Goal: Information Seeking & Learning: Learn about a topic

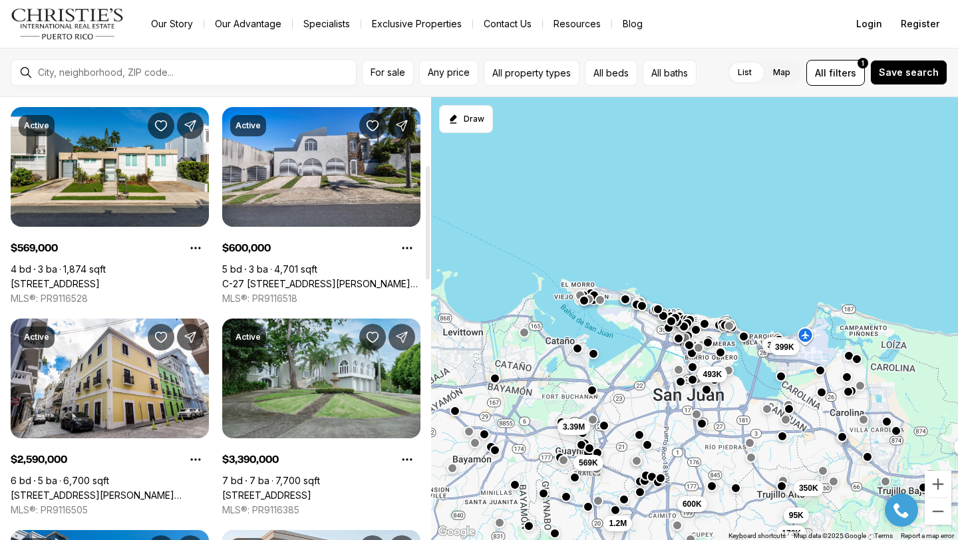
scroll to position [252, 0]
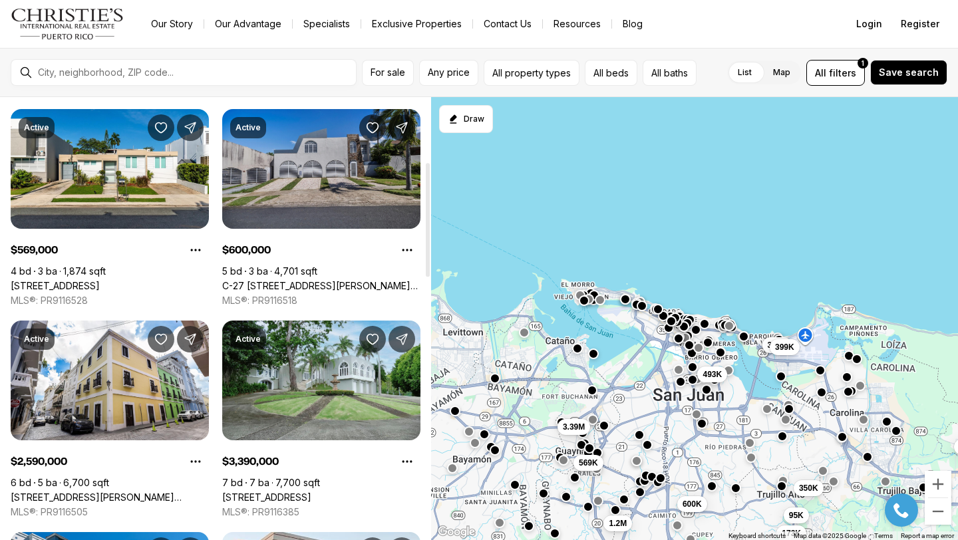
click at [302, 280] on link "C-27 [STREET_ADDRESS][PERSON_NAME][PERSON_NAME]" at bounding box center [321, 286] width 198 height 12
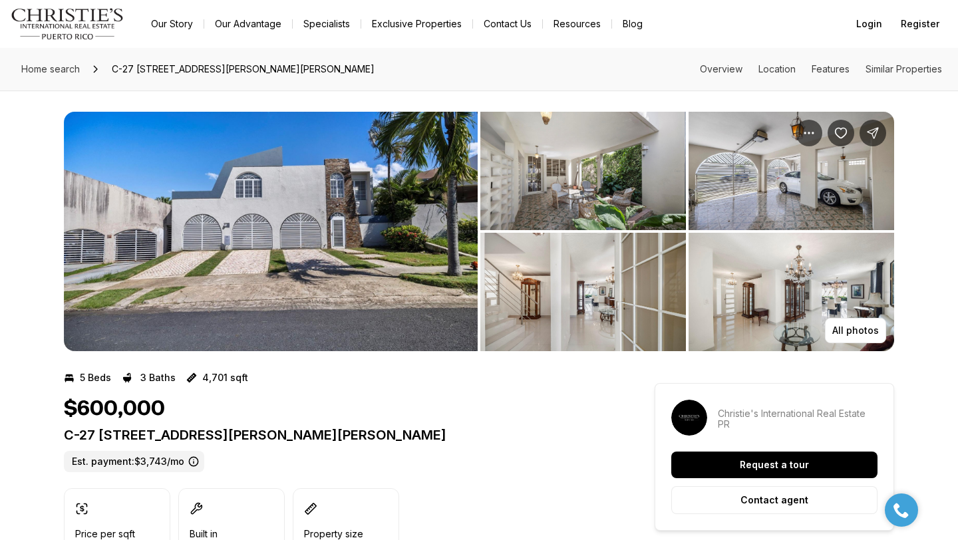
click at [308, 204] on img "View image gallery" at bounding box center [271, 232] width 414 height 240
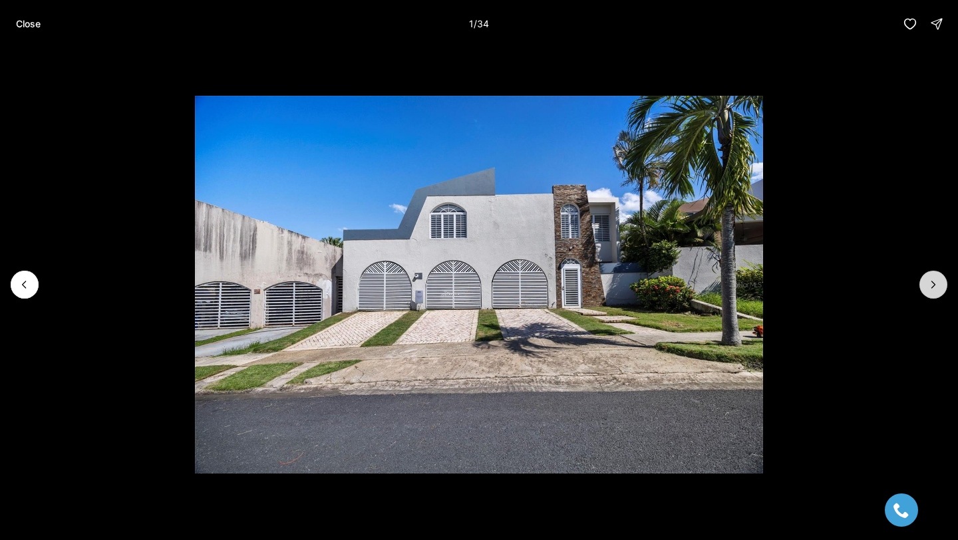
click at [925, 284] on button "Next slide" at bounding box center [934, 285] width 28 height 28
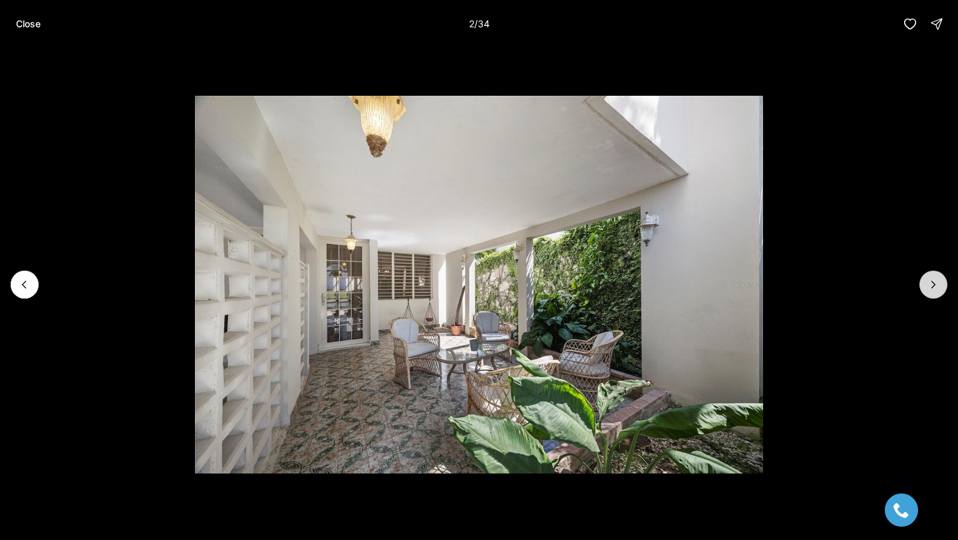
click at [924, 284] on button "Next slide" at bounding box center [934, 285] width 28 height 28
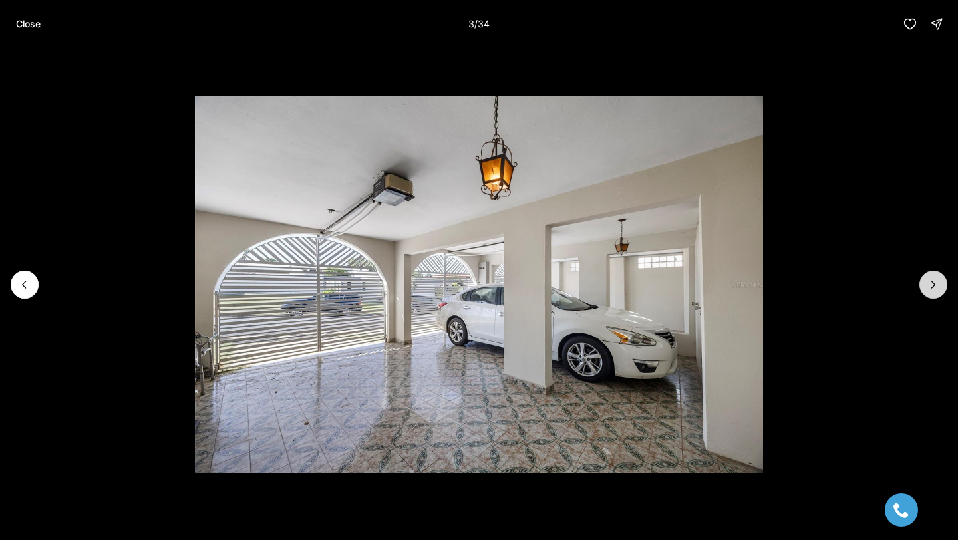
click at [924, 283] on button "Next slide" at bounding box center [934, 285] width 28 height 28
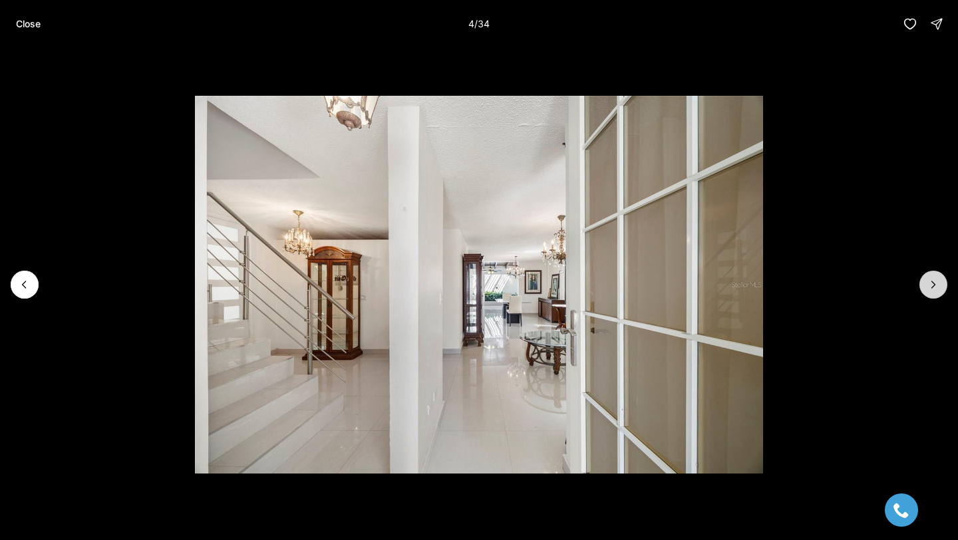
click at [924, 283] on button "Next slide" at bounding box center [934, 285] width 28 height 28
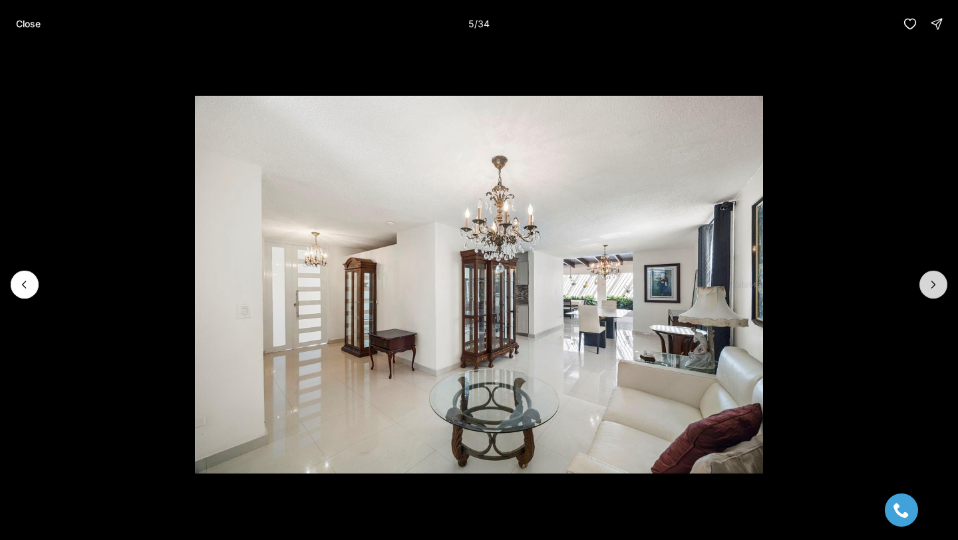
click at [924, 283] on button "Next slide" at bounding box center [934, 285] width 28 height 28
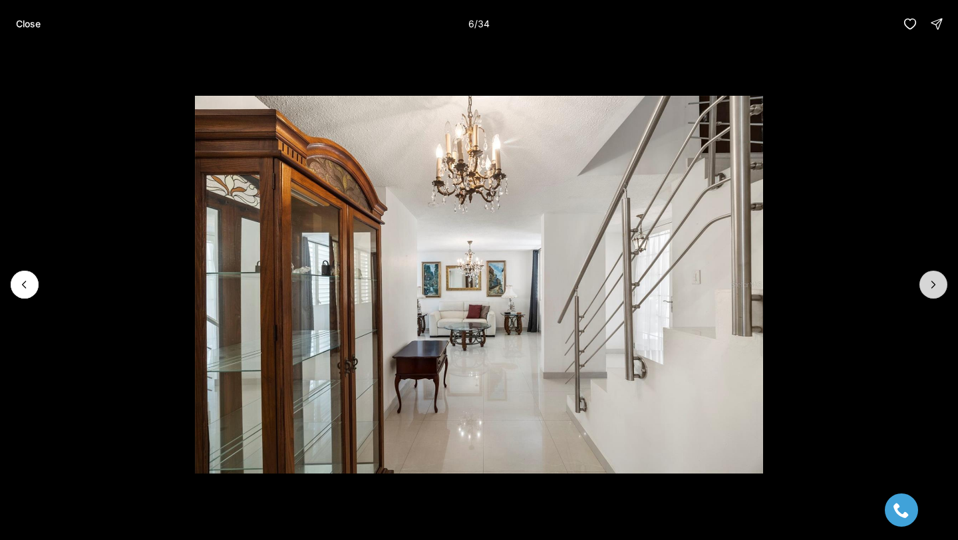
click at [924, 283] on button "Next slide" at bounding box center [934, 285] width 28 height 28
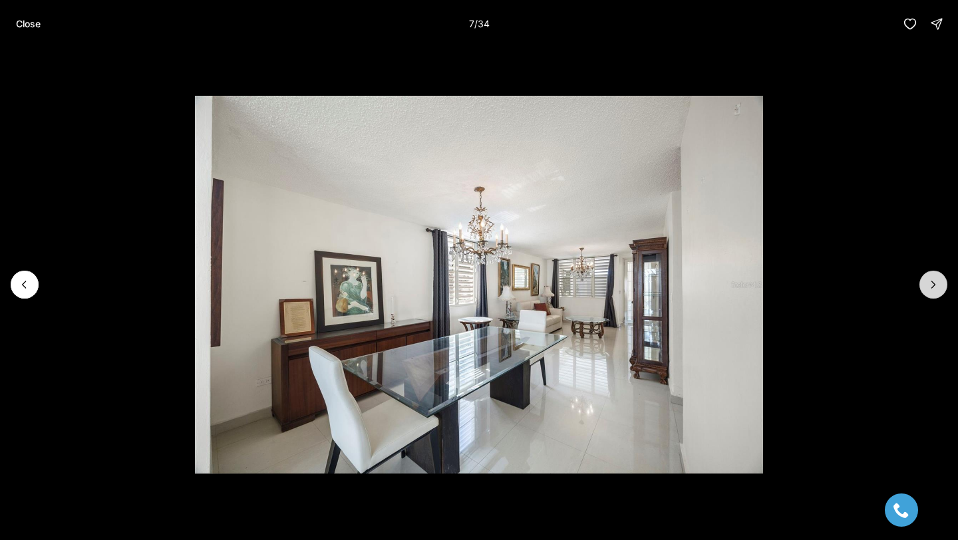
click at [924, 283] on button "Next slide" at bounding box center [934, 285] width 28 height 28
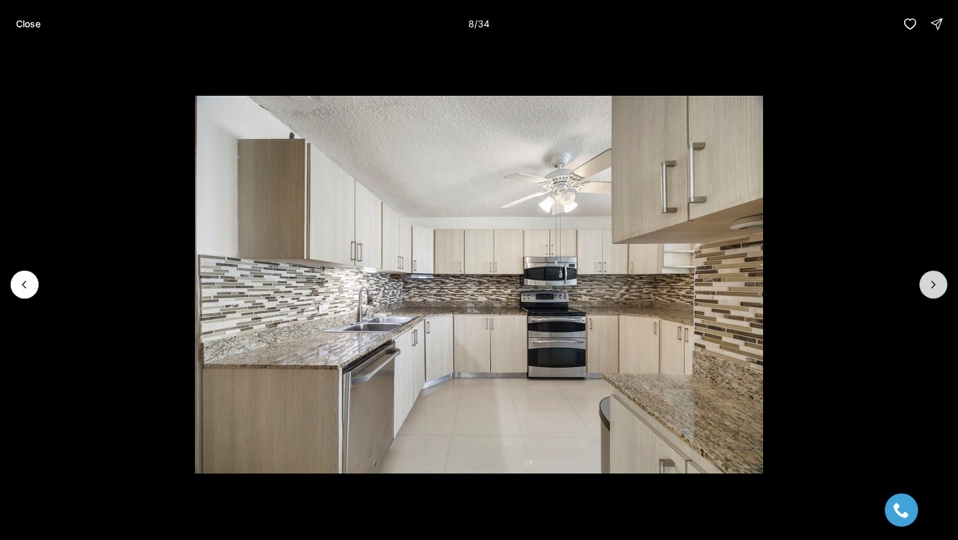
click at [923, 282] on button "Next slide" at bounding box center [934, 285] width 28 height 28
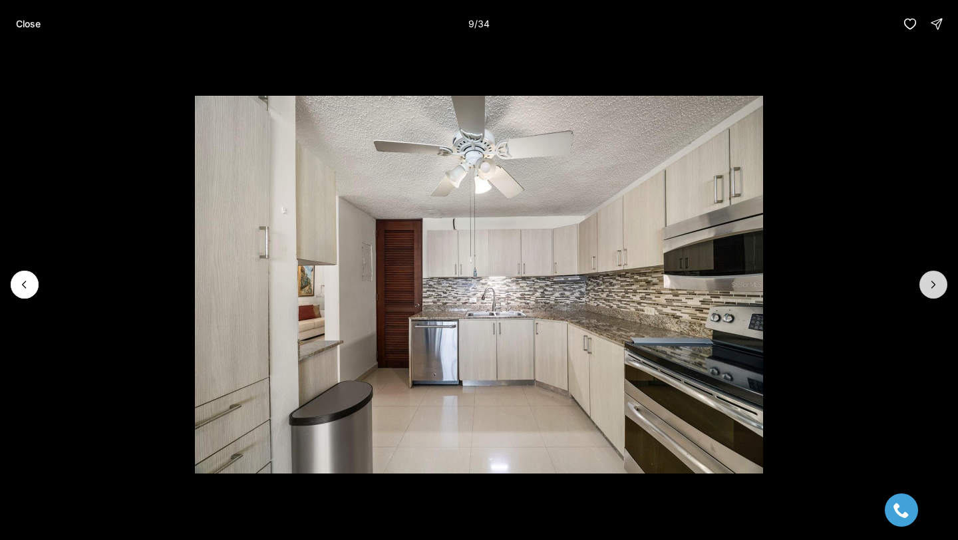
click at [923, 282] on button "Next slide" at bounding box center [934, 285] width 28 height 28
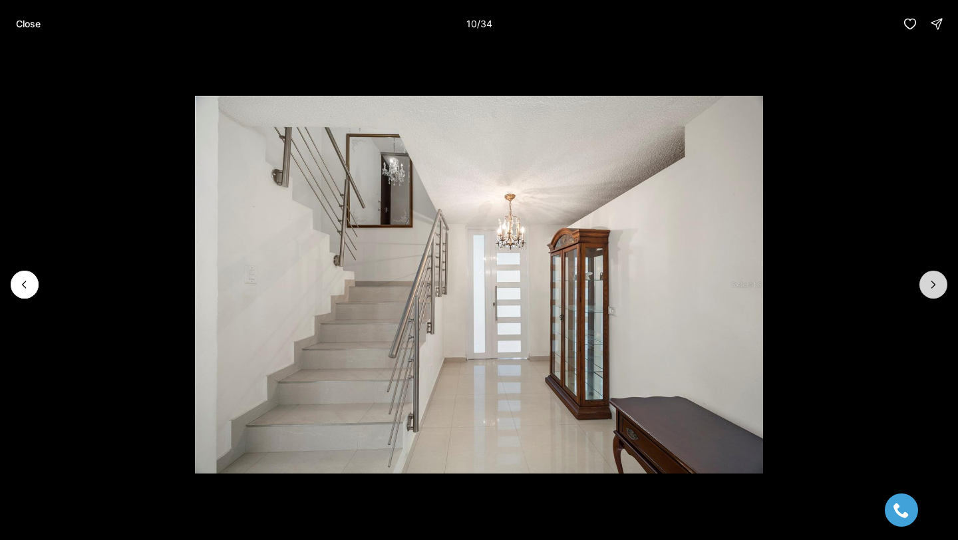
click at [923, 282] on button "Next slide" at bounding box center [934, 285] width 28 height 28
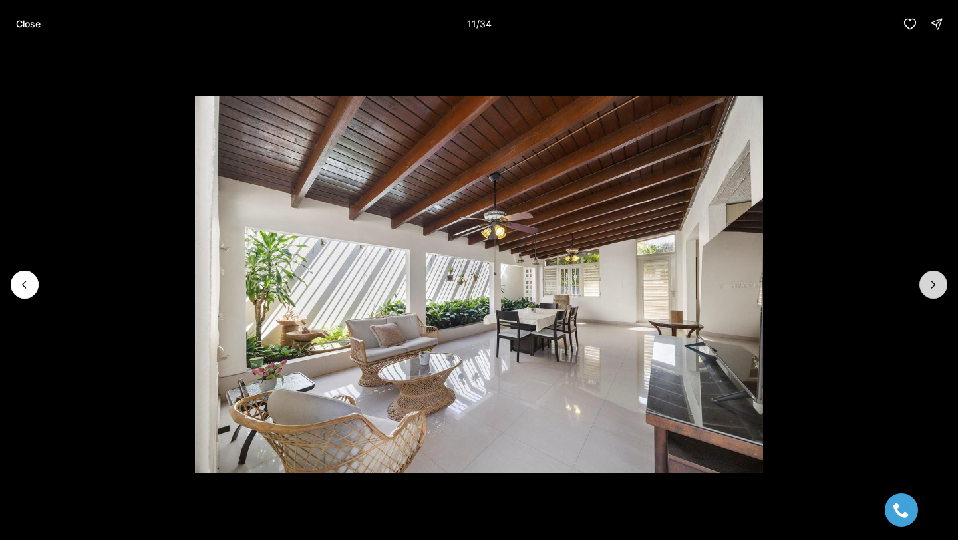
click at [923, 282] on button "Next slide" at bounding box center [934, 285] width 28 height 28
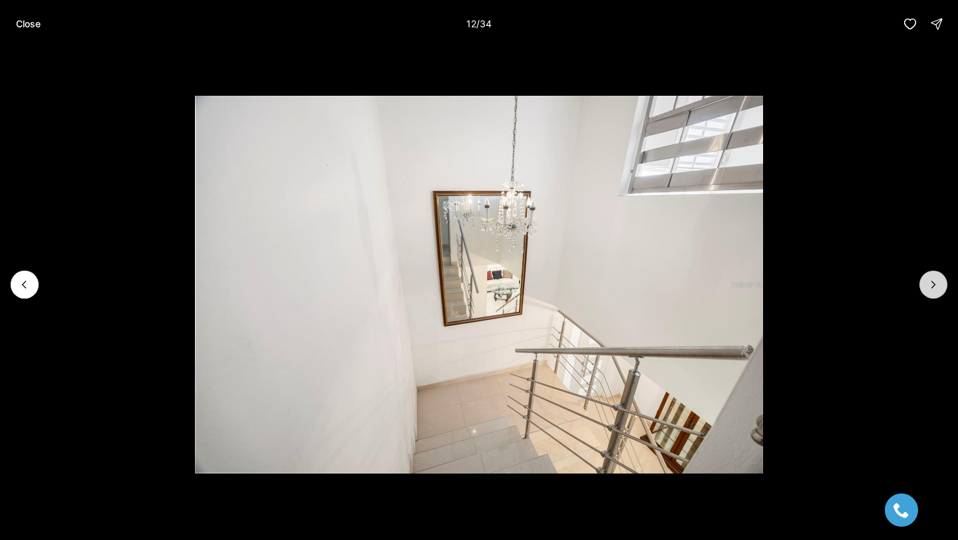
click at [922, 283] on button "Next slide" at bounding box center [934, 285] width 28 height 28
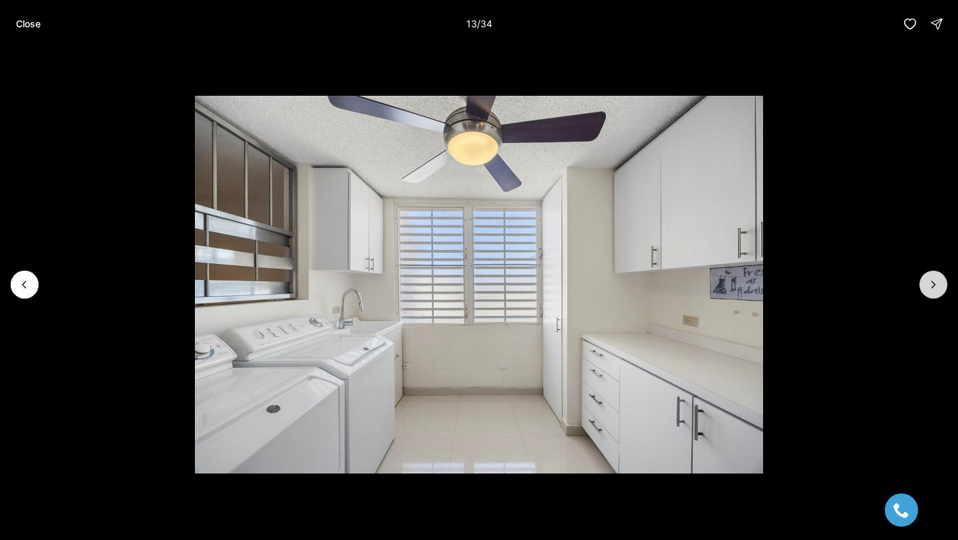
click at [922, 283] on button "Next slide" at bounding box center [934, 285] width 28 height 28
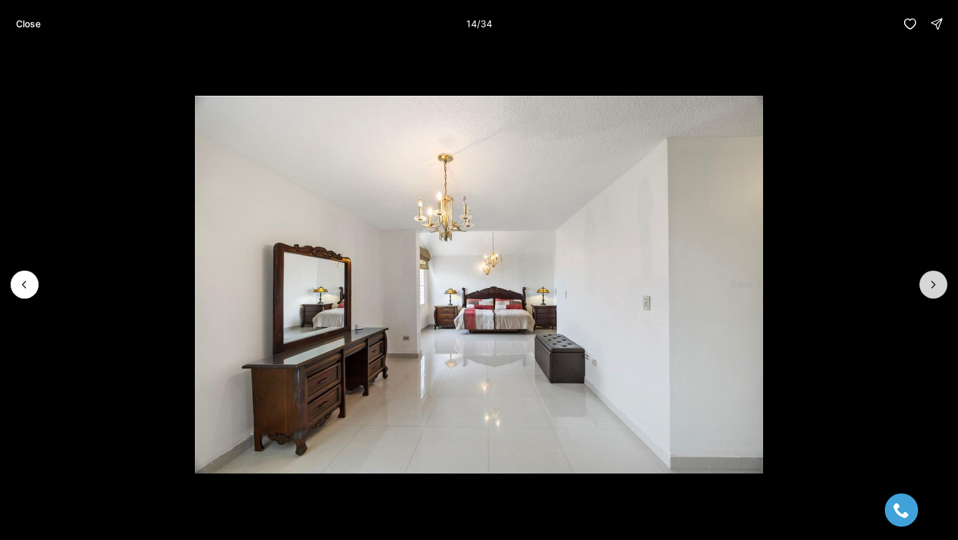
click at [922, 283] on button "Next slide" at bounding box center [934, 285] width 28 height 28
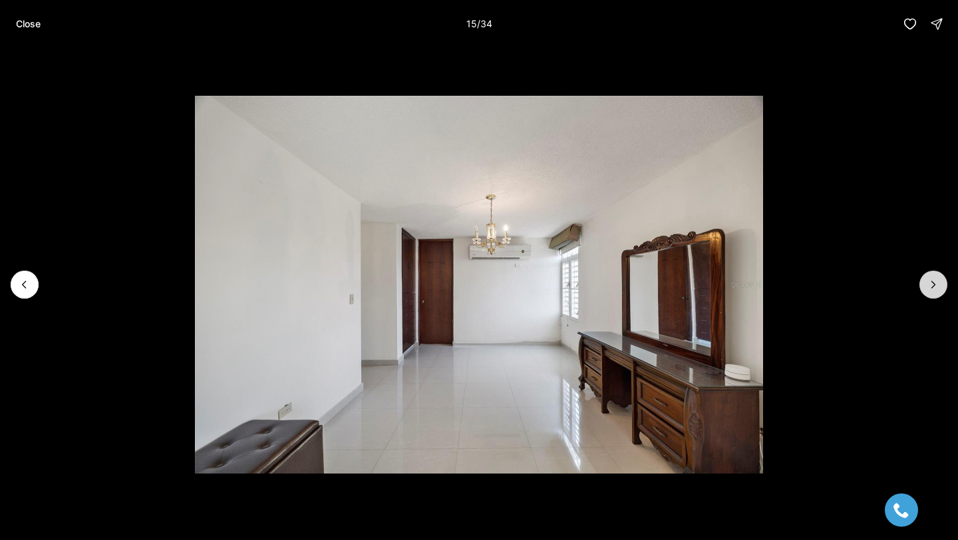
click at [922, 283] on button "Next slide" at bounding box center [934, 285] width 28 height 28
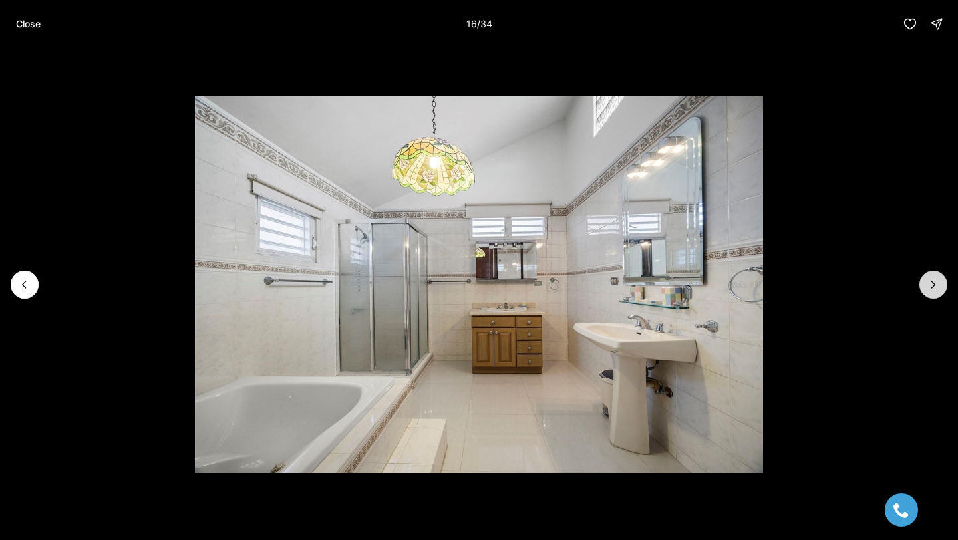
click at [922, 283] on button "Next slide" at bounding box center [934, 285] width 28 height 28
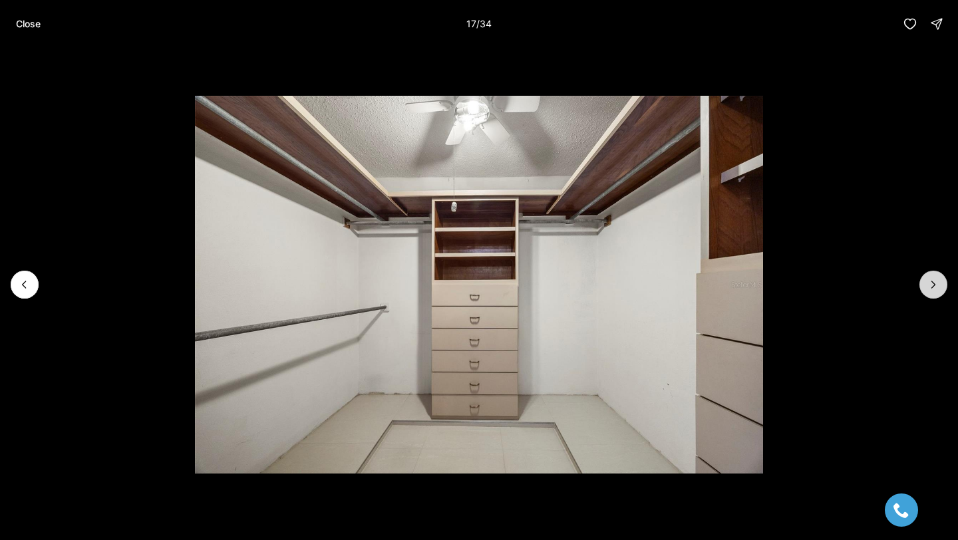
click at [922, 283] on button "Next slide" at bounding box center [934, 285] width 28 height 28
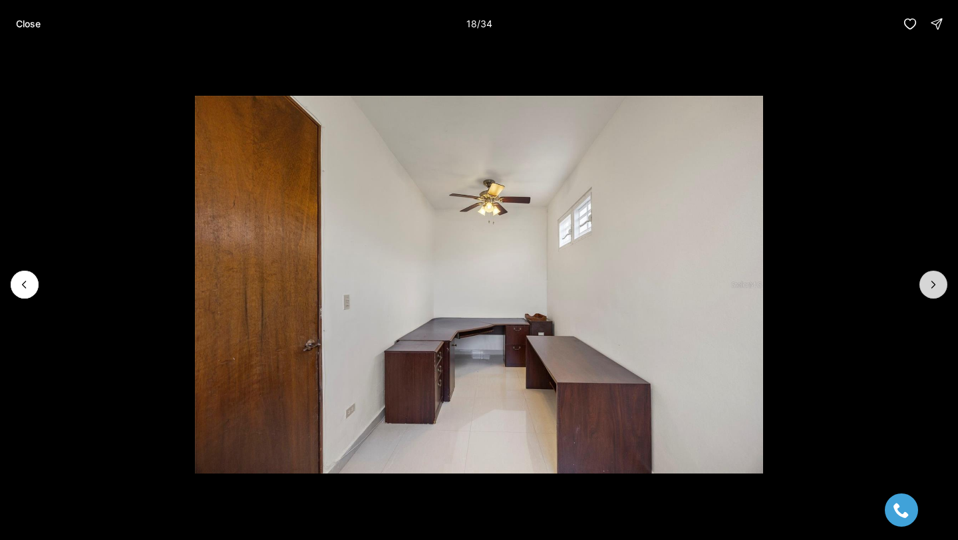
click at [922, 284] on button "Next slide" at bounding box center [934, 285] width 28 height 28
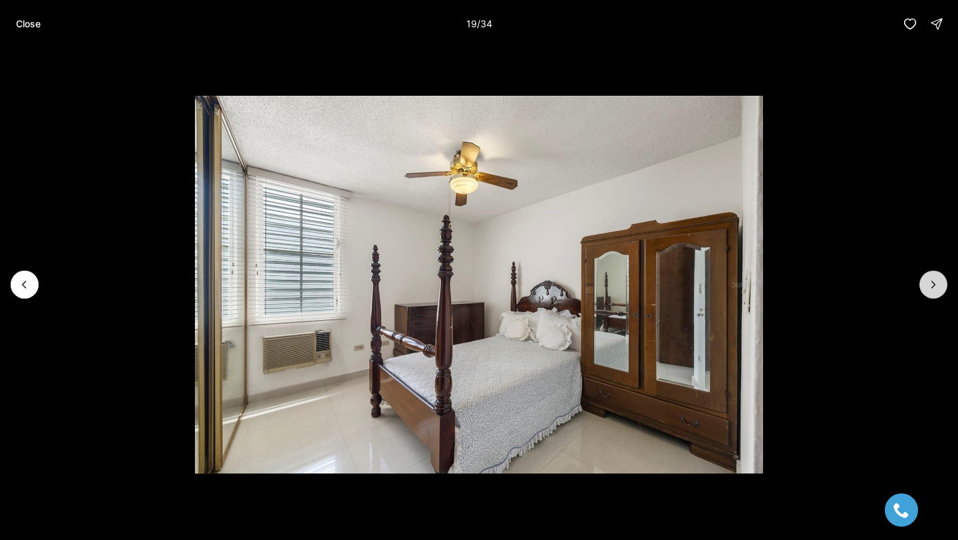
click at [922, 284] on button "Next slide" at bounding box center [934, 285] width 28 height 28
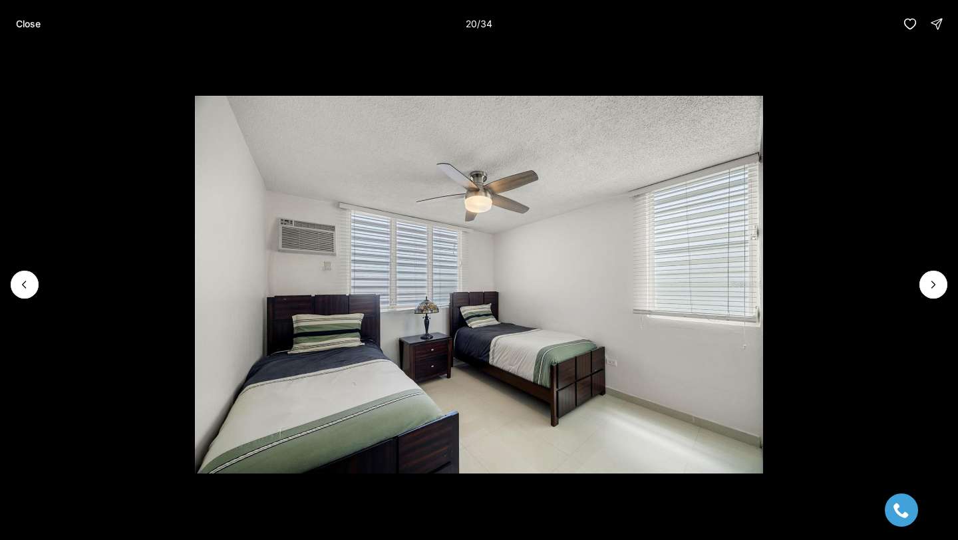
click at [35, 294] on li "20 of 34" at bounding box center [479, 285] width 958 height 474
click at [26, 290] on icon "Previous slide" at bounding box center [24, 284] width 13 height 13
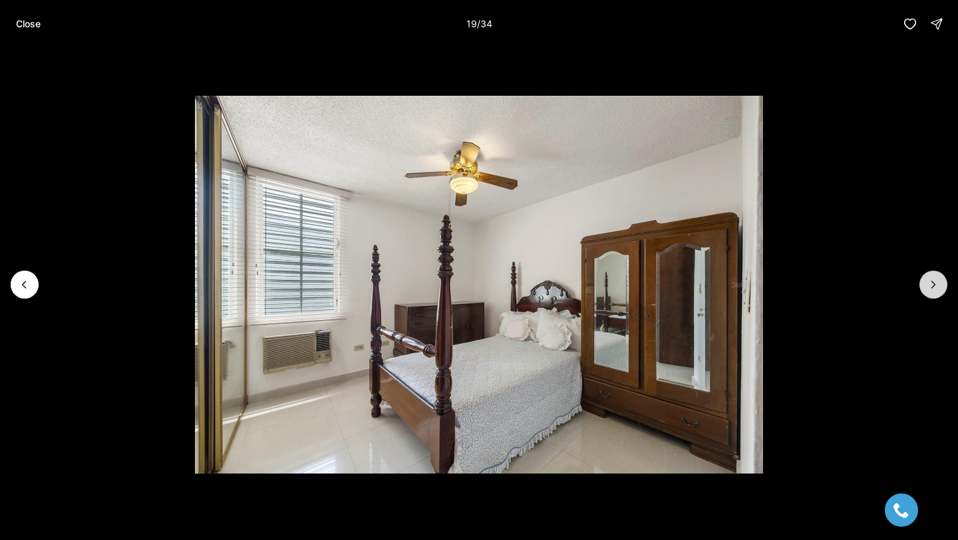
click at [931, 286] on icon "Next slide" at bounding box center [933, 284] width 13 height 13
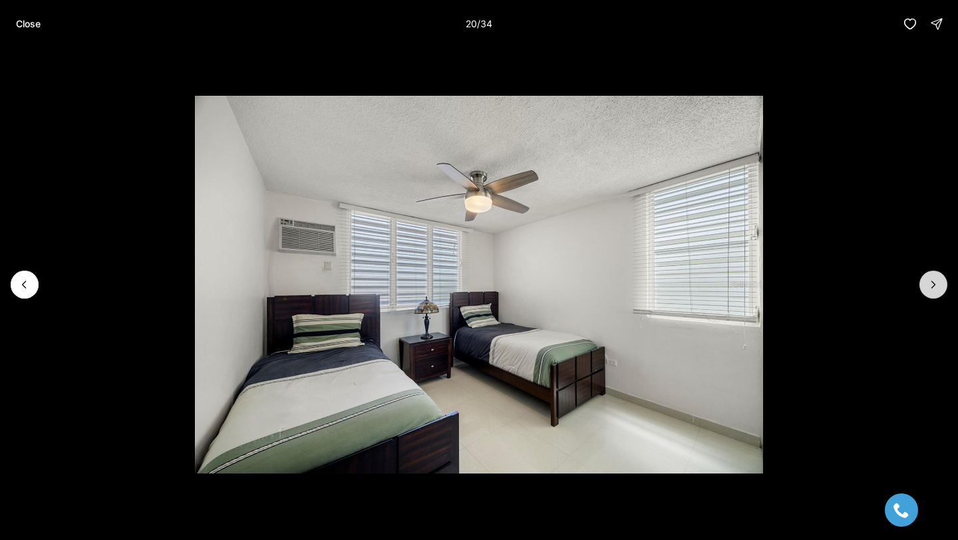
click at [931, 286] on icon "Next slide" at bounding box center [933, 284] width 13 height 13
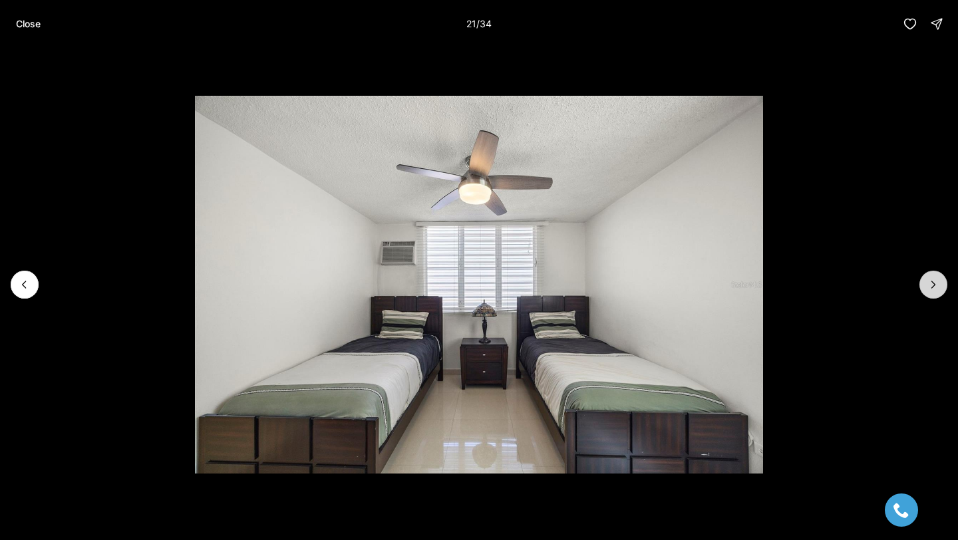
click at [931, 286] on icon "Next slide" at bounding box center [933, 284] width 13 height 13
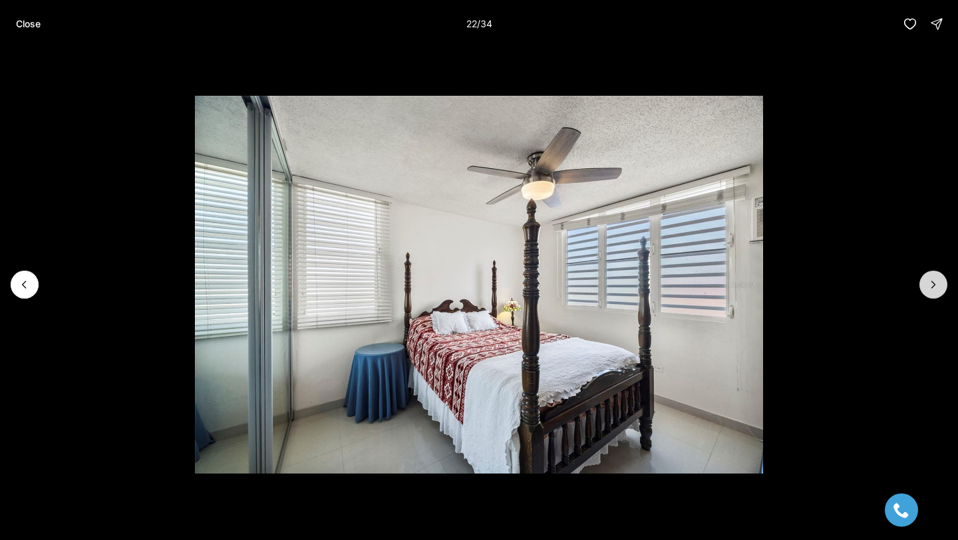
click at [931, 286] on icon "Next slide" at bounding box center [933, 284] width 13 height 13
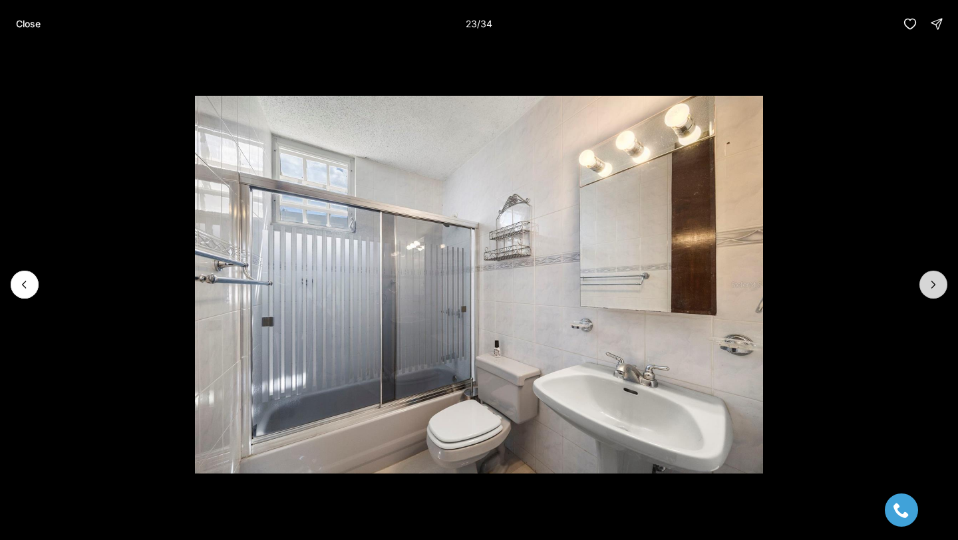
click at [931, 286] on icon "Next slide" at bounding box center [933, 284] width 13 height 13
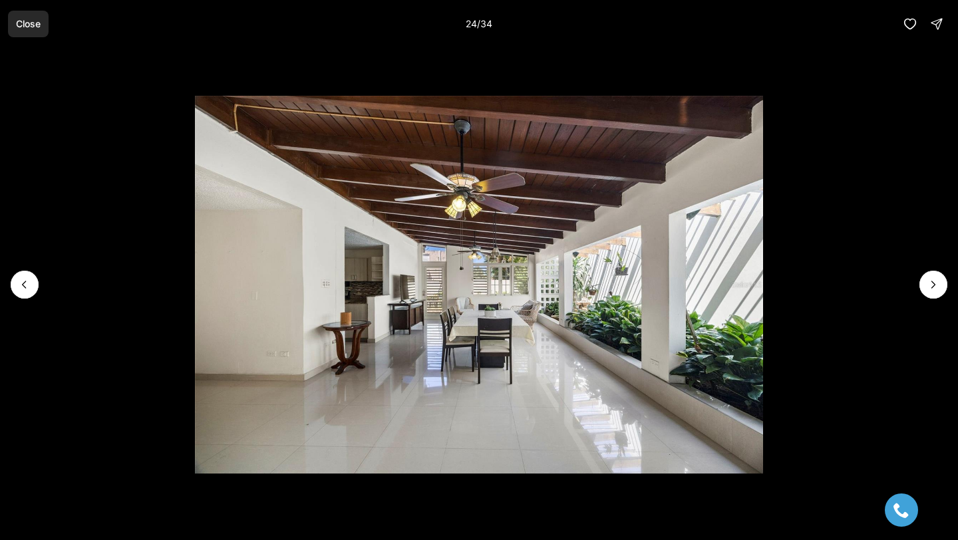
click at [32, 25] on p "Close" at bounding box center [28, 24] width 25 height 11
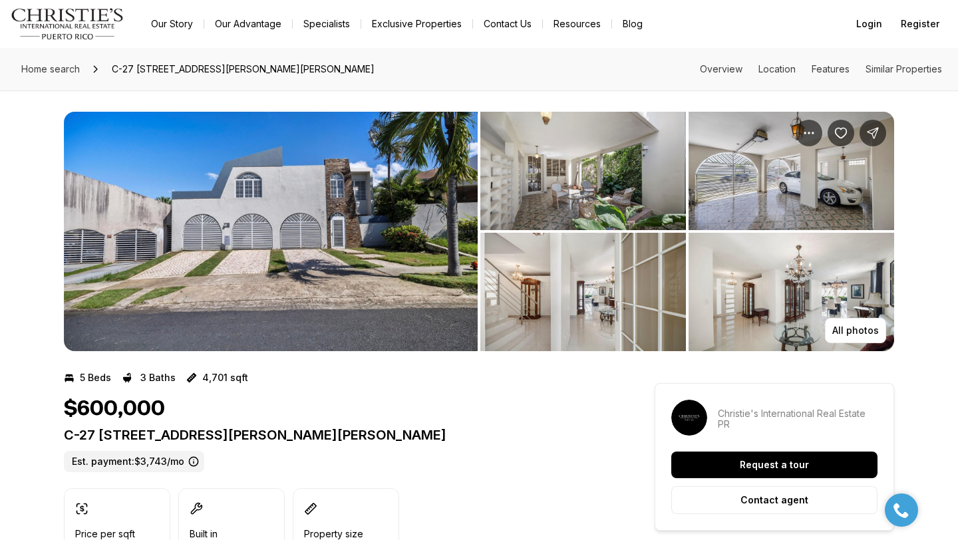
drag, startPoint x: 246, startPoint y: 437, endPoint x: 543, endPoint y: 447, distance: 297.7
click at [543, 447] on div "C-27 CALLE CALZADA C-27 URB EL REMANSO SAN JUAN PR, 00926 Est. payment: $3,743/…" at bounding box center [335, 449] width 543 height 45
copy p "URB EL REMANSO SAN JUAN PR, 00926"
click at [874, 129] on icon "Share Property: C-27 CALLE CALZADA C-27 URB EL REMANSO" at bounding box center [873, 133] width 11 height 11
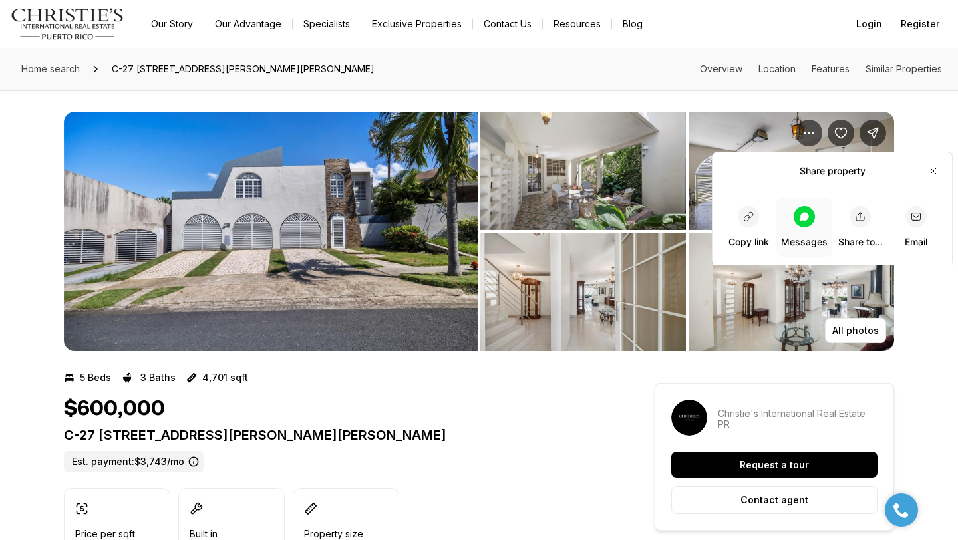
click at [792, 224] on span "Messages" at bounding box center [804, 227] width 47 height 43
click at [809, 222] on icon at bounding box center [804, 217] width 11 height 11
click at [357, 242] on img "View image gallery" at bounding box center [271, 232] width 414 height 240
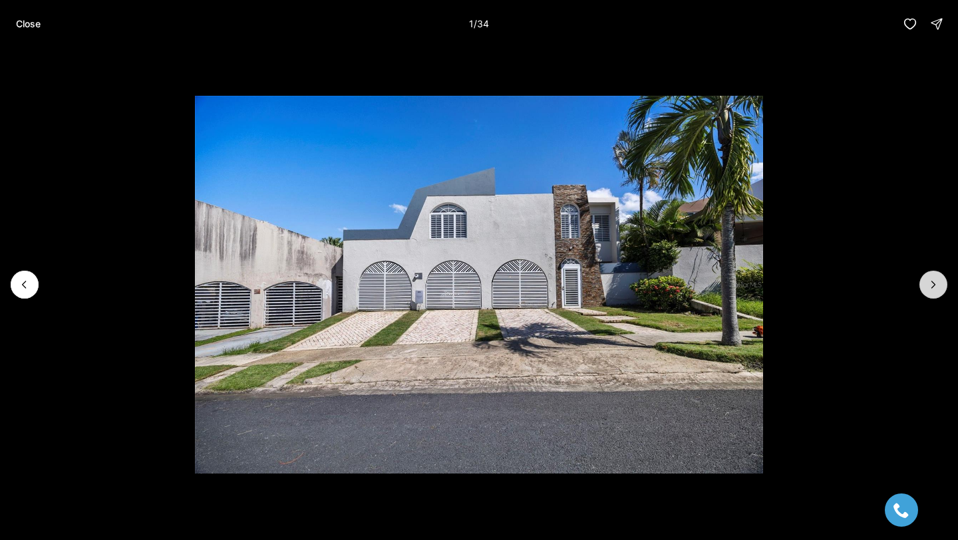
click at [927, 287] on icon "Next slide" at bounding box center [933, 284] width 13 height 13
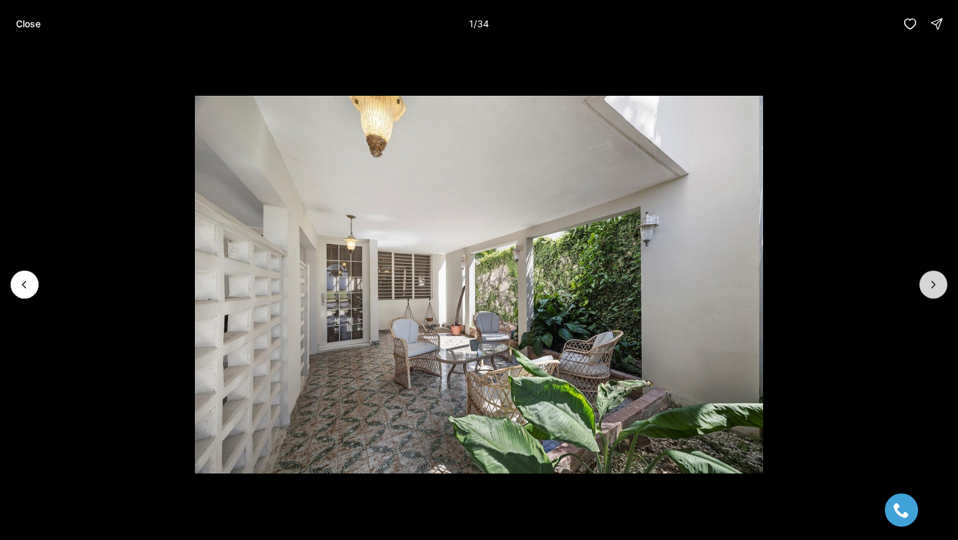
click at [933, 280] on icon "Next slide" at bounding box center [933, 284] width 13 height 13
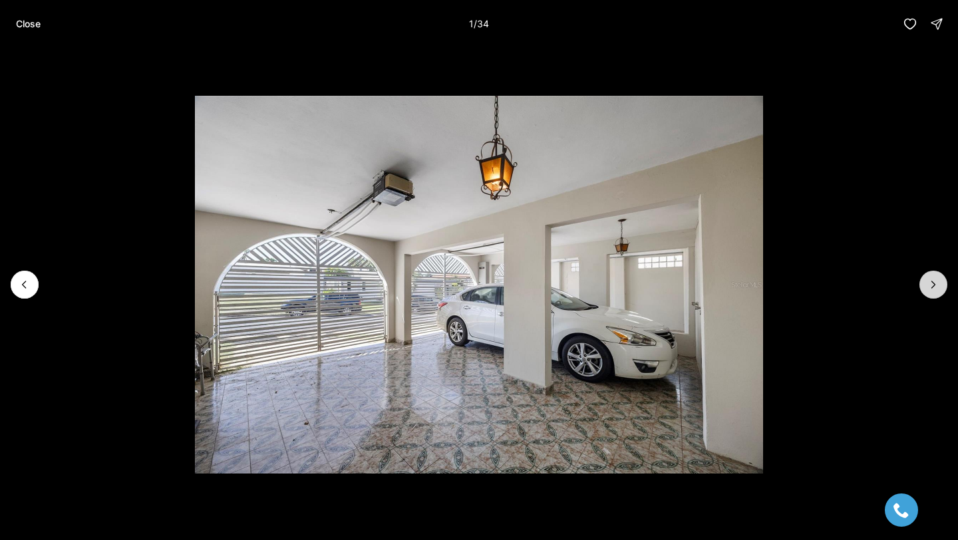
click at [933, 280] on icon "Next slide" at bounding box center [933, 284] width 13 height 13
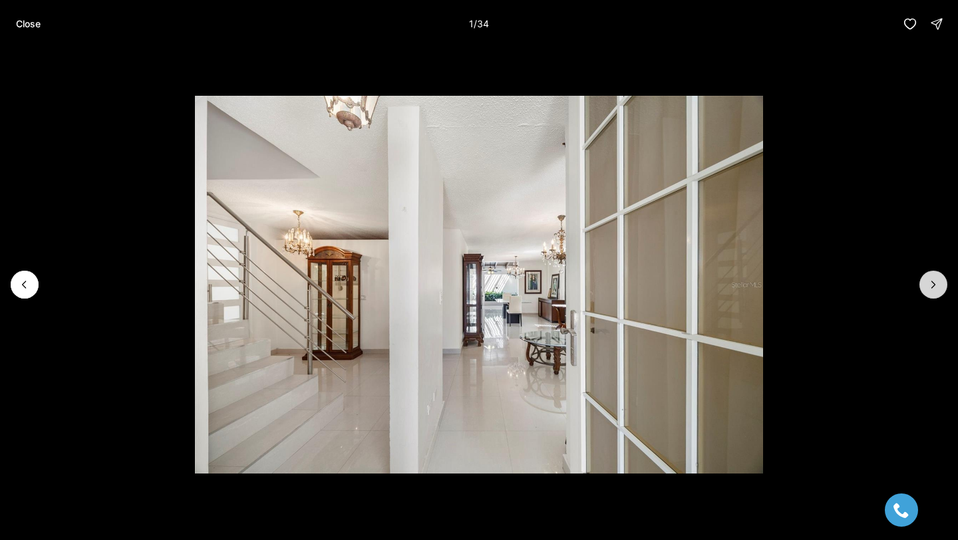
click at [933, 280] on icon "Next slide" at bounding box center [933, 284] width 13 height 13
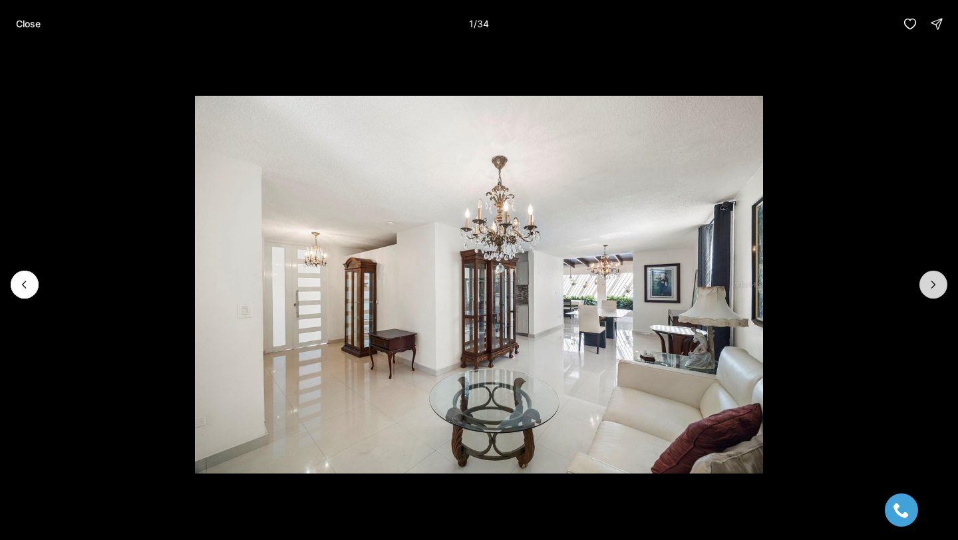
click at [933, 280] on icon "Next slide" at bounding box center [933, 284] width 13 height 13
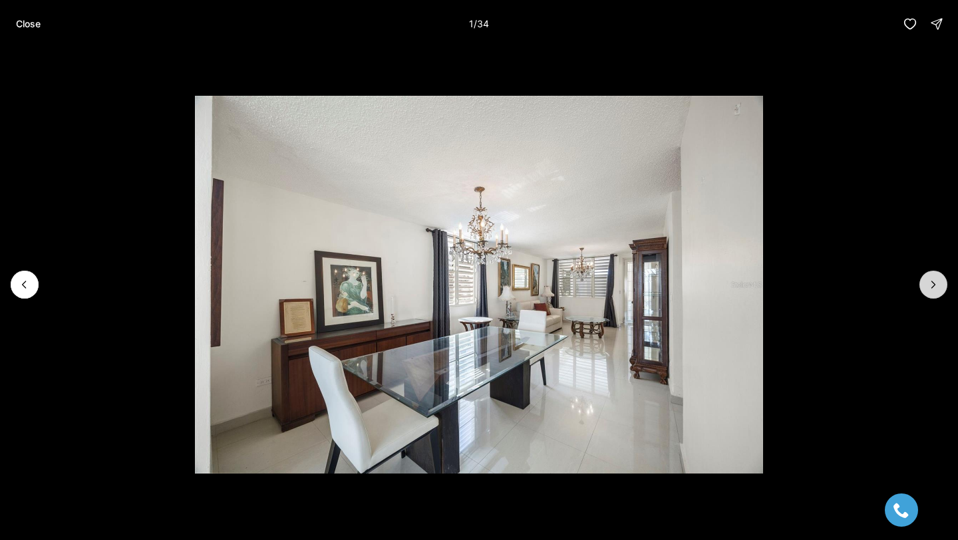
click at [933, 280] on icon "Next slide" at bounding box center [933, 284] width 13 height 13
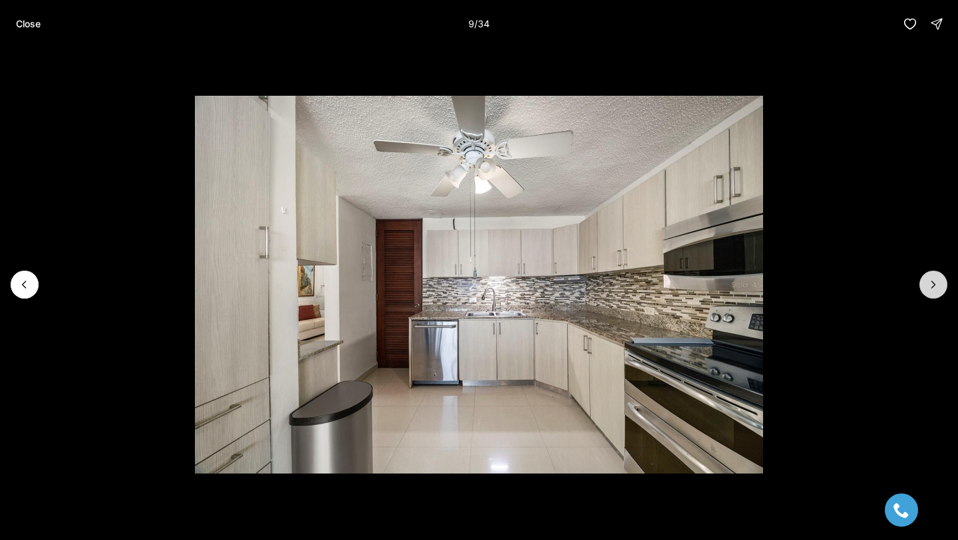
click at [933, 280] on icon "Next slide" at bounding box center [933, 284] width 13 height 13
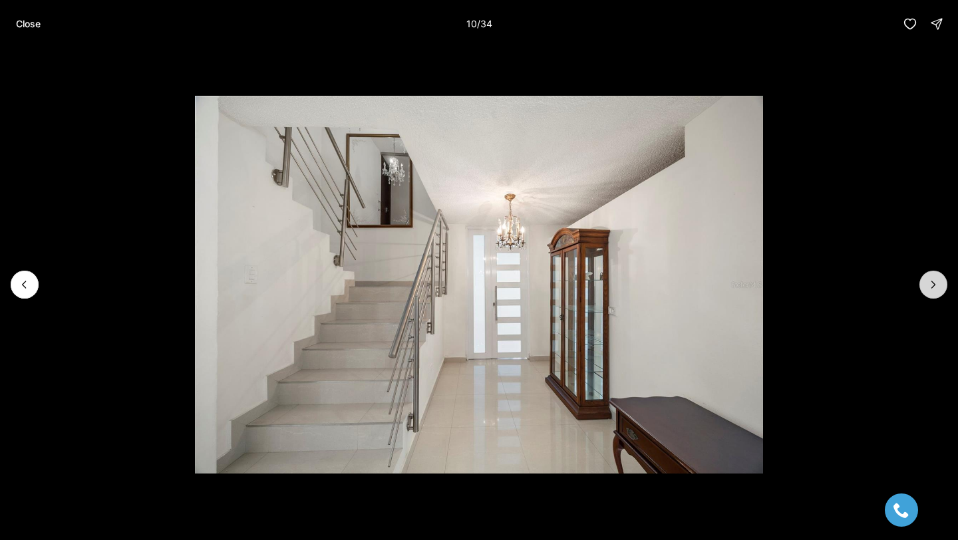
click at [933, 280] on icon "Next slide" at bounding box center [933, 284] width 13 height 13
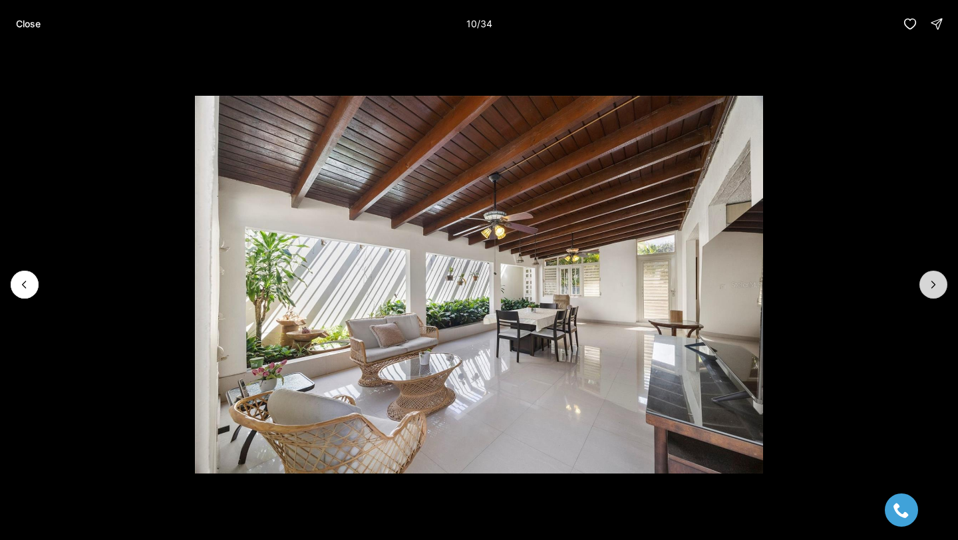
click at [933, 280] on icon "Next slide" at bounding box center [933, 284] width 13 height 13
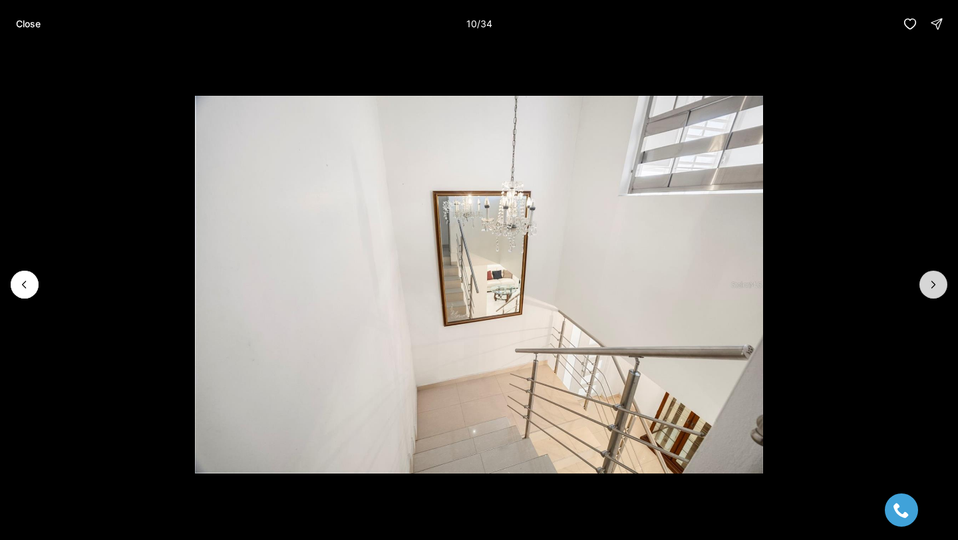
click at [933, 280] on icon "Next slide" at bounding box center [933, 284] width 13 height 13
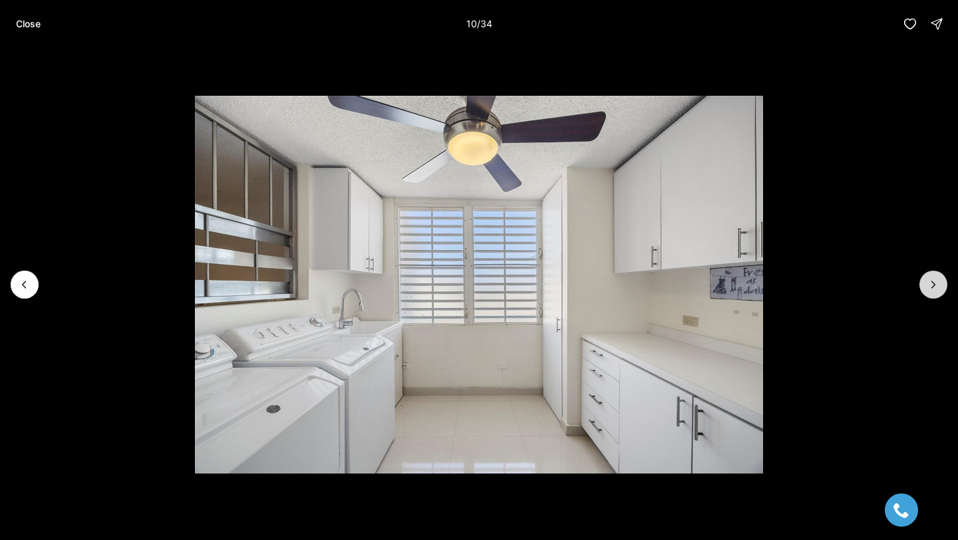
click at [933, 280] on icon "Next slide" at bounding box center [933, 284] width 13 height 13
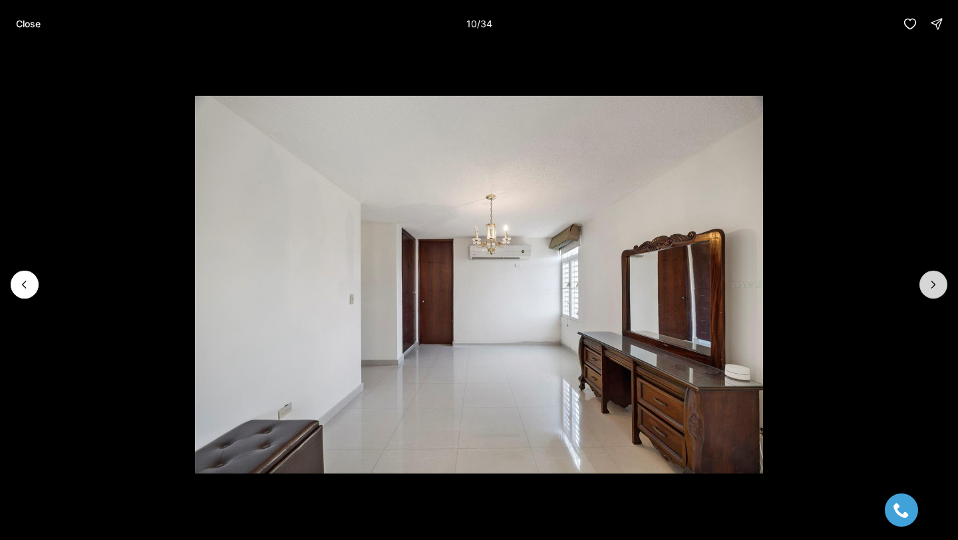
click at [933, 280] on icon "Next slide" at bounding box center [933, 284] width 13 height 13
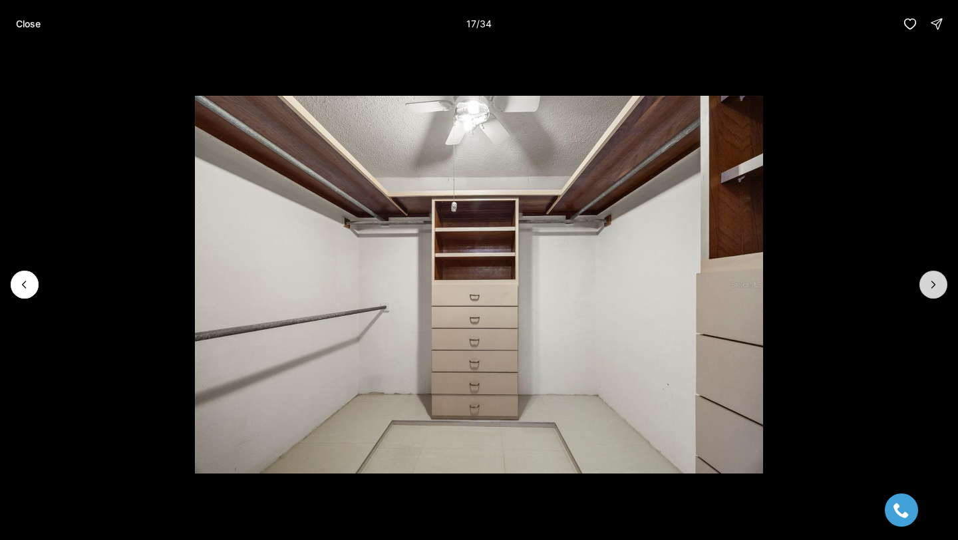
click at [933, 280] on icon "Next slide" at bounding box center [933, 284] width 13 height 13
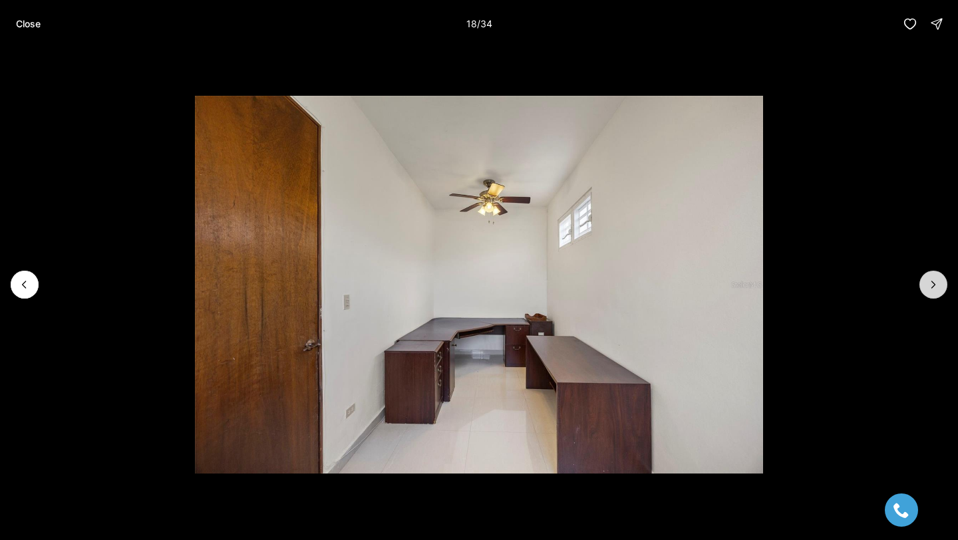
click at [933, 280] on icon "Next slide" at bounding box center [933, 284] width 13 height 13
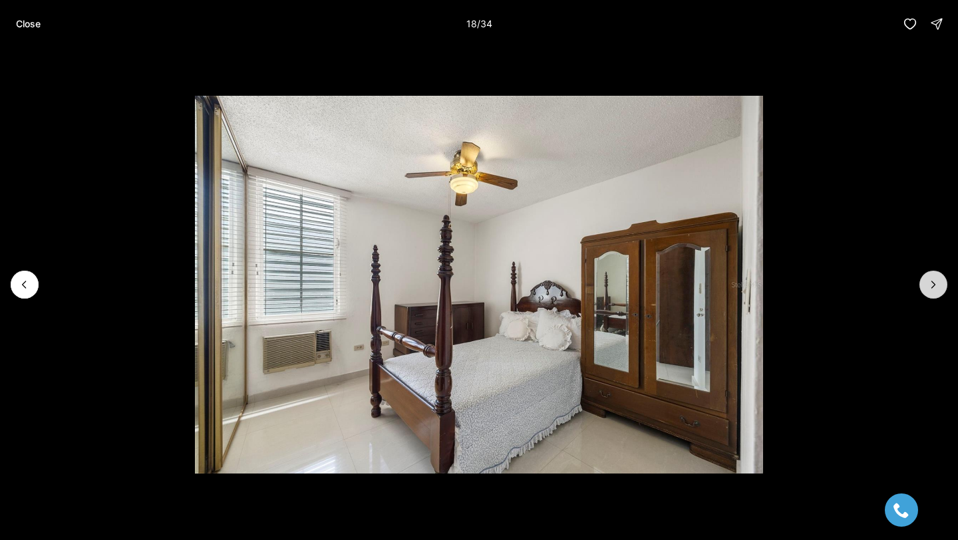
click at [933, 280] on icon "Next slide" at bounding box center [933, 284] width 13 height 13
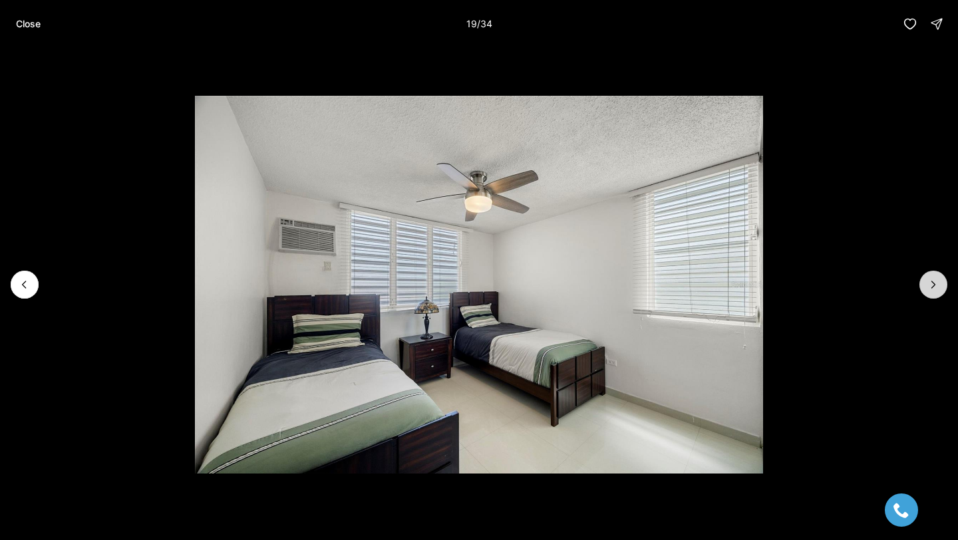
click at [933, 280] on icon "Next slide" at bounding box center [933, 284] width 13 height 13
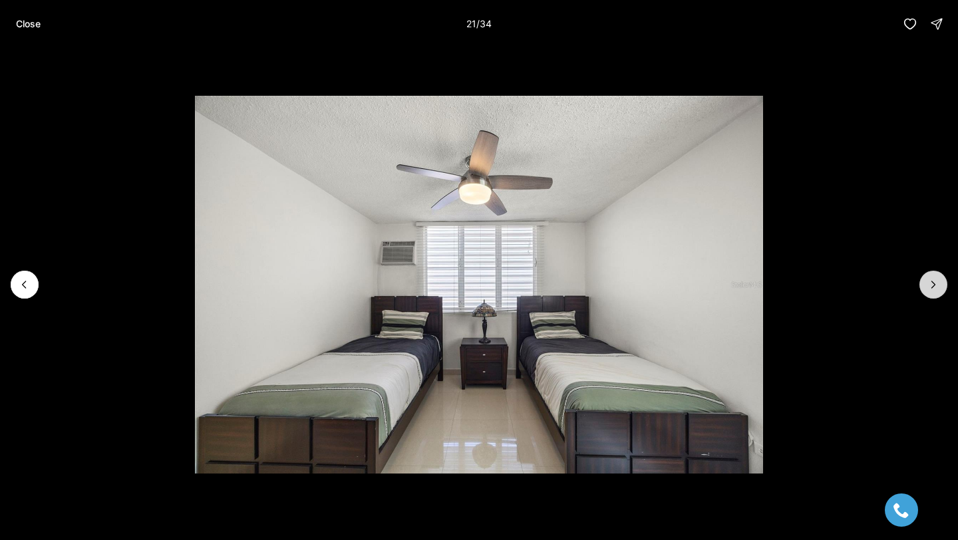
click at [933, 280] on icon "Next slide" at bounding box center [933, 284] width 13 height 13
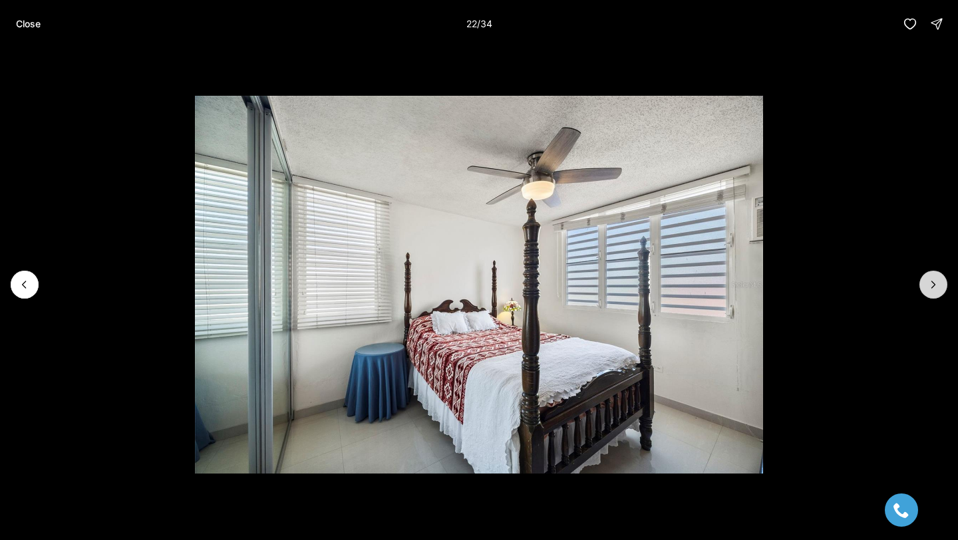
click at [933, 280] on icon "Next slide" at bounding box center [933, 284] width 13 height 13
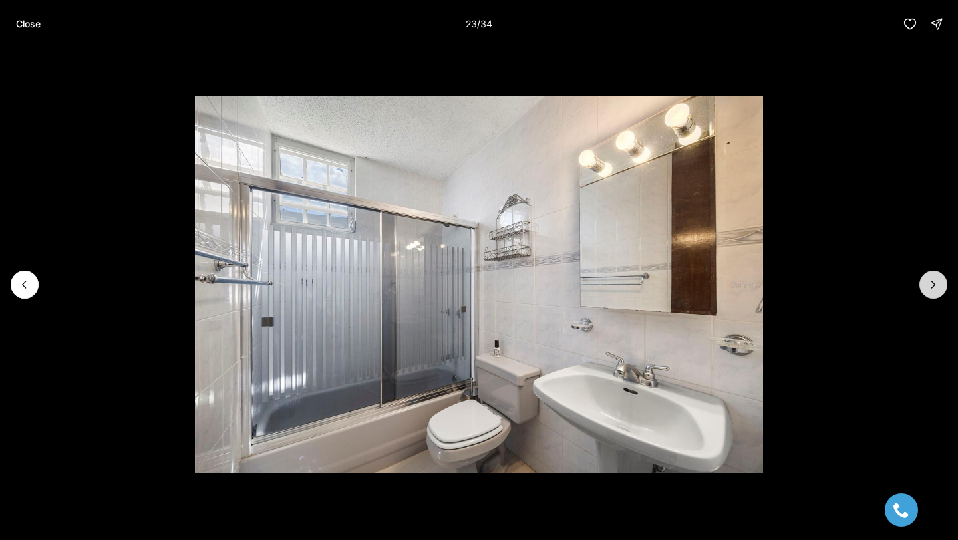
click at [933, 280] on icon "Next slide" at bounding box center [933, 284] width 13 height 13
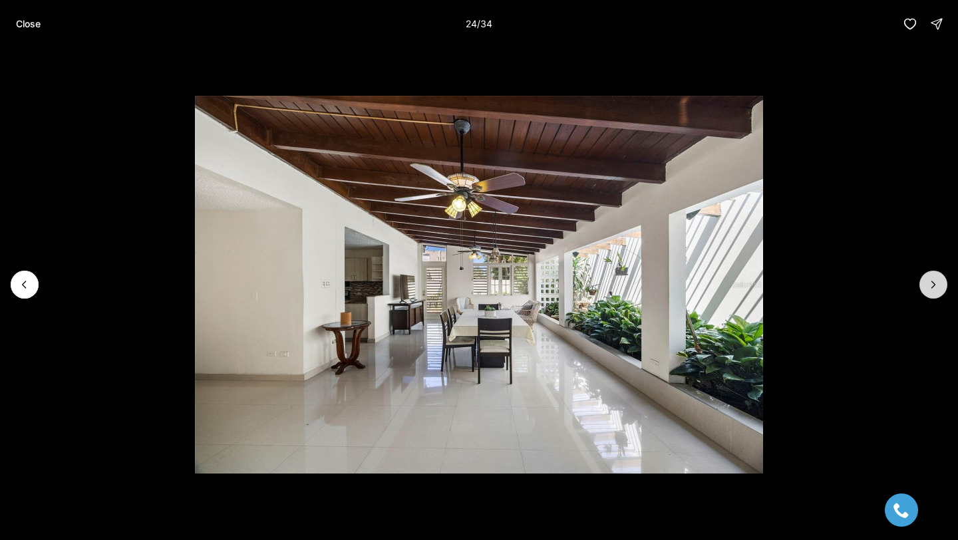
click at [933, 280] on icon "Next slide" at bounding box center [933, 284] width 13 height 13
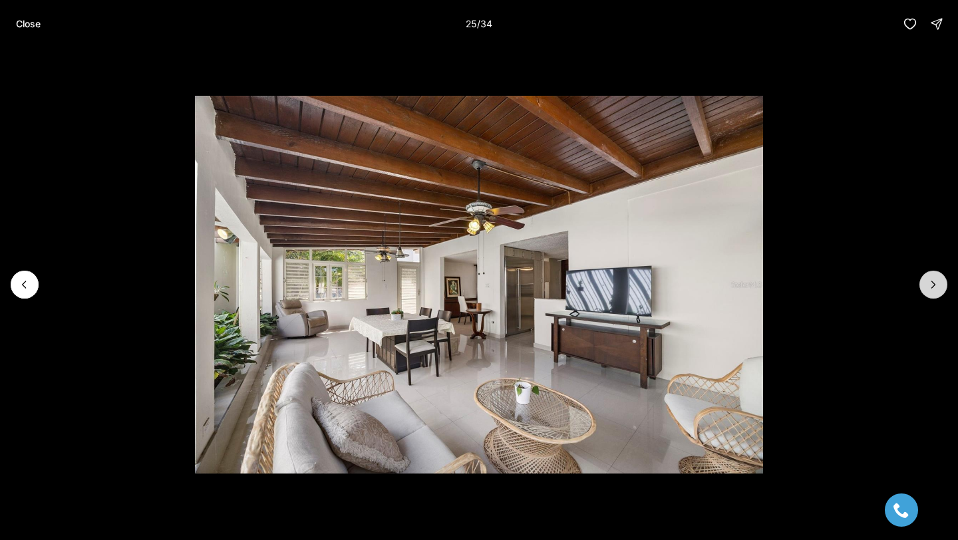
click at [934, 278] on button "Next slide" at bounding box center [934, 285] width 28 height 28
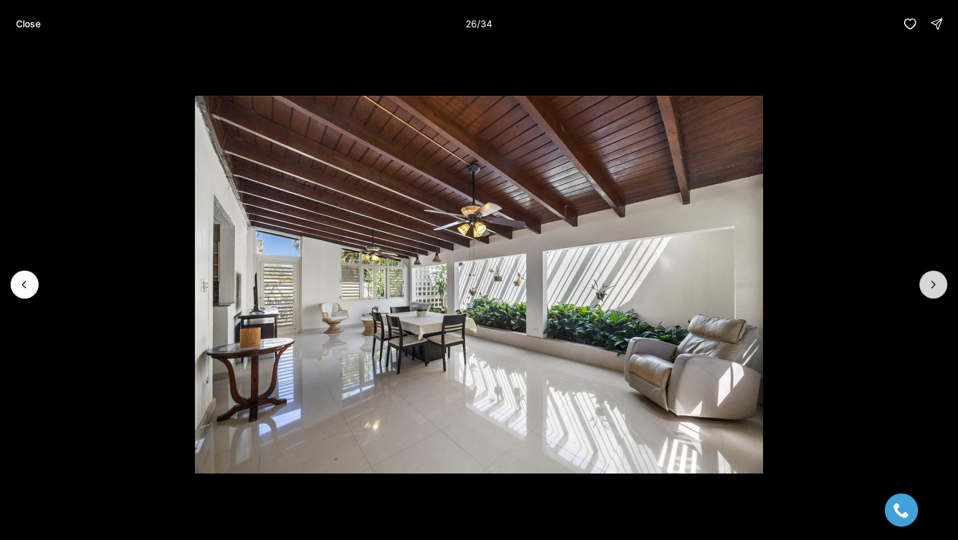
click at [934, 277] on button "Next slide" at bounding box center [934, 285] width 28 height 28
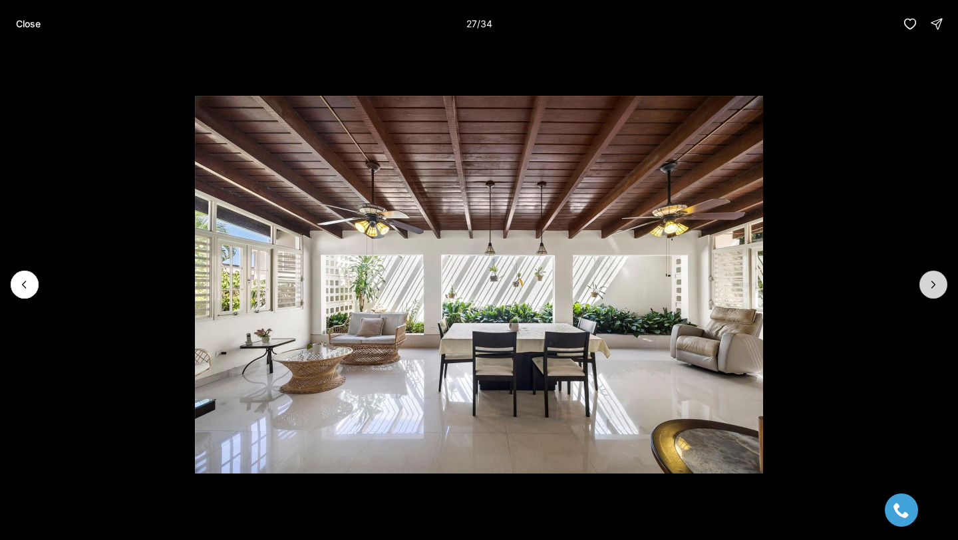
click at [934, 276] on button "Next slide" at bounding box center [934, 285] width 28 height 28
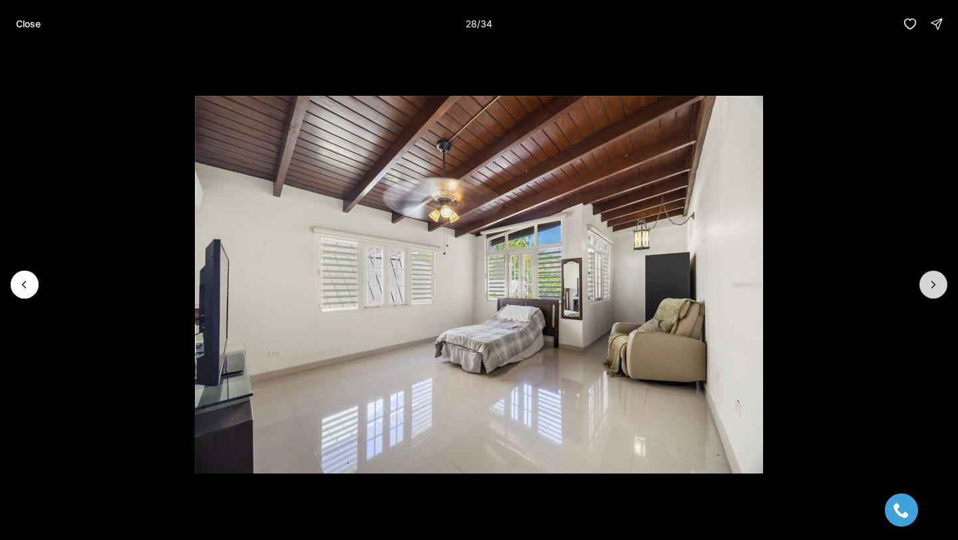
click at [934, 276] on button "Next slide" at bounding box center [934, 285] width 28 height 28
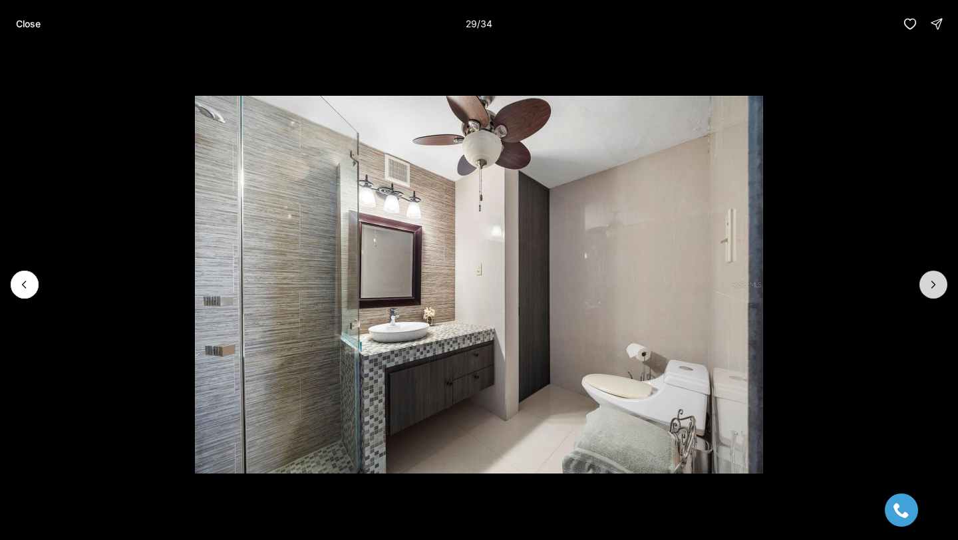
click at [934, 276] on button "Next slide" at bounding box center [934, 285] width 28 height 28
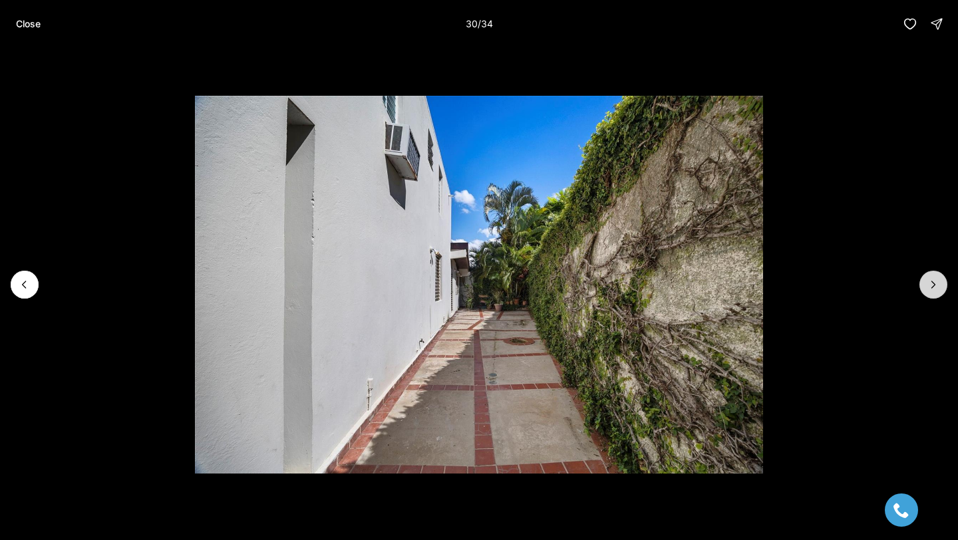
click at [934, 276] on button "Next slide" at bounding box center [934, 285] width 28 height 28
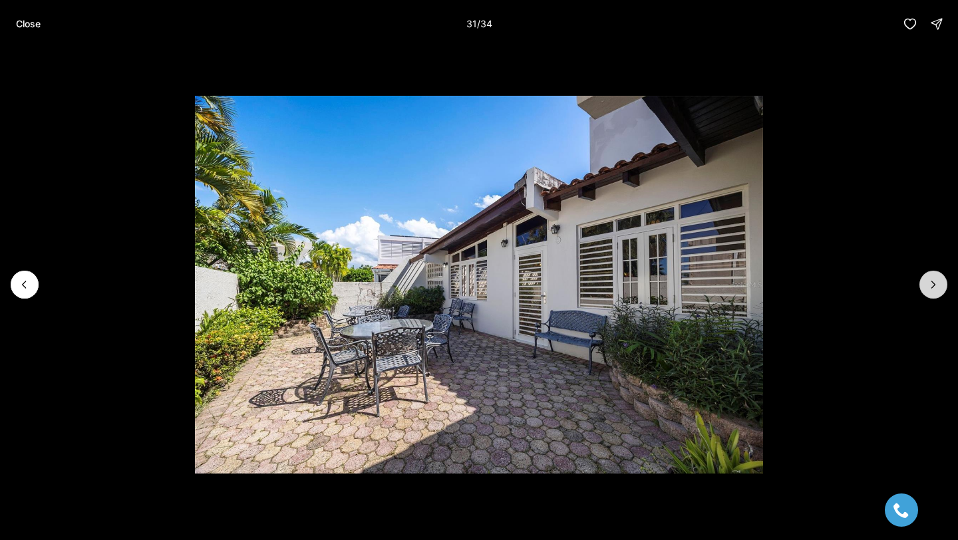
click at [933, 275] on button "Next slide" at bounding box center [934, 285] width 28 height 28
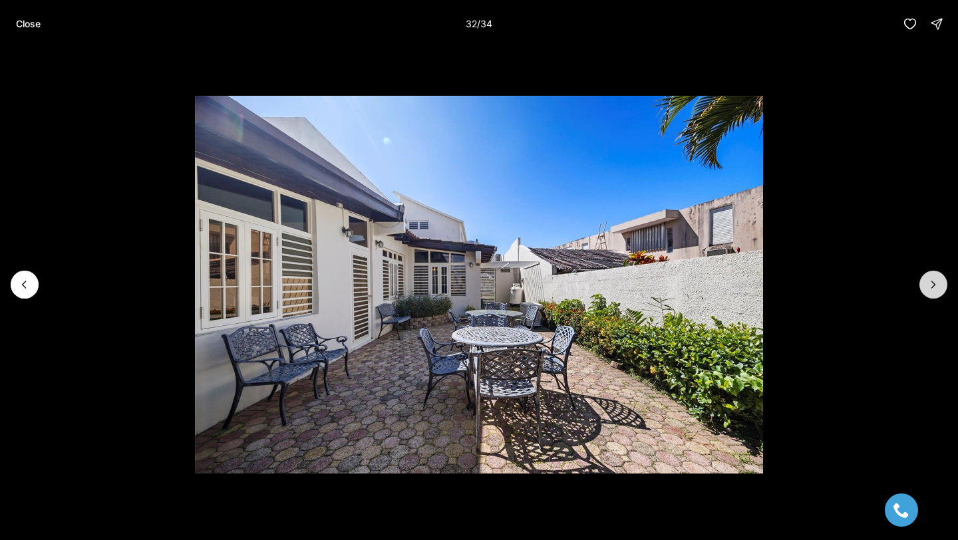
click at [933, 275] on button "Next slide" at bounding box center [934, 285] width 28 height 28
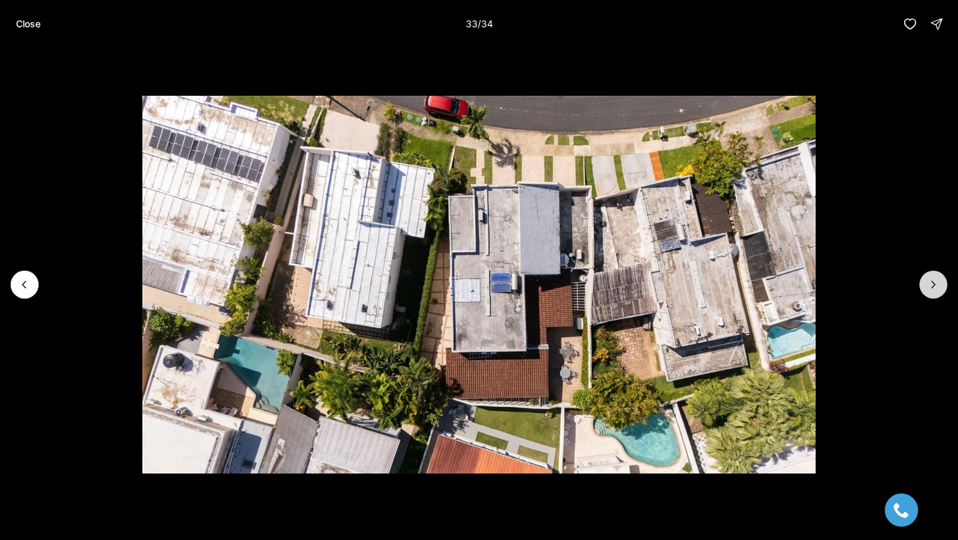
click at [933, 275] on button "Next slide" at bounding box center [934, 285] width 28 height 28
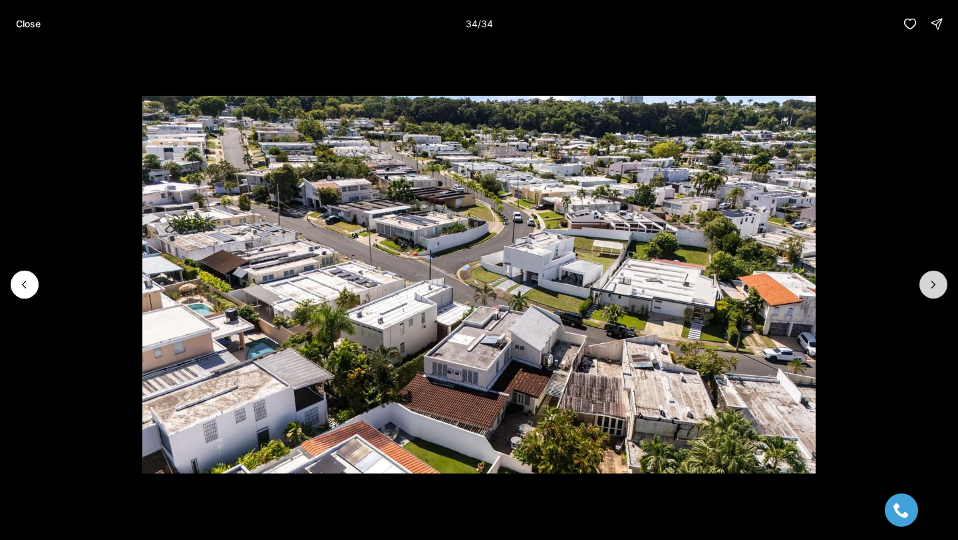
click at [933, 275] on div at bounding box center [934, 285] width 28 height 28
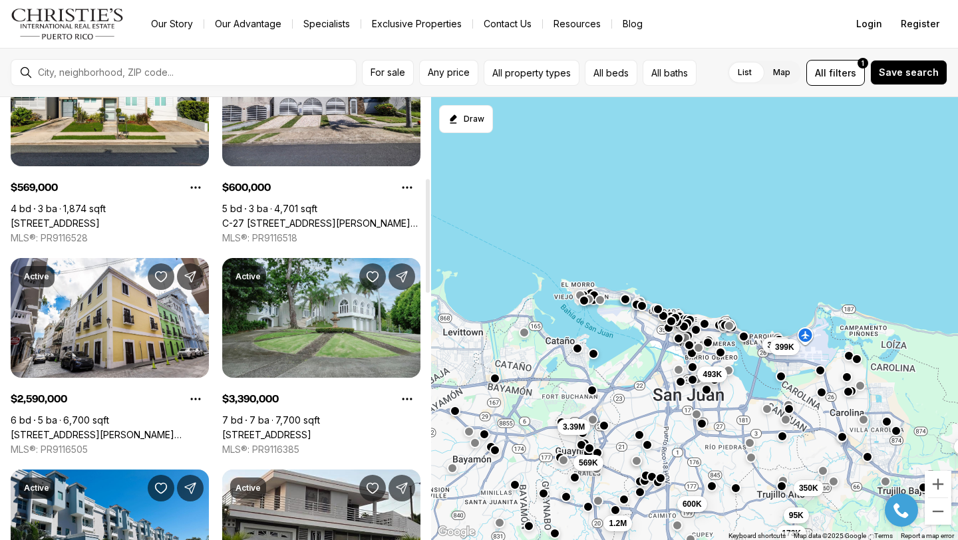
scroll to position [321, 0]
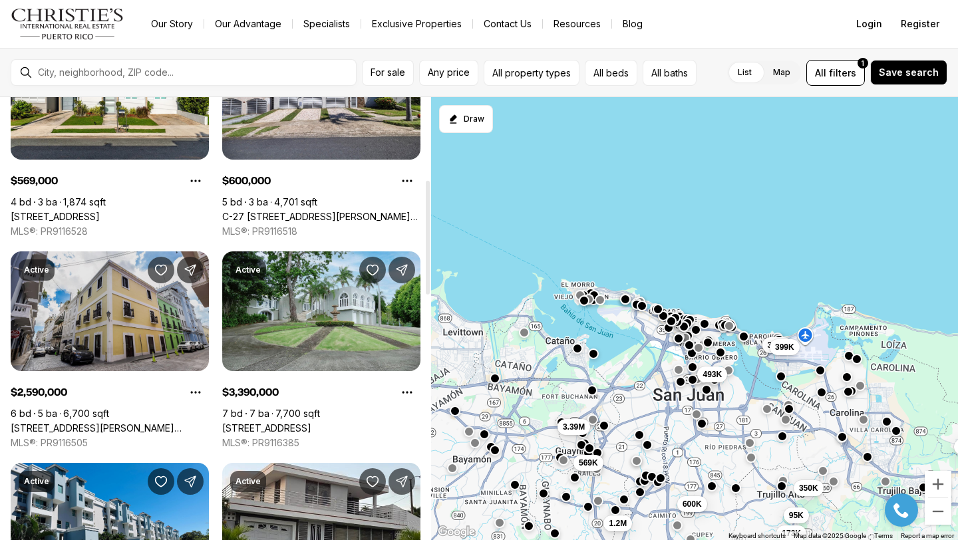
click at [149, 423] on link "152 CALLE LUNA, SAN JUAN PR, 00901" at bounding box center [110, 429] width 198 height 12
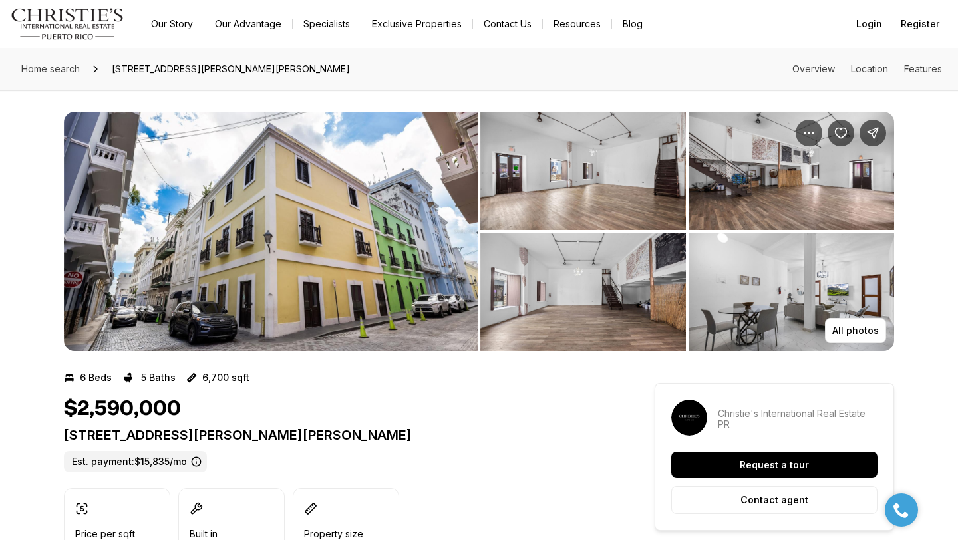
click at [349, 236] on img "View image gallery" at bounding box center [271, 232] width 414 height 240
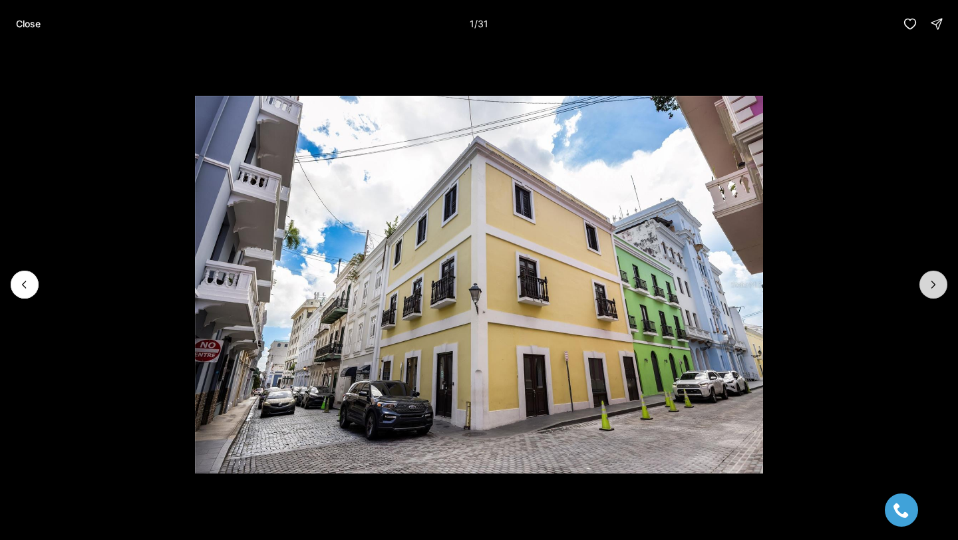
click at [930, 280] on icon "Next slide" at bounding box center [933, 284] width 13 height 13
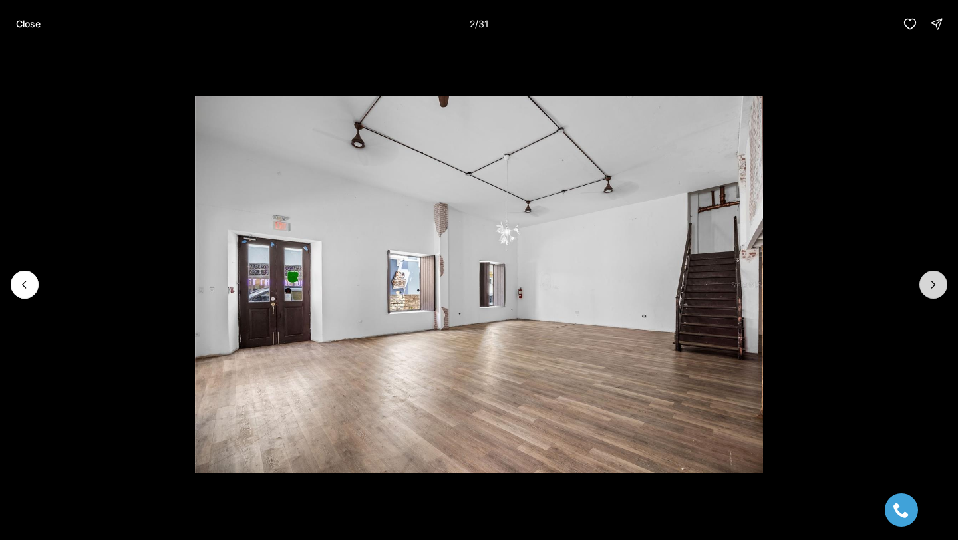
click at [930, 280] on icon "Next slide" at bounding box center [933, 284] width 13 height 13
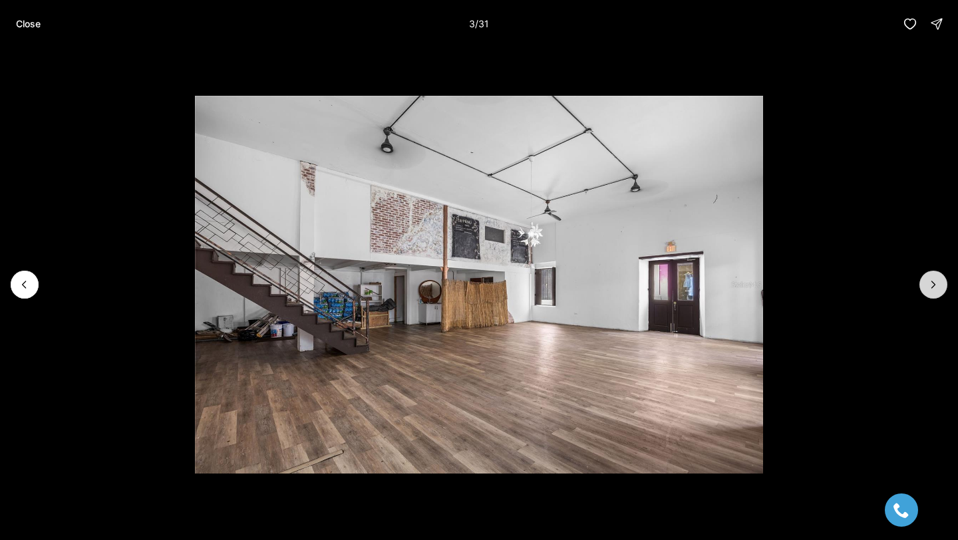
click at [930, 280] on icon "Next slide" at bounding box center [933, 284] width 13 height 13
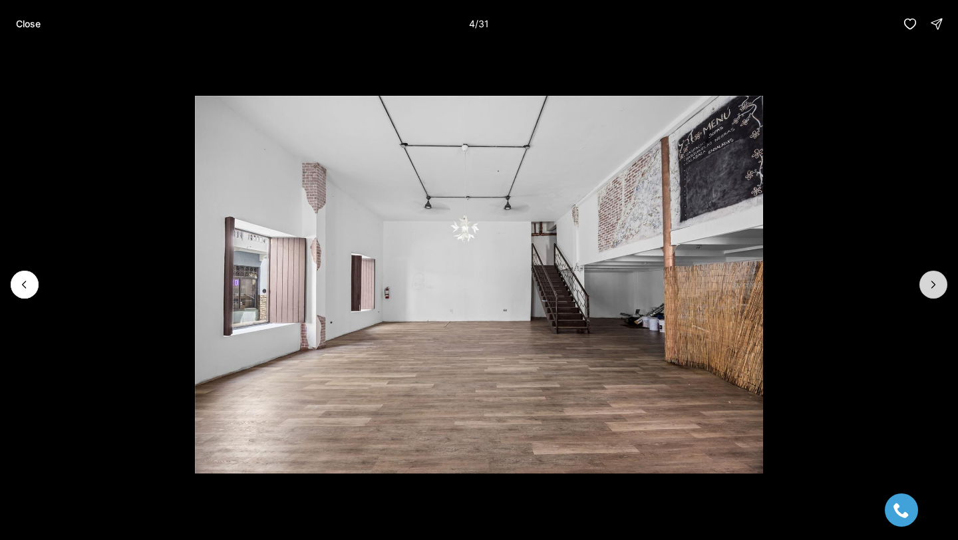
click at [930, 280] on icon "Next slide" at bounding box center [933, 284] width 13 height 13
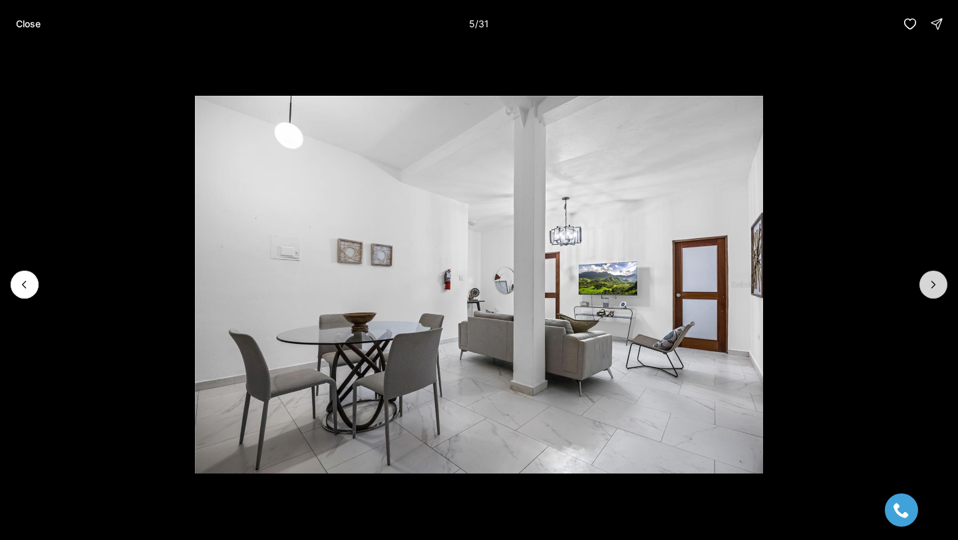
click at [929, 280] on icon "Next slide" at bounding box center [933, 284] width 13 height 13
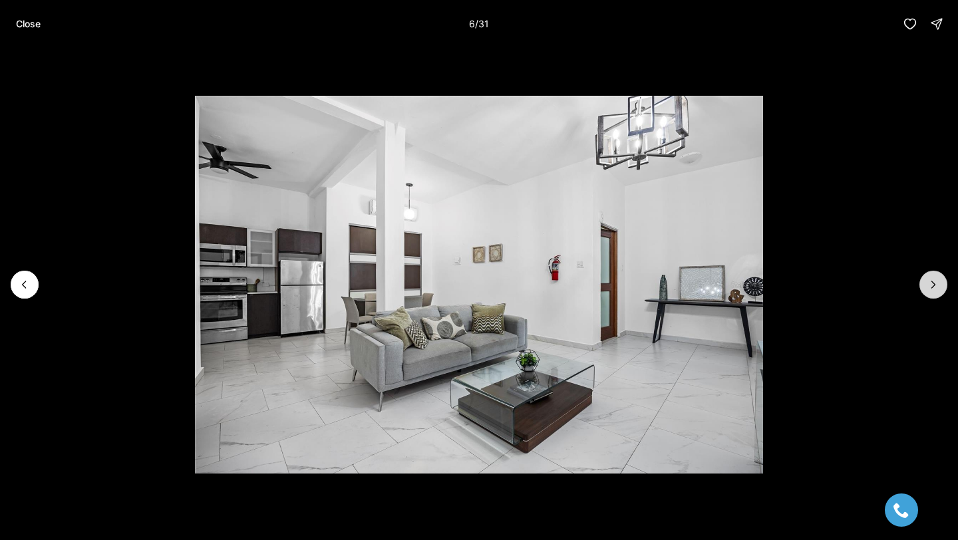
click at [929, 280] on icon "Next slide" at bounding box center [933, 284] width 13 height 13
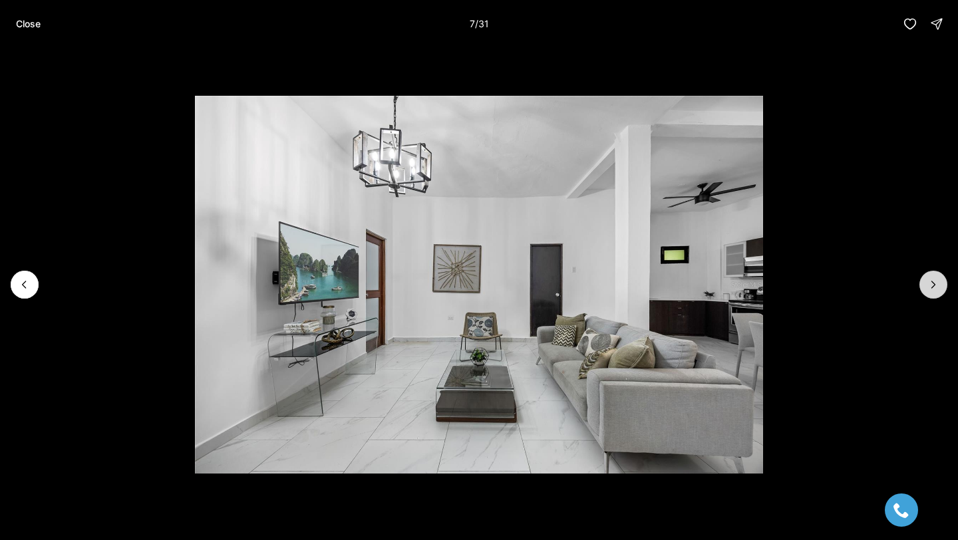
click at [929, 280] on icon "Next slide" at bounding box center [933, 284] width 13 height 13
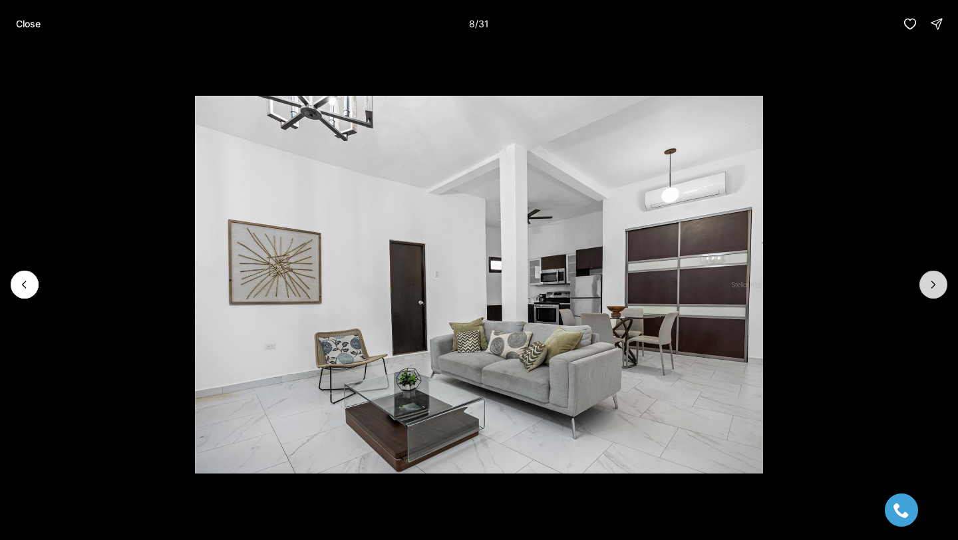
click at [930, 280] on icon "Next slide" at bounding box center [933, 284] width 13 height 13
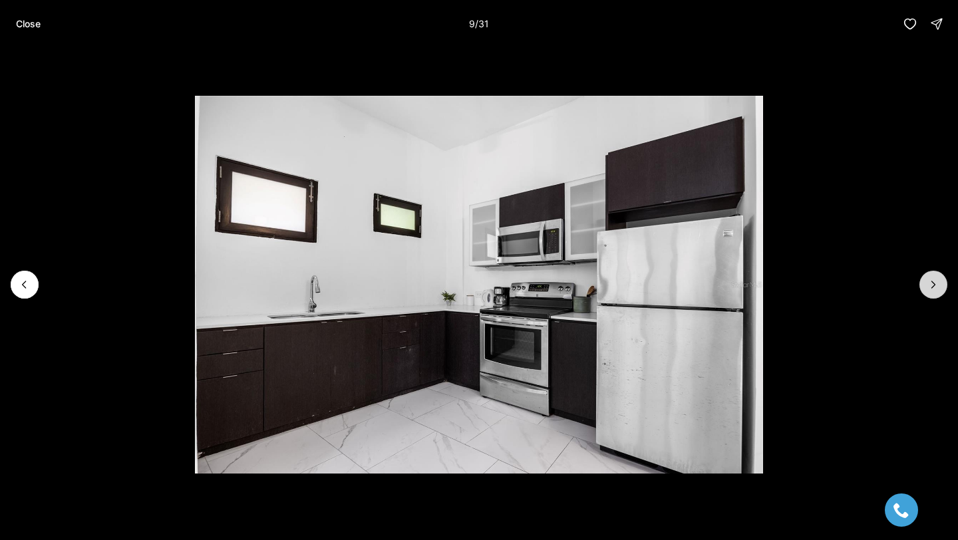
click at [930, 280] on icon "Next slide" at bounding box center [933, 284] width 13 height 13
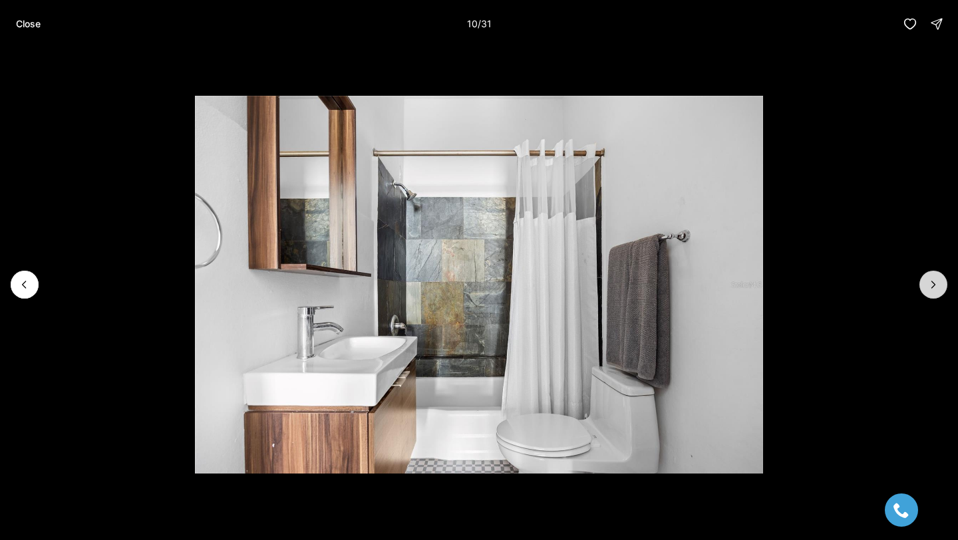
click at [930, 280] on icon "Next slide" at bounding box center [933, 284] width 13 height 13
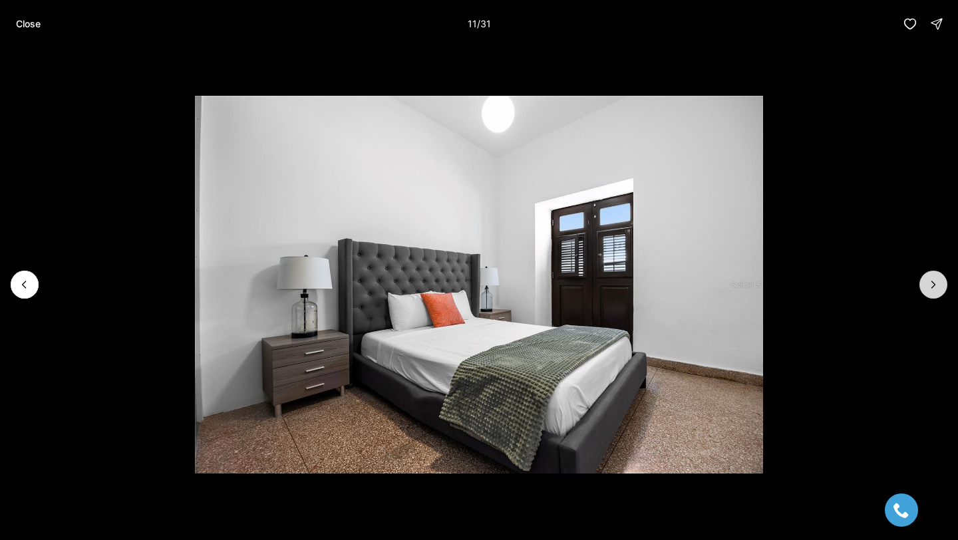
click at [930, 280] on icon "Next slide" at bounding box center [933, 284] width 13 height 13
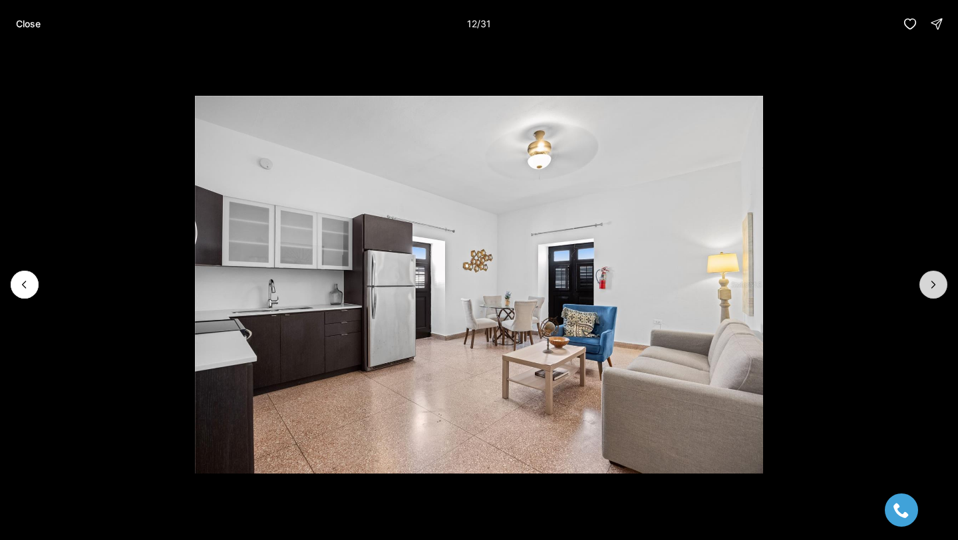
click at [930, 280] on icon "Next slide" at bounding box center [933, 284] width 13 height 13
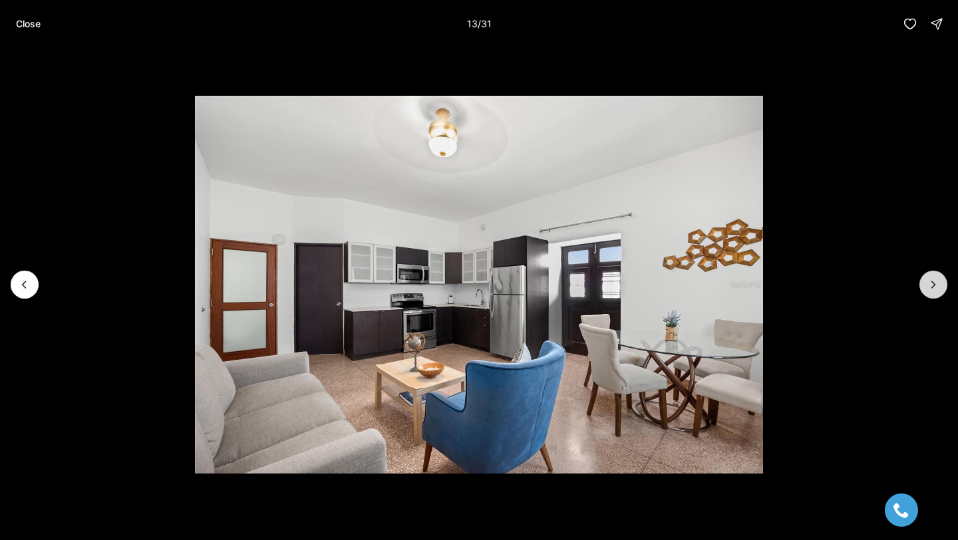
click at [930, 280] on icon "Next slide" at bounding box center [933, 284] width 13 height 13
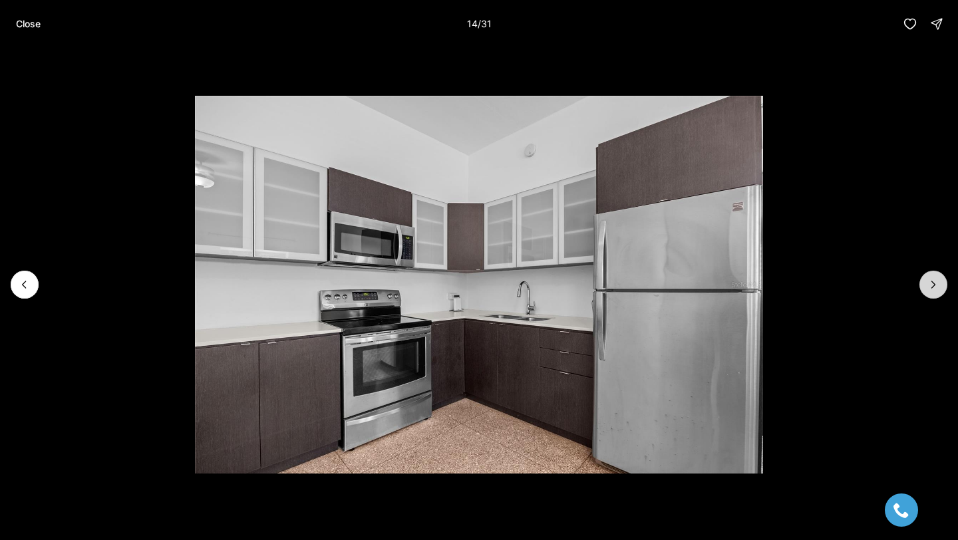
click at [930, 280] on icon "Next slide" at bounding box center [933, 284] width 13 height 13
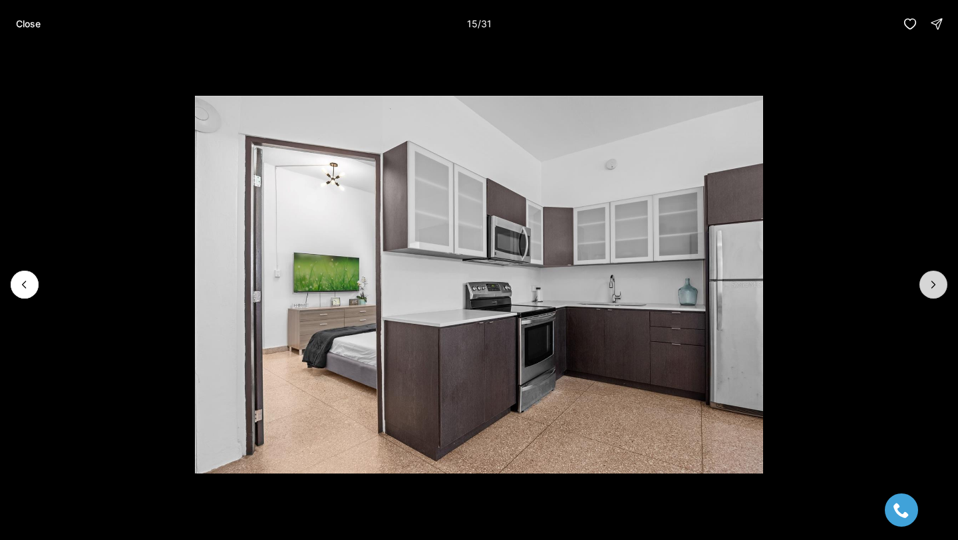
click at [930, 280] on icon "Next slide" at bounding box center [933, 284] width 13 height 13
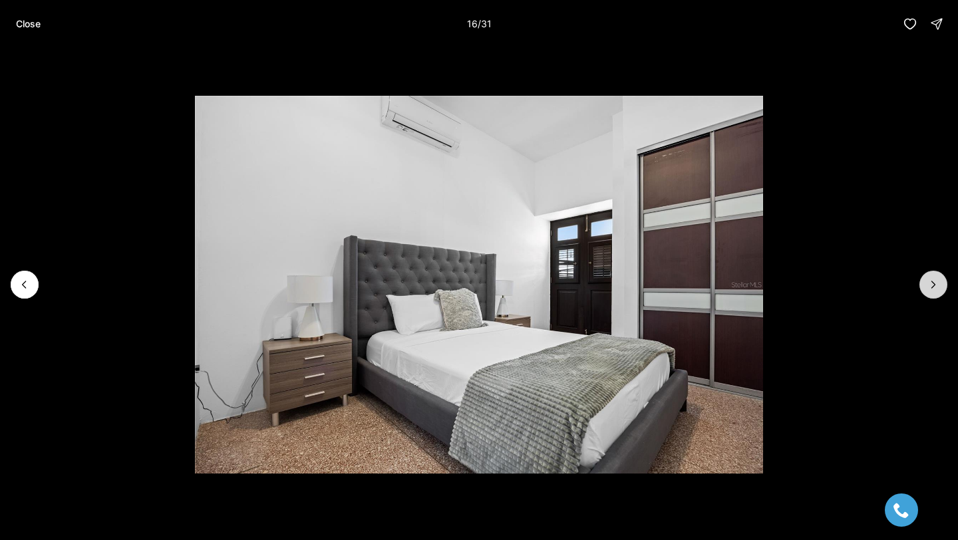
click at [930, 280] on icon "Next slide" at bounding box center [933, 284] width 13 height 13
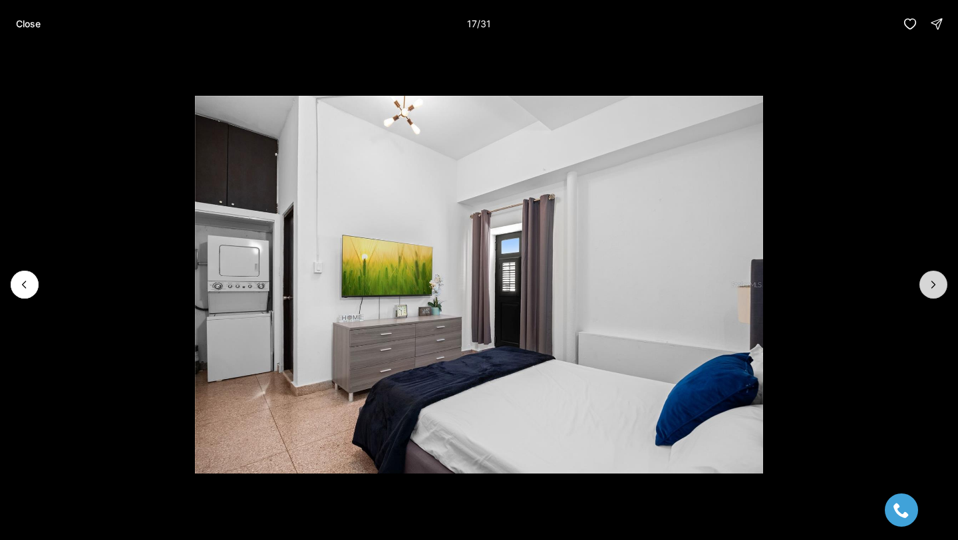
click at [930, 280] on icon "Next slide" at bounding box center [933, 284] width 13 height 13
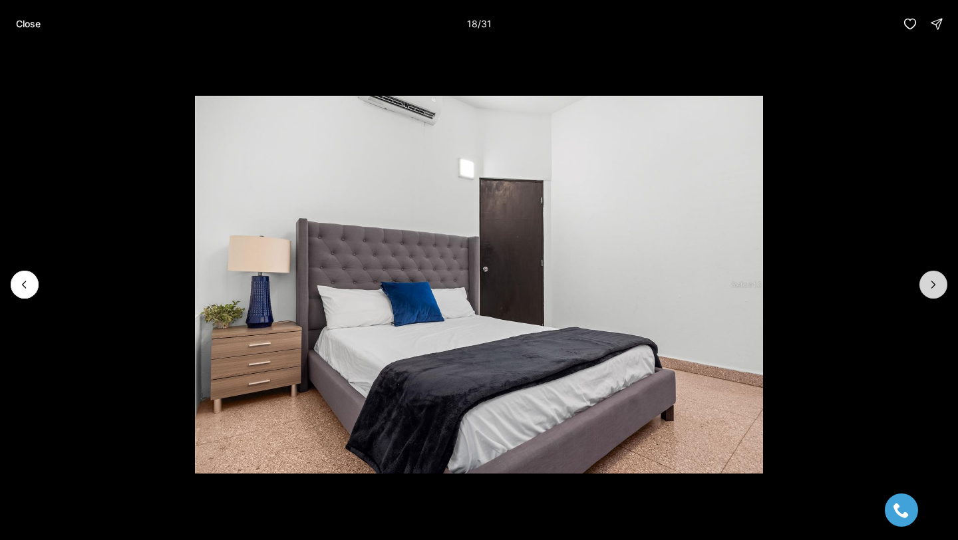
click at [930, 280] on icon "Next slide" at bounding box center [933, 284] width 13 height 13
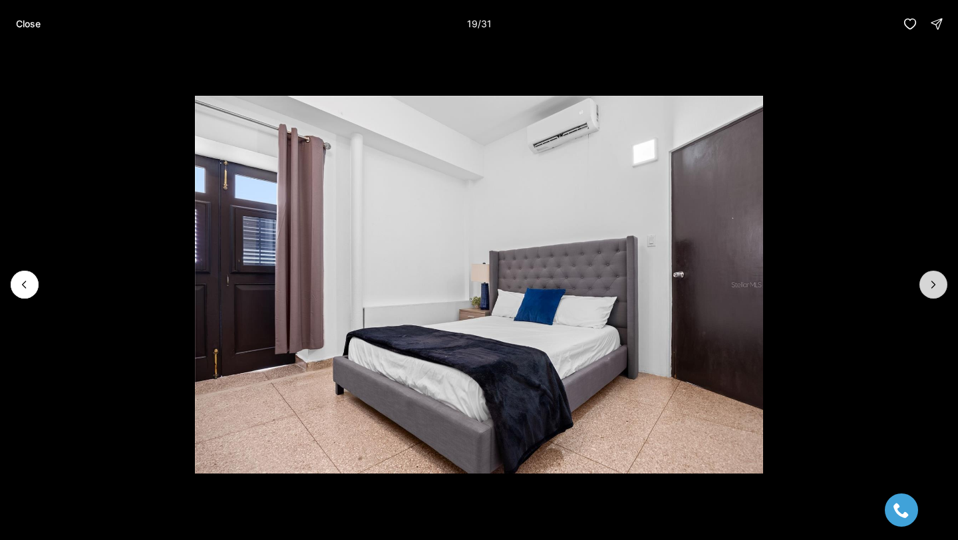
click at [930, 280] on icon "Next slide" at bounding box center [933, 284] width 13 height 13
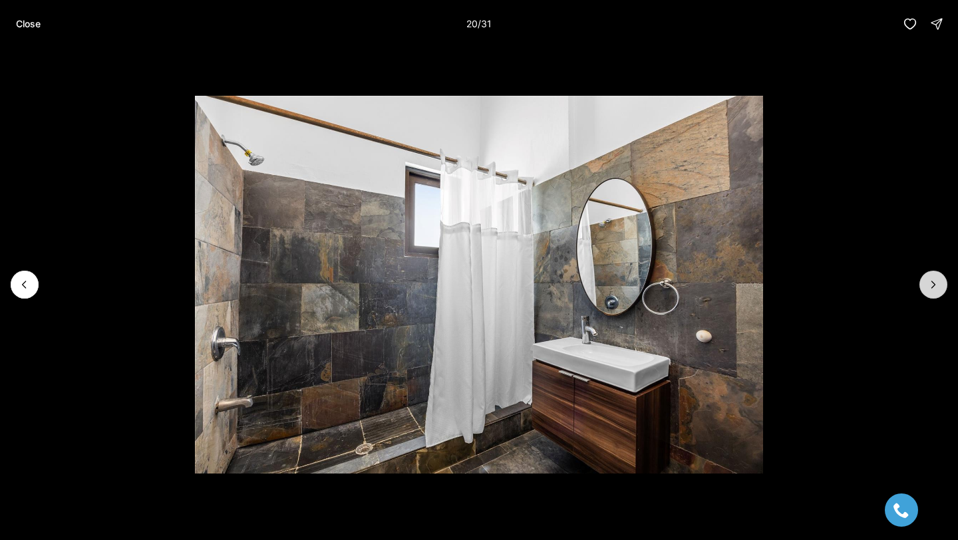
click at [930, 280] on icon "Next slide" at bounding box center [933, 284] width 13 height 13
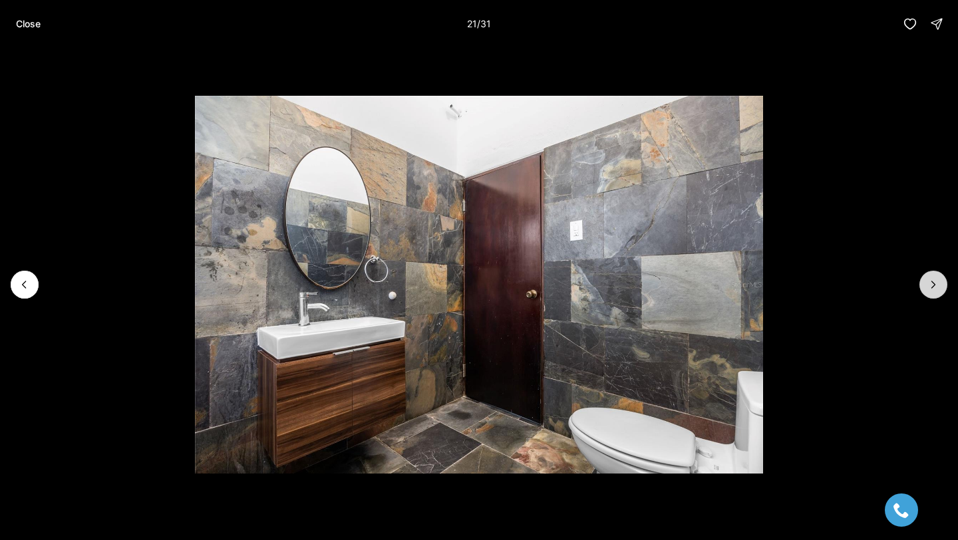
click at [930, 280] on icon "Next slide" at bounding box center [933, 284] width 13 height 13
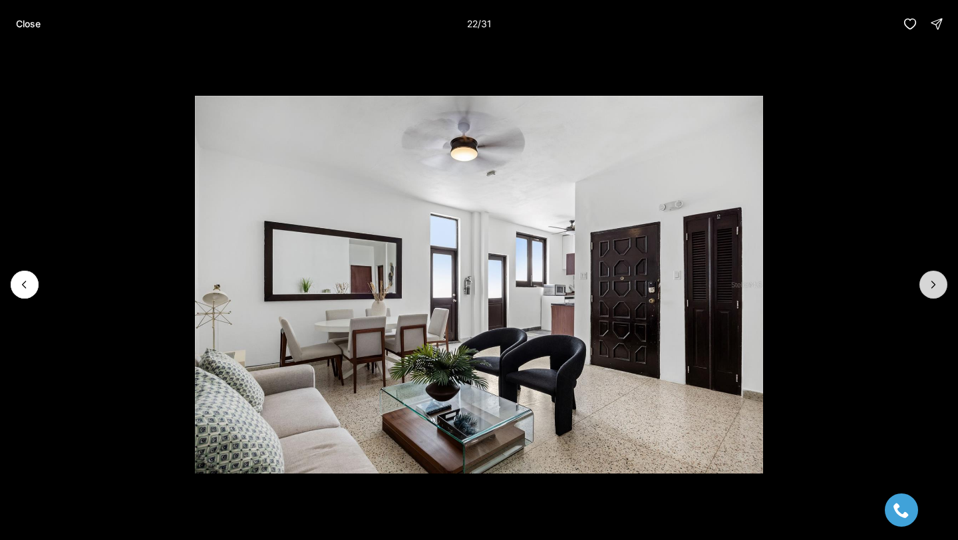
click at [930, 280] on icon "Next slide" at bounding box center [933, 284] width 13 height 13
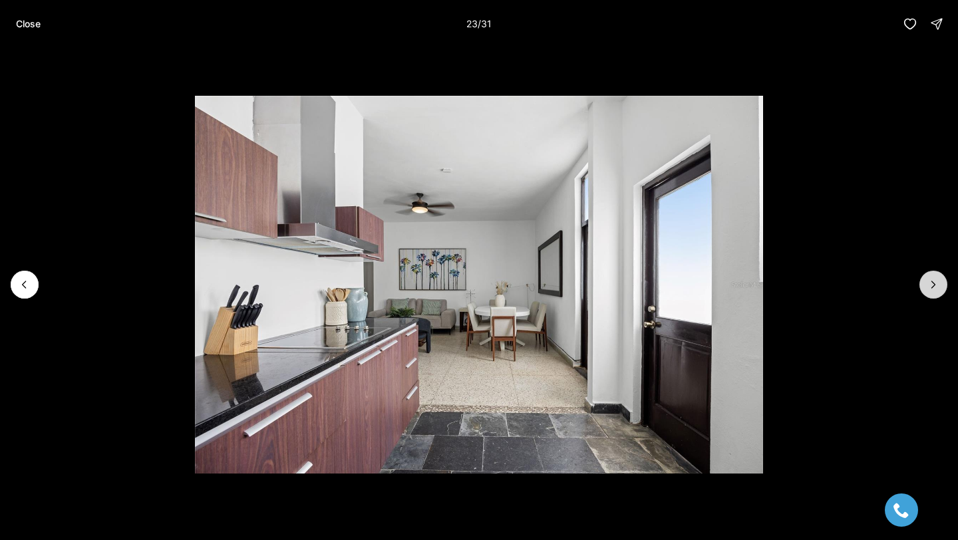
click at [930, 280] on icon "Next slide" at bounding box center [933, 284] width 13 height 13
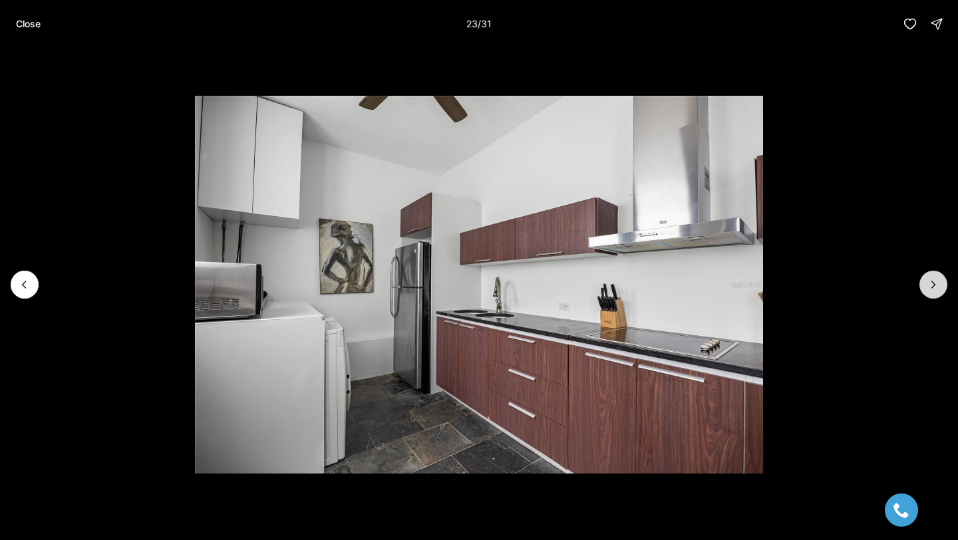
click at [930, 280] on icon "Next slide" at bounding box center [933, 284] width 13 height 13
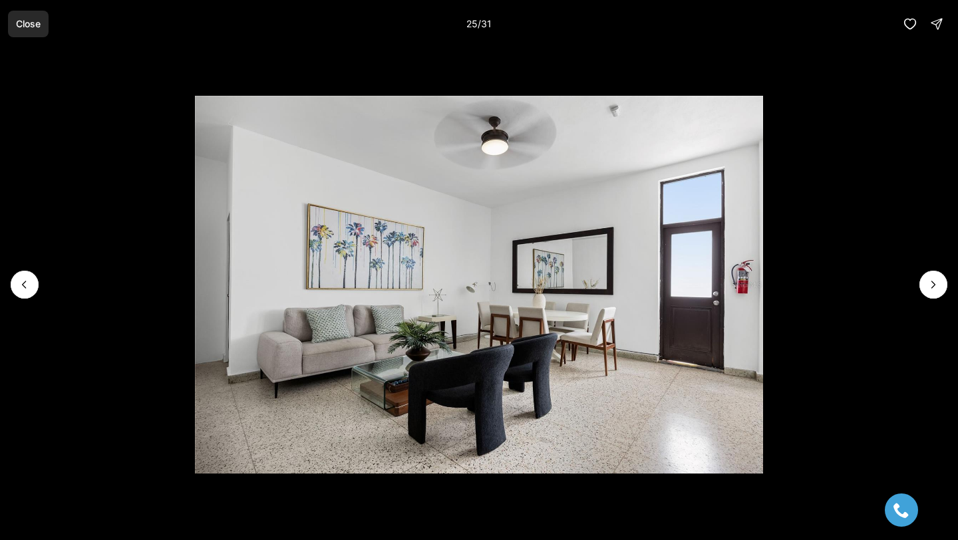
click at [39, 27] on p "Close" at bounding box center [28, 24] width 25 height 11
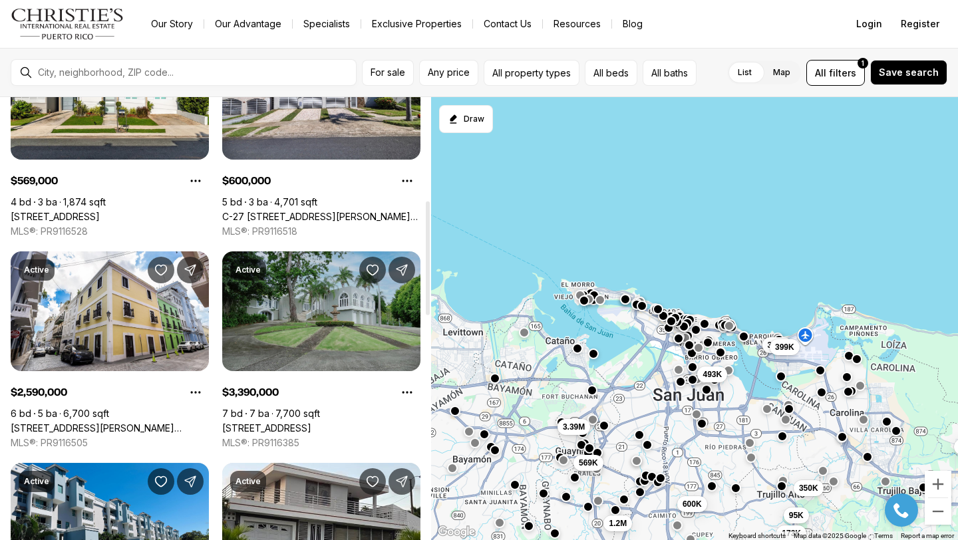
scroll to position [455, 0]
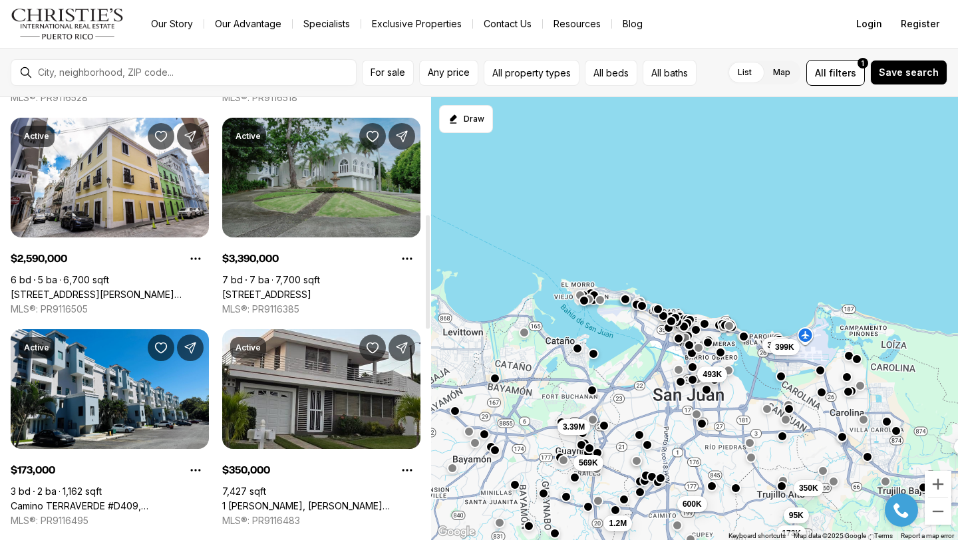
click at [308, 289] on link "[STREET_ADDRESS]" at bounding box center [266, 295] width 89 height 12
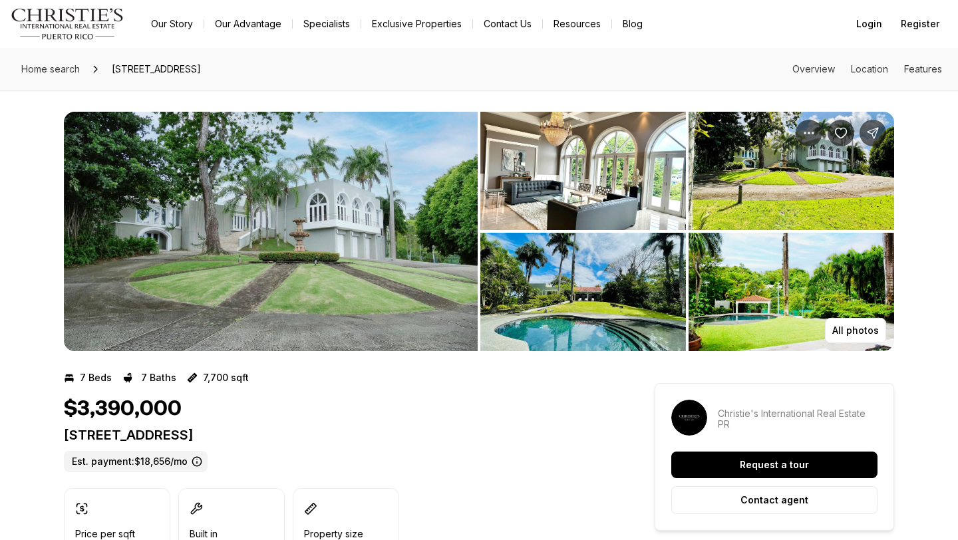
click at [285, 204] on img "View image gallery" at bounding box center [271, 232] width 414 height 240
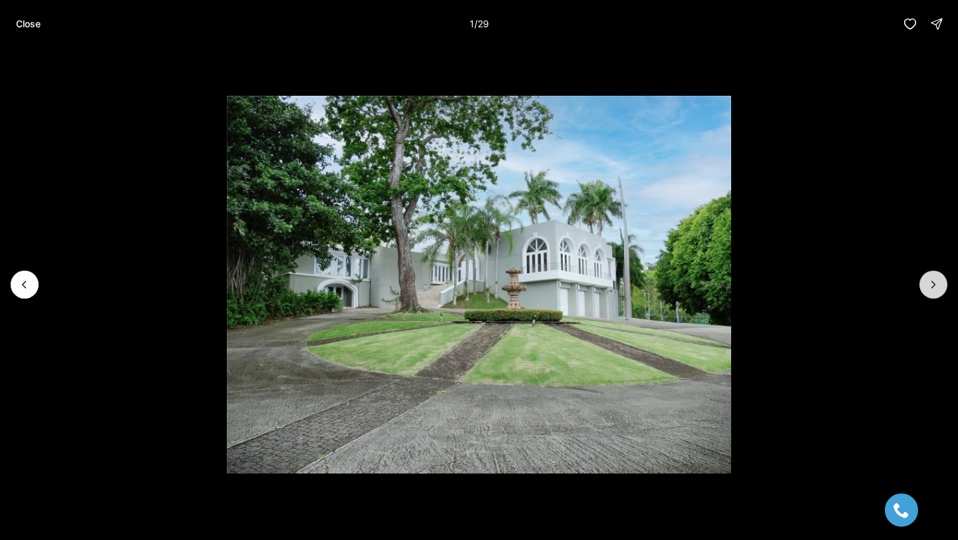
click at [936, 288] on icon "Next slide" at bounding box center [933, 284] width 13 height 13
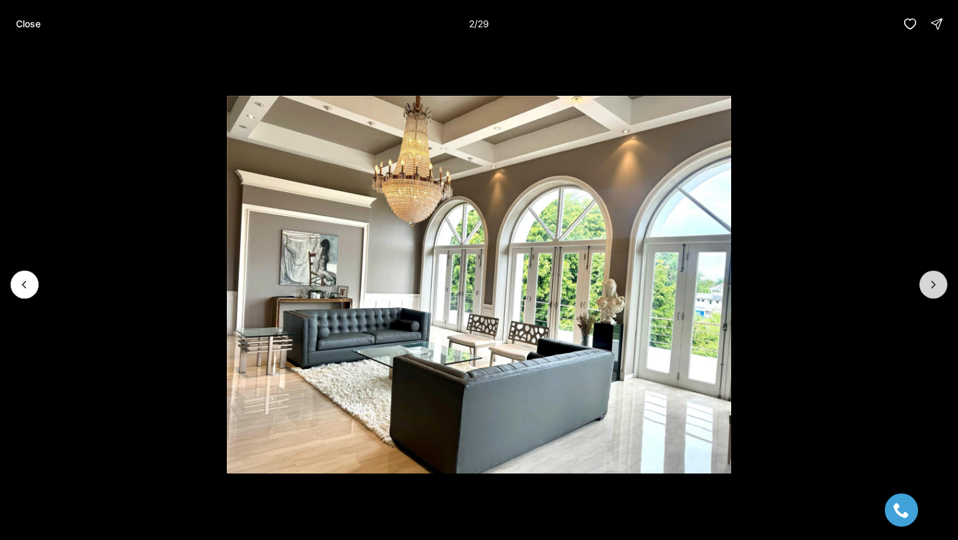
click at [936, 287] on icon "Next slide" at bounding box center [933, 284] width 13 height 13
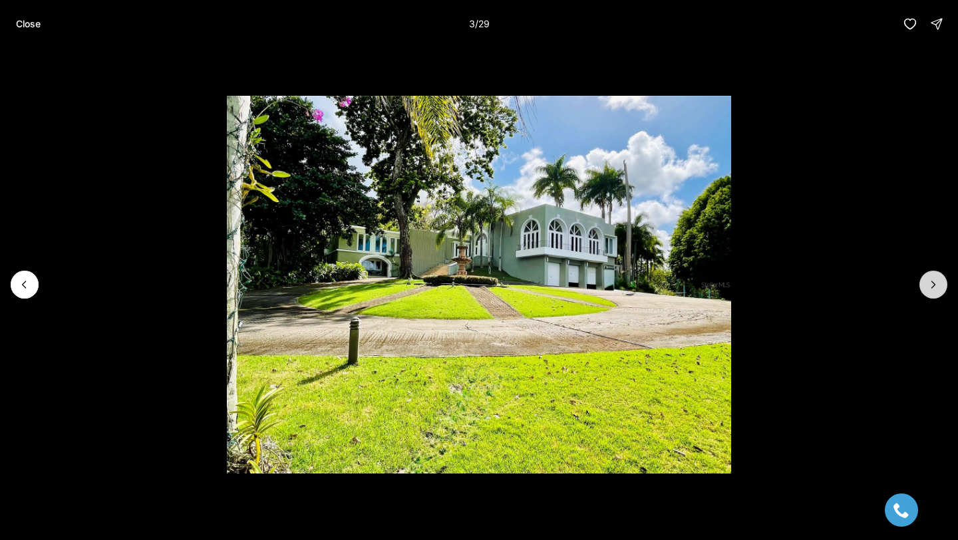
click at [937, 287] on icon "Next slide" at bounding box center [933, 284] width 13 height 13
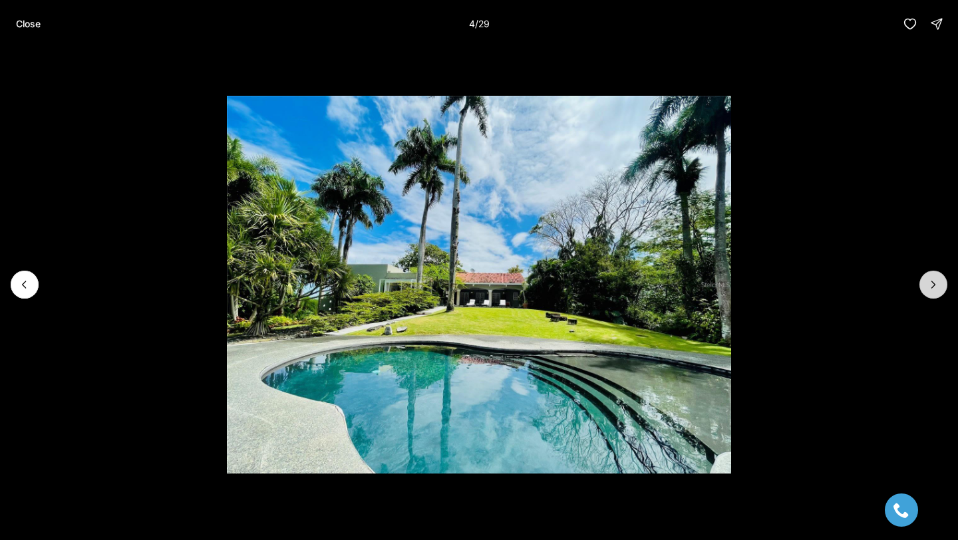
click at [937, 286] on icon "Next slide" at bounding box center [933, 284] width 13 height 13
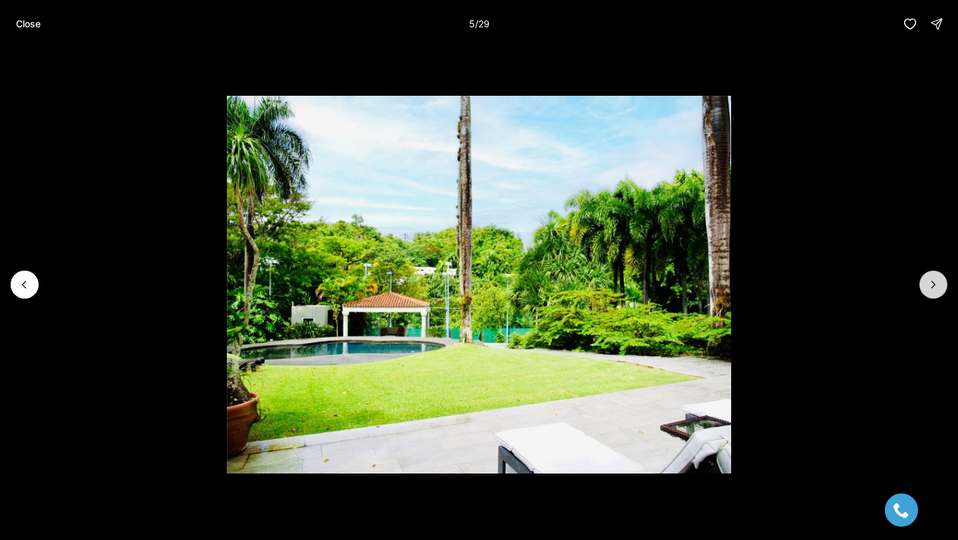
click at [937, 286] on icon "Next slide" at bounding box center [933, 284] width 13 height 13
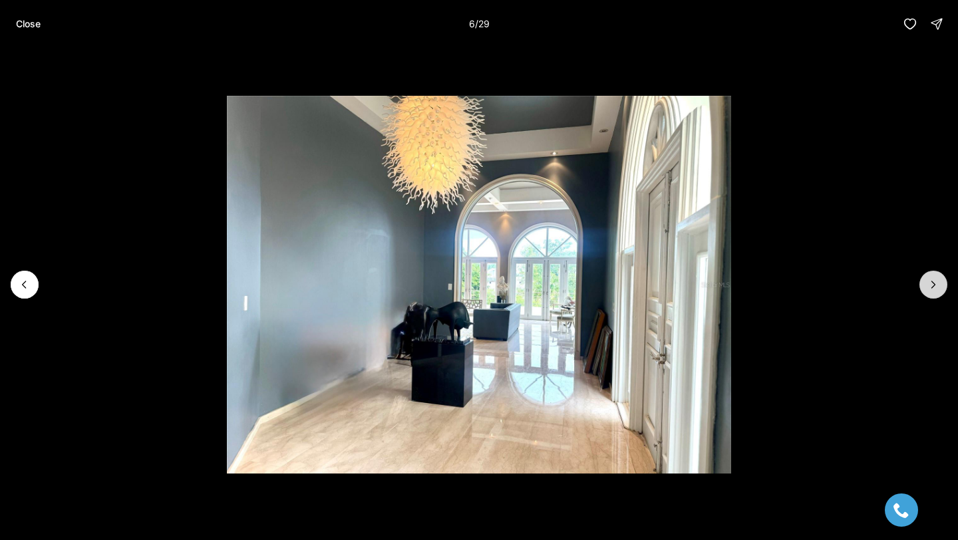
click at [937, 286] on icon "Next slide" at bounding box center [933, 284] width 13 height 13
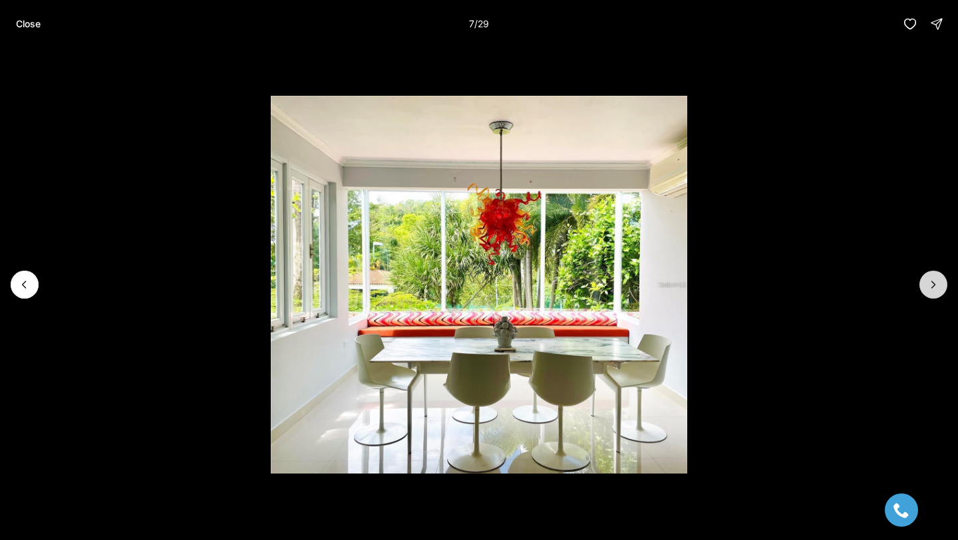
click at [937, 286] on icon "Next slide" at bounding box center [933, 284] width 13 height 13
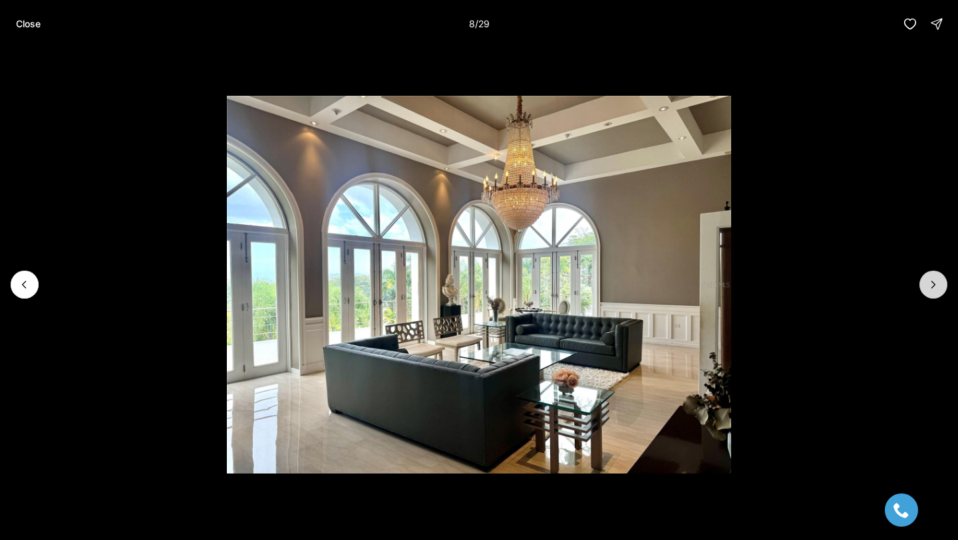
click at [937, 286] on icon "Next slide" at bounding box center [933, 284] width 13 height 13
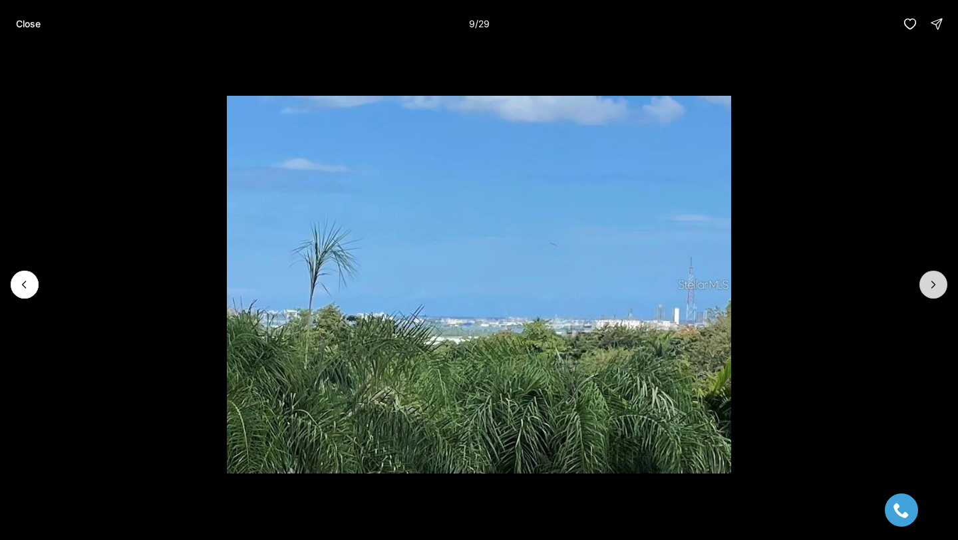
click at [937, 286] on icon "Next slide" at bounding box center [933, 284] width 13 height 13
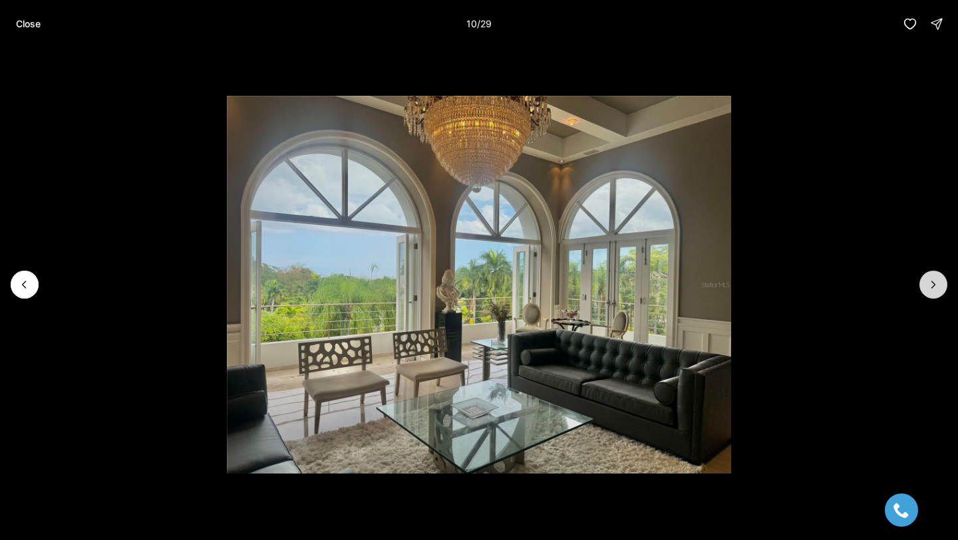
click at [937, 286] on icon "Next slide" at bounding box center [933, 284] width 13 height 13
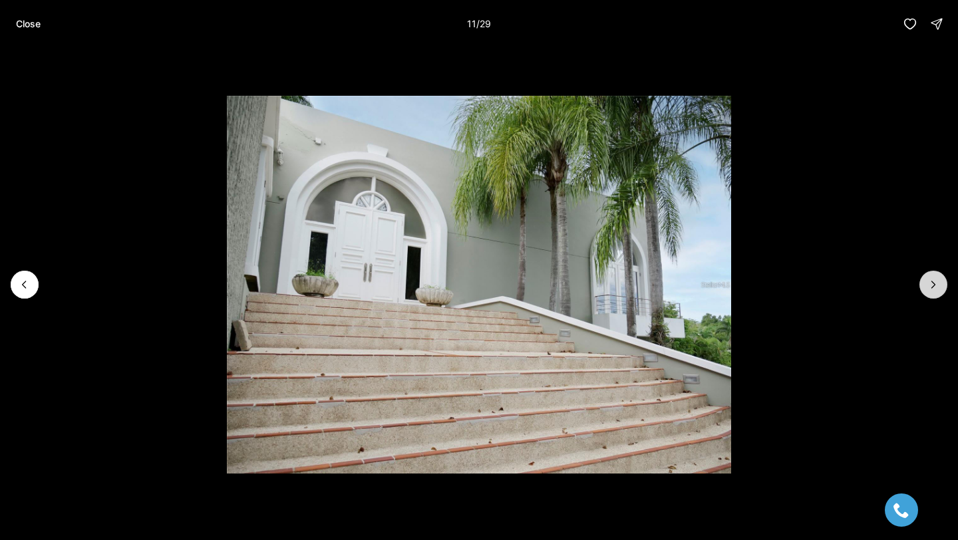
click at [937, 286] on icon "Next slide" at bounding box center [933, 284] width 13 height 13
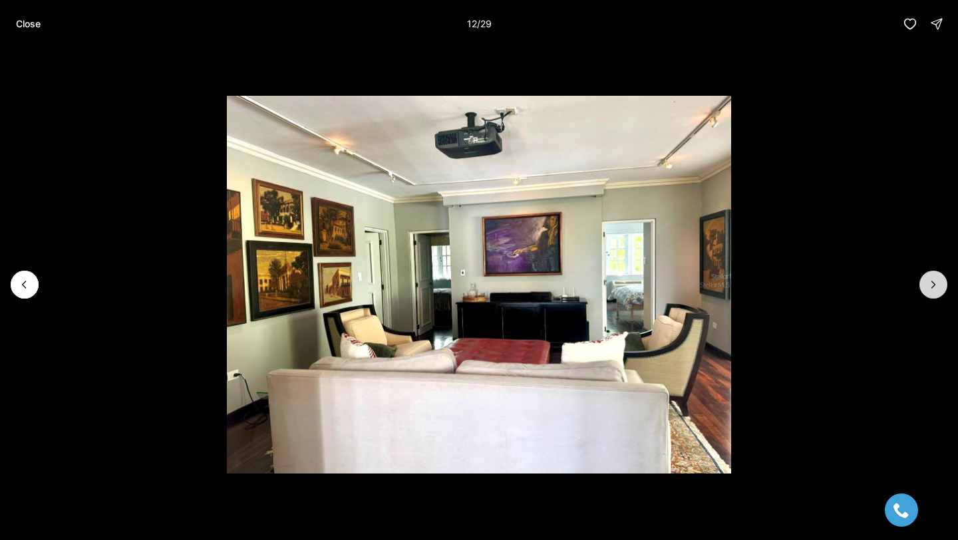
click at [937, 286] on icon "Next slide" at bounding box center [933, 284] width 13 height 13
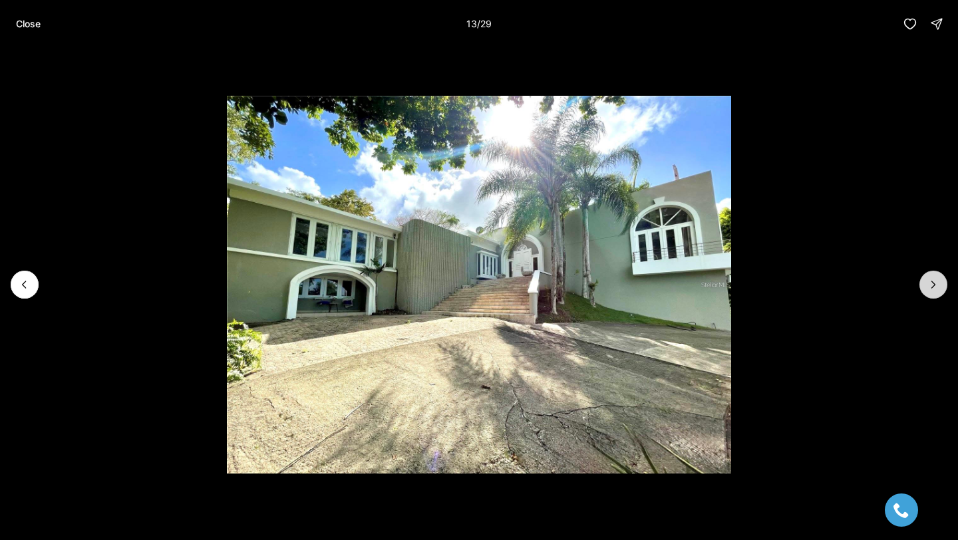
click at [936, 286] on icon "Next slide" at bounding box center [933, 284] width 13 height 13
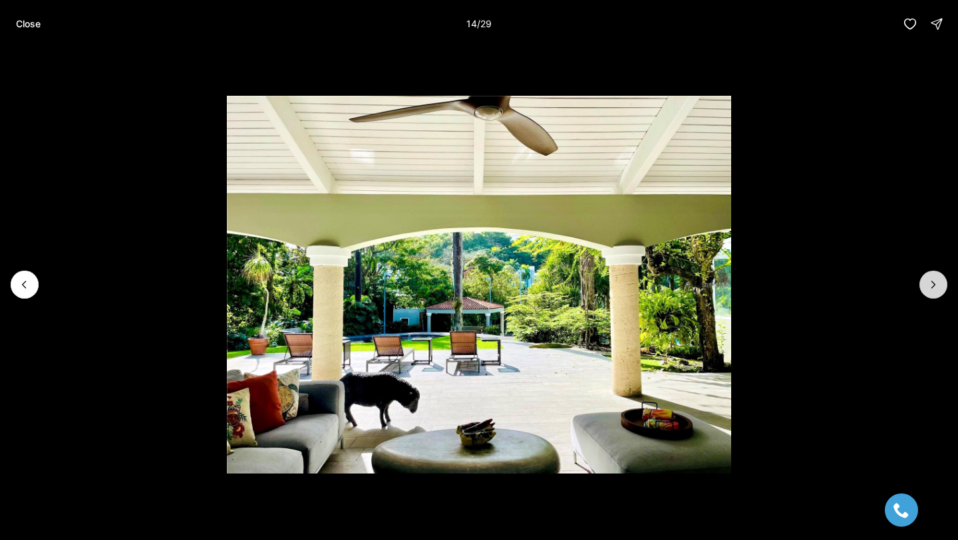
click at [936, 286] on icon "Next slide" at bounding box center [933, 284] width 13 height 13
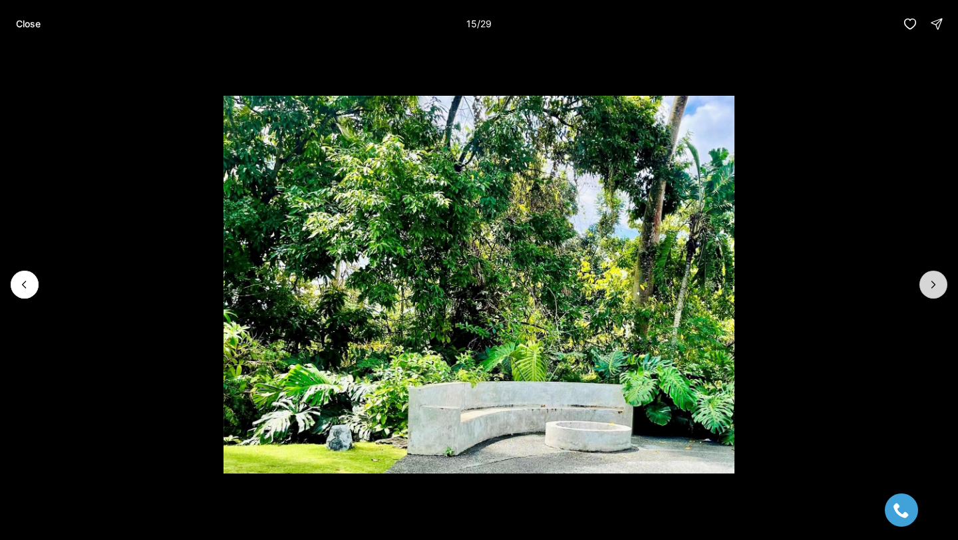
click at [936, 286] on icon "Next slide" at bounding box center [933, 284] width 13 height 13
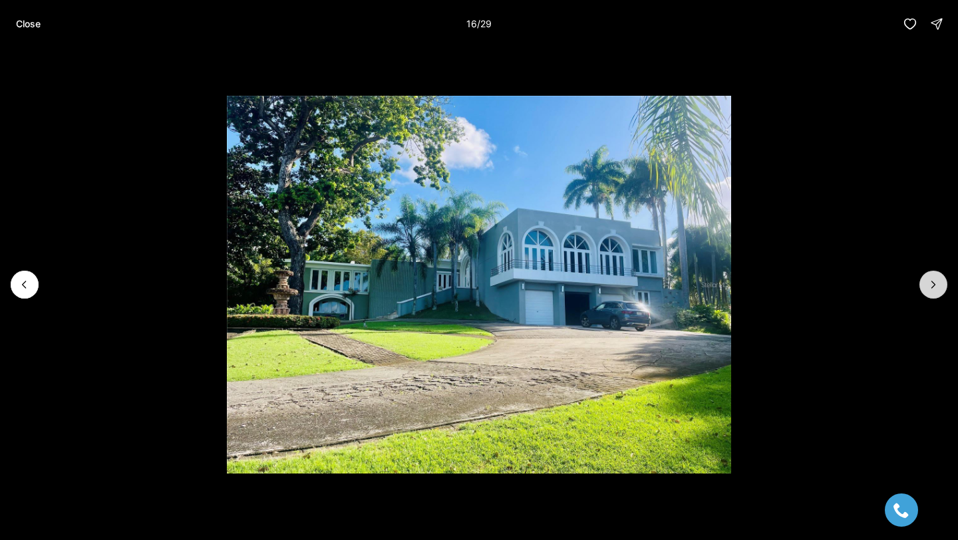
click at [936, 286] on icon "Next slide" at bounding box center [933, 284] width 13 height 13
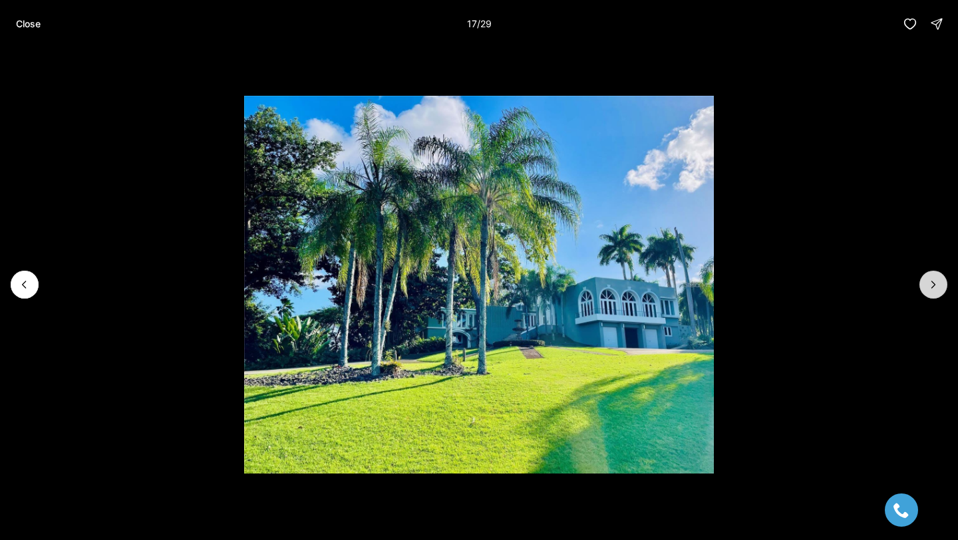
click at [936, 286] on icon "Next slide" at bounding box center [933, 284] width 13 height 13
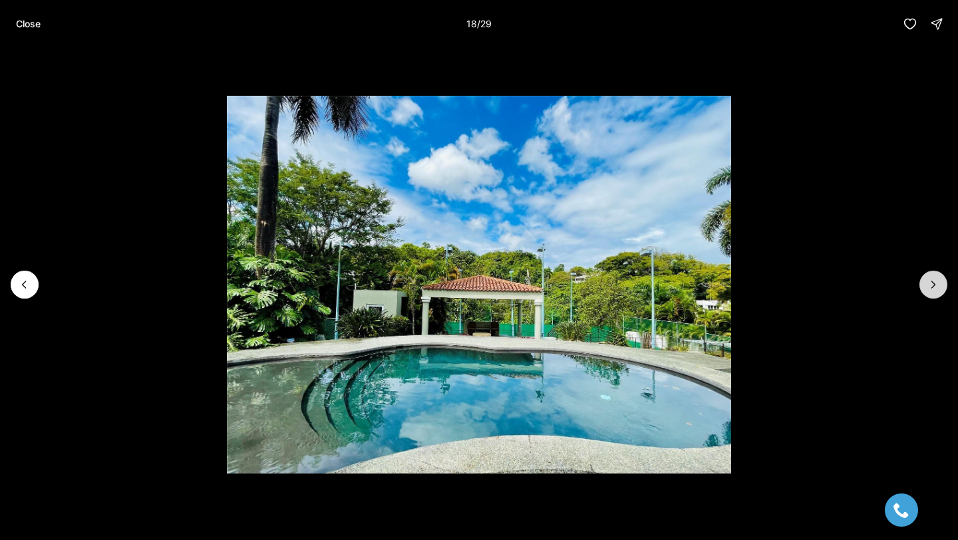
click at [936, 286] on icon "Next slide" at bounding box center [933, 284] width 13 height 13
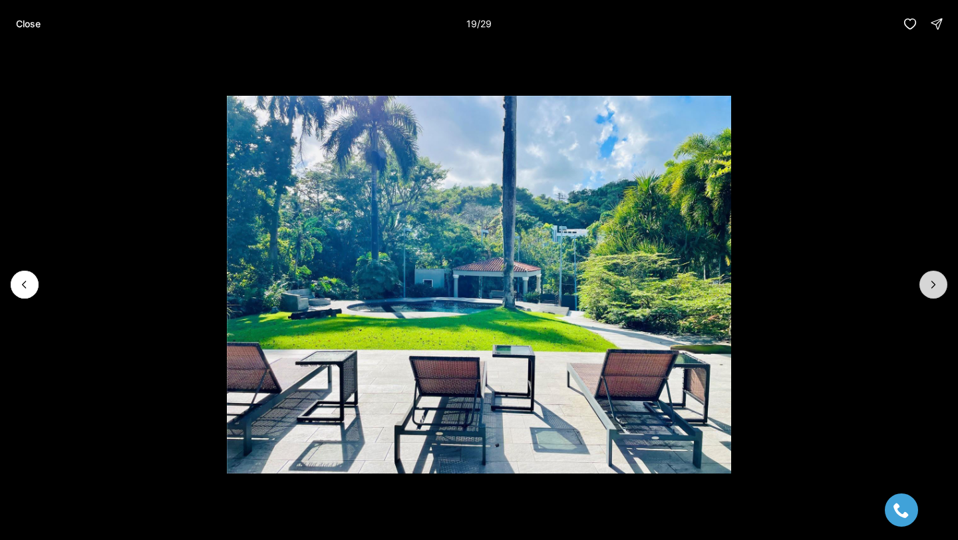
click at [936, 286] on icon "Next slide" at bounding box center [933, 284] width 13 height 13
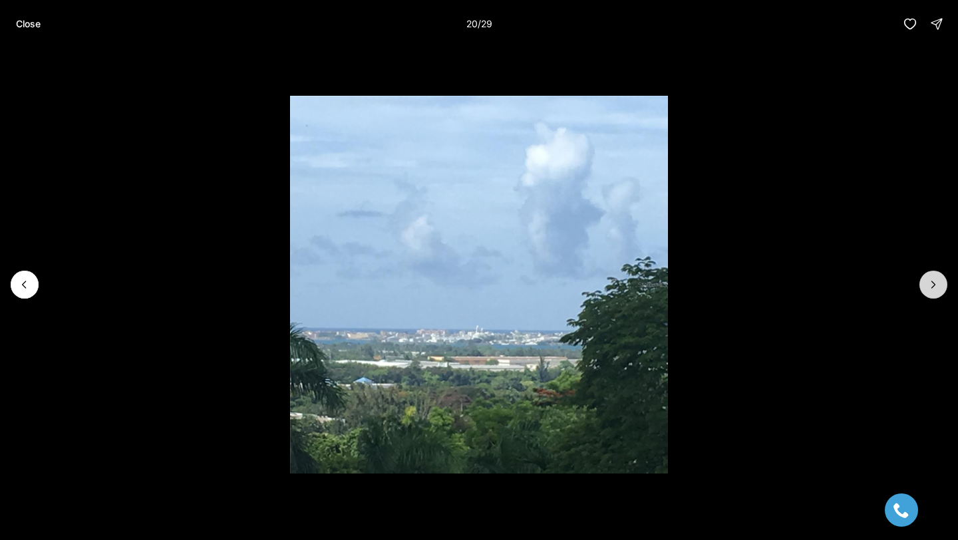
click at [936, 286] on icon "Next slide" at bounding box center [933, 284] width 13 height 13
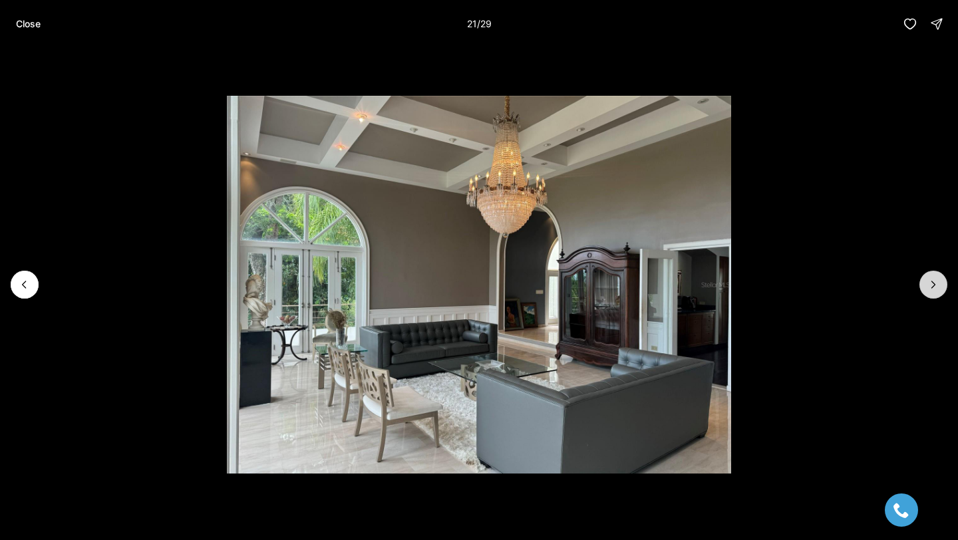
click at [936, 286] on icon "Next slide" at bounding box center [933, 284] width 13 height 13
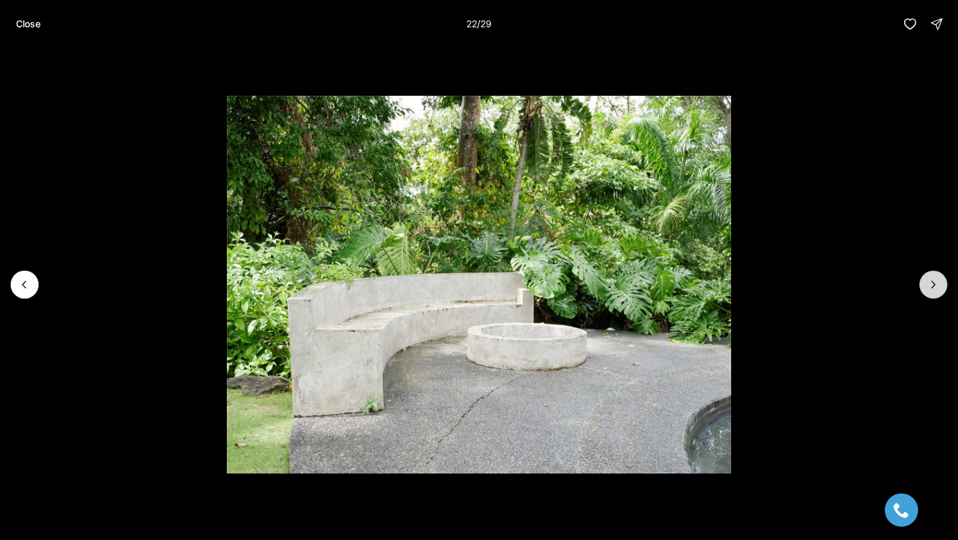
click at [936, 286] on icon "Next slide" at bounding box center [933, 284] width 13 height 13
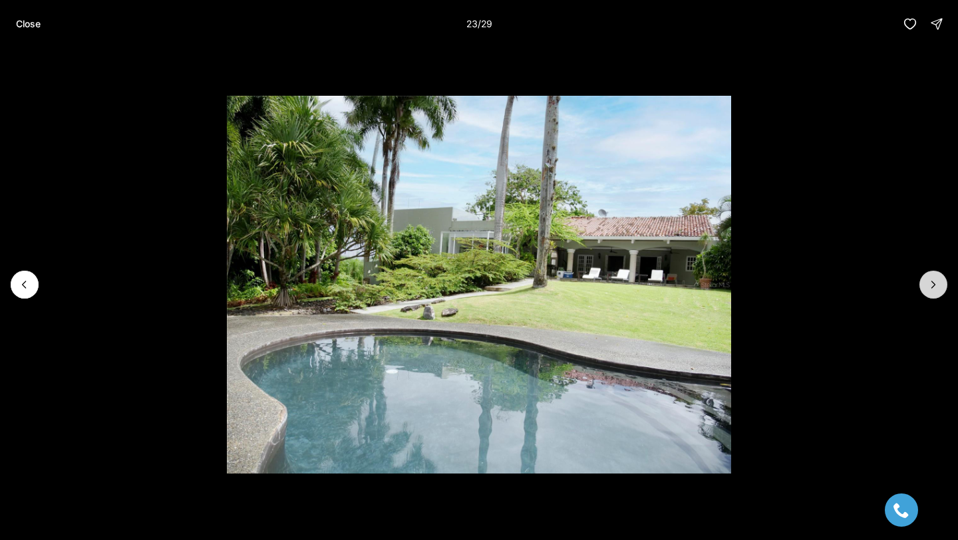
click at [936, 286] on icon "Next slide" at bounding box center [933, 284] width 13 height 13
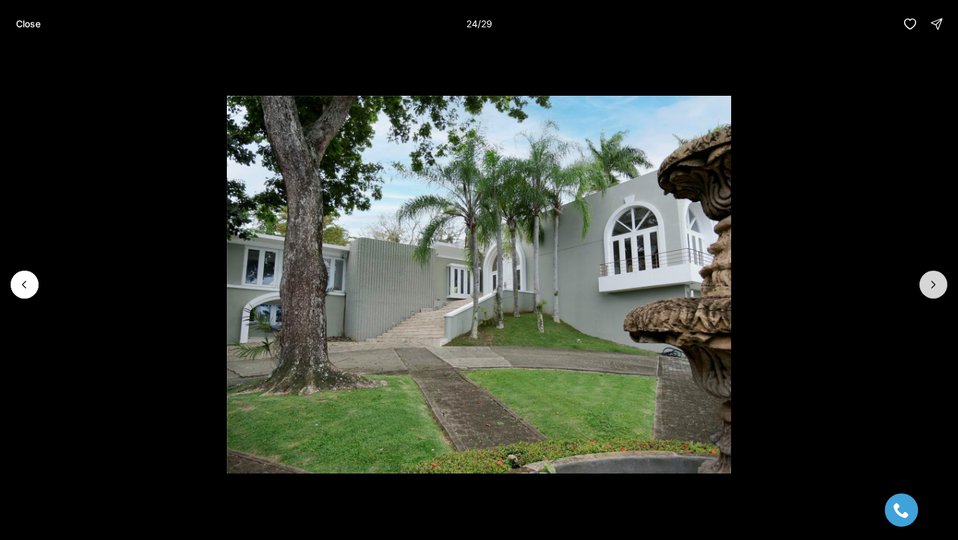
click at [936, 286] on icon "Next slide" at bounding box center [933, 284] width 13 height 13
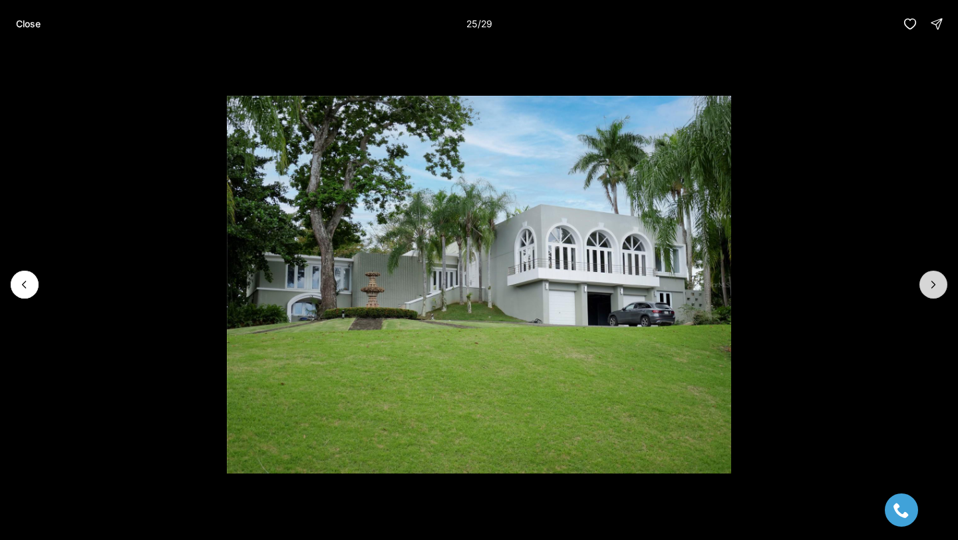
click at [930, 274] on button "Next slide" at bounding box center [934, 285] width 28 height 28
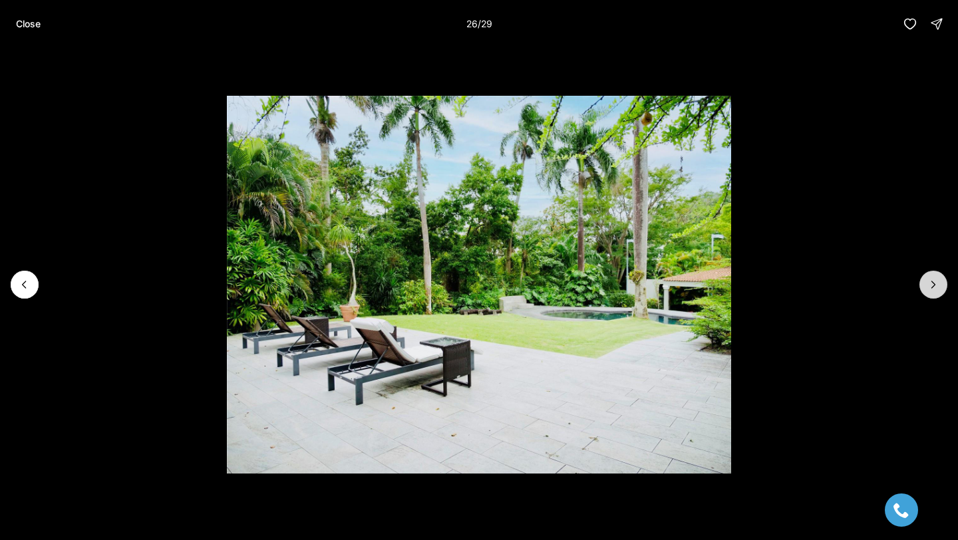
click at [929, 274] on button "Next slide" at bounding box center [934, 285] width 28 height 28
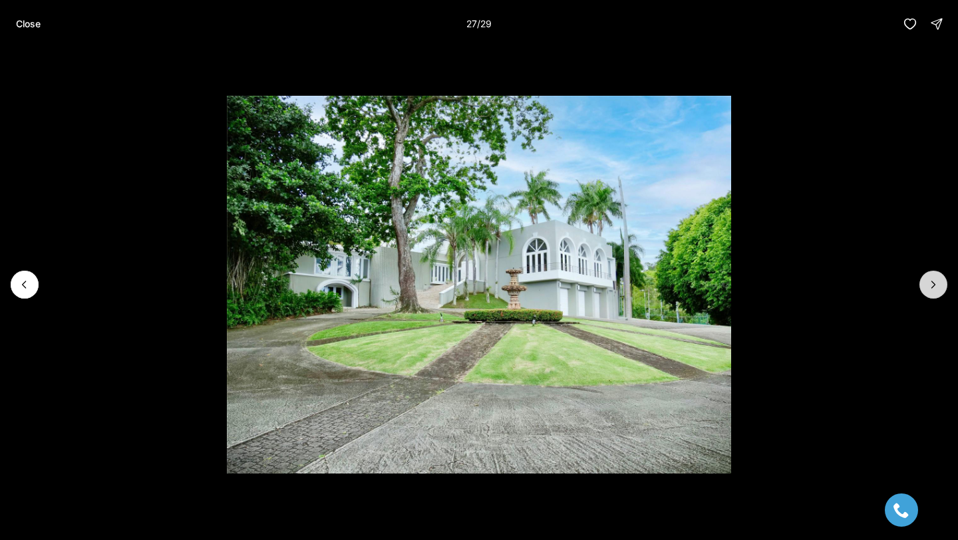
click at [929, 274] on button "Next slide" at bounding box center [934, 285] width 28 height 28
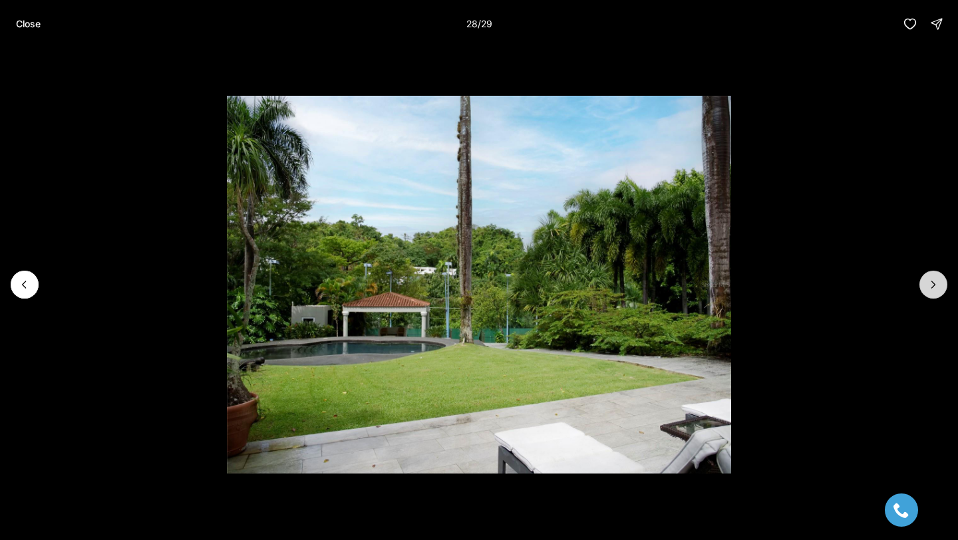
click at [929, 274] on button "Next slide" at bounding box center [934, 285] width 28 height 28
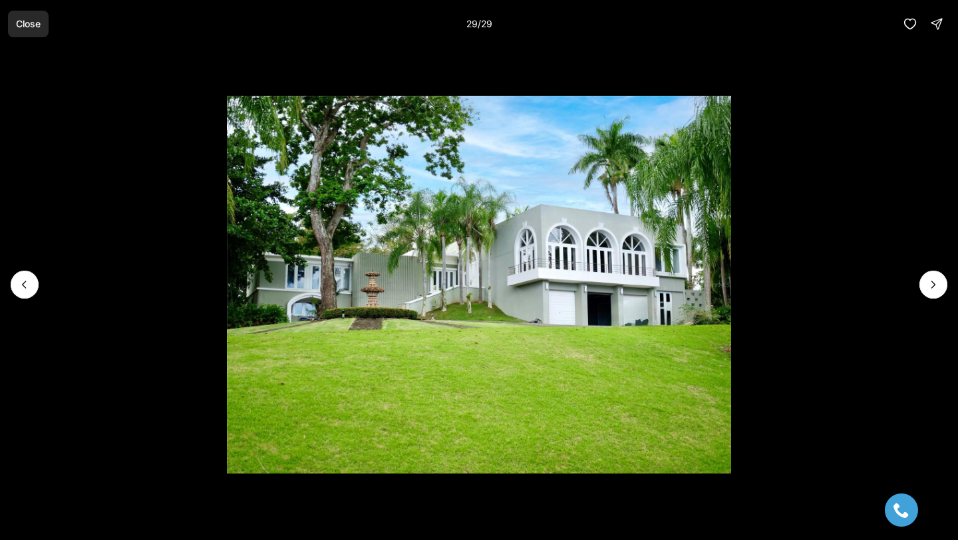
click at [25, 25] on p "Close" at bounding box center [28, 24] width 25 height 11
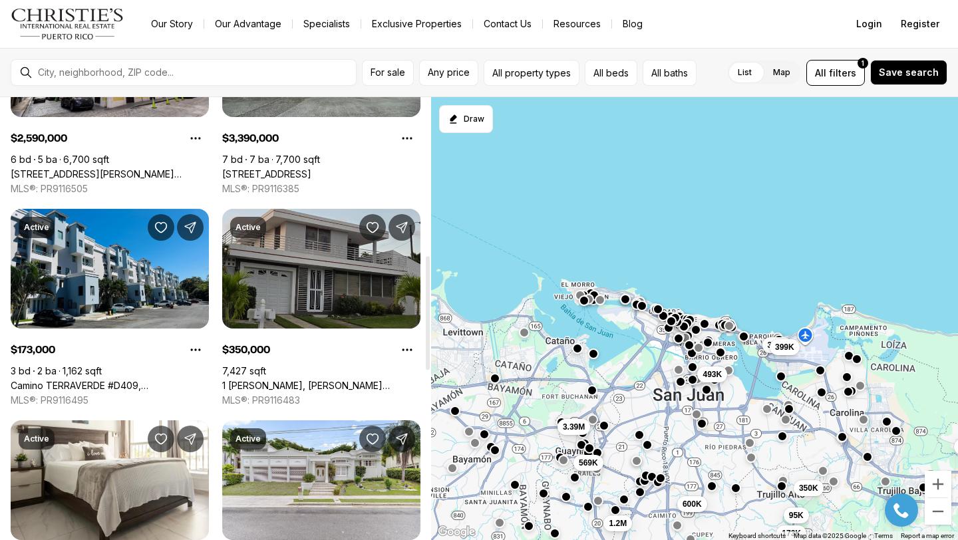
scroll to position [615, 0]
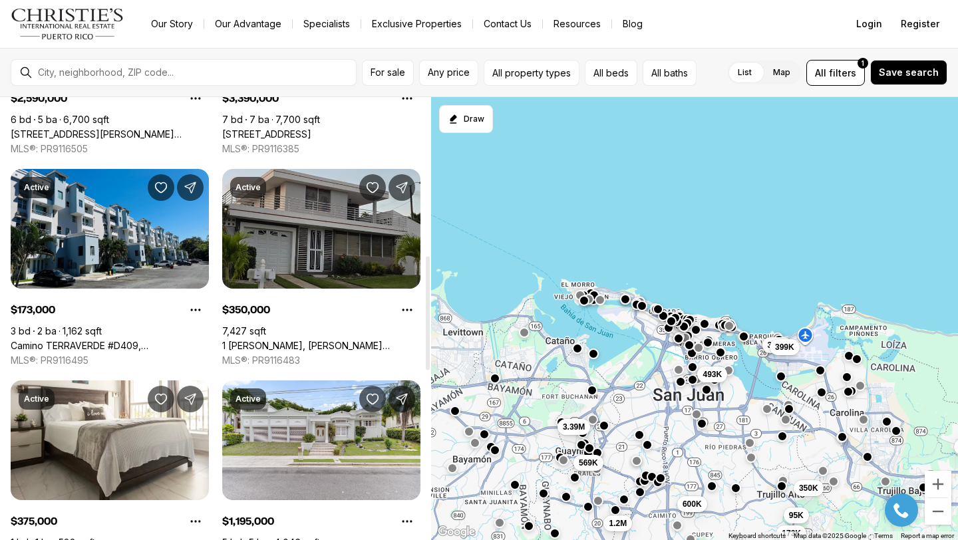
click at [315, 340] on link "1 [PERSON_NAME], [PERSON_NAME][GEOGRAPHIC_DATA], 00976" at bounding box center [321, 346] width 198 height 12
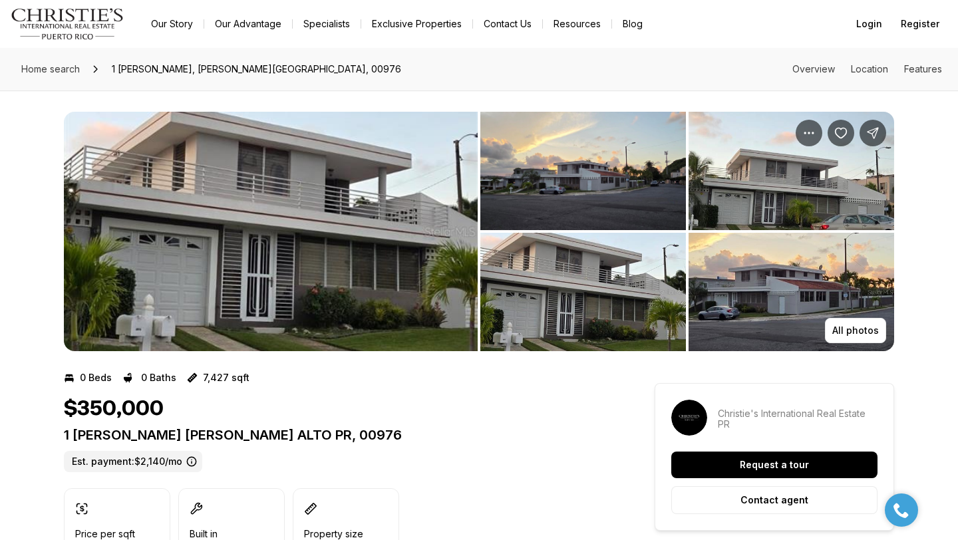
click at [313, 278] on img "View image gallery" at bounding box center [271, 232] width 414 height 240
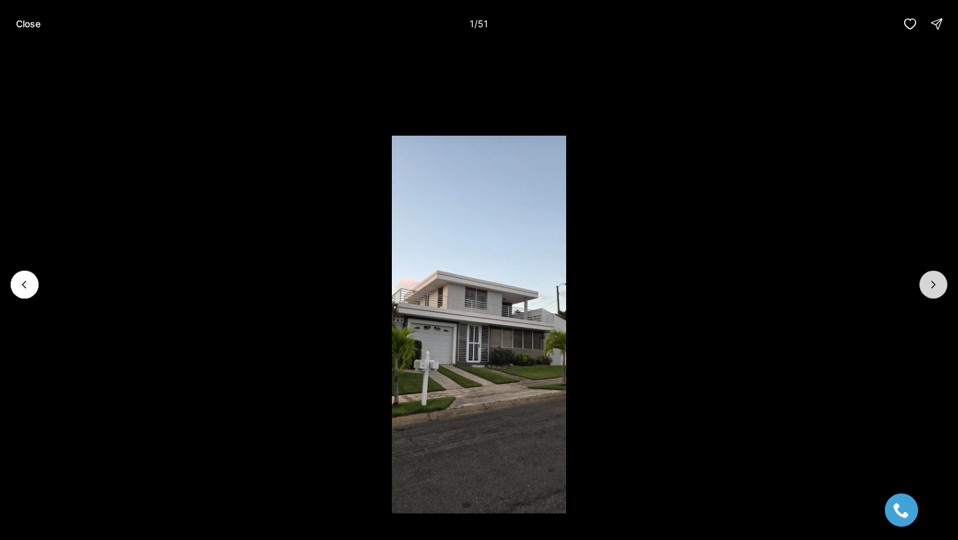
click at [942, 285] on button "Next slide" at bounding box center [934, 285] width 28 height 28
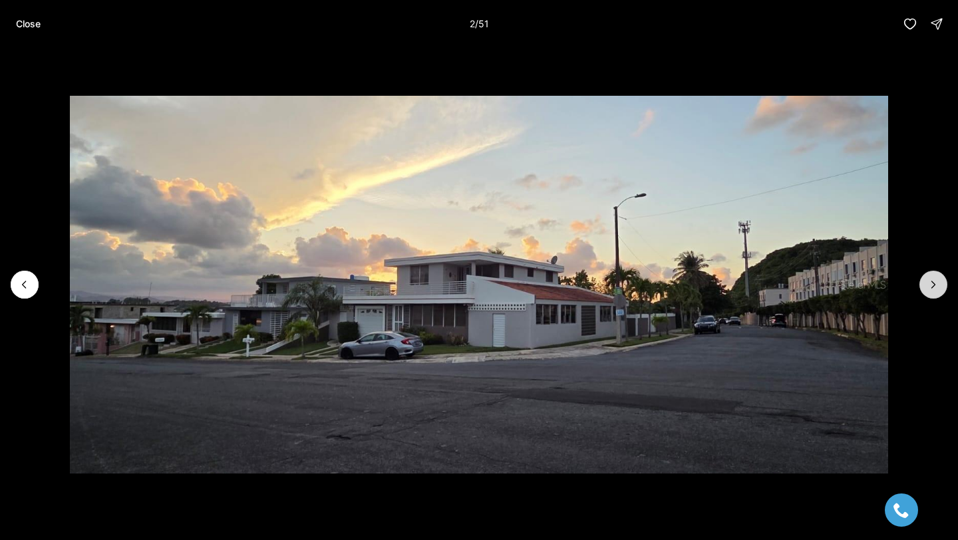
click at [942, 286] on button "Next slide" at bounding box center [934, 285] width 28 height 28
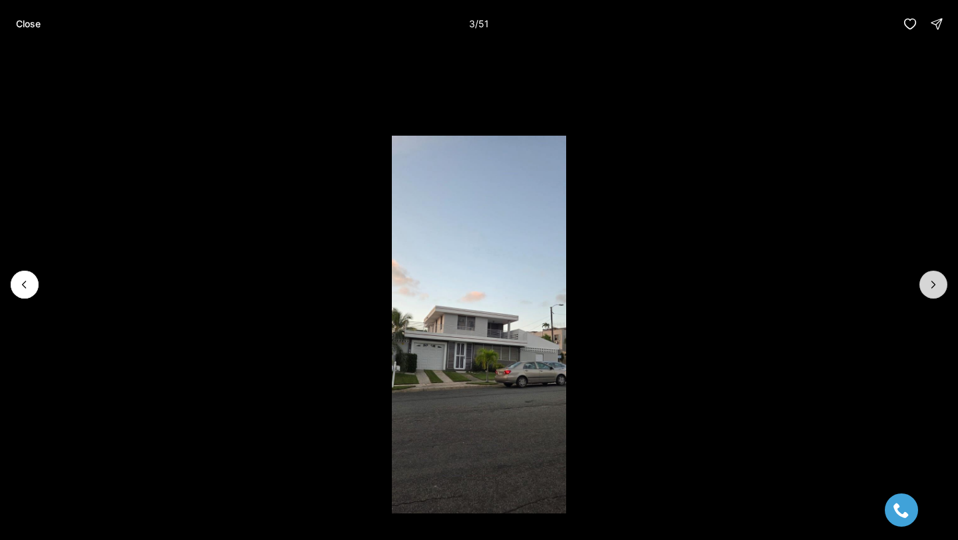
click at [942, 286] on button "Next slide" at bounding box center [934, 285] width 28 height 28
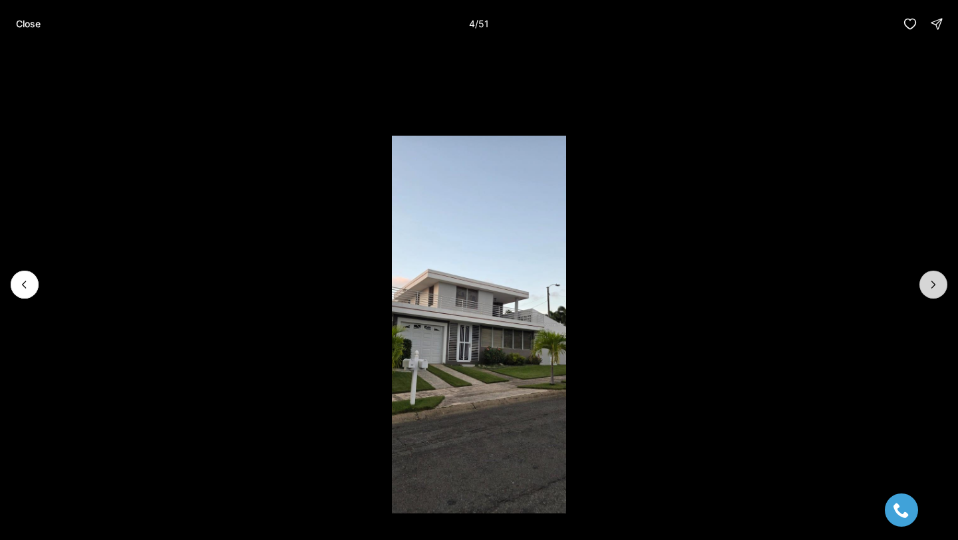
click at [942, 286] on button "Next slide" at bounding box center [934, 285] width 28 height 28
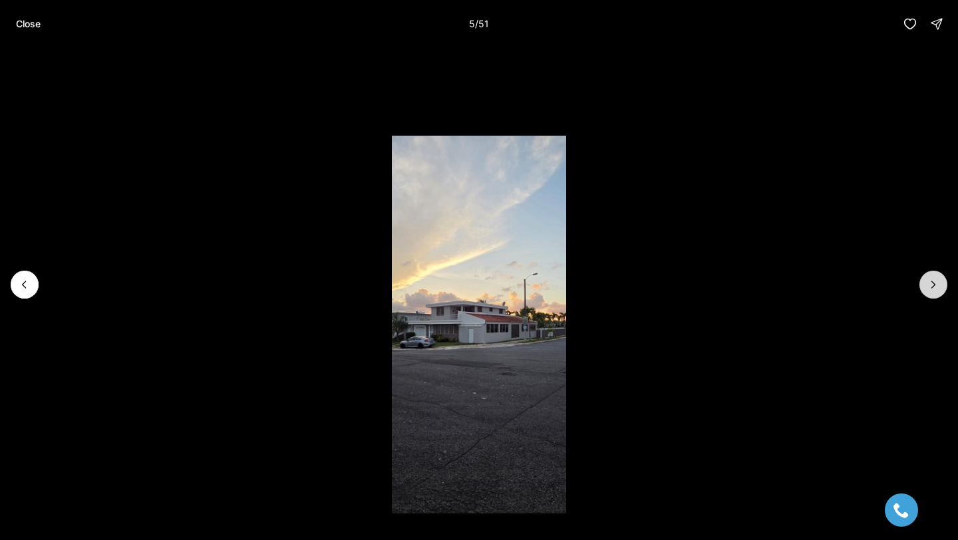
click at [942, 286] on button "Next slide" at bounding box center [934, 285] width 28 height 28
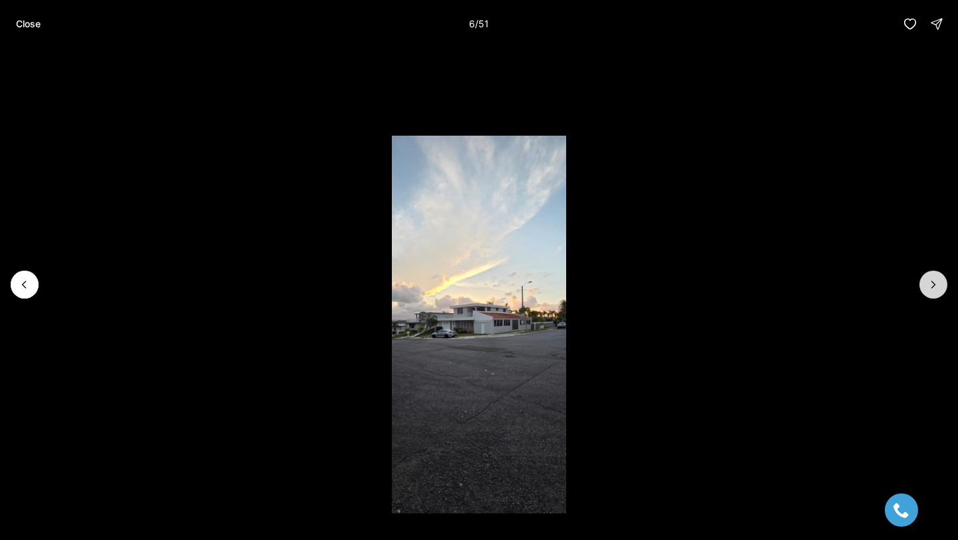
click at [942, 286] on button "Next slide" at bounding box center [934, 285] width 28 height 28
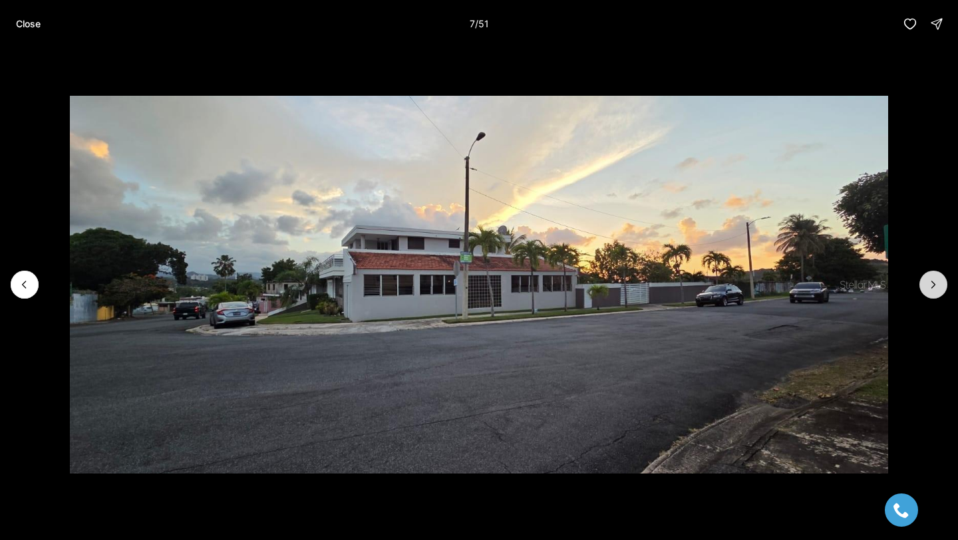
click at [942, 286] on button "Next slide" at bounding box center [934, 285] width 28 height 28
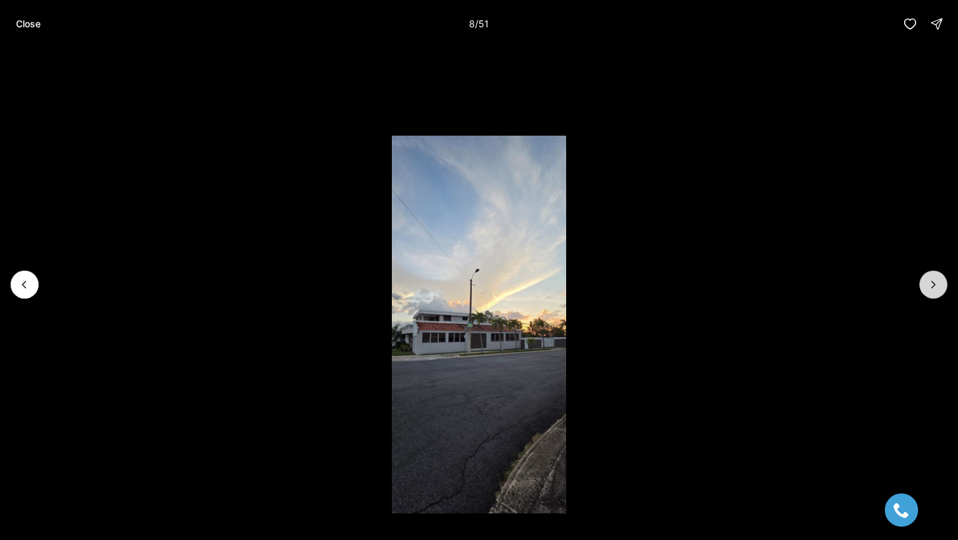
click at [941, 286] on button "Next slide" at bounding box center [934, 285] width 28 height 28
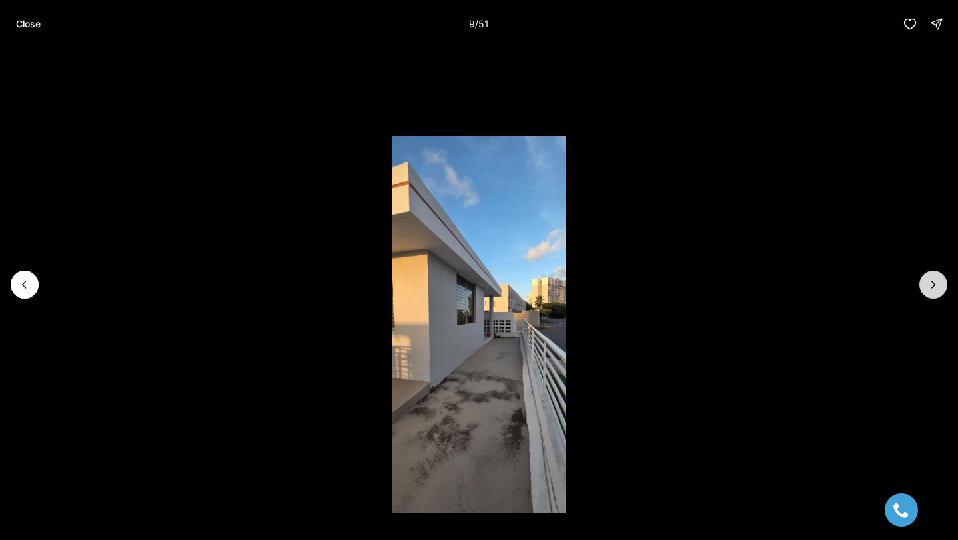
click at [941, 286] on button "Next slide" at bounding box center [934, 285] width 28 height 28
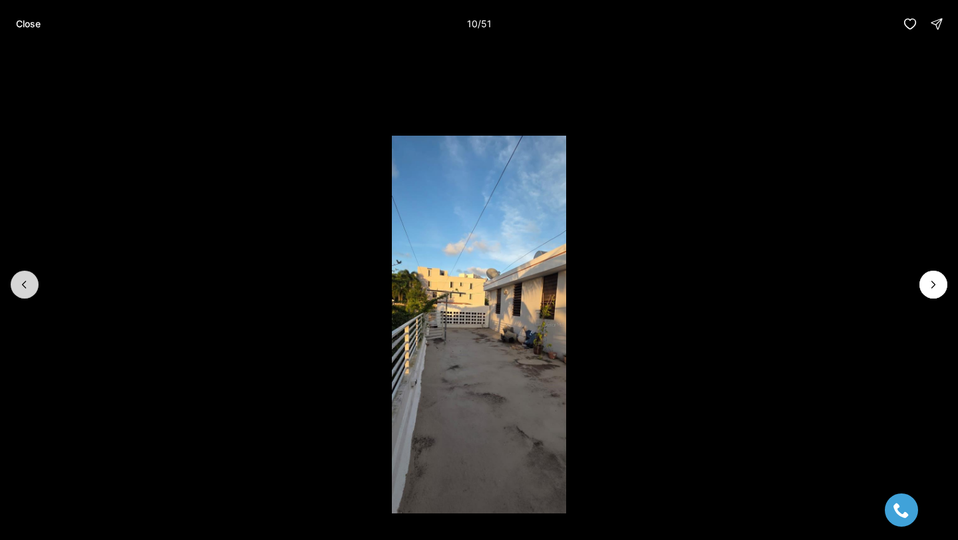
click at [23, 276] on button "Previous slide" at bounding box center [25, 285] width 28 height 28
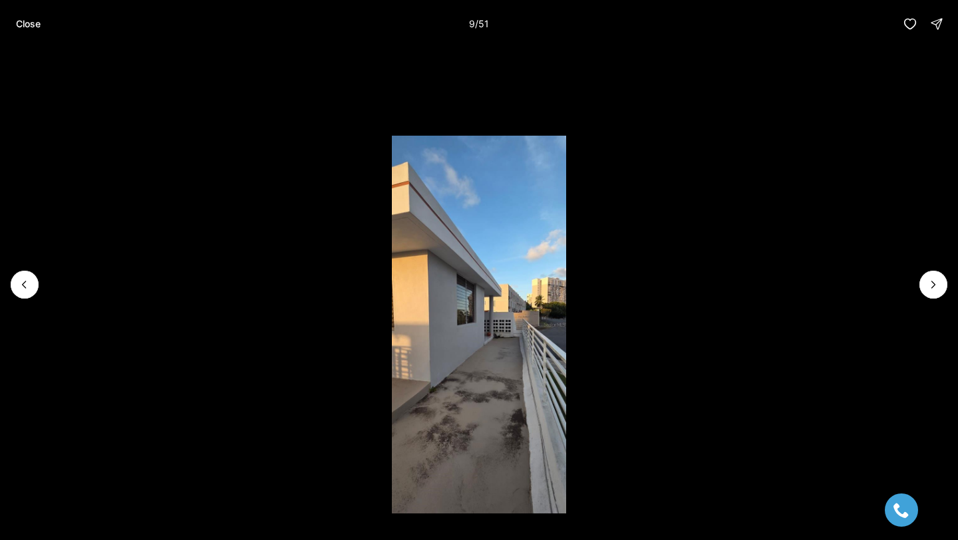
click at [948, 283] on li "9 of 51" at bounding box center [479, 285] width 958 height 474
click at [934, 284] on icon "Next slide" at bounding box center [933, 284] width 13 height 13
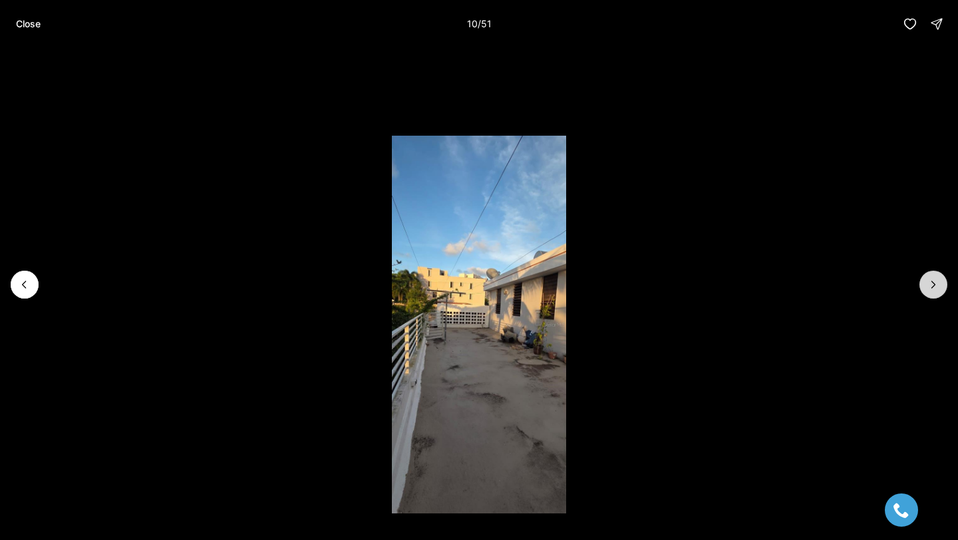
click at [934, 284] on icon "Next slide" at bounding box center [933, 284] width 13 height 13
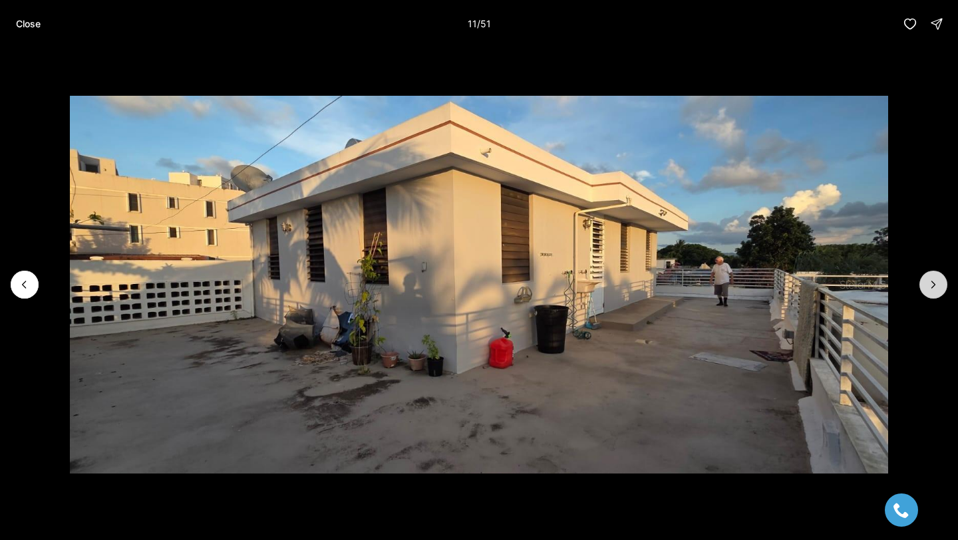
click at [933, 282] on icon "Next slide" at bounding box center [933, 284] width 13 height 13
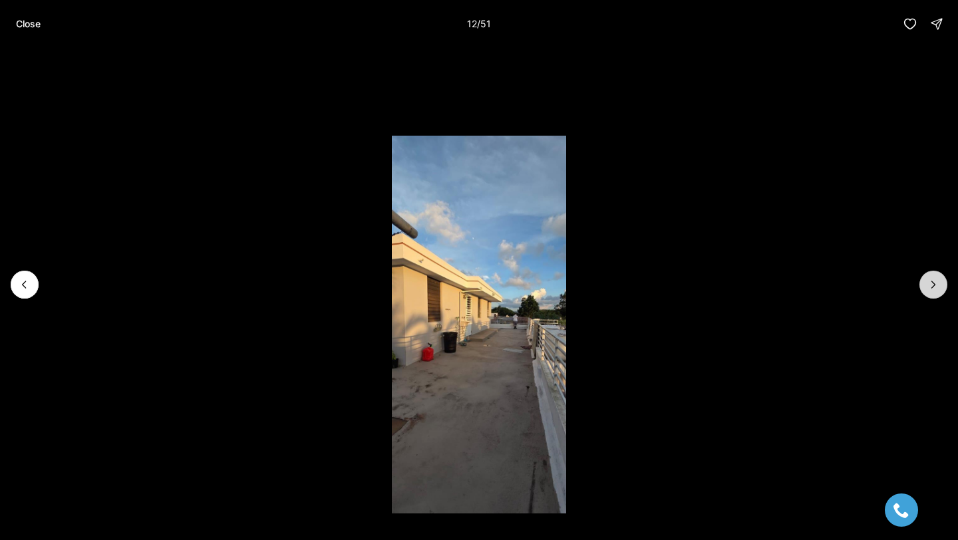
click at [933, 282] on icon "Next slide" at bounding box center [933, 284] width 13 height 13
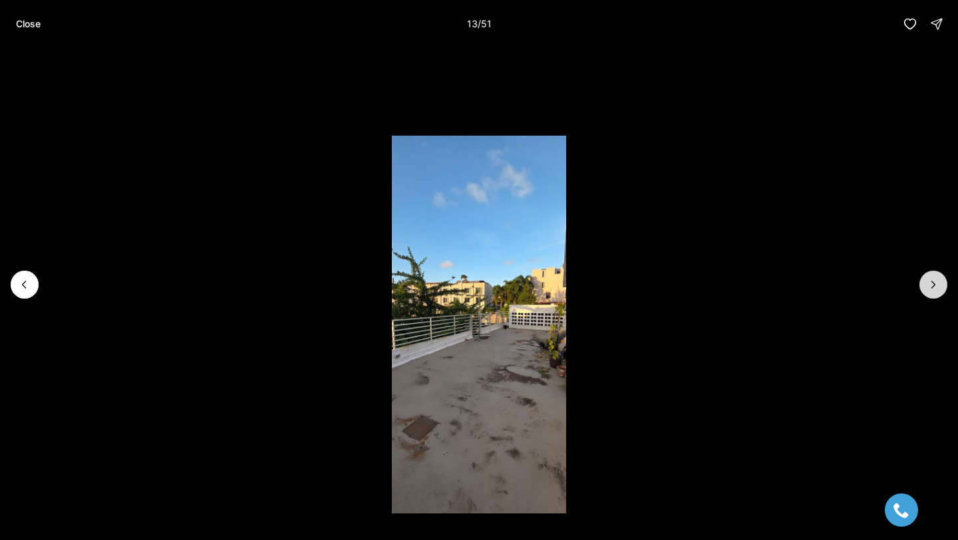
click at [933, 282] on icon "Next slide" at bounding box center [933, 284] width 13 height 13
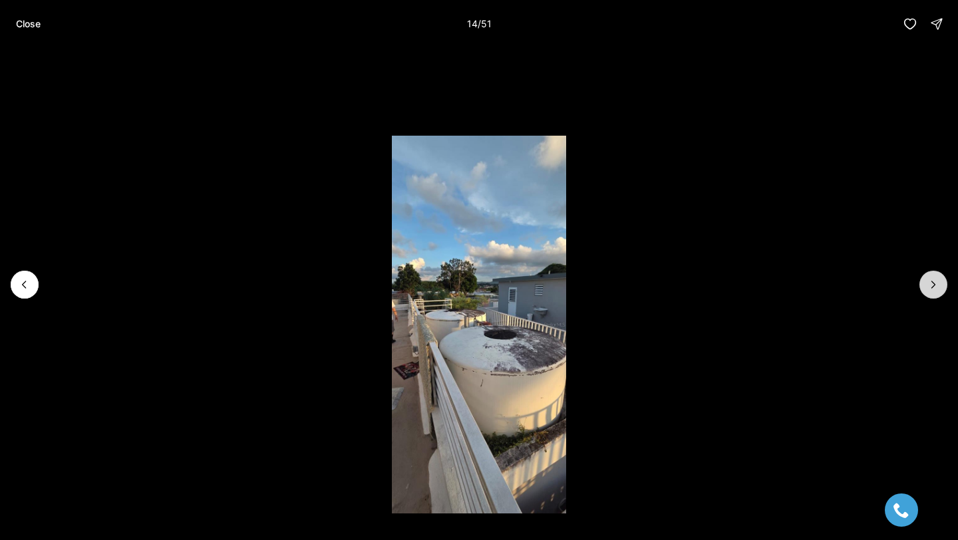
click at [932, 282] on icon "Next slide" at bounding box center [933, 285] width 3 height 7
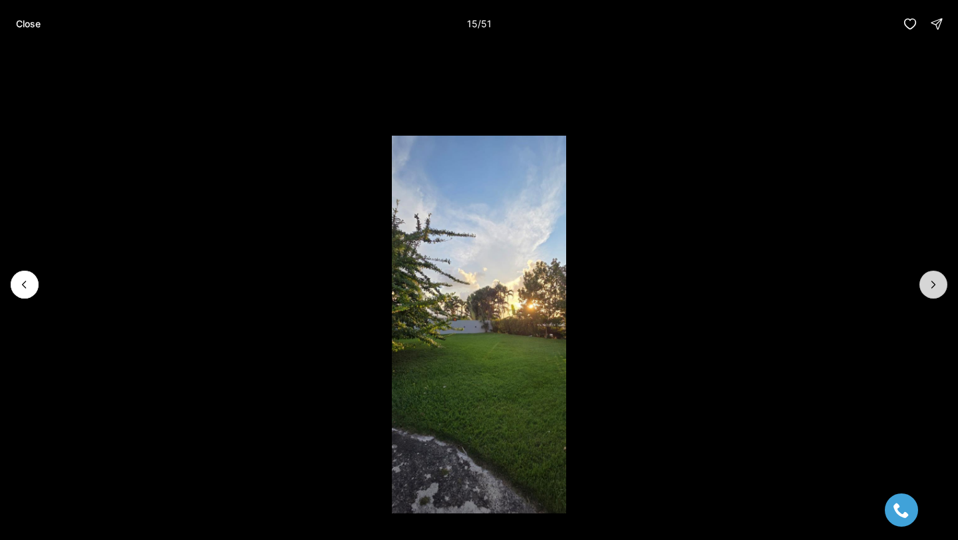
click at [932, 282] on icon "Next slide" at bounding box center [933, 285] width 3 height 7
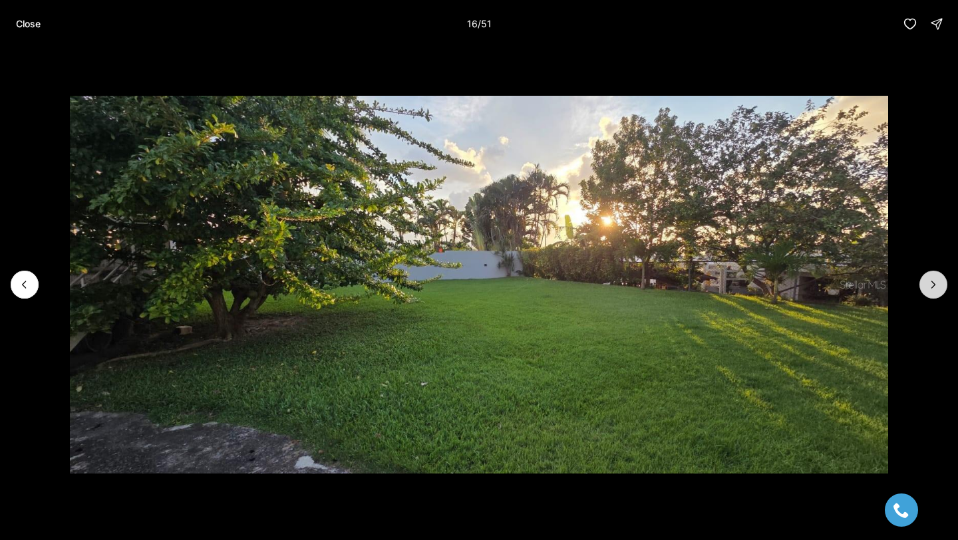
click at [932, 282] on icon "Next slide" at bounding box center [933, 285] width 3 height 7
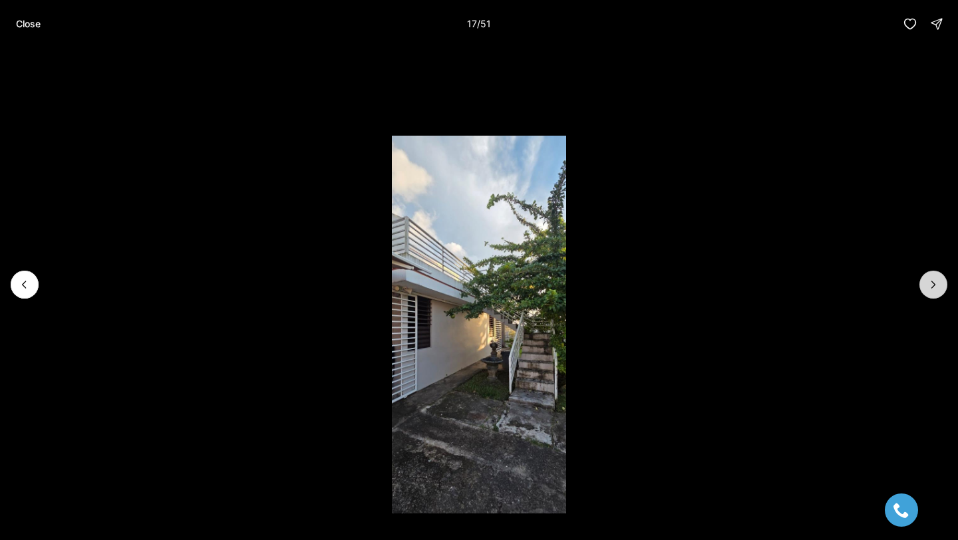
click at [932, 282] on icon "Next slide" at bounding box center [933, 285] width 3 height 7
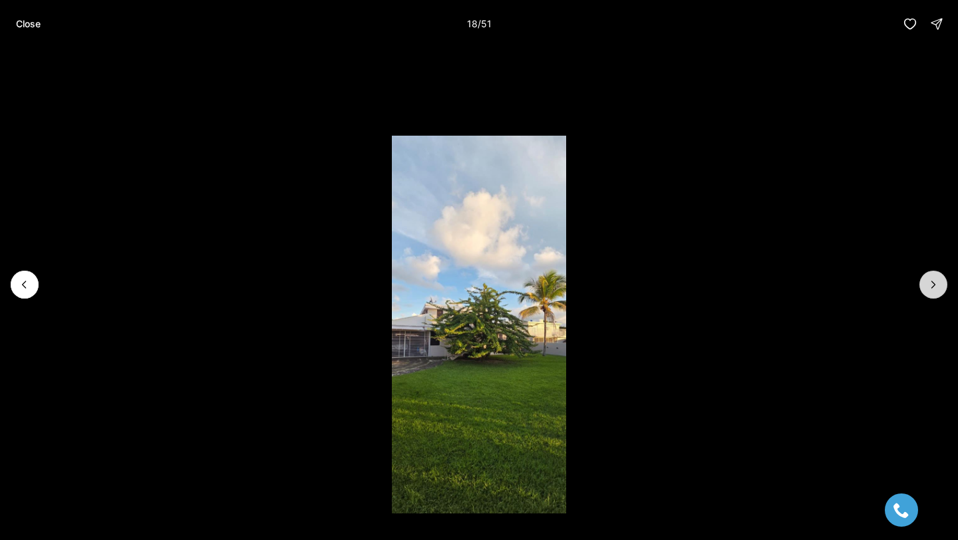
click at [932, 282] on icon "Next slide" at bounding box center [933, 285] width 3 height 7
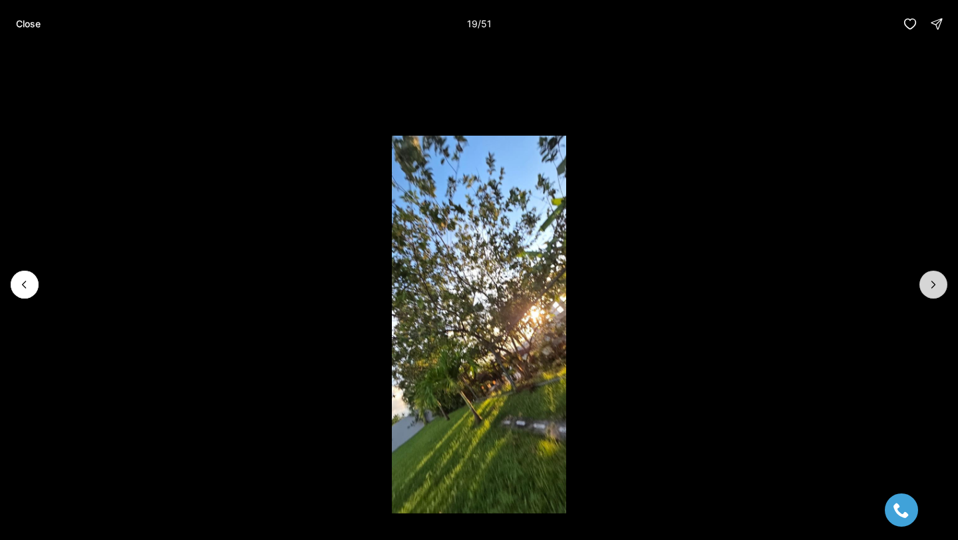
click at [932, 282] on icon "Next slide" at bounding box center [933, 285] width 3 height 7
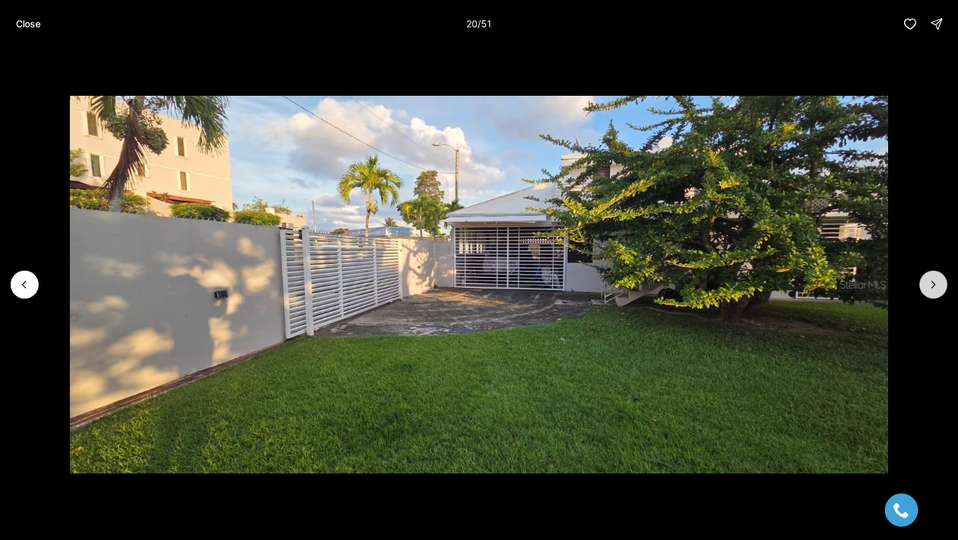
click at [932, 282] on icon "Next slide" at bounding box center [933, 285] width 3 height 7
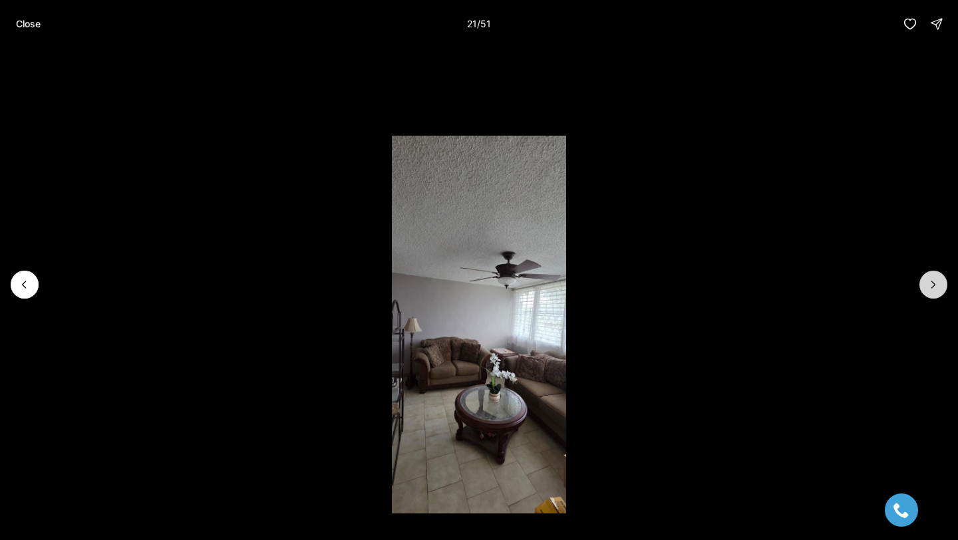
click at [932, 282] on icon "Next slide" at bounding box center [933, 285] width 3 height 7
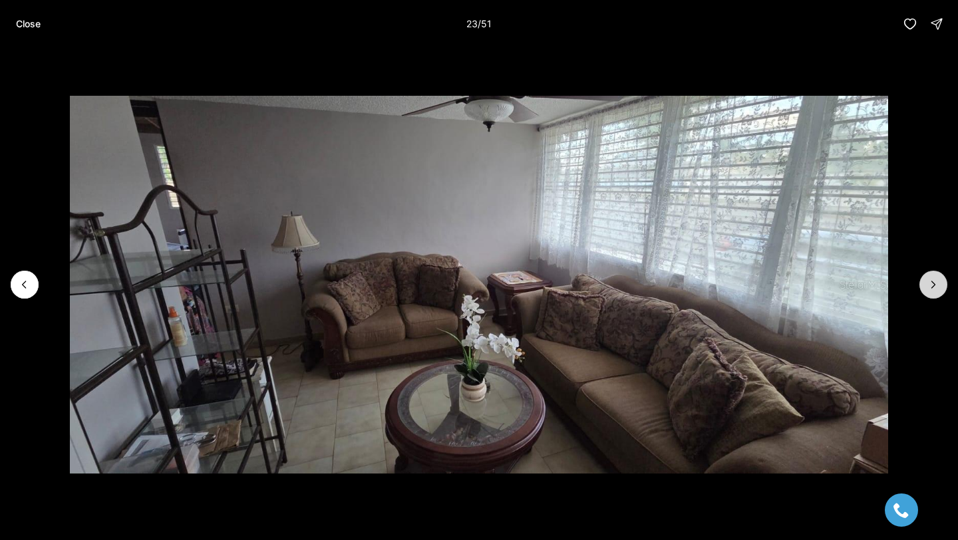
click at [932, 282] on icon "Next slide" at bounding box center [933, 285] width 3 height 7
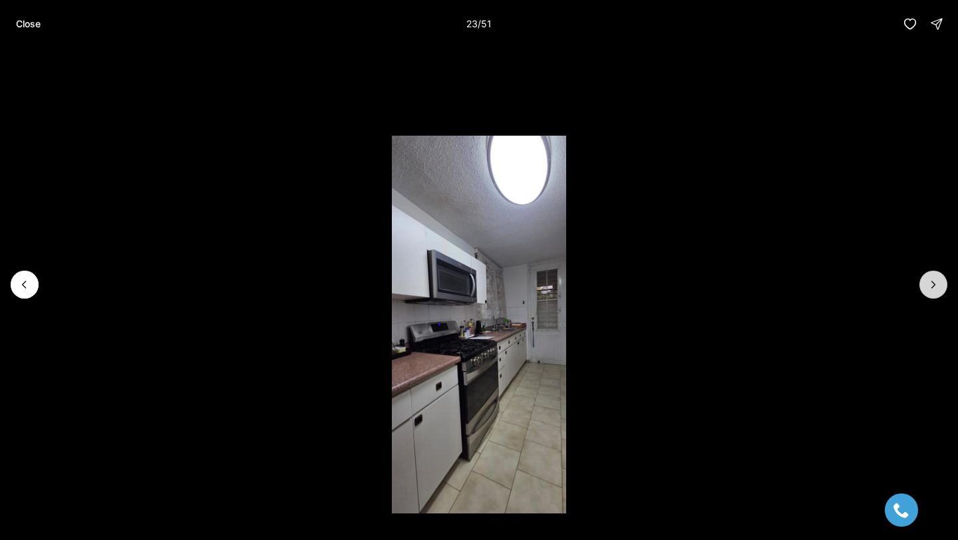
click at [932, 282] on icon "Next slide" at bounding box center [933, 285] width 3 height 7
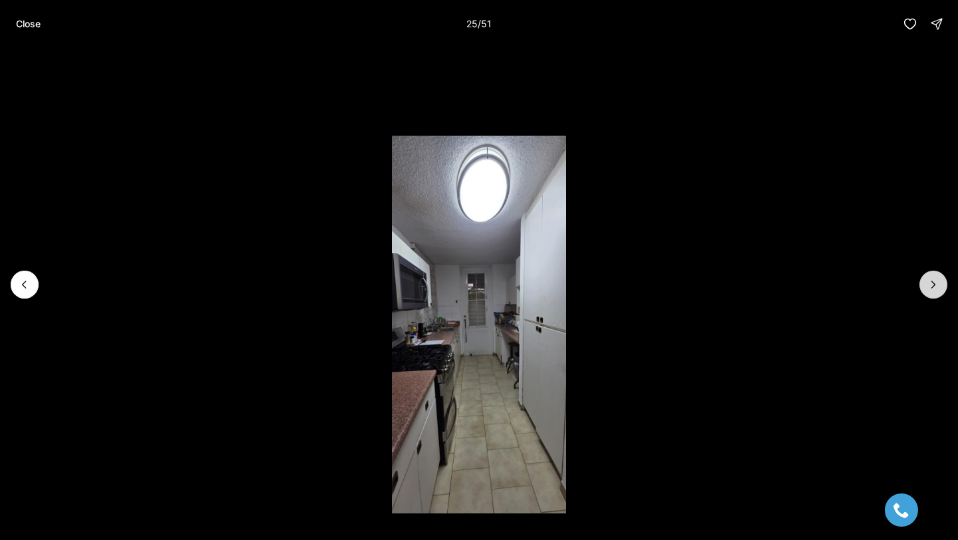
click at [932, 282] on icon "Next slide" at bounding box center [933, 285] width 3 height 7
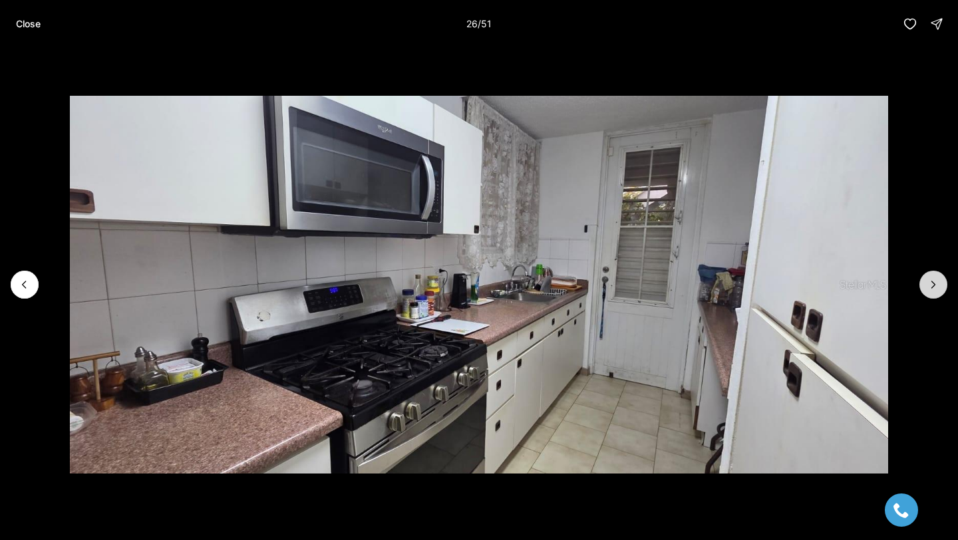
click at [932, 282] on icon "Next slide" at bounding box center [933, 285] width 3 height 7
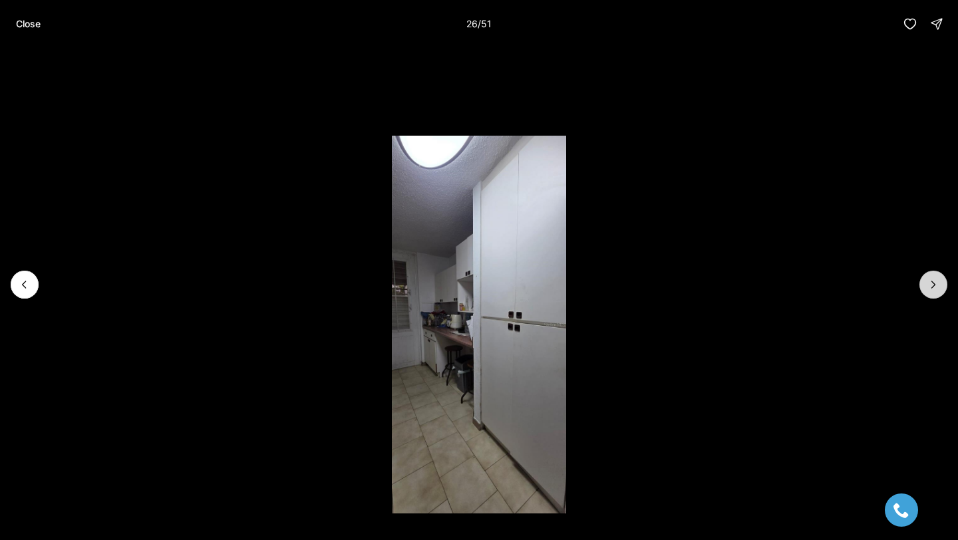
click at [932, 282] on icon "Next slide" at bounding box center [933, 285] width 3 height 7
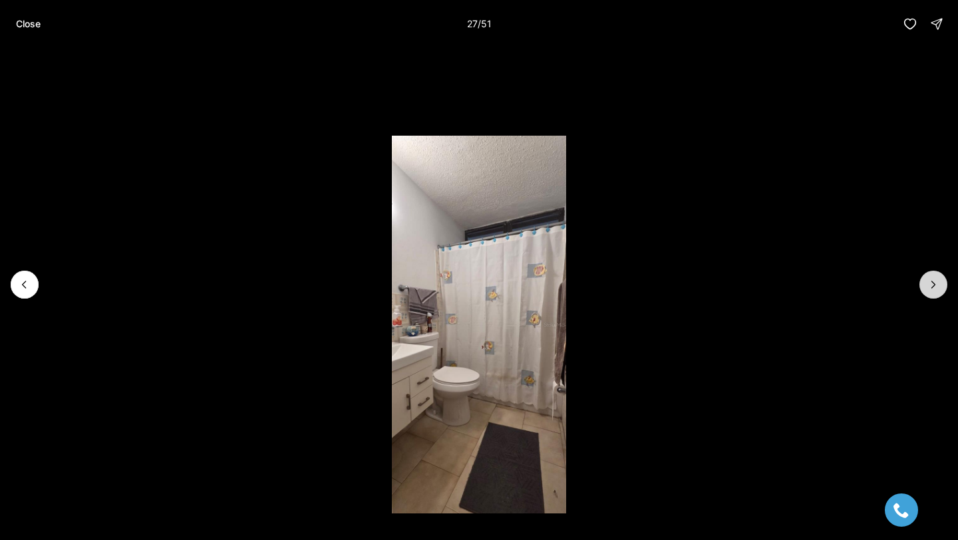
click at [932, 282] on icon "Next slide" at bounding box center [933, 285] width 3 height 7
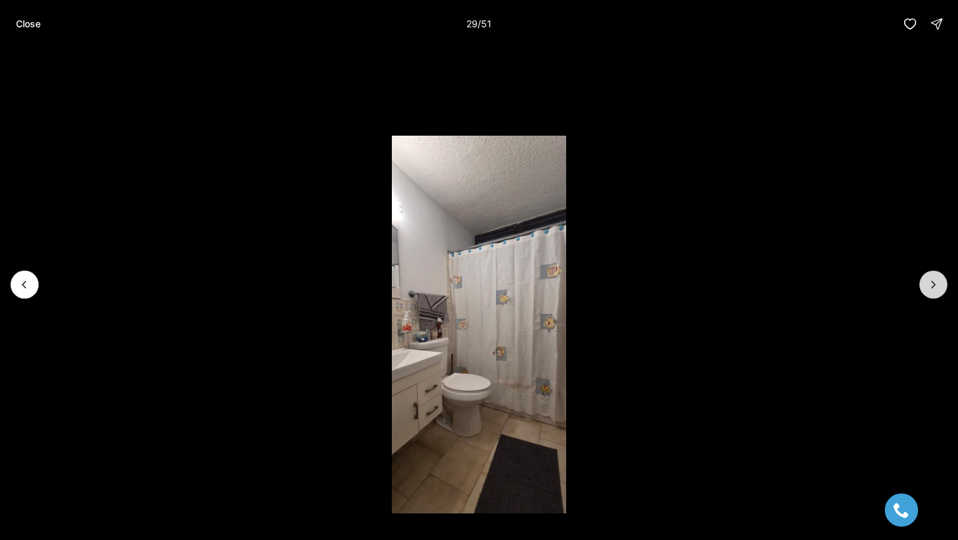
click at [932, 282] on icon "Next slide" at bounding box center [933, 285] width 3 height 7
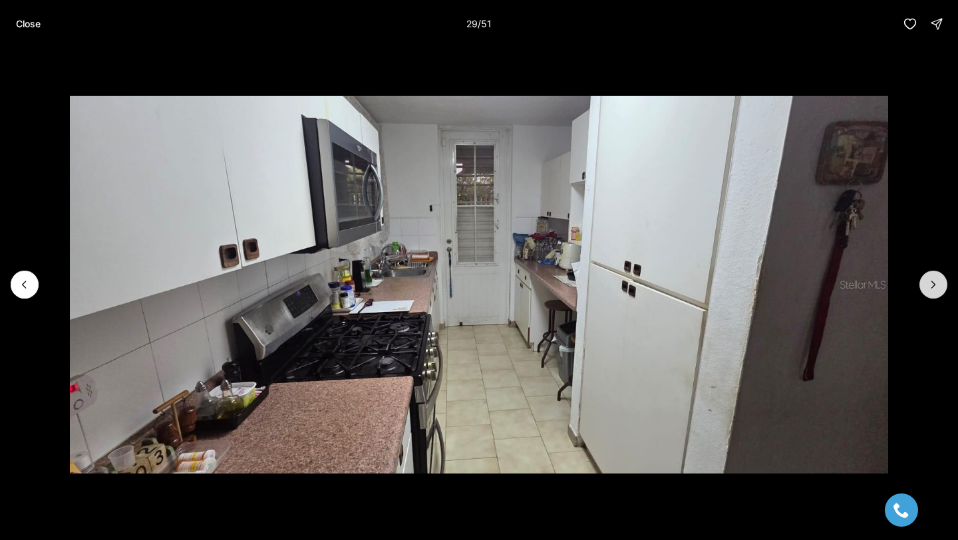
click at [932, 282] on icon "Next slide" at bounding box center [933, 285] width 3 height 7
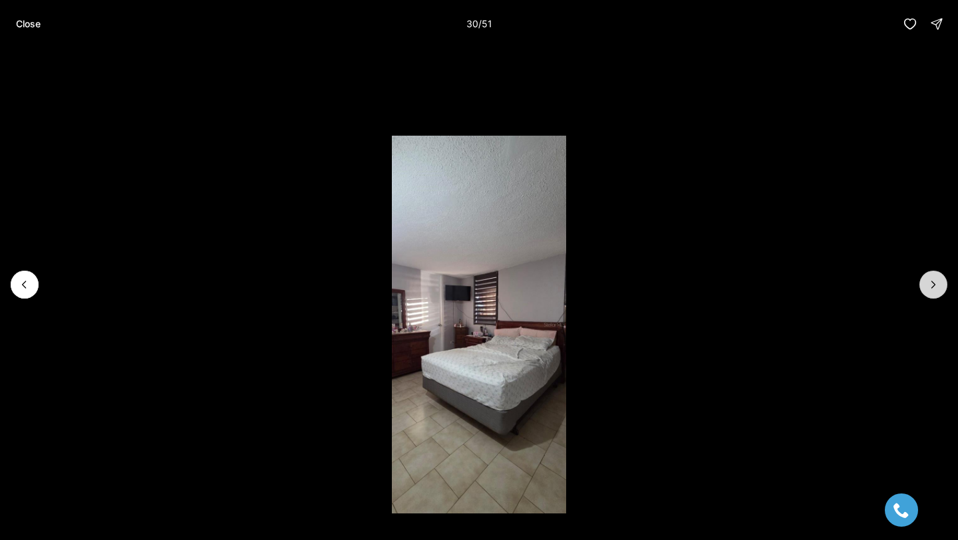
click at [932, 282] on icon "Next slide" at bounding box center [933, 285] width 3 height 7
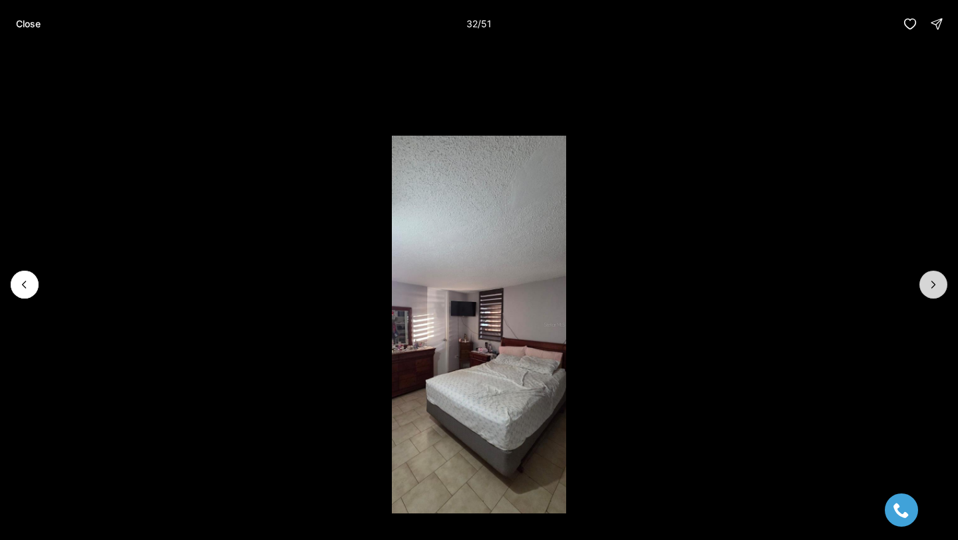
click at [932, 282] on icon "Next slide" at bounding box center [933, 285] width 3 height 7
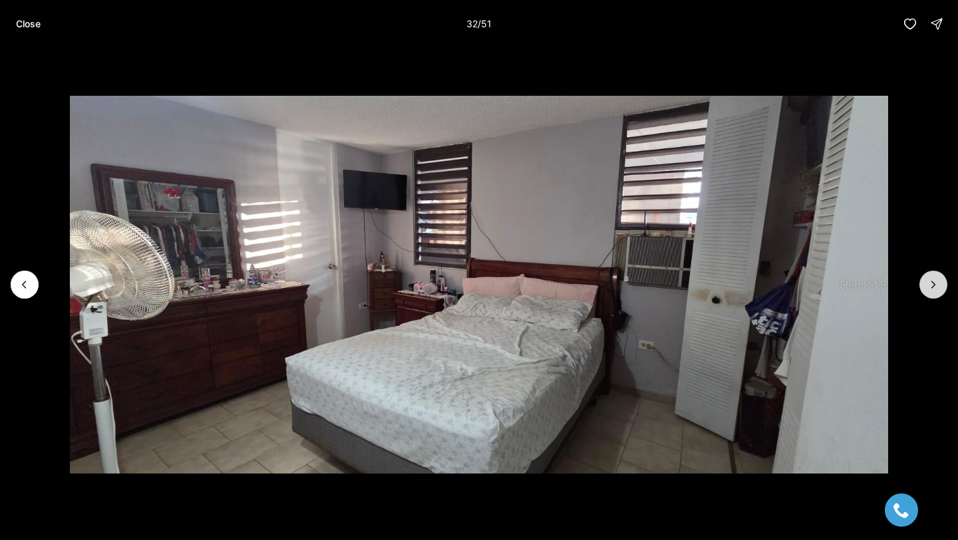
click at [932, 282] on icon "Next slide" at bounding box center [933, 285] width 3 height 7
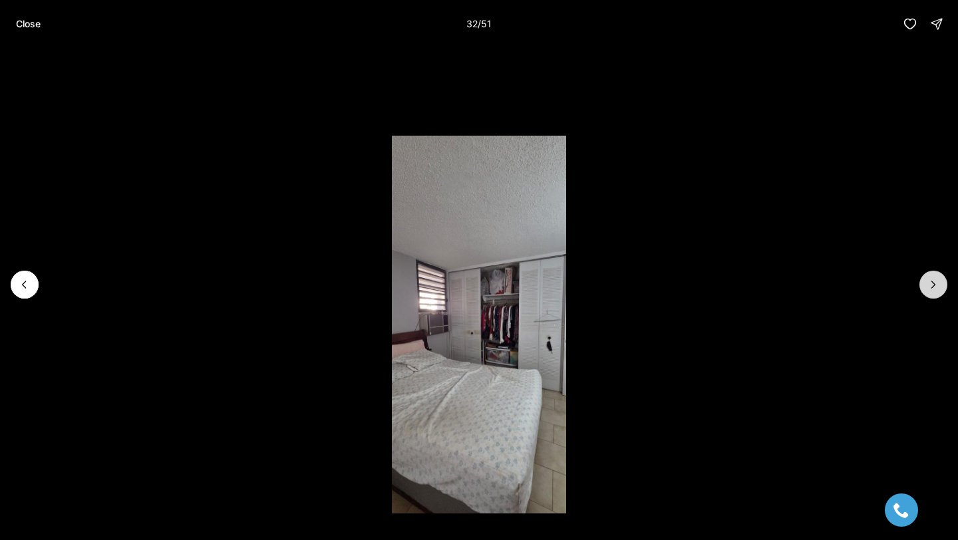
click at [932, 282] on icon "Next slide" at bounding box center [933, 285] width 3 height 7
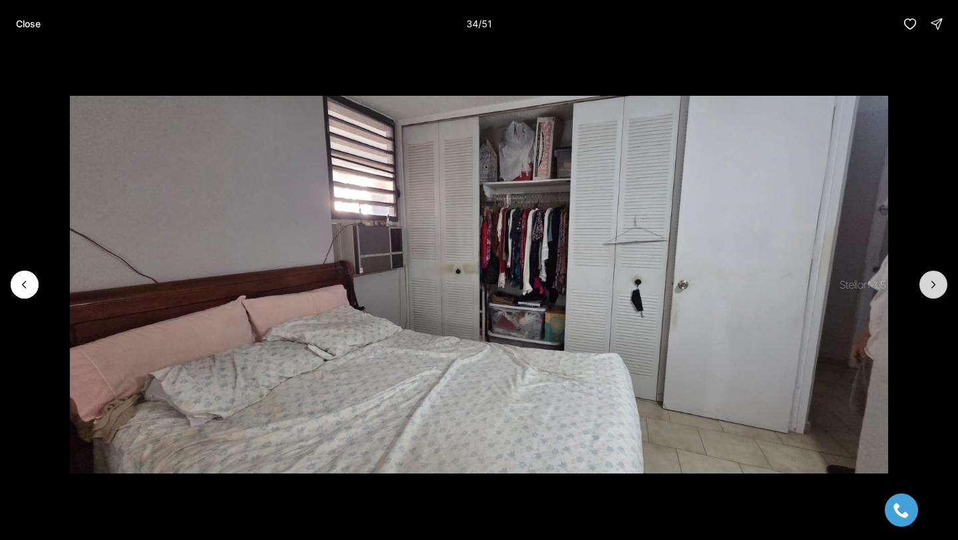
click at [932, 282] on icon "Next slide" at bounding box center [933, 285] width 3 height 7
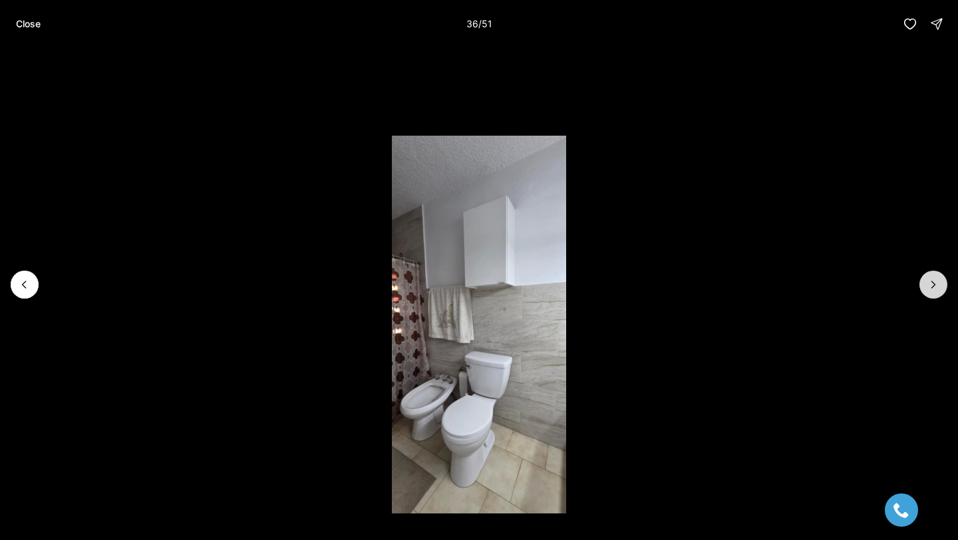
click at [932, 282] on icon "Next slide" at bounding box center [933, 285] width 3 height 7
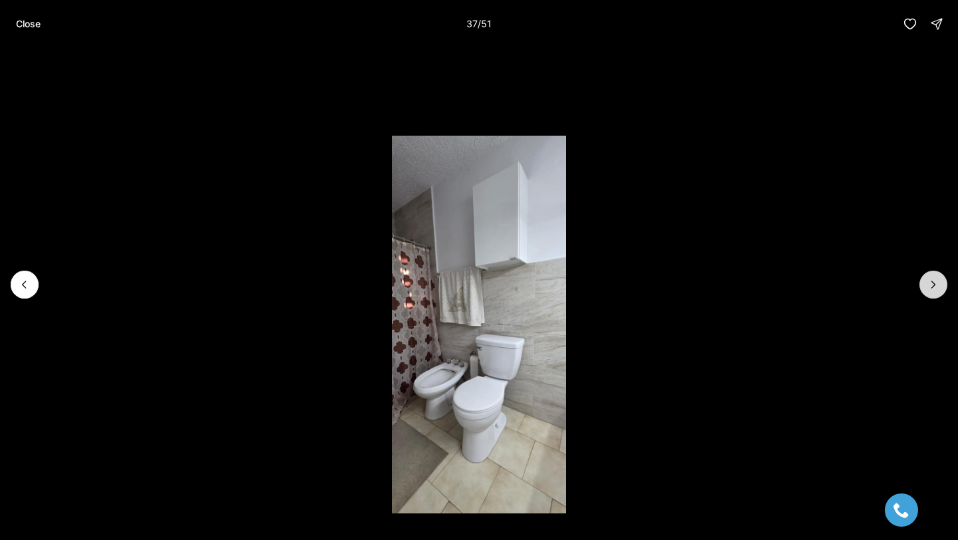
click at [932, 282] on icon "Next slide" at bounding box center [933, 285] width 3 height 7
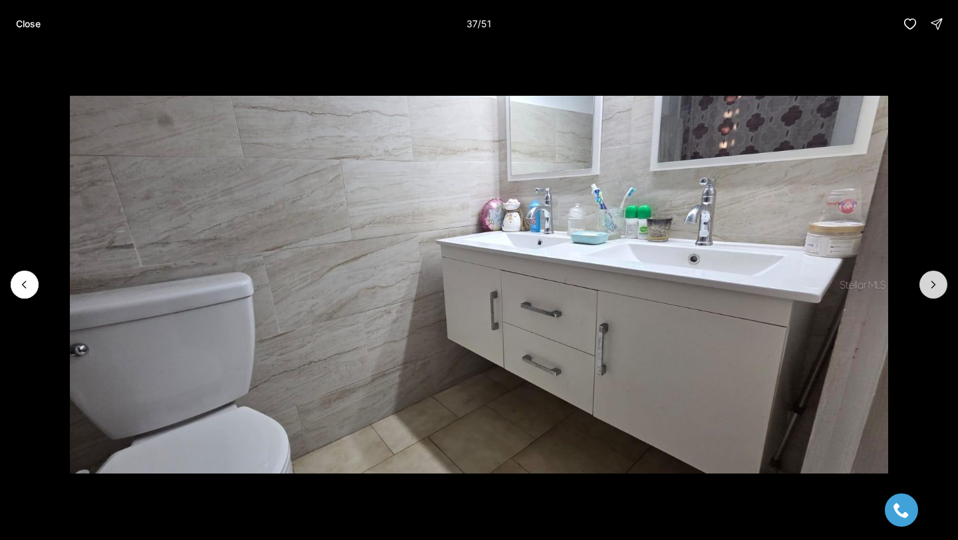
click at [932, 282] on icon "Next slide" at bounding box center [933, 285] width 3 height 7
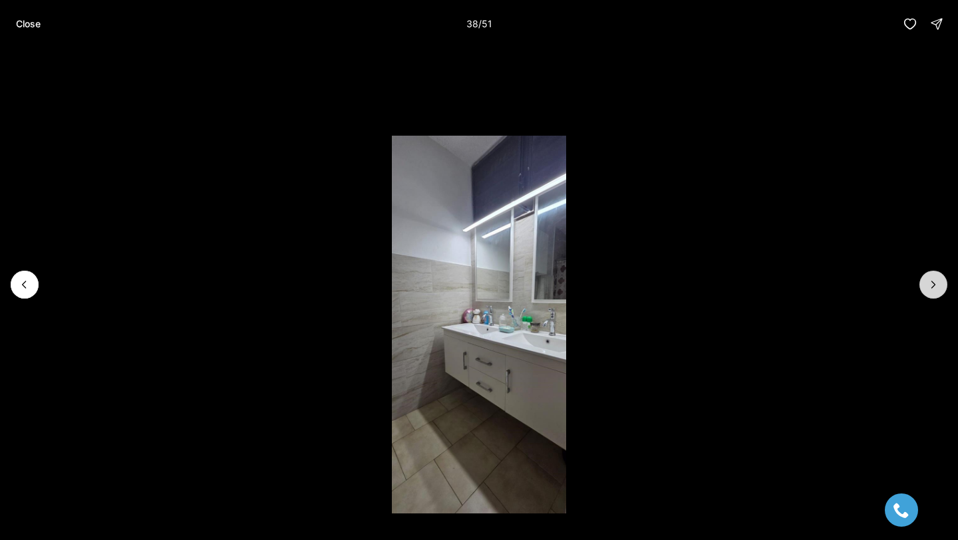
click at [932, 282] on icon "Next slide" at bounding box center [933, 285] width 3 height 7
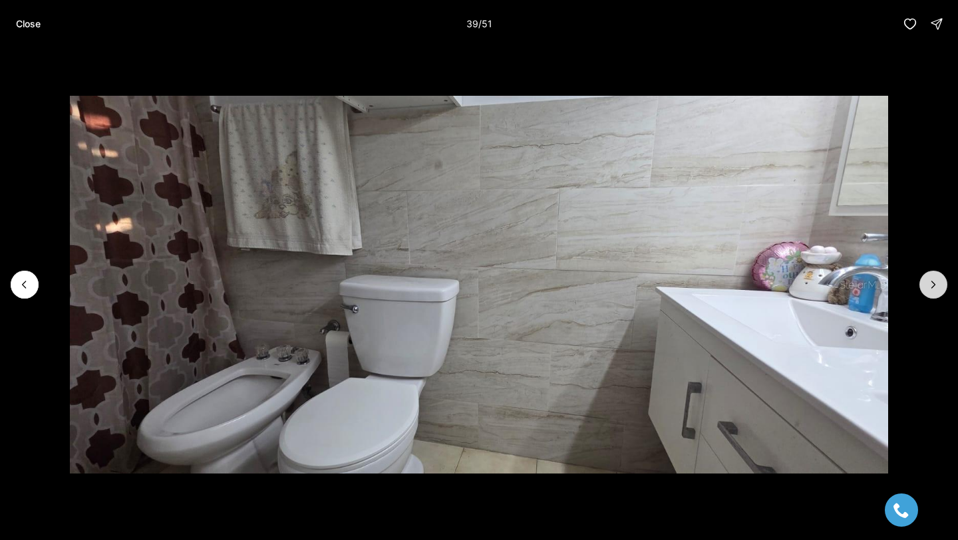
click at [932, 282] on icon "Next slide" at bounding box center [933, 285] width 3 height 7
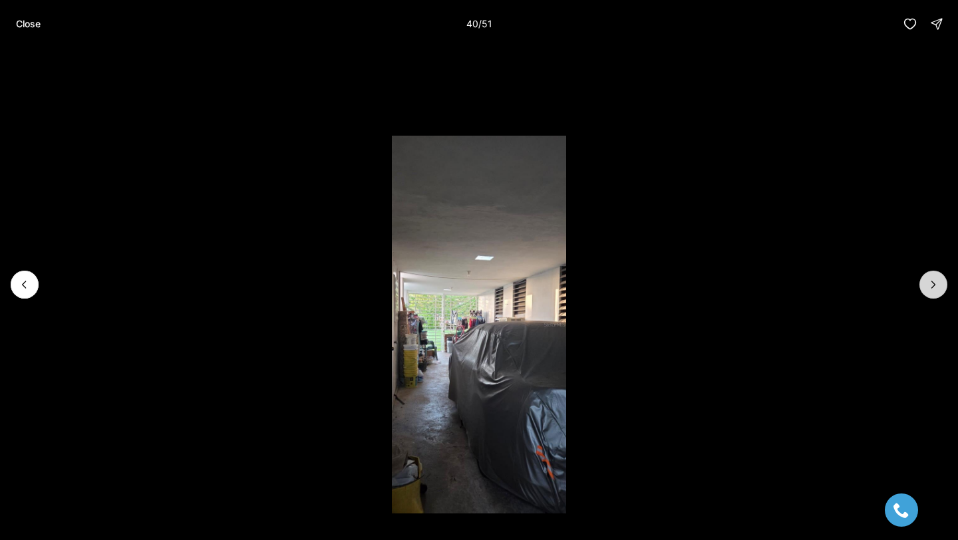
click at [932, 282] on icon "Next slide" at bounding box center [933, 285] width 3 height 7
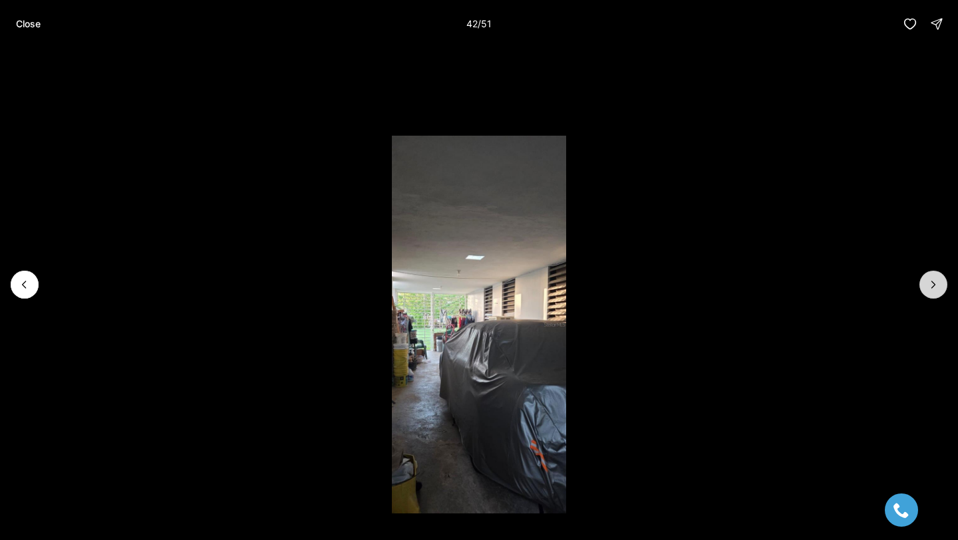
click at [932, 282] on icon "Next slide" at bounding box center [933, 285] width 3 height 7
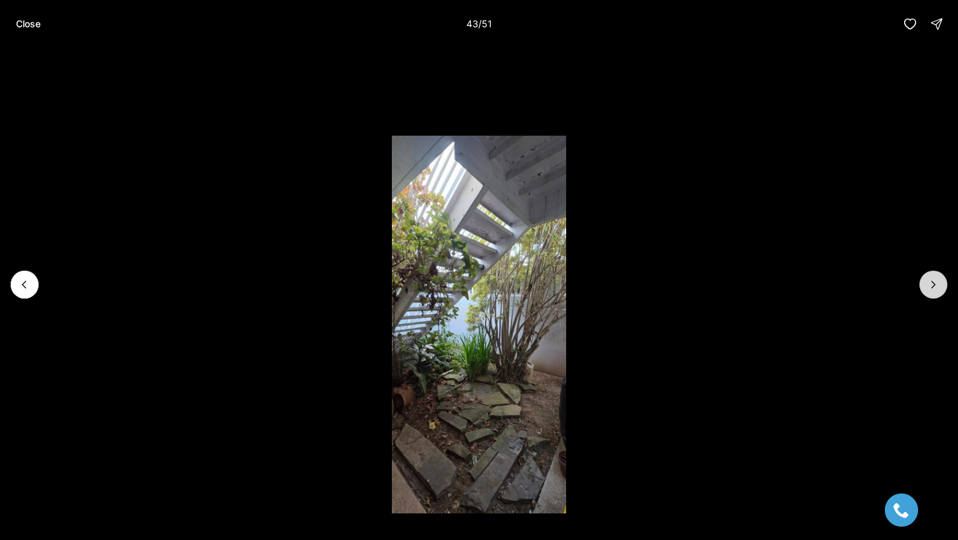
click at [932, 282] on icon "Next slide" at bounding box center [933, 284] width 13 height 13
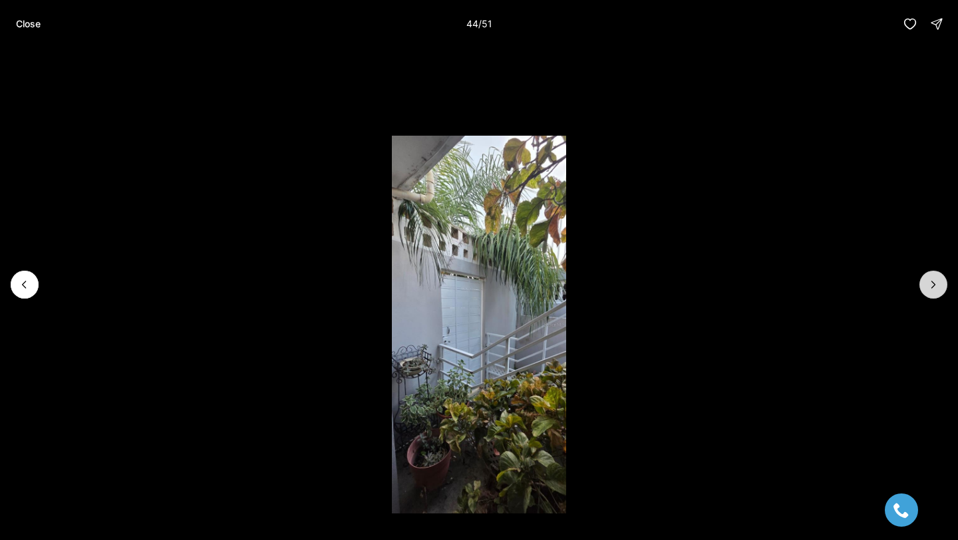
click at [932, 282] on icon "Next slide" at bounding box center [933, 285] width 3 height 7
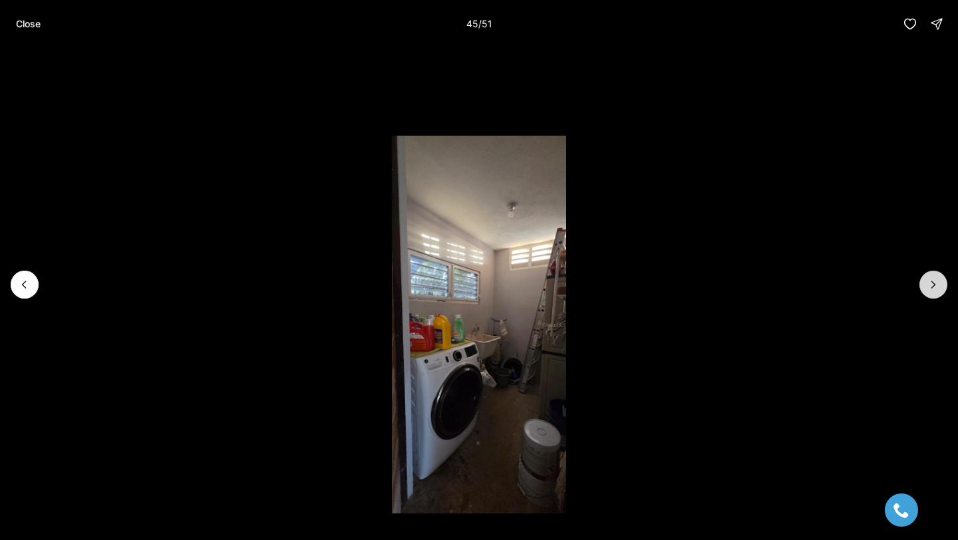
click at [932, 282] on icon "Next slide" at bounding box center [933, 285] width 3 height 7
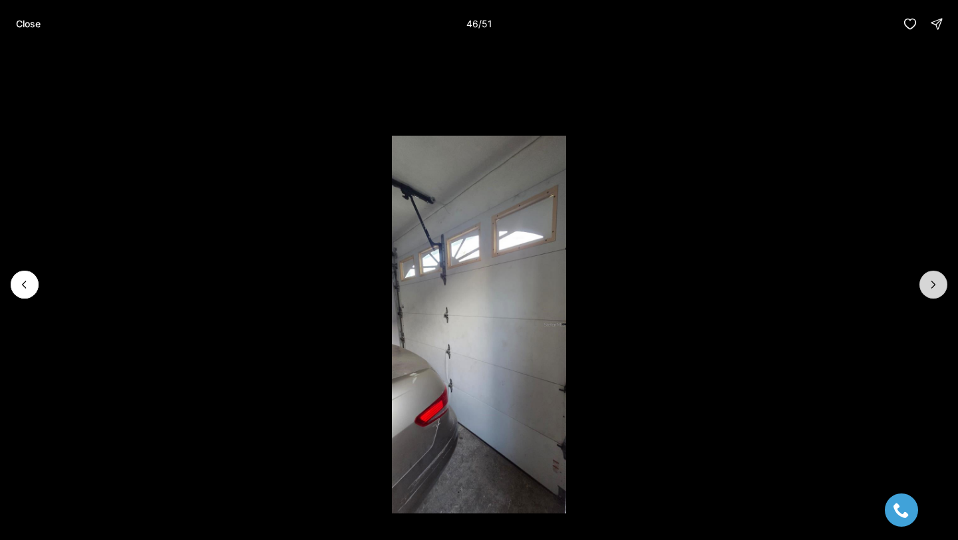
click at [932, 282] on icon "Next slide" at bounding box center [933, 285] width 3 height 7
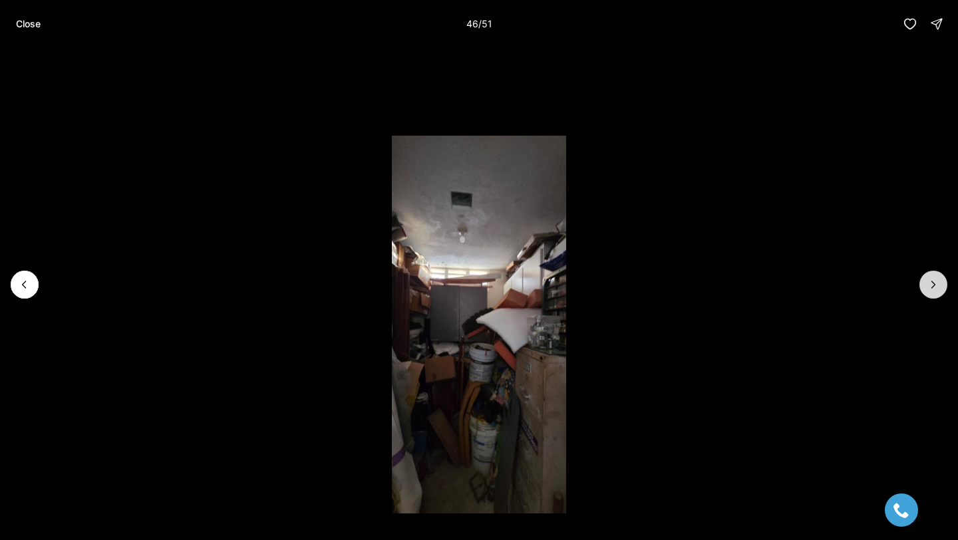
click at [932, 282] on icon "Next slide" at bounding box center [933, 285] width 3 height 7
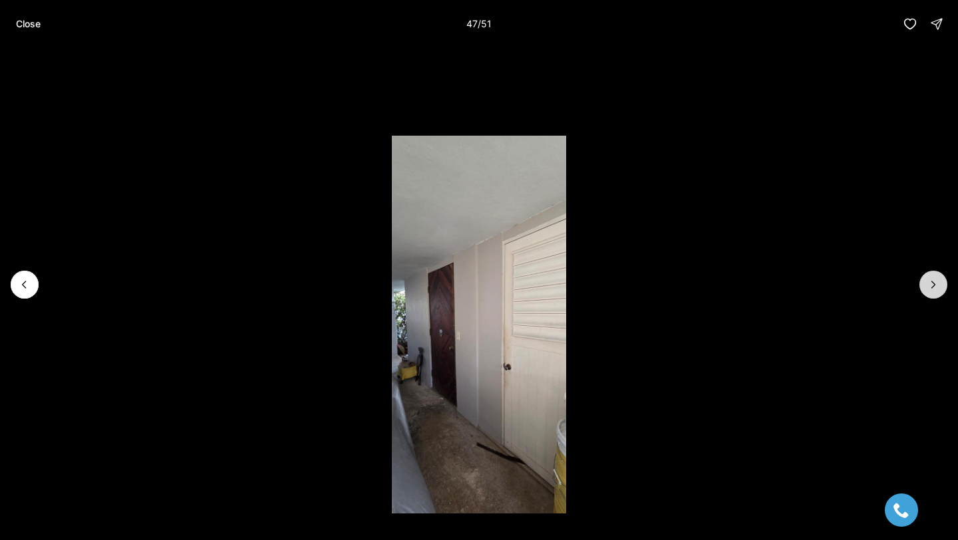
click at [932, 282] on icon "Next slide" at bounding box center [933, 285] width 3 height 7
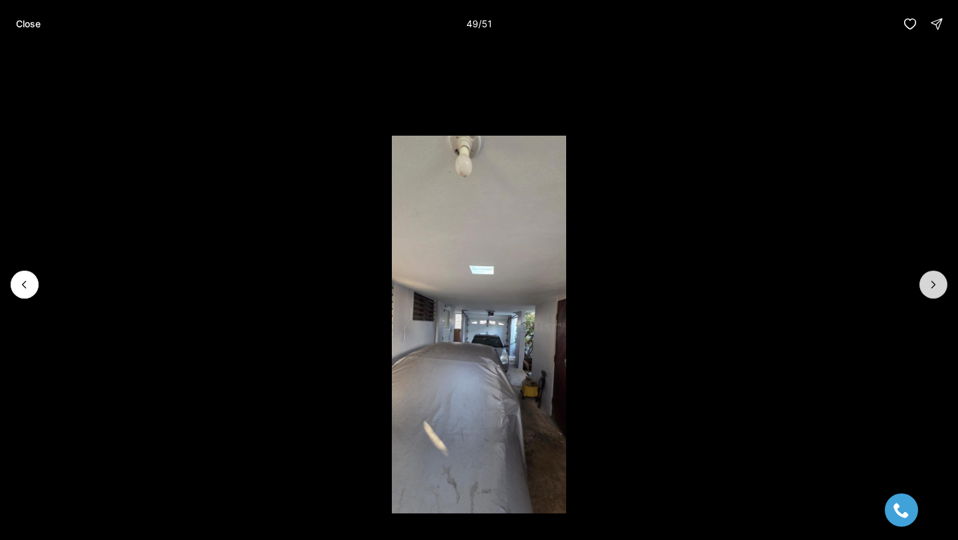
click at [932, 282] on icon "Next slide" at bounding box center [933, 285] width 3 height 7
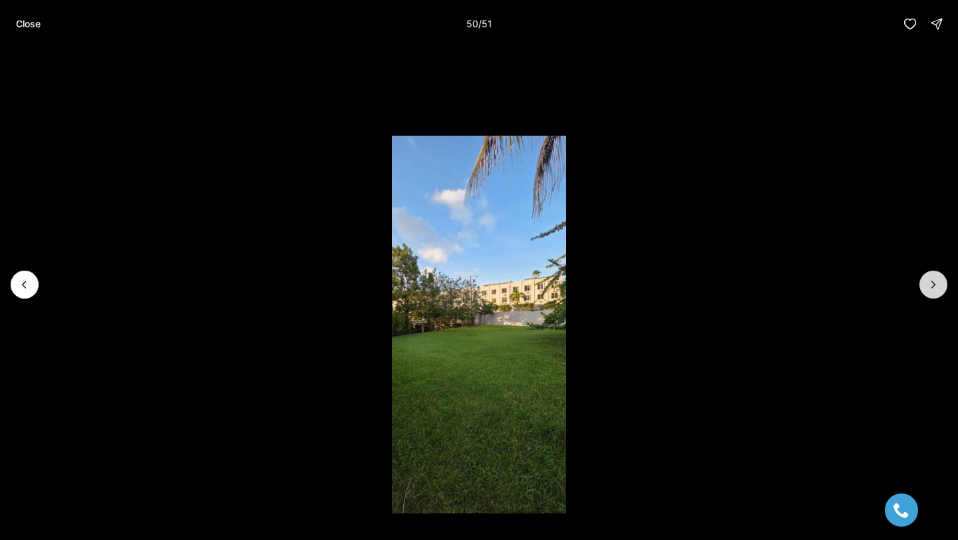
click at [932, 282] on div at bounding box center [934, 285] width 28 height 28
click at [25, 32] on button "Close" at bounding box center [28, 24] width 41 height 27
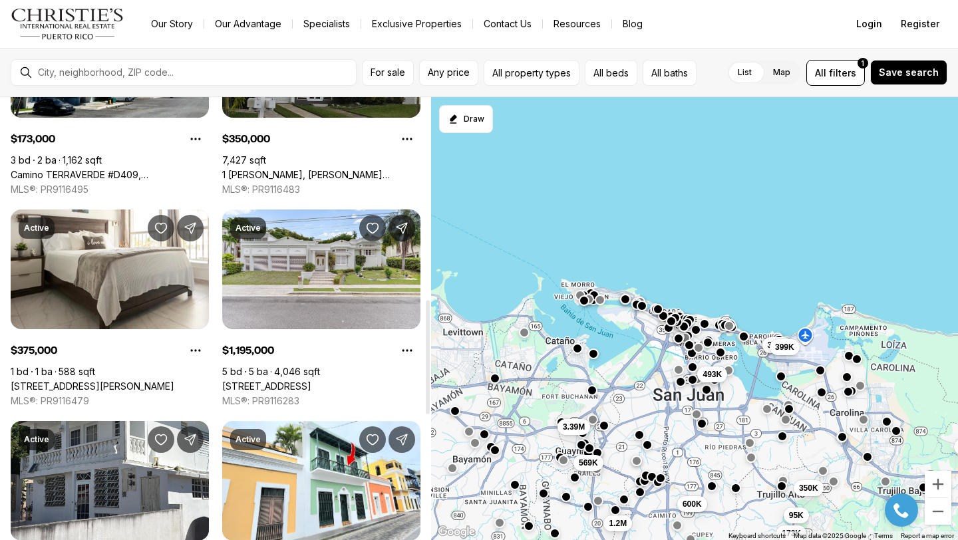
scroll to position [787, 0]
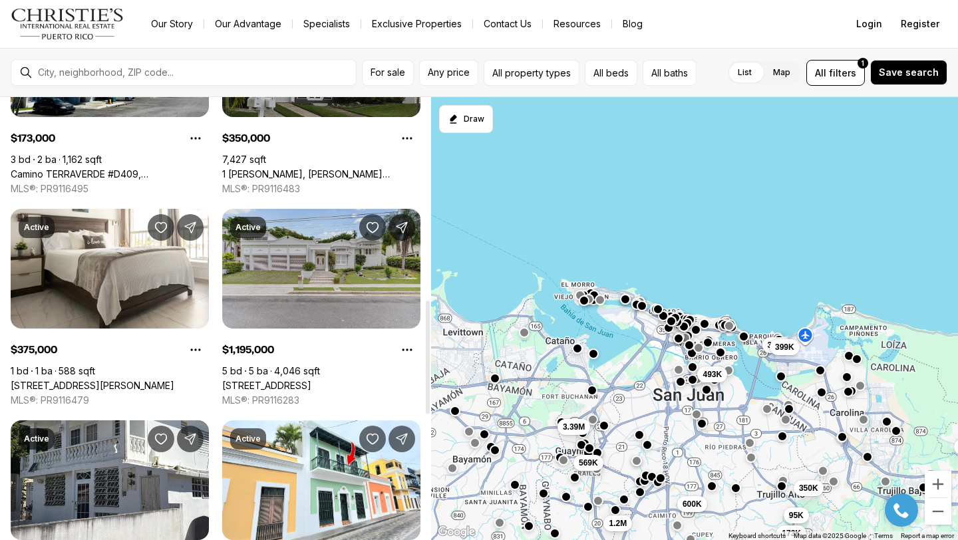
click at [268, 380] on link "[STREET_ADDRESS]" at bounding box center [266, 386] width 89 height 12
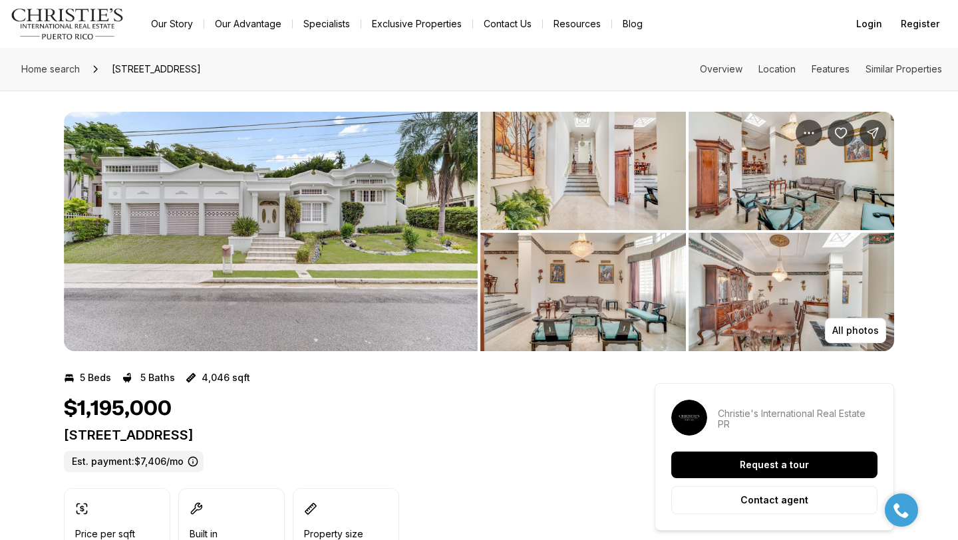
click at [262, 262] on img "View image gallery" at bounding box center [271, 232] width 414 height 240
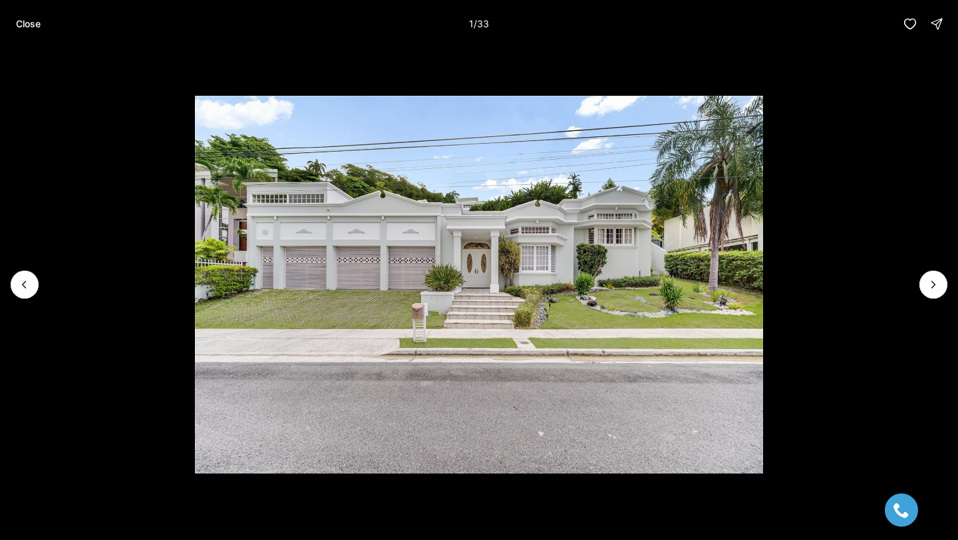
click at [918, 284] on li "1 of 33" at bounding box center [479, 285] width 958 height 474
click at [925, 284] on button "Next slide" at bounding box center [934, 285] width 28 height 28
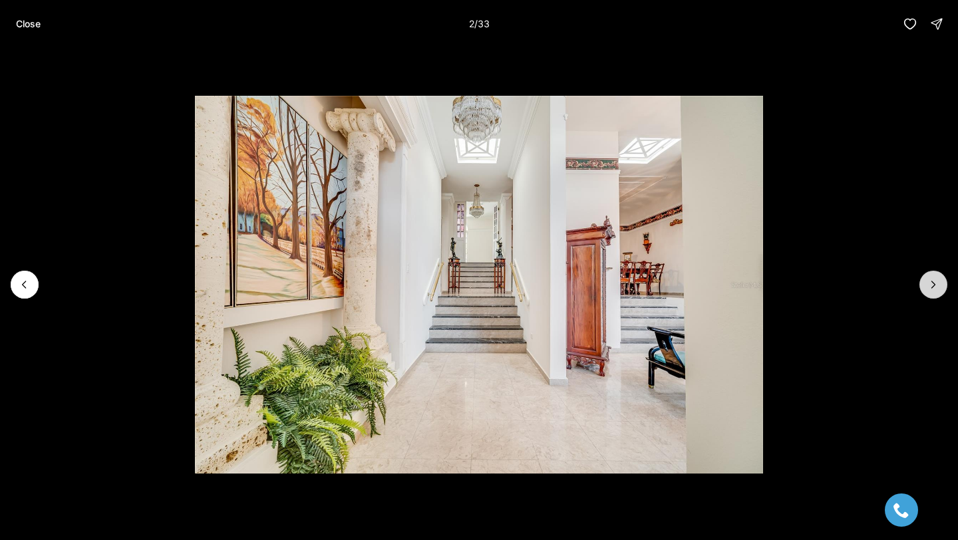
click at [925, 284] on button "Next slide" at bounding box center [934, 285] width 28 height 28
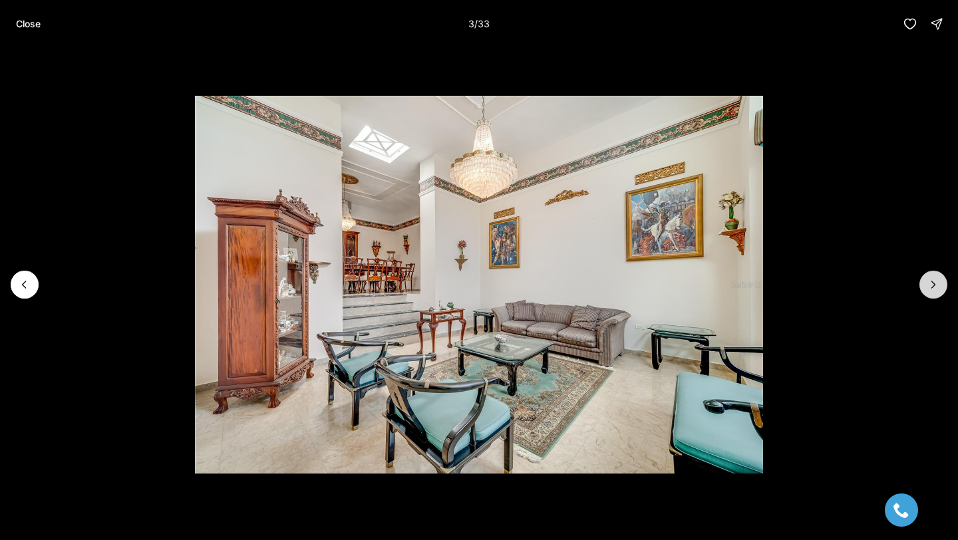
click at [925, 284] on button "Next slide" at bounding box center [934, 285] width 28 height 28
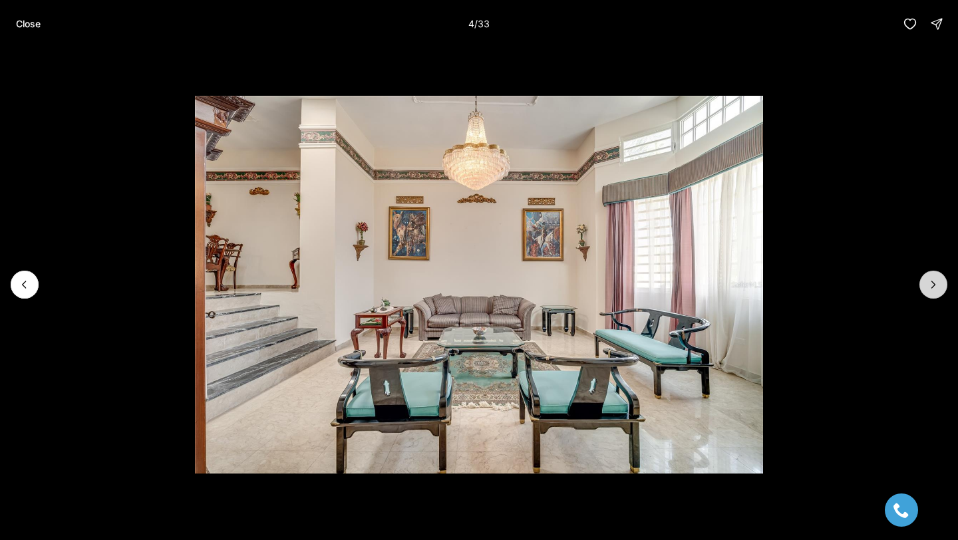
click at [926, 284] on button "Next slide" at bounding box center [934, 285] width 28 height 28
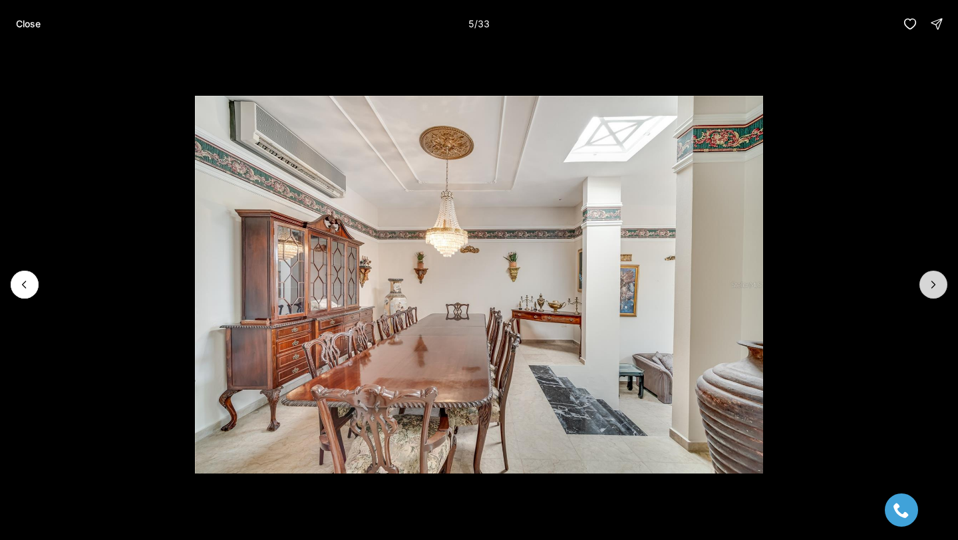
click at [926, 284] on button "Next slide" at bounding box center [934, 285] width 28 height 28
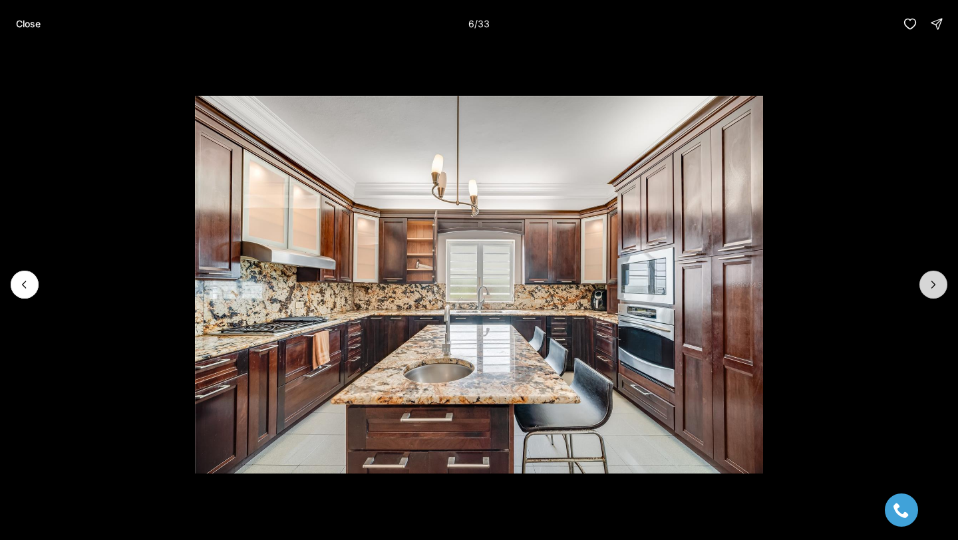
click at [926, 284] on button "Next slide" at bounding box center [934, 285] width 28 height 28
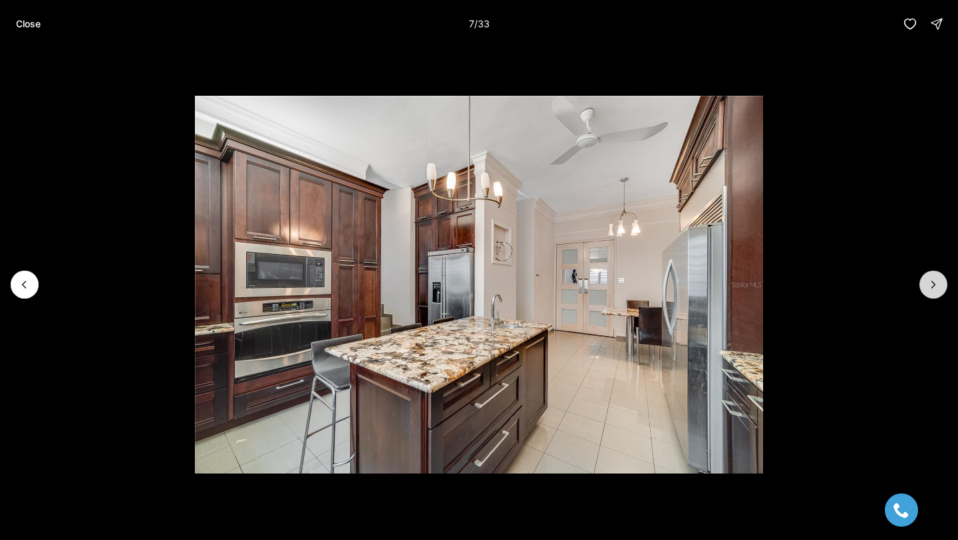
click at [926, 284] on button "Next slide" at bounding box center [934, 285] width 28 height 28
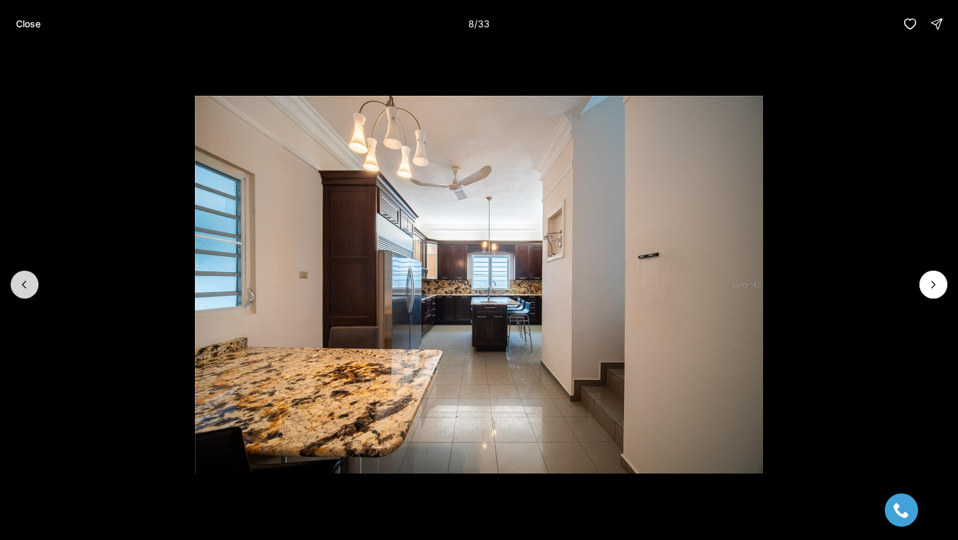
click at [23, 282] on icon "Previous slide" at bounding box center [24, 284] width 13 height 13
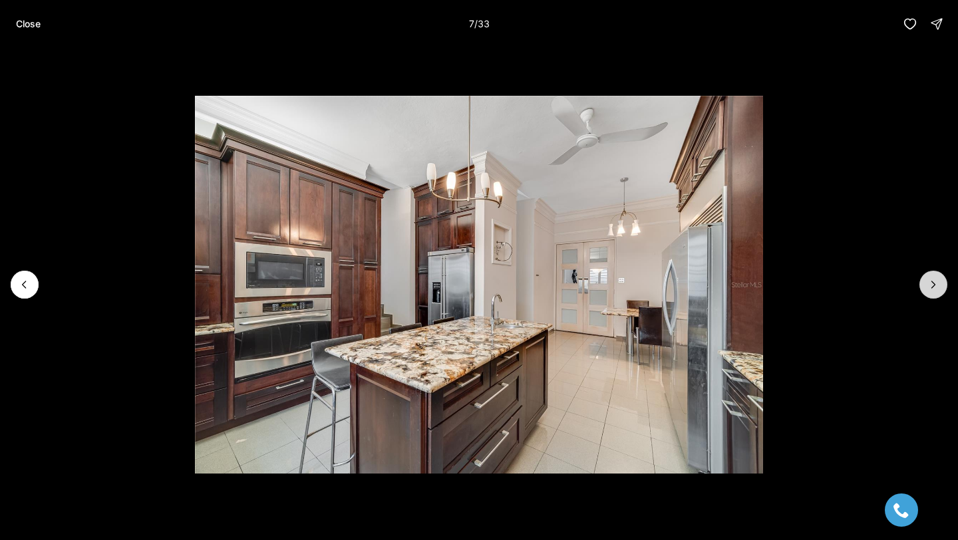
click at [939, 274] on button "Next slide" at bounding box center [934, 285] width 28 height 28
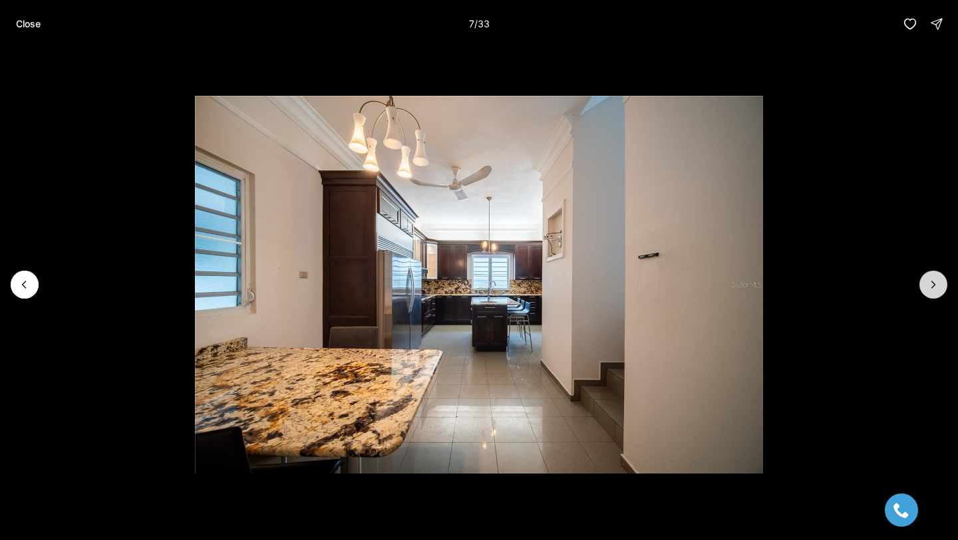
click at [939, 274] on button "Next slide" at bounding box center [934, 285] width 28 height 28
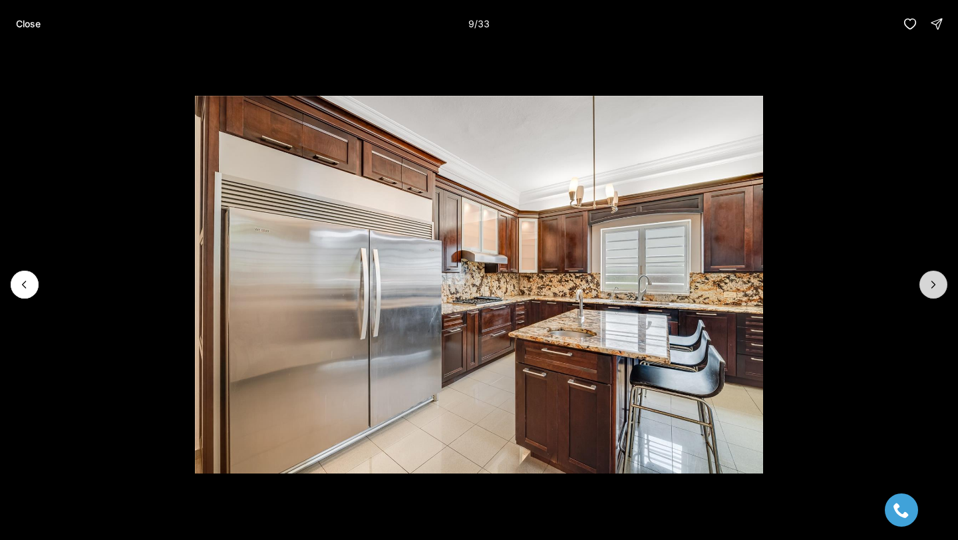
click at [939, 274] on button "Next slide" at bounding box center [934, 285] width 28 height 28
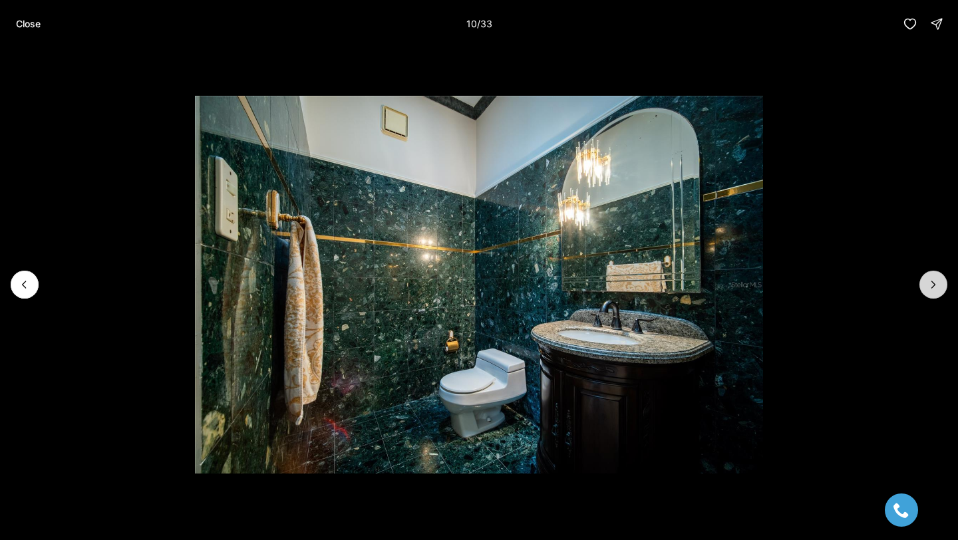
click at [938, 274] on button "Next slide" at bounding box center [934, 285] width 28 height 28
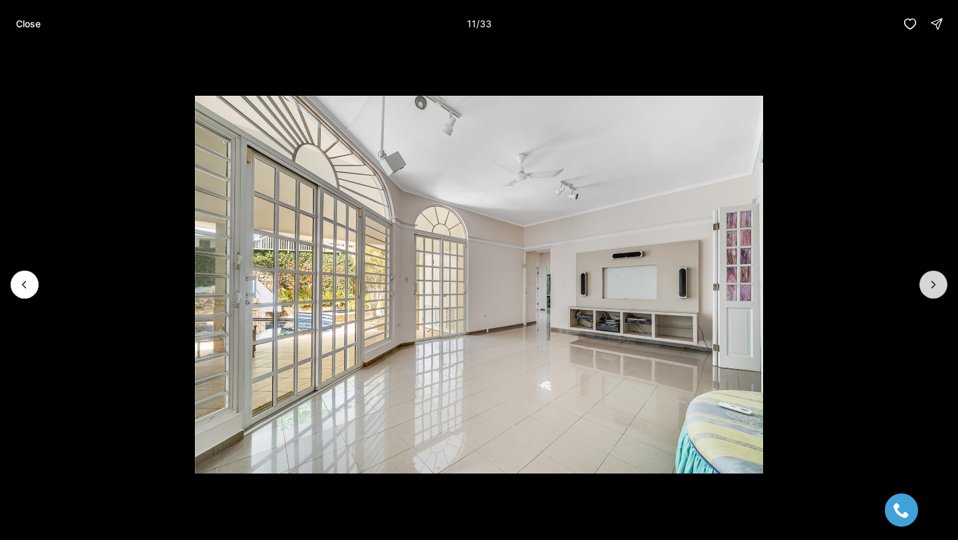
click at [938, 274] on button "Next slide" at bounding box center [934, 285] width 28 height 28
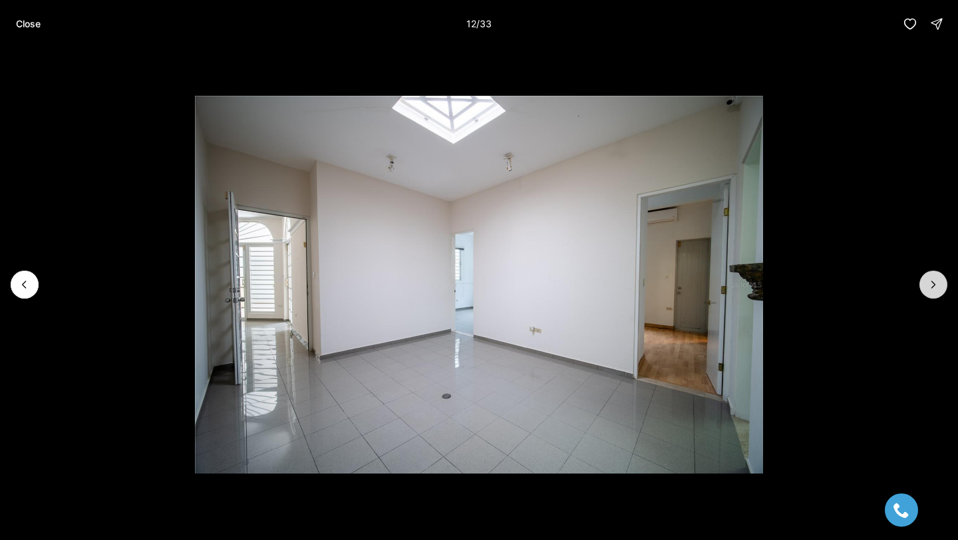
click at [937, 274] on button "Next slide" at bounding box center [934, 285] width 28 height 28
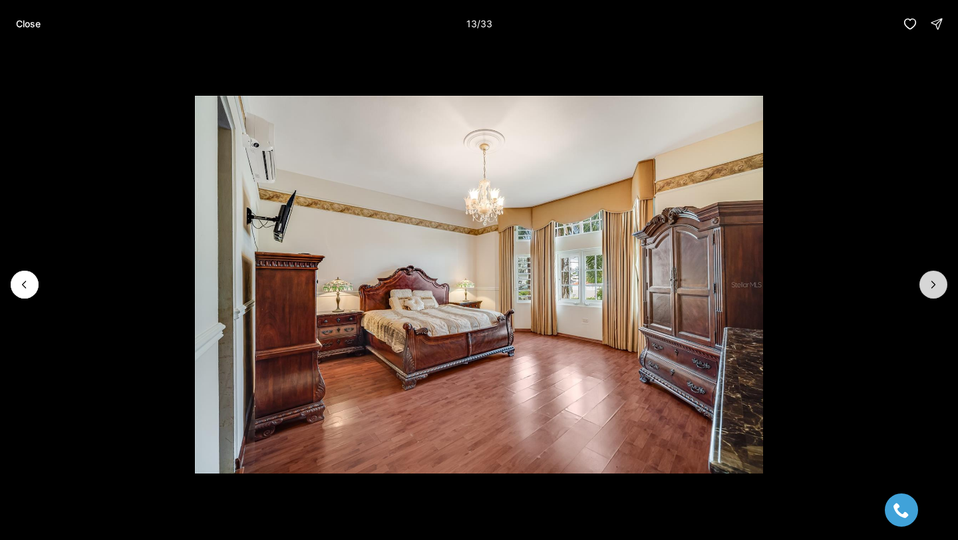
click at [938, 273] on button "Next slide" at bounding box center [934, 285] width 28 height 28
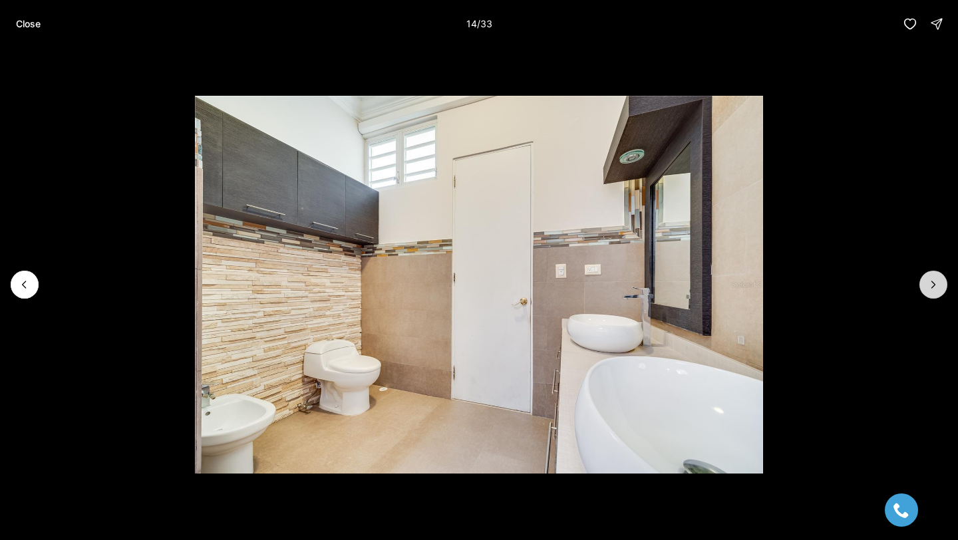
click at [937, 274] on button "Next slide" at bounding box center [934, 285] width 28 height 28
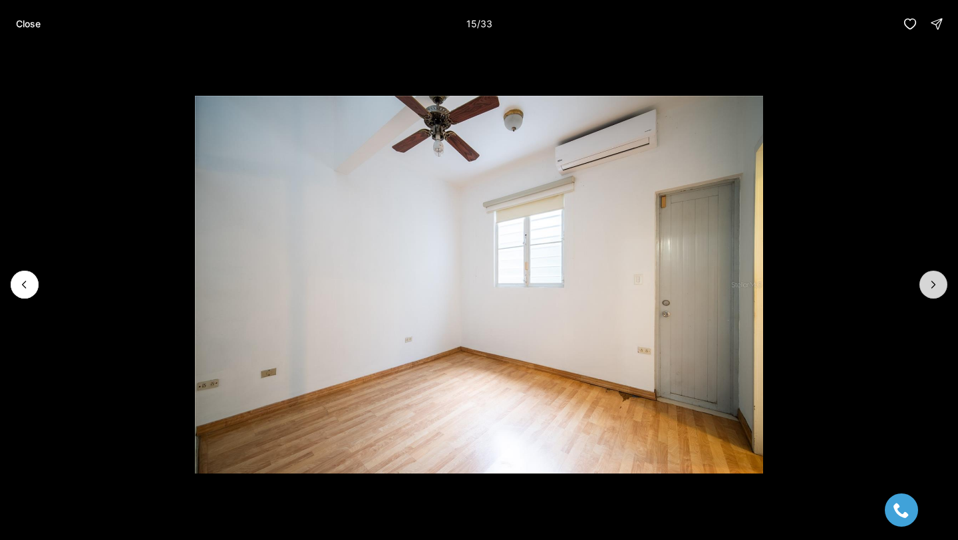
click at [937, 274] on button "Next slide" at bounding box center [934, 285] width 28 height 28
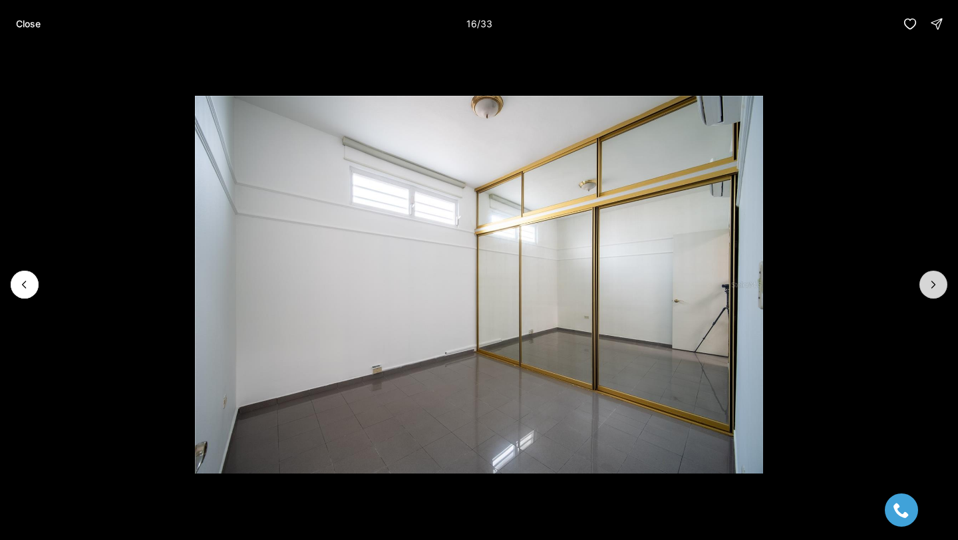
click at [937, 274] on button "Next slide" at bounding box center [934, 285] width 28 height 28
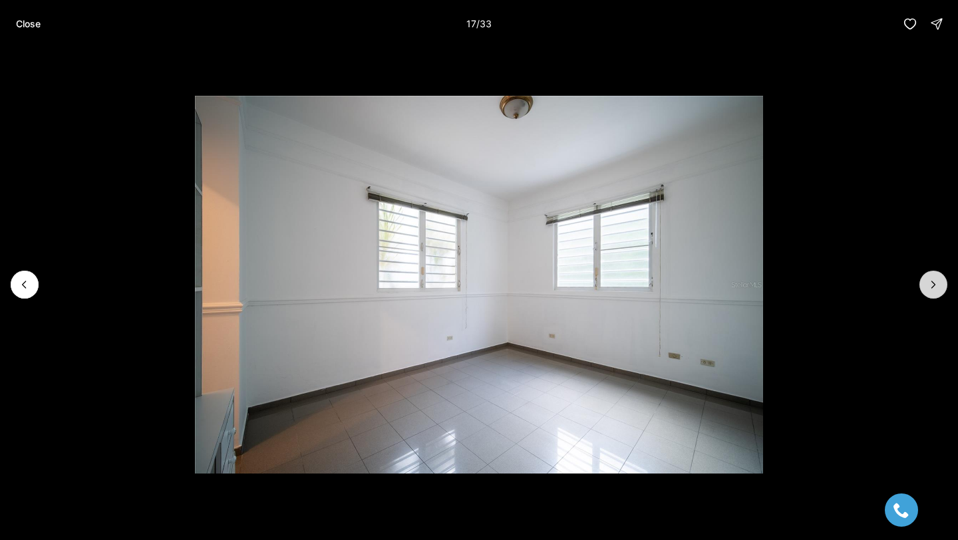
click at [936, 273] on button "Next slide" at bounding box center [934, 285] width 28 height 28
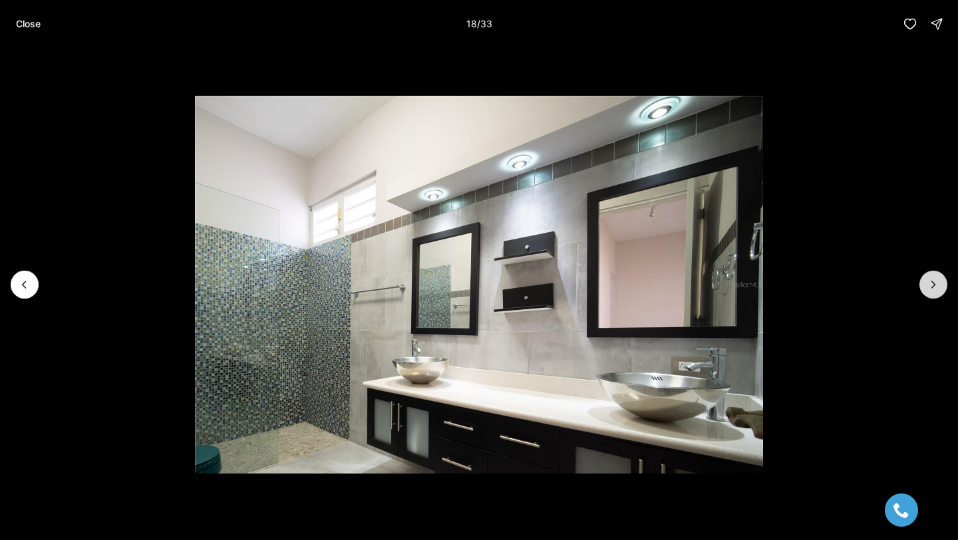
click at [935, 273] on button "Next slide" at bounding box center [934, 285] width 28 height 28
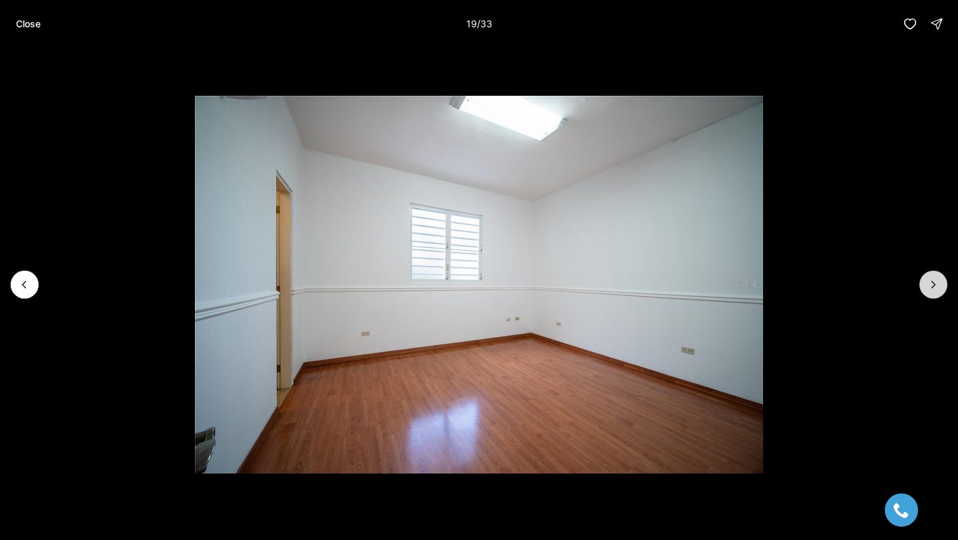
click at [934, 274] on button "Next slide" at bounding box center [934, 285] width 28 height 28
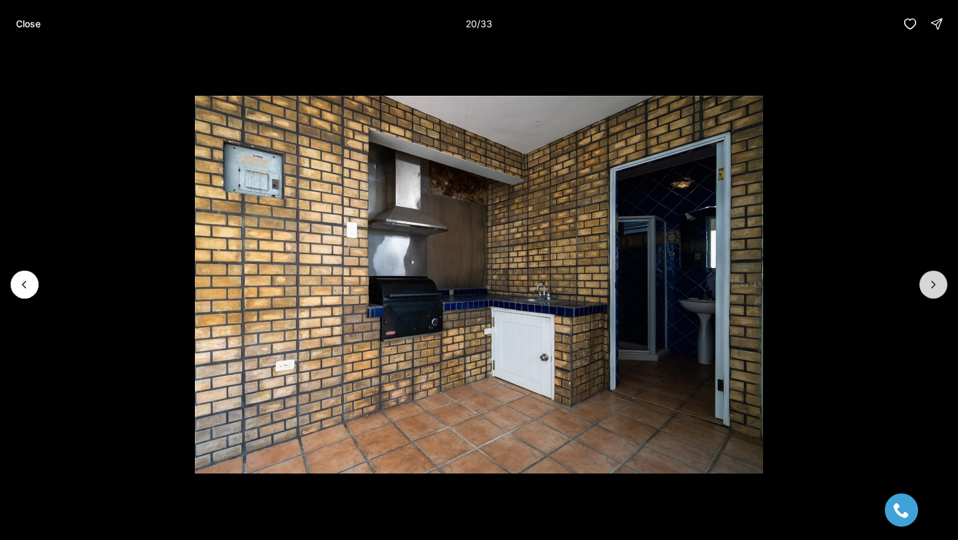
click at [934, 274] on button "Next slide" at bounding box center [934, 285] width 28 height 28
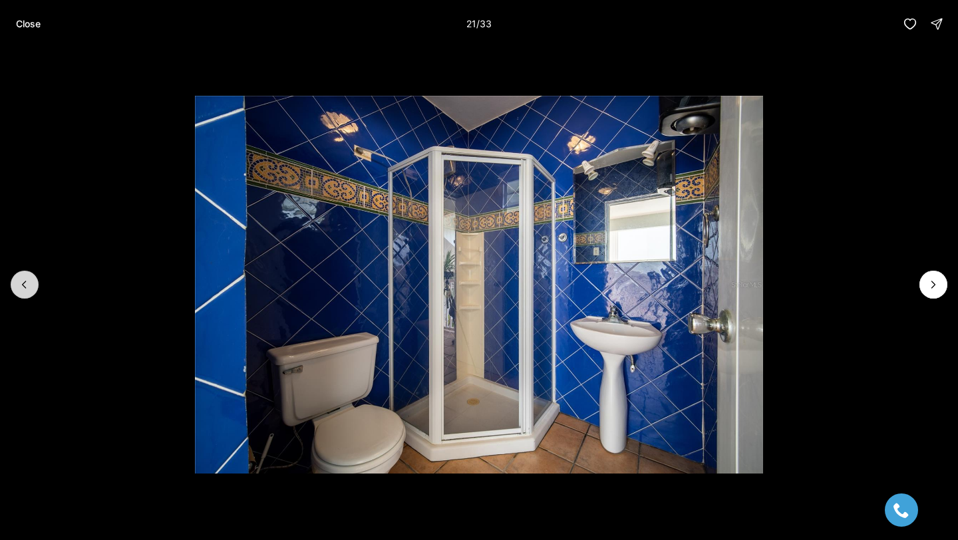
click at [21, 292] on button "Previous slide" at bounding box center [25, 285] width 28 height 28
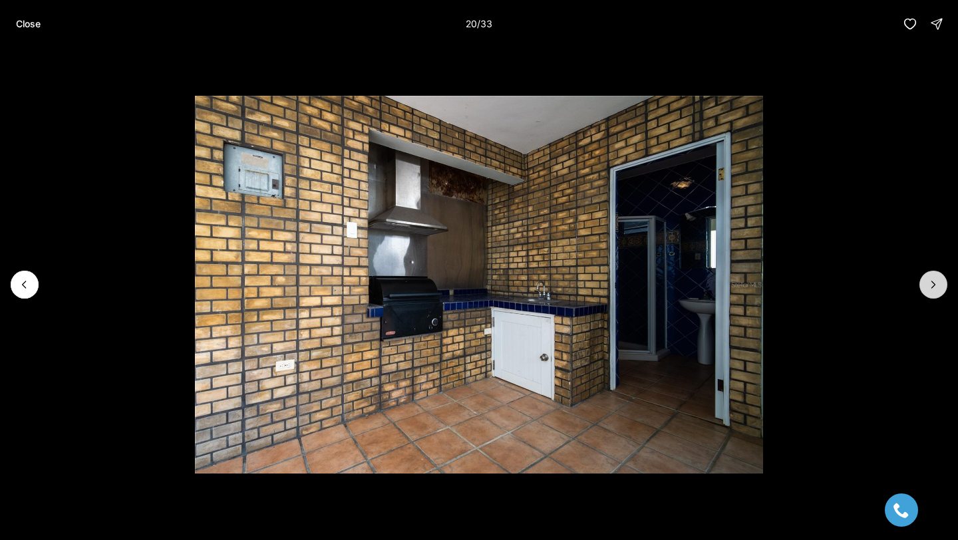
click at [934, 281] on icon "Next slide" at bounding box center [933, 284] width 13 height 13
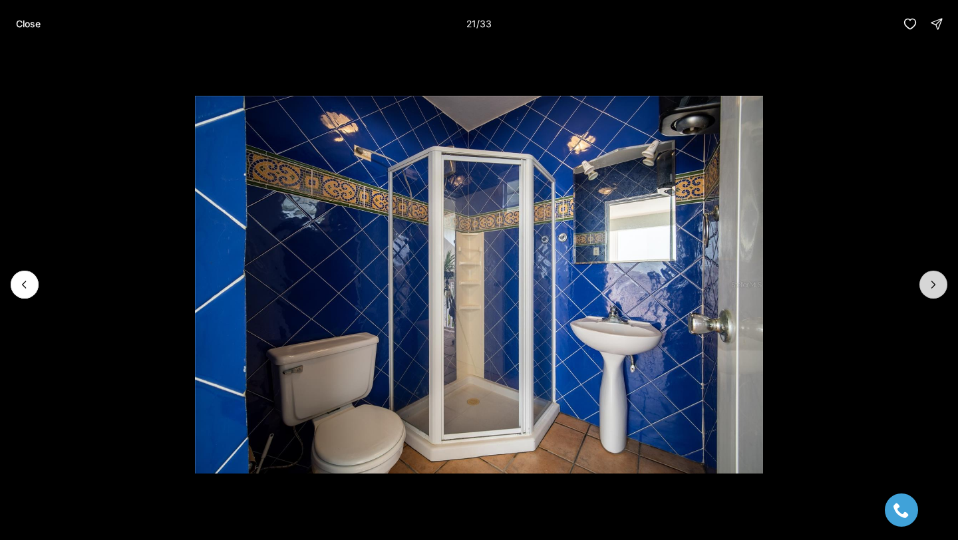
click at [934, 281] on icon "Next slide" at bounding box center [933, 284] width 13 height 13
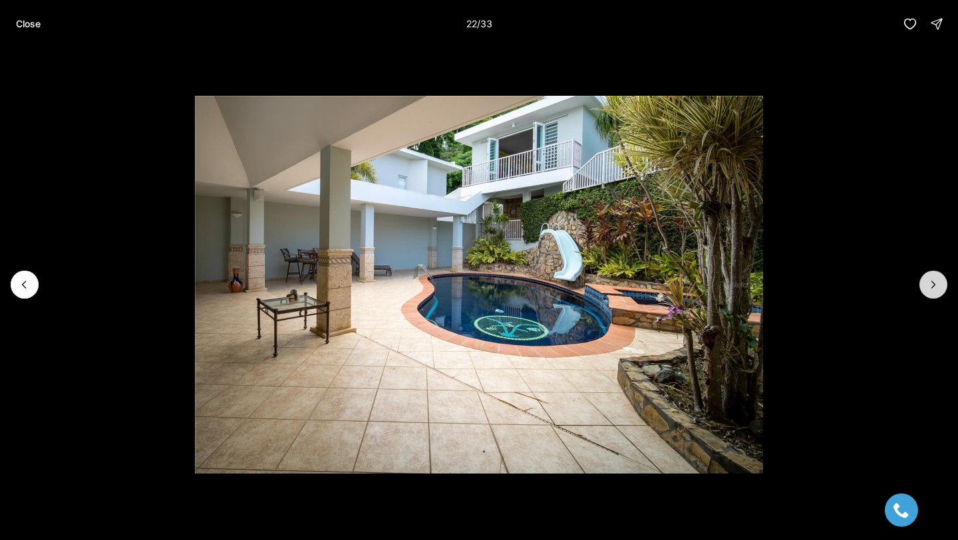
click at [934, 281] on icon "Next slide" at bounding box center [933, 284] width 13 height 13
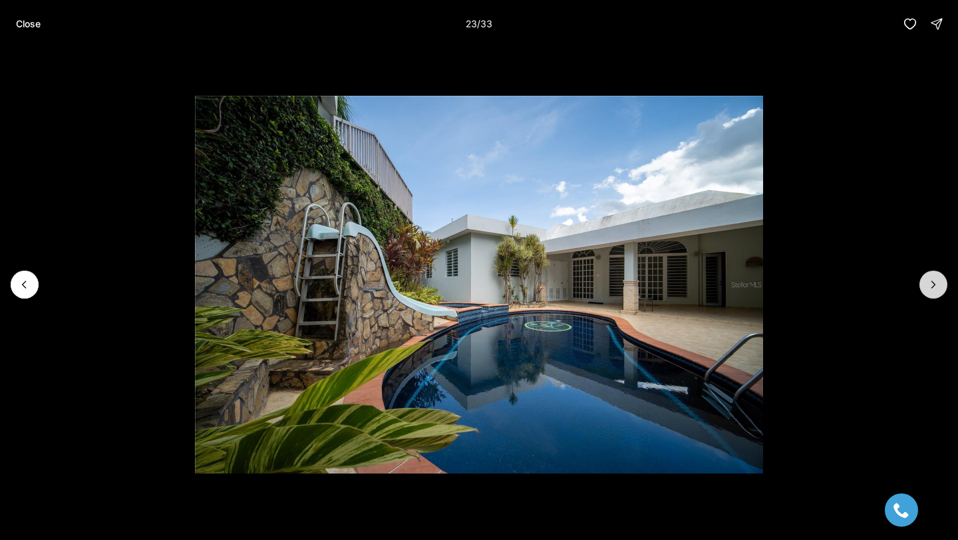
click at [934, 281] on icon "Next slide" at bounding box center [933, 284] width 13 height 13
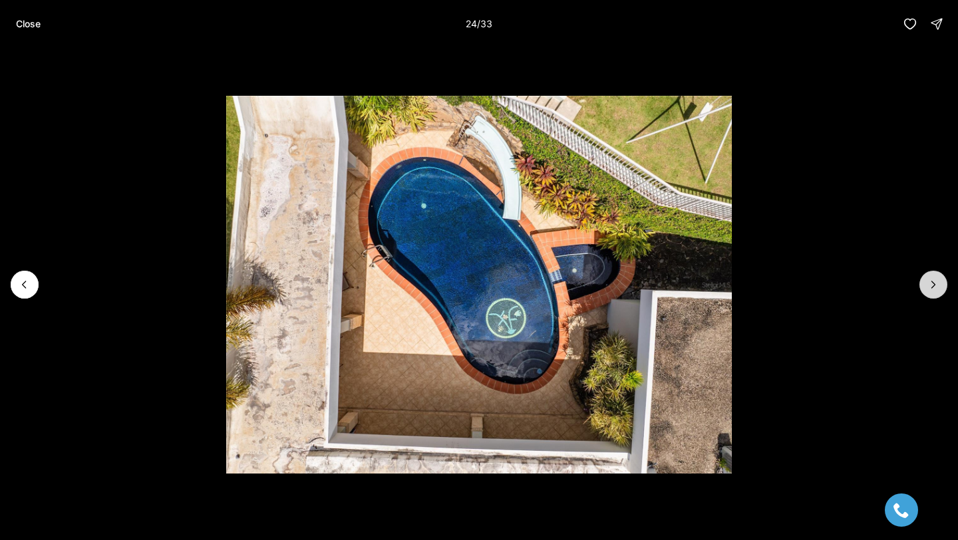
click at [934, 278] on icon "Next slide" at bounding box center [933, 284] width 13 height 13
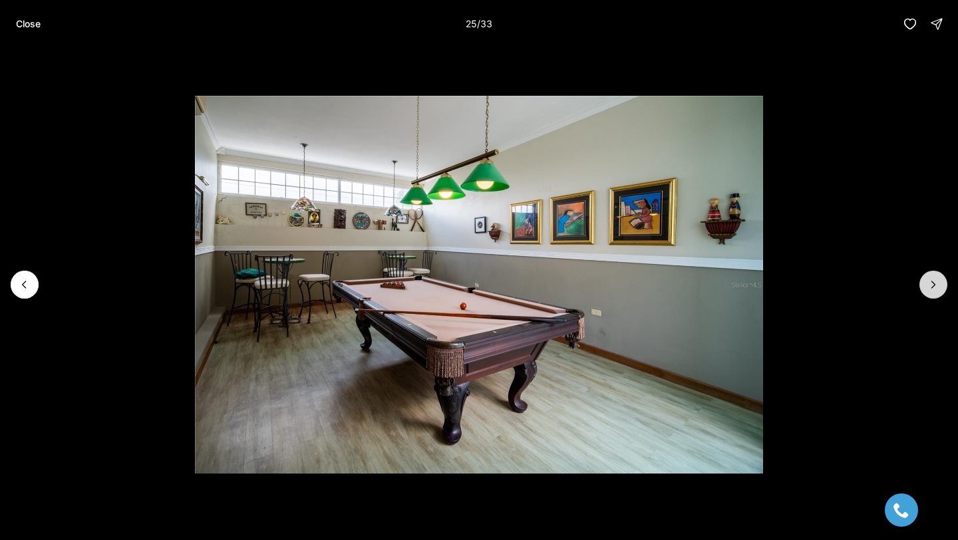
click at [934, 278] on icon "Next slide" at bounding box center [933, 284] width 13 height 13
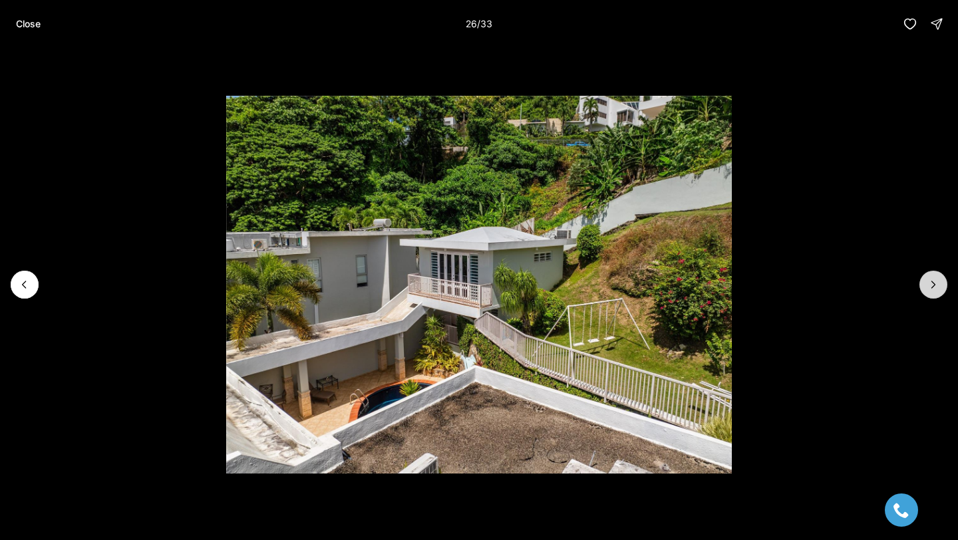
click at [934, 278] on icon "Next slide" at bounding box center [933, 284] width 13 height 13
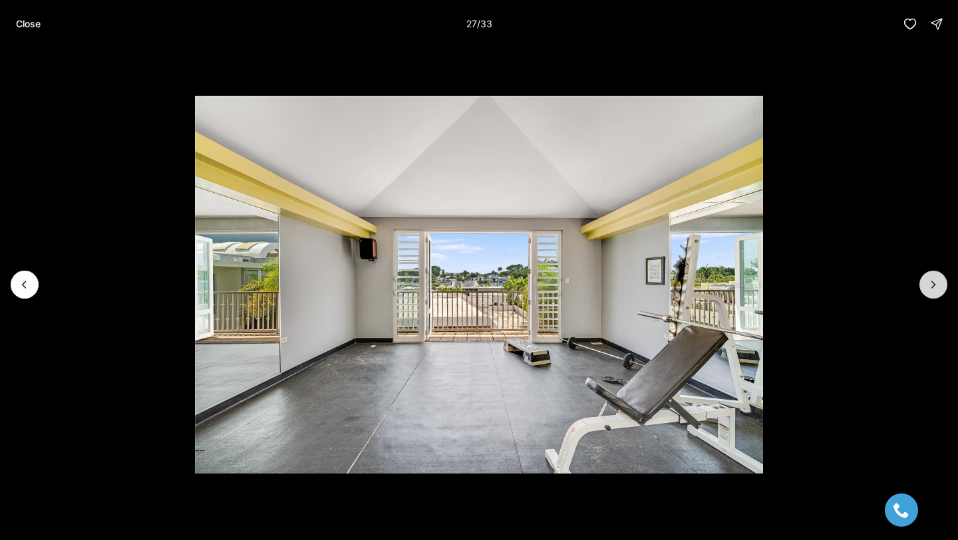
click at [934, 278] on icon "Next slide" at bounding box center [933, 284] width 13 height 13
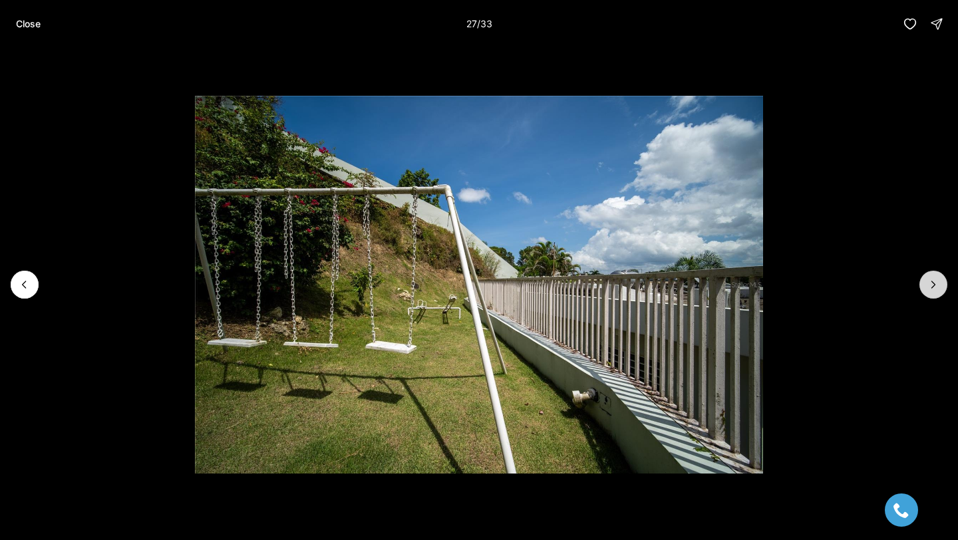
click at [934, 278] on icon "Next slide" at bounding box center [933, 284] width 13 height 13
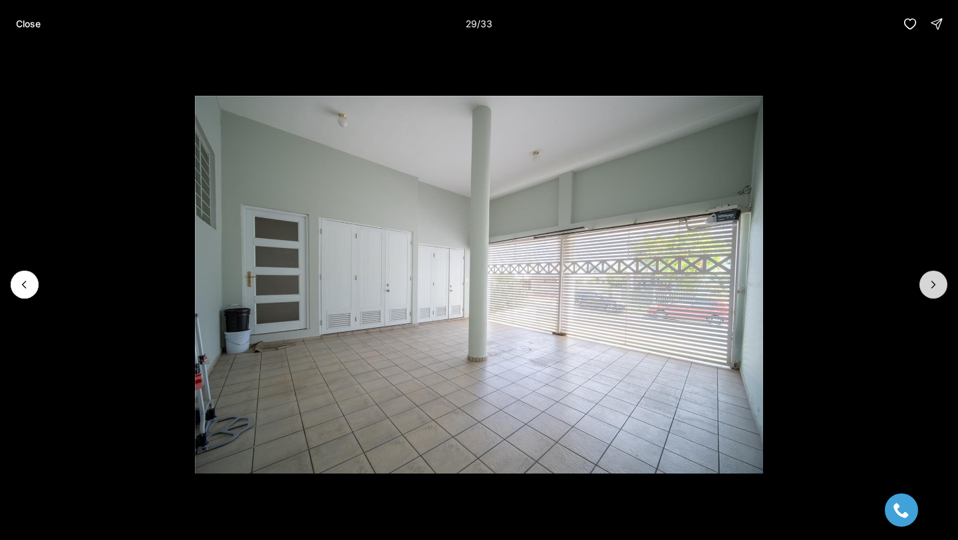
click at [934, 278] on icon "Next slide" at bounding box center [933, 284] width 13 height 13
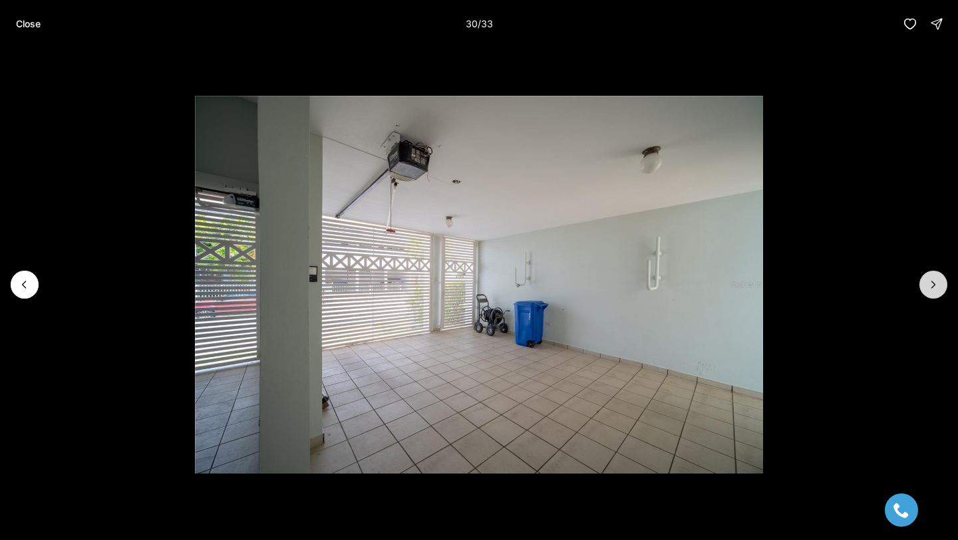
click at [934, 278] on icon "Next slide" at bounding box center [933, 284] width 13 height 13
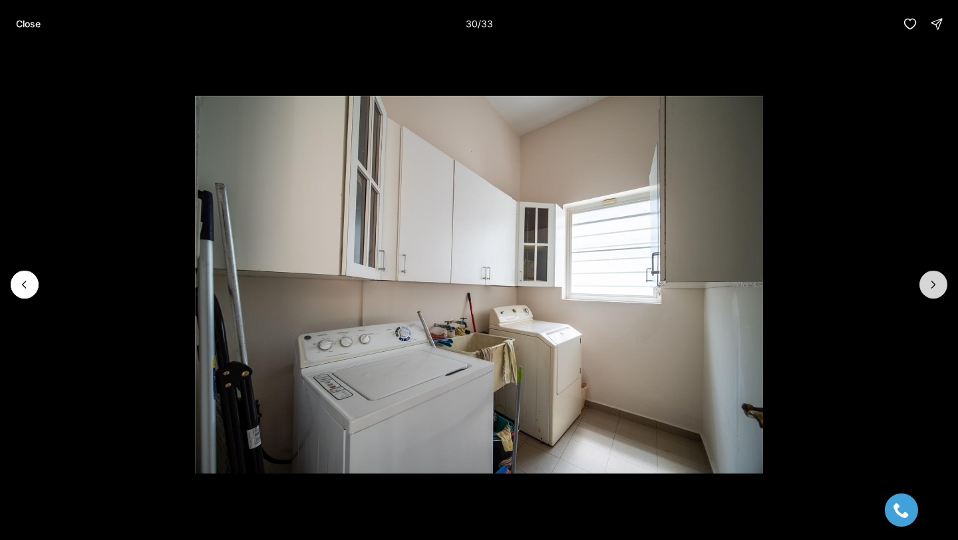
click at [934, 278] on icon "Next slide" at bounding box center [933, 284] width 13 height 13
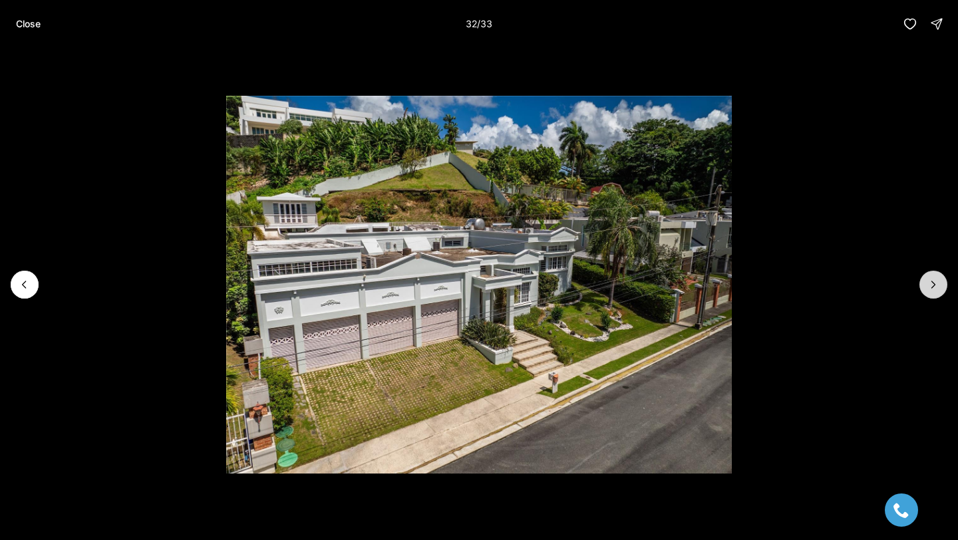
click at [934, 278] on icon "Next slide" at bounding box center [933, 284] width 13 height 13
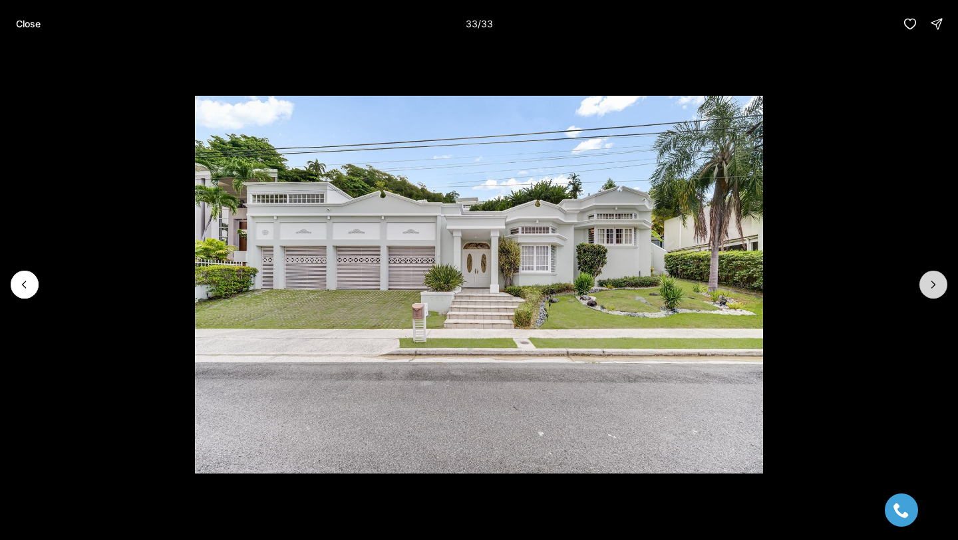
click at [934, 278] on div at bounding box center [934, 285] width 28 height 28
click at [27, 17] on button "Close" at bounding box center [28, 24] width 41 height 27
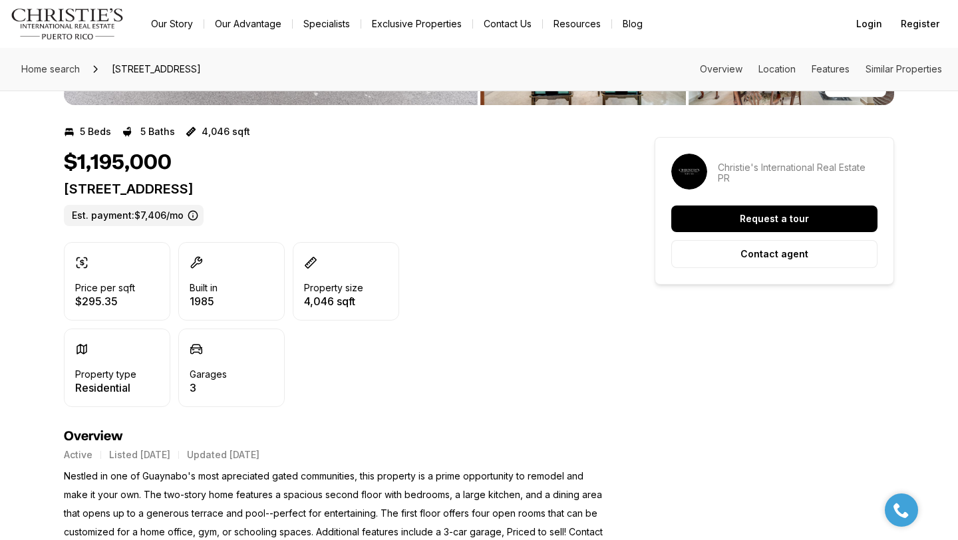
scroll to position [222, 0]
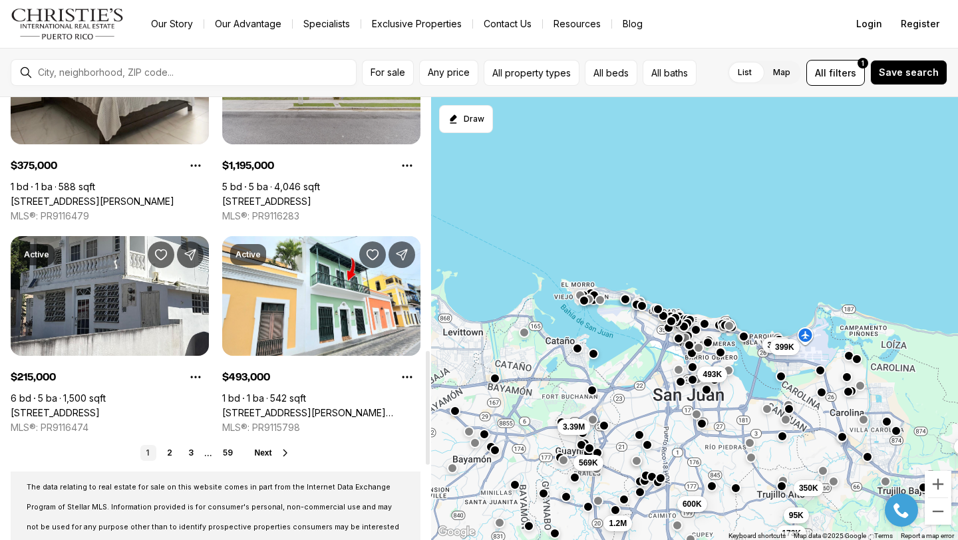
scroll to position [983, 0]
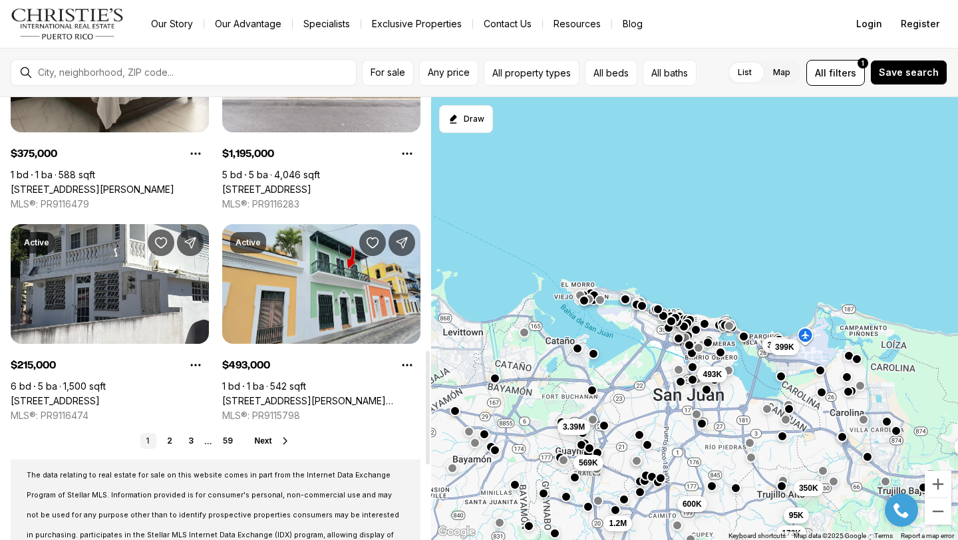
click at [322, 395] on link "315 LUNA ST., MAESTRO RAFAEL CORDERO COND. #2-A, SAN JUAN PR, 00901" at bounding box center [321, 401] width 198 height 12
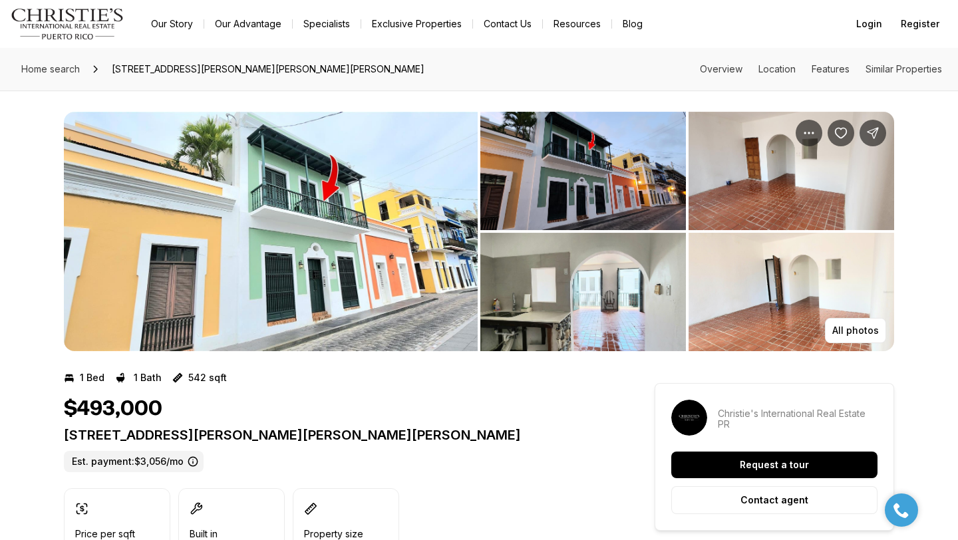
click at [294, 256] on img "View image gallery" at bounding box center [271, 232] width 414 height 240
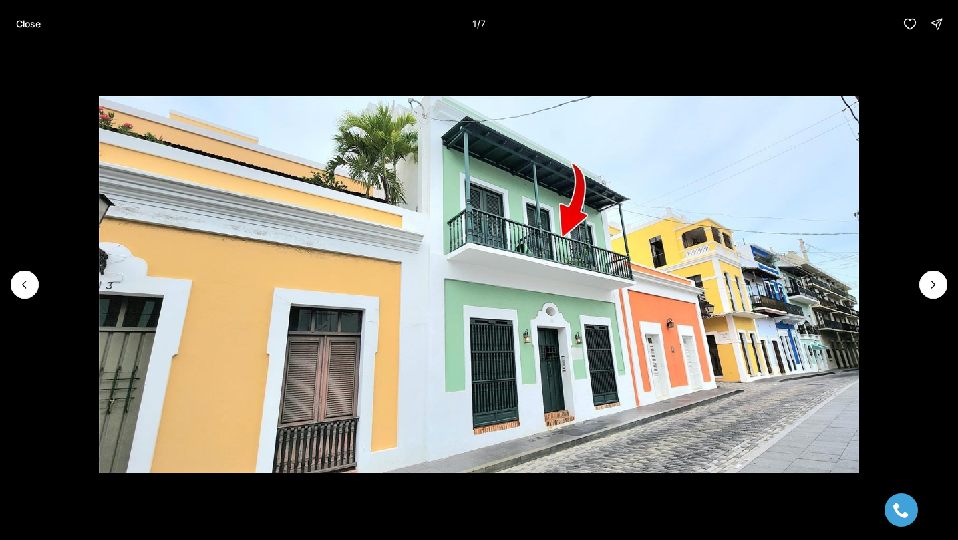
click at [946, 292] on li "1 of 7" at bounding box center [479, 285] width 958 height 474
click at [938, 288] on icon "Next slide" at bounding box center [933, 284] width 13 height 13
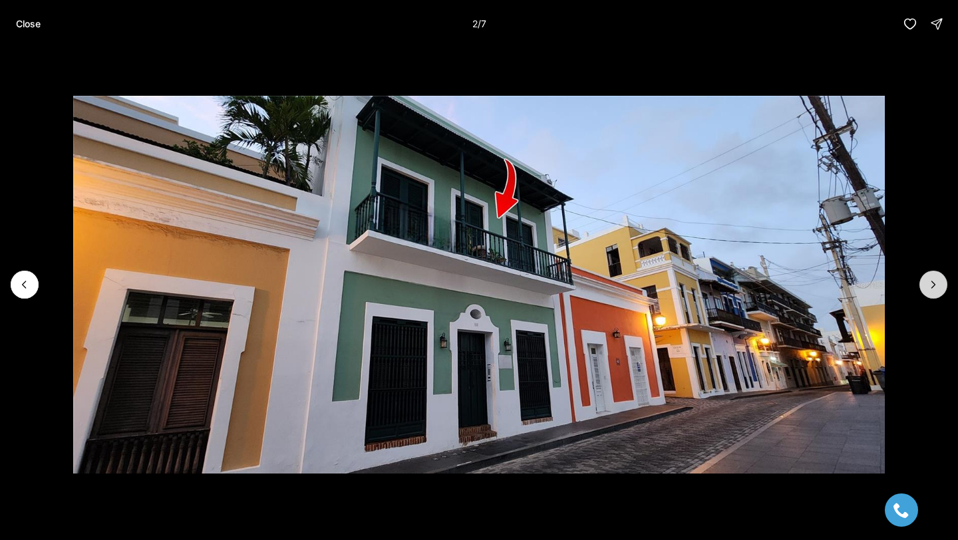
click at [938, 288] on icon "Next slide" at bounding box center [933, 284] width 13 height 13
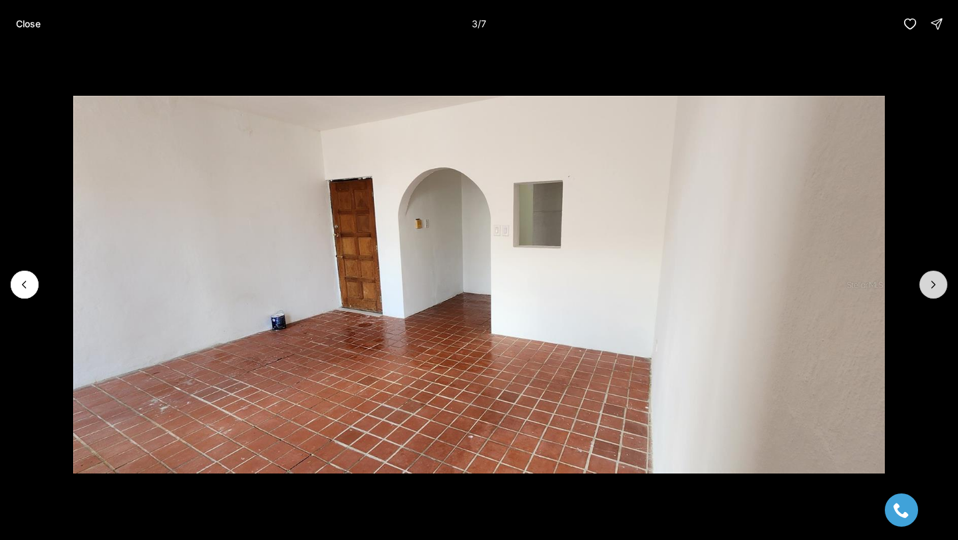
click at [938, 288] on icon "Next slide" at bounding box center [933, 284] width 13 height 13
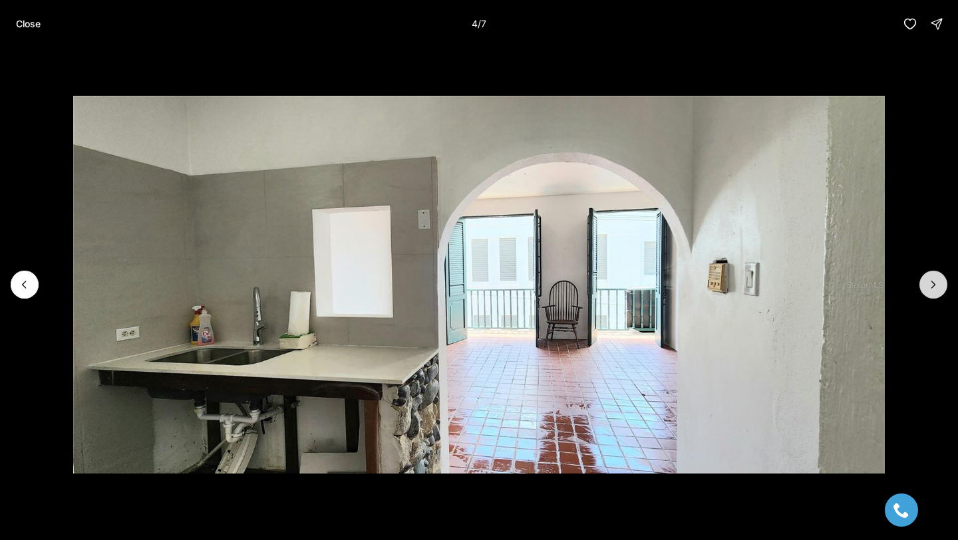
click at [938, 288] on icon "Next slide" at bounding box center [933, 284] width 13 height 13
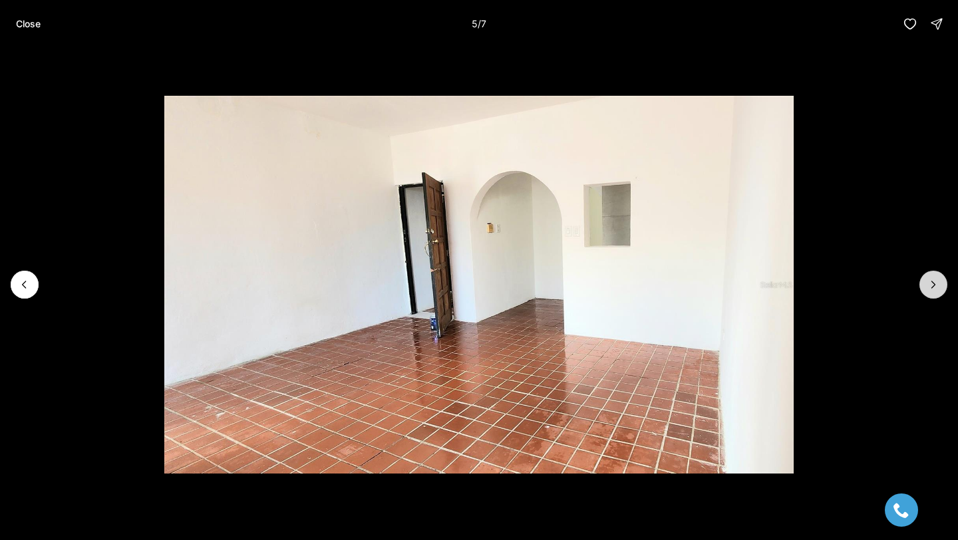
click at [938, 288] on icon "Next slide" at bounding box center [933, 284] width 13 height 13
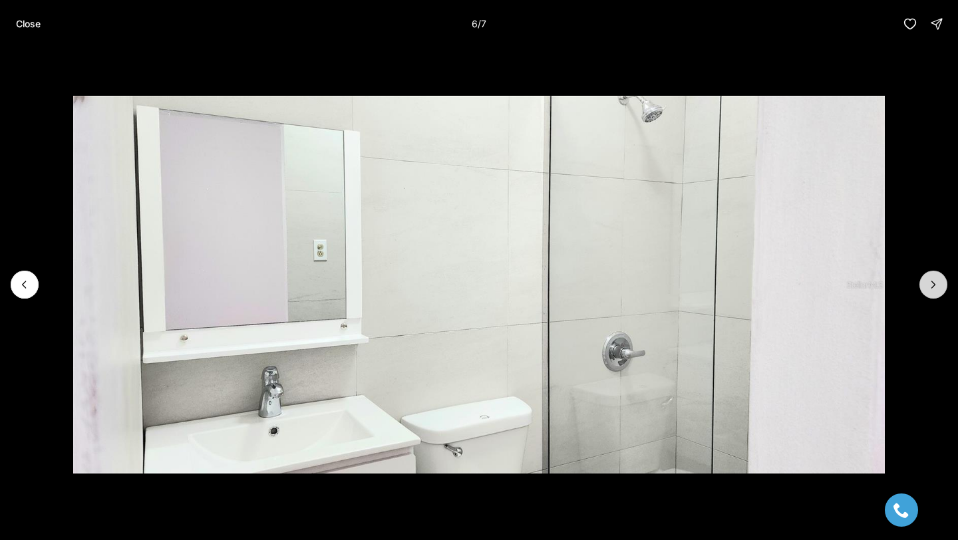
click at [938, 288] on icon "Next slide" at bounding box center [933, 284] width 13 height 13
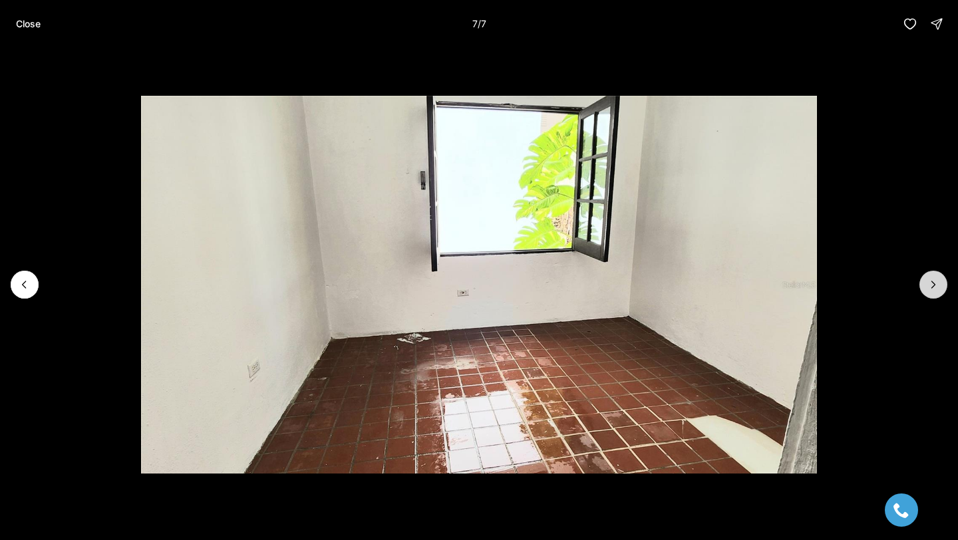
click at [938, 288] on div at bounding box center [934, 285] width 28 height 28
click at [19, 3] on div "Close 7 / 7" at bounding box center [479, 24] width 958 height 48
click at [19, 15] on button "Close" at bounding box center [28, 24] width 41 height 27
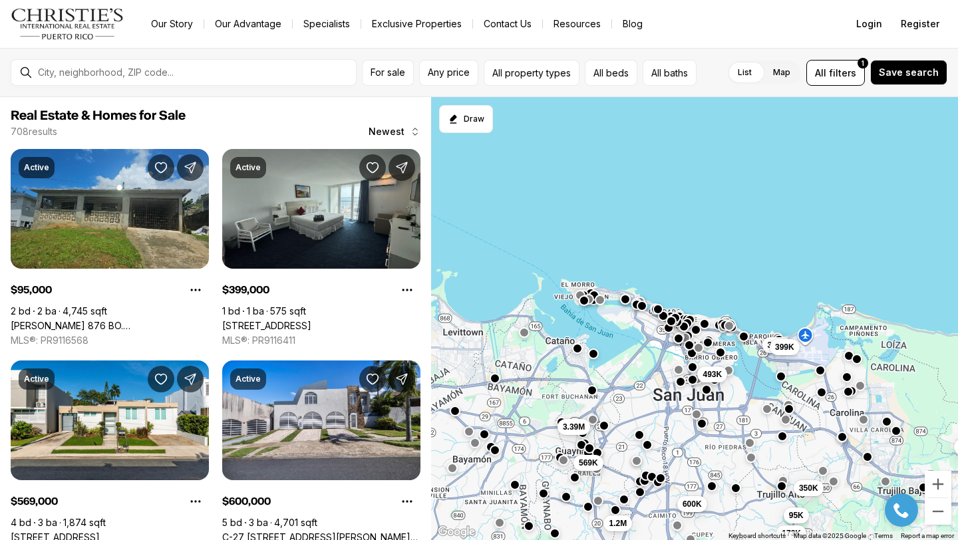
scroll to position [983, 0]
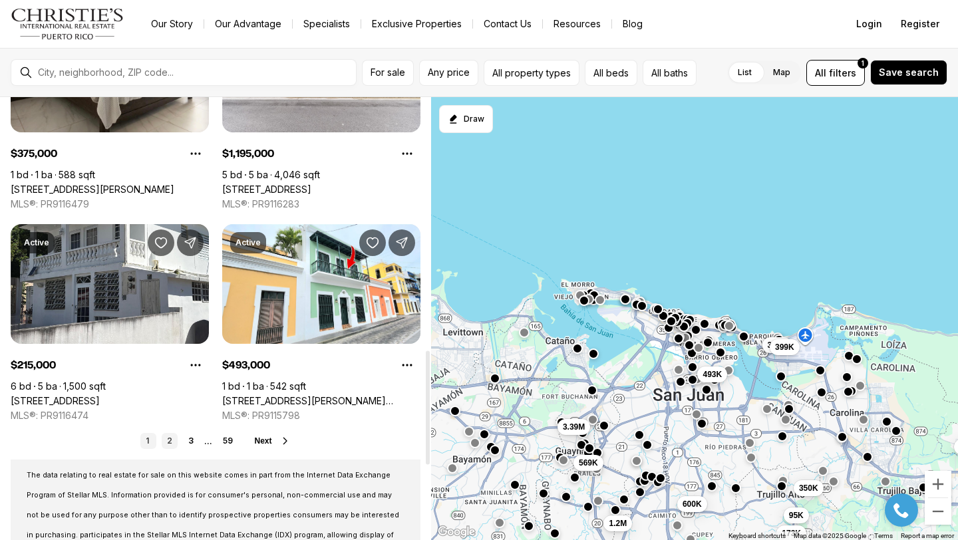
click at [171, 434] on link "2" at bounding box center [170, 441] width 16 height 16
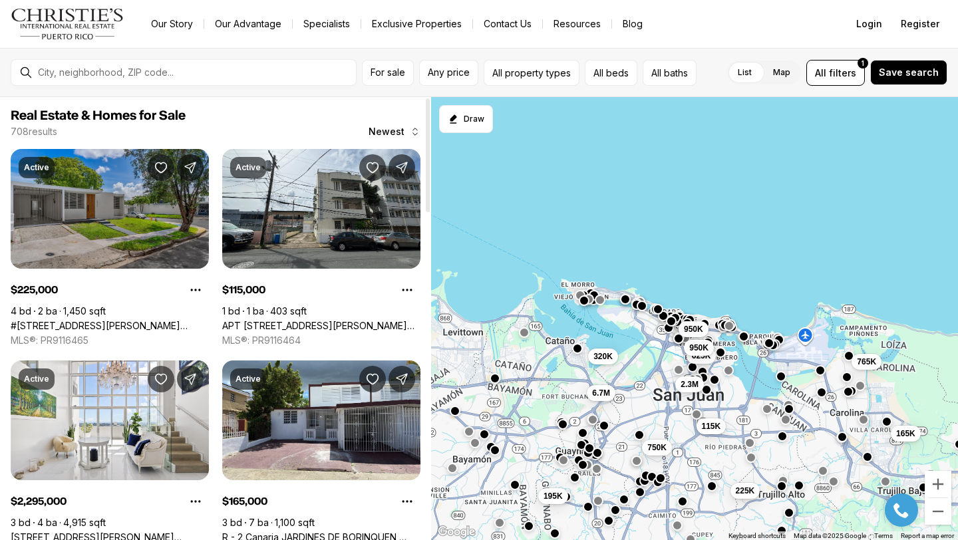
click at [140, 320] on link "#[STREET_ADDRESS][PERSON_NAME][PERSON_NAME]" at bounding box center [110, 326] width 198 height 12
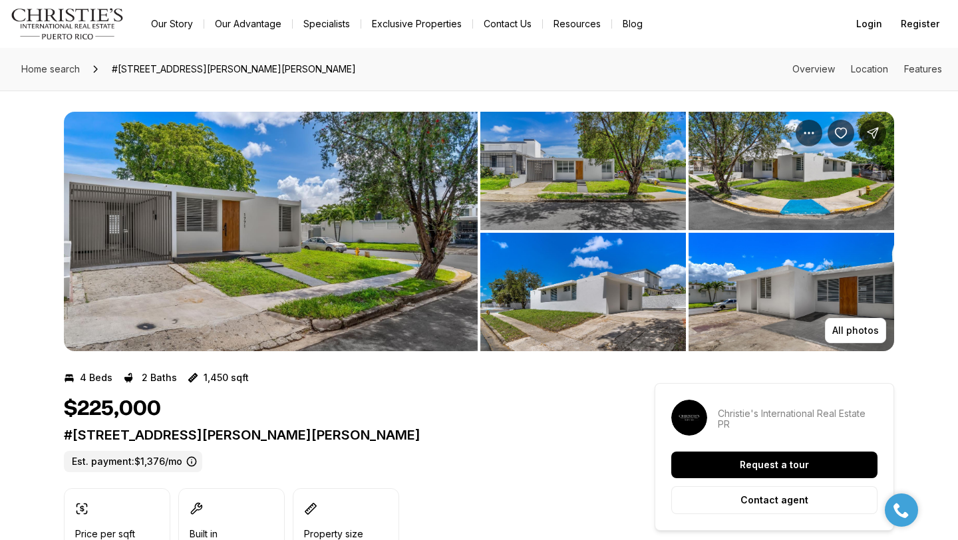
click at [166, 226] on img "View image gallery" at bounding box center [271, 232] width 414 height 240
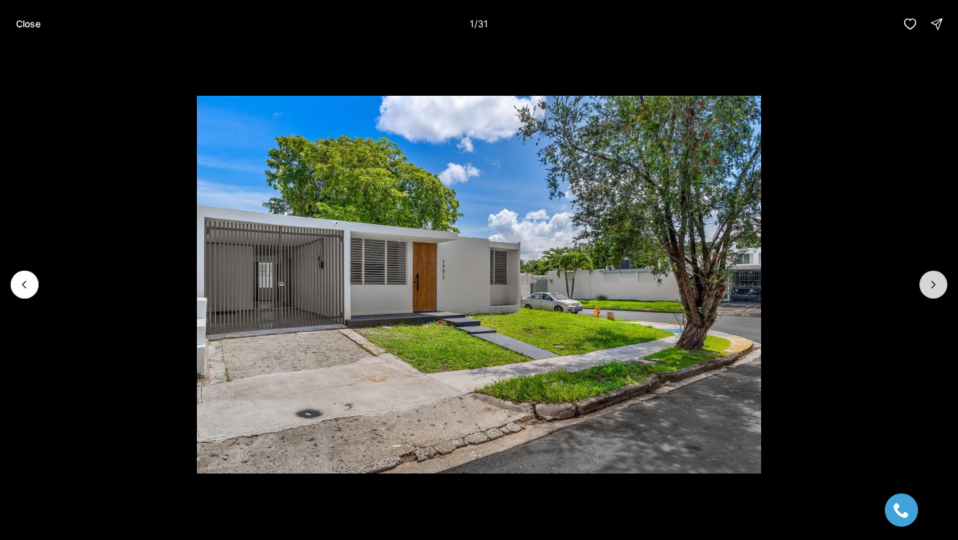
click at [927, 288] on icon "Next slide" at bounding box center [933, 284] width 13 height 13
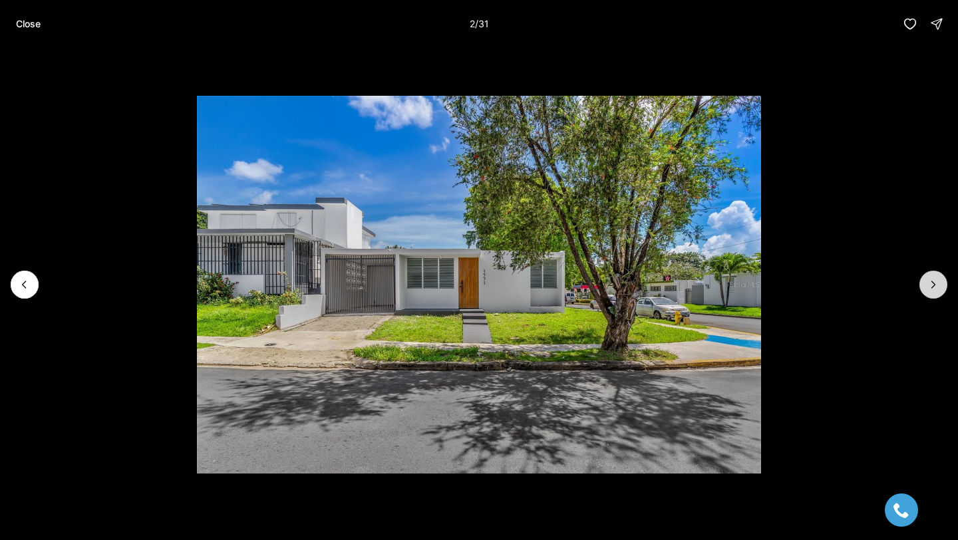
click at [927, 288] on icon "Next slide" at bounding box center [933, 284] width 13 height 13
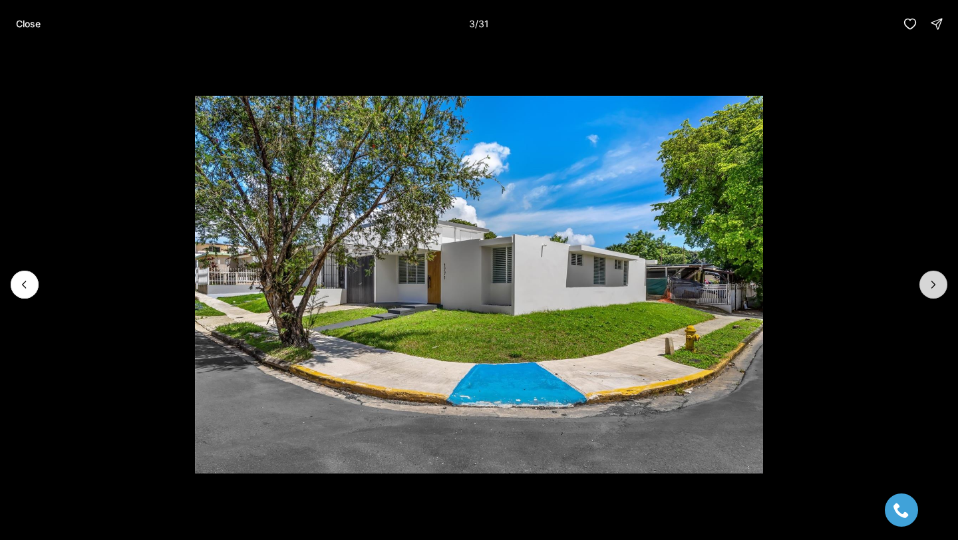
click at [927, 288] on icon "Next slide" at bounding box center [933, 284] width 13 height 13
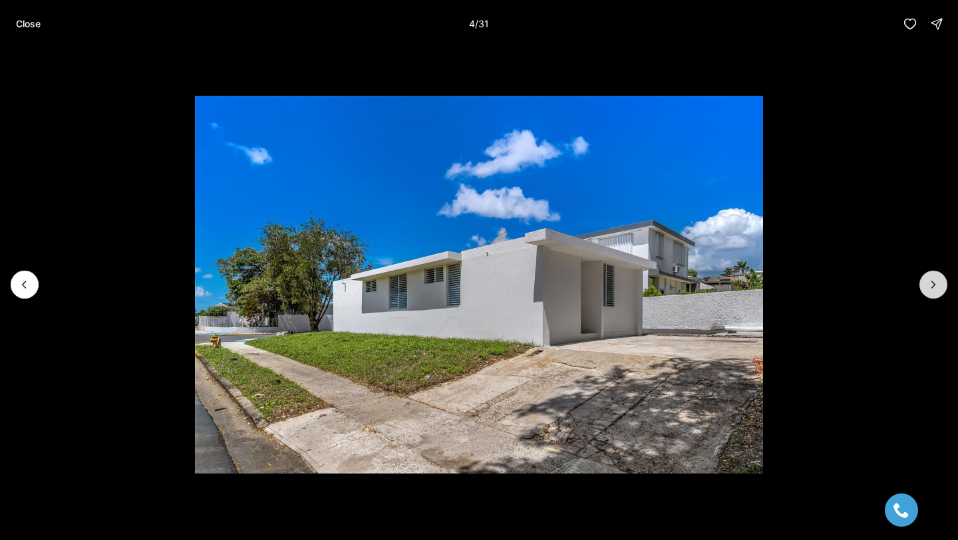
click at [927, 288] on icon "Next slide" at bounding box center [933, 284] width 13 height 13
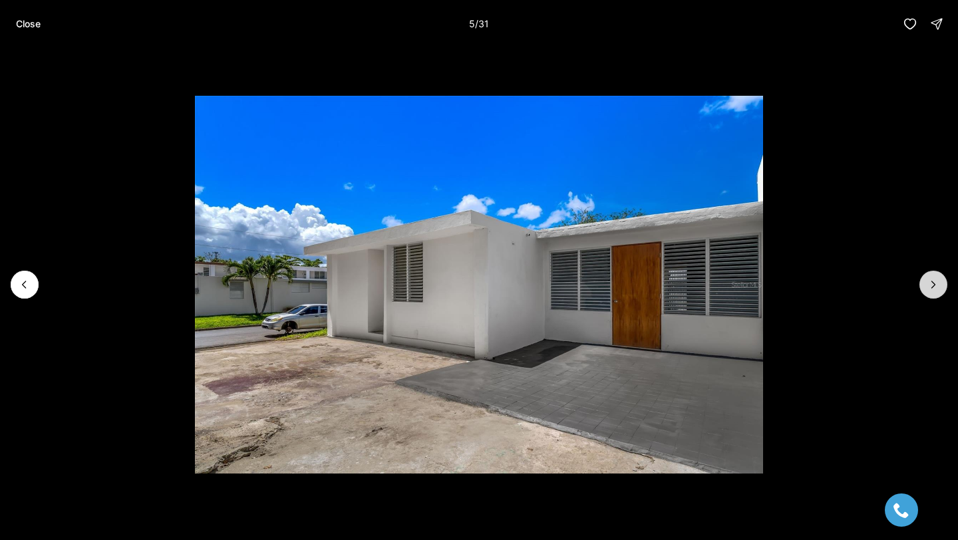
click at [927, 289] on icon "Next slide" at bounding box center [933, 284] width 13 height 13
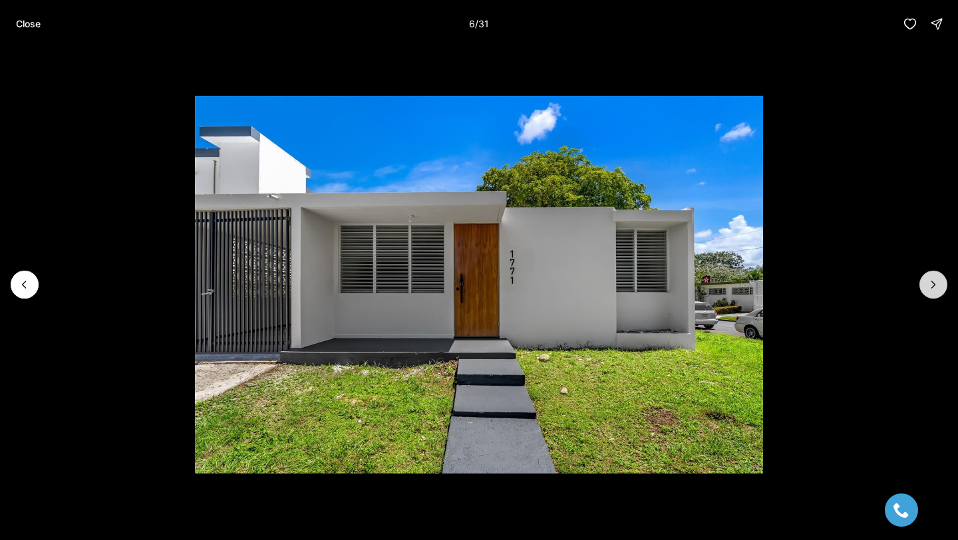
click at [927, 289] on icon "Next slide" at bounding box center [933, 284] width 13 height 13
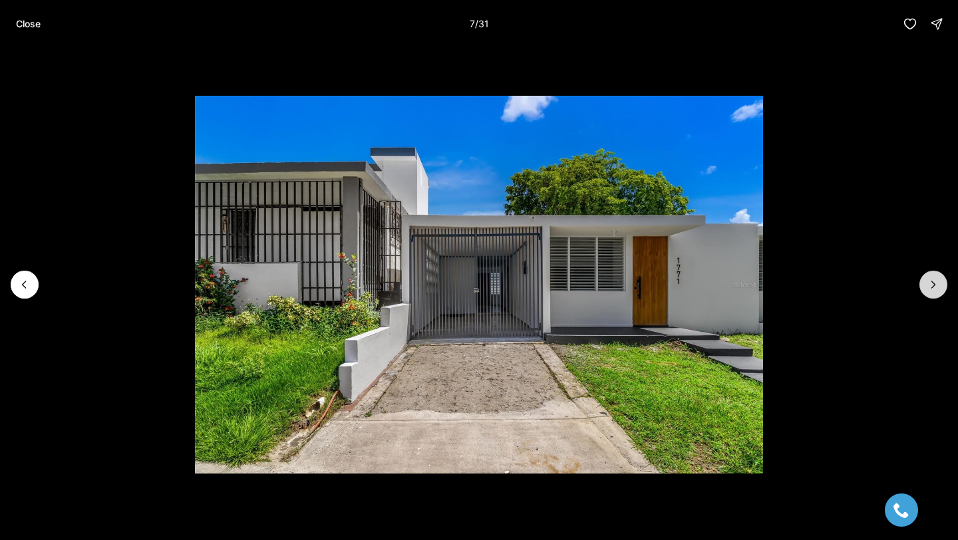
click at [924, 288] on button "Next slide" at bounding box center [934, 285] width 28 height 28
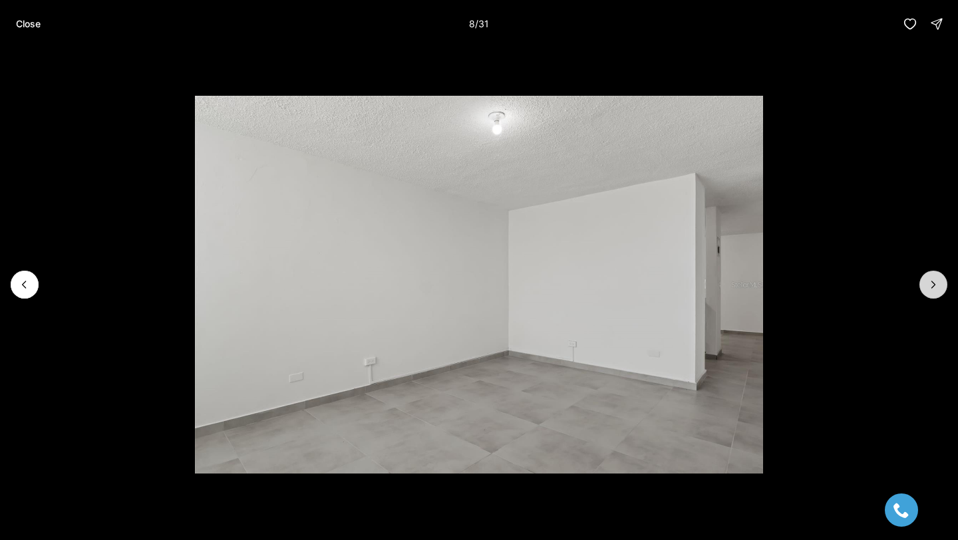
click at [924, 288] on button "Next slide" at bounding box center [934, 285] width 28 height 28
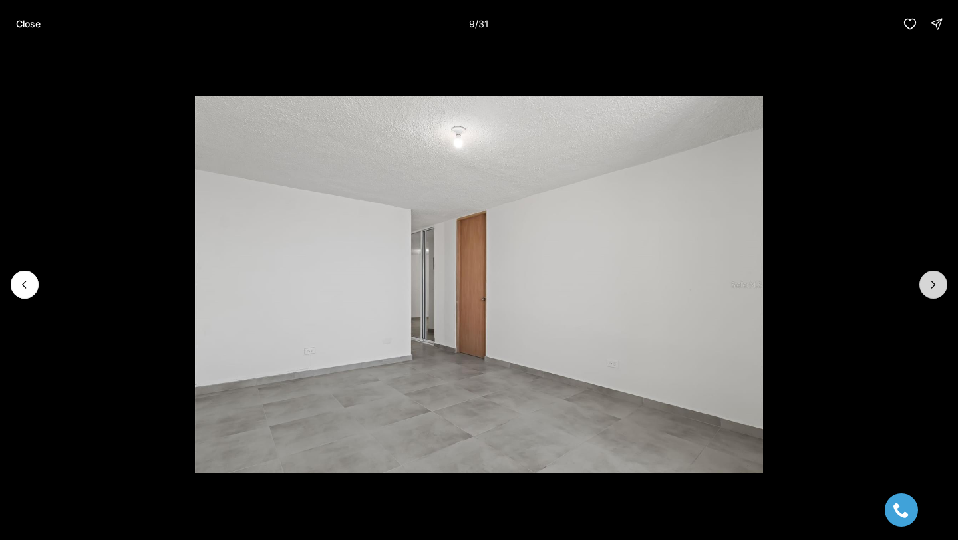
click at [924, 288] on button "Next slide" at bounding box center [934, 285] width 28 height 28
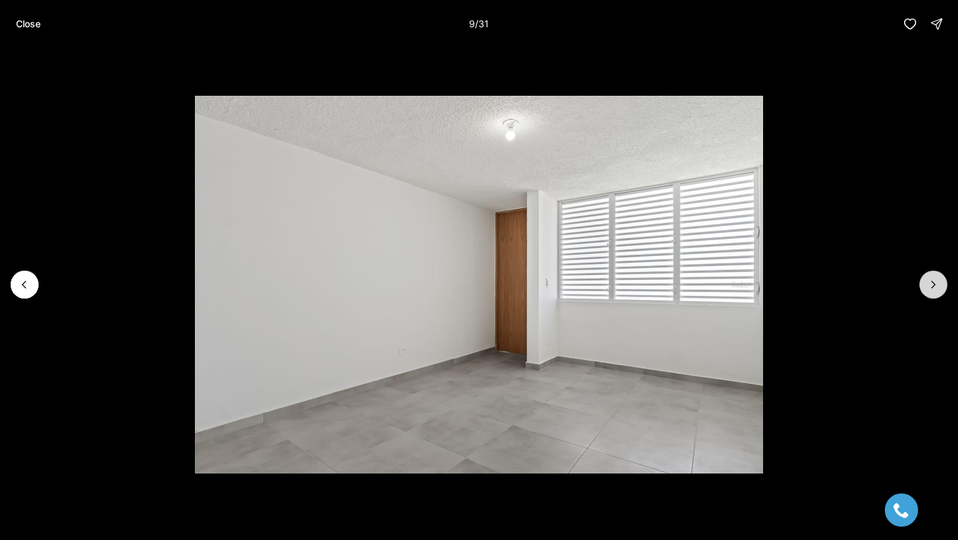
click at [924, 288] on button "Next slide" at bounding box center [934, 285] width 28 height 28
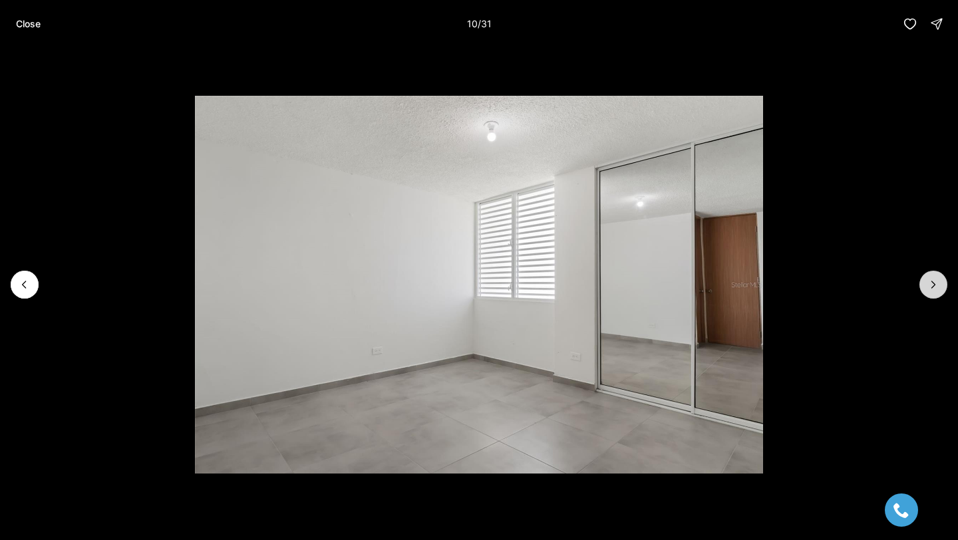
click at [924, 288] on button "Next slide" at bounding box center [934, 285] width 28 height 28
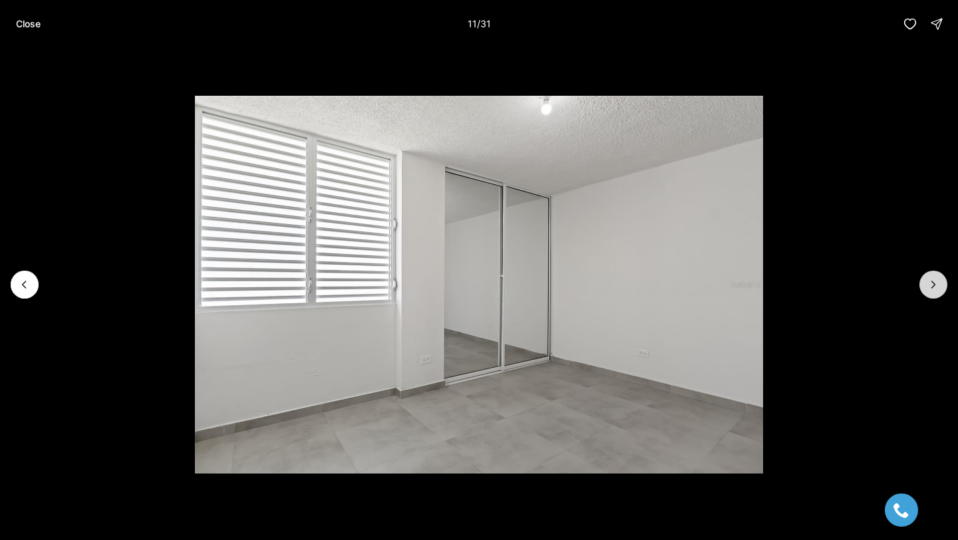
click at [924, 288] on button "Next slide" at bounding box center [934, 285] width 28 height 28
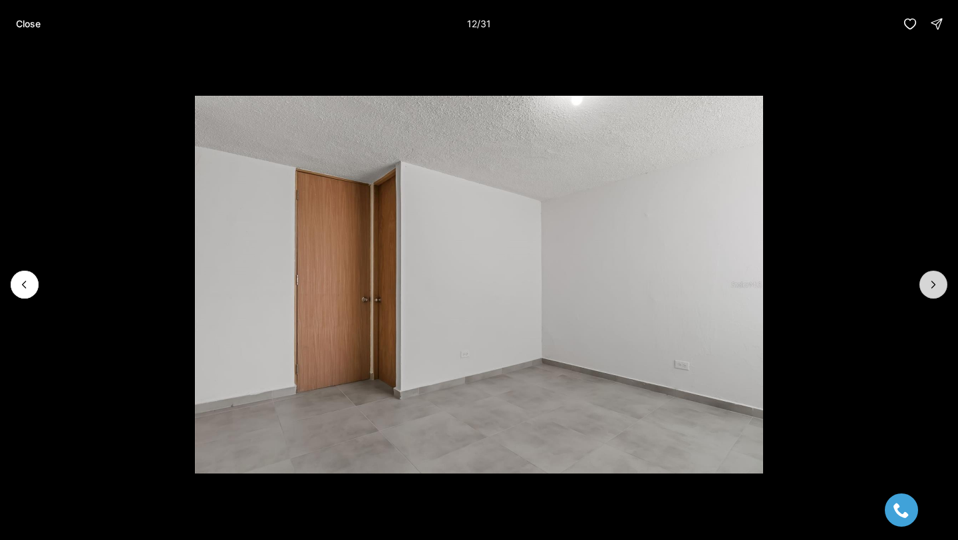
click at [924, 288] on button "Next slide" at bounding box center [934, 285] width 28 height 28
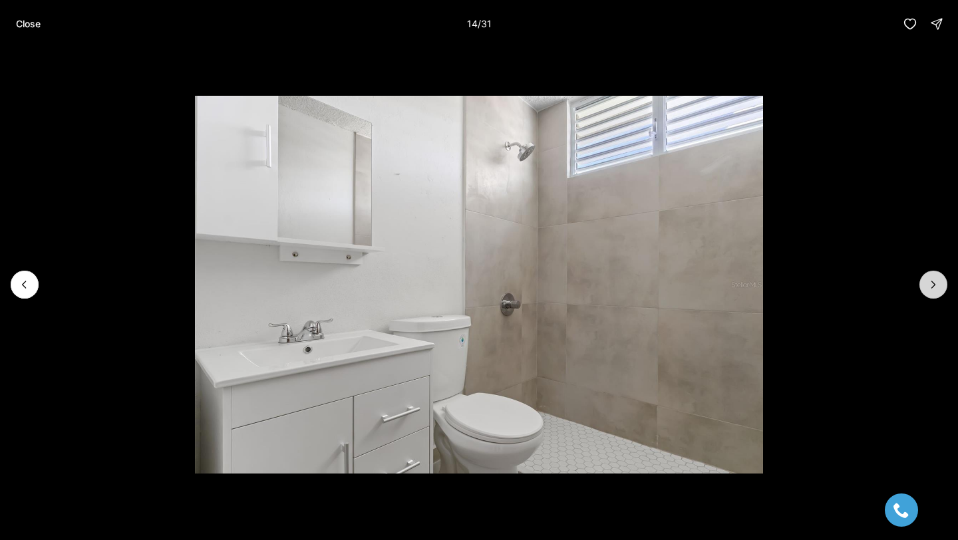
click at [924, 288] on button "Next slide" at bounding box center [934, 285] width 28 height 28
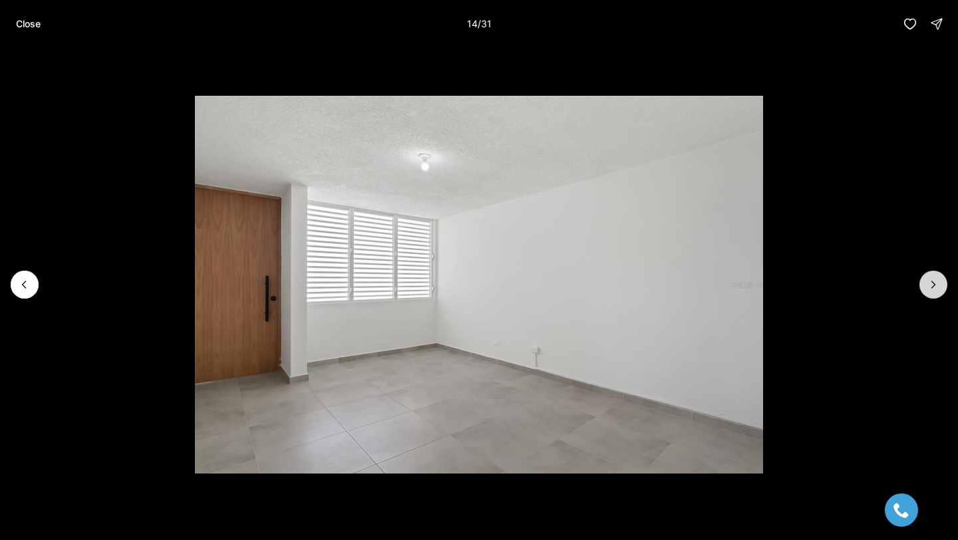
click at [924, 288] on button "Next slide" at bounding box center [934, 285] width 28 height 28
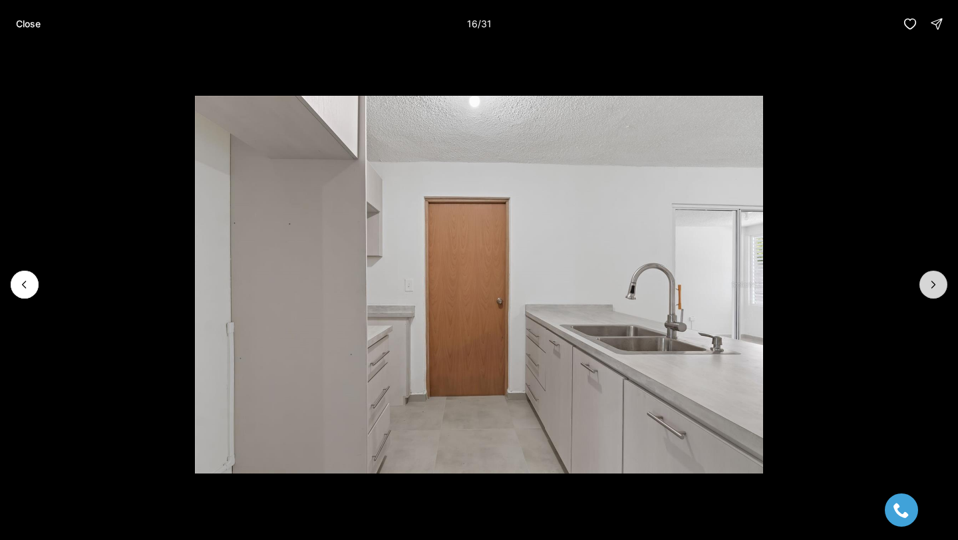
click at [924, 288] on button "Next slide" at bounding box center [934, 285] width 28 height 28
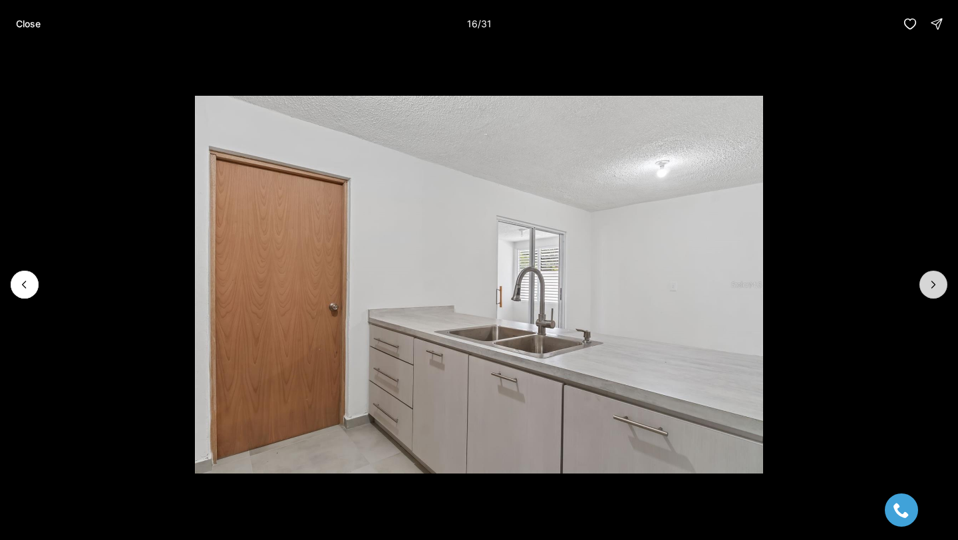
click at [924, 288] on button "Next slide" at bounding box center [934, 285] width 28 height 28
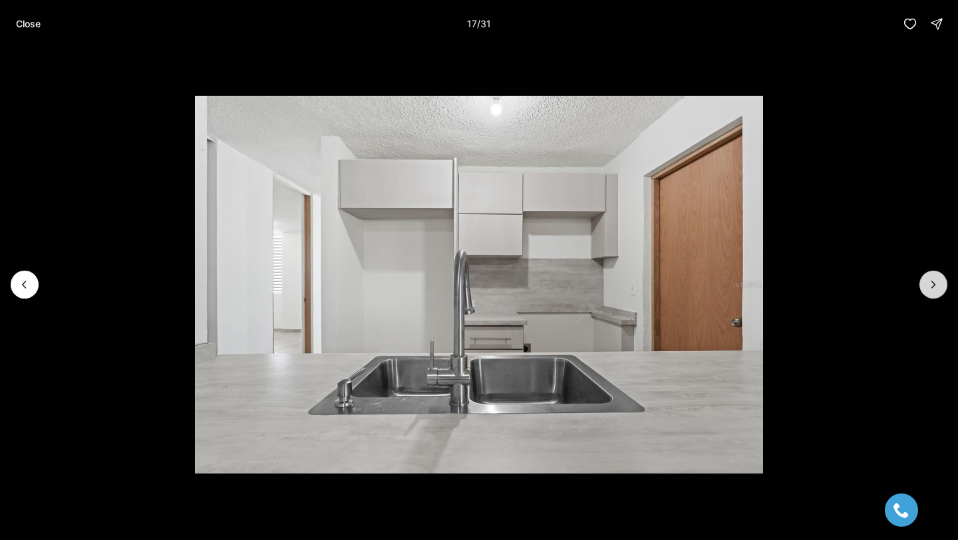
click at [924, 288] on button "Next slide" at bounding box center [934, 285] width 28 height 28
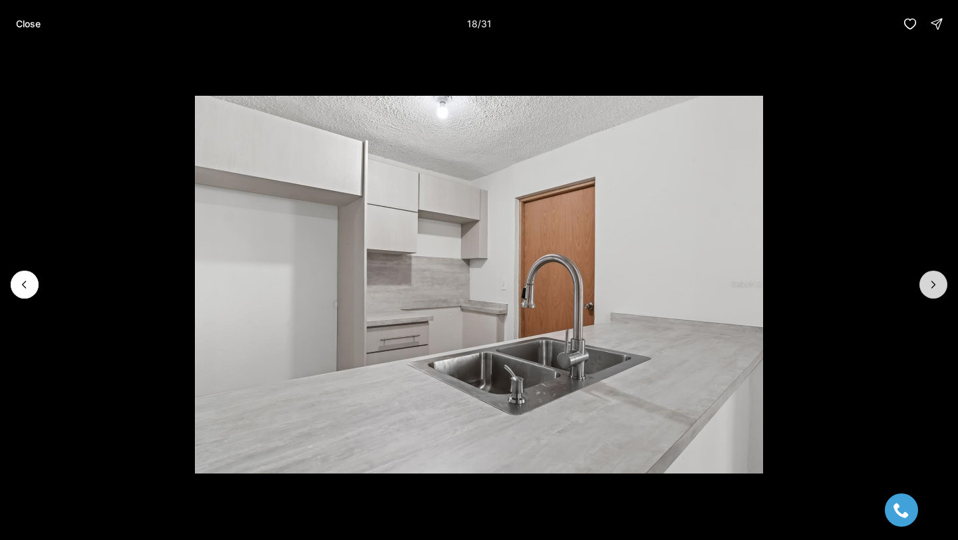
click at [924, 288] on button "Next slide" at bounding box center [934, 285] width 28 height 28
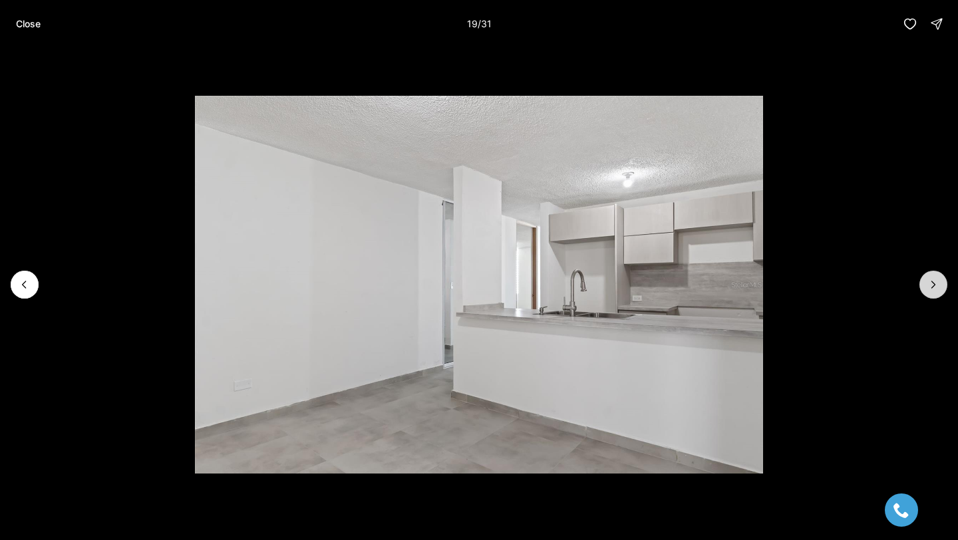
click at [924, 288] on button "Next slide" at bounding box center [934, 285] width 28 height 28
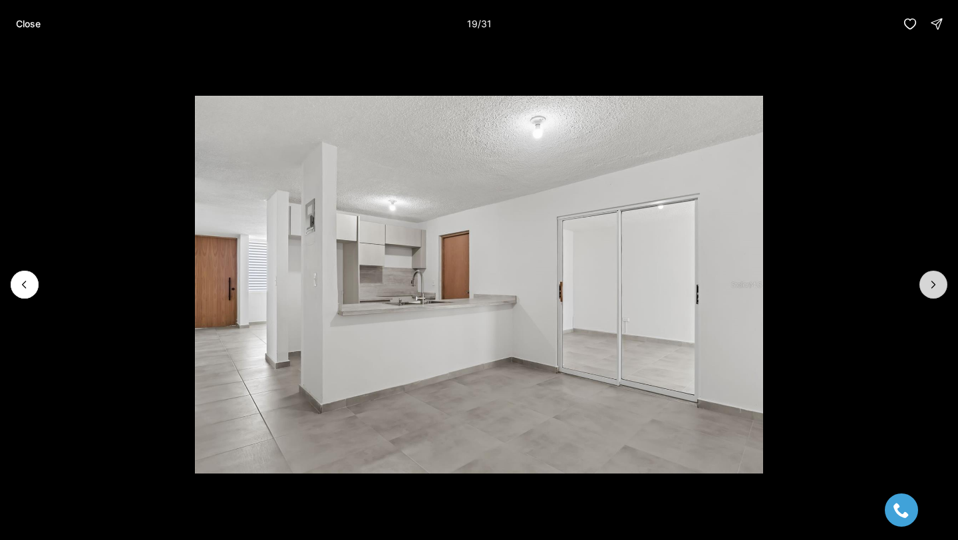
click at [924, 288] on button "Next slide" at bounding box center [934, 285] width 28 height 28
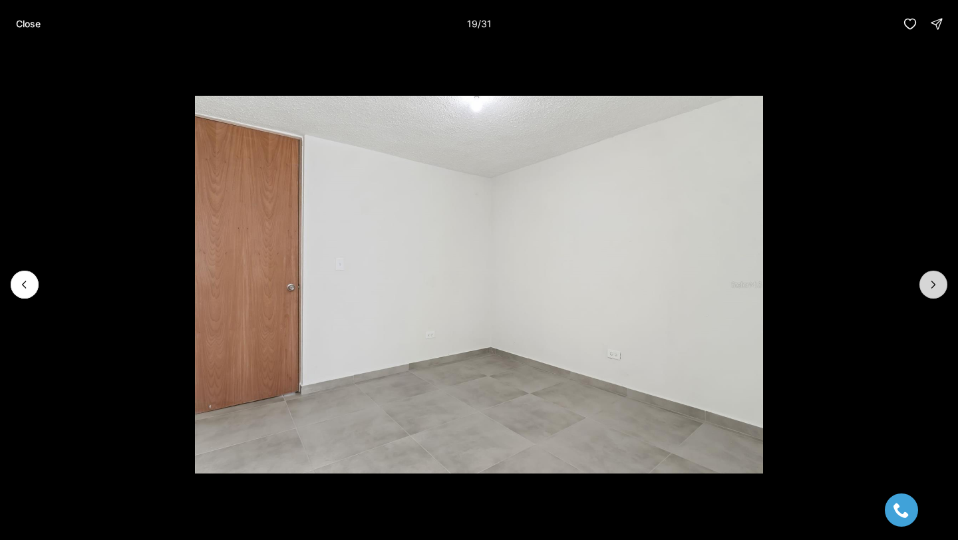
click at [924, 288] on button "Next slide" at bounding box center [934, 285] width 28 height 28
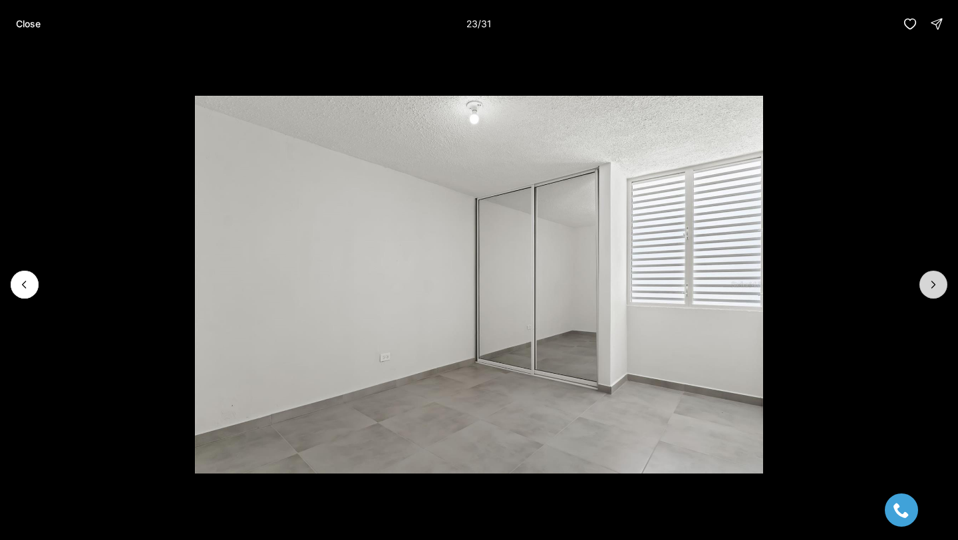
click at [924, 288] on button "Next slide" at bounding box center [934, 285] width 28 height 28
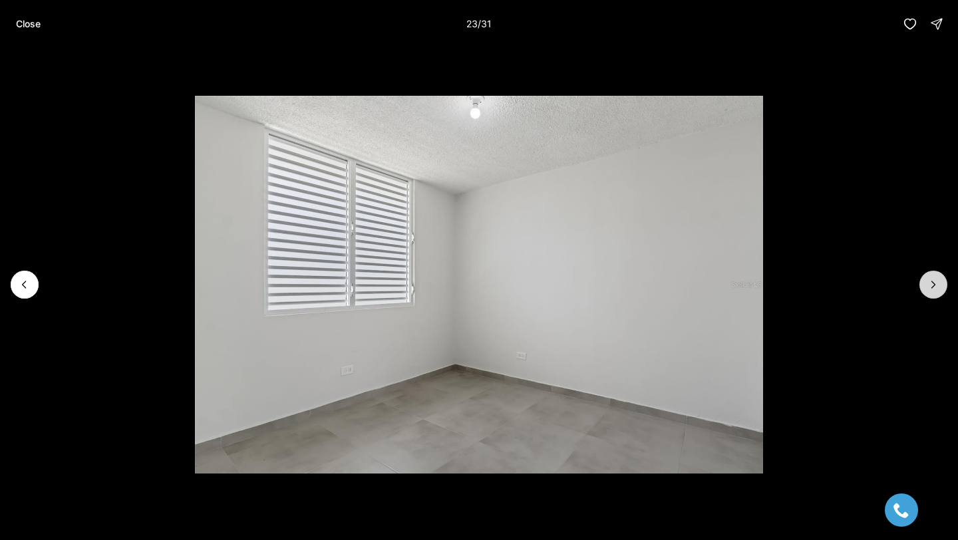
click at [924, 288] on button "Next slide" at bounding box center [934, 285] width 28 height 28
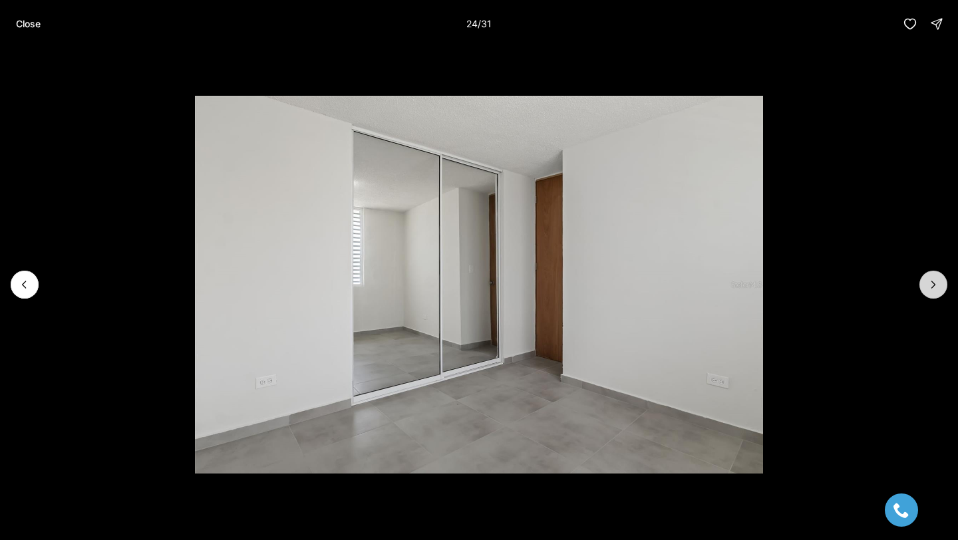
click at [924, 288] on button "Next slide" at bounding box center [934, 285] width 28 height 28
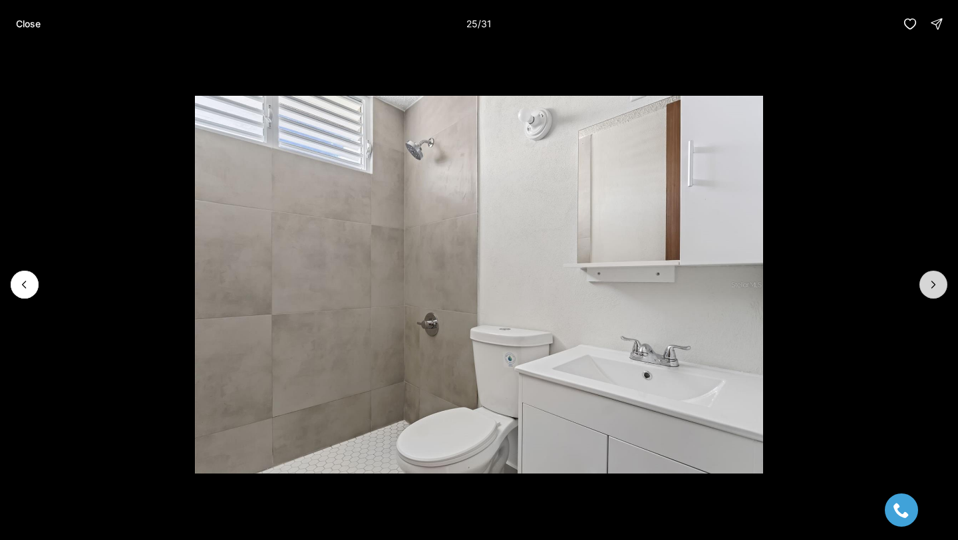
click at [924, 288] on button "Next slide" at bounding box center [934, 285] width 28 height 28
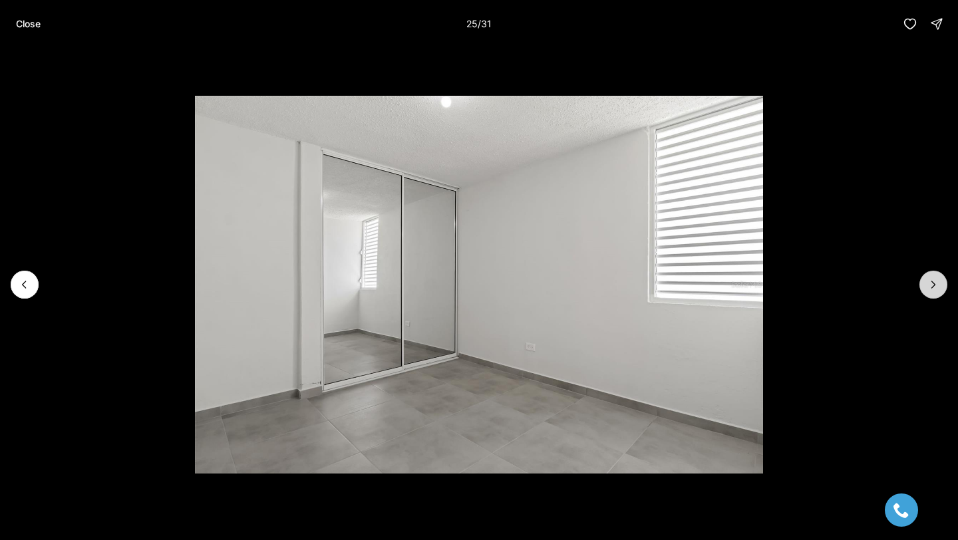
click at [924, 288] on button "Next slide" at bounding box center [934, 285] width 28 height 28
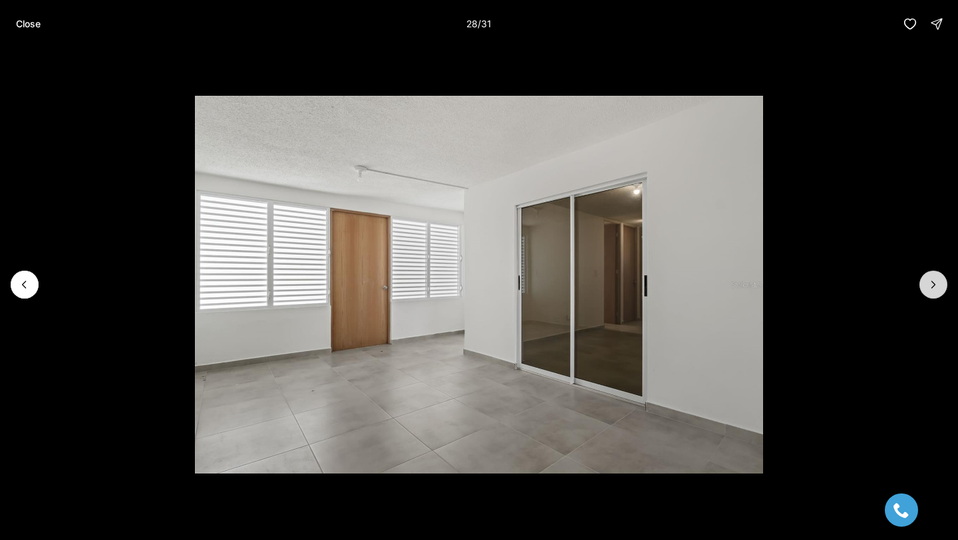
click at [924, 288] on button "Next slide" at bounding box center [934, 285] width 28 height 28
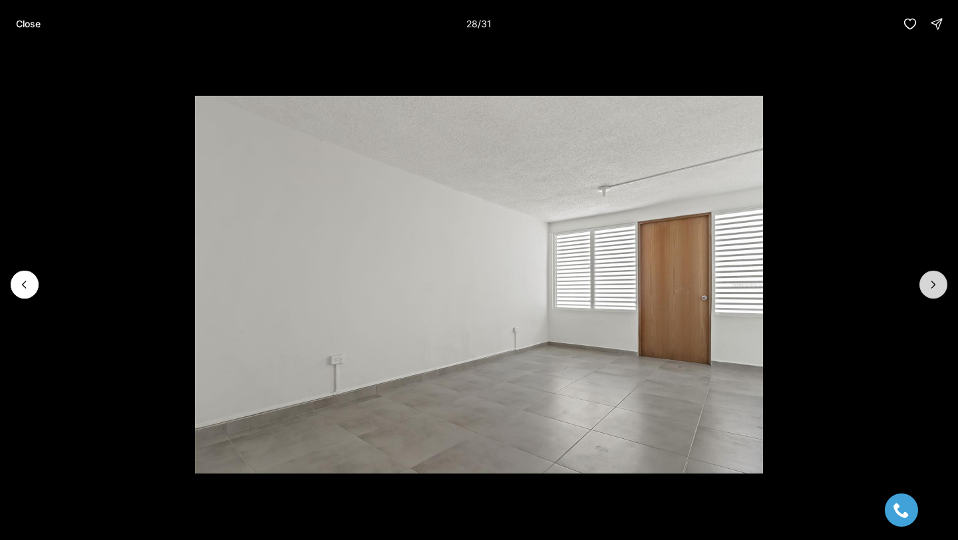
click at [924, 288] on button "Next slide" at bounding box center [934, 285] width 28 height 28
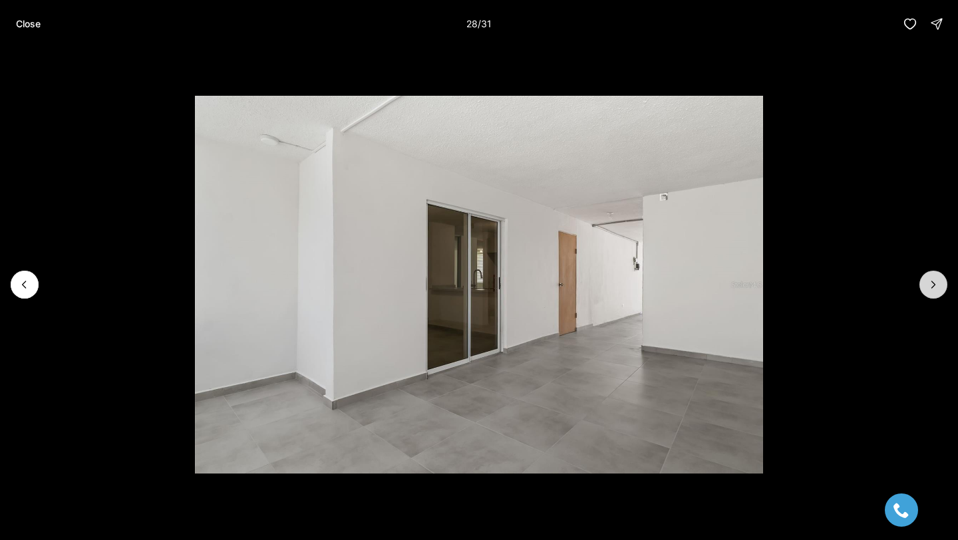
click at [924, 288] on button "Next slide" at bounding box center [934, 285] width 28 height 28
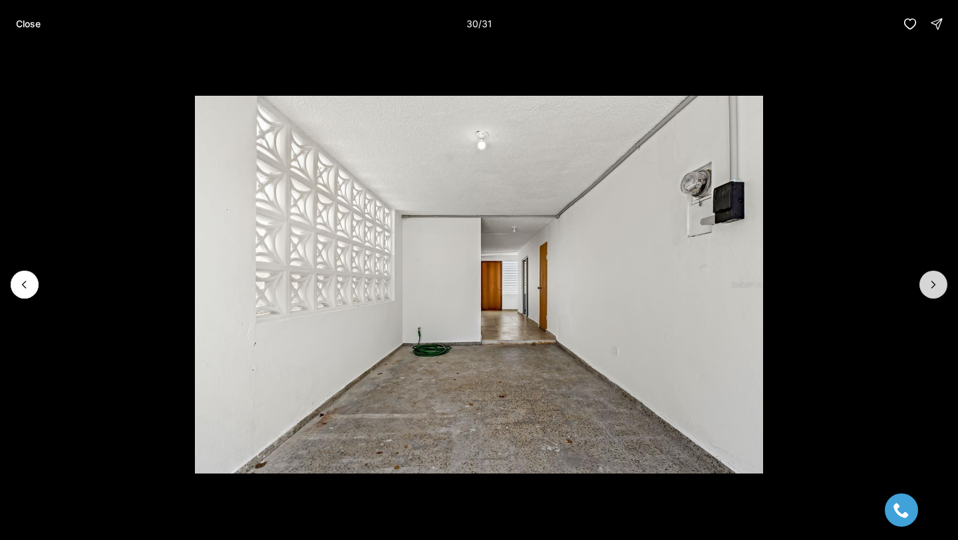
click at [924, 288] on button "Next slide" at bounding box center [934, 285] width 28 height 28
click at [924, 288] on div at bounding box center [934, 285] width 28 height 28
click at [25, 19] on p "Close" at bounding box center [28, 24] width 25 height 11
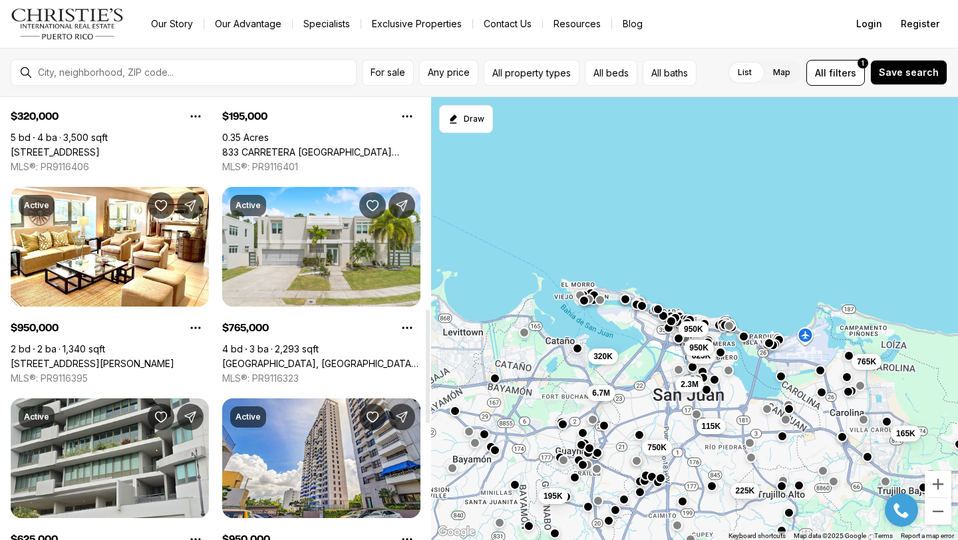
scroll to position [823, 0]
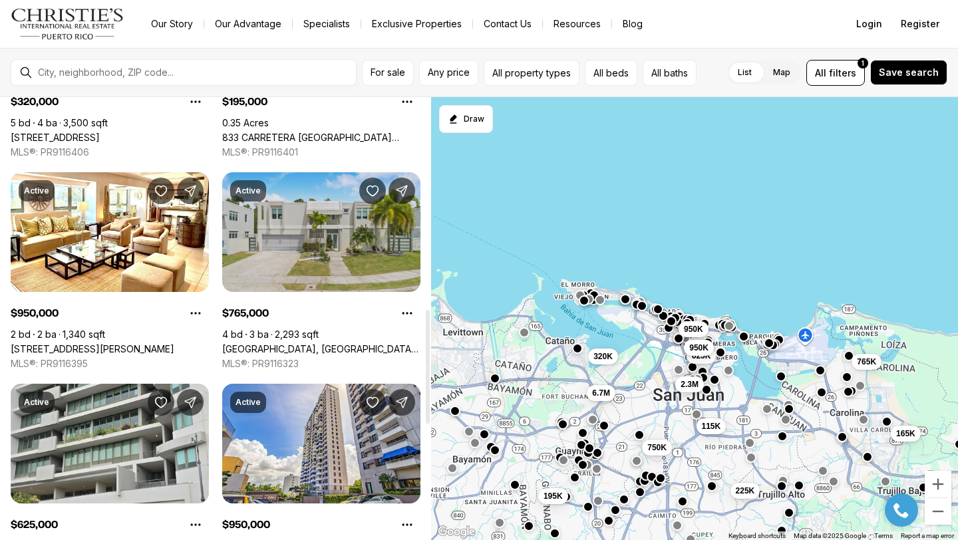
click at [321, 343] on link "[GEOGRAPHIC_DATA], [GEOGRAPHIC_DATA], 00983" at bounding box center [321, 349] width 198 height 12
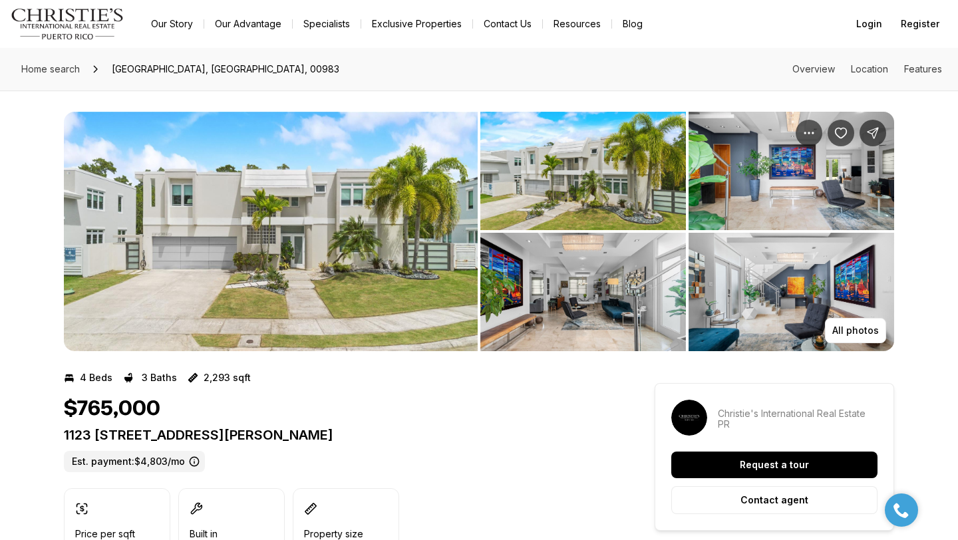
click at [349, 232] on img "View image gallery" at bounding box center [271, 232] width 414 height 240
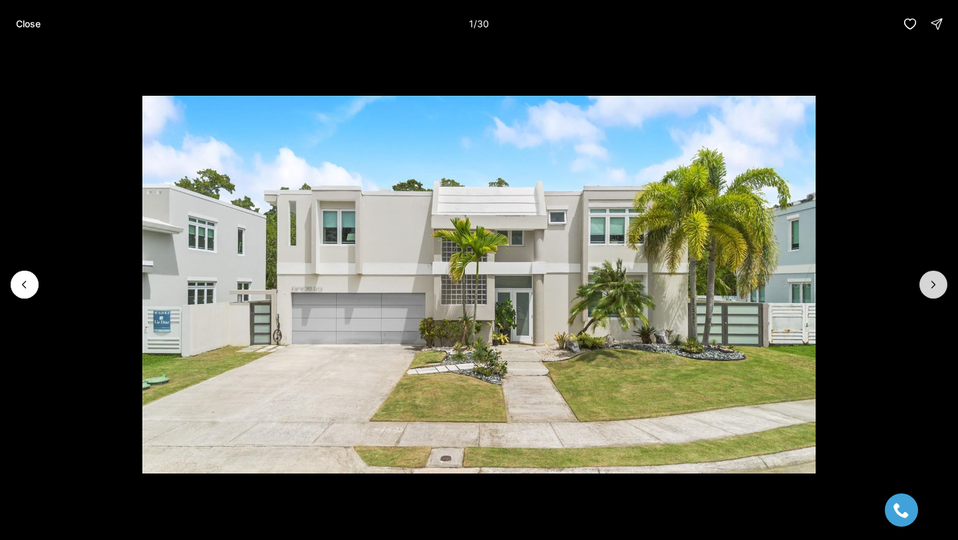
click at [932, 285] on icon "Next slide" at bounding box center [933, 284] width 13 height 13
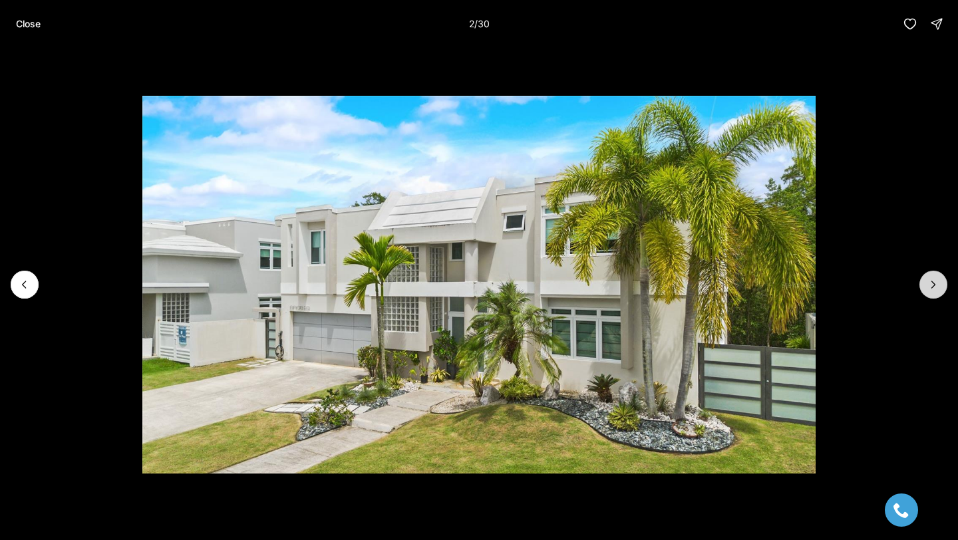
click at [932, 284] on icon "Next slide" at bounding box center [933, 284] width 13 height 13
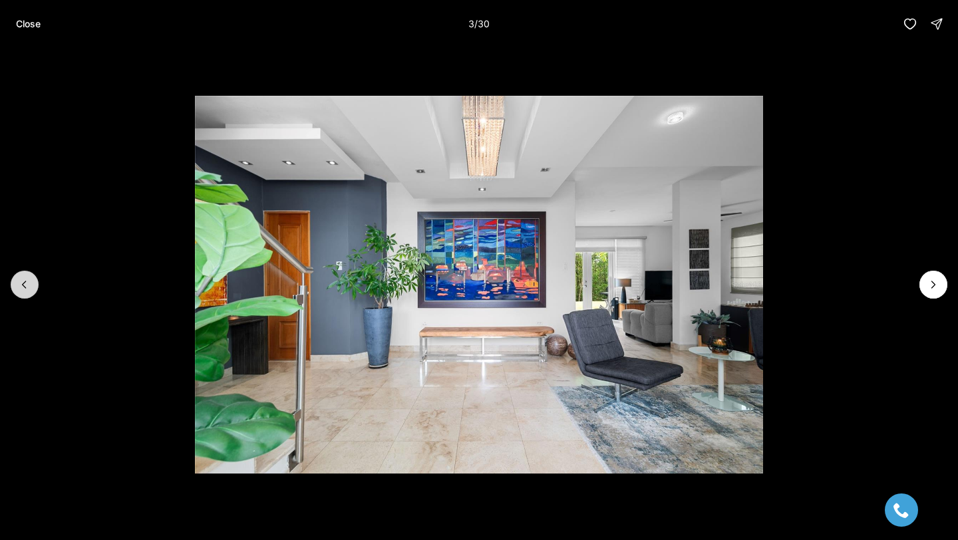
click at [13, 287] on button "Previous slide" at bounding box center [25, 285] width 28 height 28
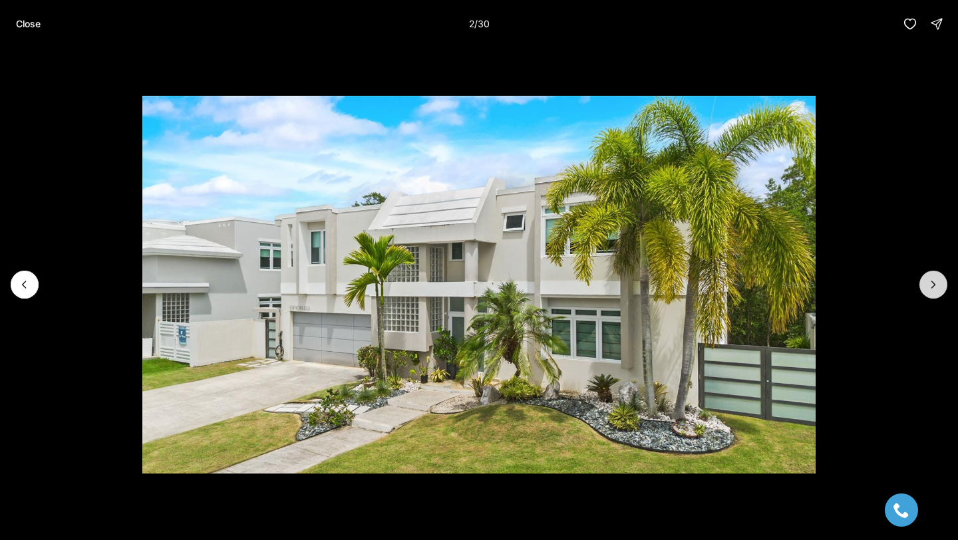
click at [939, 274] on button "Next slide" at bounding box center [934, 285] width 28 height 28
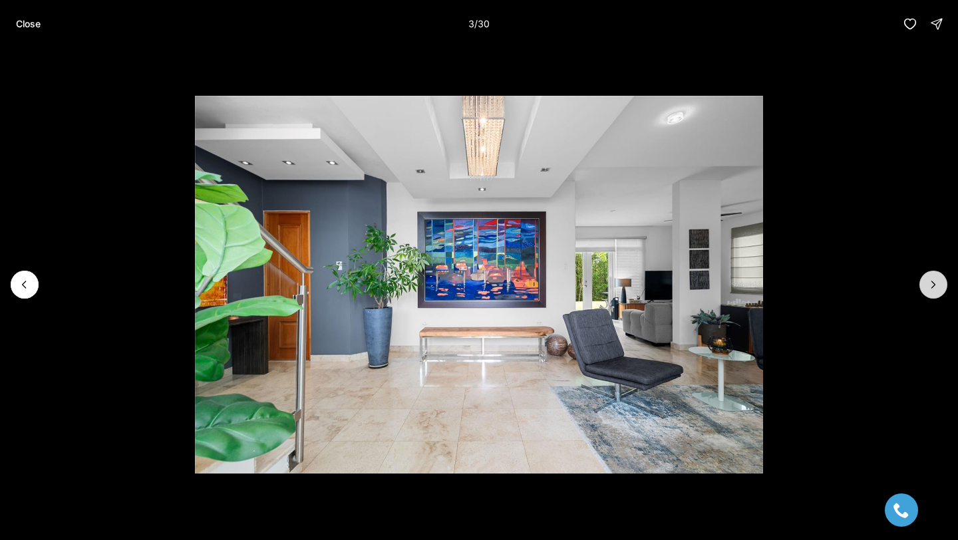
click at [939, 274] on button "Next slide" at bounding box center [934, 285] width 28 height 28
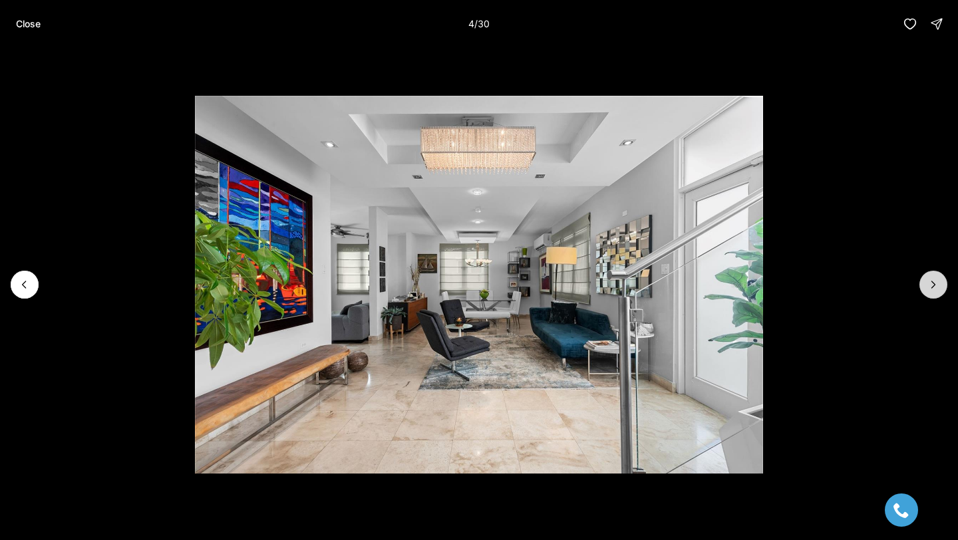
click at [938, 288] on icon "Next slide" at bounding box center [933, 284] width 13 height 13
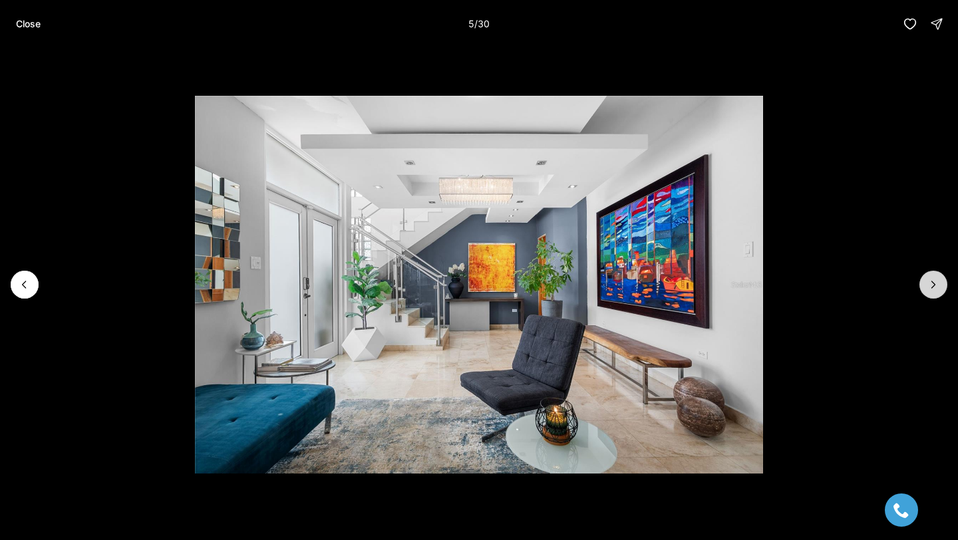
click at [938, 288] on icon "Next slide" at bounding box center [933, 284] width 13 height 13
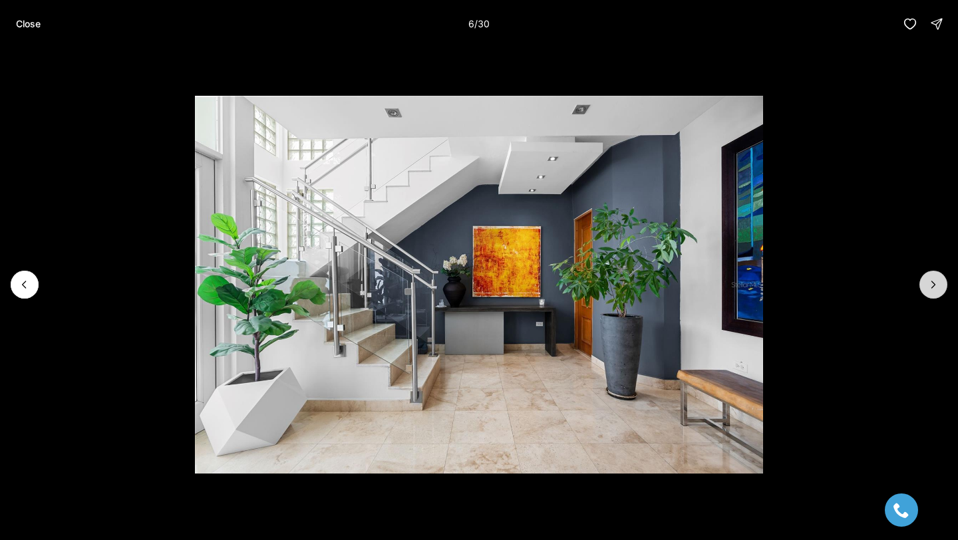
click at [937, 289] on icon "Next slide" at bounding box center [933, 284] width 13 height 13
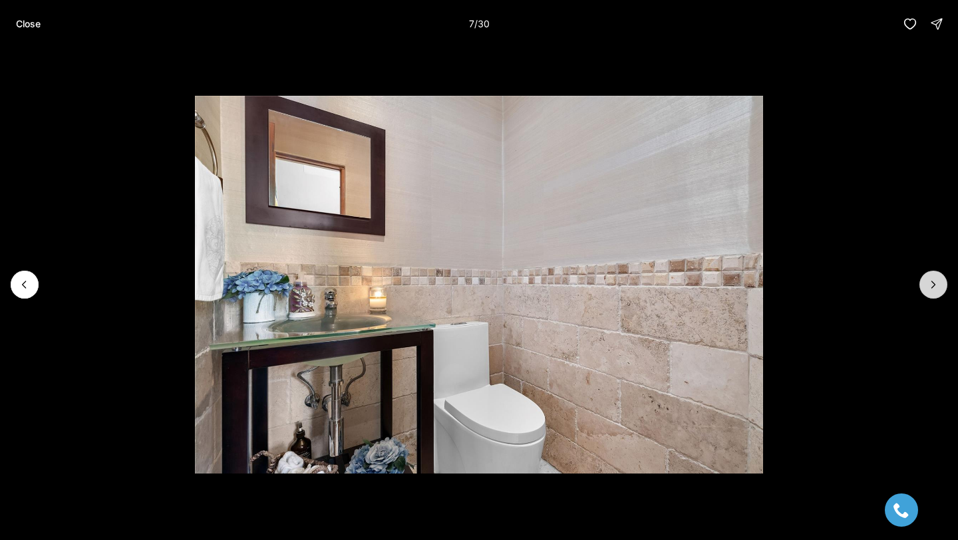
click at [937, 289] on icon "Next slide" at bounding box center [933, 284] width 13 height 13
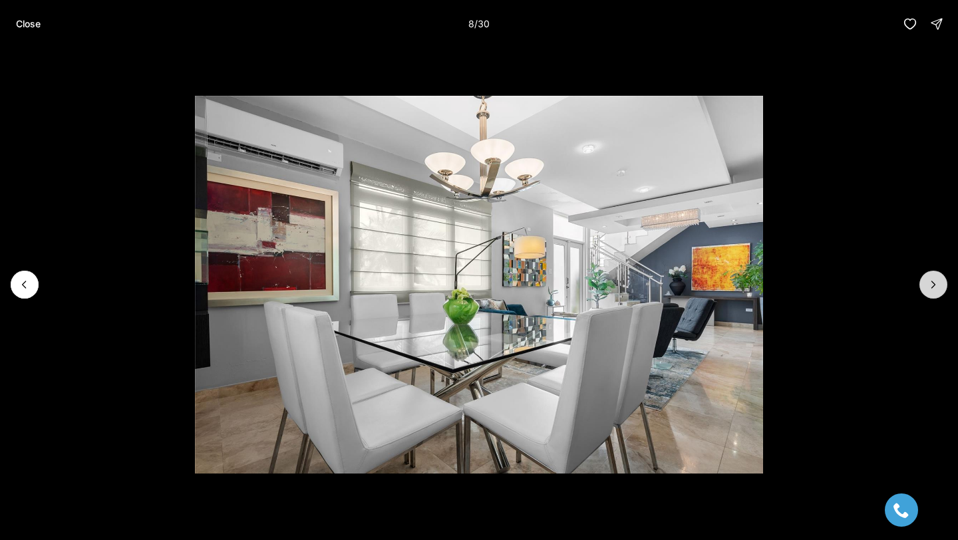
click at [937, 289] on icon "Next slide" at bounding box center [933, 284] width 13 height 13
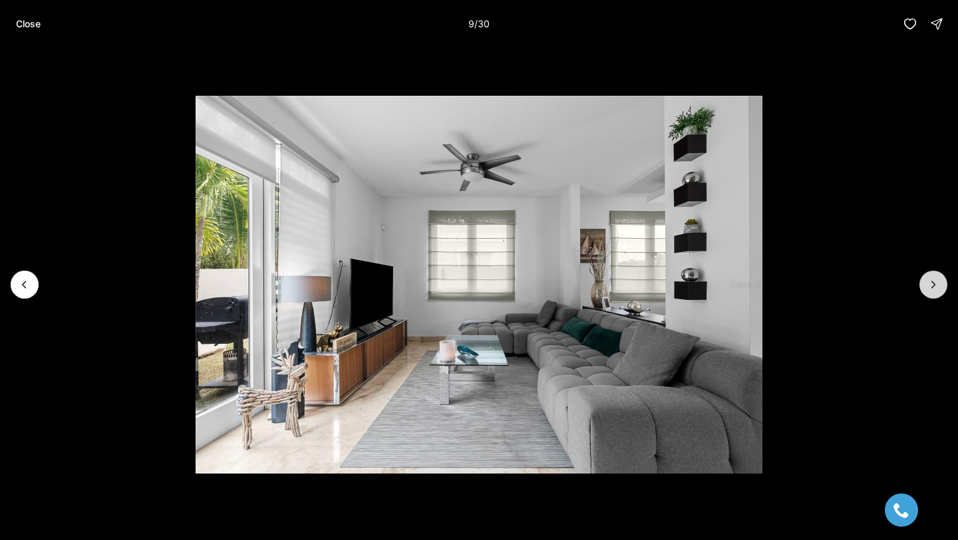
click at [937, 289] on icon "Next slide" at bounding box center [933, 284] width 13 height 13
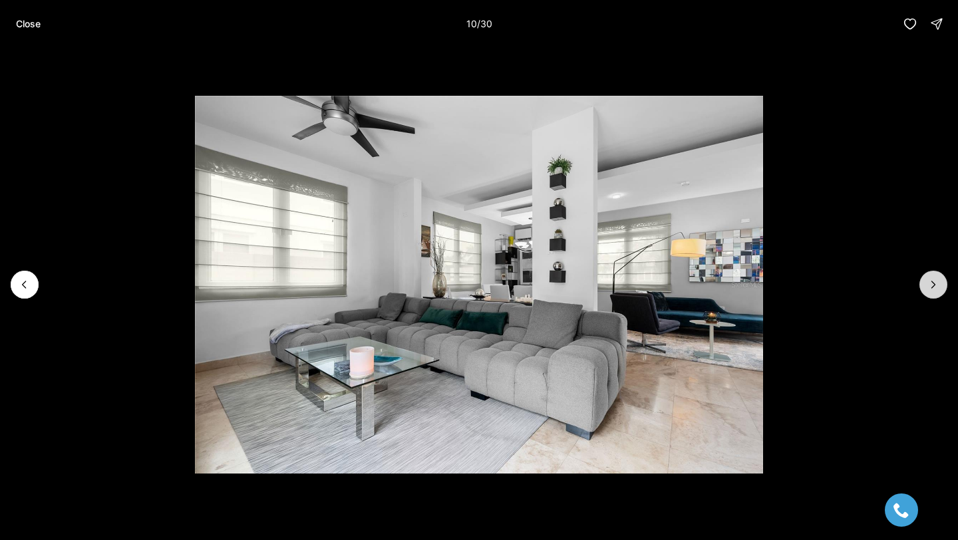
click at [936, 289] on icon "Next slide" at bounding box center [933, 284] width 13 height 13
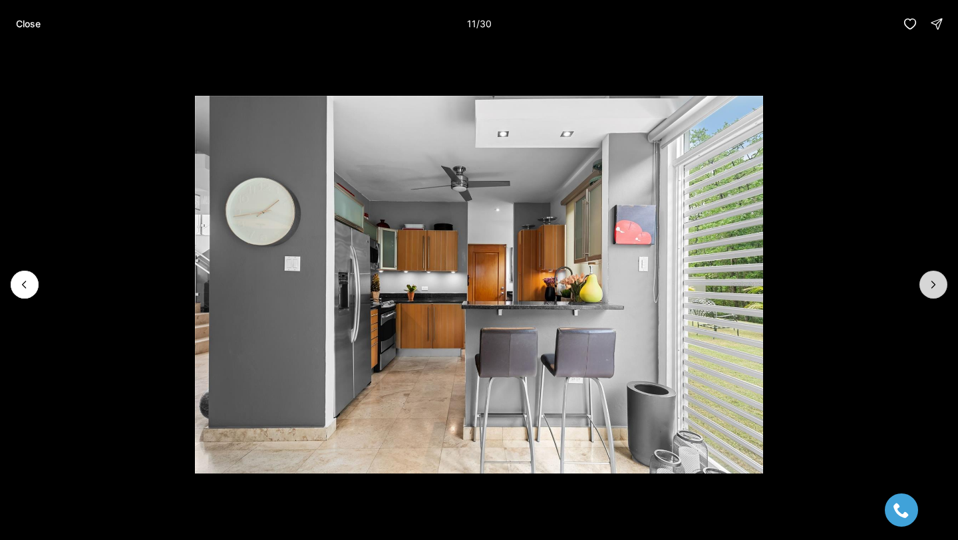
click at [936, 289] on icon "Next slide" at bounding box center [933, 284] width 13 height 13
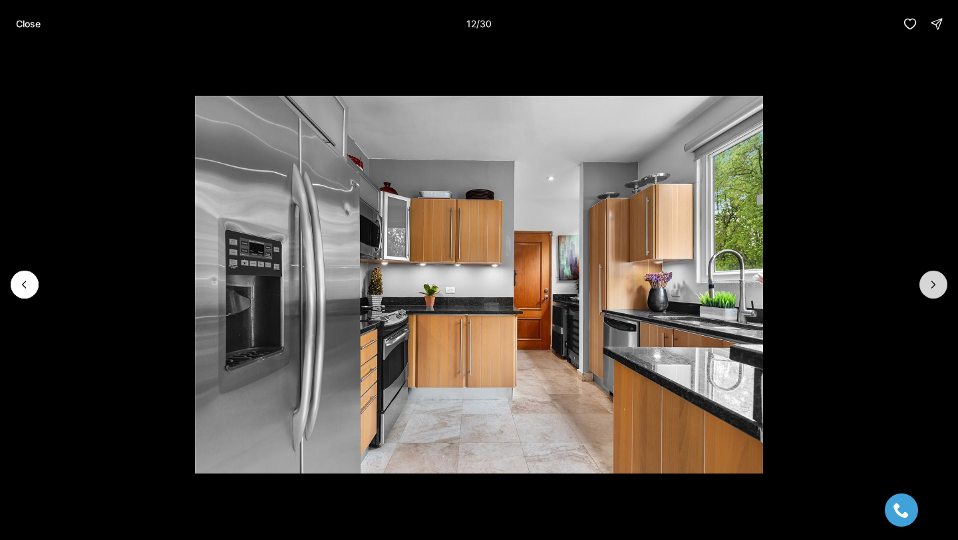
click at [936, 289] on icon "Next slide" at bounding box center [933, 284] width 13 height 13
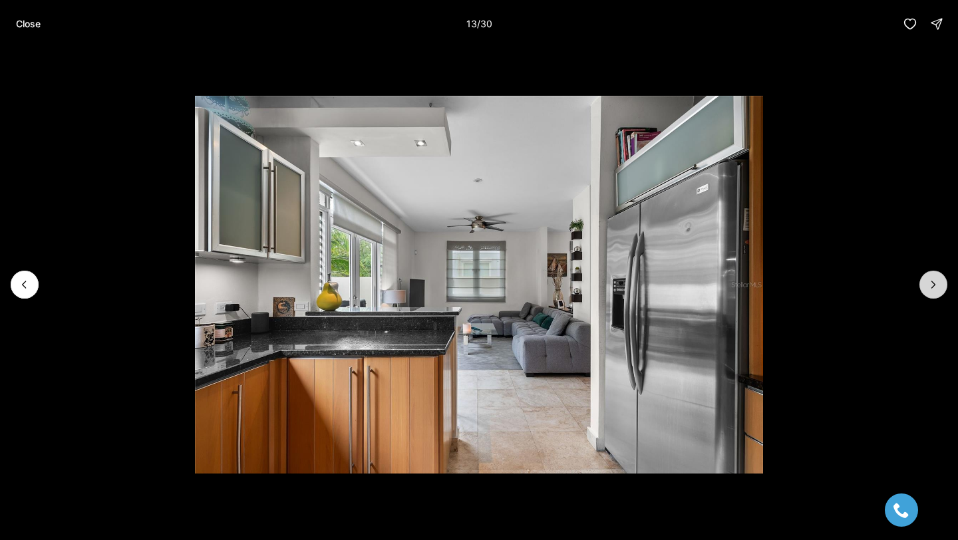
click at [936, 289] on icon "Next slide" at bounding box center [933, 284] width 13 height 13
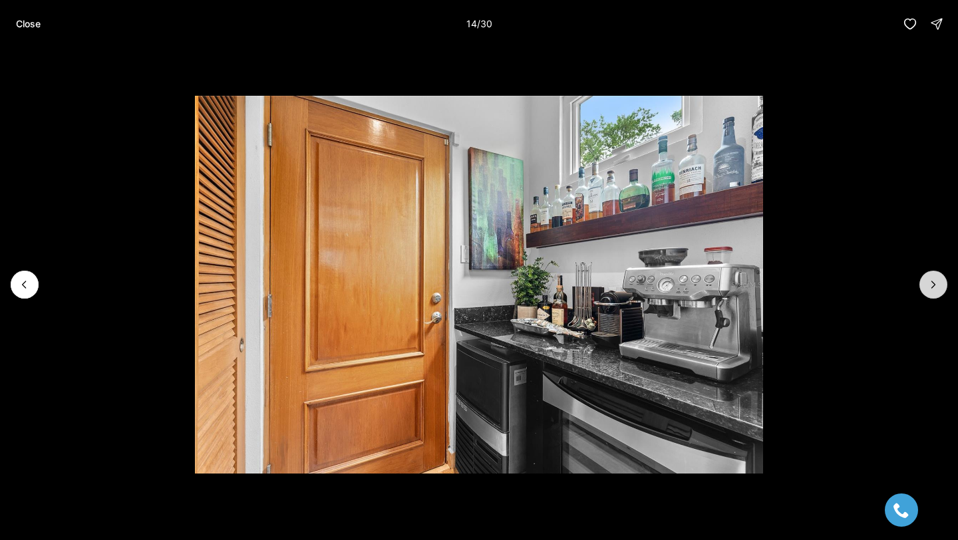
click at [936, 289] on icon "Next slide" at bounding box center [933, 284] width 13 height 13
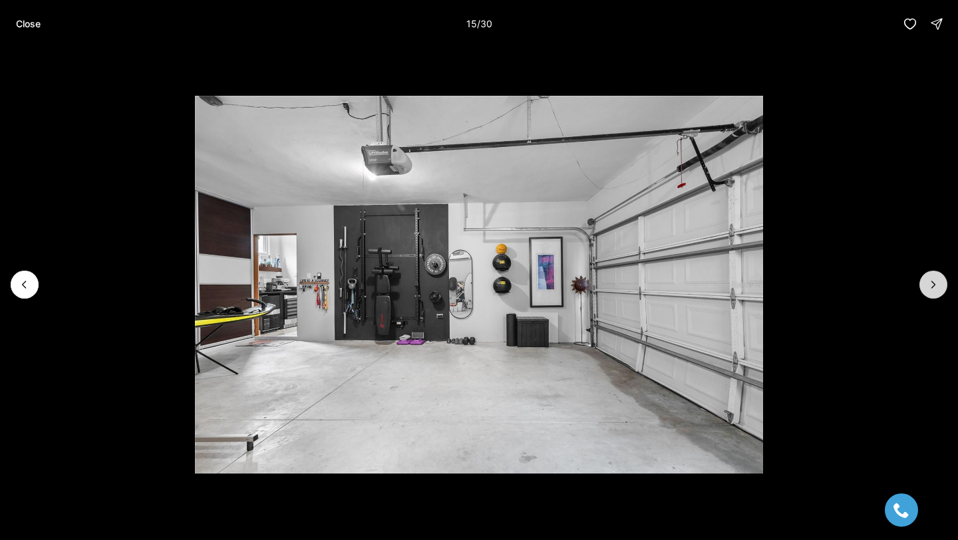
click at [936, 289] on icon "Next slide" at bounding box center [933, 284] width 13 height 13
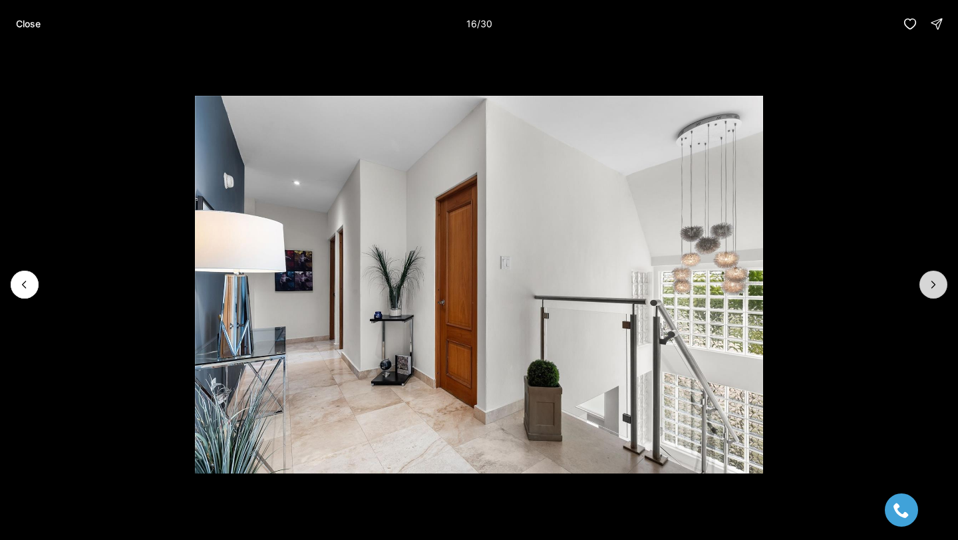
click at [936, 289] on icon "Next slide" at bounding box center [933, 284] width 13 height 13
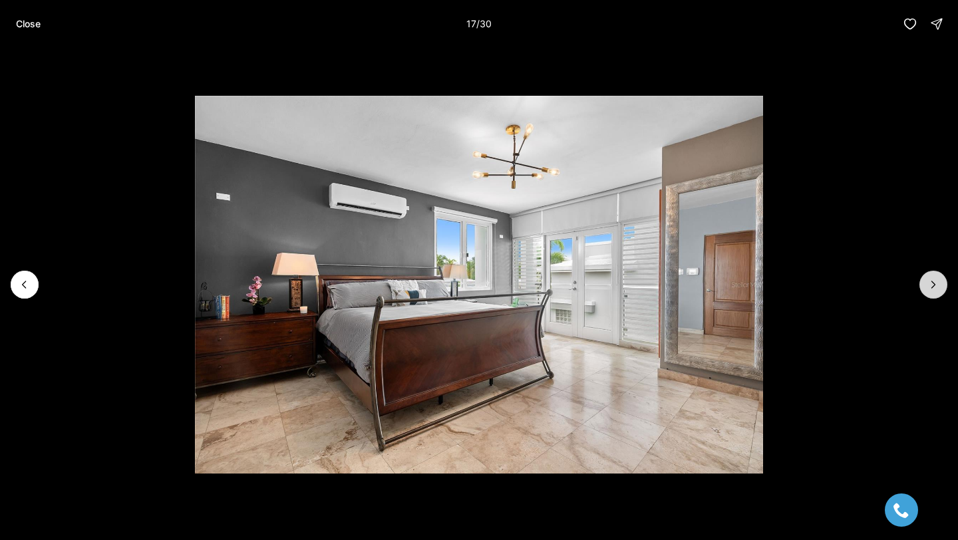
click at [936, 289] on icon "Next slide" at bounding box center [933, 284] width 13 height 13
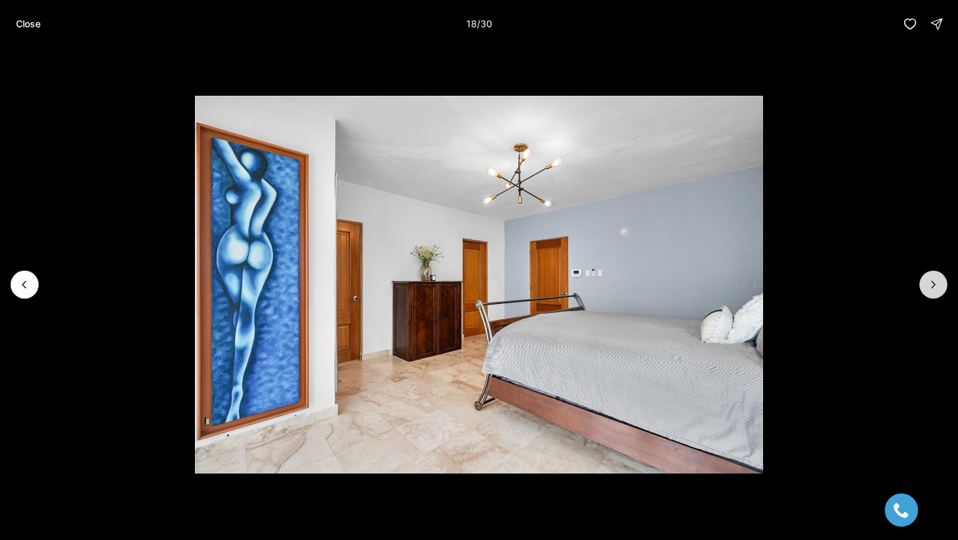
click at [936, 289] on icon "Next slide" at bounding box center [933, 284] width 13 height 13
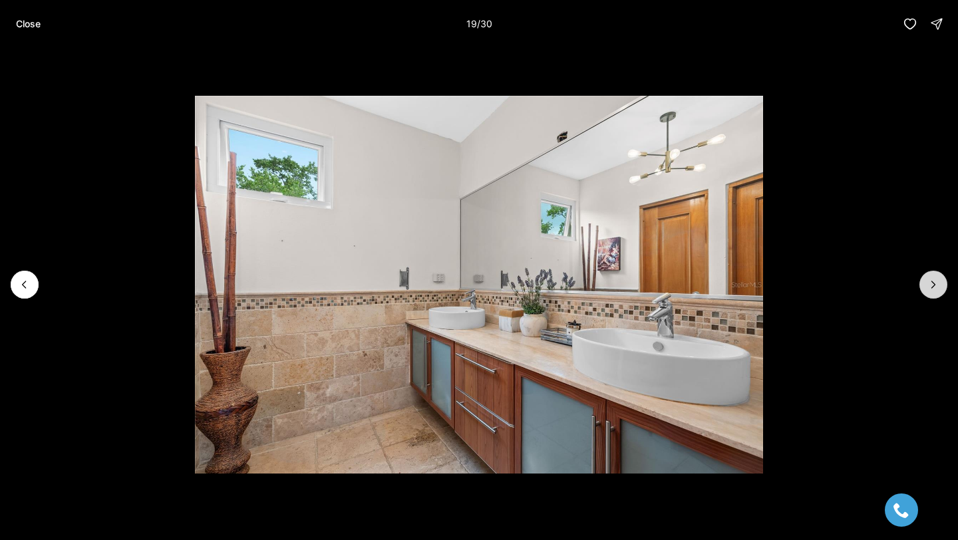
click at [936, 289] on icon "Next slide" at bounding box center [933, 284] width 13 height 13
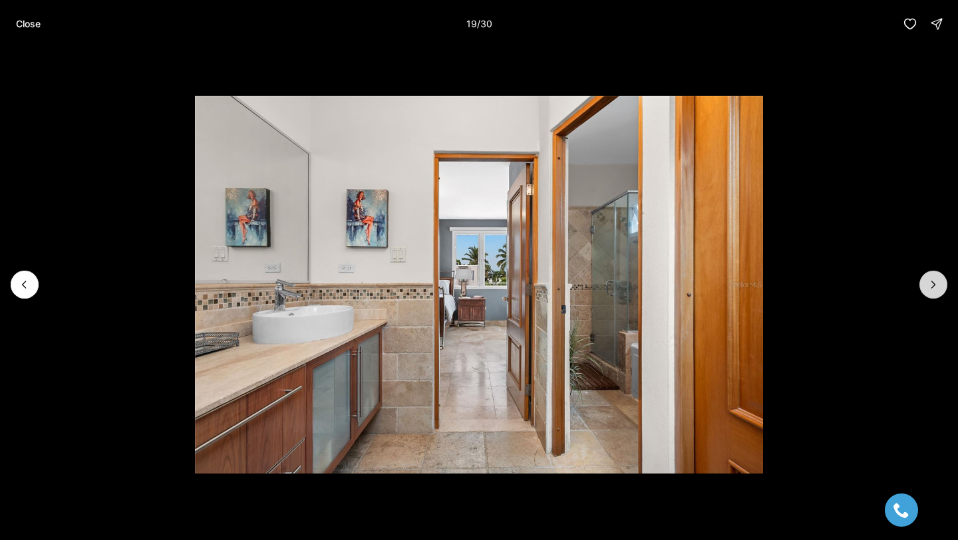
click at [936, 289] on icon "Next slide" at bounding box center [933, 284] width 13 height 13
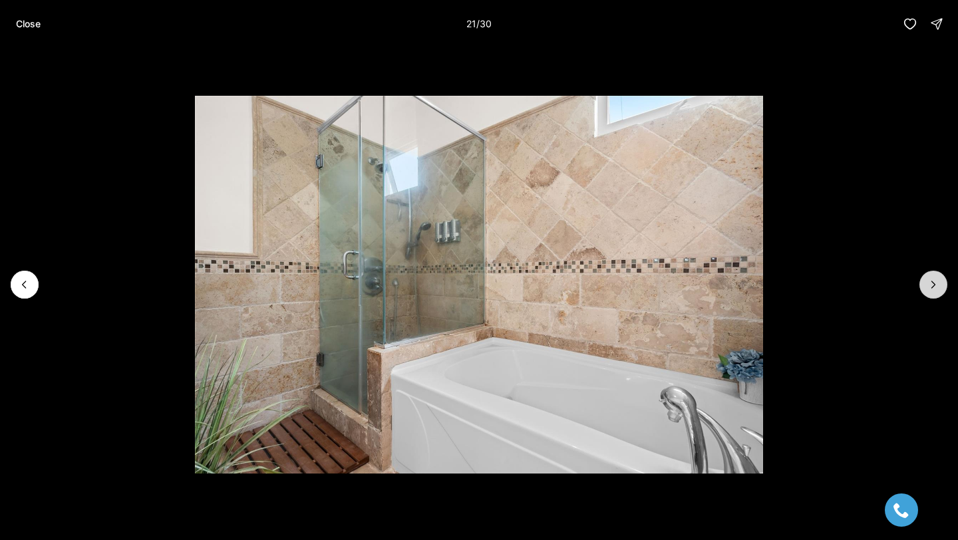
click at [936, 289] on icon "Next slide" at bounding box center [933, 284] width 13 height 13
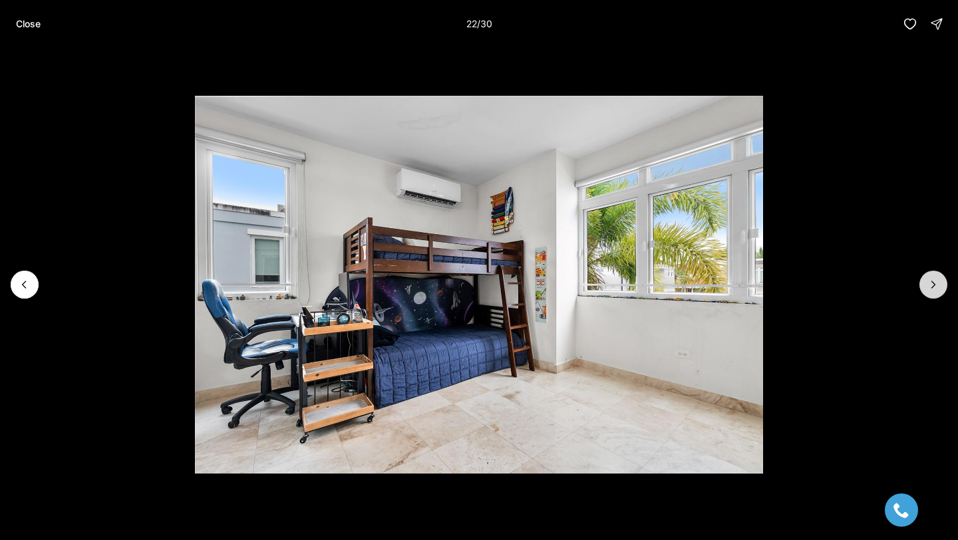
click at [936, 289] on icon "Next slide" at bounding box center [933, 284] width 13 height 13
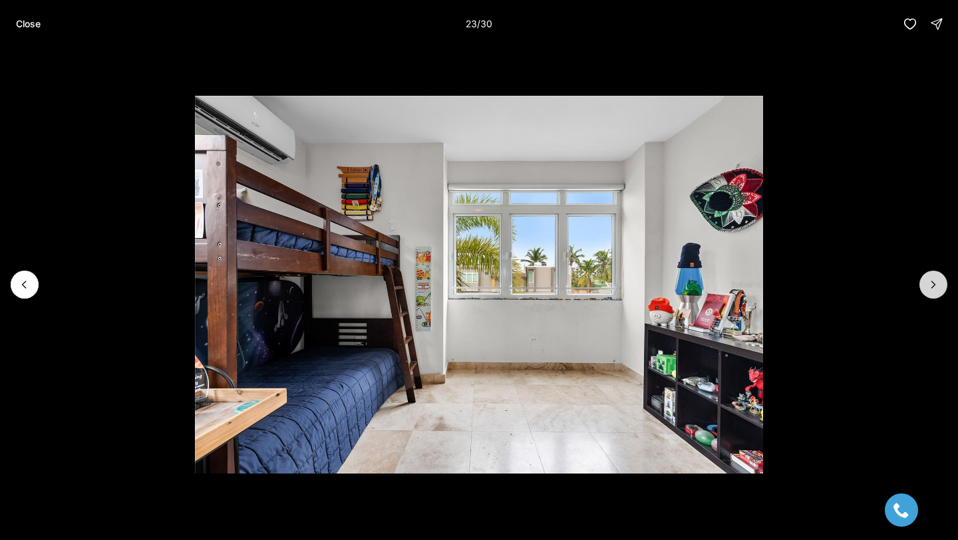
click at [936, 287] on icon "Next slide" at bounding box center [933, 284] width 13 height 13
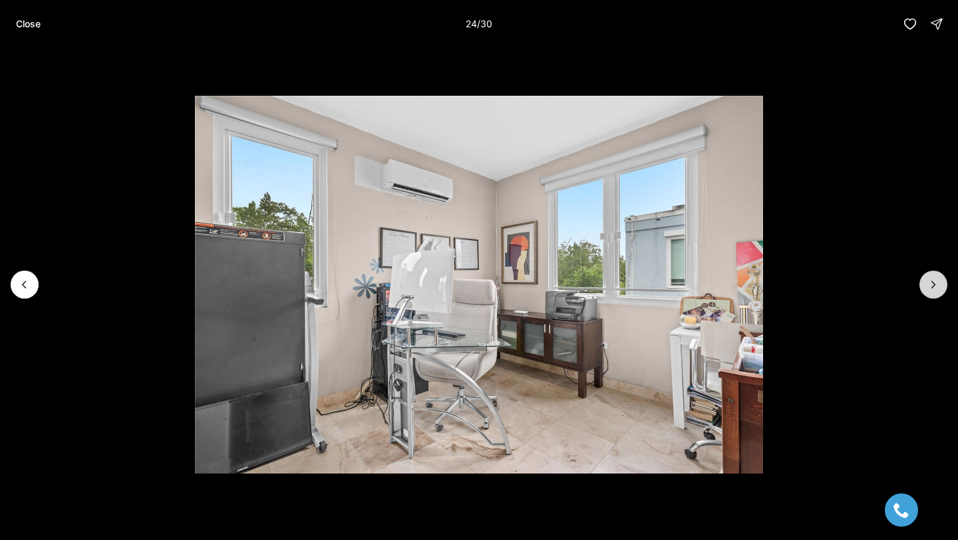
click at [936, 287] on icon "Next slide" at bounding box center [933, 284] width 13 height 13
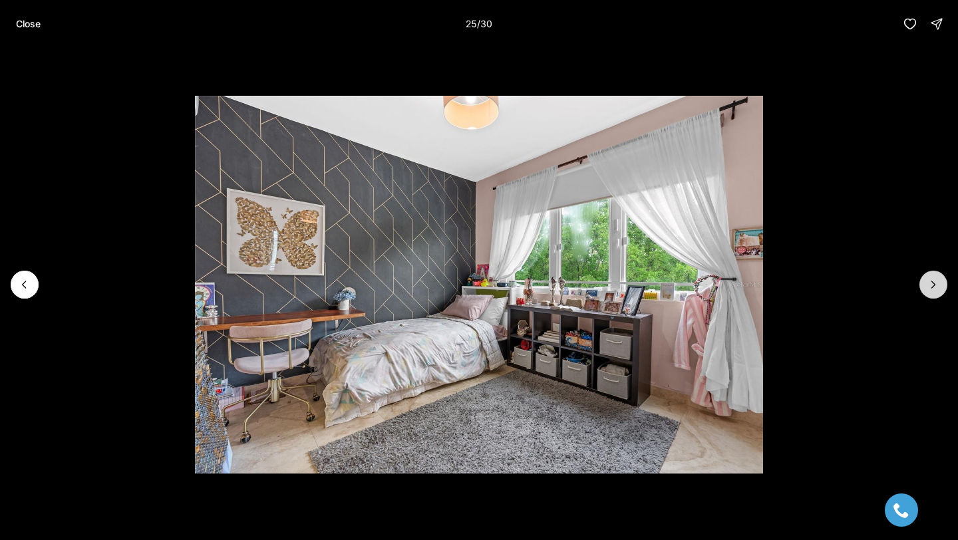
click at [936, 287] on icon "Next slide" at bounding box center [933, 284] width 13 height 13
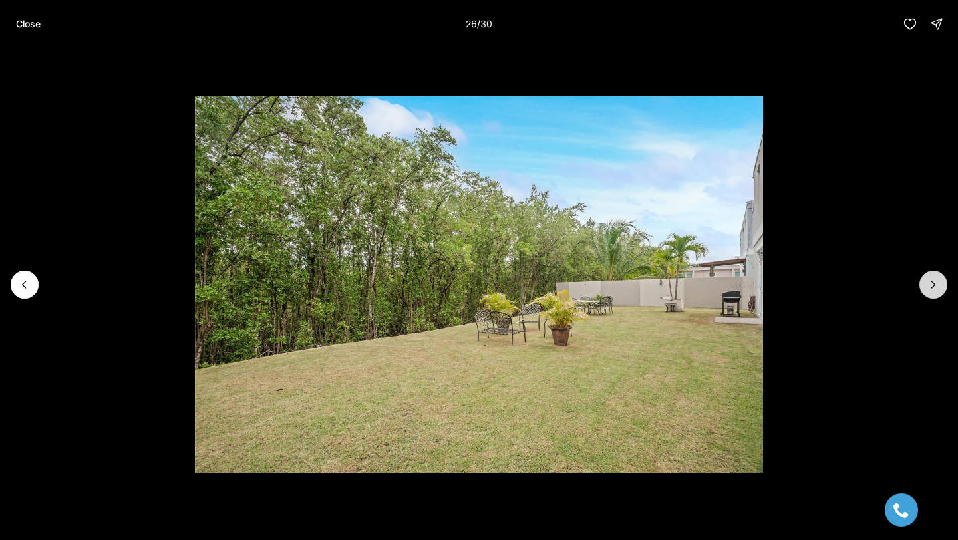
click at [936, 287] on icon "Next slide" at bounding box center [933, 284] width 13 height 13
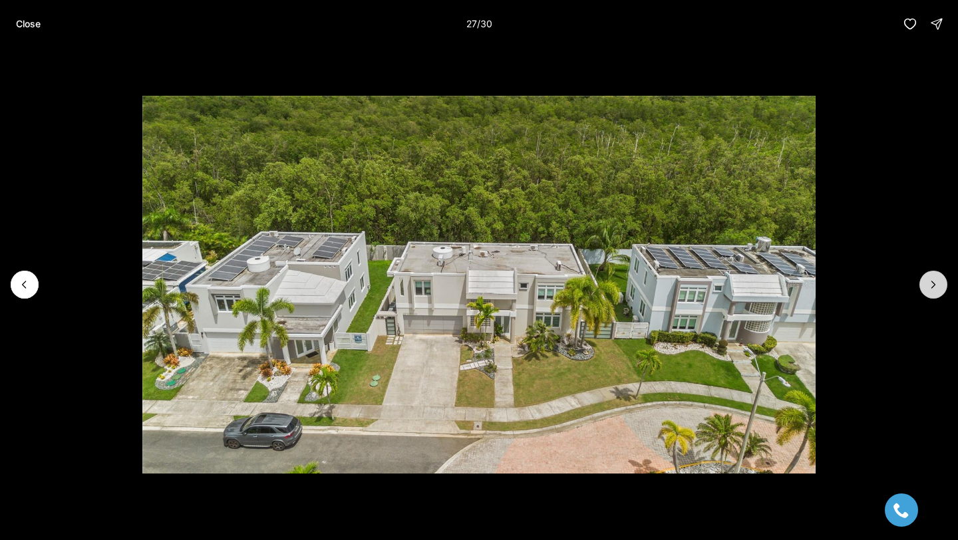
click at [936, 287] on icon "Next slide" at bounding box center [933, 284] width 13 height 13
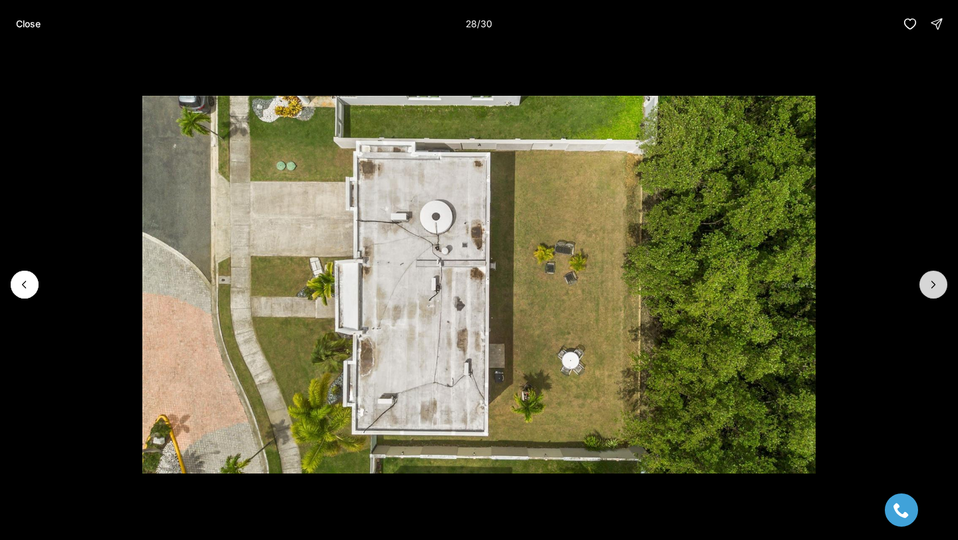
click at [936, 287] on icon "Next slide" at bounding box center [933, 284] width 13 height 13
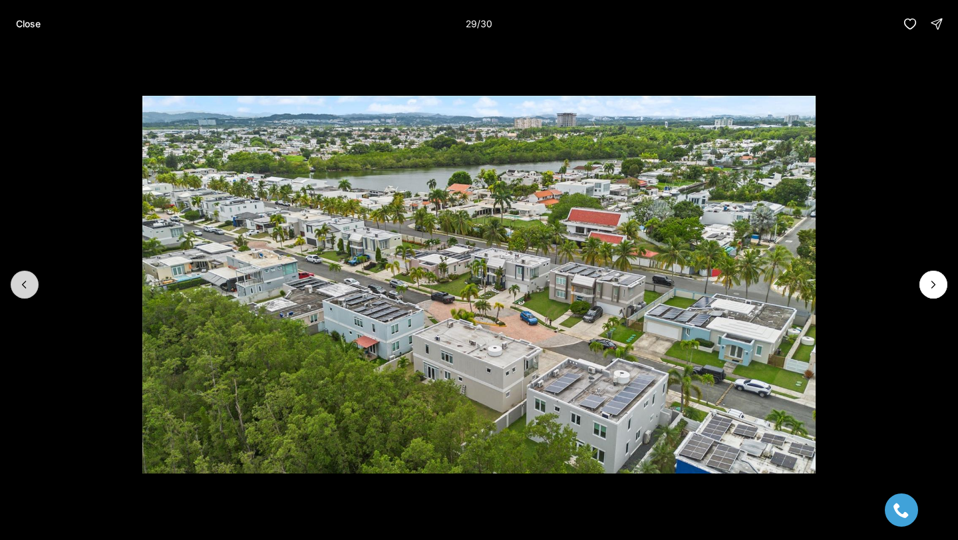
click at [26, 292] on button "Previous slide" at bounding box center [25, 285] width 28 height 28
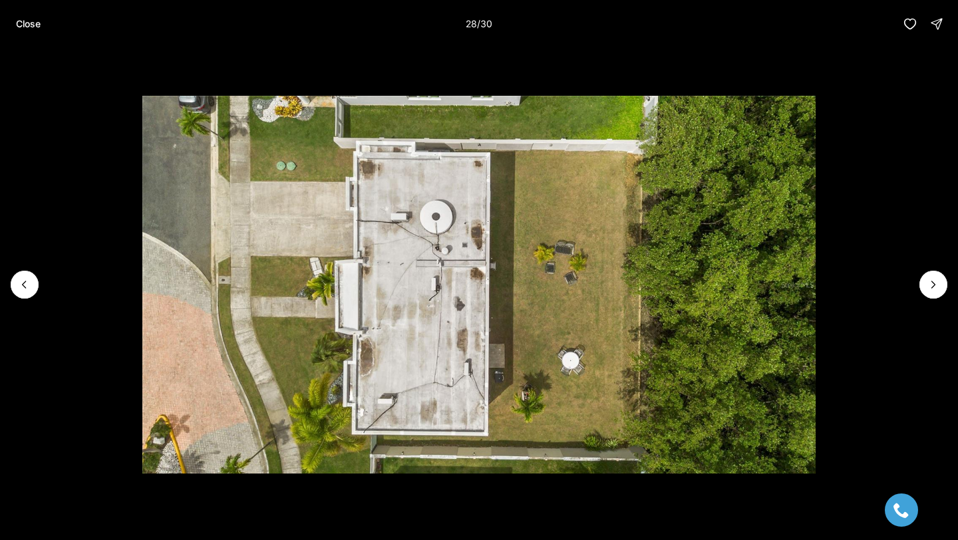
click at [921, 278] on li "28 of 30" at bounding box center [479, 285] width 958 height 474
click at [935, 286] on icon "Next slide" at bounding box center [933, 284] width 13 height 13
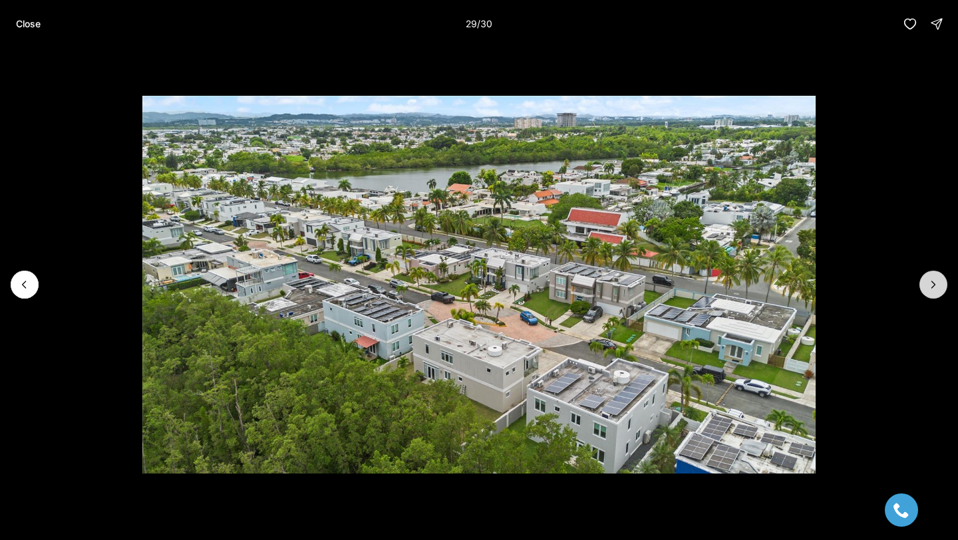
click at [937, 284] on icon "Next slide" at bounding box center [933, 284] width 13 height 13
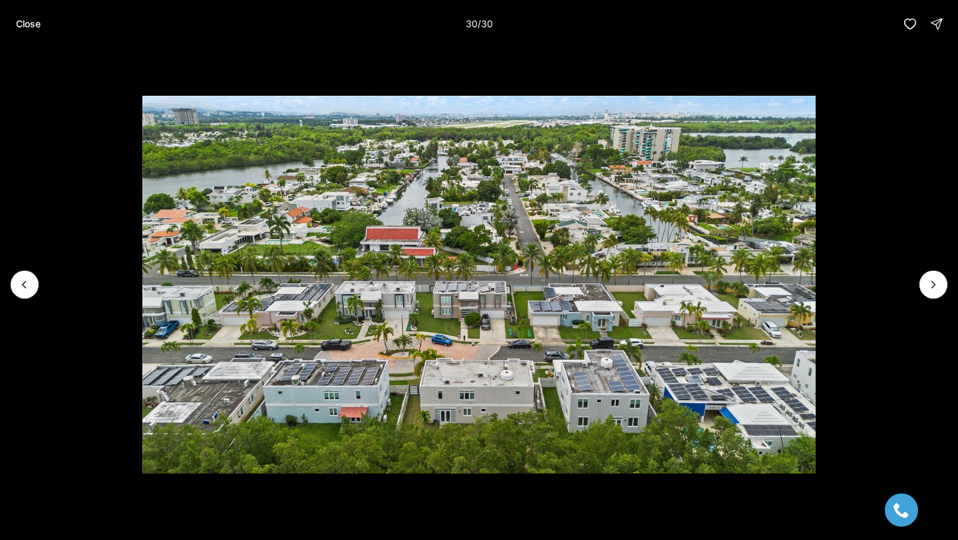
click at [937, 283] on div at bounding box center [934, 285] width 28 height 28
click at [28, 27] on p "Close" at bounding box center [28, 24] width 25 height 11
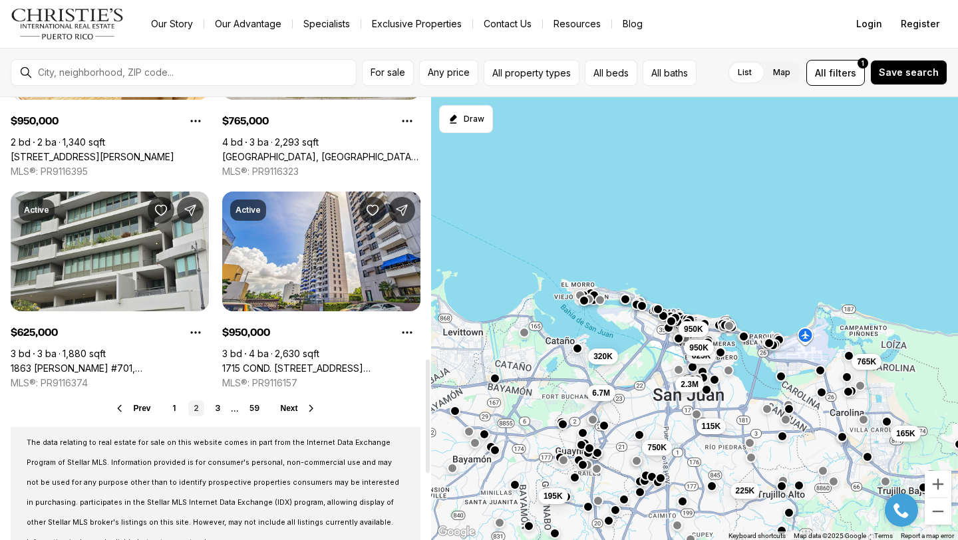
scroll to position [1016, 0]
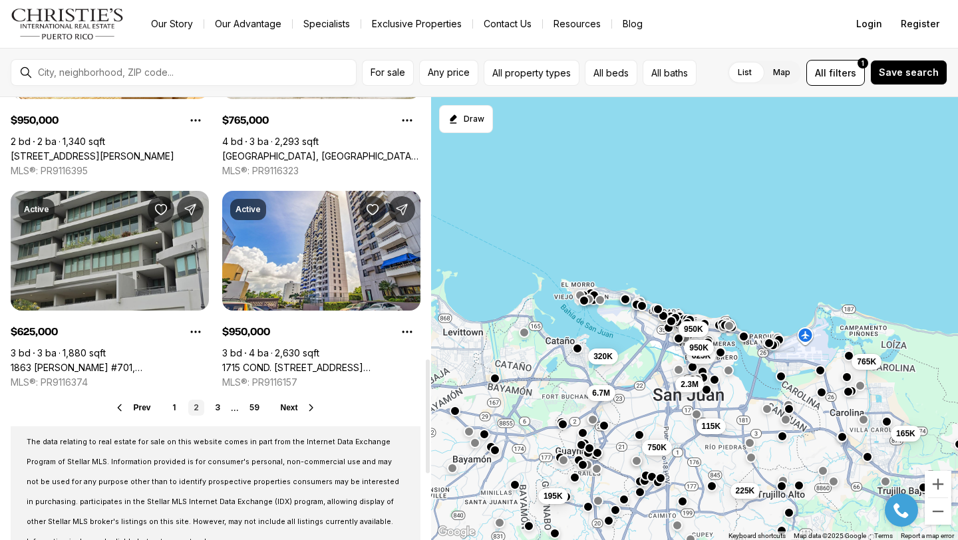
click at [146, 362] on link "1863 [PERSON_NAME] #701, [PERSON_NAME] PR, 00910" at bounding box center [110, 368] width 198 height 12
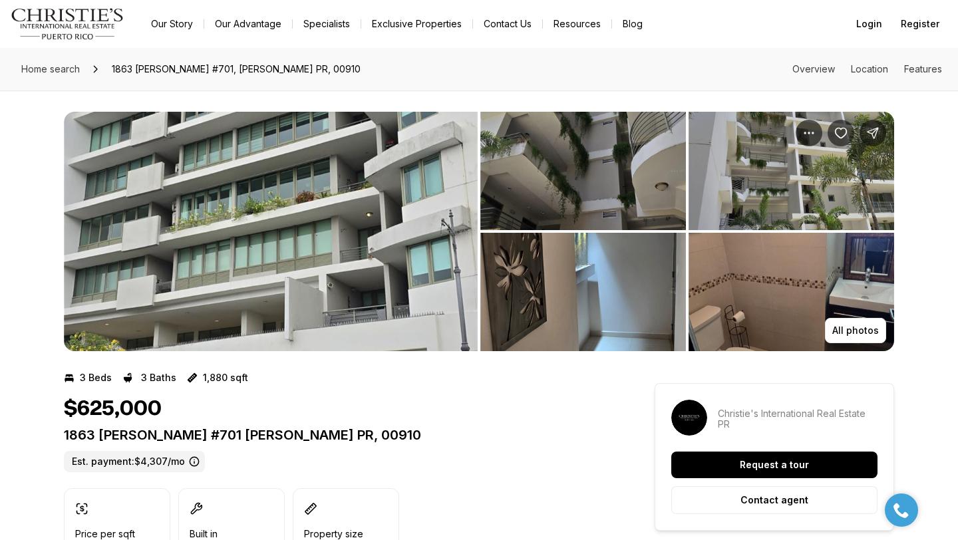
click at [299, 252] on img "View image gallery" at bounding box center [271, 232] width 414 height 240
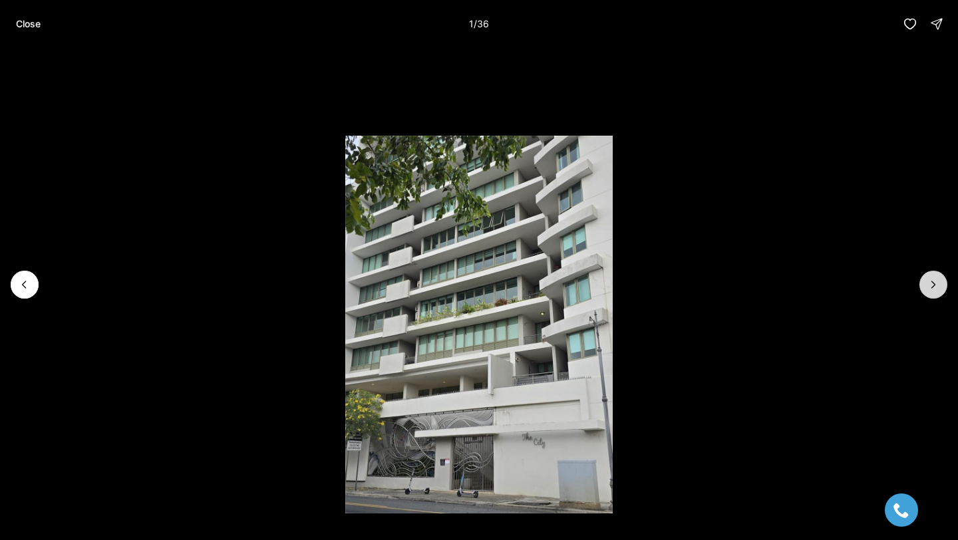
click at [930, 282] on icon "Next slide" at bounding box center [933, 284] width 13 height 13
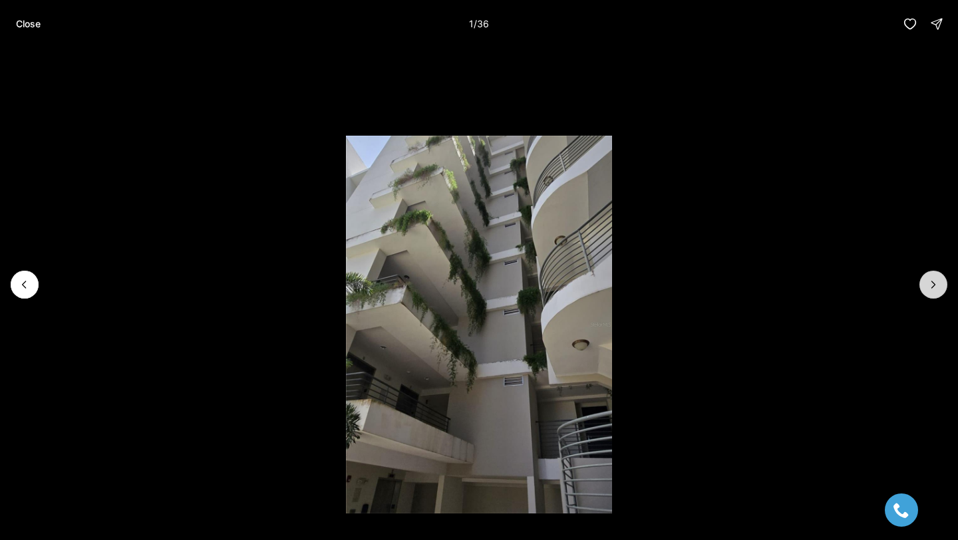
click at [930, 282] on icon "Next slide" at bounding box center [933, 284] width 13 height 13
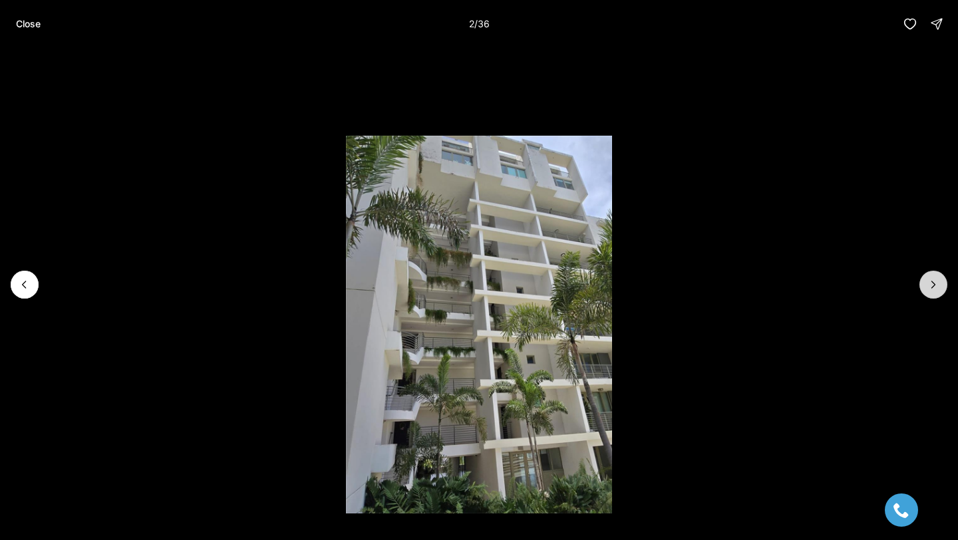
click at [930, 282] on icon "Next slide" at bounding box center [933, 284] width 13 height 13
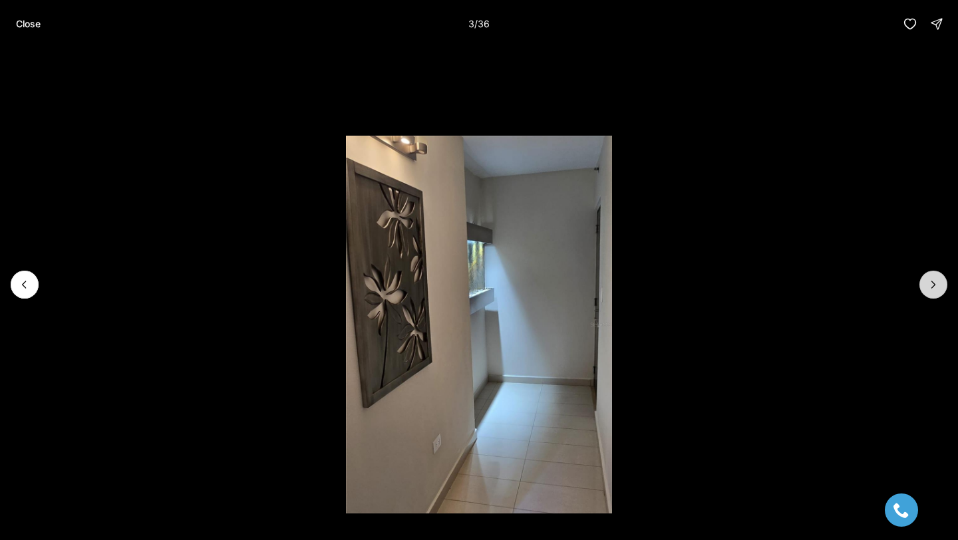
click at [930, 282] on icon "Next slide" at bounding box center [933, 284] width 13 height 13
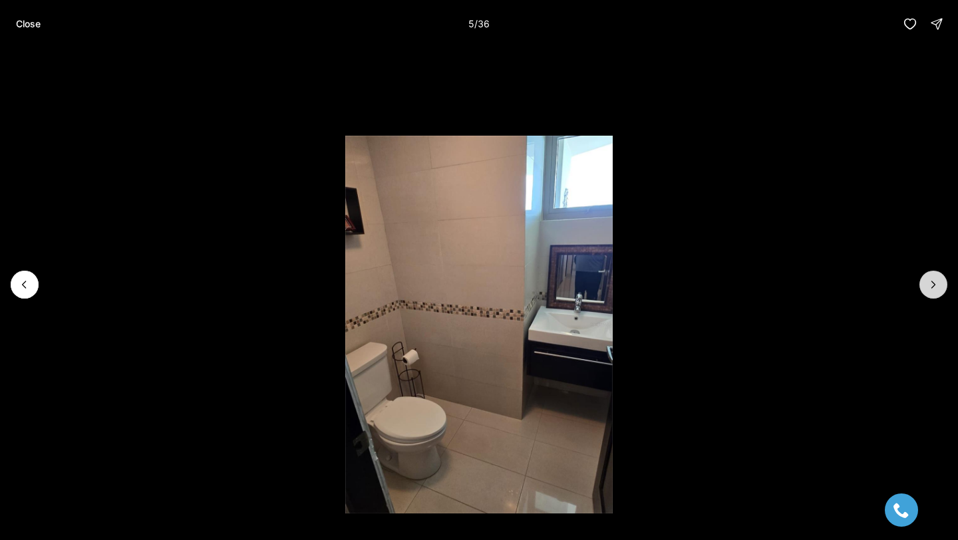
click at [930, 282] on icon "Next slide" at bounding box center [933, 284] width 13 height 13
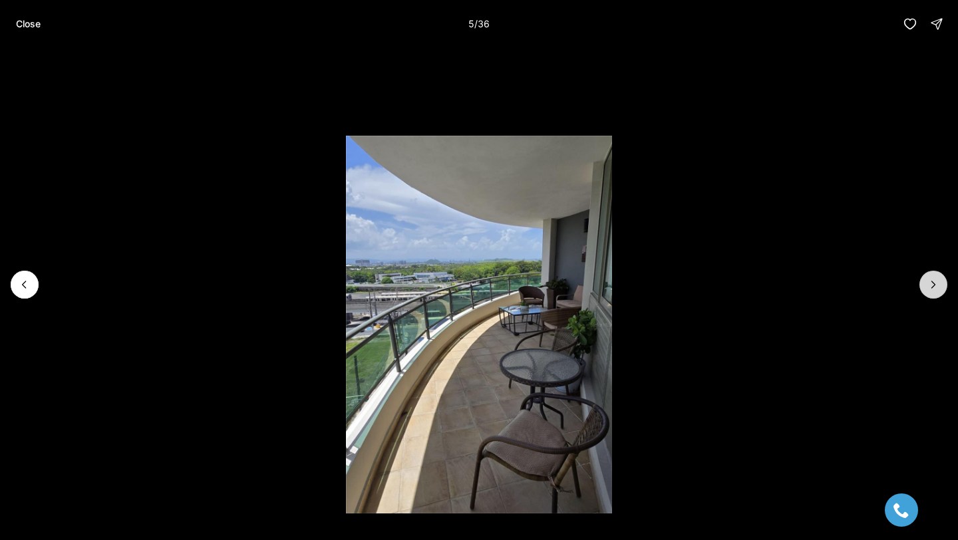
click at [930, 282] on icon "Next slide" at bounding box center [933, 284] width 13 height 13
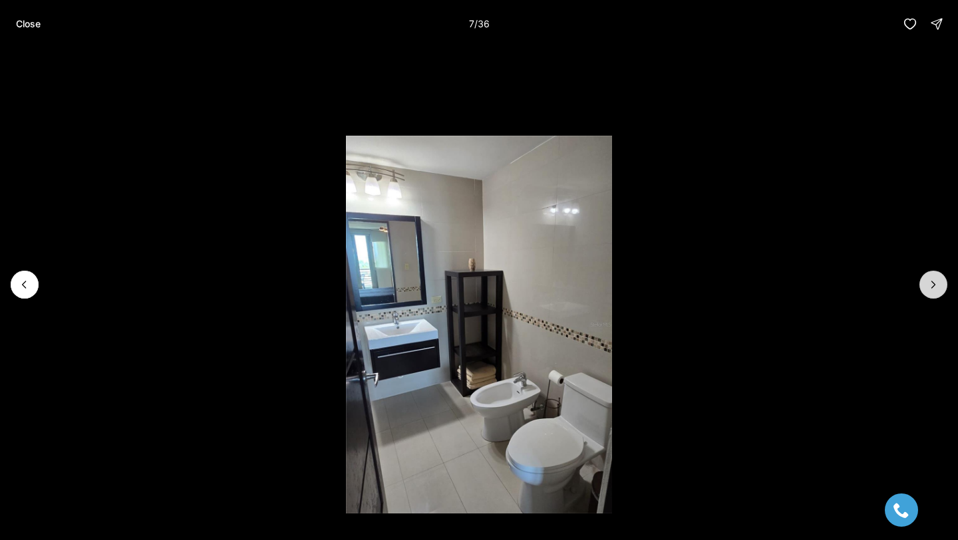
click at [930, 282] on icon "Next slide" at bounding box center [933, 284] width 13 height 13
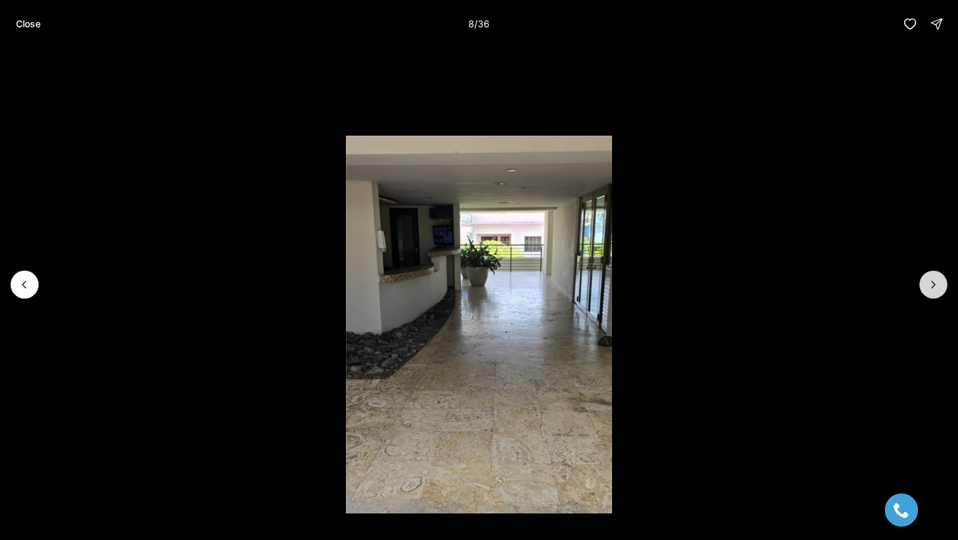
click at [930, 282] on icon "Next slide" at bounding box center [933, 284] width 13 height 13
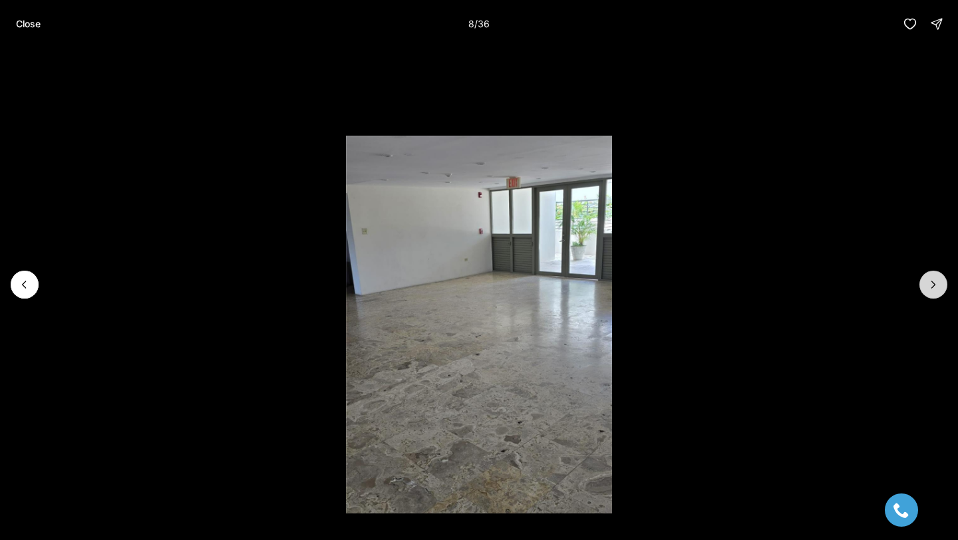
click at [930, 282] on icon "Next slide" at bounding box center [933, 284] width 13 height 13
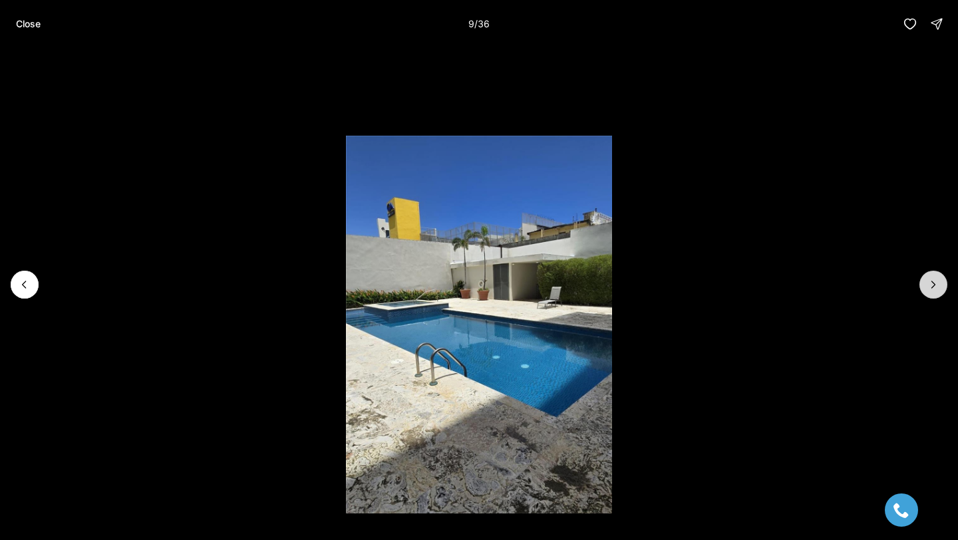
click at [930, 282] on icon "Next slide" at bounding box center [933, 284] width 13 height 13
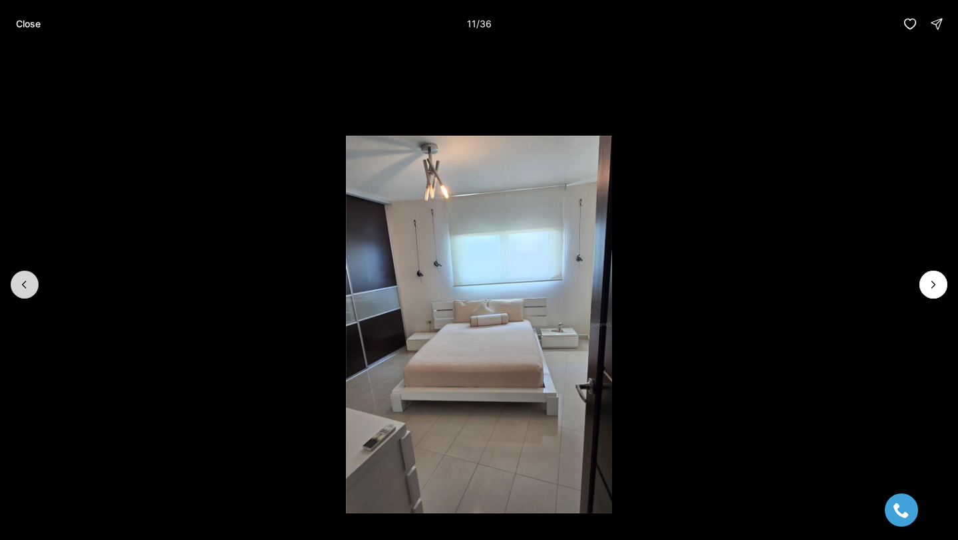
click at [20, 286] on icon "Previous slide" at bounding box center [24, 284] width 13 height 13
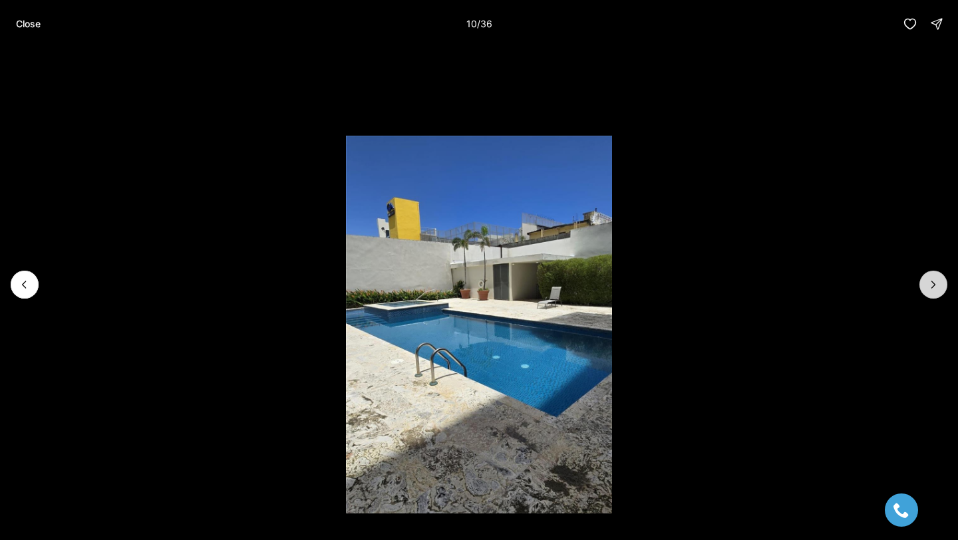
click at [946, 288] on button "Next slide" at bounding box center [934, 285] width 28 height 28
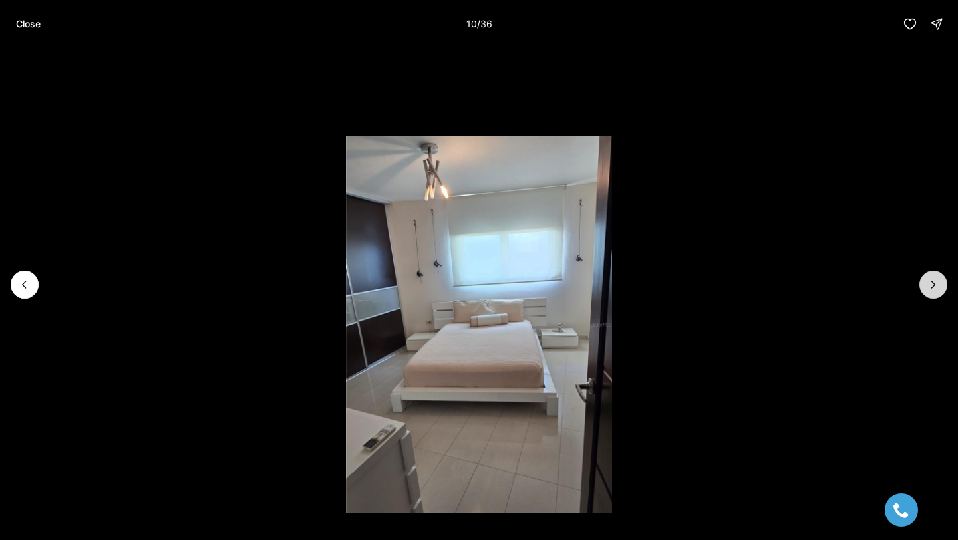
click at [946, 288] on button "Next slide" at bounding box center [934, 285] width 28 height 28
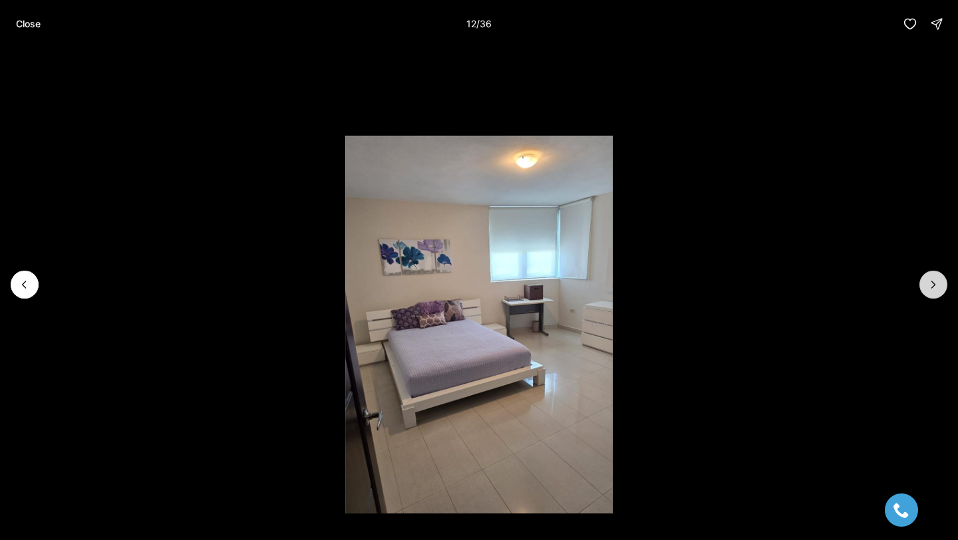
click at [946, 288] on button "Next slide" at bounding box center [934, 285] width 28 height 28
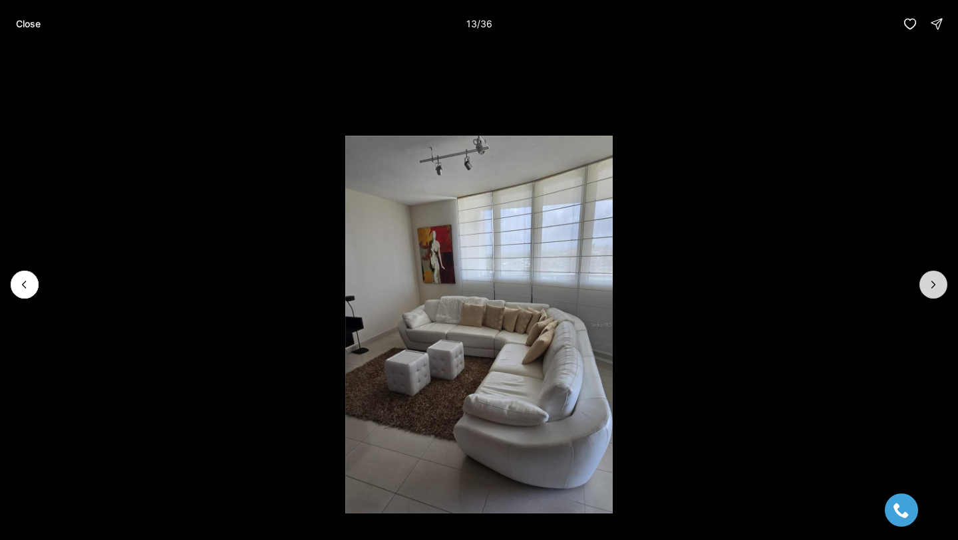
click at [946, 288] on button "Next slide" at bounding box center [934, 285] width 28 height 28
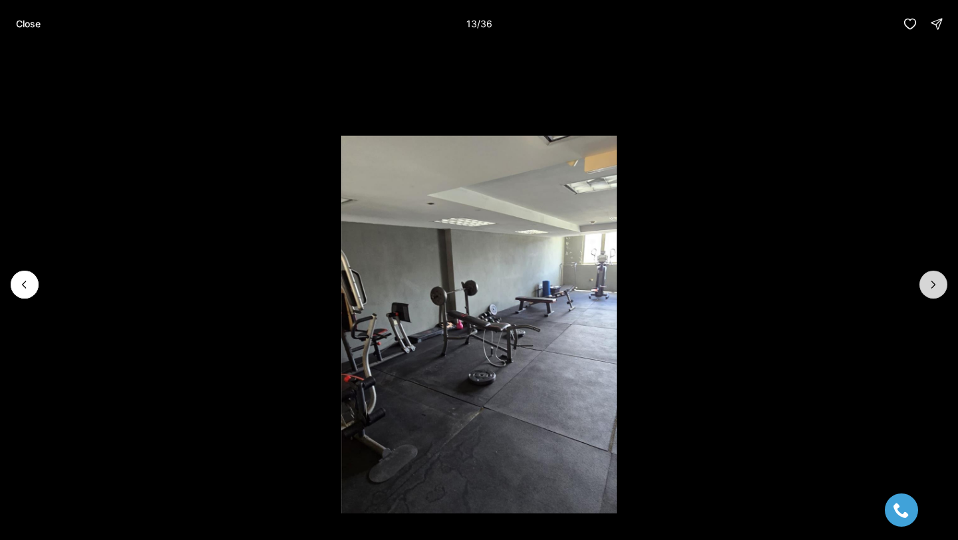
click at [946, 288] on button "Next slide" at bounding box center [934, 285] width 28 height 28
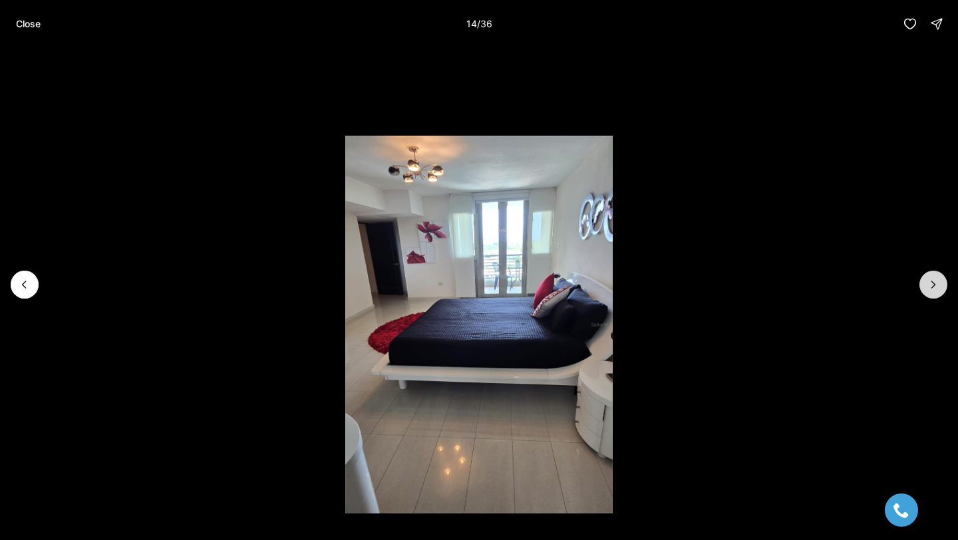
click at [946, 288] on button "Next slide" at bounding box center [934, 285] width 28 height 28
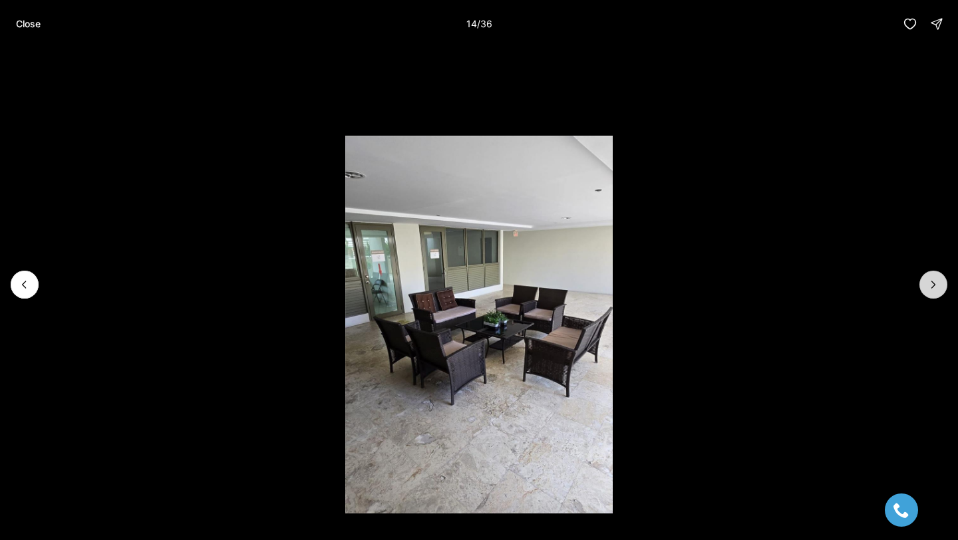
click at [946, 288] on button "Next slide" at bounding box center [934, 285] width 28 height 28
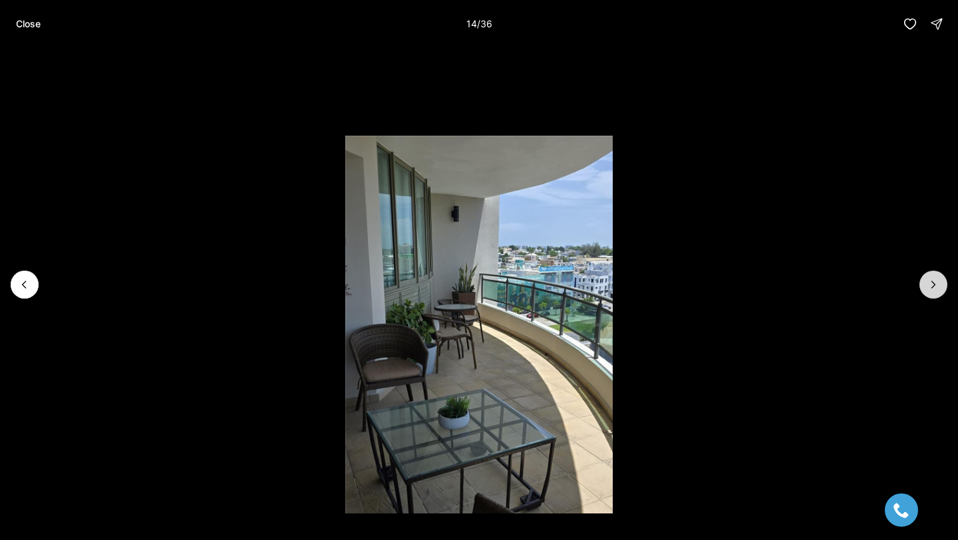
click at [946, 288] on button "Next slide" at bounding box center [934, 285] width 28 height 28
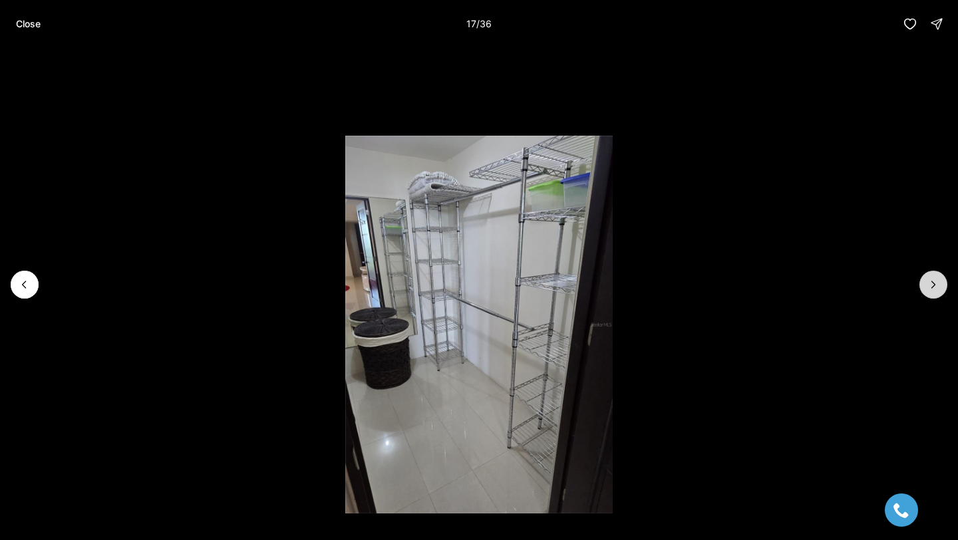
click at [946, 288] on button "Next slide" at bounding box center [934, 285] width 28 height 28
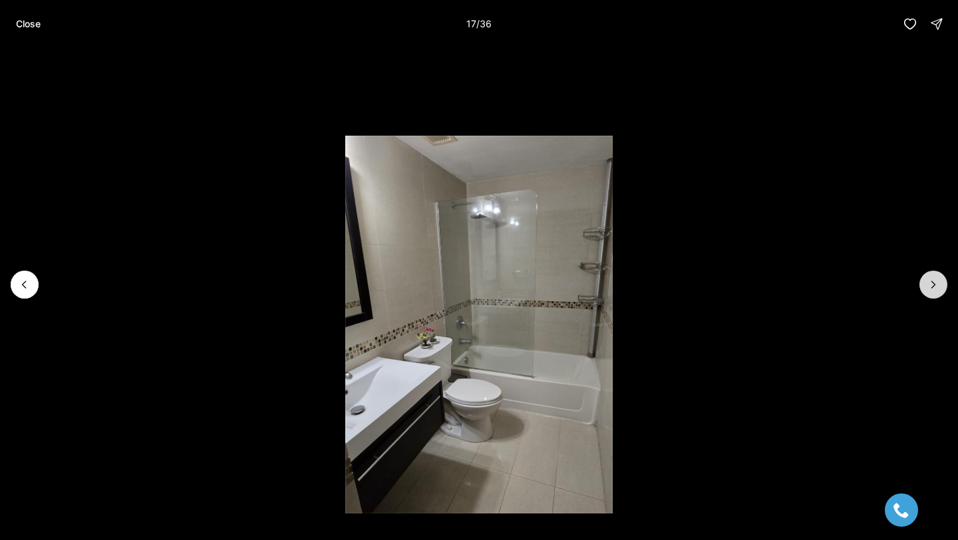
click at [946, 288] on button "Next slide" at bounding box center [934, 285] width 28 height 28
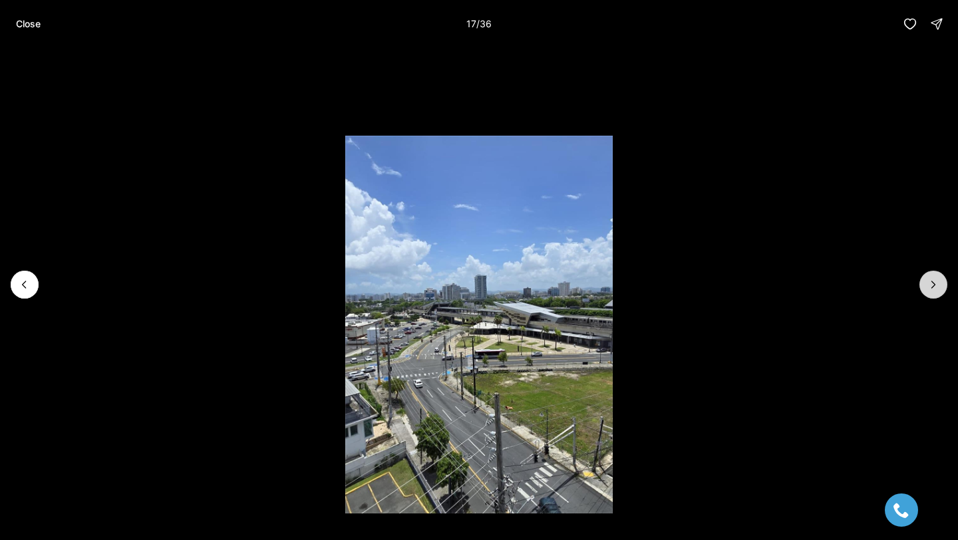
click at [946, 288] on button "Next slide" at bounding box center [934, 285] width 28 height 28
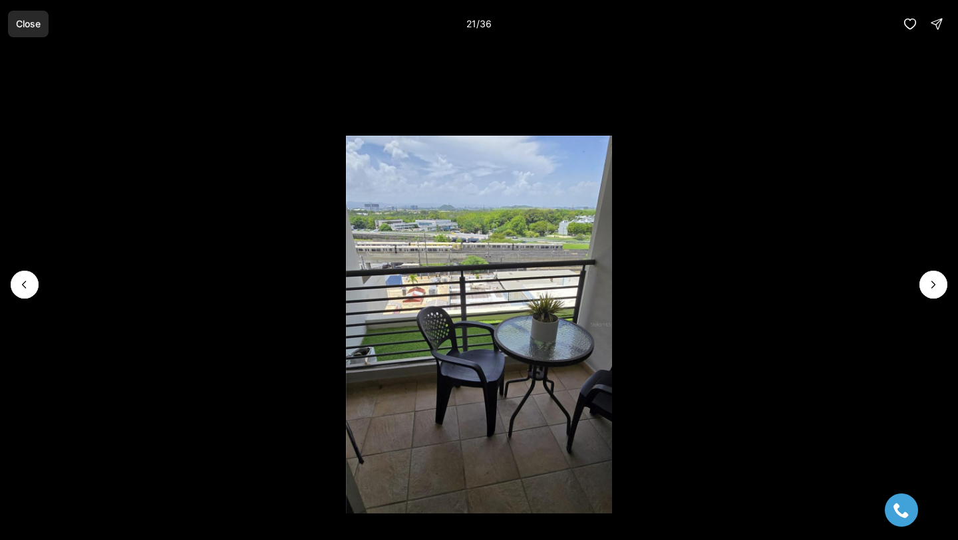
click at [24, 19] on p "Close" at bounding box center [28, 24] width 25 height 11
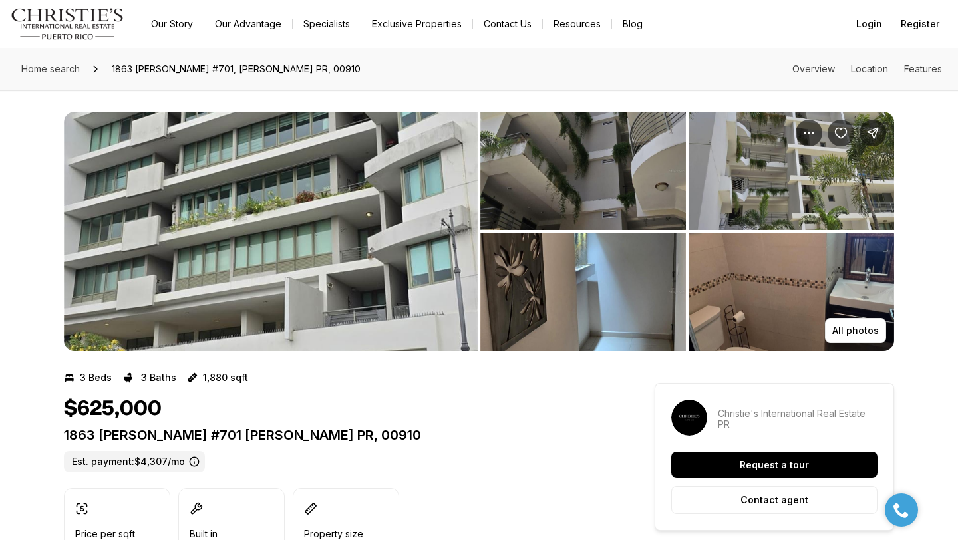
click at [354, 302] on img "View image gallery" at bounding box center [271, 232] width 414 height 240
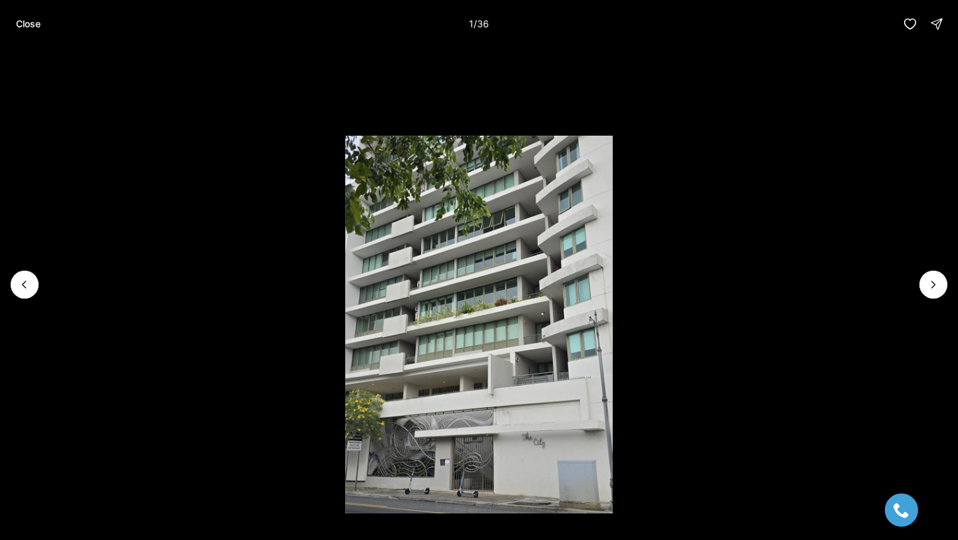
click at [919, 292] on li "1 of 36" at bounding box center [479, 285] width 958 height 474
click at [928, 284] on icon "Next slide" at bounding box center [933, 284] width 13 height 13
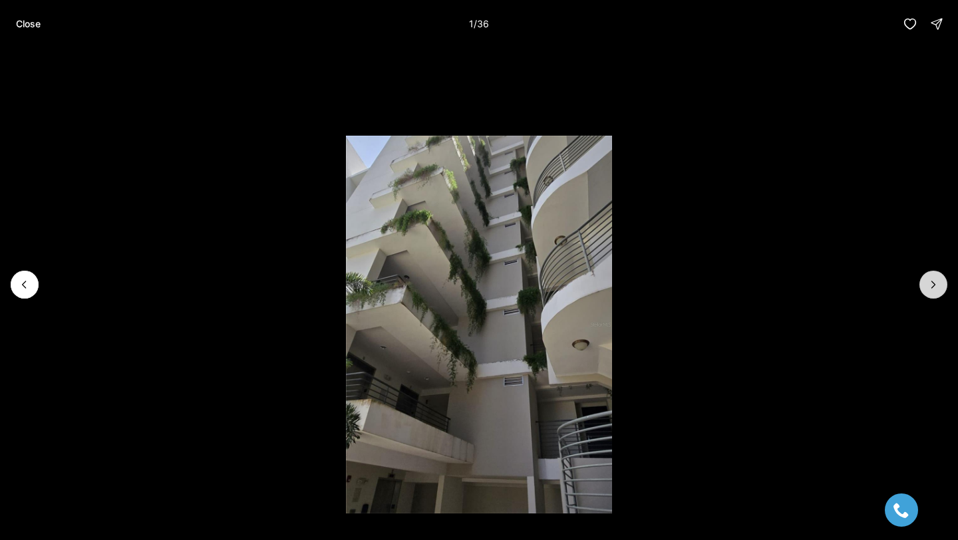
click at [928, 284] on icon "Next slide" at bounding box center [933, 284] width 13 height 13
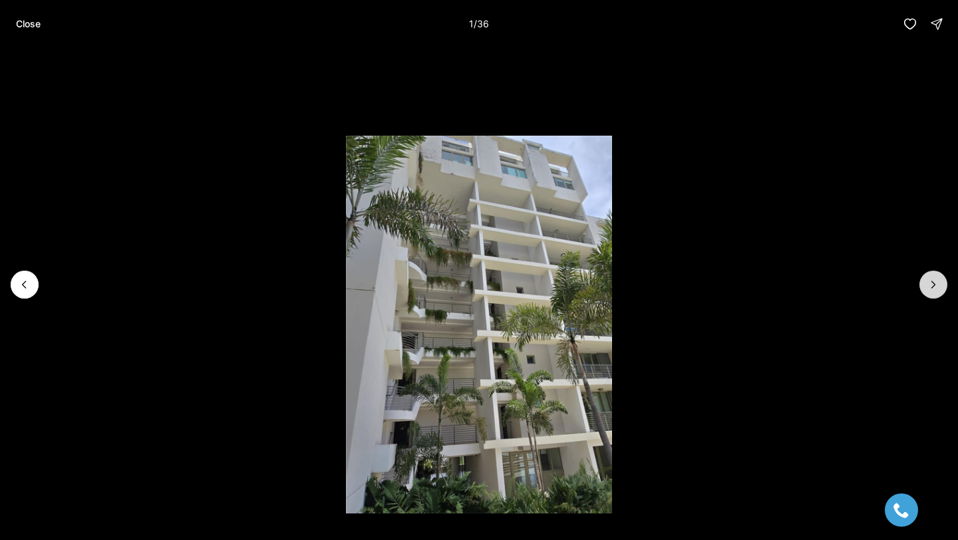
click at [928, 284] on icon "Next slide" at bounding box center [933, 284] width 13 height 13
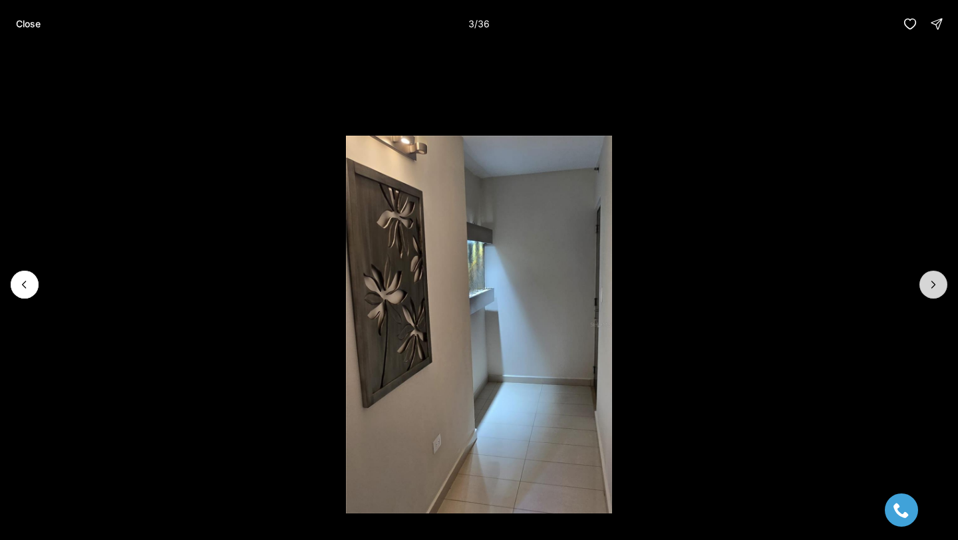
click at [928, 284] on icon "Next slide" at bounding box center [933, 284] width 13 height 13
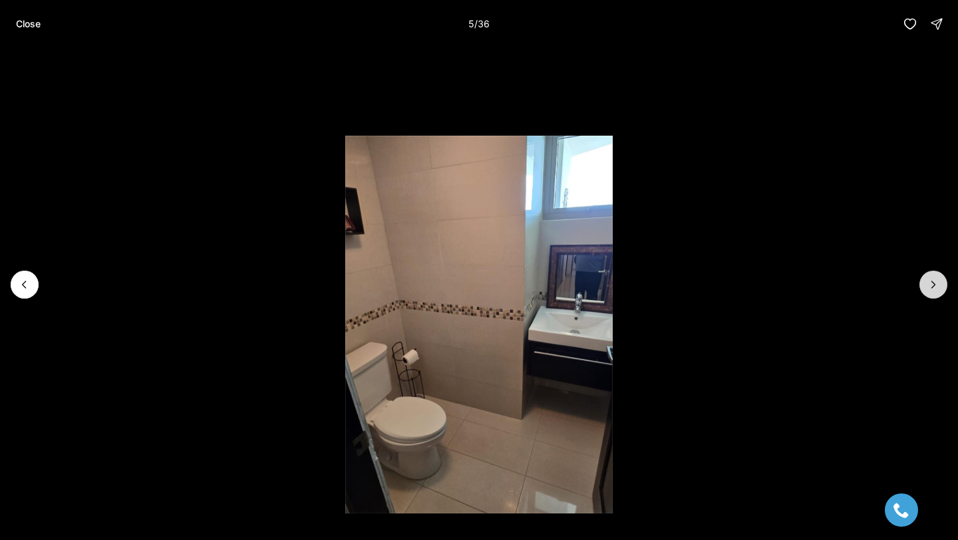
click at [928, 284] on icon "Next slide" at bounding box center [933, 284] width 13 height 13
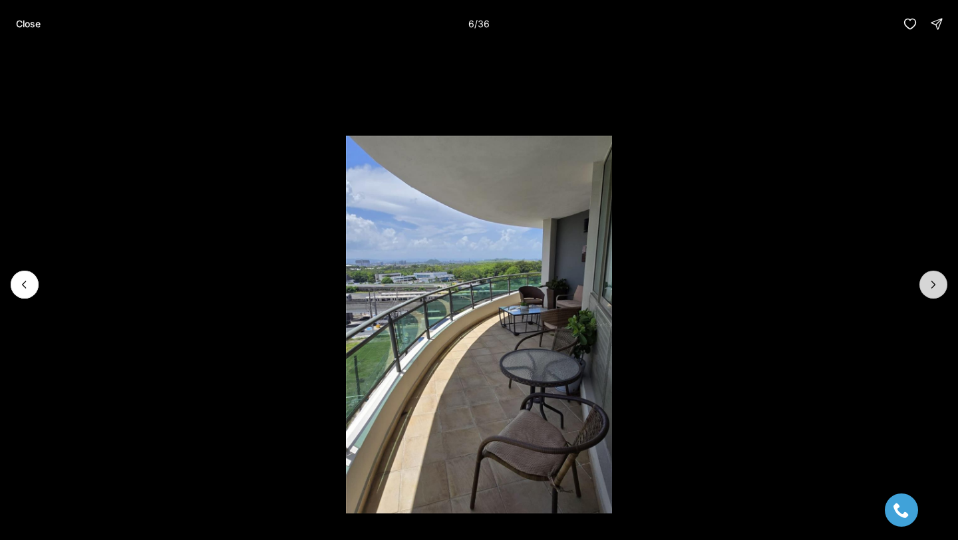
click at [928, 284] on icon "Next slide" at bounding box center [933, 284] width 13 height 13
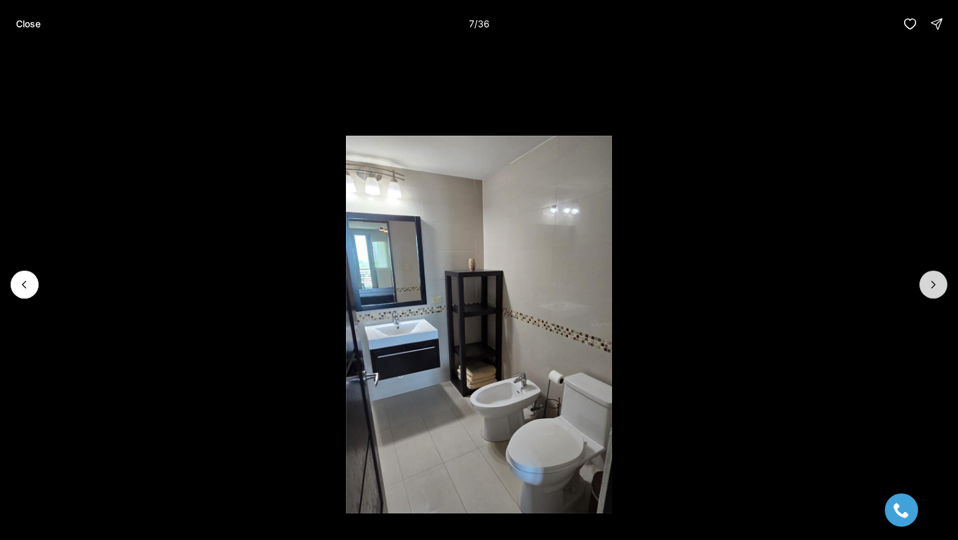
click at [928, 284] on icon "Next slide" at bounding box center [933, 284] width 13 height 13
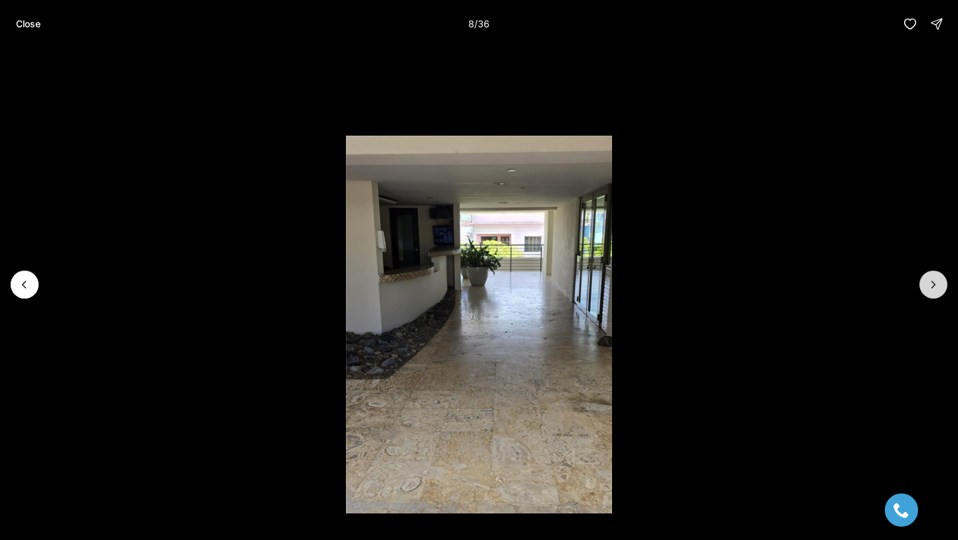
click at [928, 284] on icon "Next slide" at bounding box center [933, 284] width 13 height 13
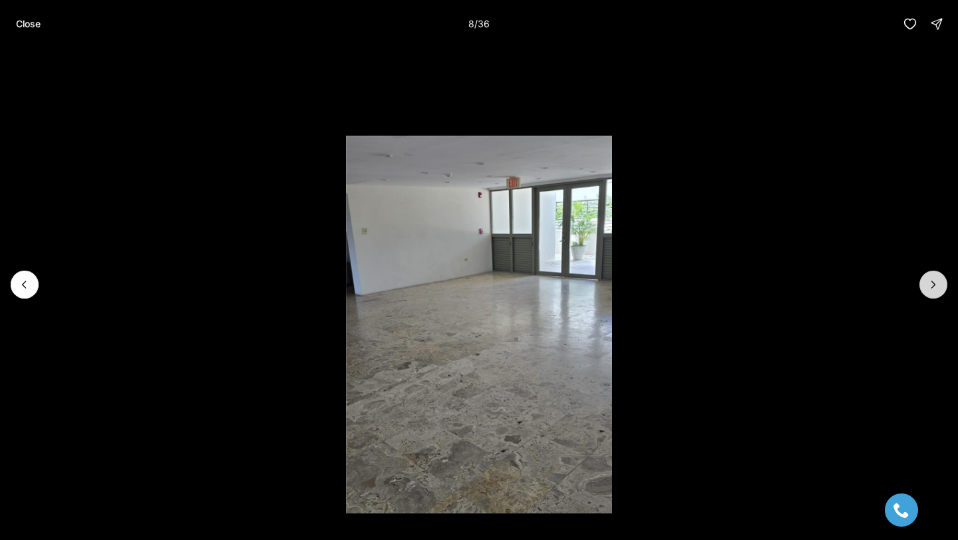
click at [928, 284] on icon "Next slide" at bounding box center [933, 284] width 13 height 13
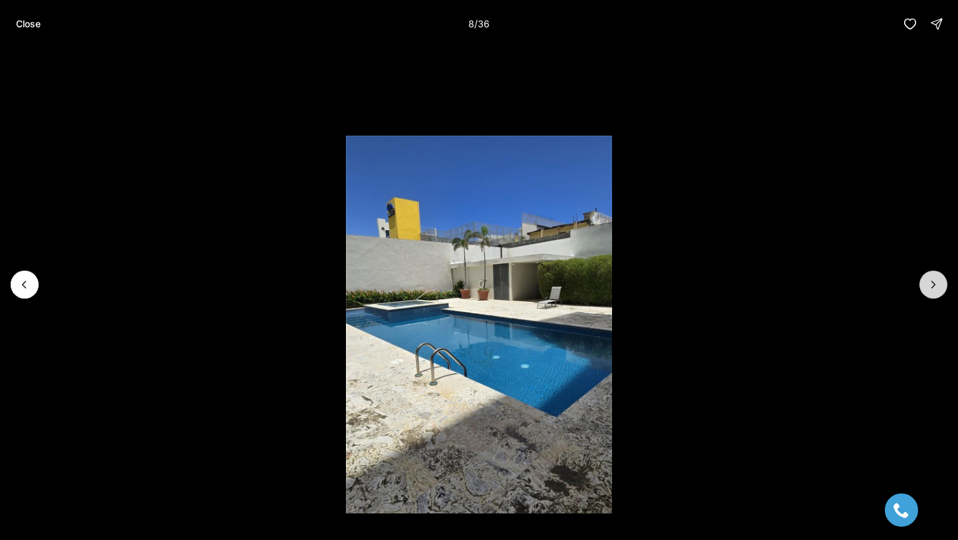
click at [928, 284] on icon "Next slide" at bounding box center [933, 284] width 13 height 13
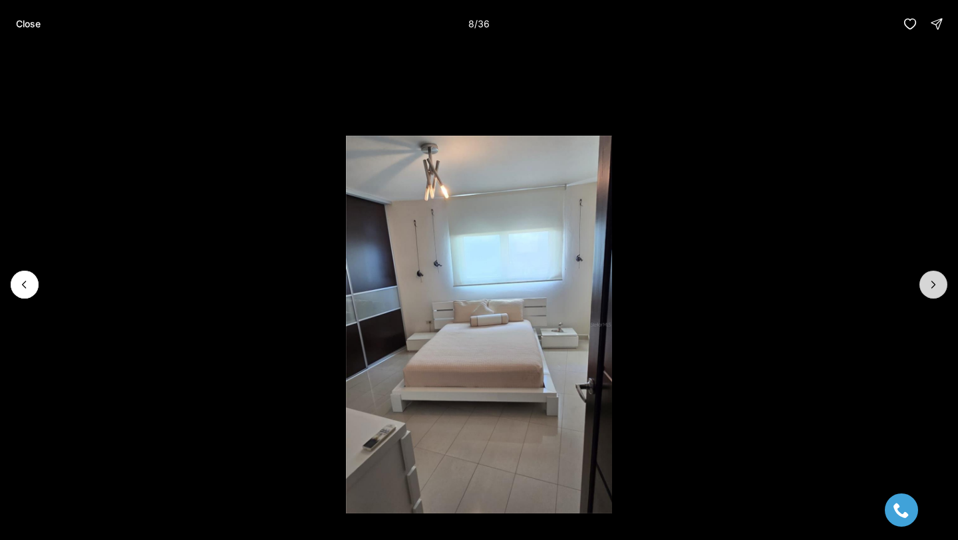
click at [928, 284] on icon "Next slide" at bounding box center [933, 284] width 13 height 13
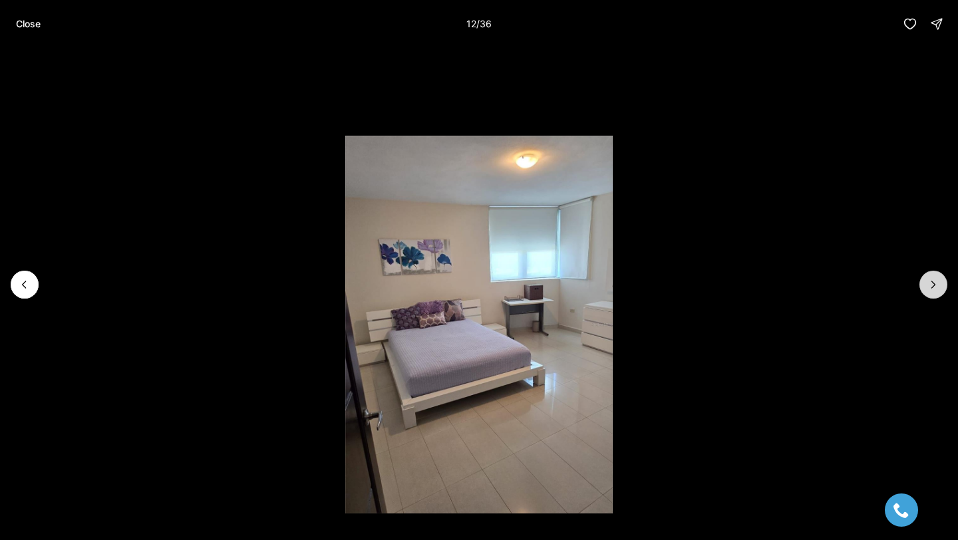
click at [928, 284] on icon "Next slide" at bounding box center [933, 284] width 13 height 13
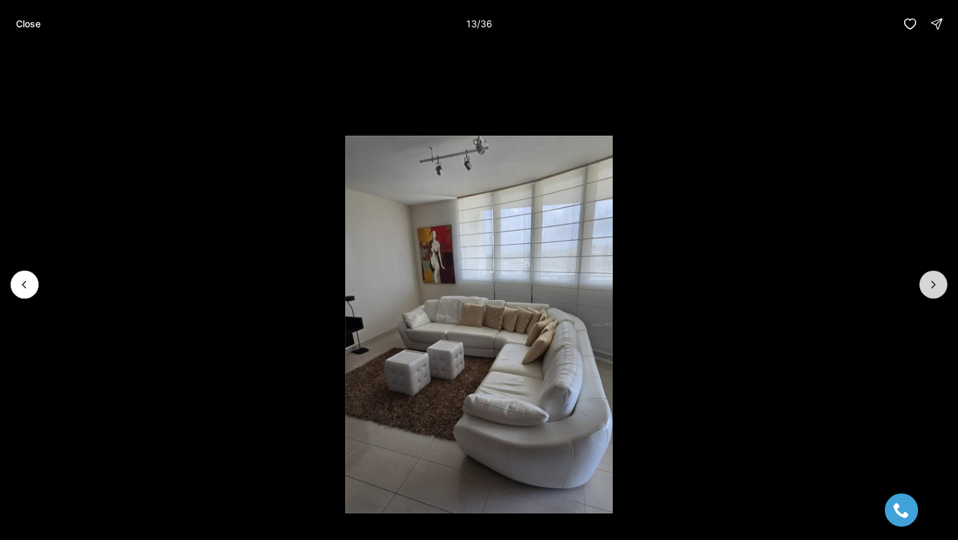
click at [928, 284] on icon "Next slide" at bounding box center [933, 284] width 13 height 13
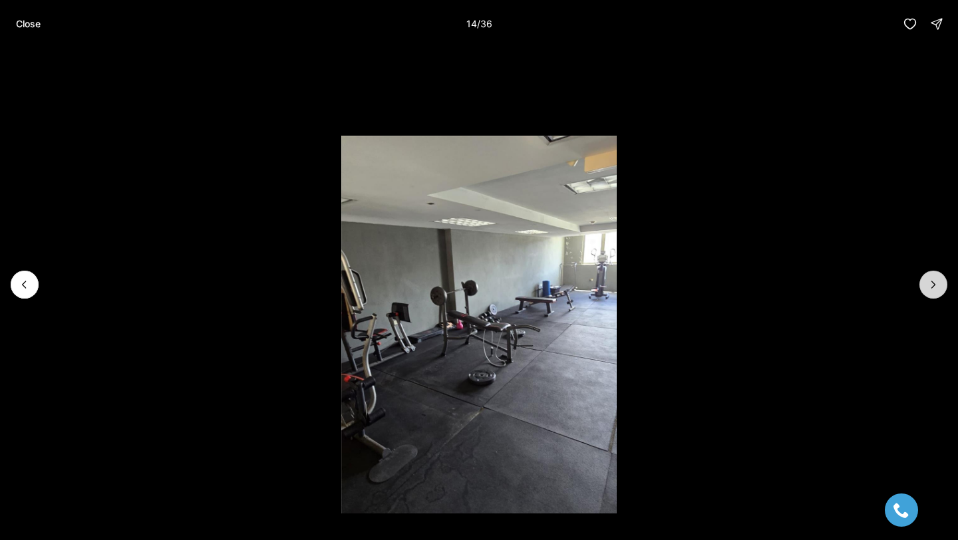
click at [928, 284] on icon "Next slide" at bounding box center [933, 284] width 13 height 13
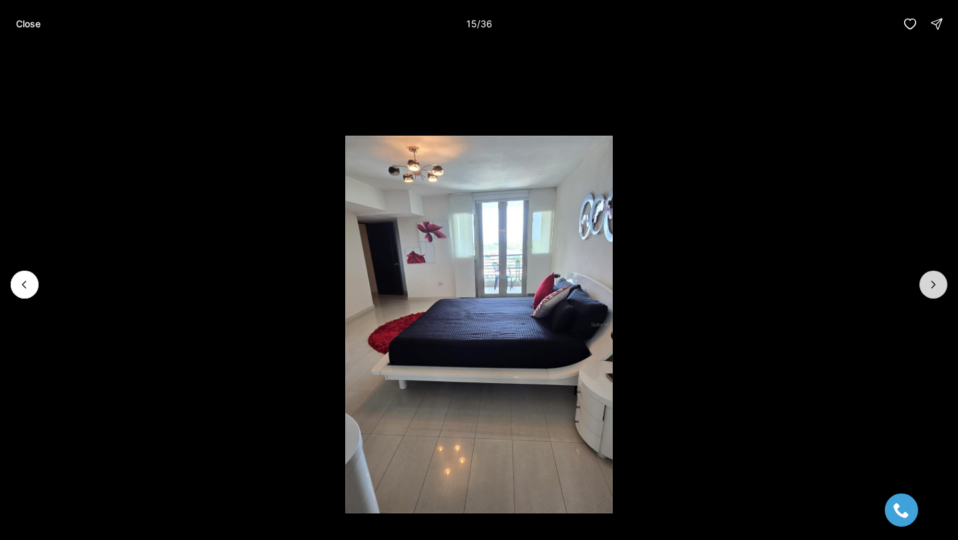
click at [928, 284] on icon "Next slide" at bounding box center [933, 284] width 13 height 13
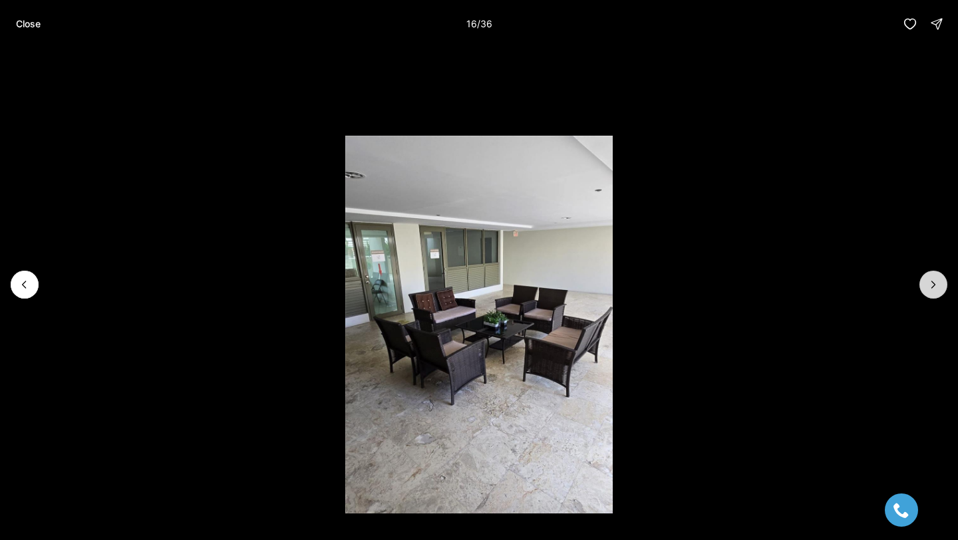
click at [928, 284] on icon "Next slide" at bounding box center [933, 284] width 13 height 13
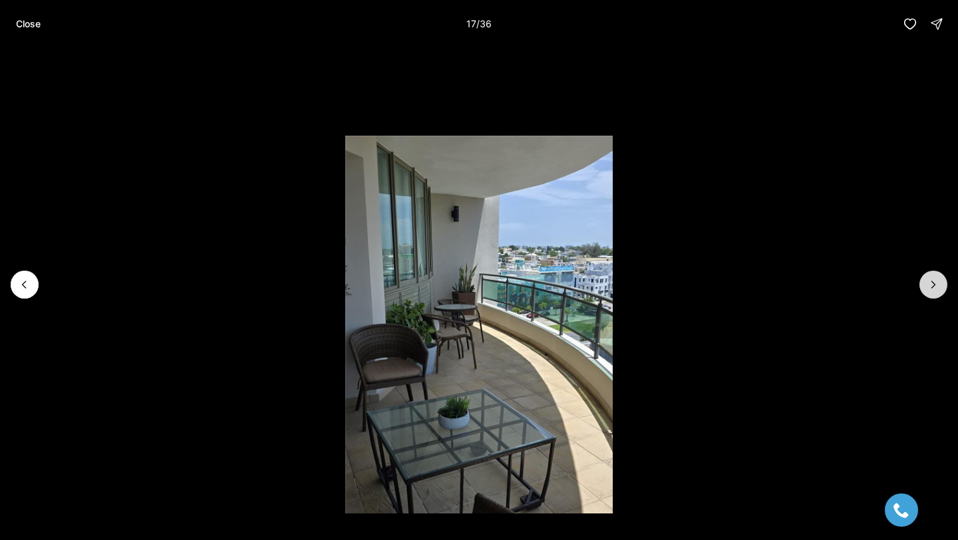
click at [928, 284] on icon "Next slide" at bounding box center [933, 284] width 13 height 13
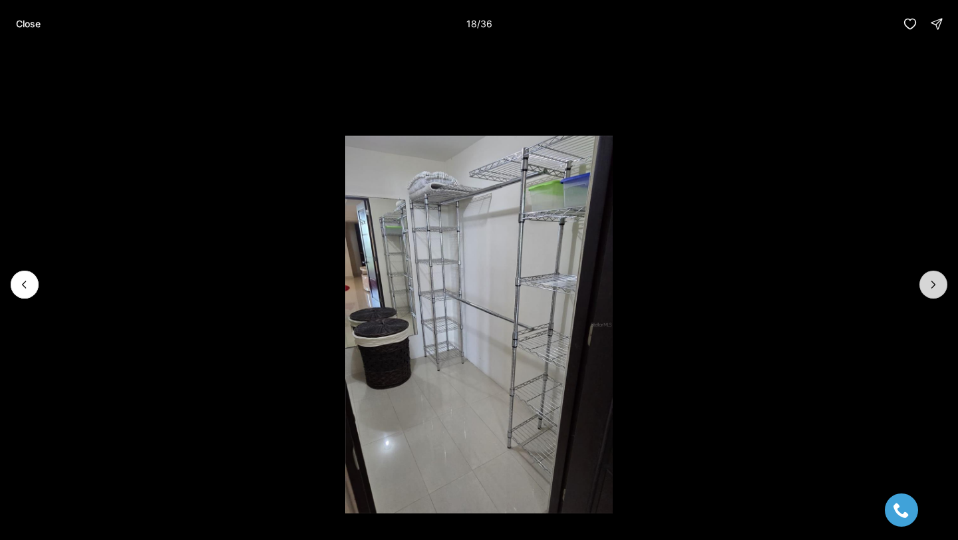
click at [928, 284] on icon "Next slide" at bounding box center [933, 284] width 13 height 13
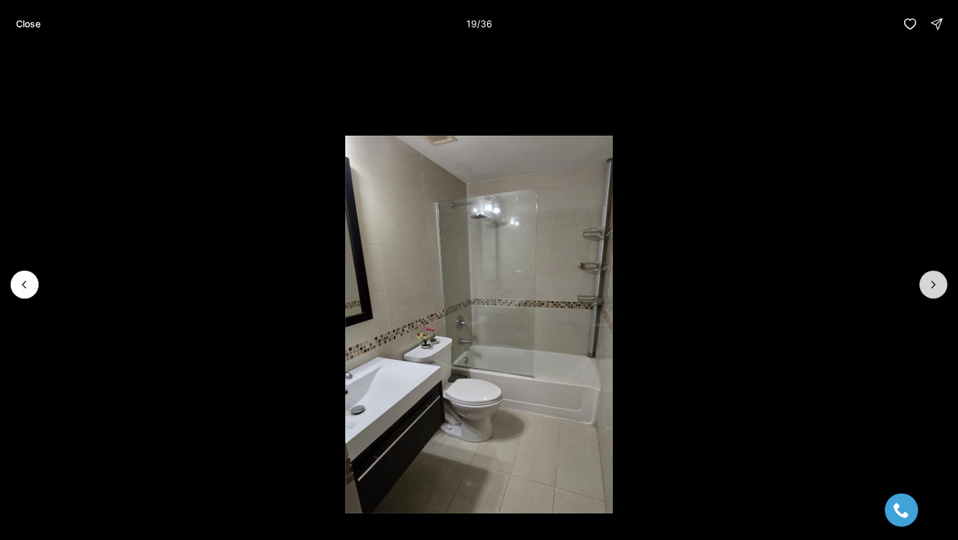
click at [928, 284] on icon "Next slide" at bounding box center [933, 284] width 13 height 13
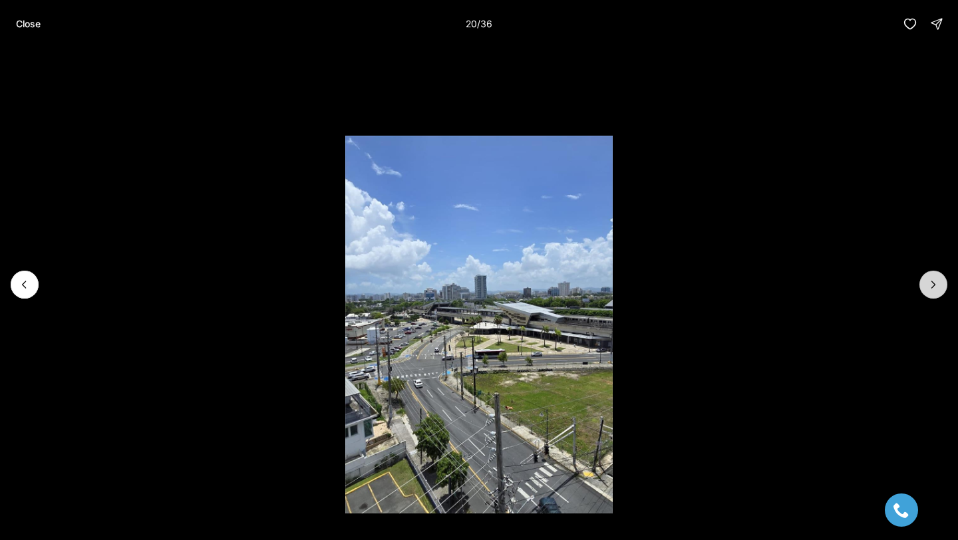
click at [928, 284] on icon "Next slide" at bounding box center [933, 284] width 13 height 13
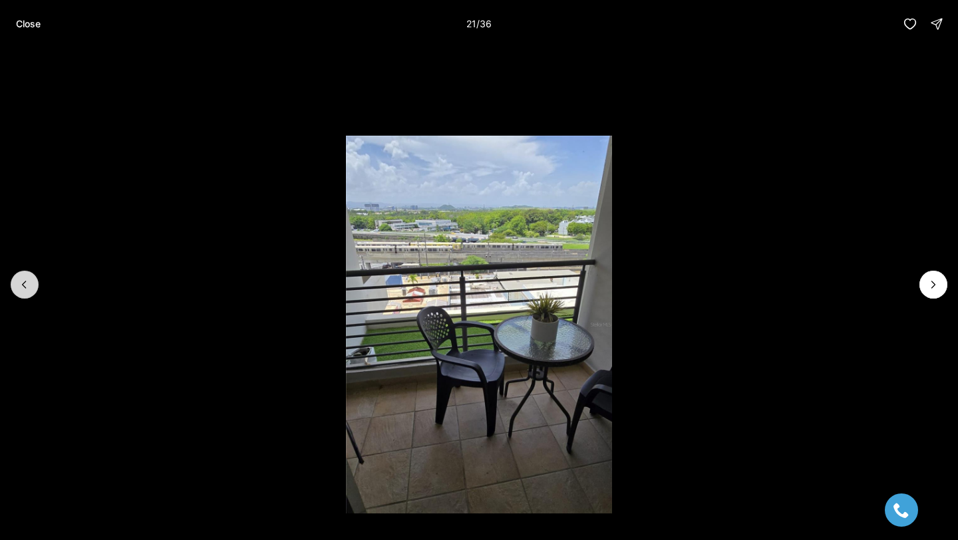
click at [11, 282] on button "Previous slide" at bounding box center [25, 285] width 28 height 28
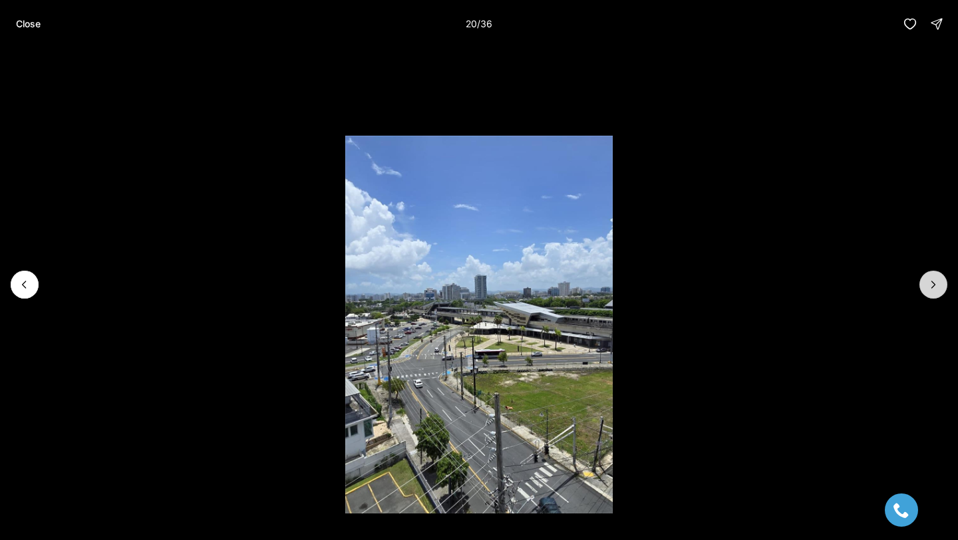
click at [935, 284] on icon "Next slide" at bounding box center [933, 285] width 3 height 7
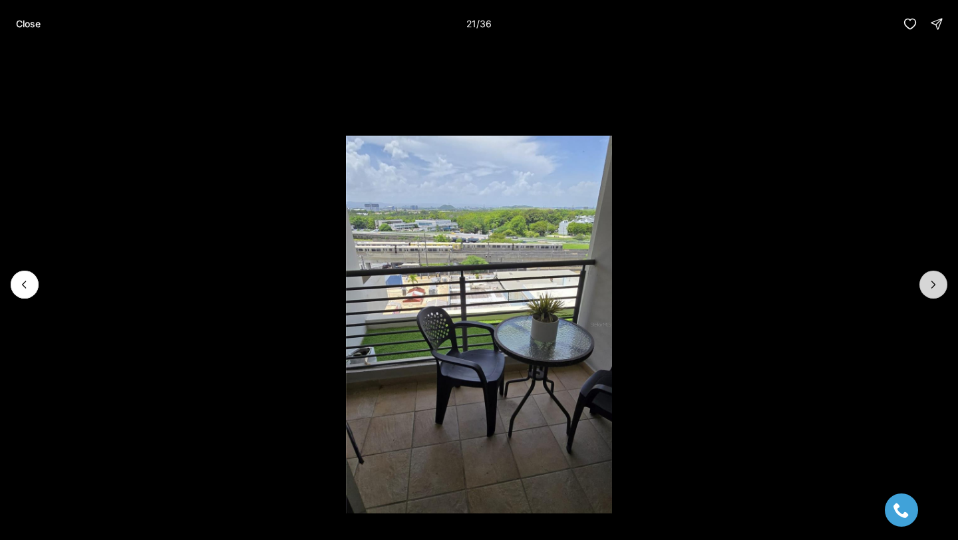
click at [935, 284] on icon "Next slide" at bounding box center [933, 285] width 3 height 7
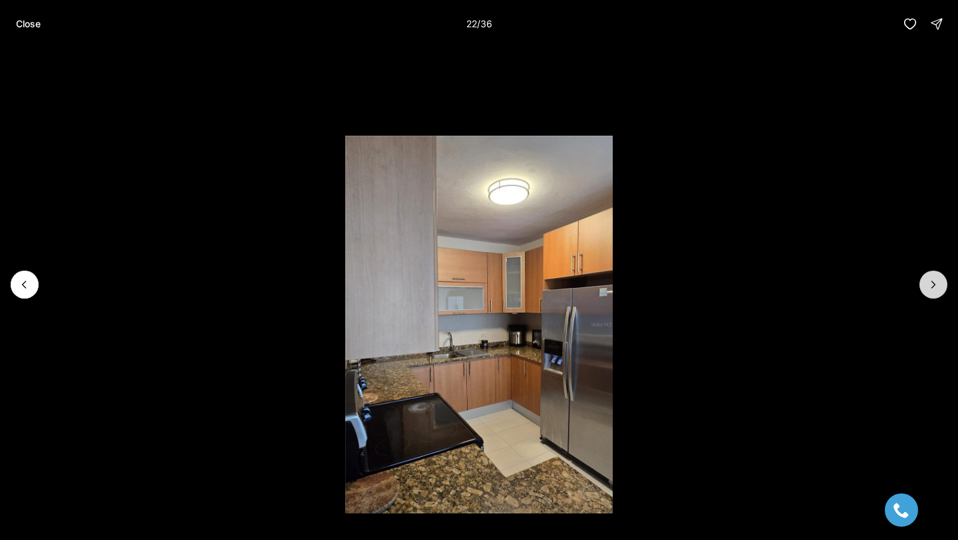
click at [935, 284] on icon "Next slide" at bounding box center [933, 285] width 3 height 7
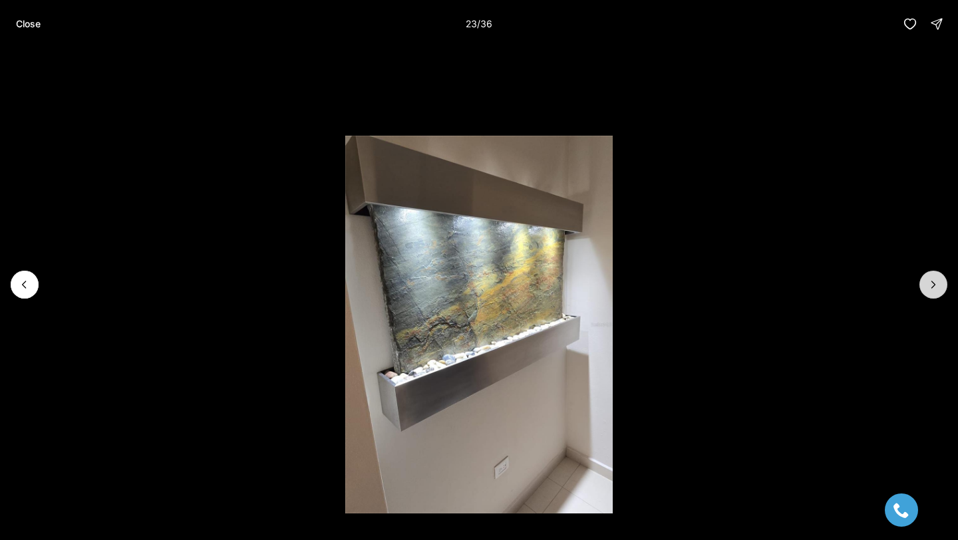
click at [935, 284] on icon "Next slide" at bounding box center [933, 285] width 3 height 7
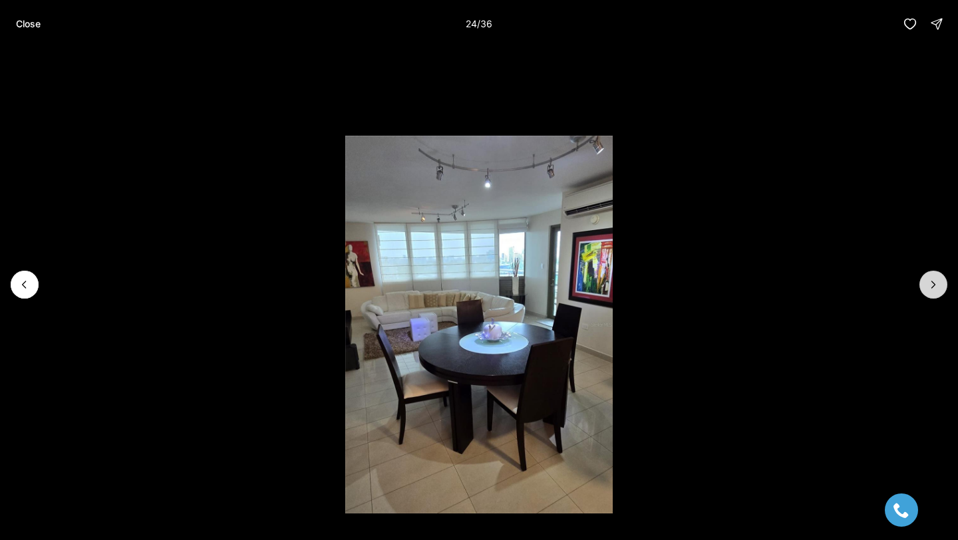
click at [934, 284] on icon "Next slide" at bounding box center [933, 285] width 3 height 7
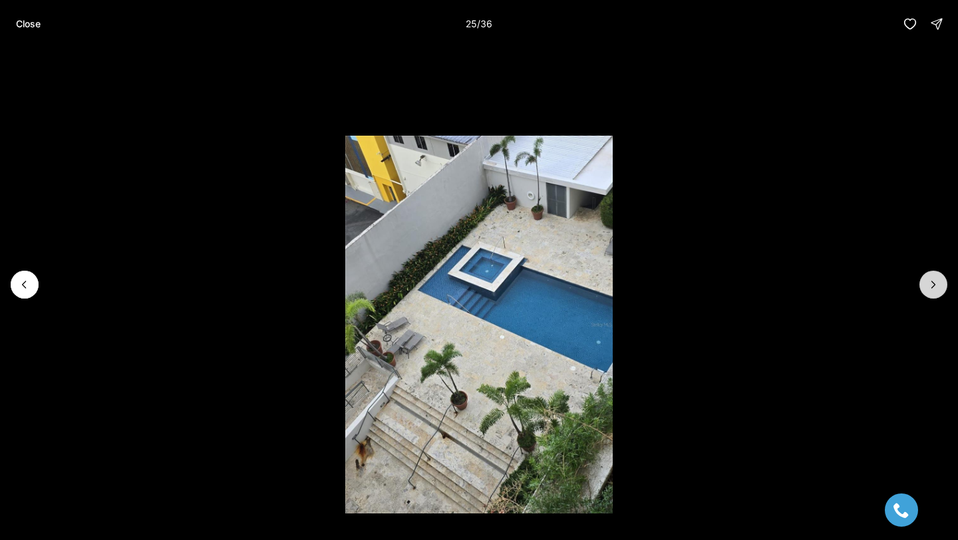
click at [934, 284] on icon "Next slide" at bounding box center [933, 285] width 3 height 7
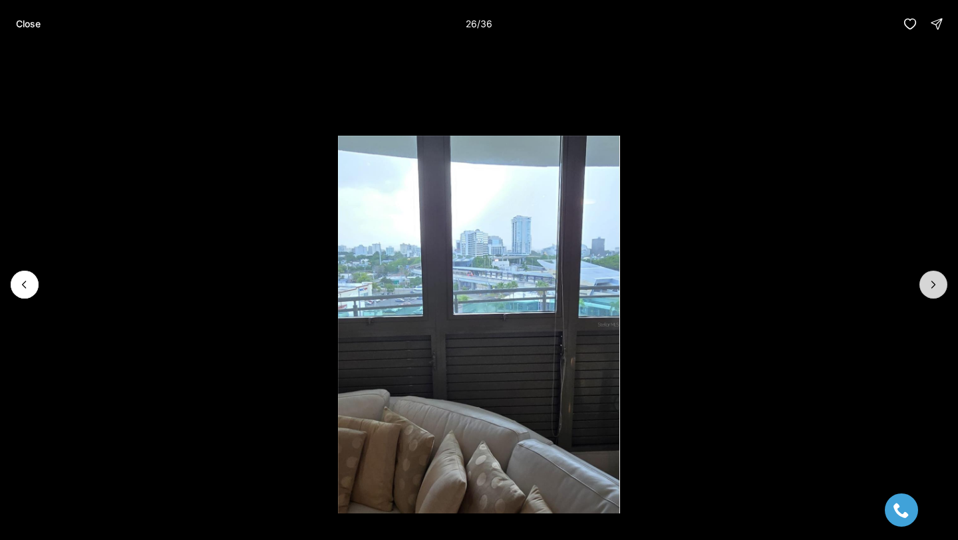
click at [934, 284] on icon "Next slide" at bounding box center [933, 285] width 3 height 7
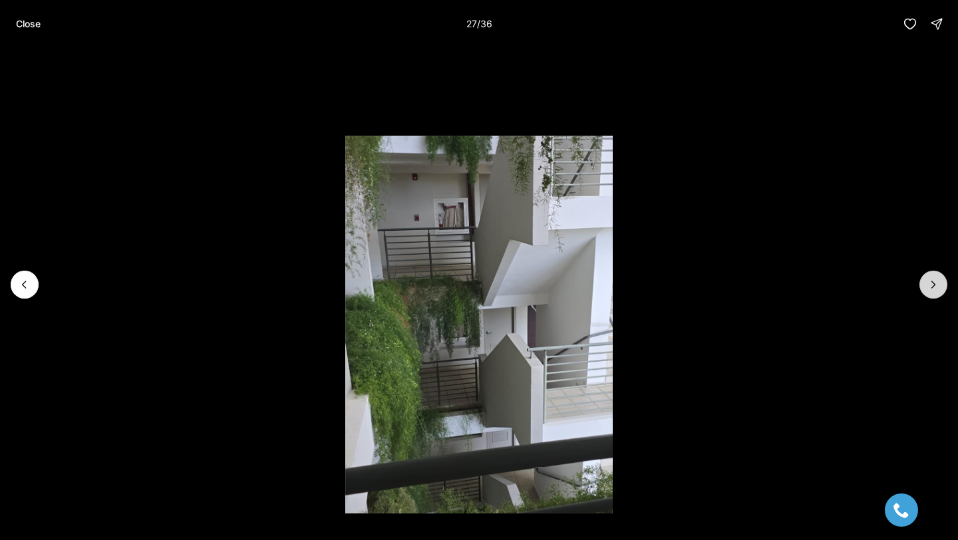
click at [934, 284] on icon "Next slide" at bounding box center [933, 285] width 3 height 7
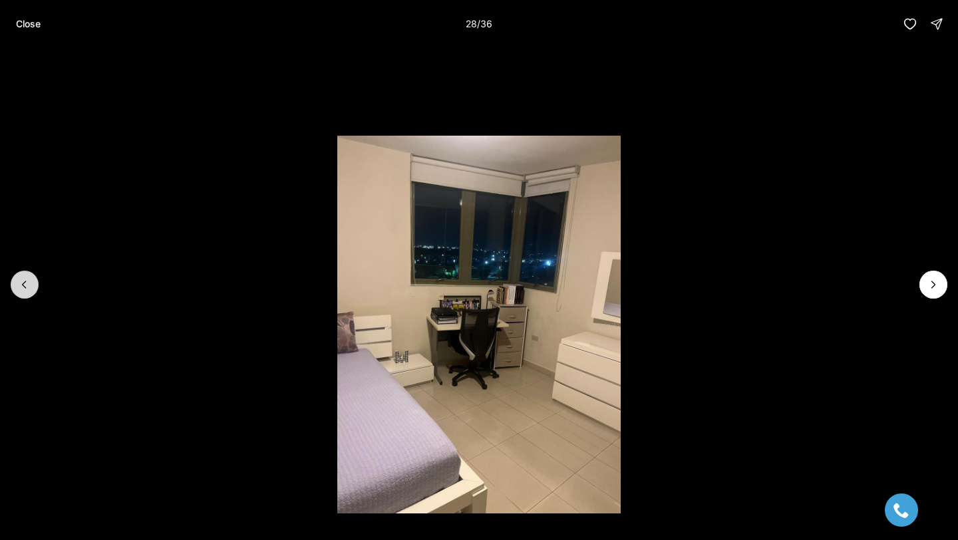
click at [22, 298] on button "Previous slide" at bounding box center [25, 285] width 28 height 28
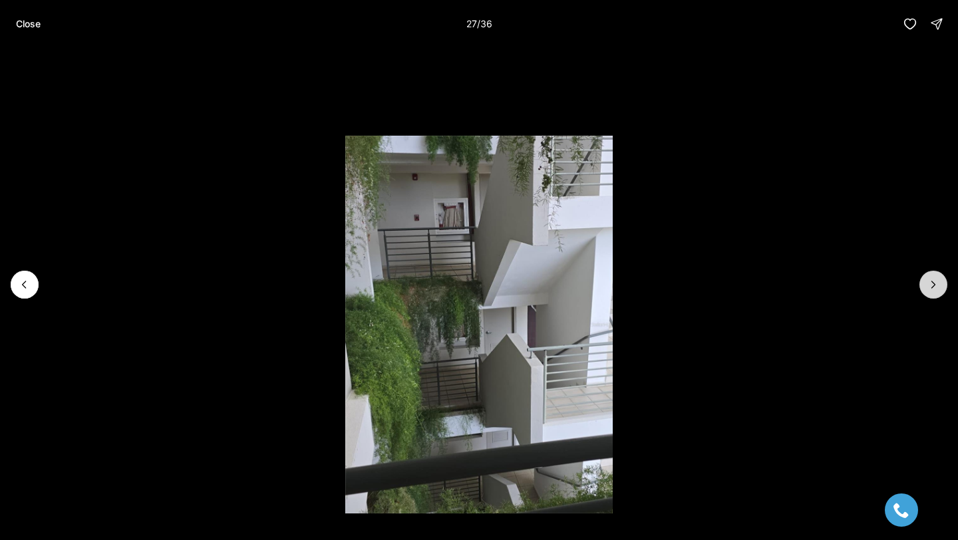
click at [927, 284] on icon "Next slide" at bounding box center [933, 284] width 13 height 13
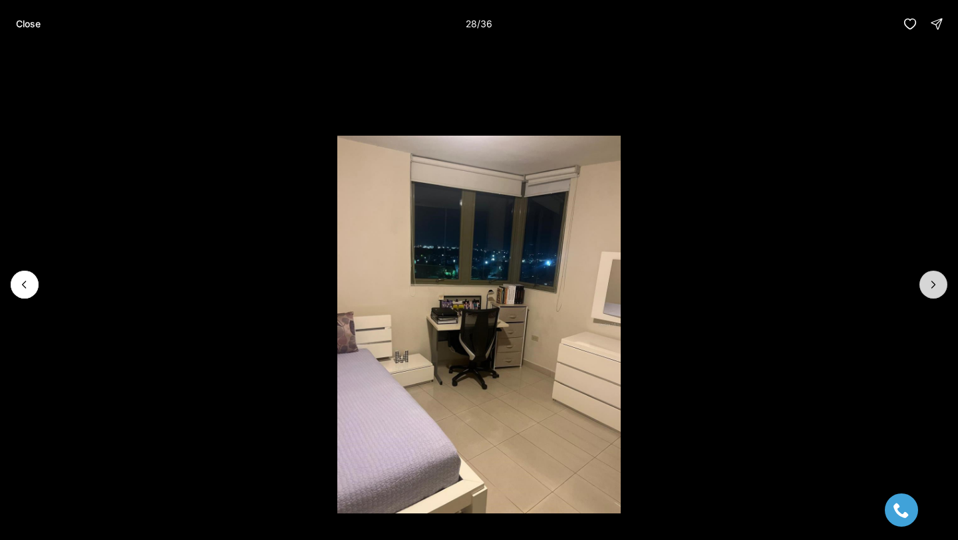
click at [933, 285] on icon "Next slide" at bounding box center [933, 284] width 13 height 13
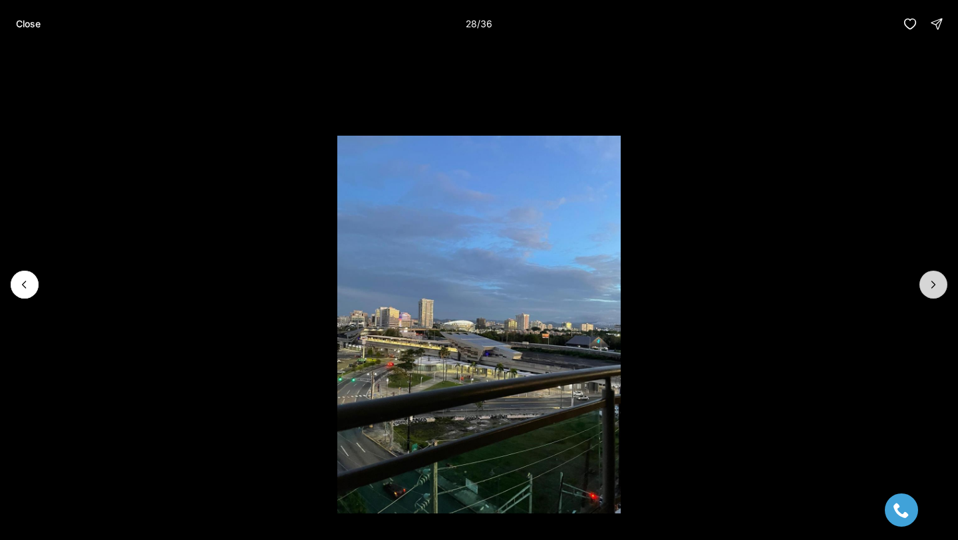
click at [933, 285] on icon "Next slide" at bounding box center [933, 284] width 13 height 13
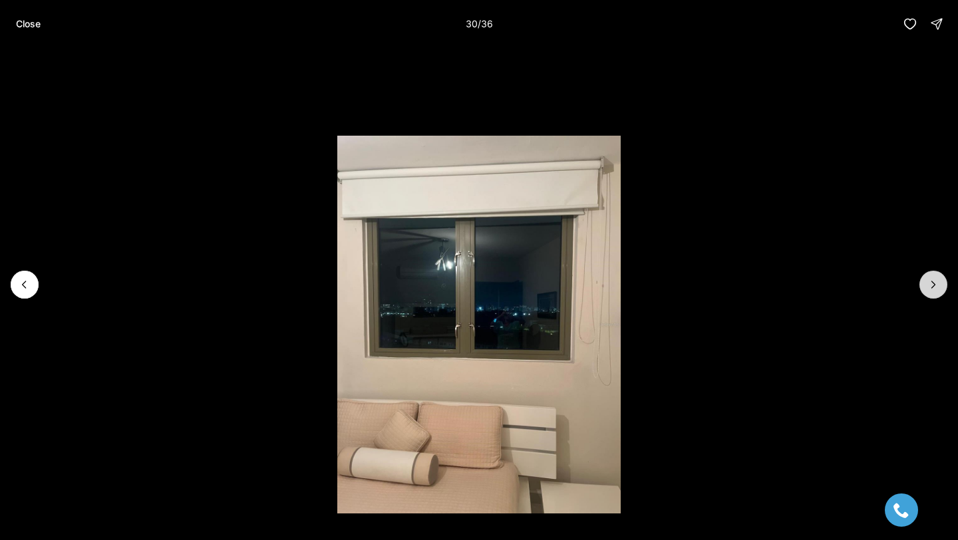
click at [933, 285] on icon "Next slide" at bounding box center [933, 284] width 13 height 13
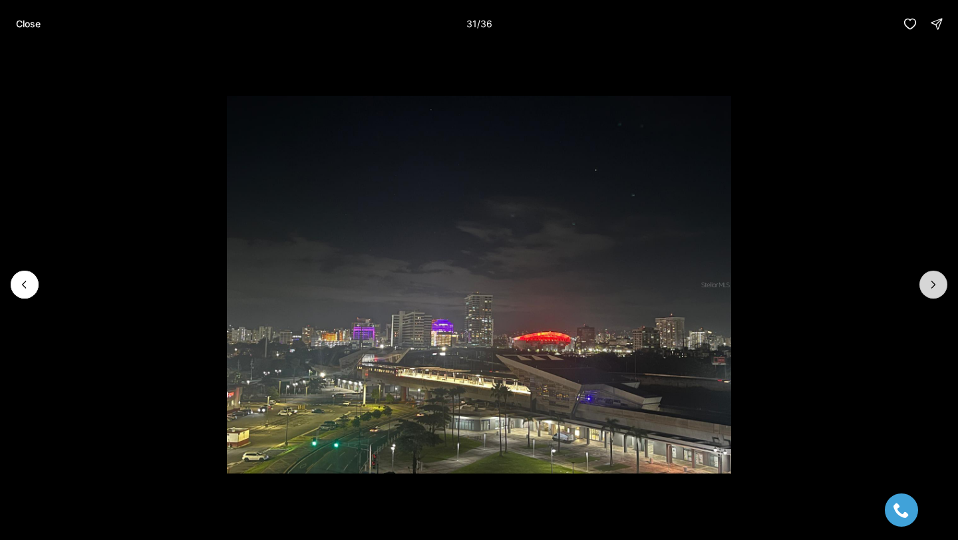
click at [933, 285] on icon "Next slide" at bounding box center [933, 284] width 13 height 13
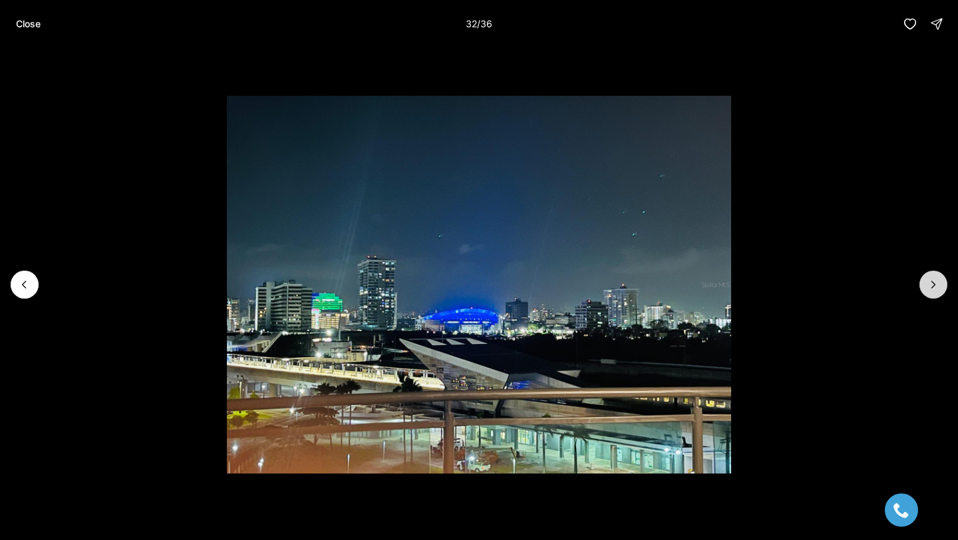
click at [933, 285] on icon "Next slide" at bounding box center [933, 284] width 13 height 13
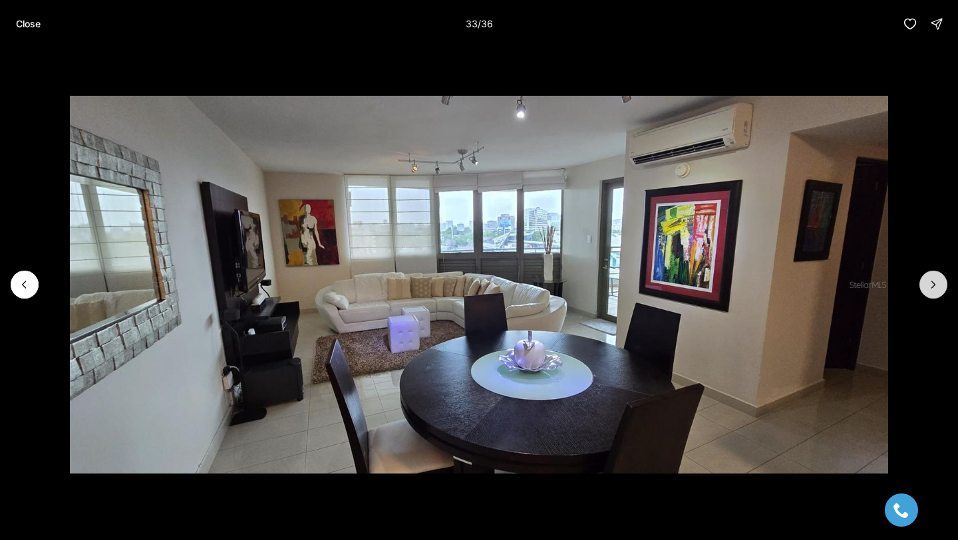
click at [933, 285] on icon "Next slide" at bounding box center [933, 284] width 13 height 13
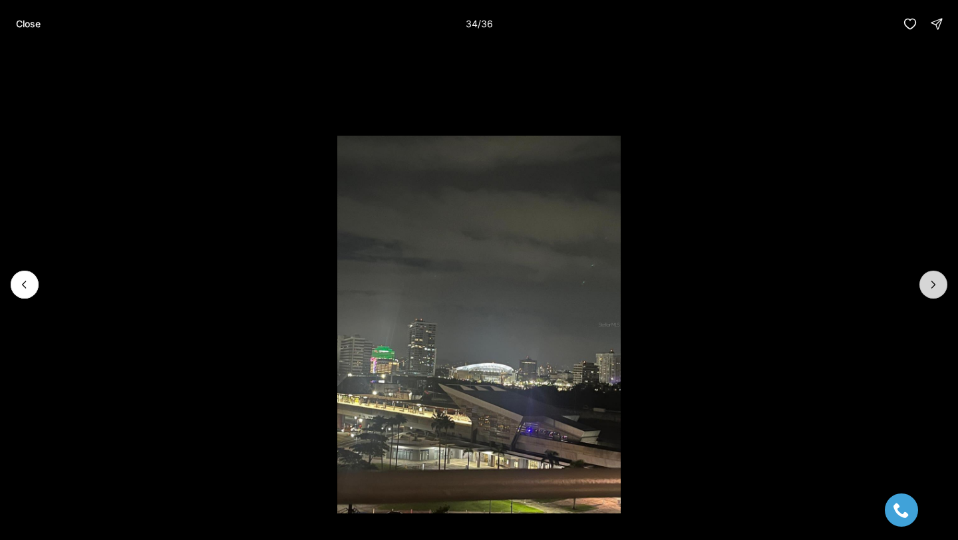
click at [933, 285] on icon "Next slide" at bounding box center [933, 284] width 13 height 13
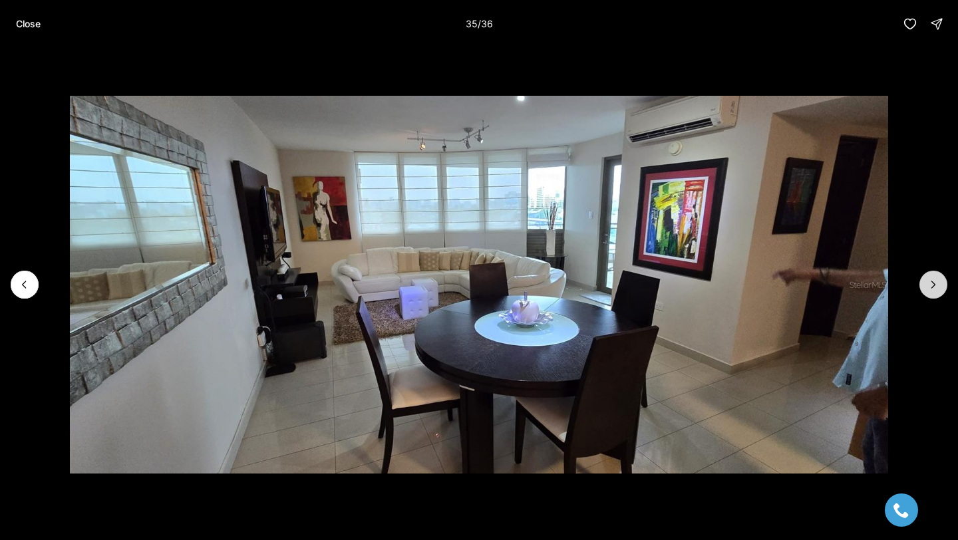
click at [933, 285] on icon "Next slide" at bounding box center [933, 284] width 13 height 13
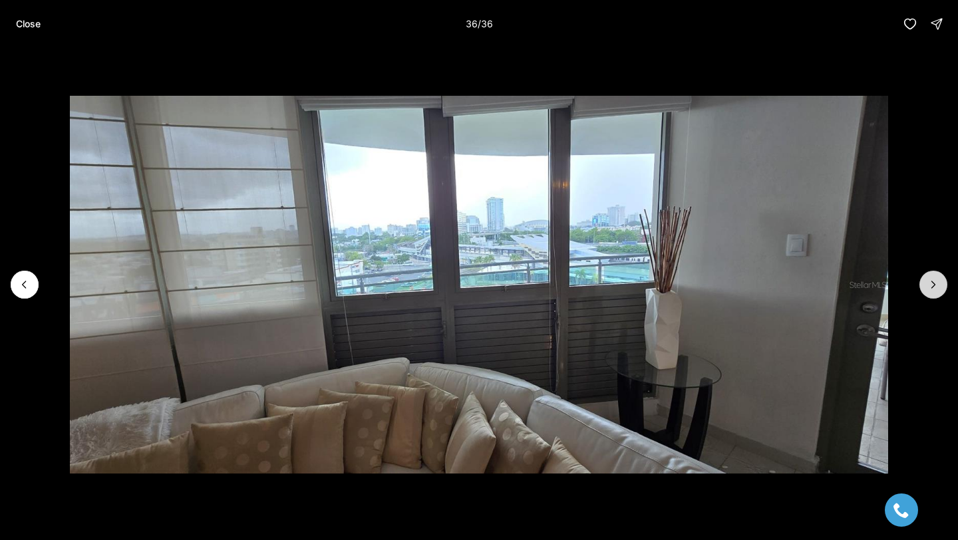
click at [933, 285] on div at bounding box center [934, 285] width 28 height 28
click at [6, 289] on li "36 of 36" at bounding box center [479, 285] width 958 height 474
click at [20, 286] on icon "Previous slide" at bounding box center [24, 284] width 13 height 13
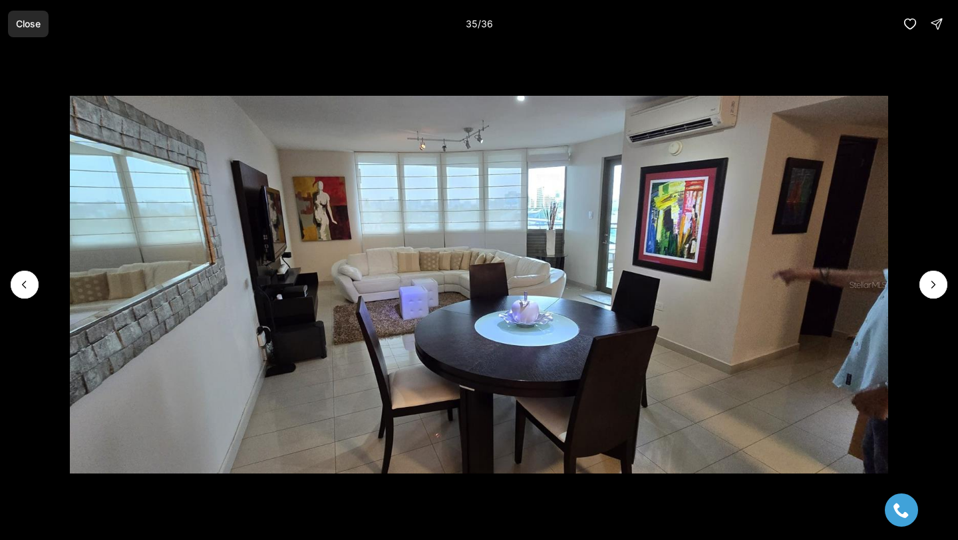
click at [32, 19] on p "Close" at bounding box center [28, 24] width 25 height 11
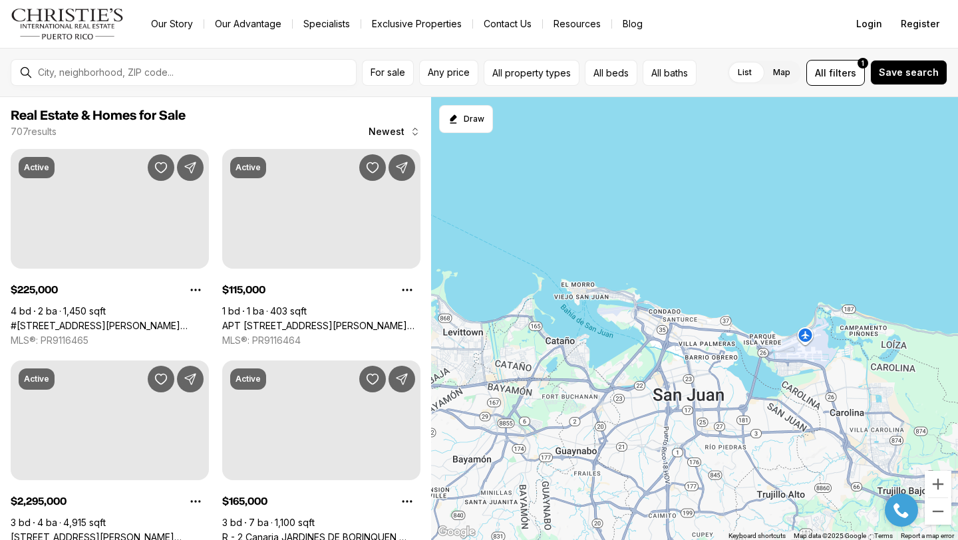
scroll to position [1016, 0]
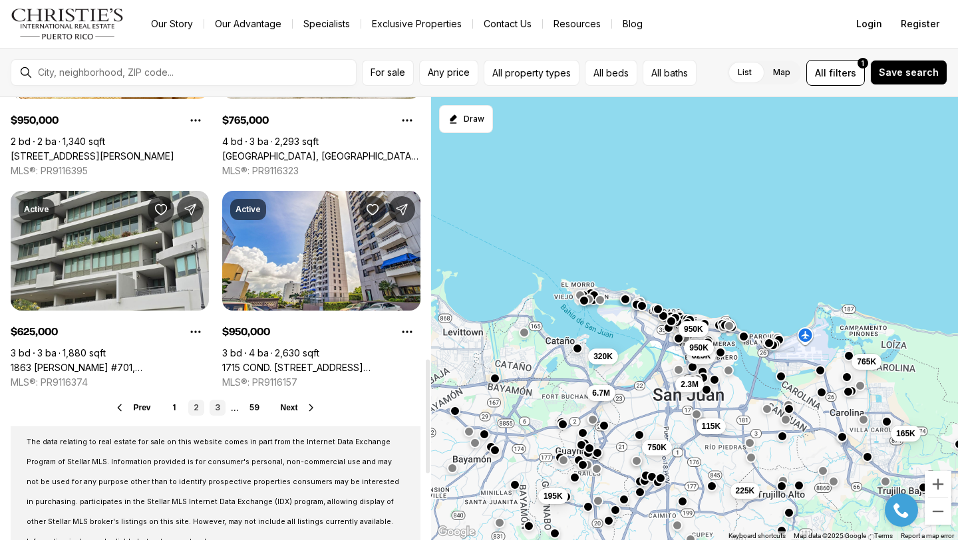
click at [213, 407] on link "3" at bounding box center [218, 408] width 16 height 16
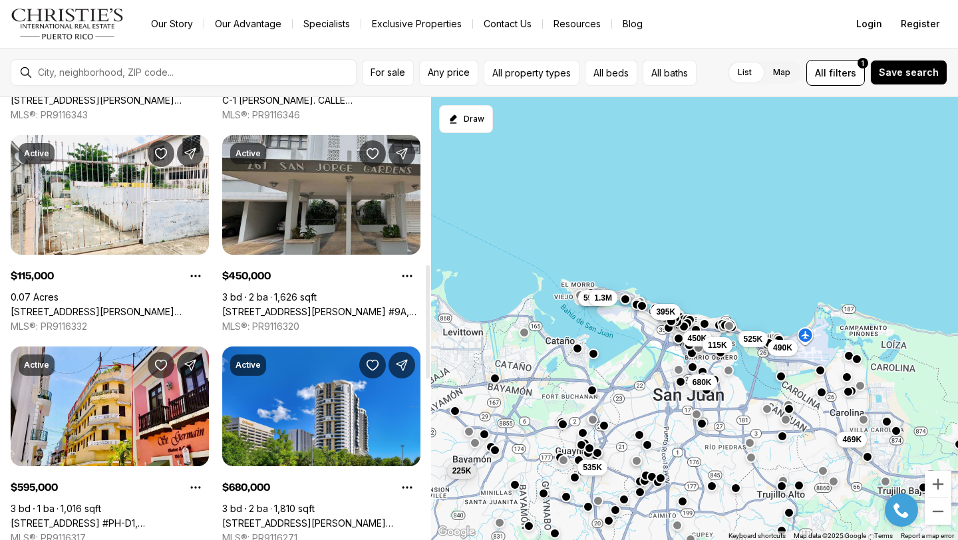
scroll to position [918, 0]
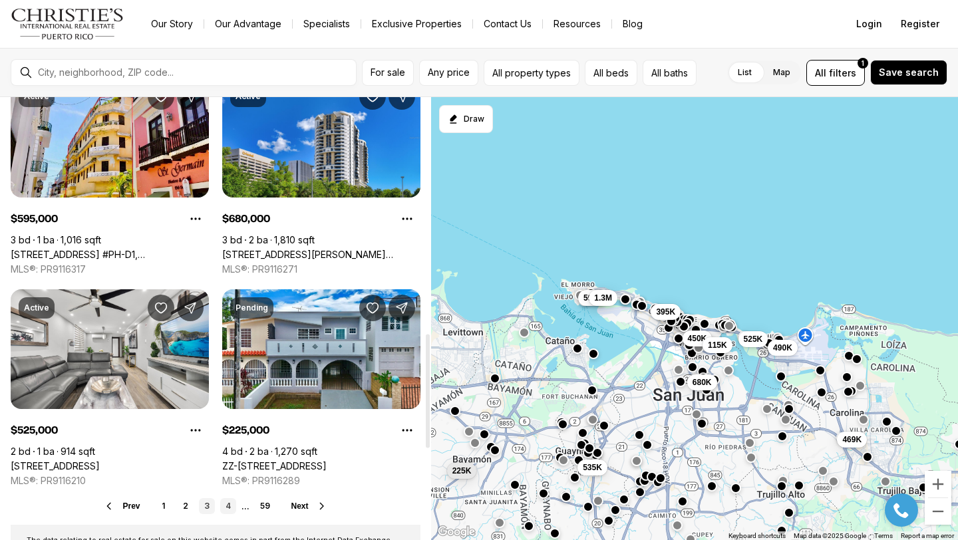
click at [232, 508] on link "4" at bounding box center [228, 507] width 16 height 16
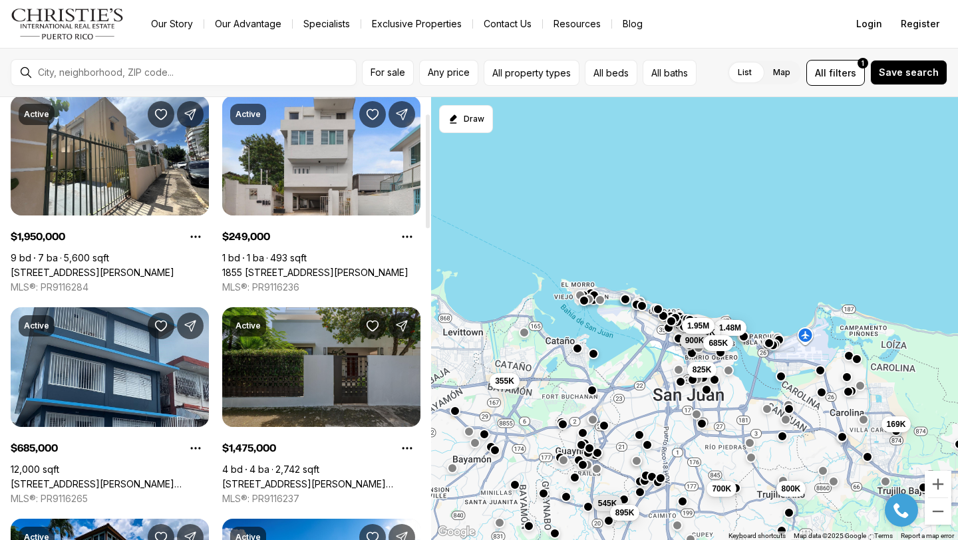
scroll to position [64, 0]
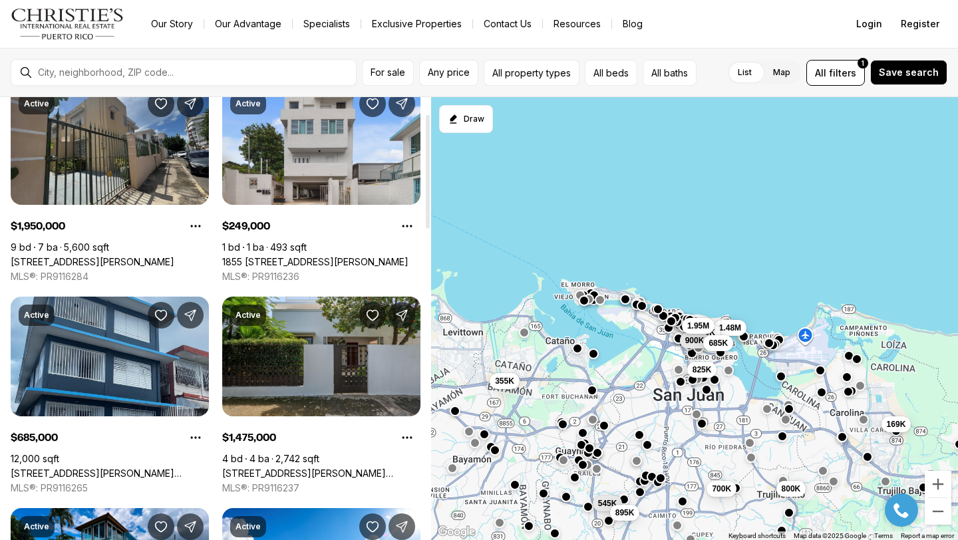
click at [126, 256] on link "1510 CALLE MIRSONIA, SAN JUAN PR, 00911" at bounding box center [93, 262] width 164 height 12
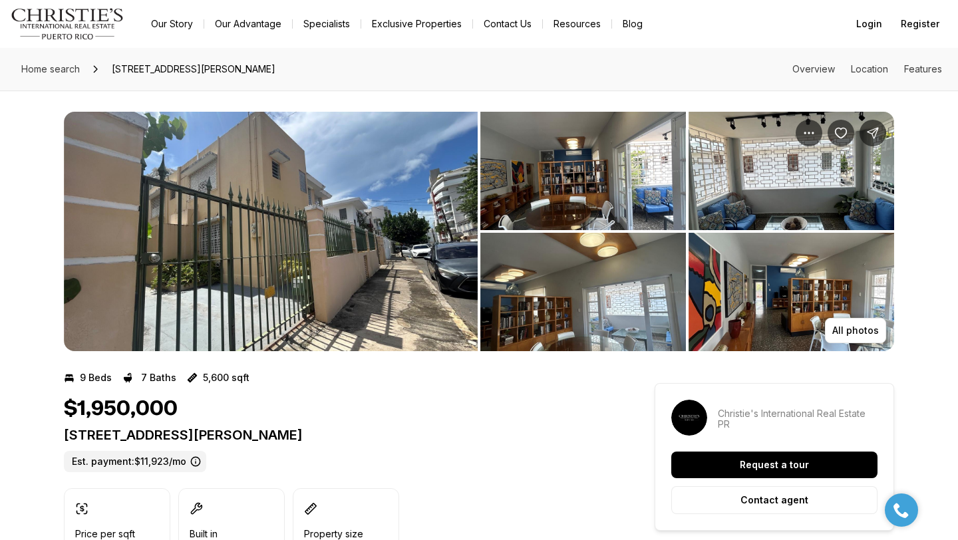
click at [400, 256] on img "View image gallery" at bounding box center [271, 232] width 414 height 240
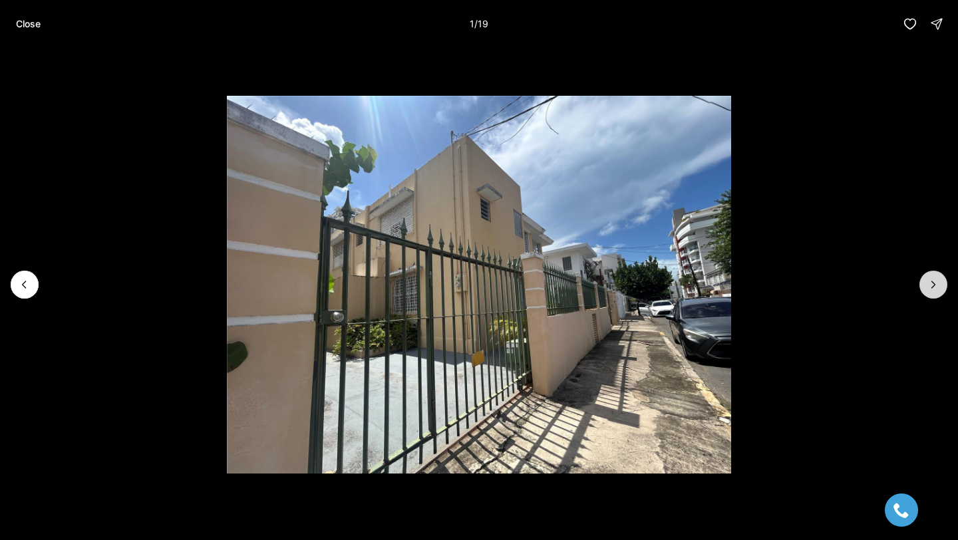
click at [932, 288] on icon "Next slide" at bounding box center [933, 285] width 3 height 7
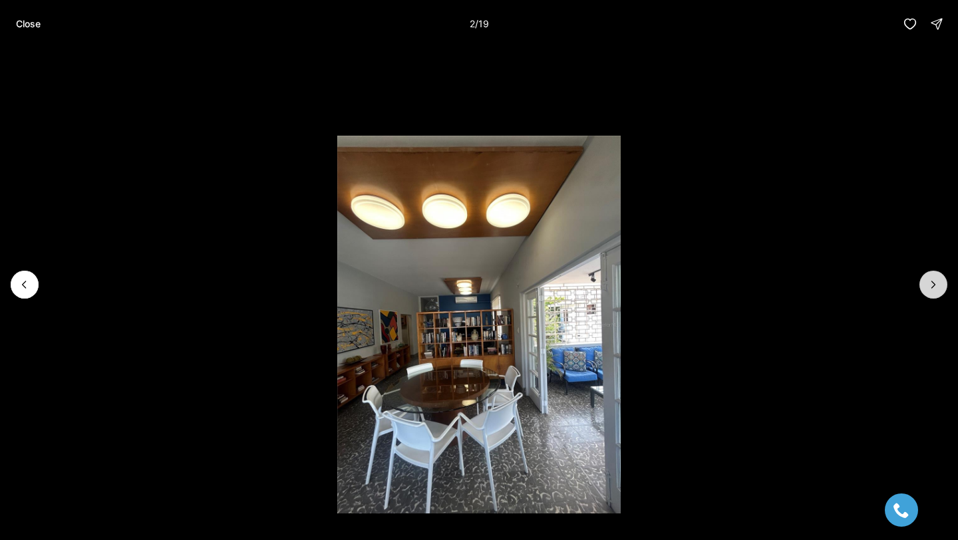
click at [932, 288] on icon "Next slide" at bounding box center [933, 285] width 3 height 7
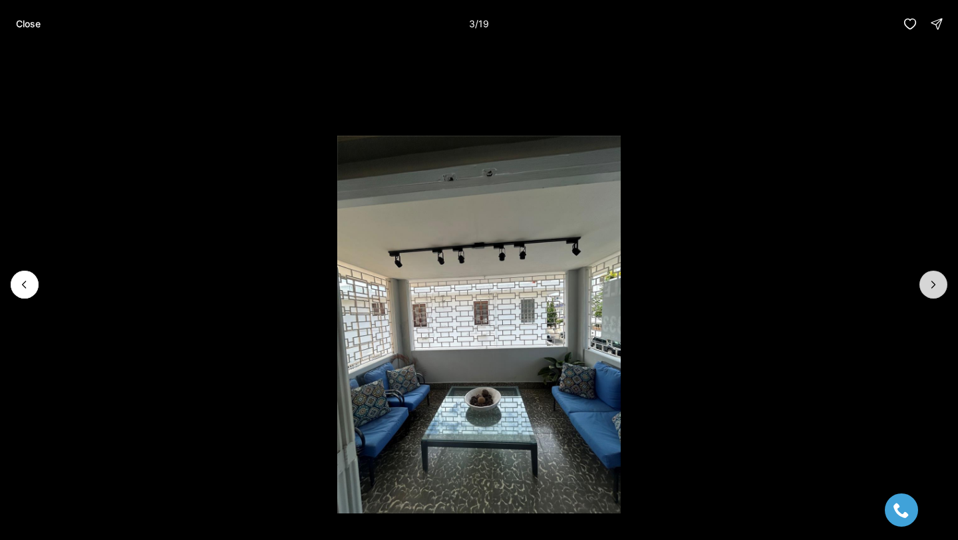
click at [932, 288] on icon "Next slide" at bounding box center [933, 285] width 3 height 7
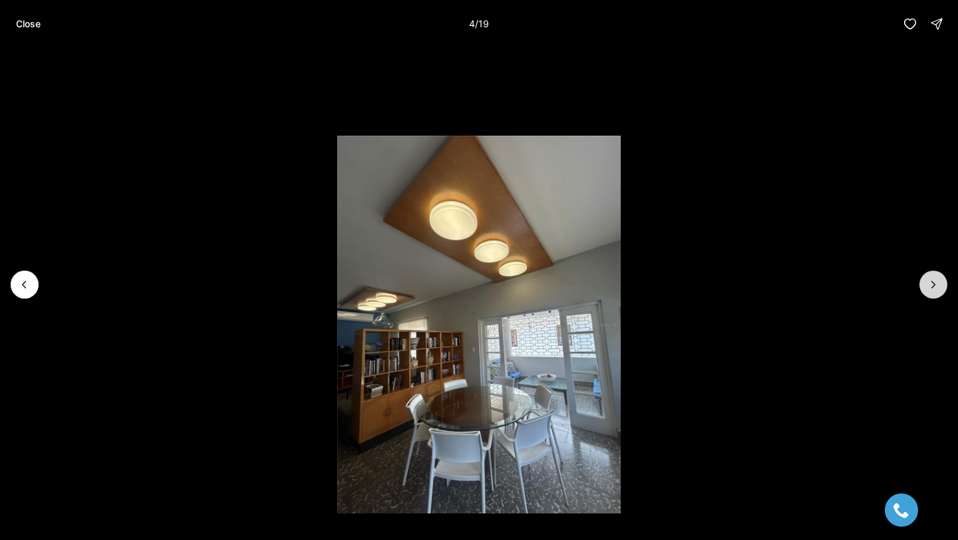
click at [932, 288] on icon "Next slide" at bounding box center [933, 285] width 3 height 7
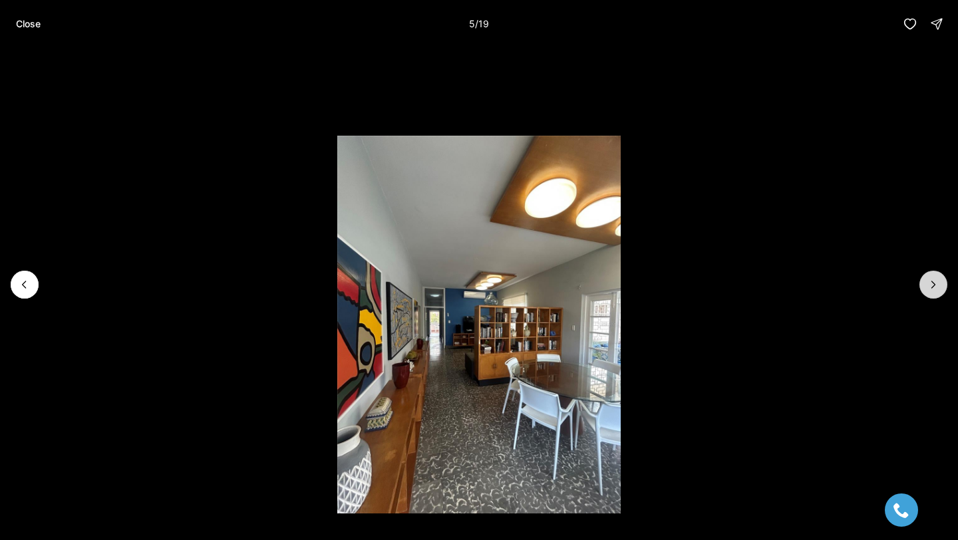
click at [932, 288] on icon "Next slide" at bounding box center [933, 285] width 3 height 7
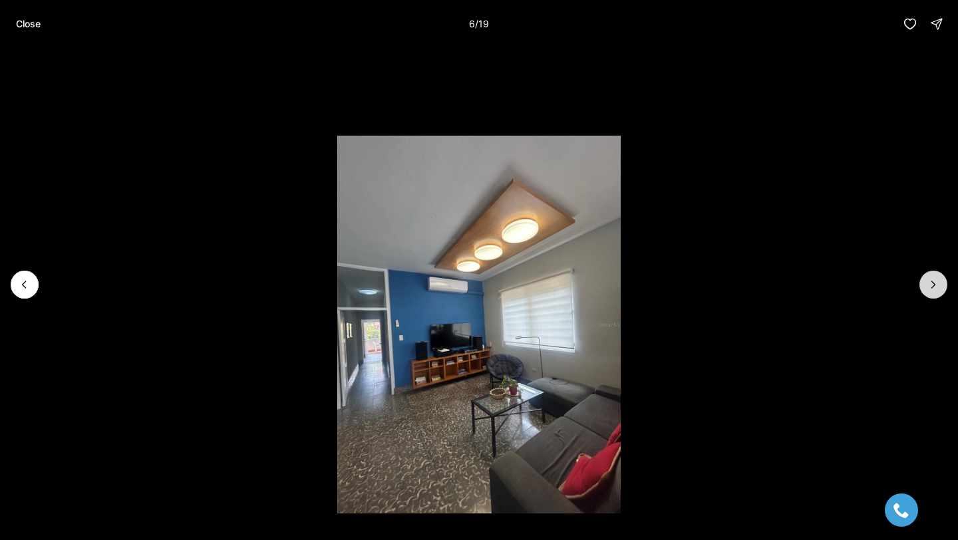
click at [932, 288] on icon "Next slide" at bounding box center [933, 285] width 3 height 7
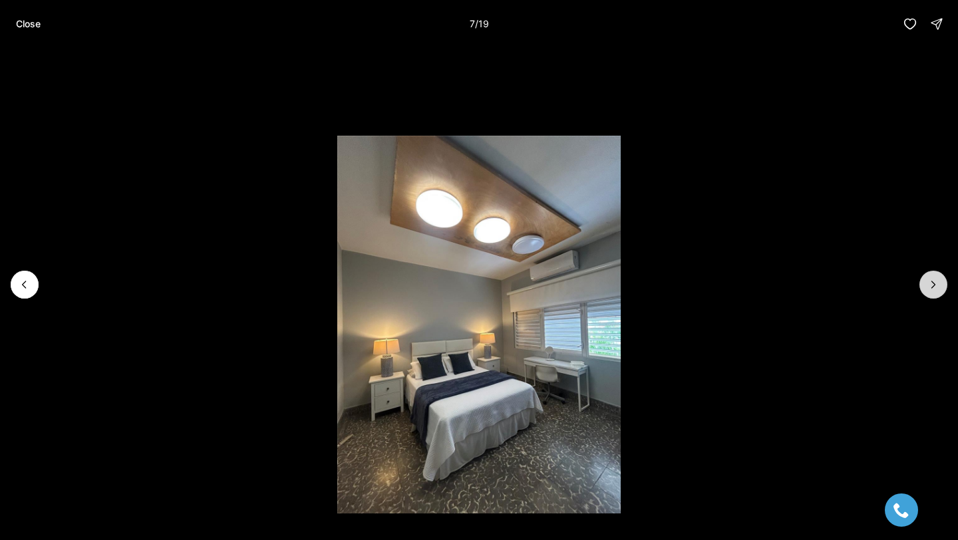
click at [932, 288] on icon "Next slide" at bounding box center [933, 285] width 3 height 7
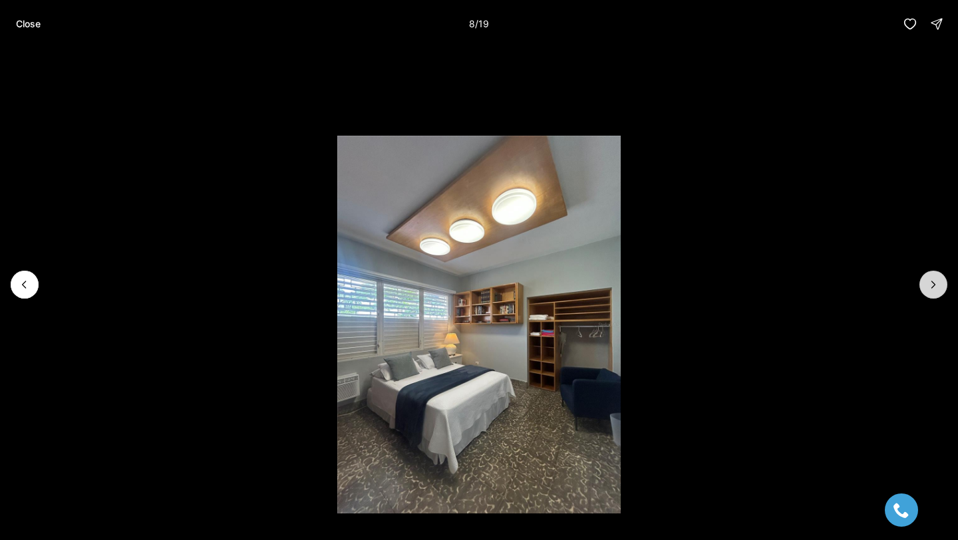
click at [932, 288] on icon "Next slide" at bounding box center [933, 285] width 3 height 7
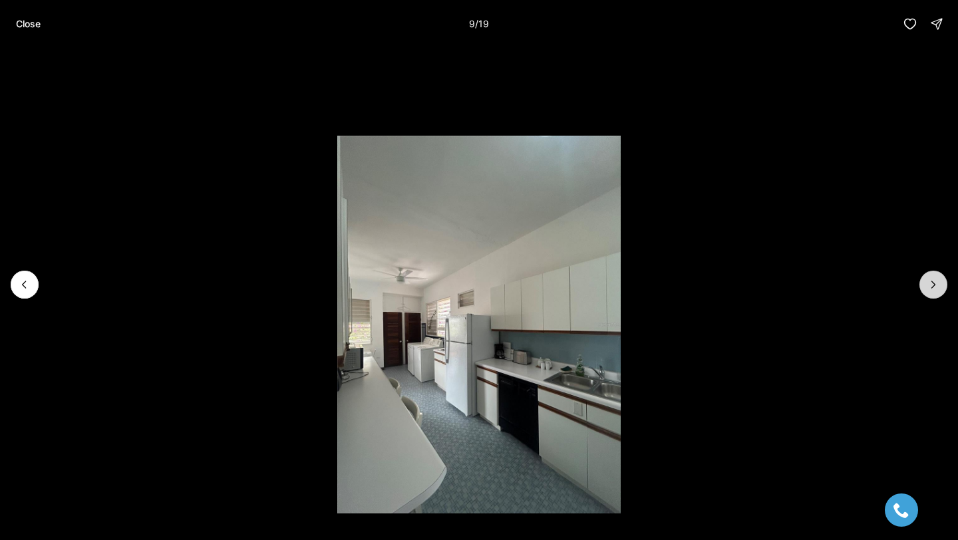
click at [932, 288] on icon "Next slide" at bounding box center [933, 285] width 3 height 7
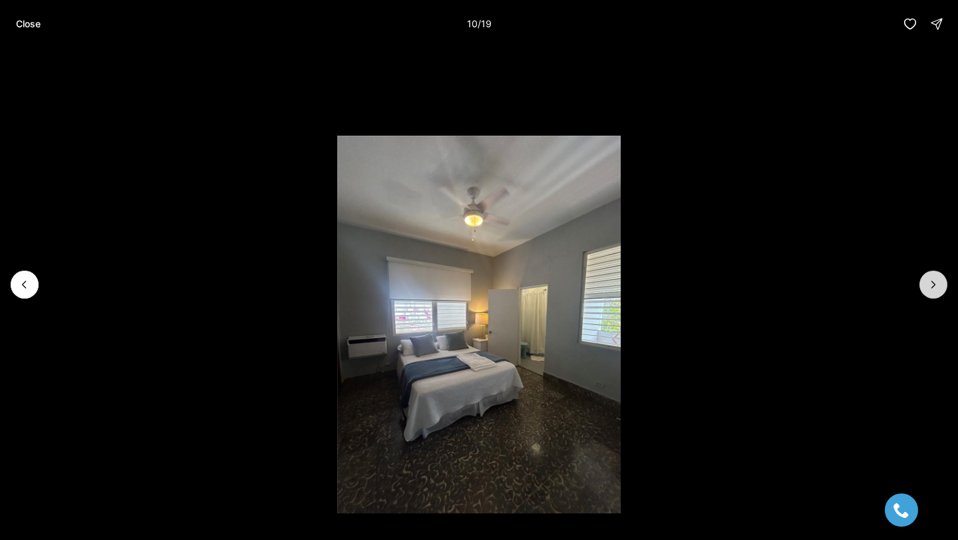
click at [932, 288] on icon "Next slide" at bounding box center [933, 285] width 3 height 7
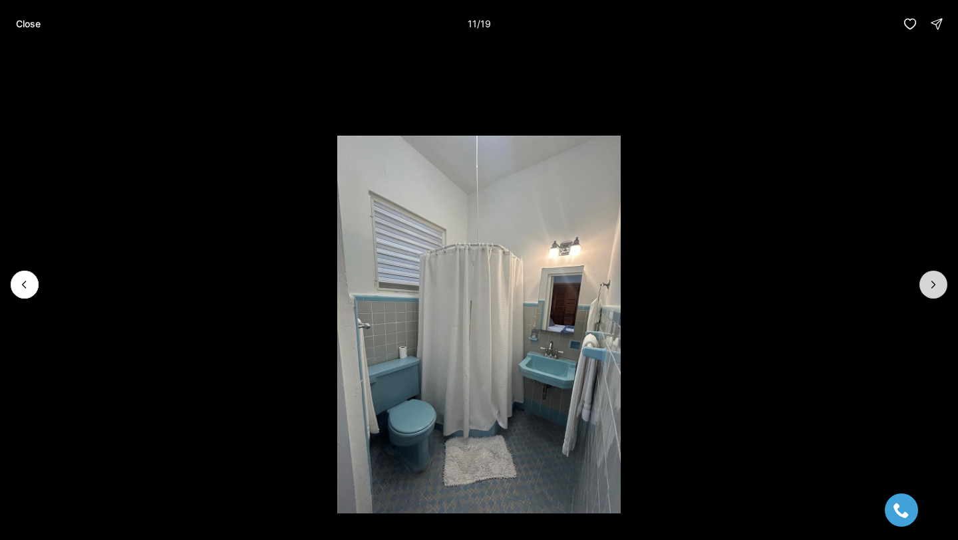
click at [932, 288] on icon "Next slide" at bounding box center [933, 285] width 3 height 7
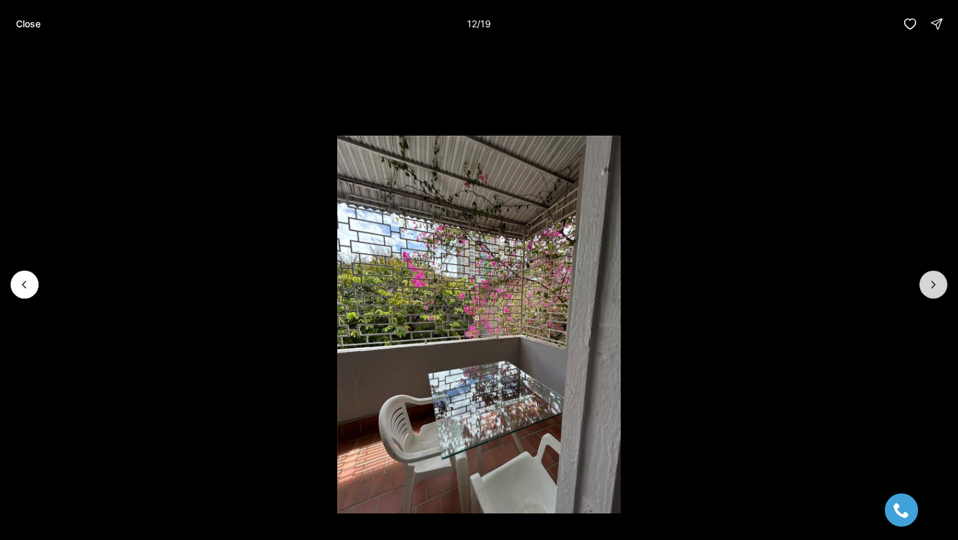
click at [932, 288] on icon "Next slide" at bounding box center [933, 285] width 3 height 7
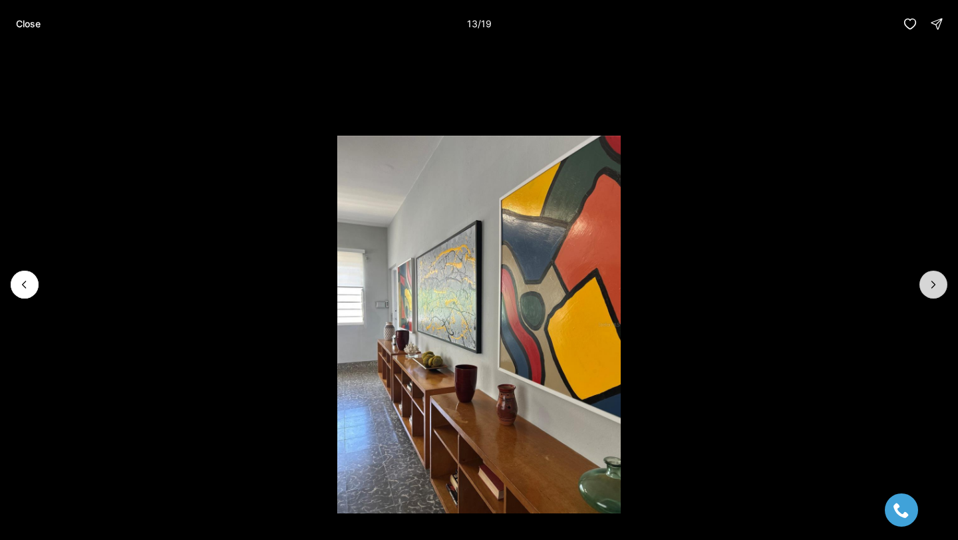
click at [932, 288] on icon "Next slide" at bounding box center [933, 285] width 3 height 7
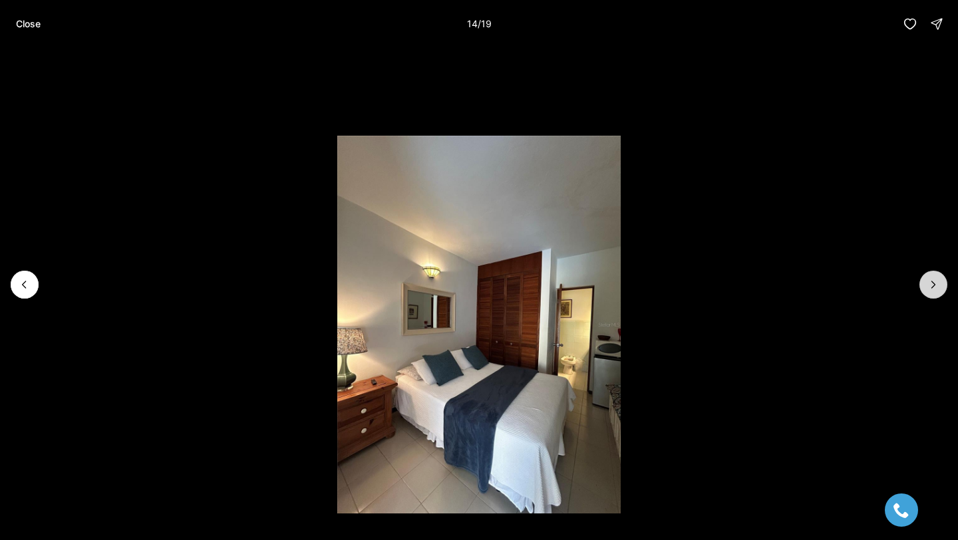
click at [932, 288] on icon "Next slide" at bounding box center [933, 285] width 3 height 7
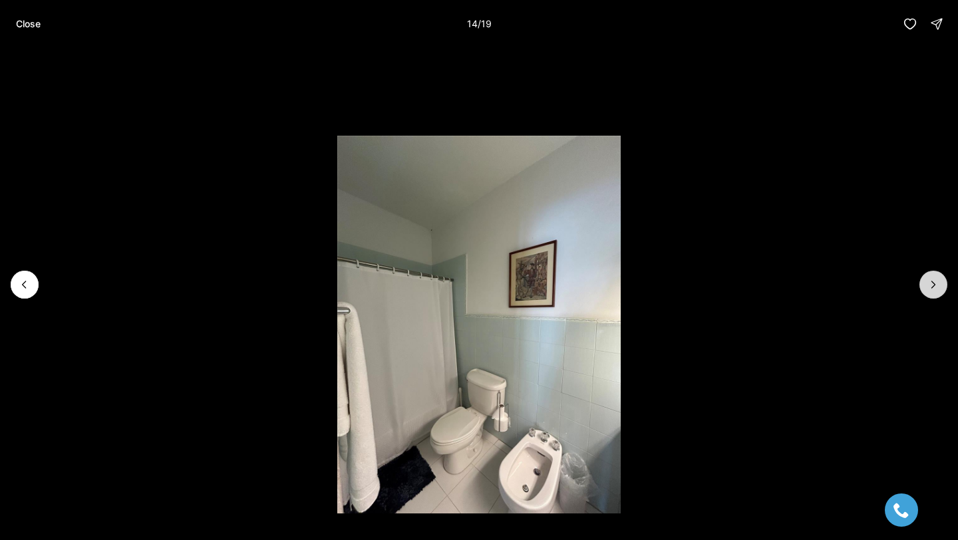
click at [932, 288] on icon "Next slide" at bounding box center [933, 285] width 3 height 7
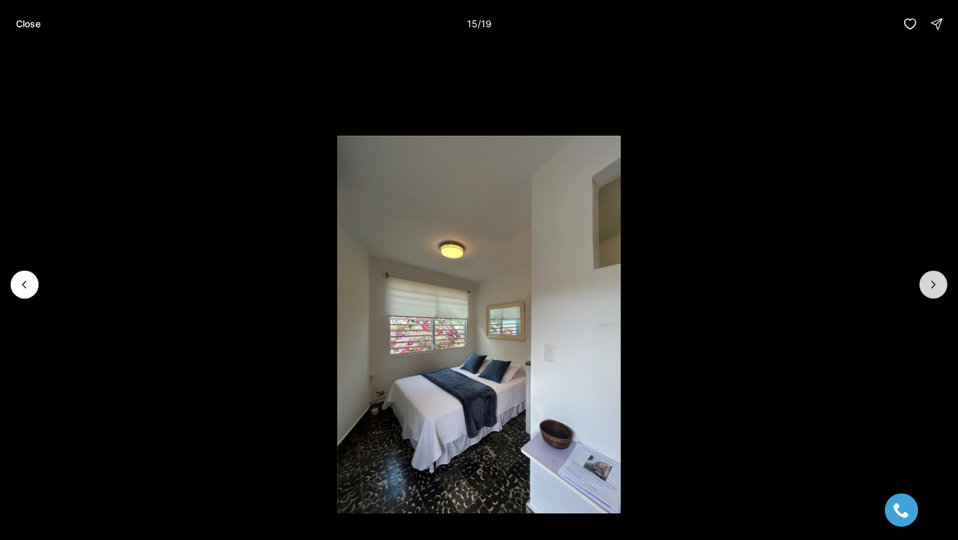
click at [932, 288] on icon "Next slide" at bounding box center [933, 285] width 3 height 7
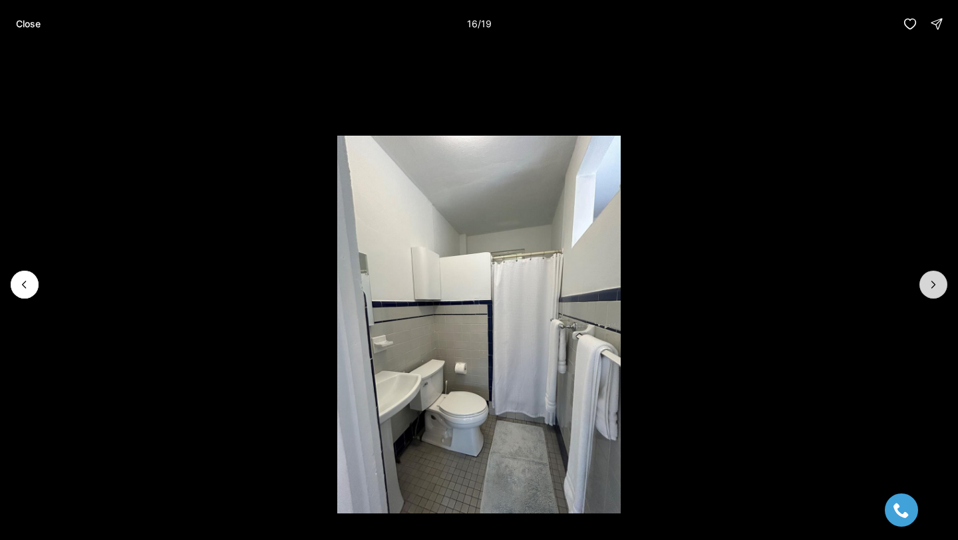
click at [932, 288] on icon "Next slide" at bounding box center [933, 285] width 3 height 7
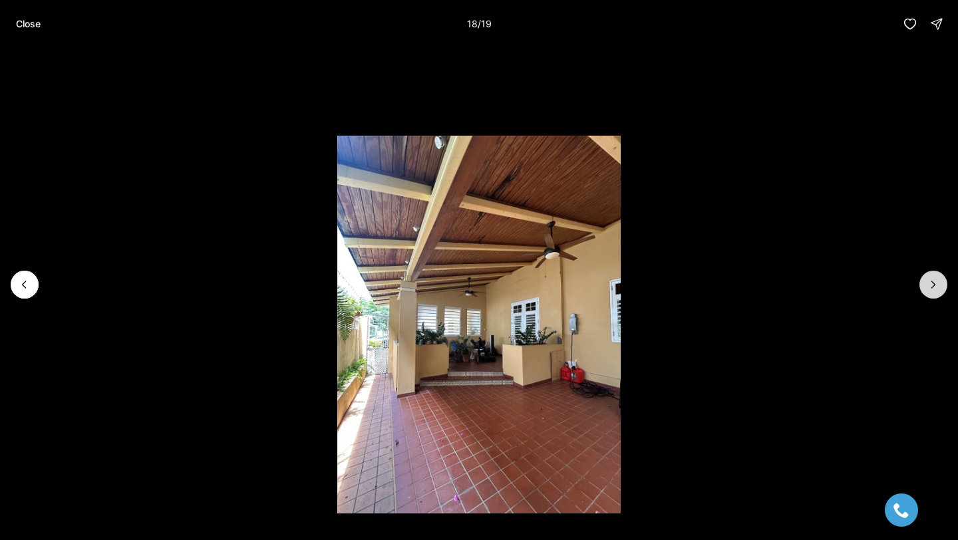
click at [931, 288] on icon "Next slide" at bounding box center [933, 284] width 13 height 13
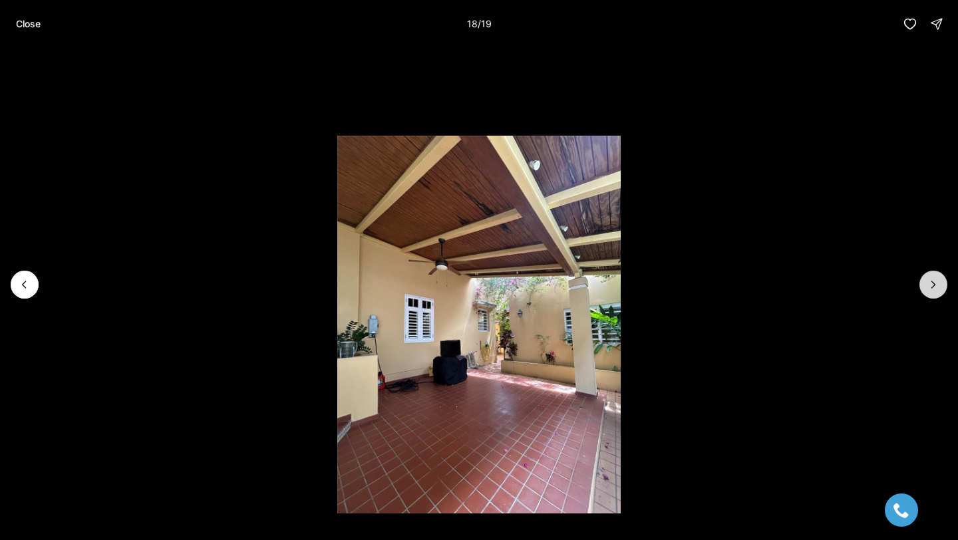
click at [931, 288] on div at bounding box center [934, 285] width 28 height 28
click at [35, 24] on p "Close" at bounding box center [28, 24] width 25 height 11
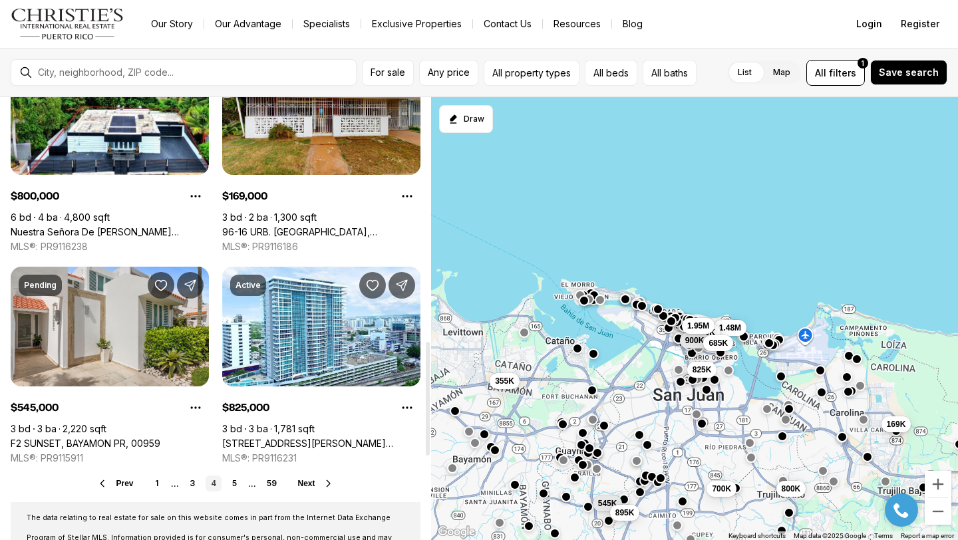
scroll to position [948, 0]
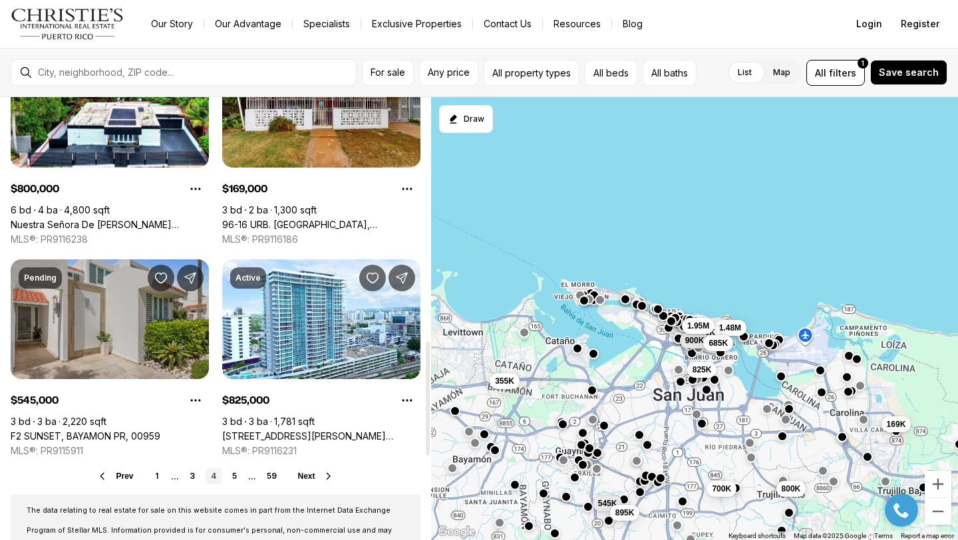
click at [110, 431] on link "F2 SUNSET, BAYAMON PR, 00959" at bounding box center [86, 437] width 150 height 12
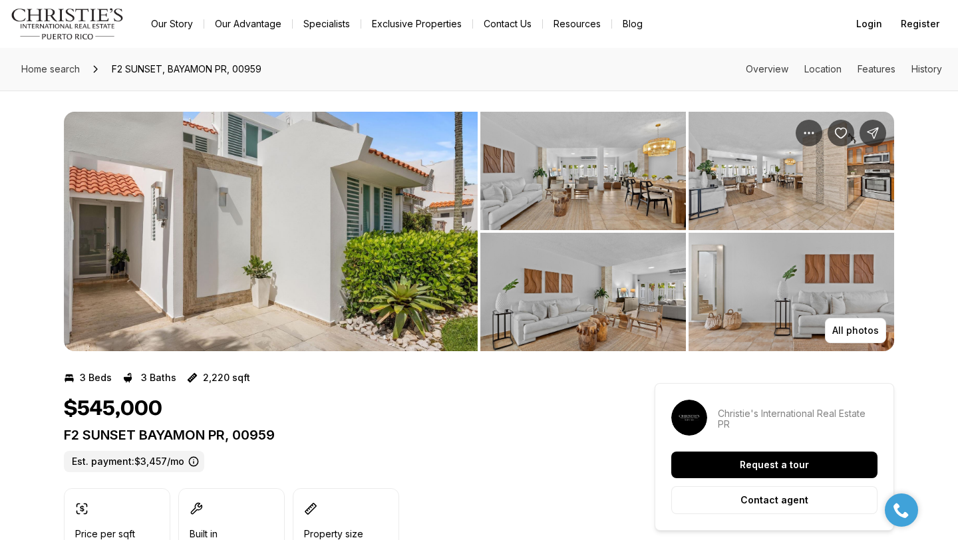
click at [251, 310] on img "View image gallery" at bounding box center [271, 232] width 414 height 240
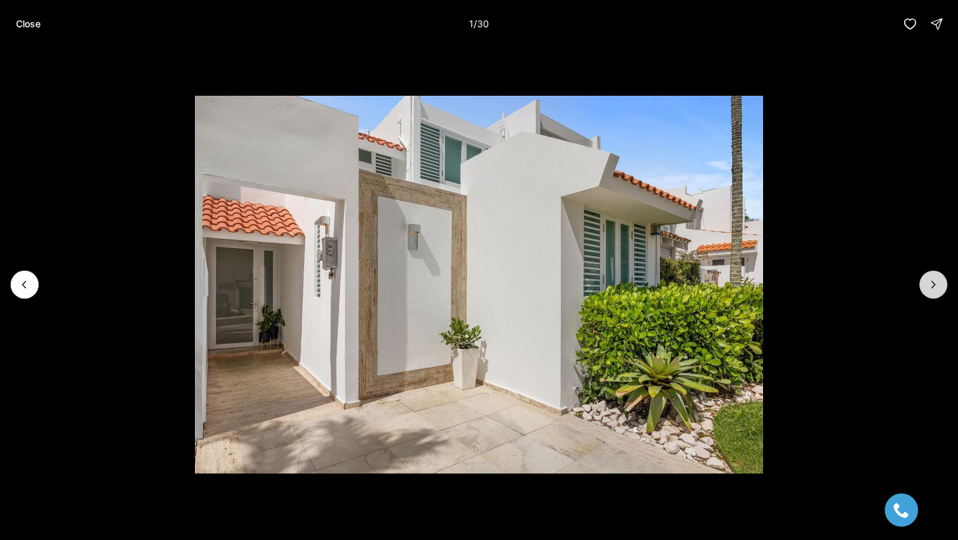
click at [936, 293] on button "Next slide" at bounding box center [934, 285] width 28 height 28
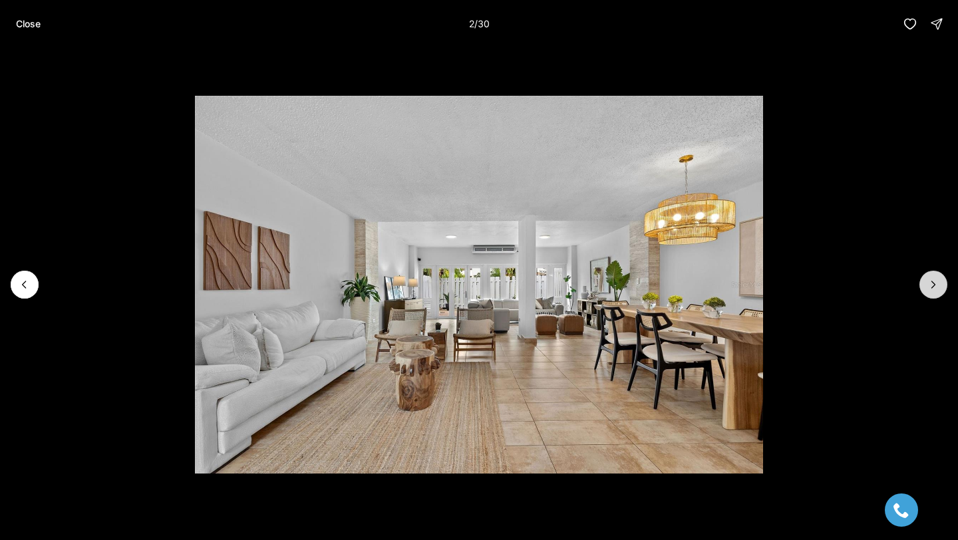
click at [934, 292] on button "Next slide" at bounding box center [934, 285] width 28 height 28
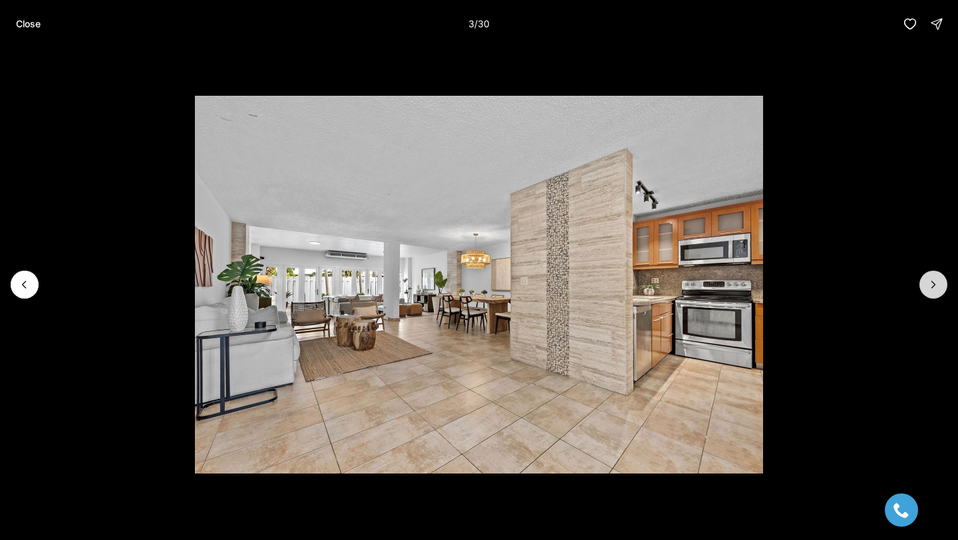
click at [933, 292] on button "Next slide" at bounding box center [934, 285] width 28 height 28
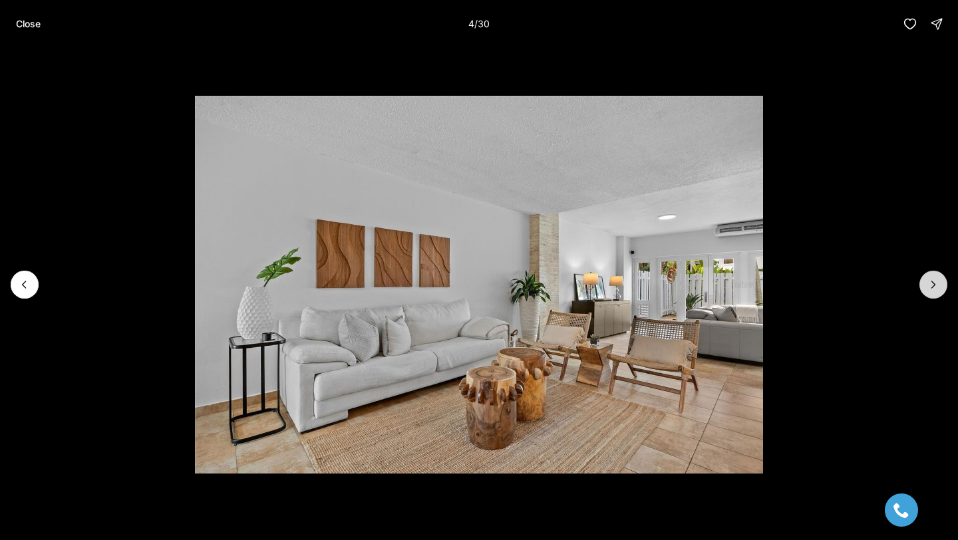
click at [933, 292] on button "Next slide" at bounding box center [934, 285] width 28 height 28
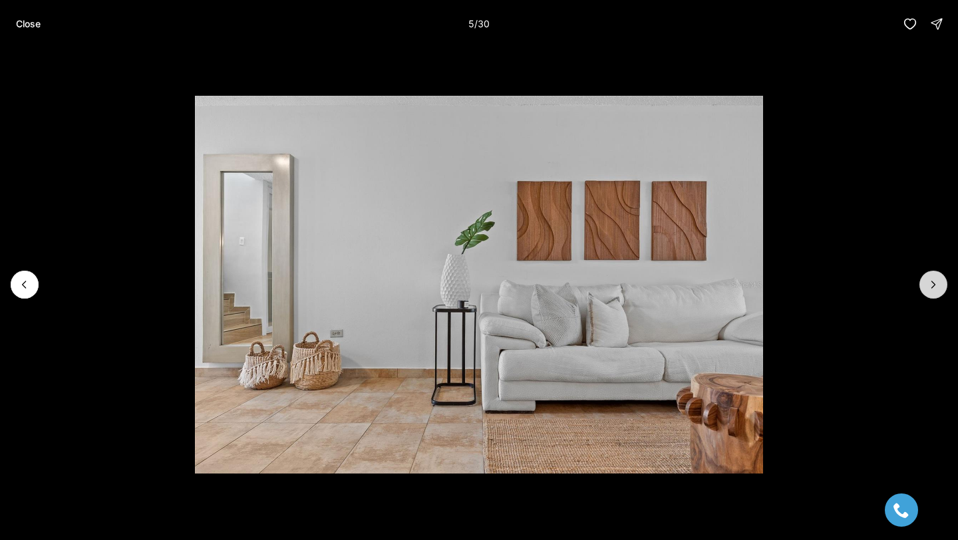
click at [933, 292] on button "Next slide" at bounding box center [934, 285] width 28 height 28
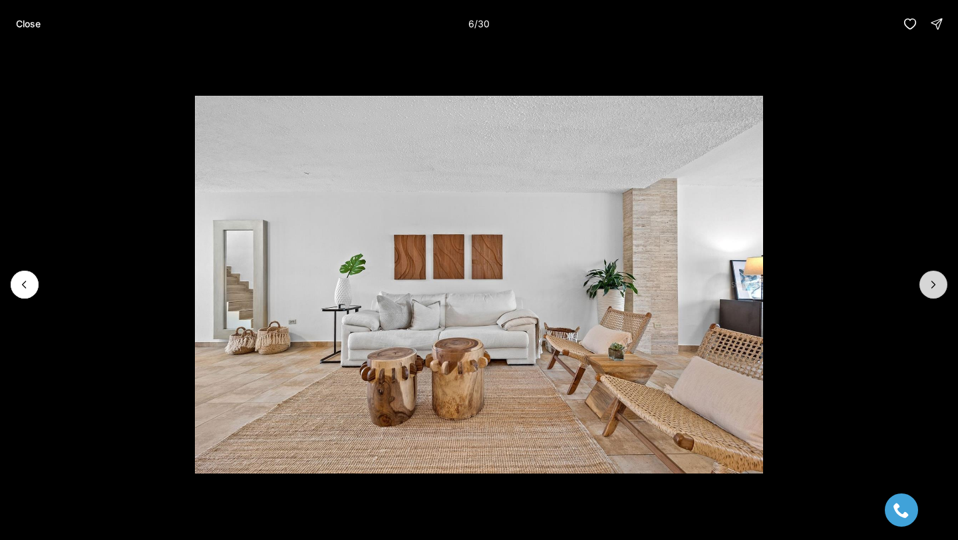
click at [933, 292] on button "Next slide" at bounding box center [934, 285] width 28 height 28
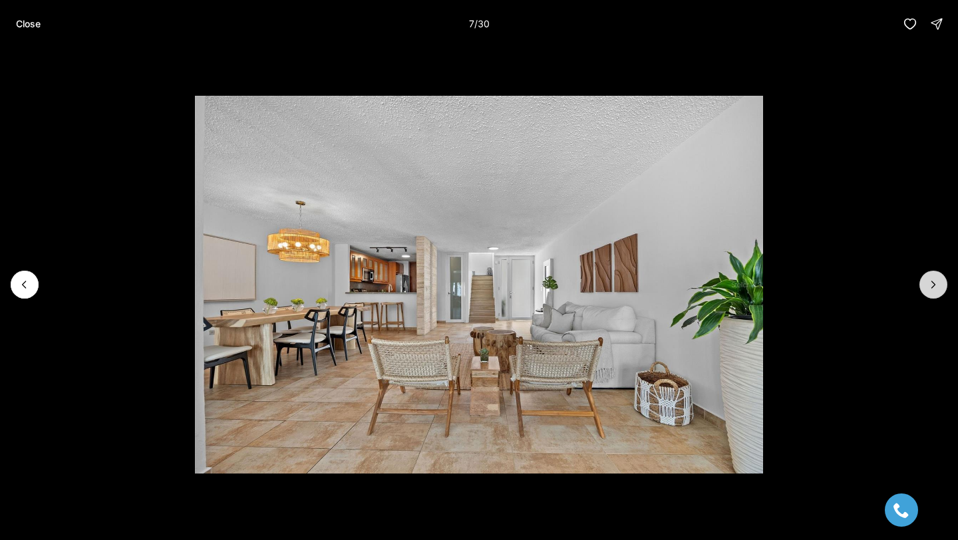
click at [933, 292] on button "Next slide" at bounding box center [934, 285] width 28 height 28
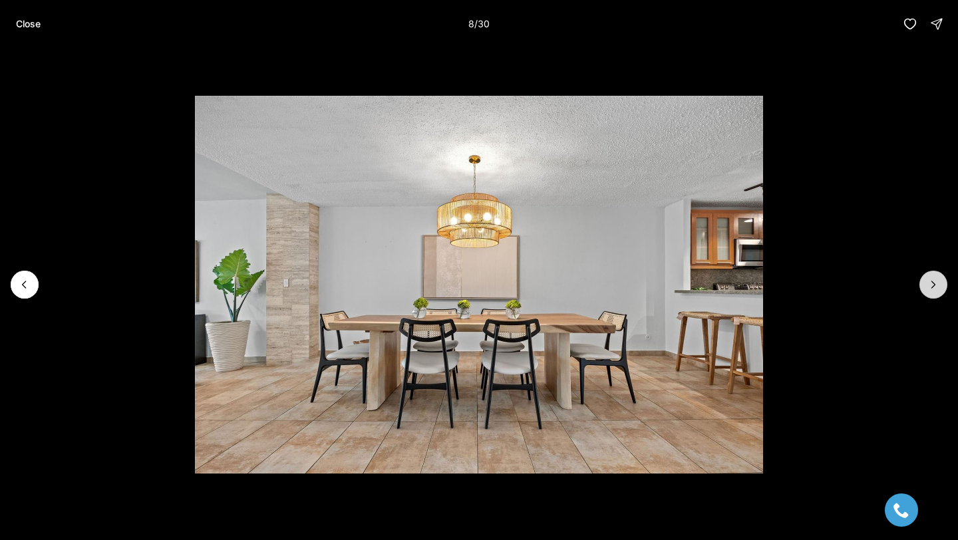
click at [933, 292] on button "Next slide" at bounding box center [934, 285] width 28 height 28
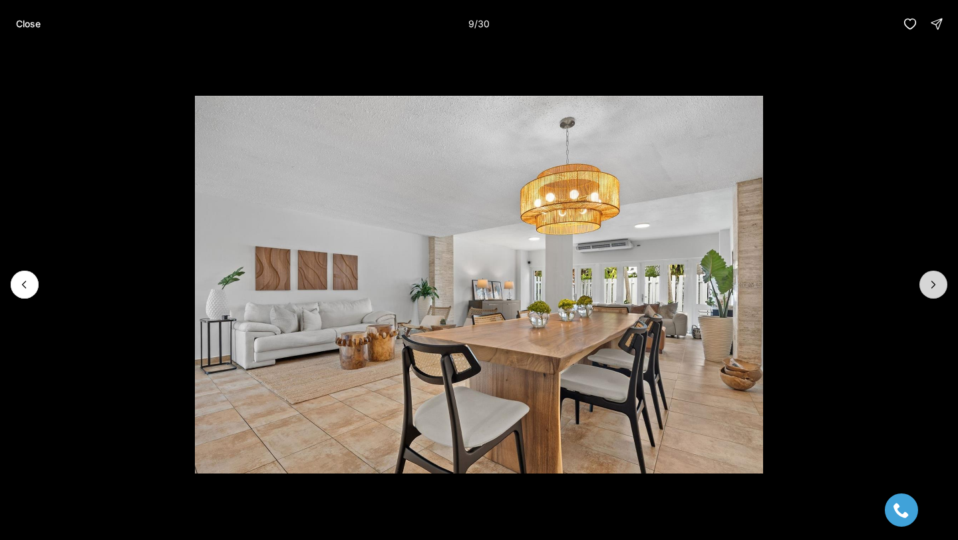
click at [933, 292] on button "Next slide" at bounding box center [934, 285] width 28 height 28
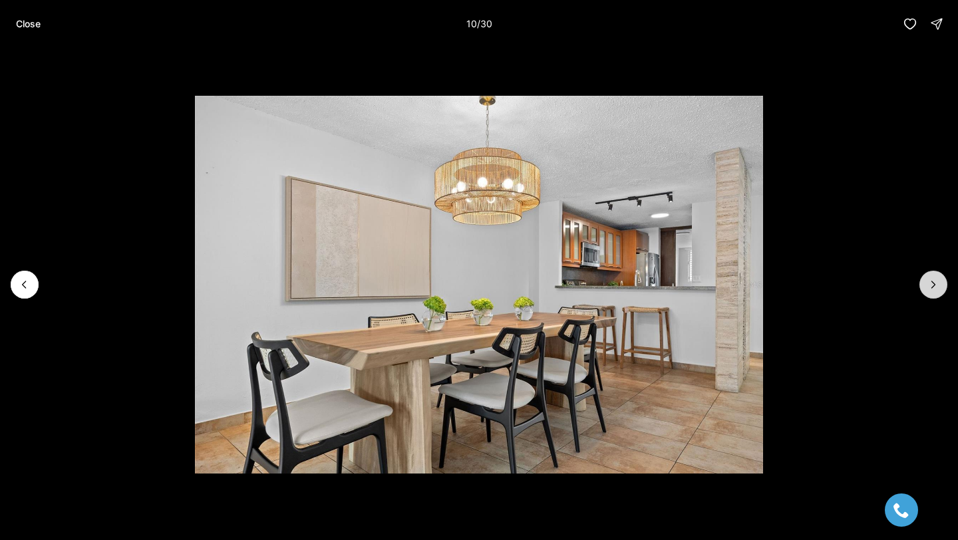
click at [933, 292] on button "Next slide" at bounding box center [934, 285] width 28 height 28
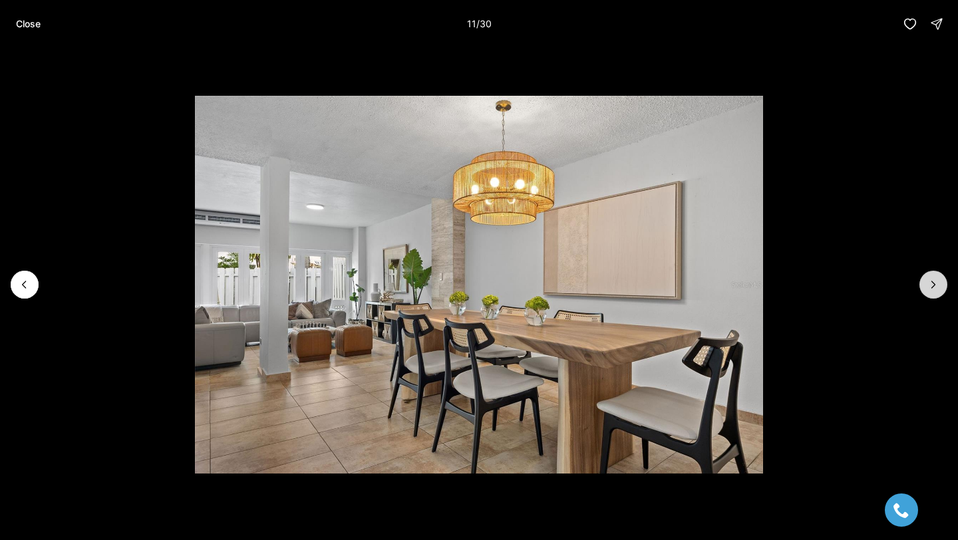
click at [931, 292] on button "Next slide" at bounding box center [934, 285] width 28 height 28
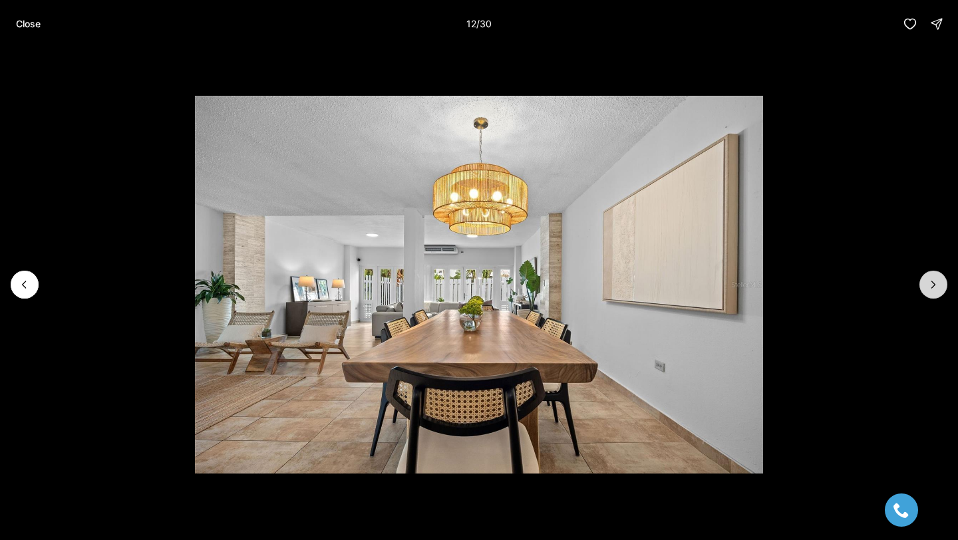
click at [931, 292] on button "Next slide" at bounding box center [934, 285] width 28 height 28
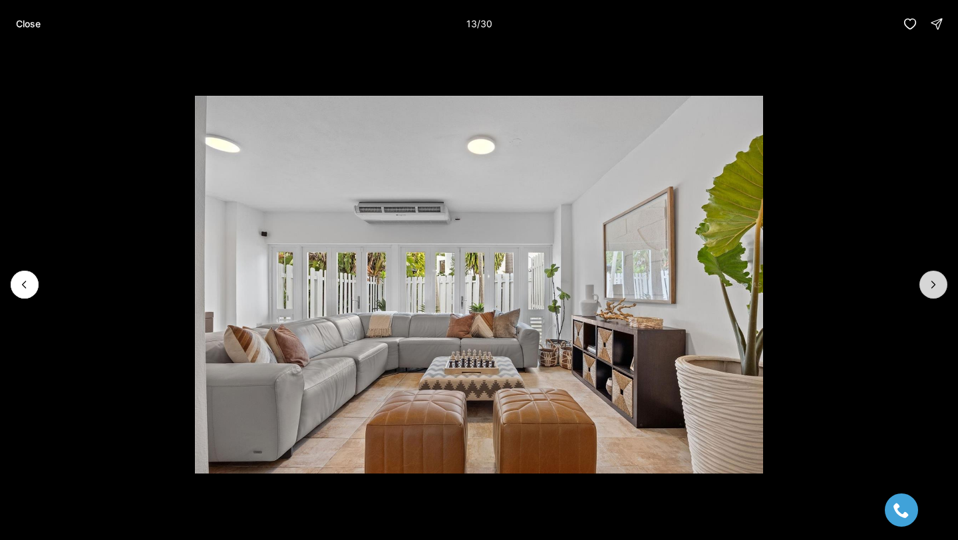
click at [931, 292] on button "Next slide" at bounding box center [934, 285] width 28 height 28
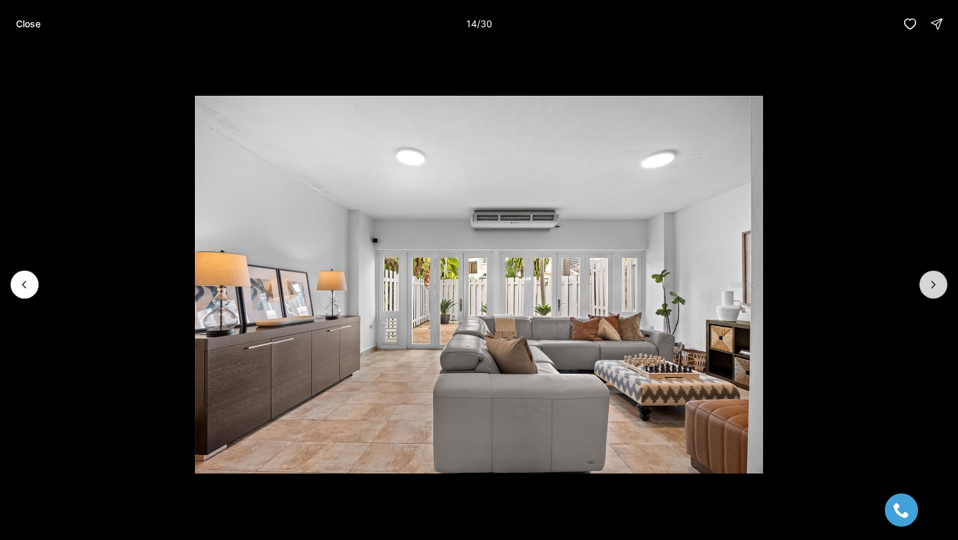
click at [931, 292] on button "Next slide" at bounding box center [934, 285] width 28 height 28
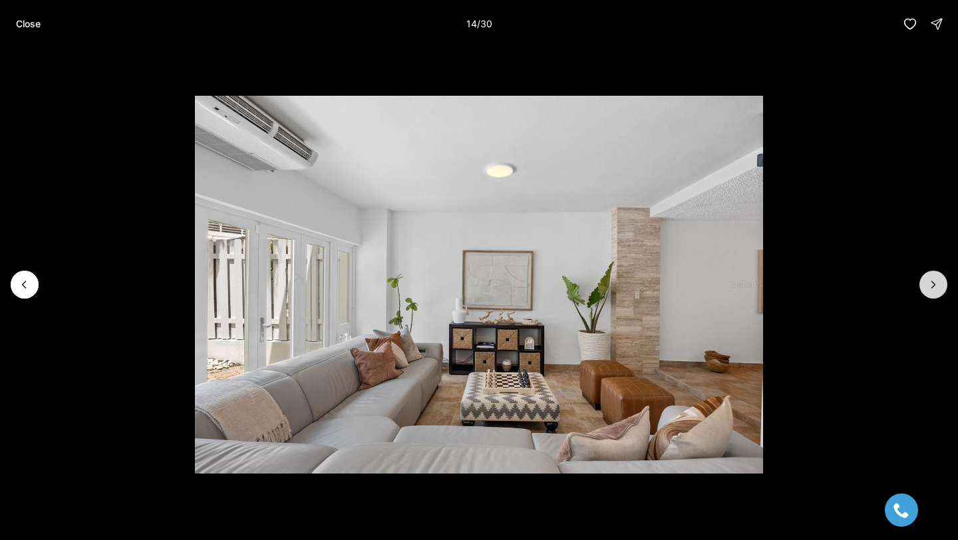
click at [931, 292] on button "Next slide" at bounding box center [934, 285] width 28 height 28
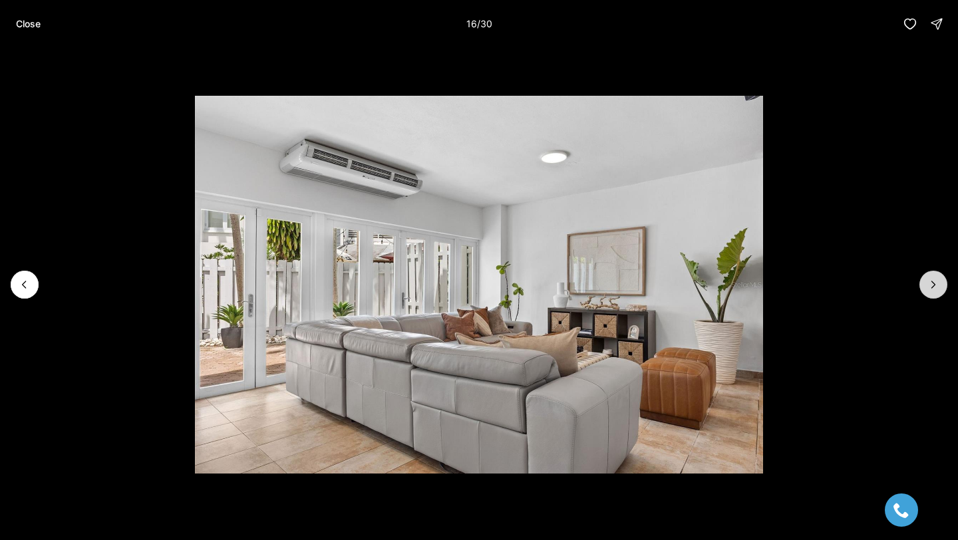
click at [931, 292] on button "Next slide" at bounding box center [934, 285] width 28 height 28
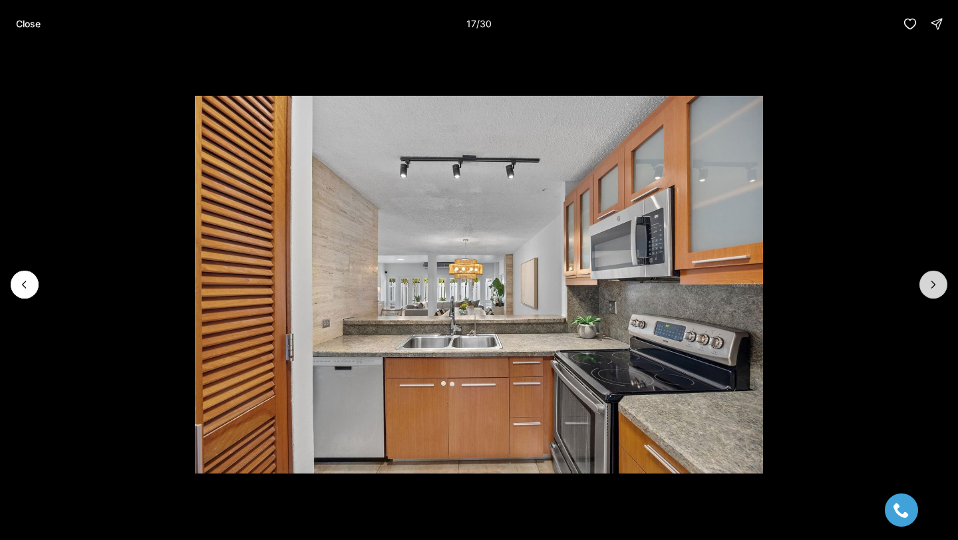
click at [931, 292] on button "Next slide" at bounding box center [934, 285] width 28 height 28
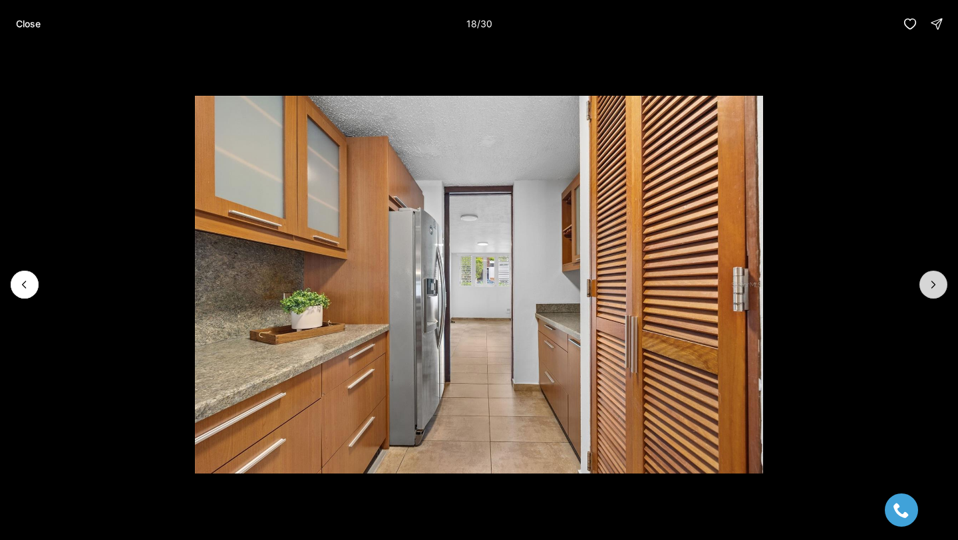
click at [931, 292] on button "Next slide" at bounding box center [934, 285] width 28 height 28
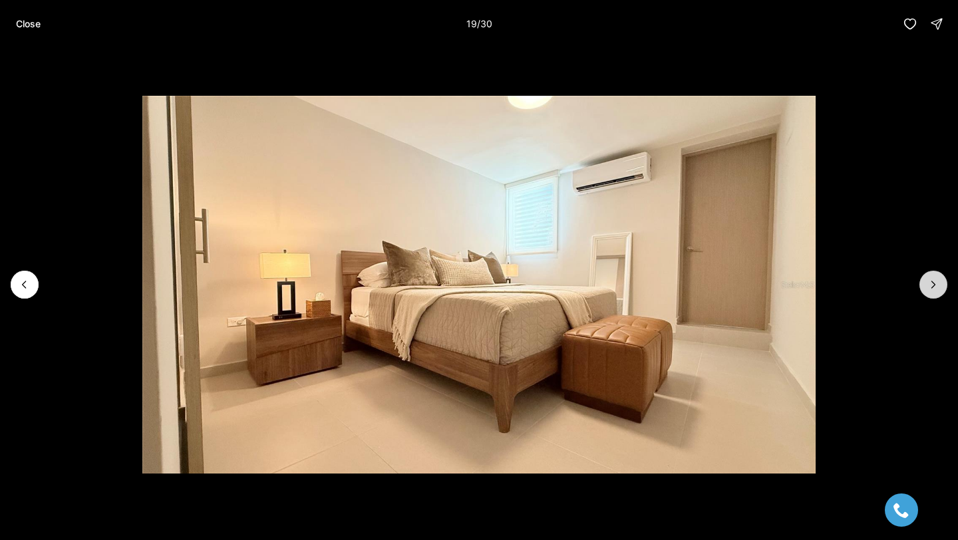
click at [931, 292] on button "Next slide" at bounding box center [934, 285] width 28 height 28
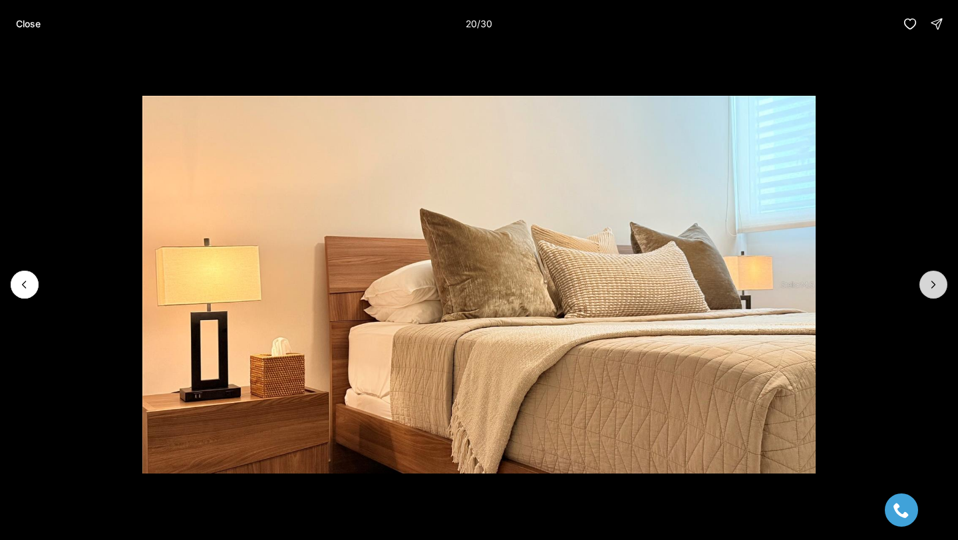
click at [931, 292] on button "Next slide" at bounding box center [934, 285] width 28 height 28
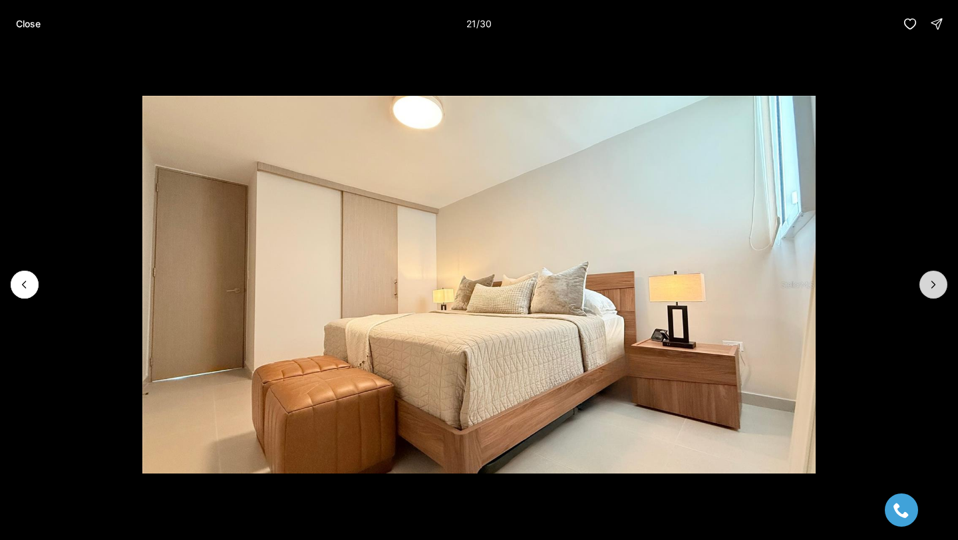
click at [932, 292] on button "Next slide" at bounding box center [934, 285] width 28 height 28
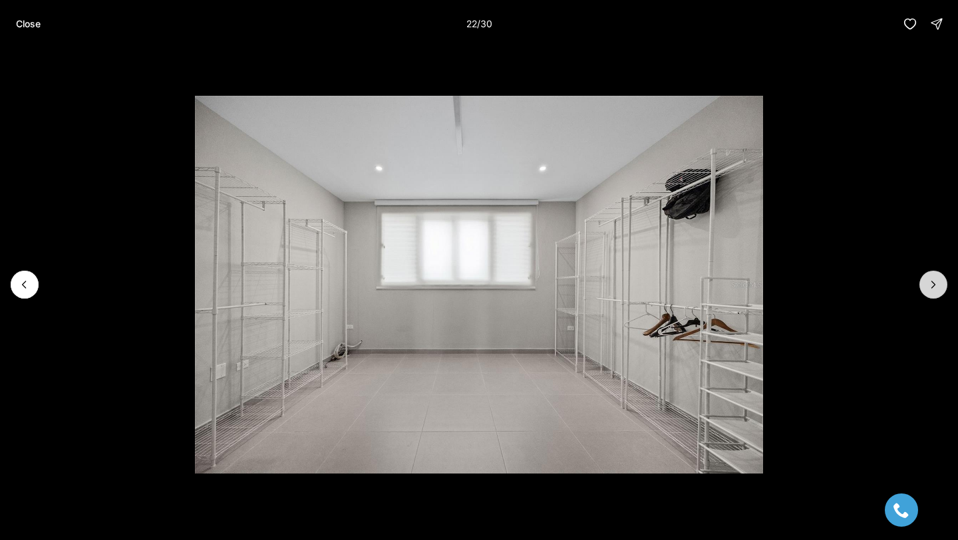
click at [932, 292] on button "Next slide" at bounding box center [934, 285] width 28 height 28
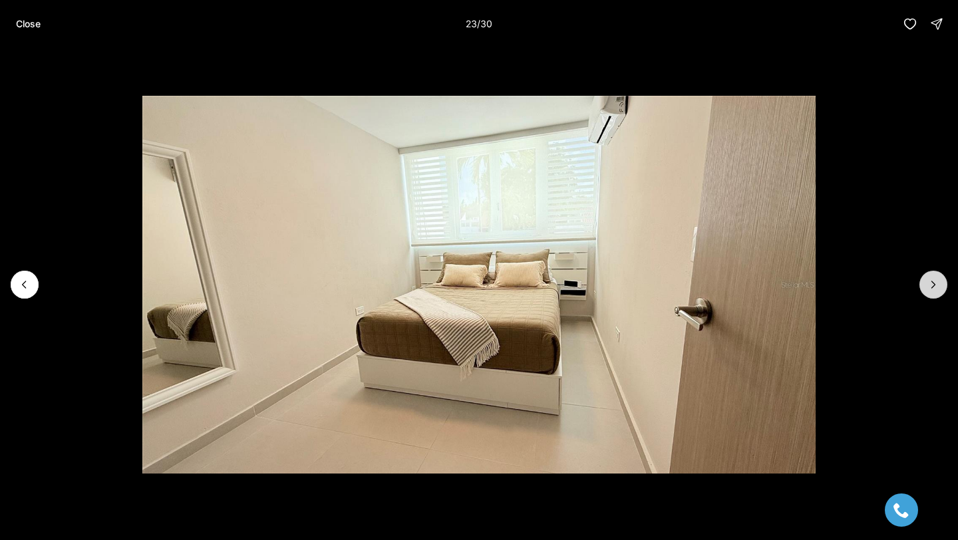
click at [932, 292] on button "Next slide" at bounding box center [934, 285] width 28 height 28
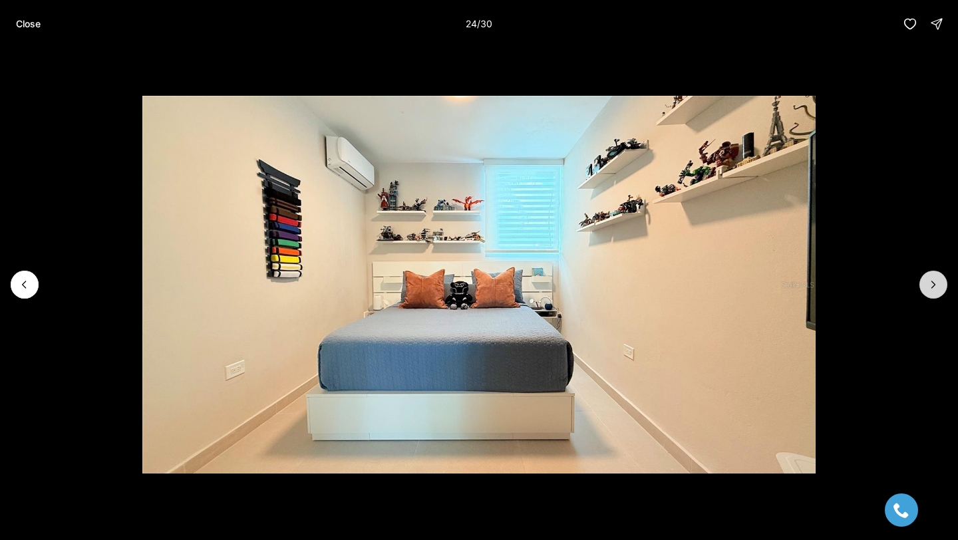
click at [932, 291] on icon "Next slide" at bounding box center [933, 284] width 13 height 13
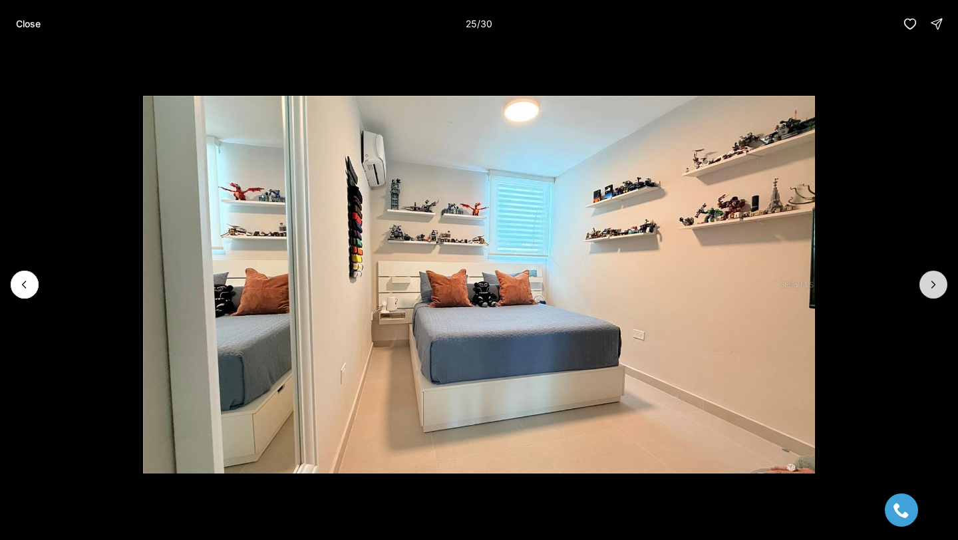
click at [932, 291] on icon "Next slide" at bounding box center [933, 284] width 13 height 13
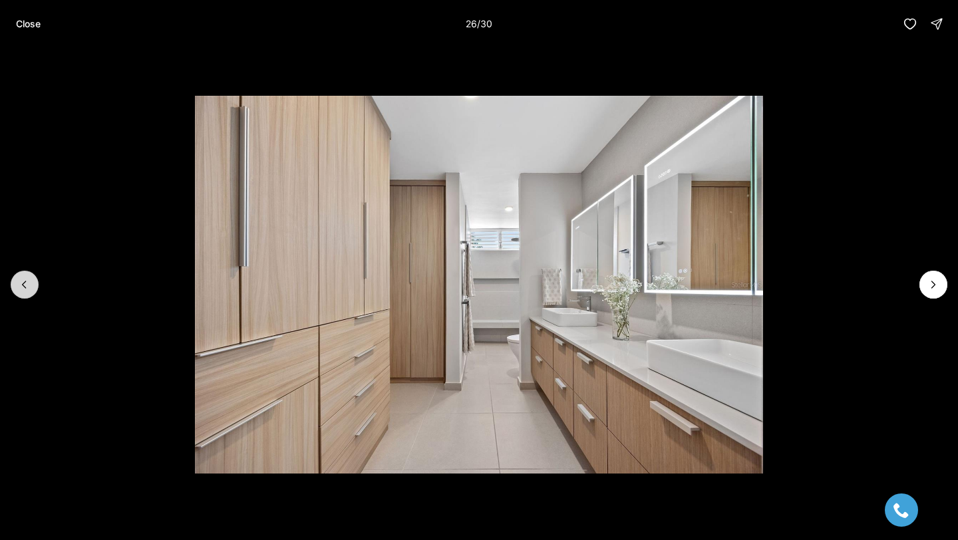
click at [13, 290] on button "Previous slide" at bounding box center [25, 285] width 28 height 28
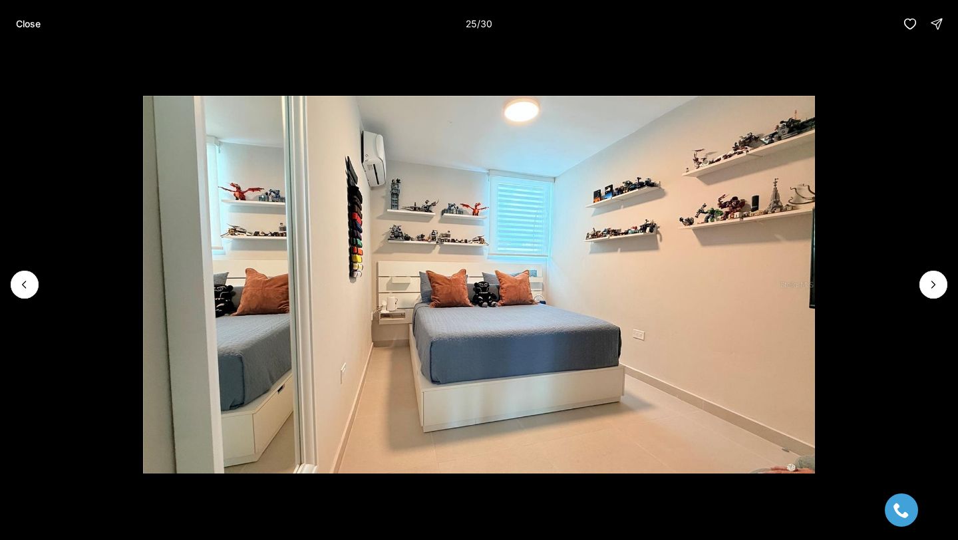
click at [956, 297] on li "25 of 30" at bounding box center [479, 285] width 958 height 474
click at [944, 292] on button "Next slide" at bounding box center [934, 285] width 28 height 28
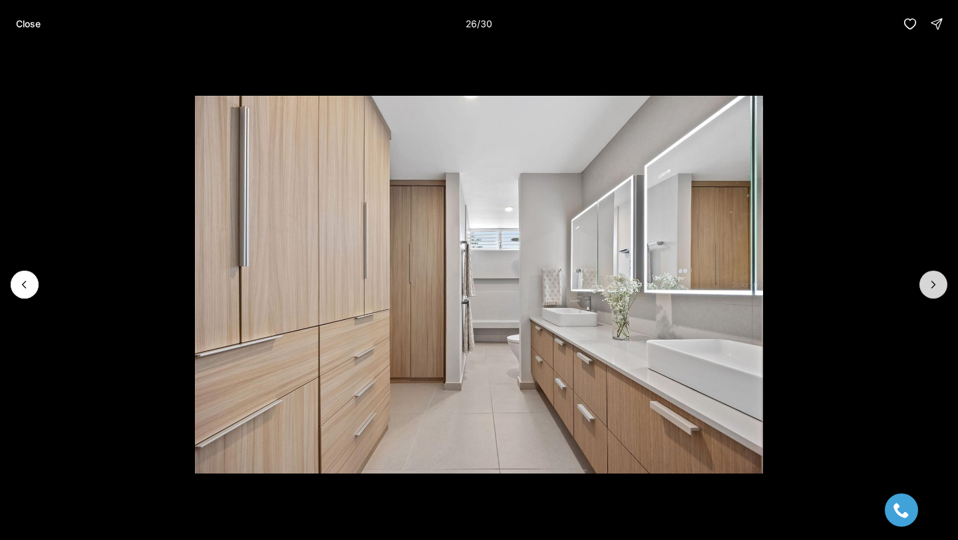
click at [937, 286] on icon "Next slide" at bounding box center [933, 284] width 13 height 13
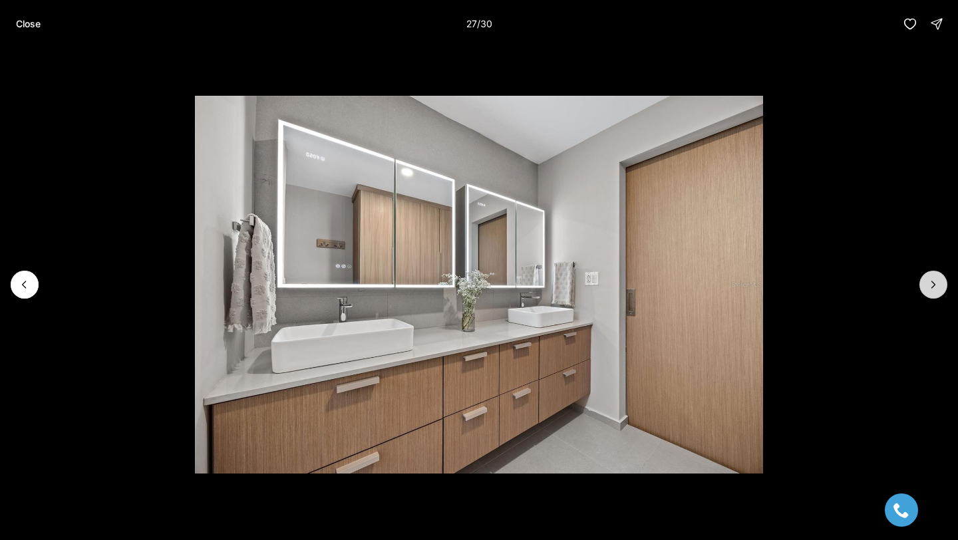
click at [937, 286] on icon "Next slide" at bounding box center [933, 284] width 13 height 13
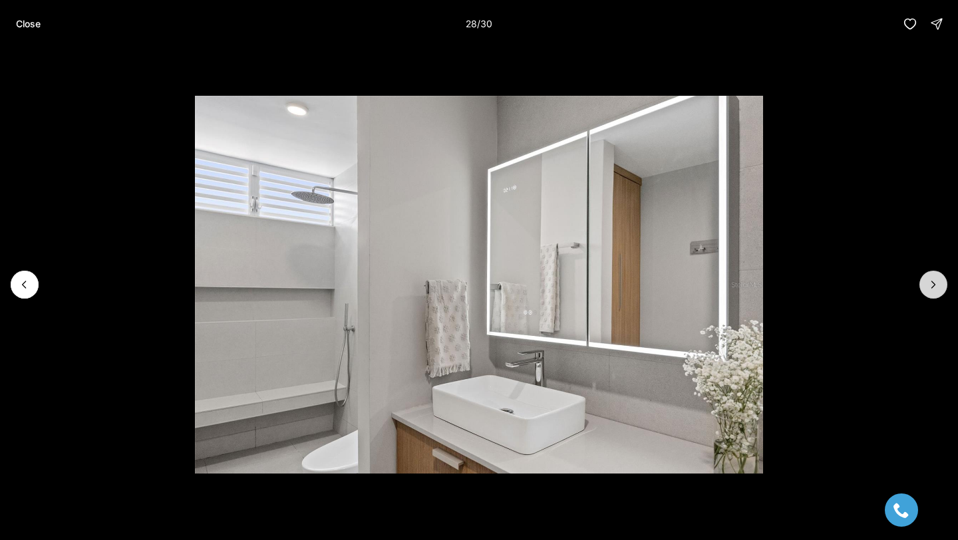
click at [937, 286] on icon "Next slide" at bounding box center [933, 284] width 13 height 13
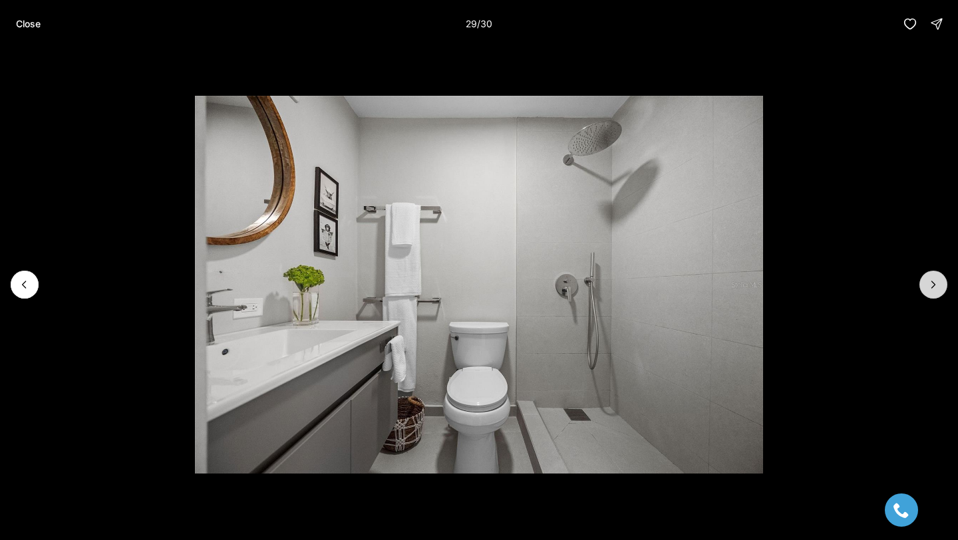
click at [937, 286] on icon "Next slide" at bounding box center [933, 284] width 13 height 13
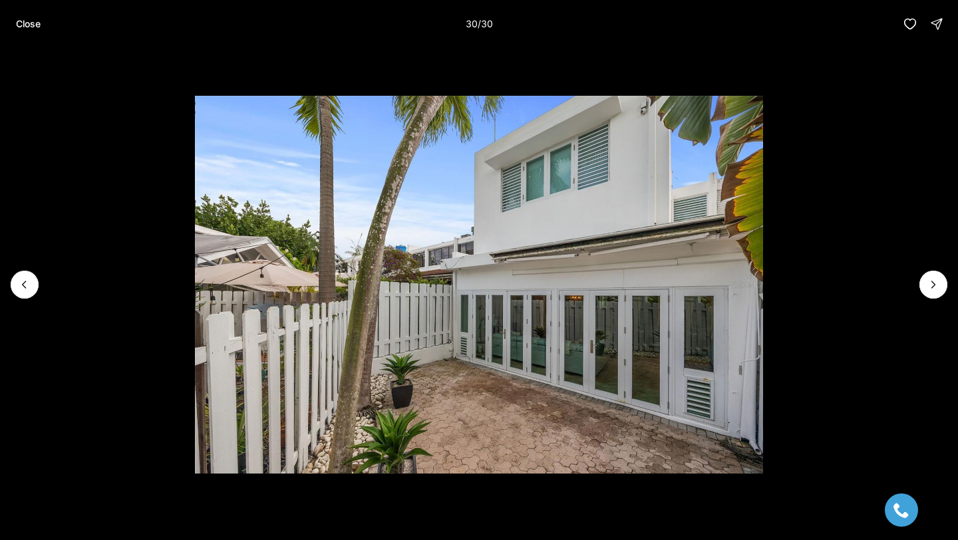
click at [936, 286] on div at bounding box center [934, 285] width 28 height 28
click at [26, 29] on button "Close" at bounding box center [28, 24] width 41 height 27
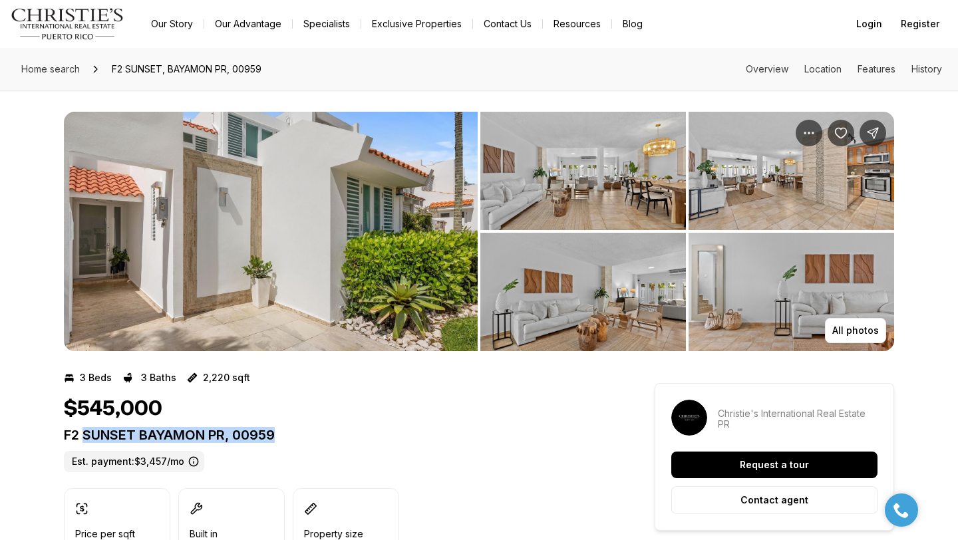
drag, startPoint x: 87, startPoint y: 435, endPoint x: 363, endPoint y: 434, distance: 276.2
click at [363, 434] on p "F2 SUNSET BAYAMON PR, 00959" at bounding box center [335, 435] width 543 height 16
copy p "SUNSET BAYAMON PR, 00959"
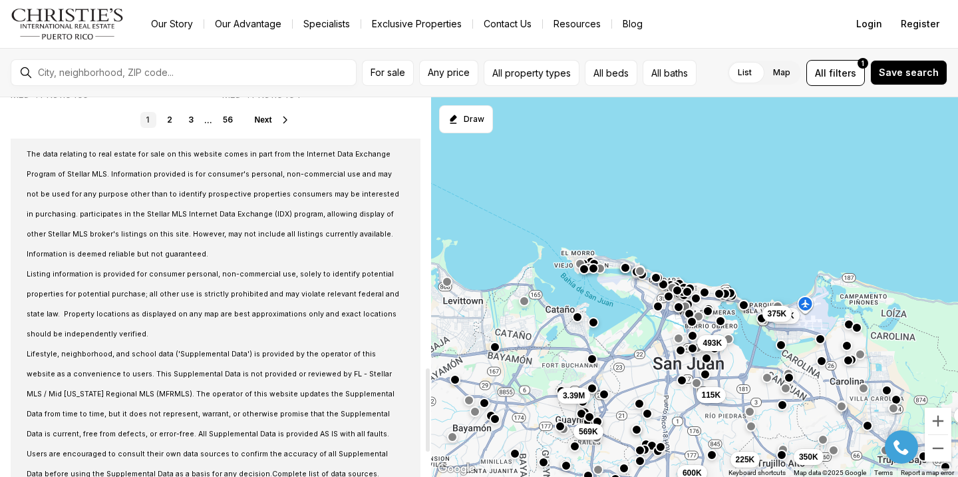
scroll to position [1221, 0]
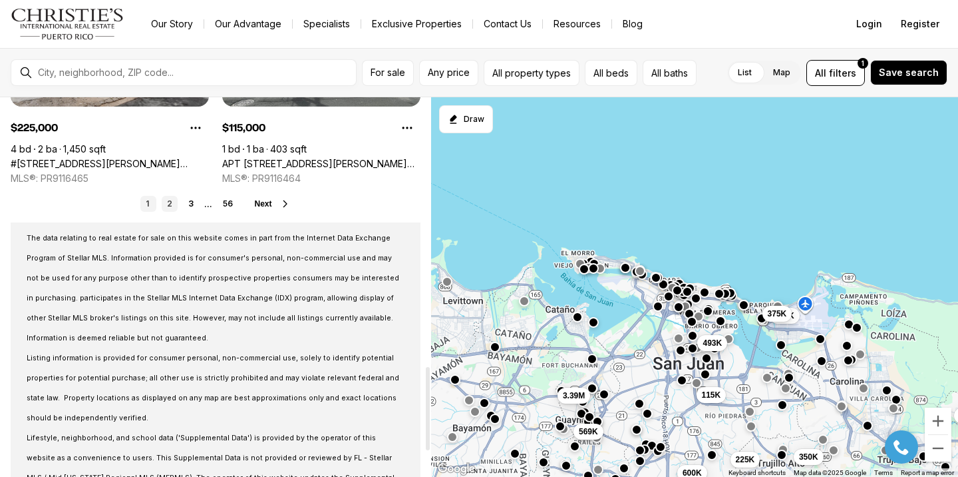
click at [172, 201] on link "2" at bounding box center [170, 204] width 16 height 16
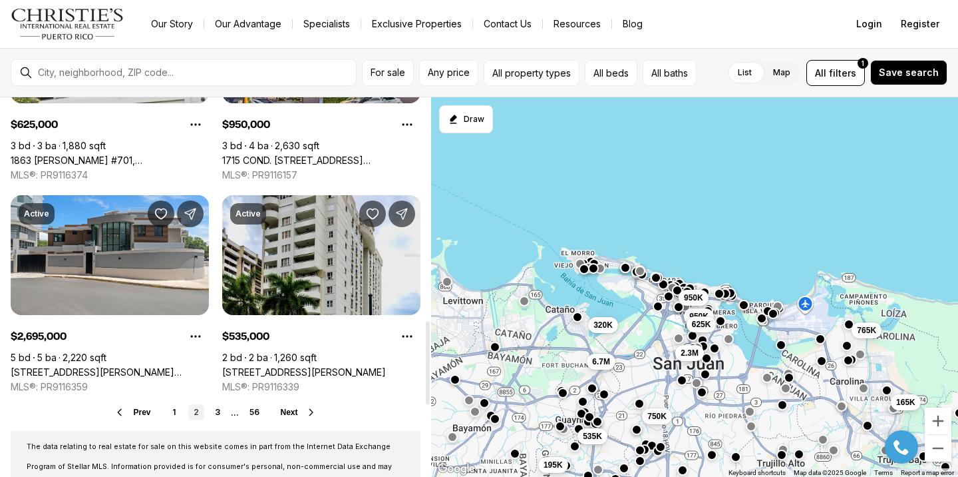
scroll to position [1014, 0]
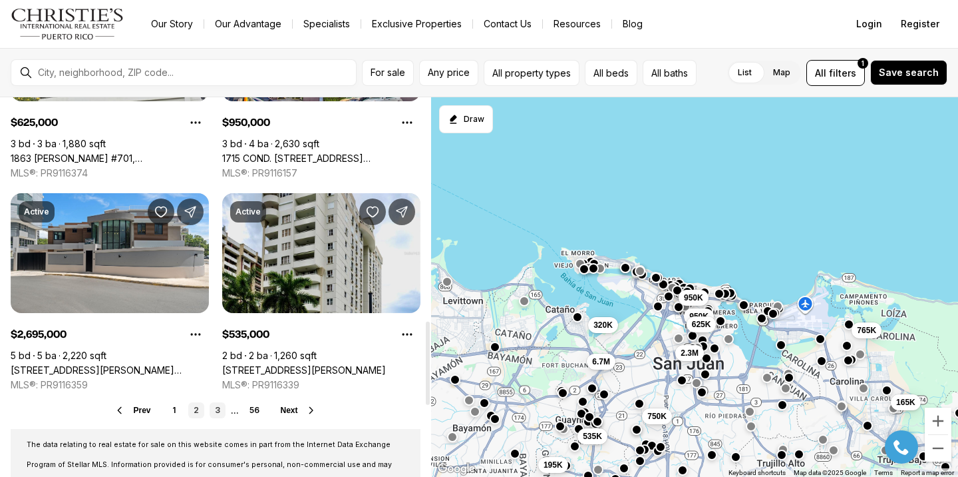
click at [218, 406] on link "3" at bounding box center [218, 410] width 16 height 16
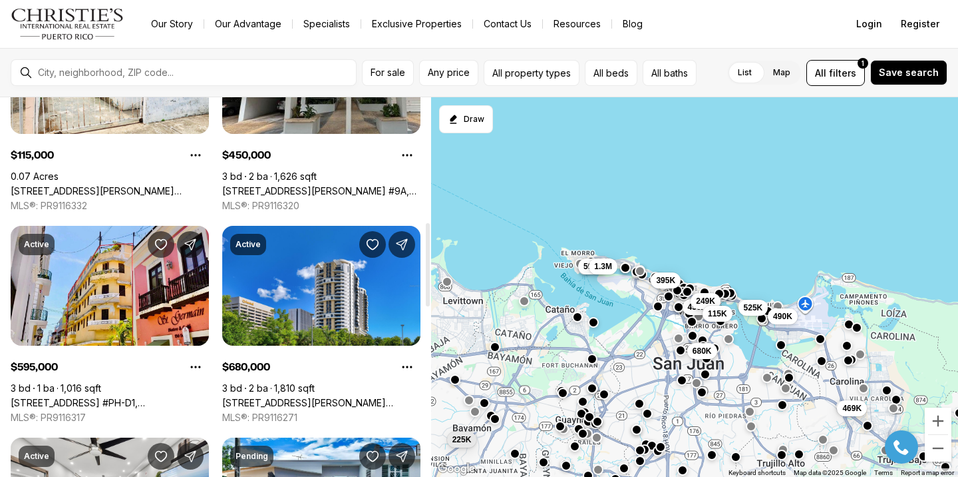
scroll to position [566, 0]
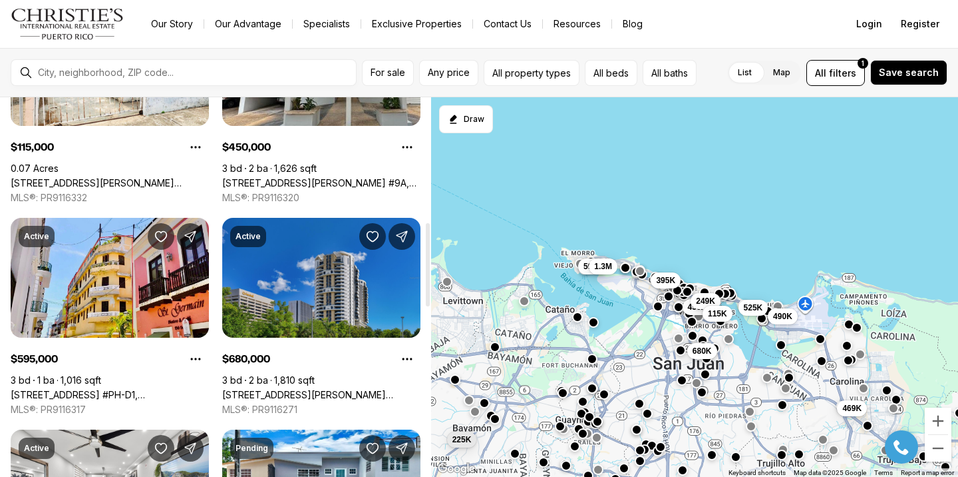
click at [328, 389] on link "120 CARLOS F. CHARDON ST #1804S, SAN JUAN PR, 00918" at bounding box center [321, 395] width 198 height 12
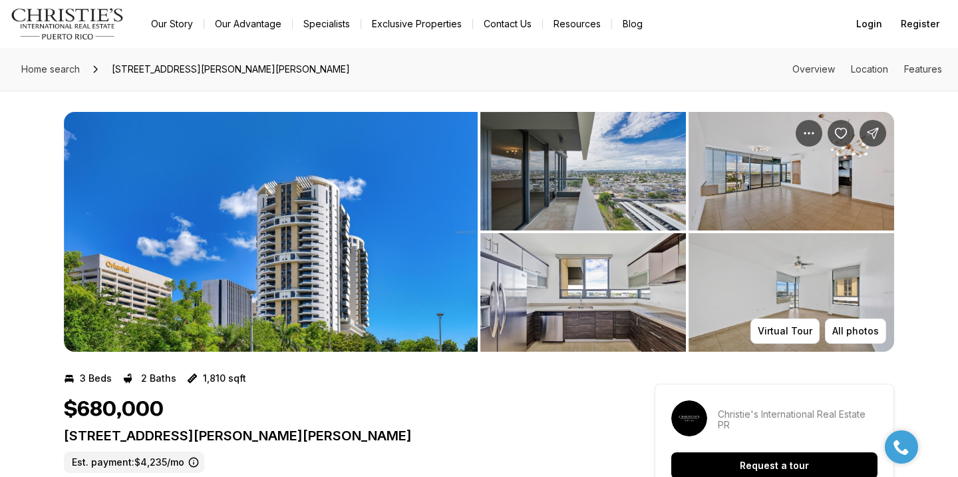
click at [285, 241] on img "View image gallery" at bounding box center [271, 232] width 414 height 240
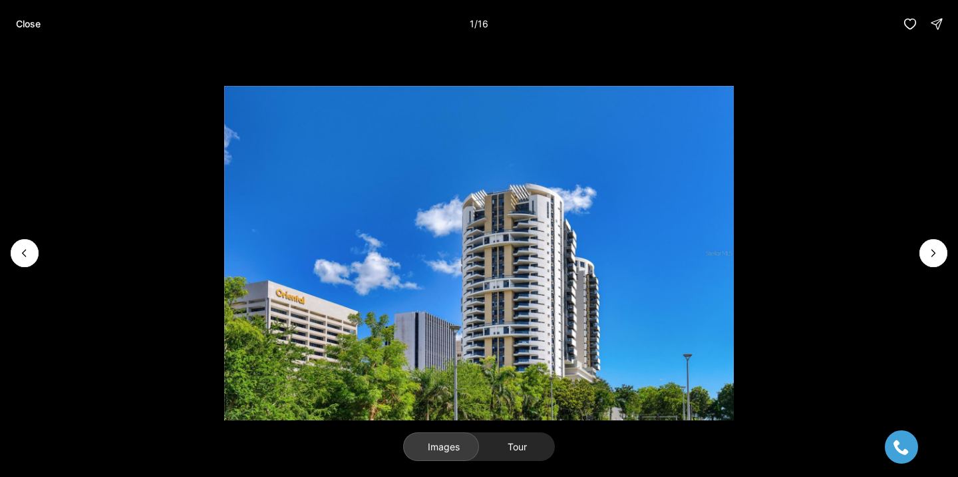
click at [546, 441] on button "Tour" at bounding box center [517, 446] width 76 height 29
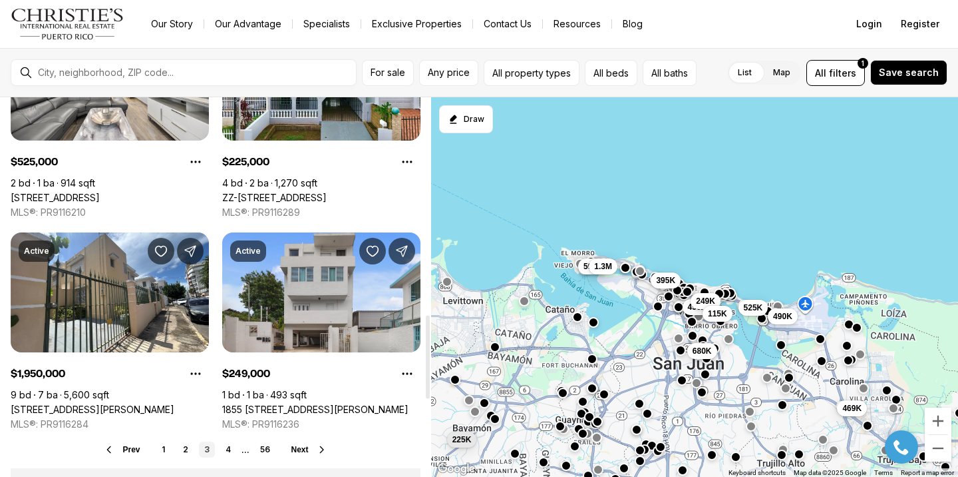
scroll to position [1103, 0]
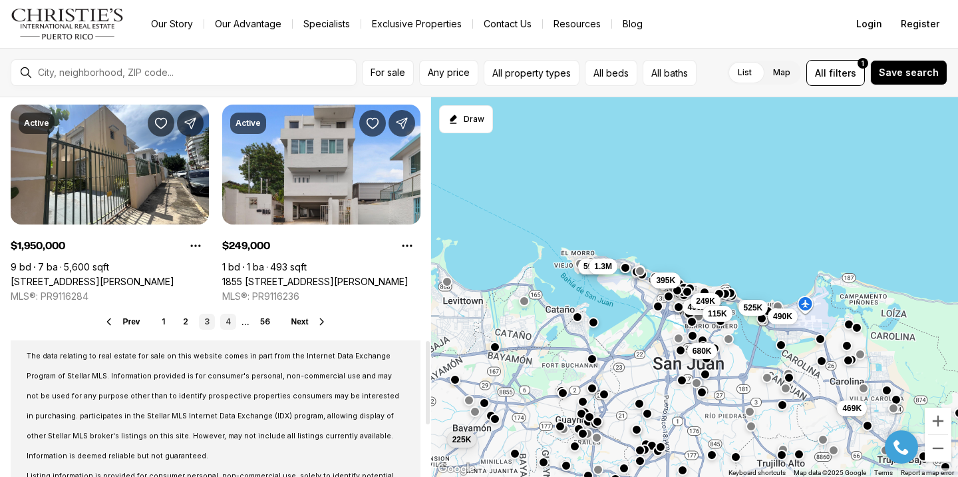
click at [228, 321] on link "4" at bounding box center [228, 321] width 16 height 16
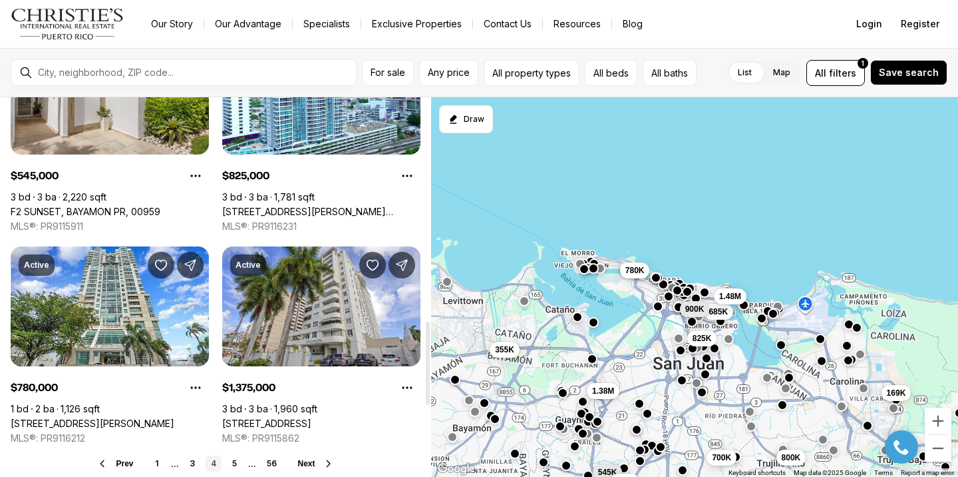
scroll to position [1025, 0]
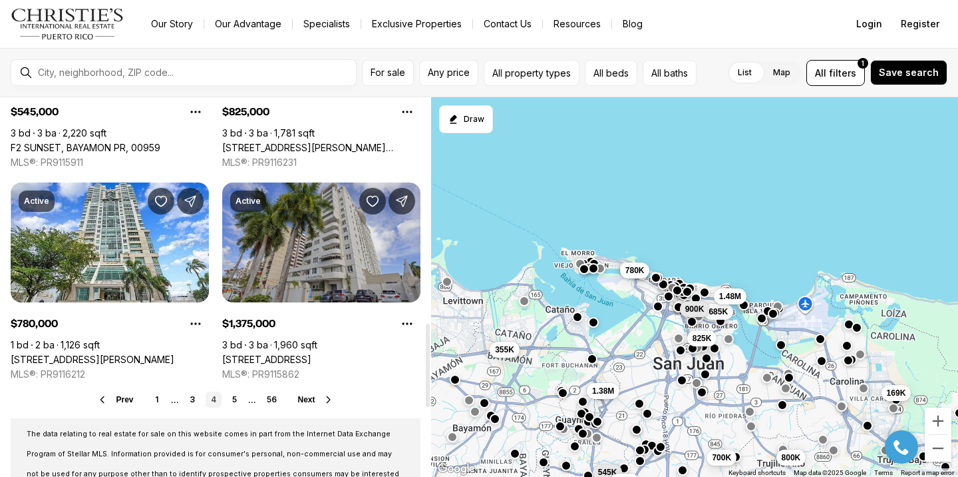
click at [311, 353] on link "[STREET_ADDRESS]" at bounding box center [266, 359] width 89 height 12
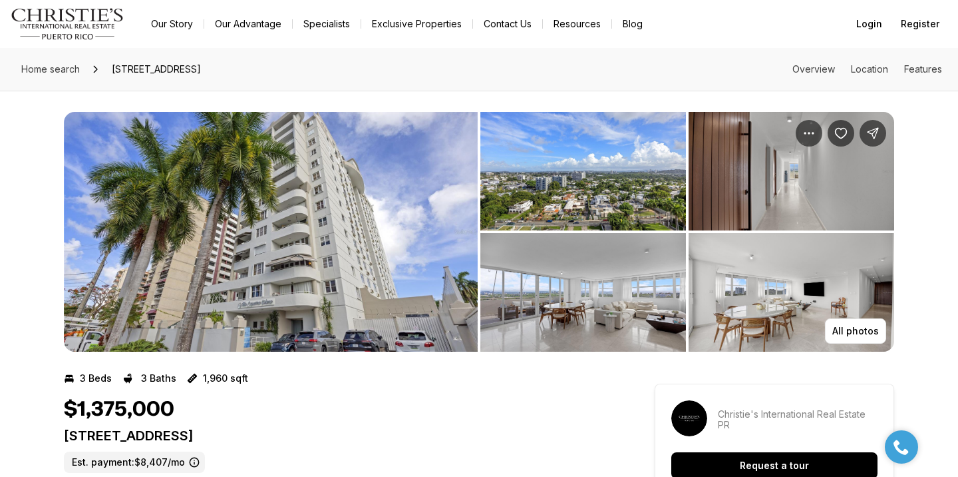
click at [342, 266] on img "View image gallery" at bounding box center [271, 232] width 414 height 240
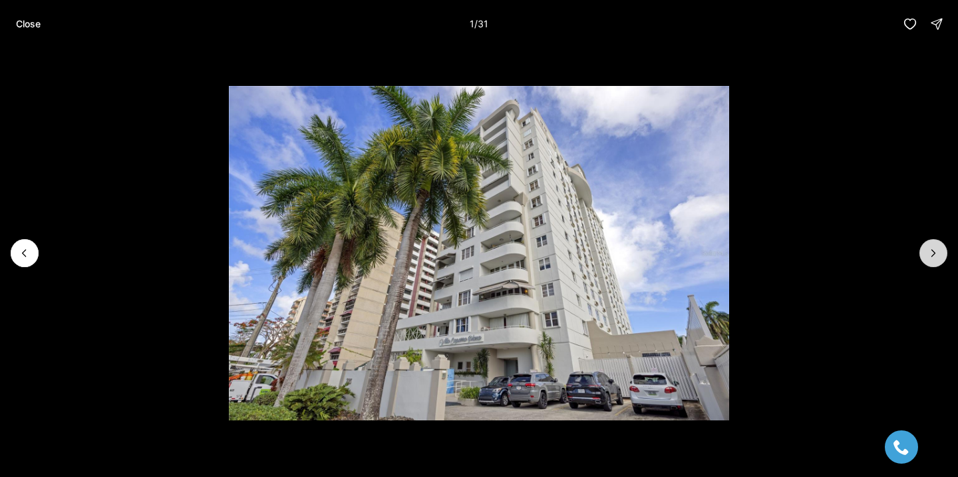
click at [930, 255] on icon "Next slide" at bounding box center [933, 252] width 13 height 13
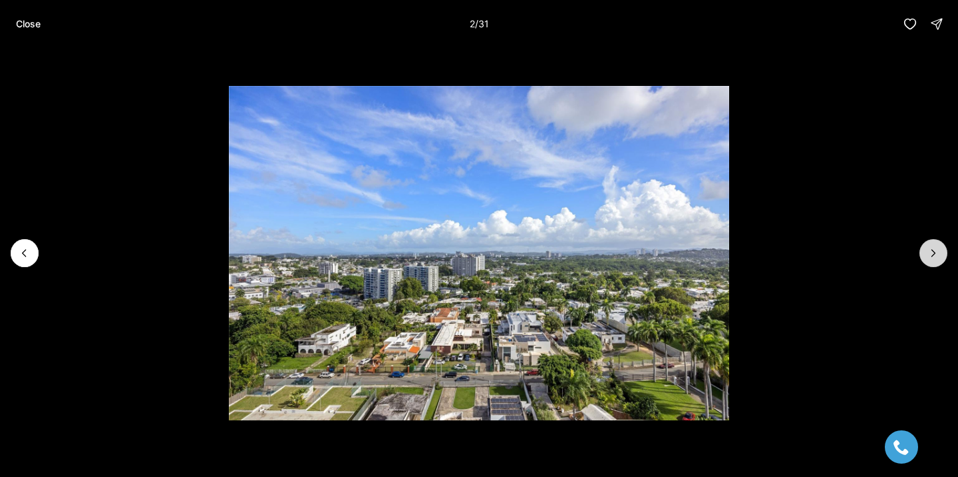
click at [928, 255] on icon "Next slide" at bounding box center [933, 252] width 13 height 13
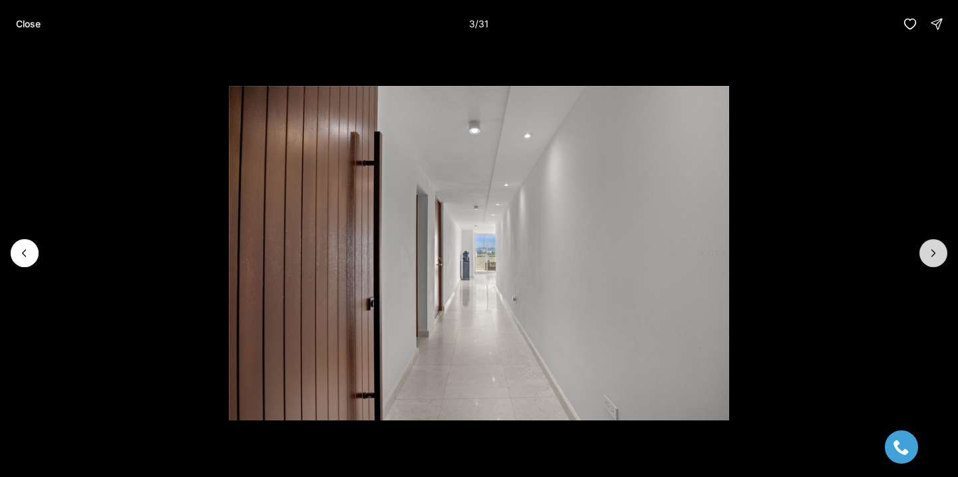
click at [928, 256] on icon "Next slide" at bounding box center [933, 252] width 13 height 13
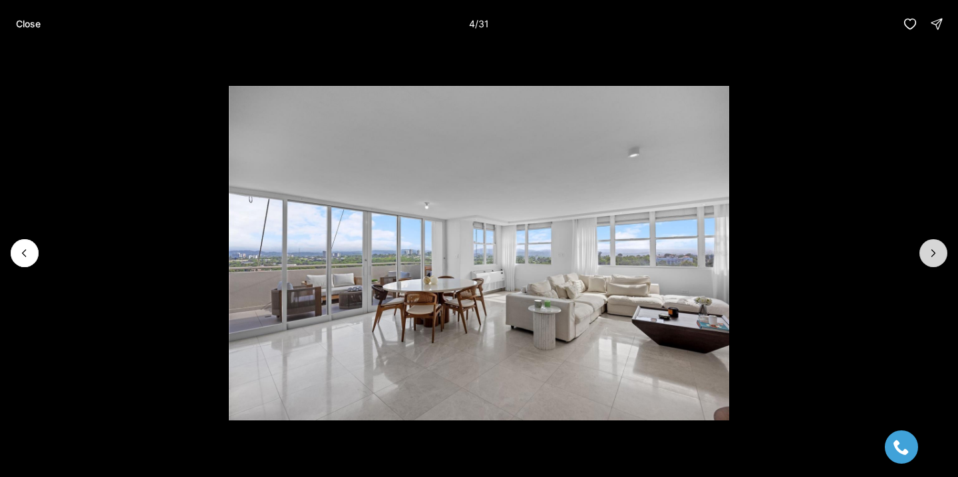
click at [928, 256] on icon "Next slide" at bounding box center [933, 252] width 13 height 13
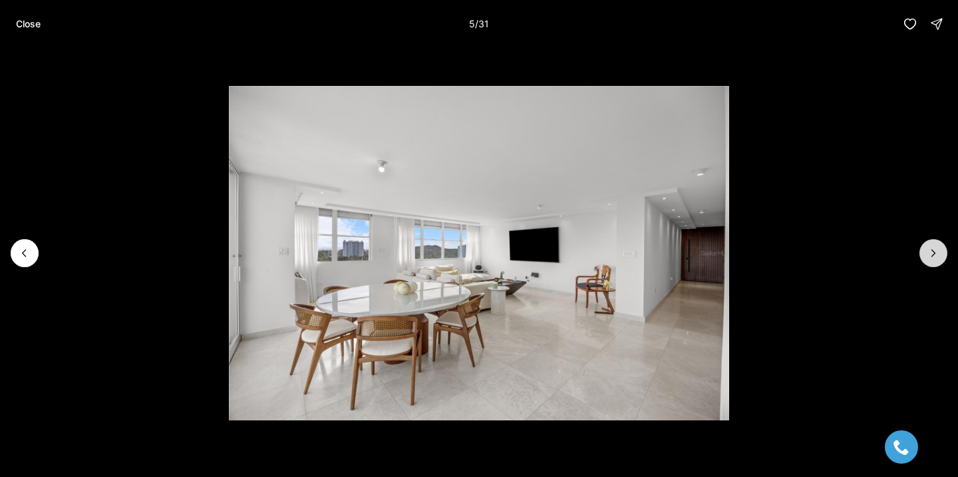
click at [928, 256] on icon "Next slide" at bounding box center [933, 252] width 13 height 13
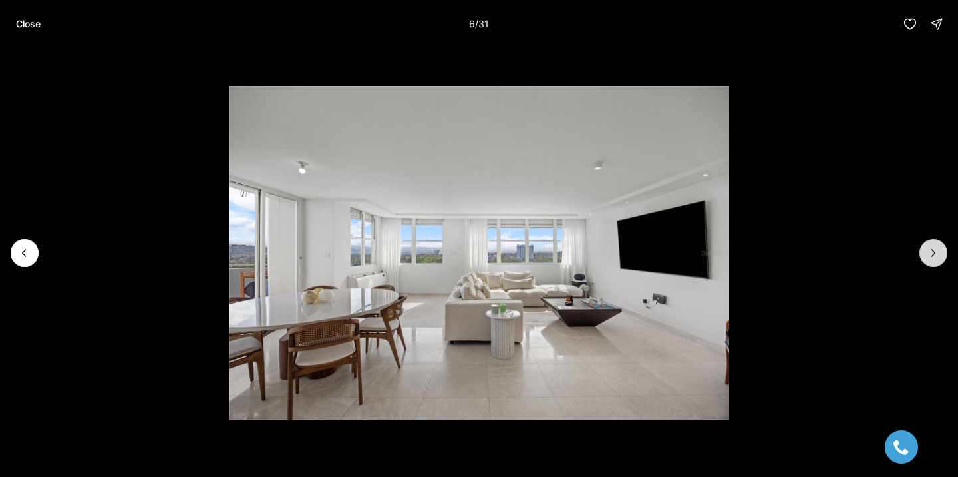
click at [928, 256] on icon "Next slide" at bounding box center [933, 252] width 13 height 13
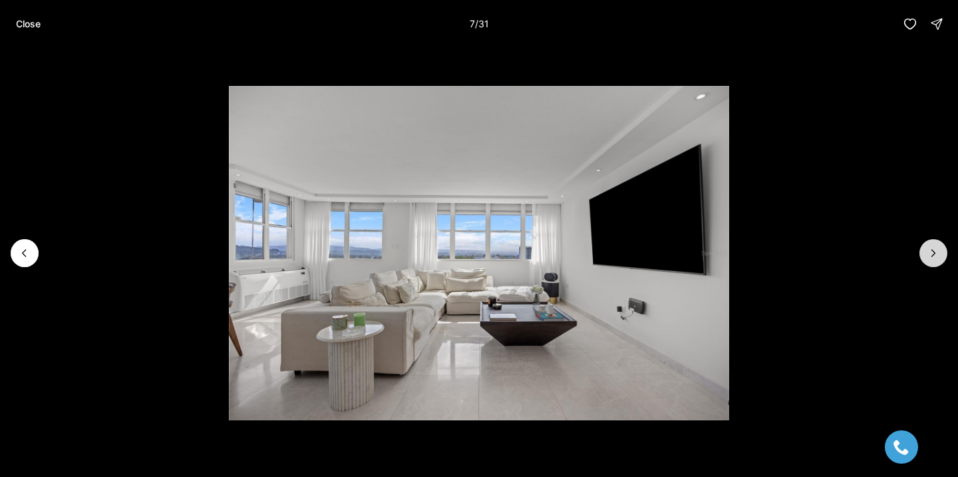
click at [928, 256] on icon "Next slide" at bounding box center [933, 252] width 13 height 13
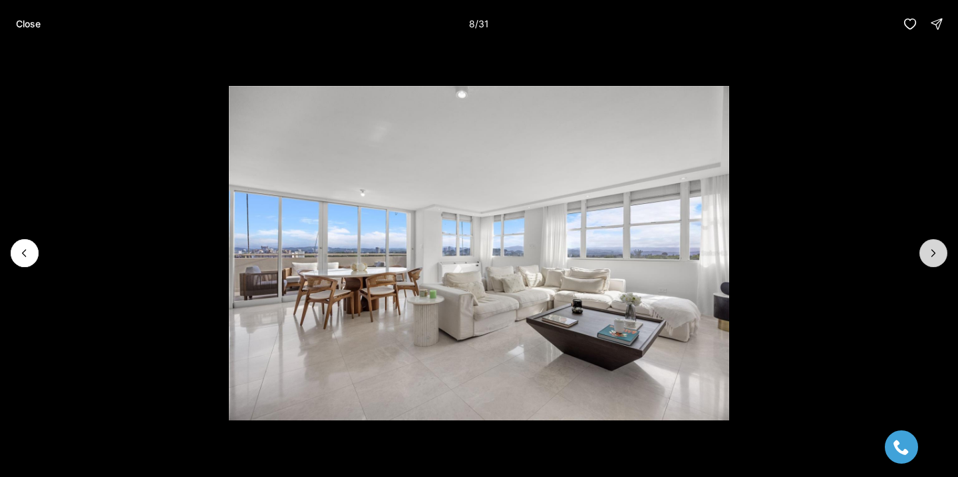
click at [928, 255] on icon "Next slide" at bounding box center [933, 252] width 13 height 13
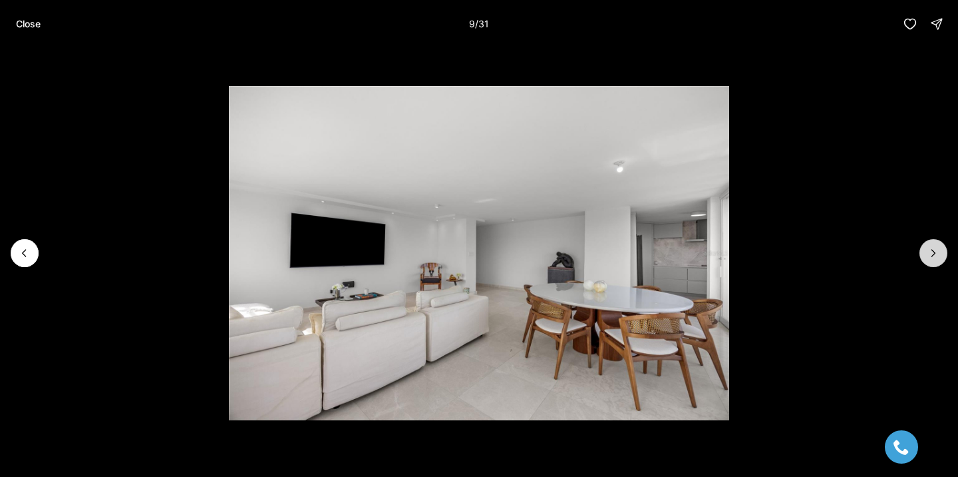
click at [928, 255] on icon "Next slide" at bounding box center [933, 252] width 13 height 13
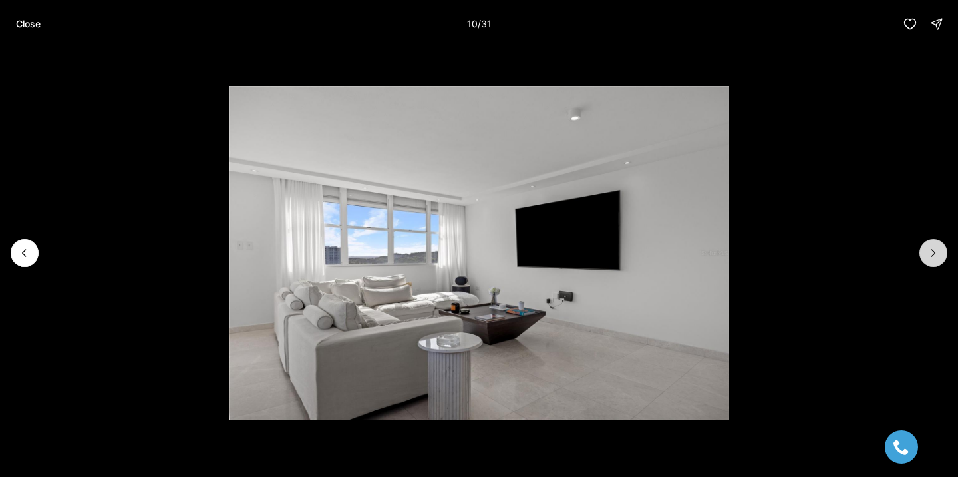
click at [928, 255] on icon "Next slide" at bounding box center [933, 252] width 13 height 13
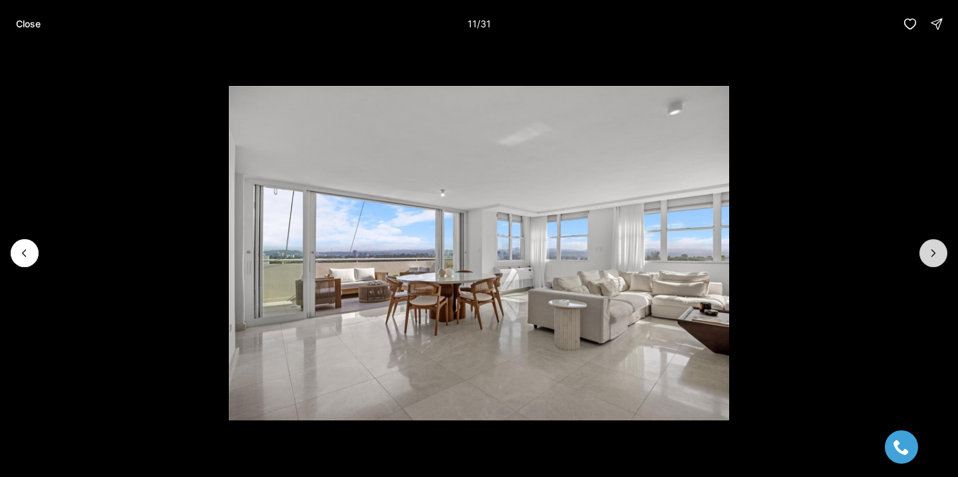
click at [928, 255] on icon "Next slide" at bounding box center [933, 252] width 13 height 13
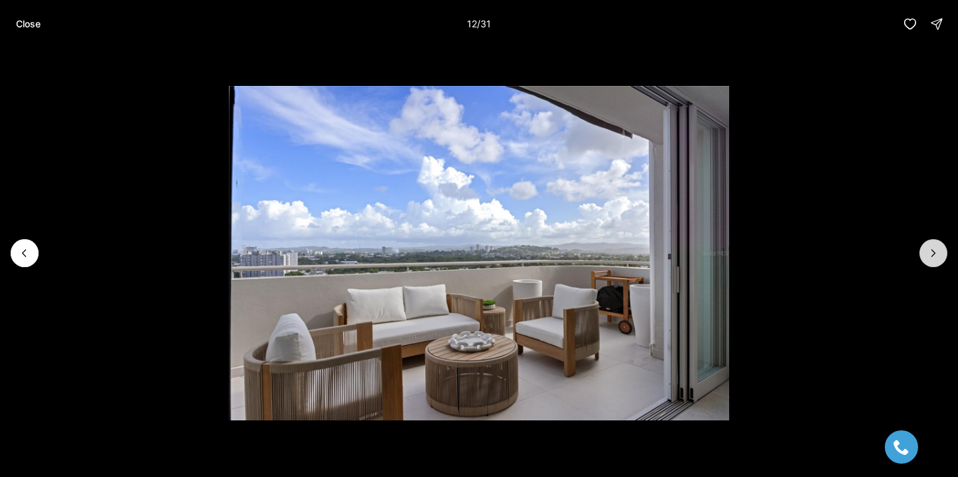
click at [928, 255] on icon "Next slide" at bounding box center [933, 252] width 13 height 13
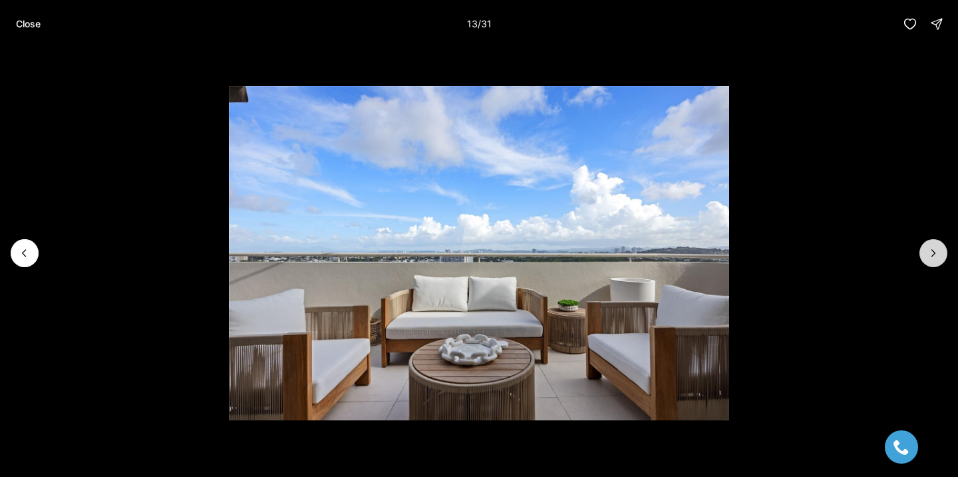
click at [928, 255] on icon "Next slide" at bounding box center [933, 252] width 13 height 13
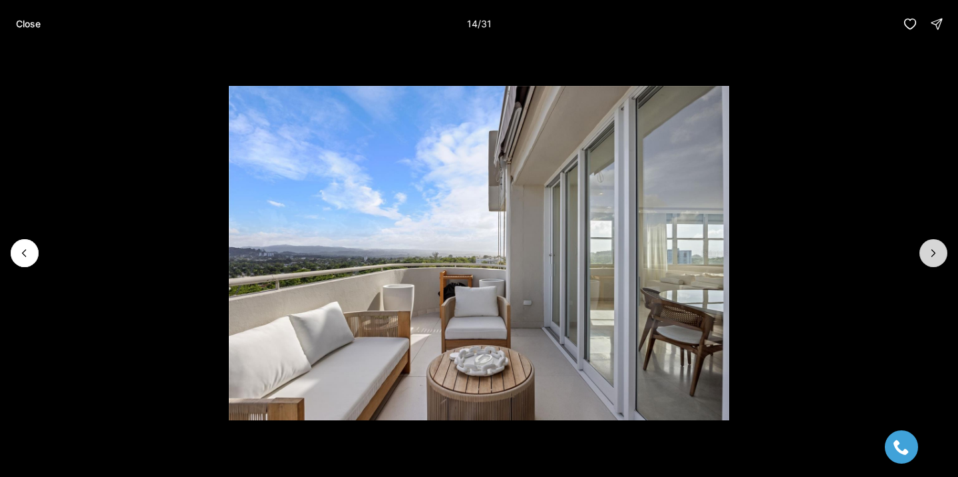
click at [928, 256] on icon "Next slide" at bounding box center [933, 252] width 13 height 13
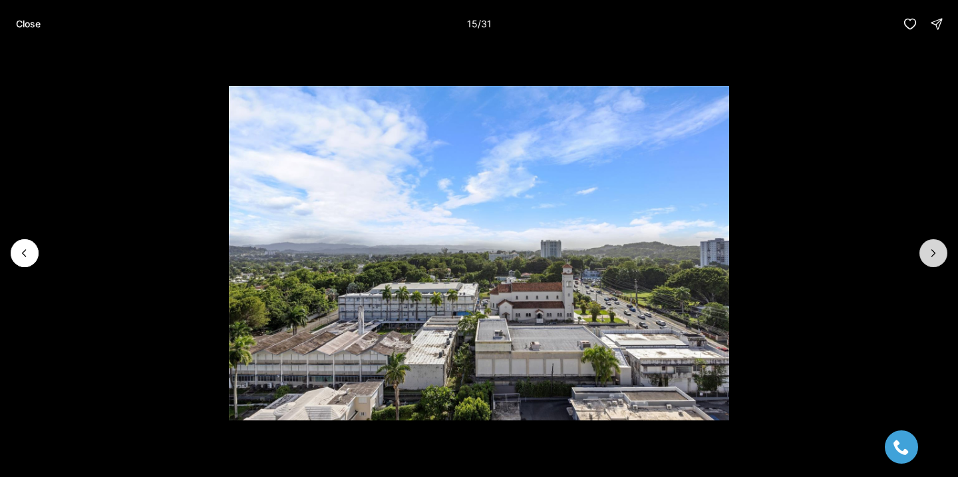
click at [928, 256] on icon "Next slide" at bounding box center [933, 252] width 13 height 13
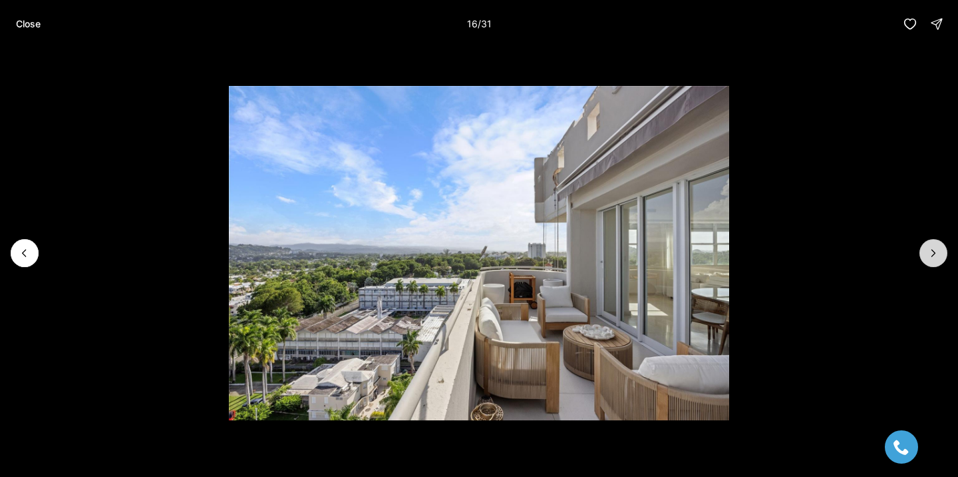
click at [928, 256] on icon "Next slide" at bounding box center [933, 252] width 13 height 13
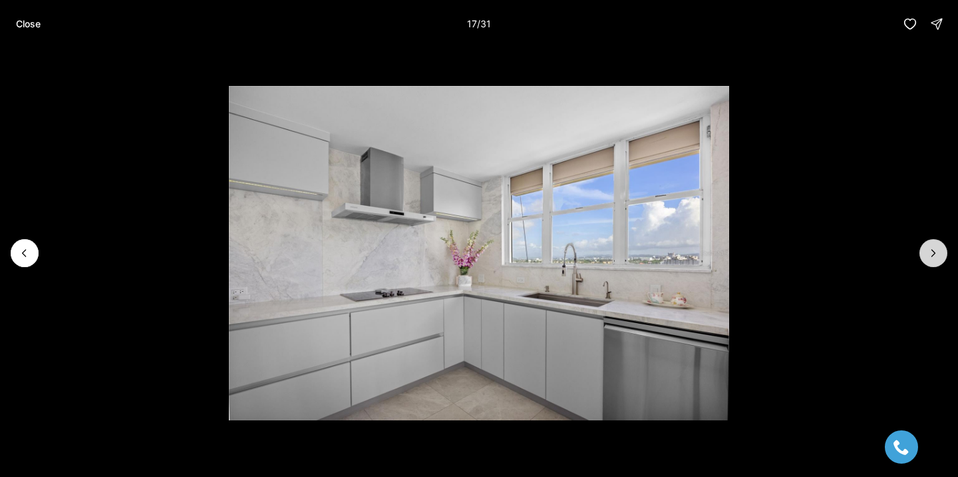
click at [927, 256] on icon "Next slide" at bounding box center [933, 252] width 13 height 13
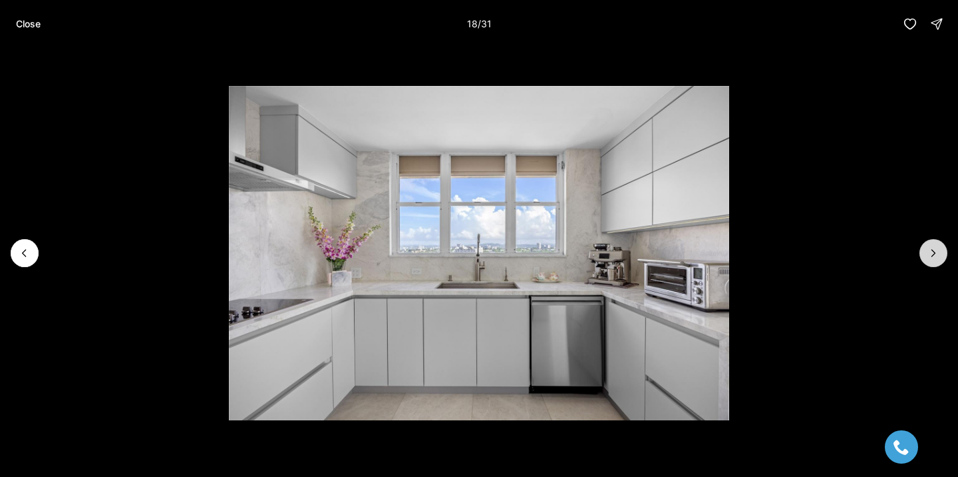
click at [927, 256] on icon "Next slide" at bounding box center [933, 252] width 13 height 13
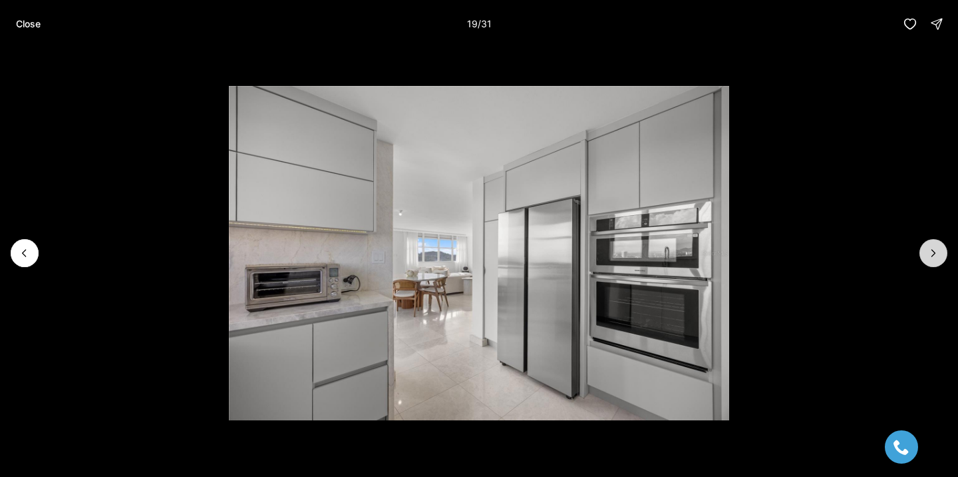
click at [927, 256] on icon "Next slide" at bounding box center [933, 252] width 13 height 13
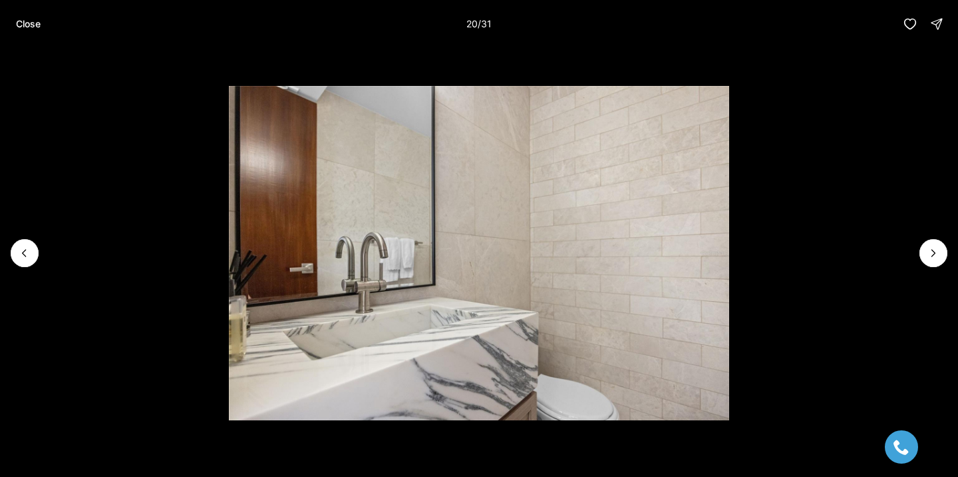
click at [39, 251] on li "20 of 31" at bounding box center [479, 253] width 958 height 410
click at [23, 250] on icon "Previous slide" at bounding box center [24, 252] width 13 height 13
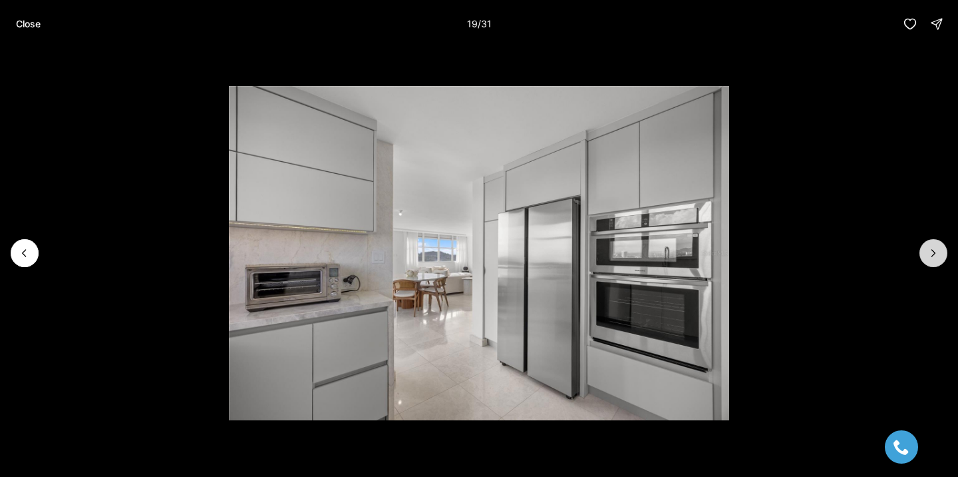
click at [934, 252] on icon "Next slide" at bounding box center [933, 252] width 13 height 13
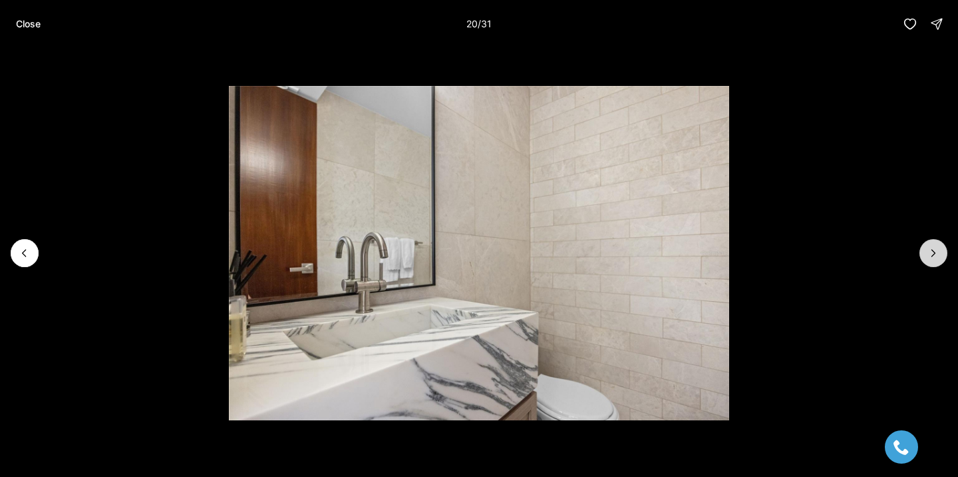
click at [934, 252] on icon "Next slide" at bounding box center [933, 252] width 13 height 13
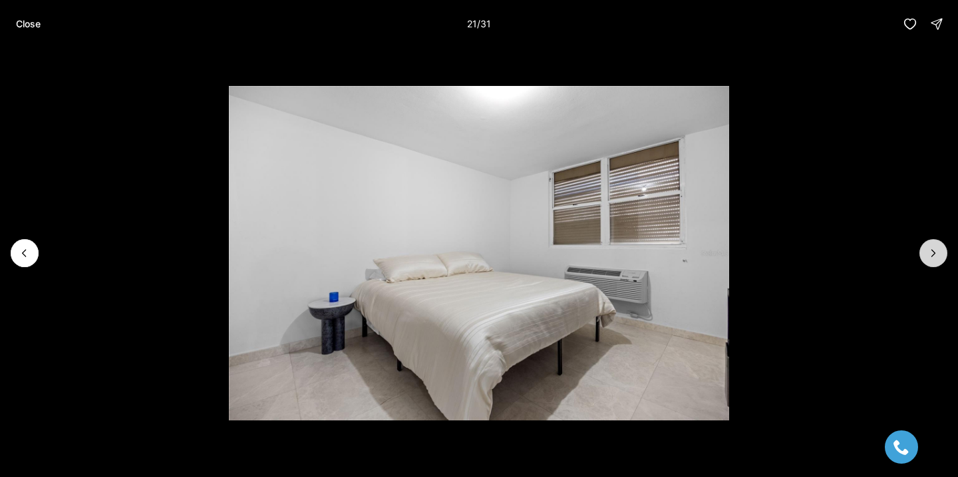
click at [934, 252] on icon "Next slide" at bounding box center [933, 252] width 13 height 13
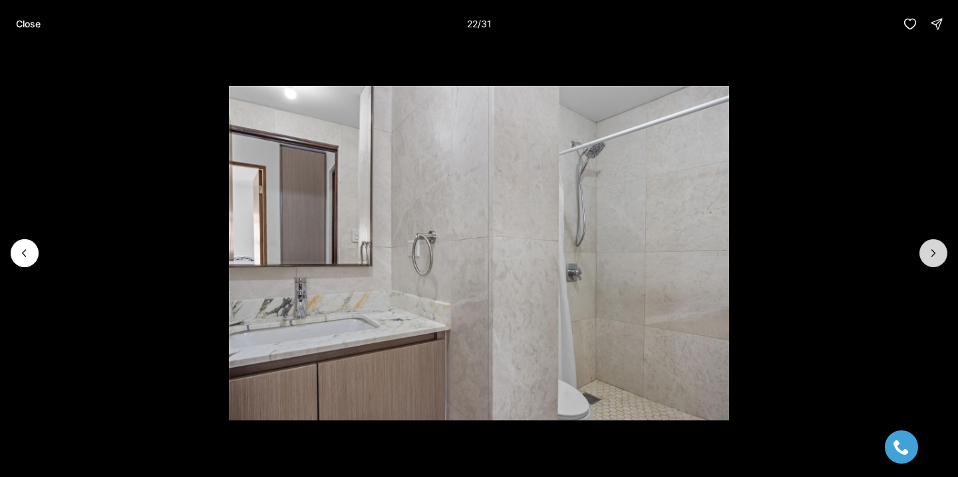
click at [934, 252] on icon "Next slide" at bounding box center [933, 252] width 13 height 13
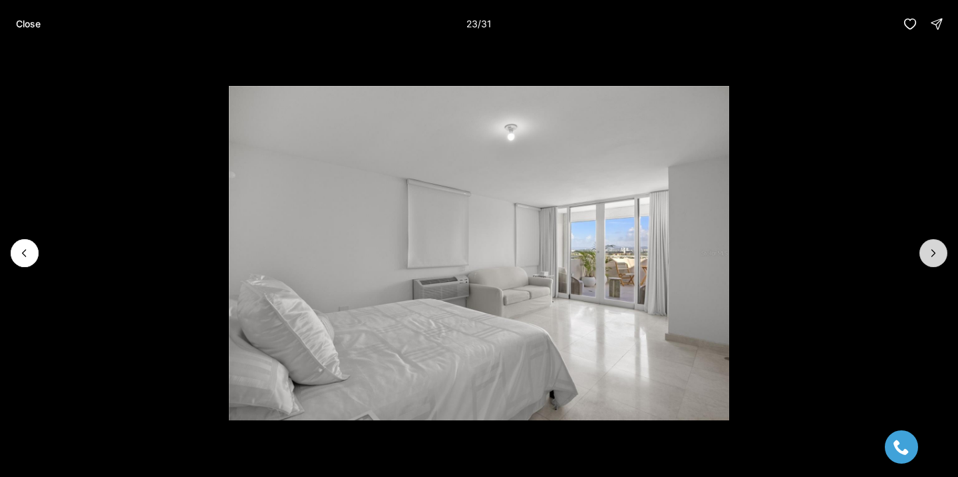
click at [934, 252] on icon "Next slide" at bounding box center [933, 252] width 13 height 13
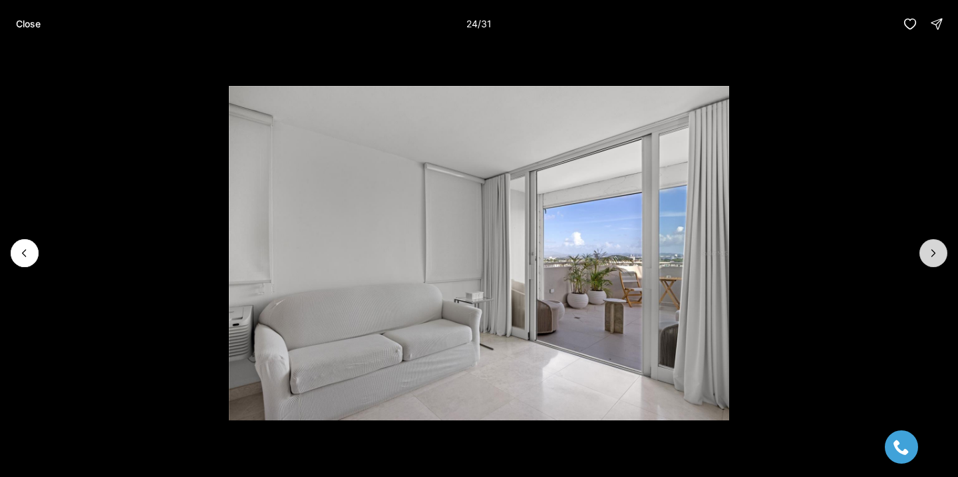
click at [934, 252] on icon "Next slide" at bounding box center [933, 252] width 13 height 13
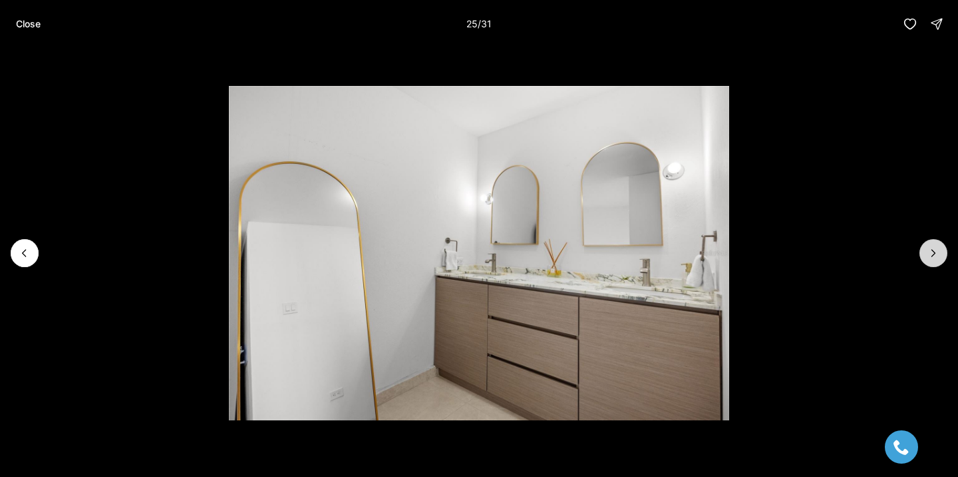
click at [934, 252] on icon "Next slide" at bounding box center [933, 252] width 13 height 13
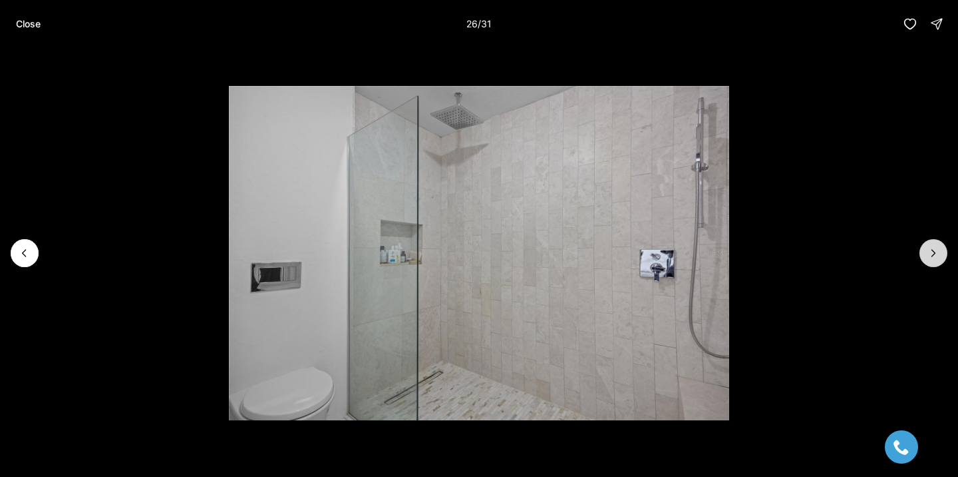
click at [934, 252] on icon "Next slide" at bounding box center [933, 252] width 13 height 13
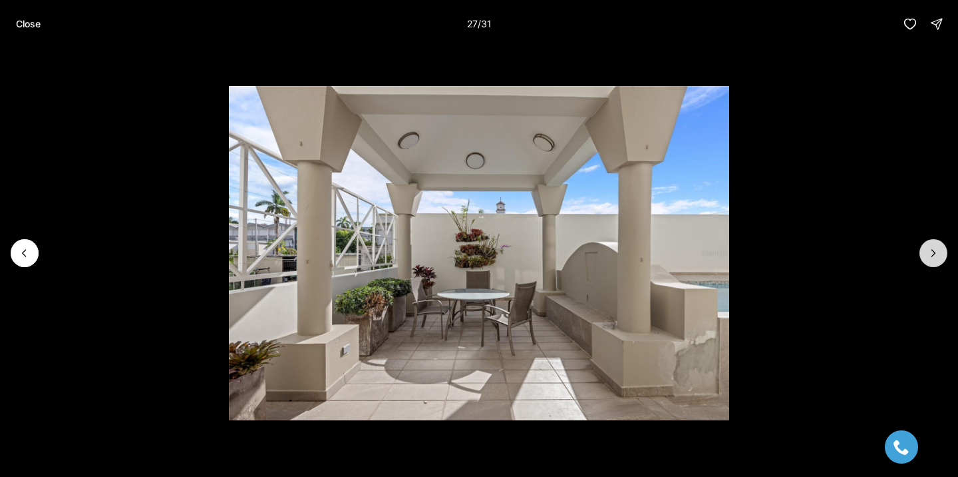
click at [934, 252] on icon "Next slide" at bounding box center [933, 252] width 13 height 13
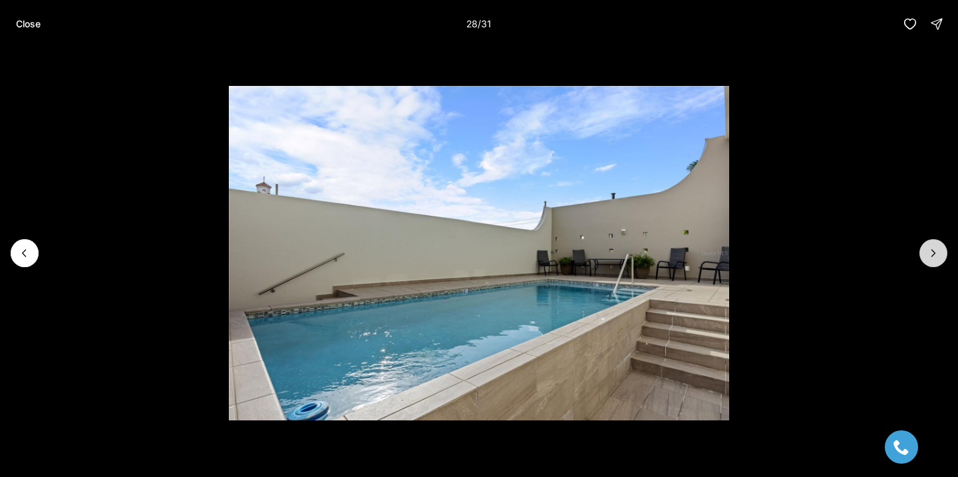
click at [934, 252] on icon "Next slide" at bounding box center [933, 252] width 13 height 13
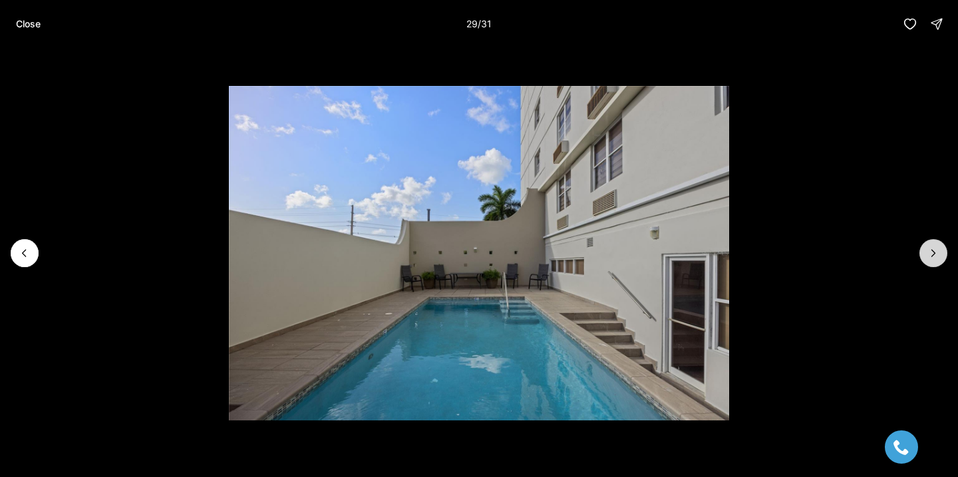
click at [934, 253] on icon "Next slide" at bounding box center [933, 253] width 3 height 7
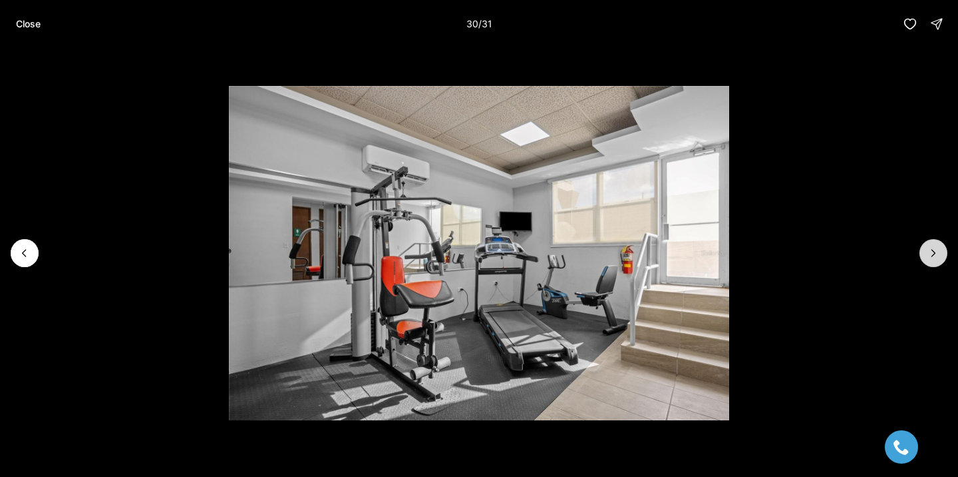
click at [934, 253] on icon "Next slide" at bounding box center [933, 253] width 3 height 7
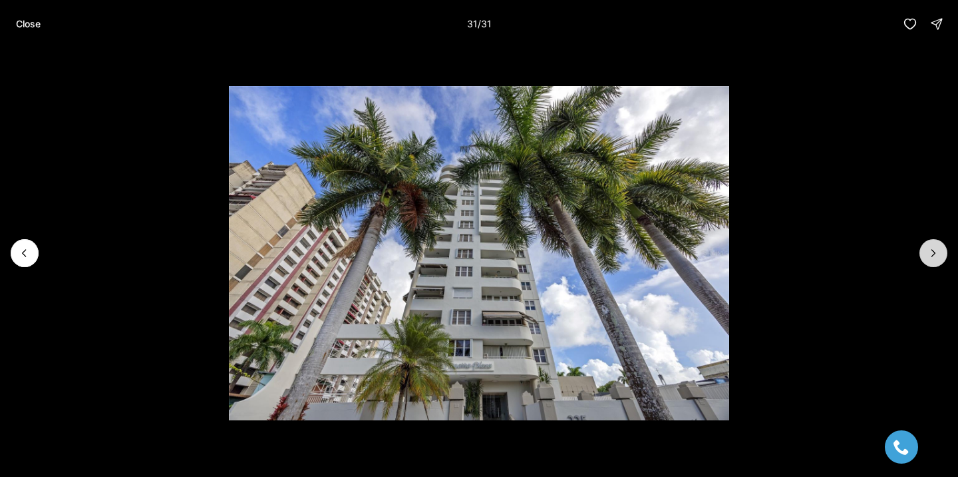
click at [934, 253] on div at bounding box center [934, 253] width 28 height 28
click at [31, 29] on p "Close" at bounding box center [28, 24] width 25 height 11
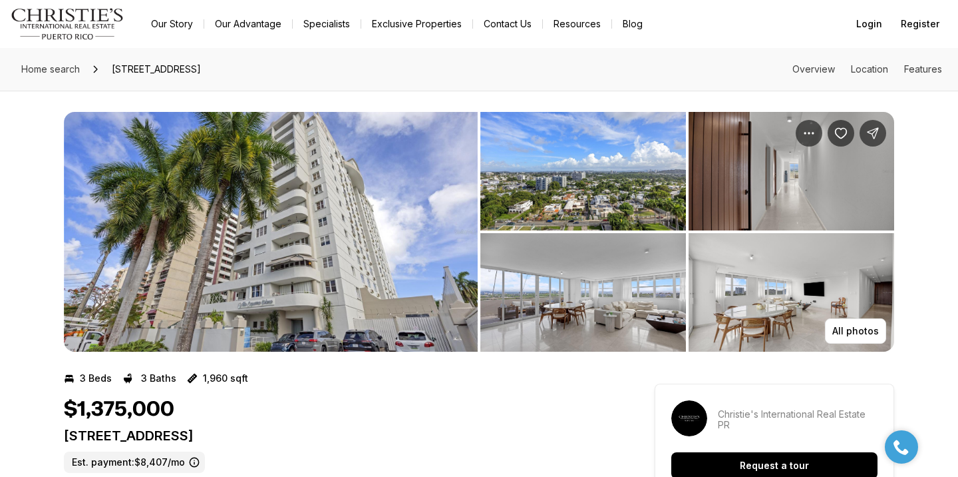
click at [286, 248] on img "View image gallery" at bounding box center [271, 232] width 414 height 240
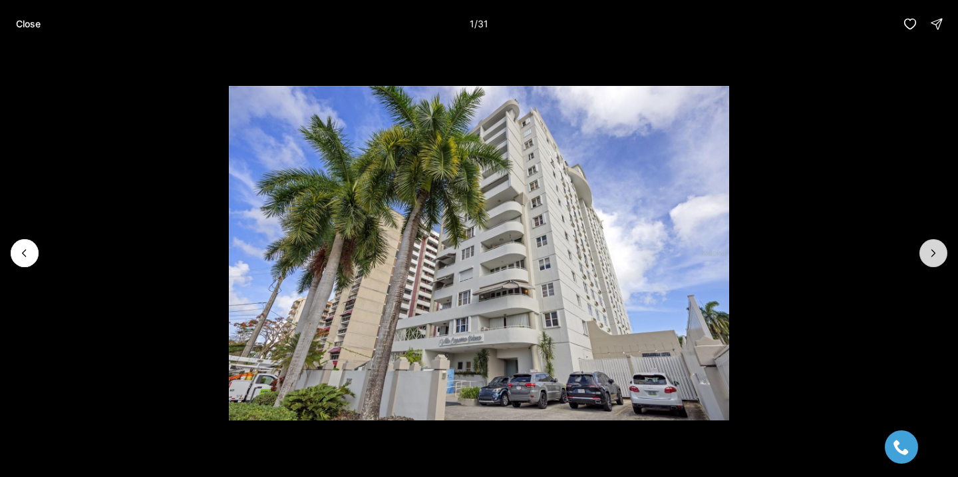
click at [934, 246] on icon "Next slide" at bounding box center [933, 252] width 13 height 13
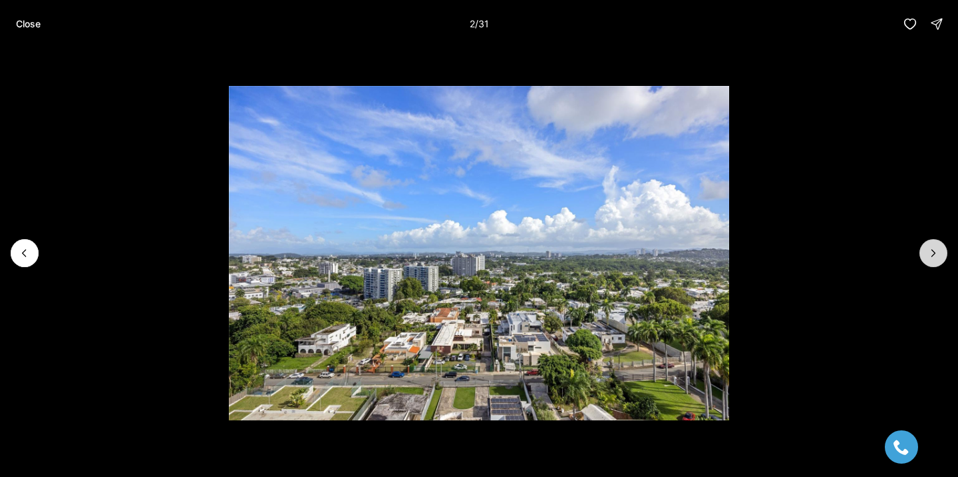
click at [929, 247] on icon "Next slide" at bounding box center [933, 252] width 13 height 13
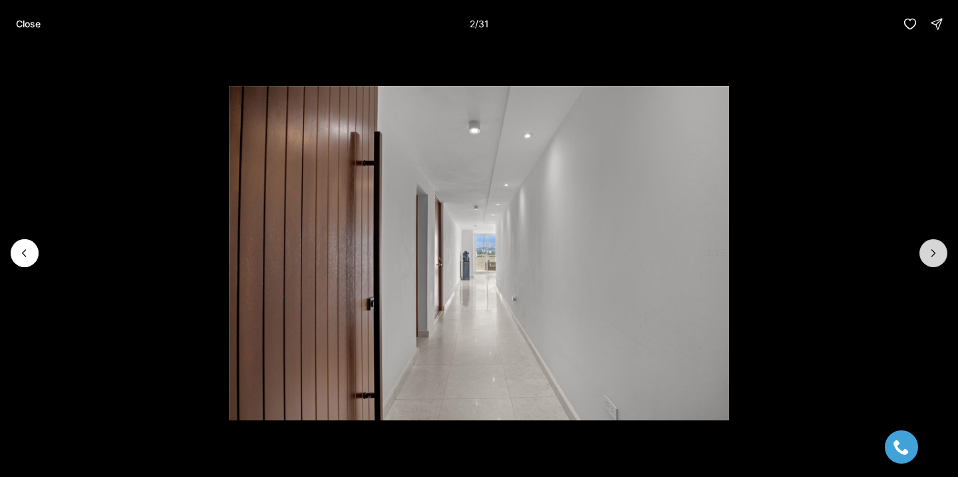
click at [929, 247] on icon "Next slide" at bounding box center [933, 252] width 13 height 13
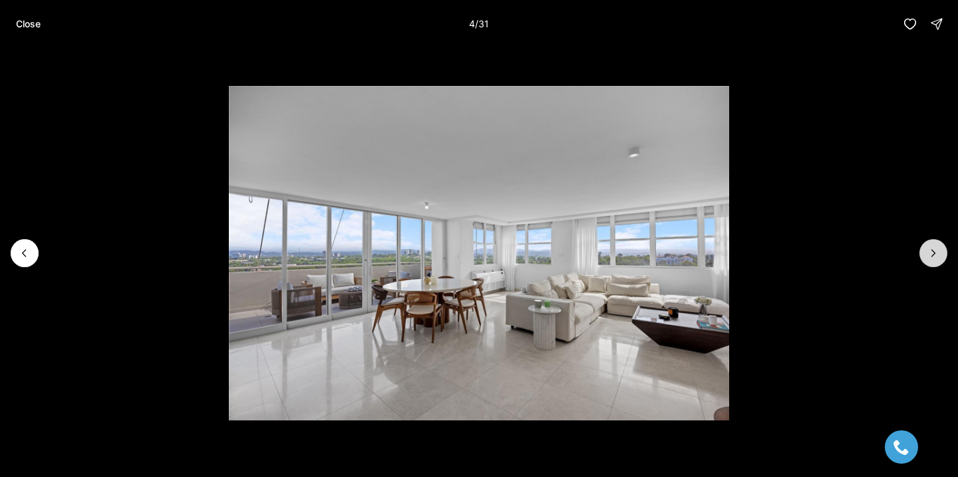
click at [929, 247] on icon "Next slide" at bounding box center [933, 252] width 13 height 13
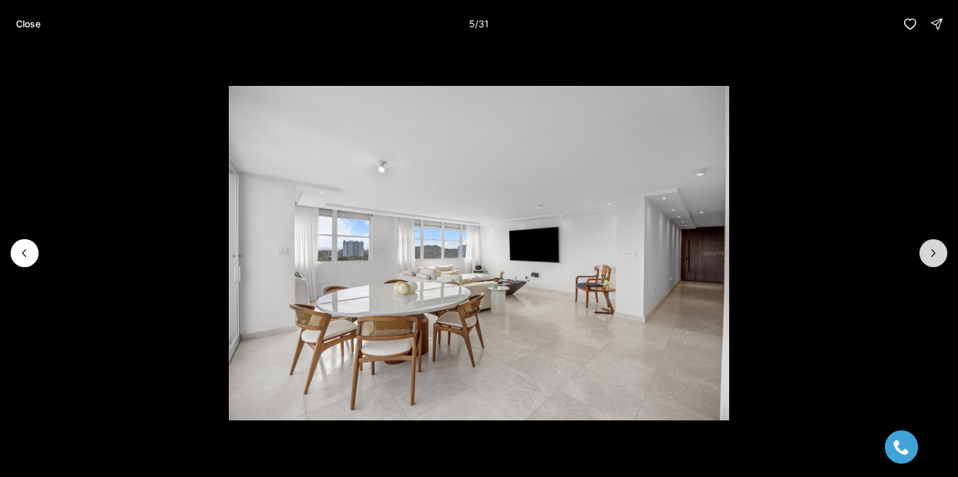
click at [929, 247] on icon "Next slide" at bounding box center [933, 252] width 13 height 13
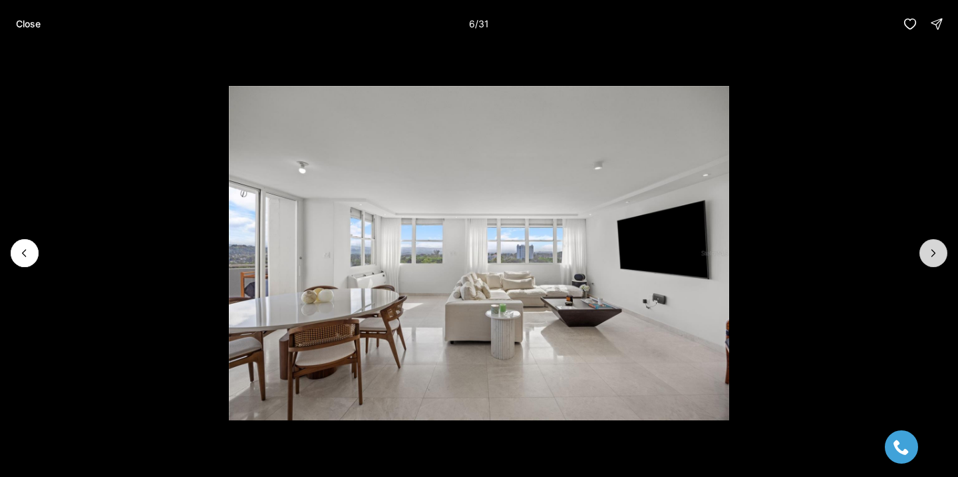
click at [929, 247] on icon "Next slide" at bounding box center [933, 252] width 13 height 13
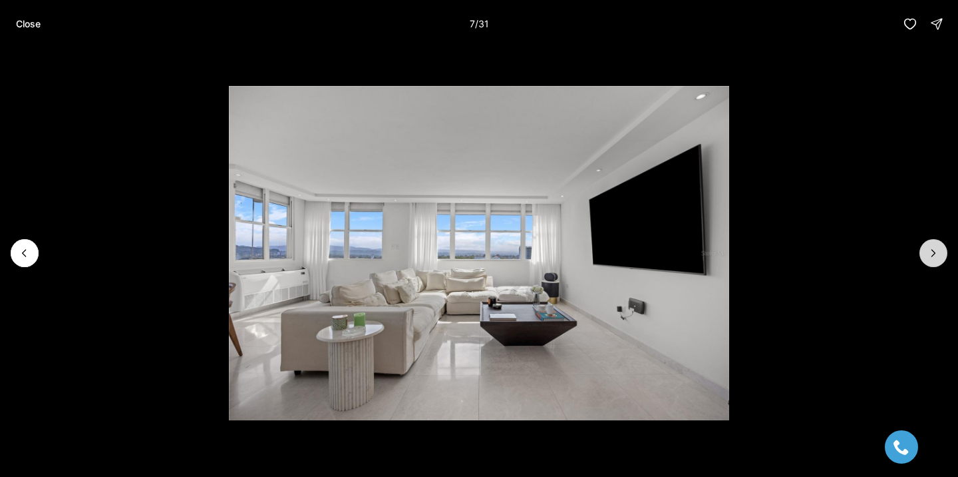
click at [929, 247] on icon "Next slide" at bounding box center [933, 252] width 13 height 13
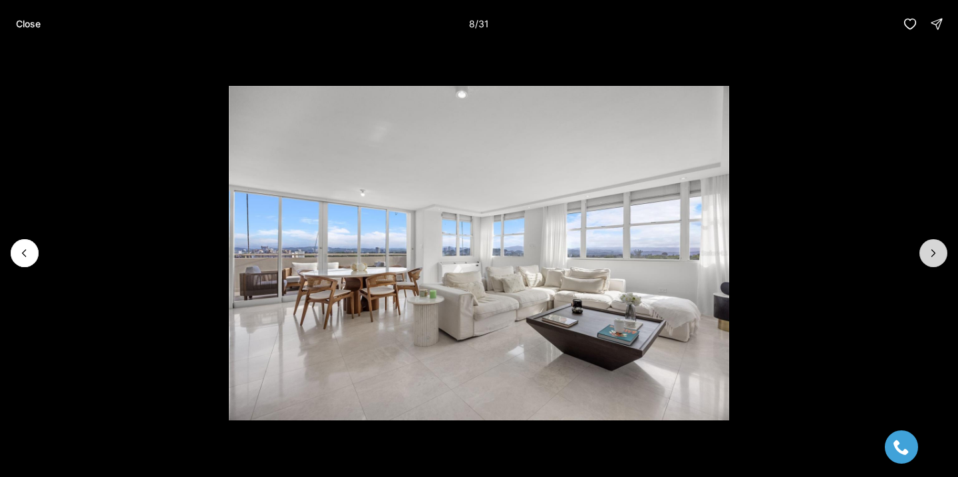
click at [929, 247] on icon "Next slide" at bounding box center [933, 252] width 13 height 13
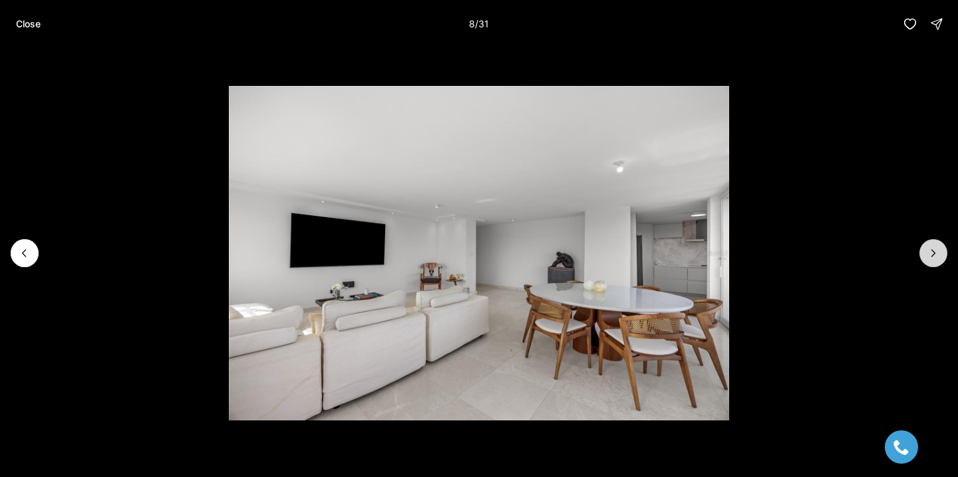
click at [929, 247] on icon "Next slide" at bounding box center [933, 252] width 13 height 13
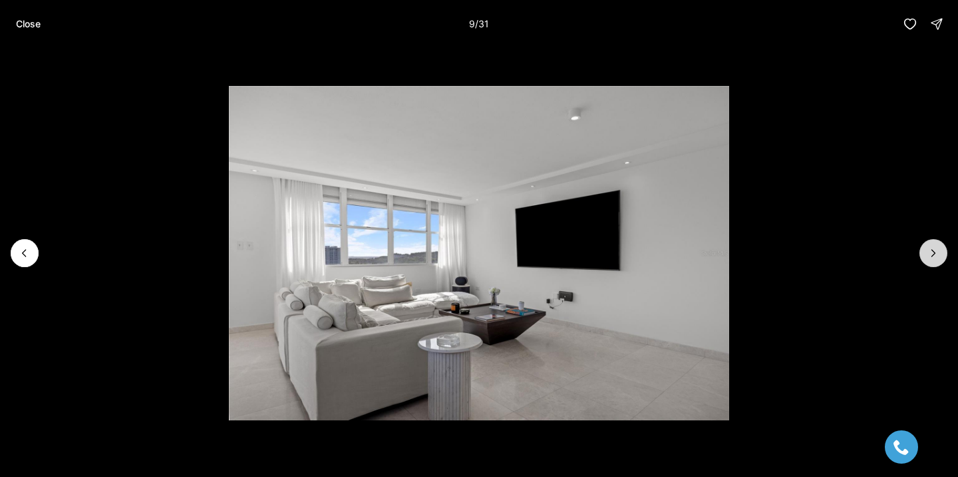
click at [929, 247] on icon "Next slide" at bounding box center [933, 252] width 13 height 13
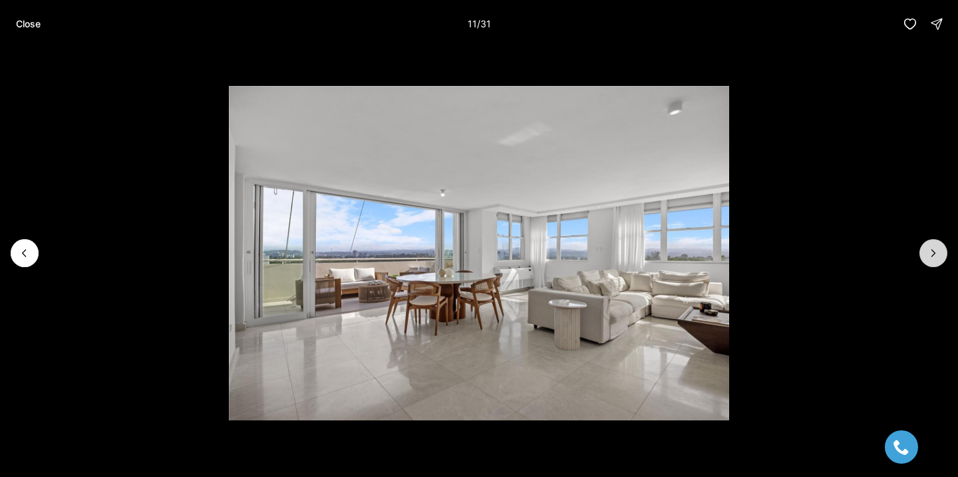
click at [928, 246] on icon "Next slide" at bounding box center [933, 252] width 13 height 13
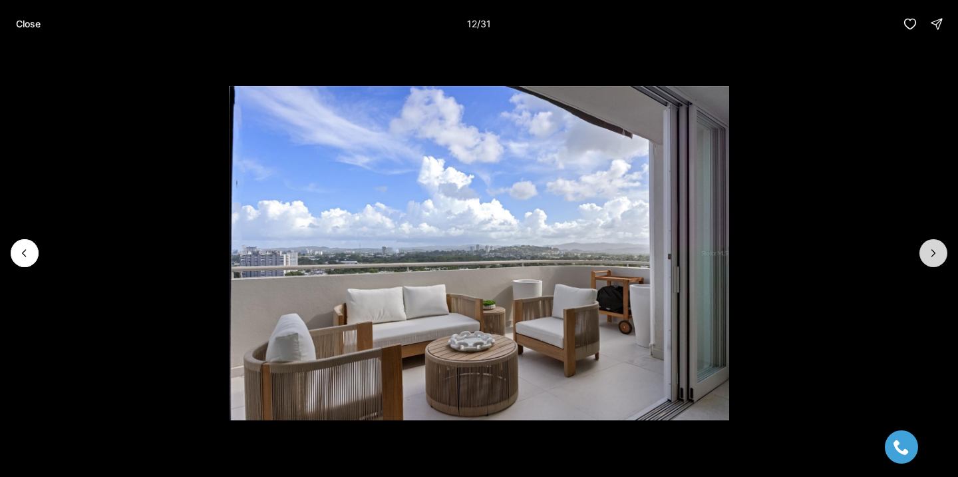
click at [928, 246] on icon "Next slide" at bounding box center [933, 252] width 13 height 13
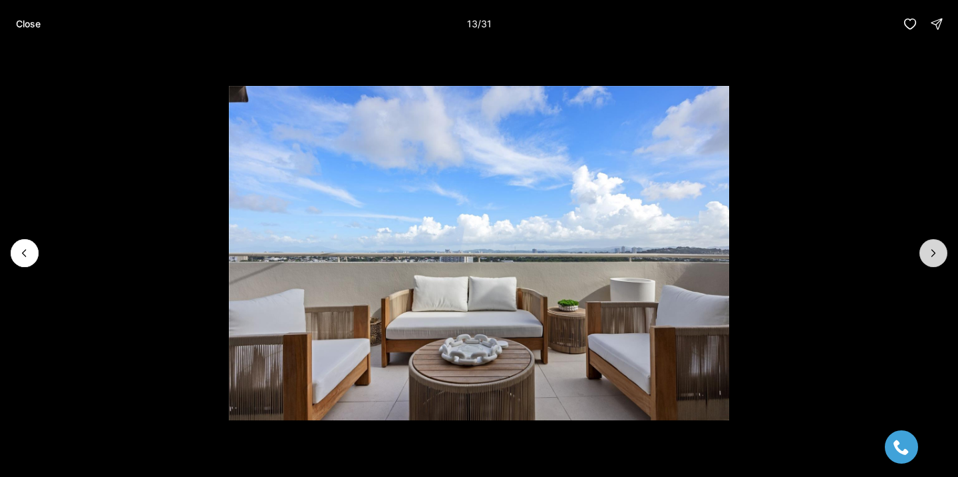
click at [928, 246] on icon "Next slide" at bounding box center [933, 252] width 13 height 13
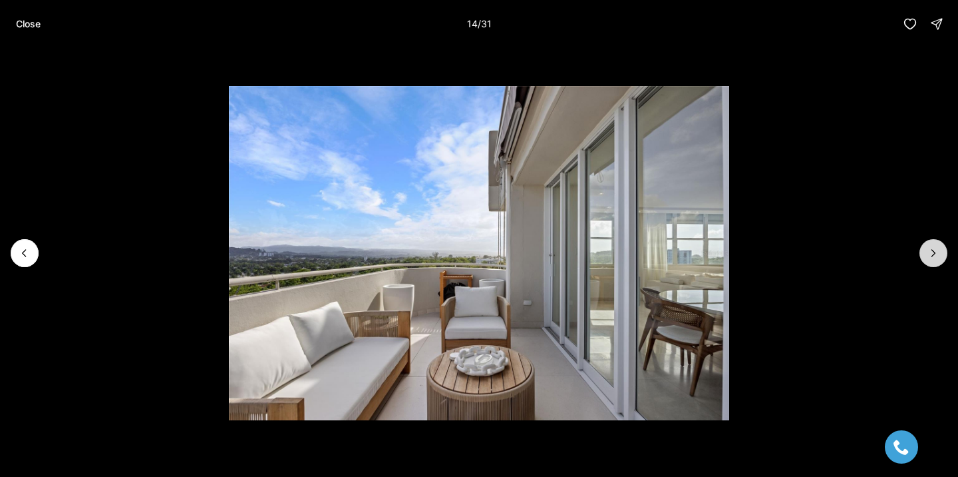
click at [928, 245] on button "Next slide" at bounding box center [934, 253] width 28 height 28
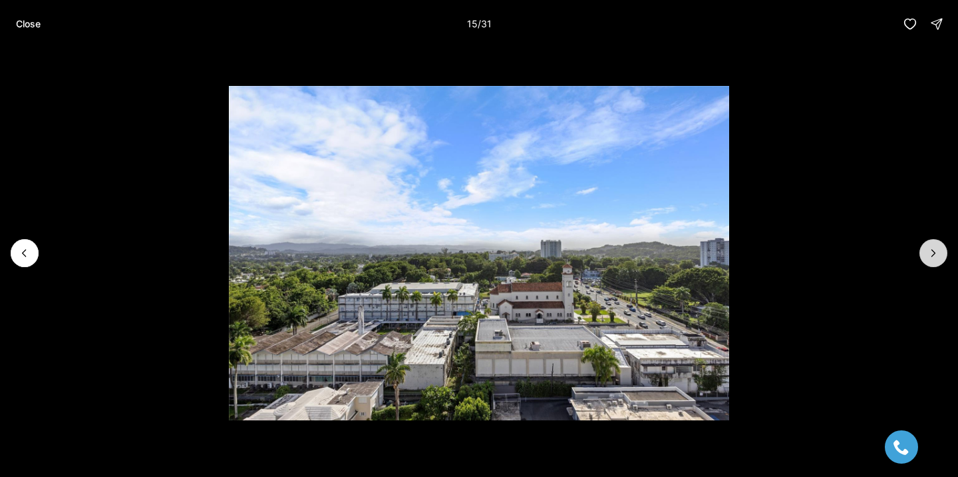
click at [928, 245] on button "Next slide" at bounding box center [934, 253] width 28 height 28
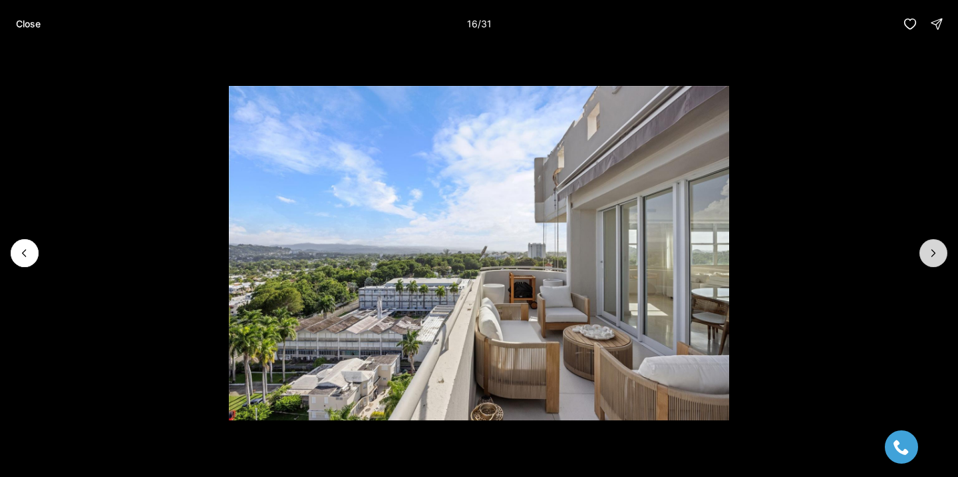
click at [928, 245] on button "Next slide" at bounding box center [934, 253] width 28 height 28
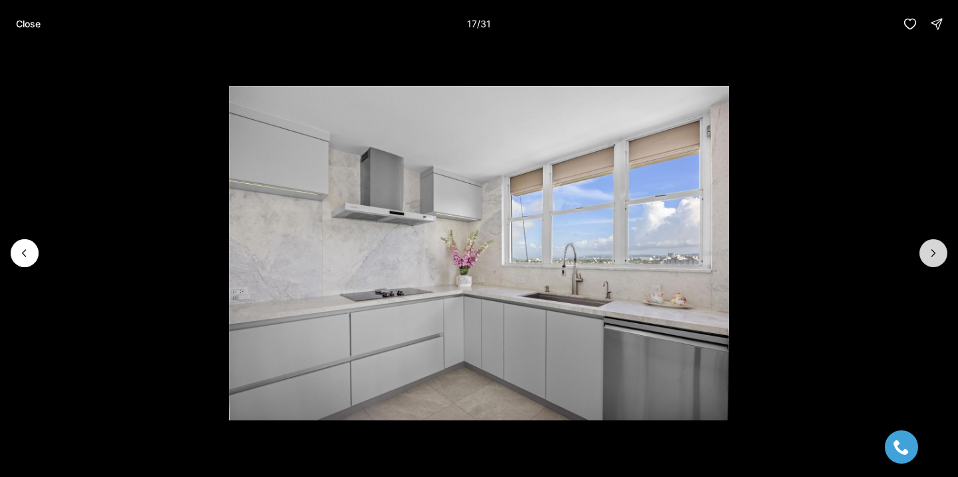
click at [928, 245] on button "Next slide" at bounding box center [934, 253] width 28 height 28
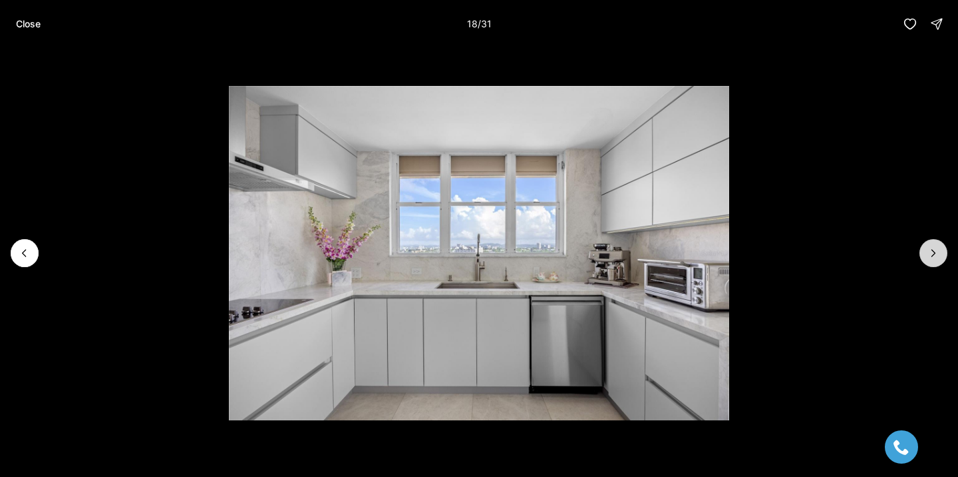
click at [928, 245] on button "Next slide" at bounding box center [934, 253] width 28 height 28
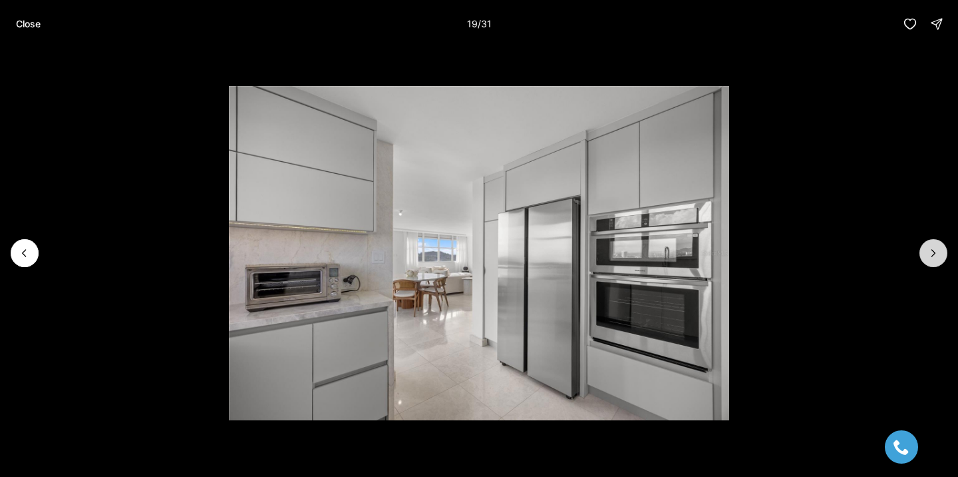
click at [928, 244] on button "Next slide" at bounding box center [934, 253] width 28 height 28
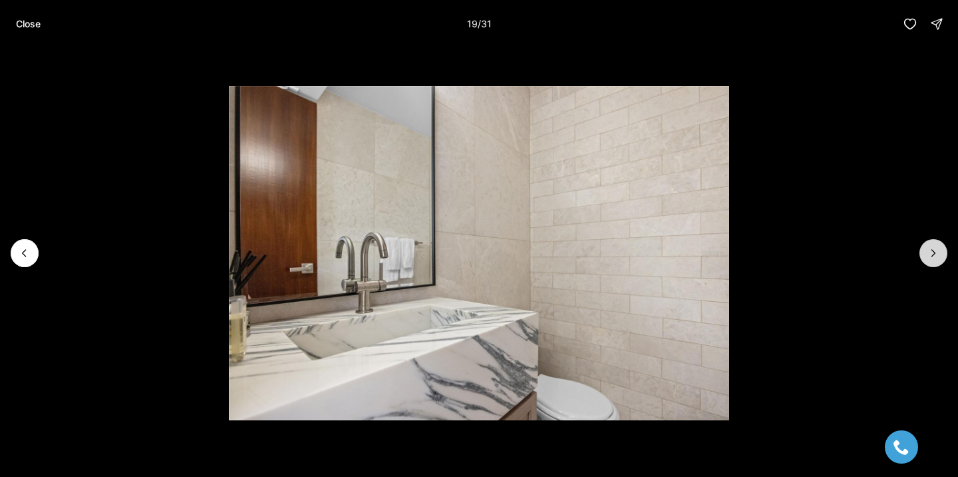
click at [928, 244] on button "Next slide" at bounding box center [934, 253] width 28 height 28
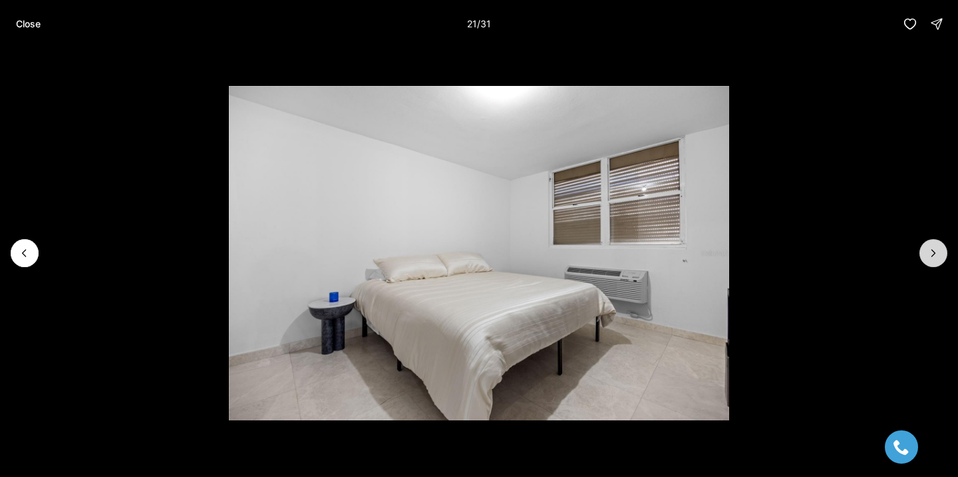
click at [928, 244] on button "Next slide" at bounding box center [934, 253] width 28 height 28
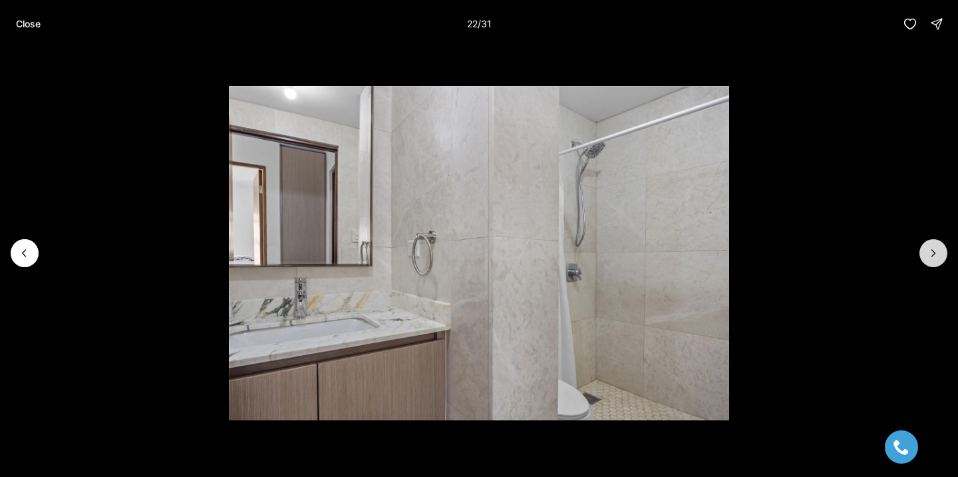
click at [928, 244] on button "Next slide" at bounding box center [934, 253] width 28 height 28
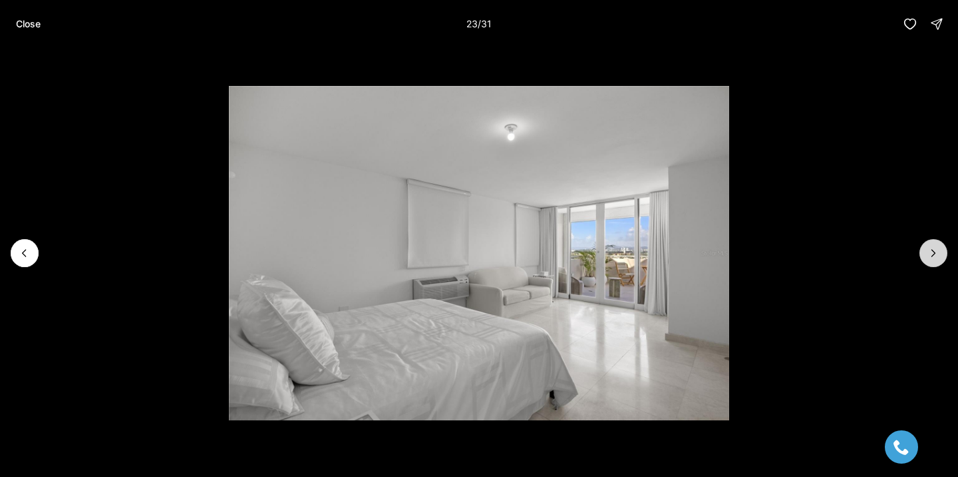
click at [928, 244] on button "Next slide" at bounding box center [934, 253] width 28 height 28
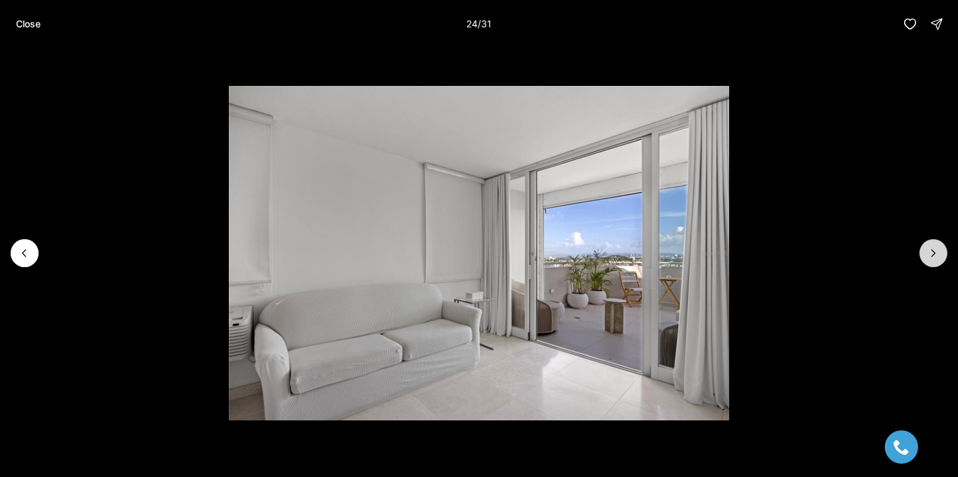
click at [928, 244] on button "Next slide" at bounding box center [934, 253] width 28 height 28
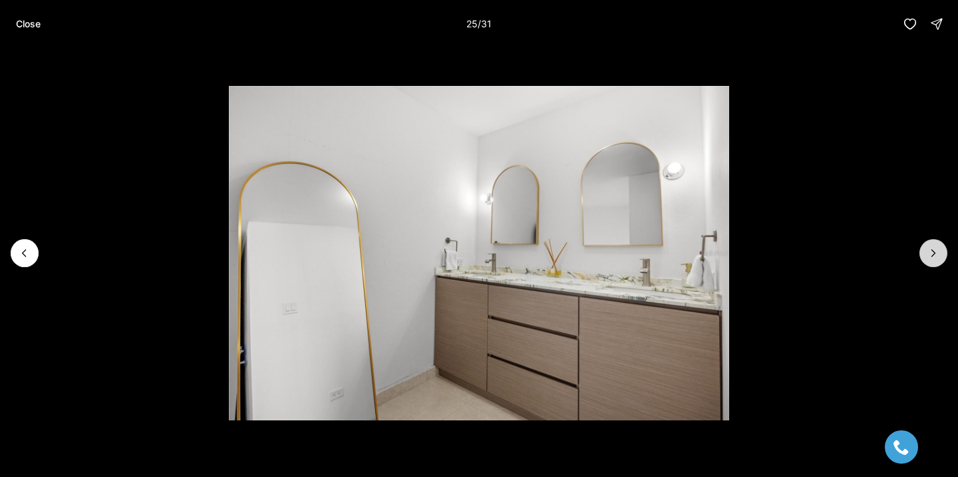
click at [928, 244] on button "Next slide" at bounding box center [934, 253] width 28 height 28
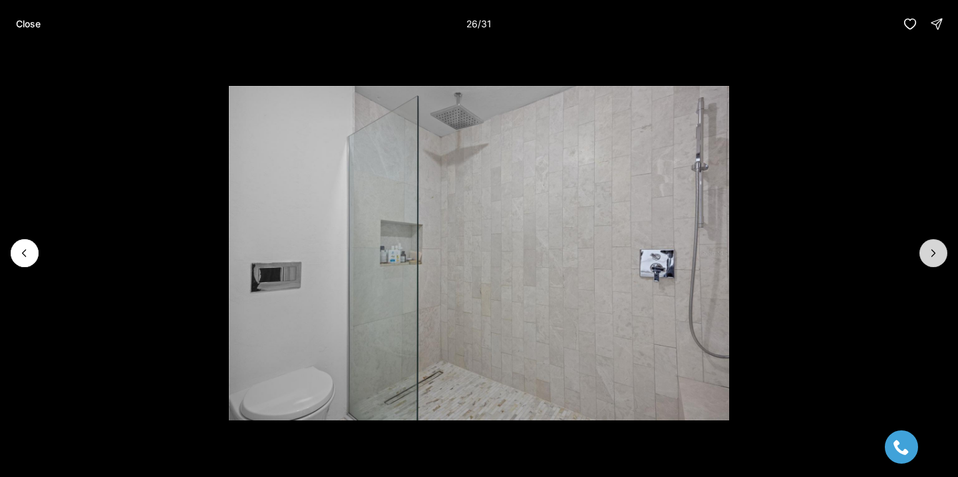
click at [928, 244] on button "Next slide" at bounding box center [934, 253] width 28 height 28
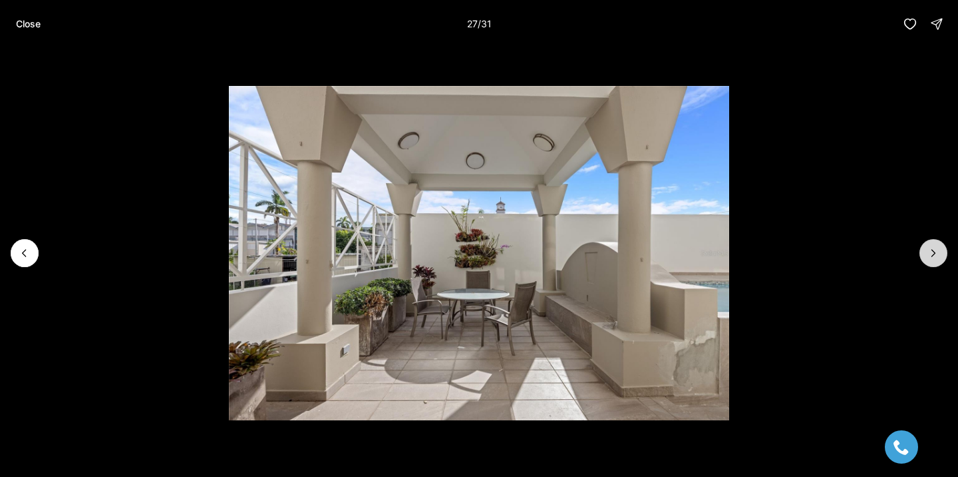
click at [928, 244] on button "Next slide" at bounding box center [934, 253] width 28 height 28
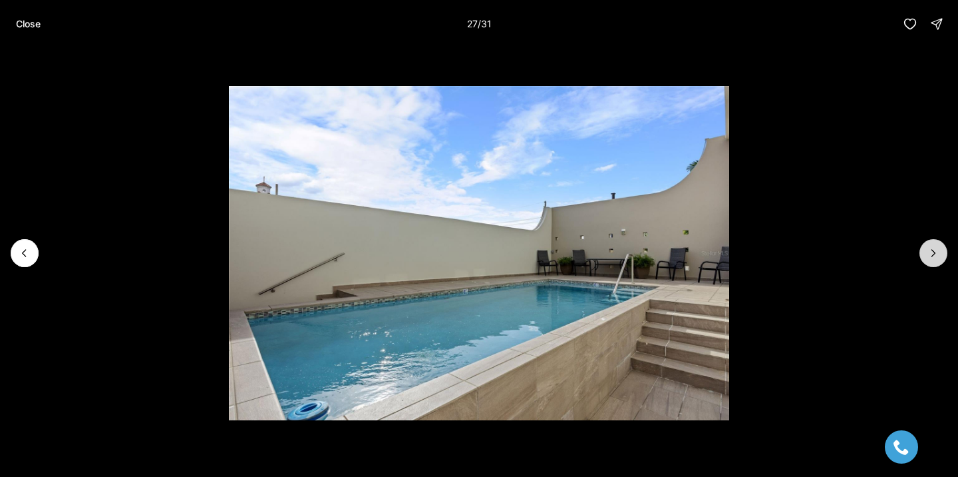
click at [928, 244] on button "Next slide" at bounding box center [934, 253] width 28 height 28
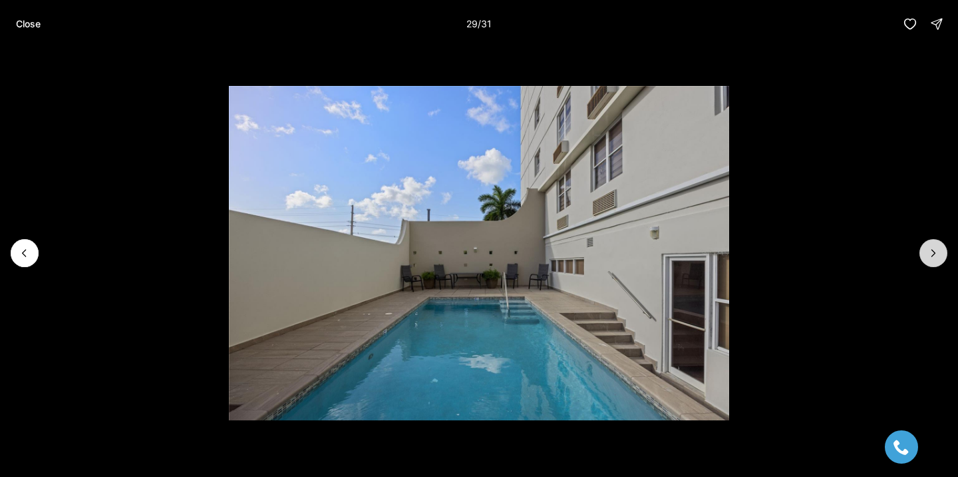
click at [928, 244] on button "Next slide" at bounding box center [934, 253] width 28 height 28
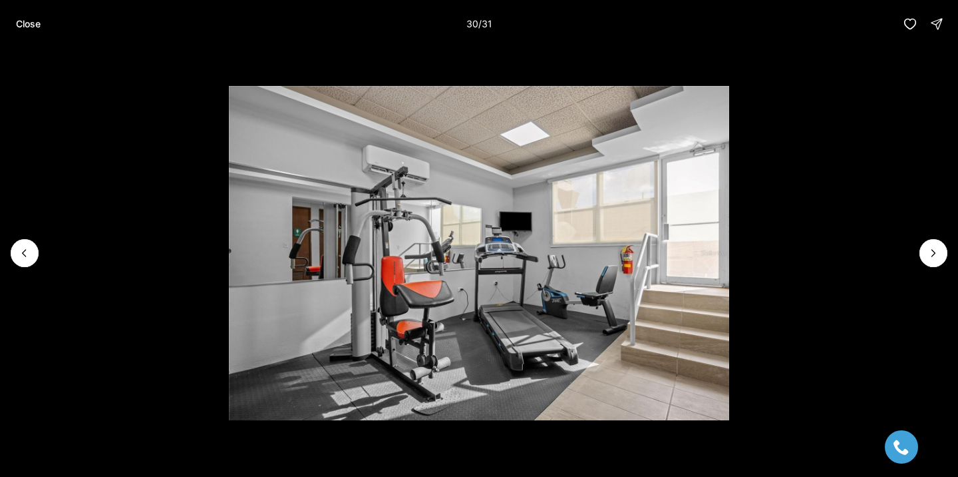
click at [33, 23] on p "Close" at bounding box center [28, 24] width 25 height 11
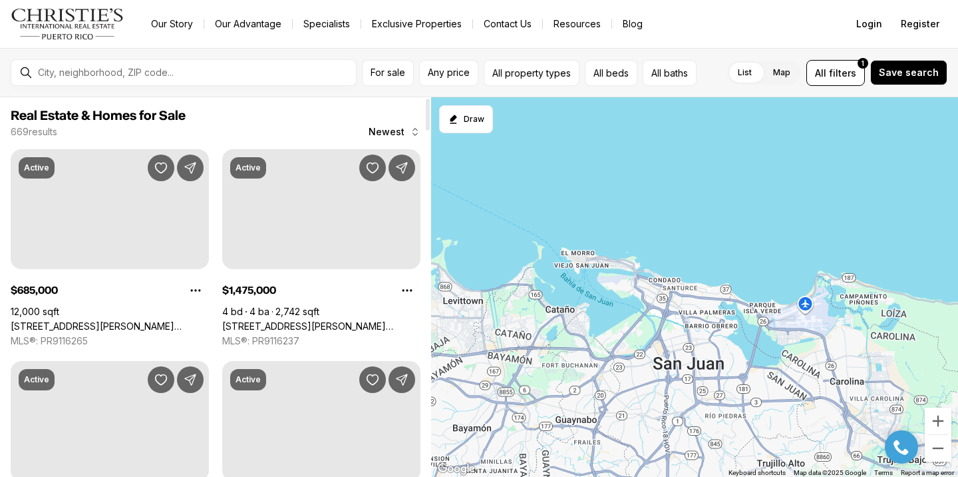
scroll to position [1025, 0]
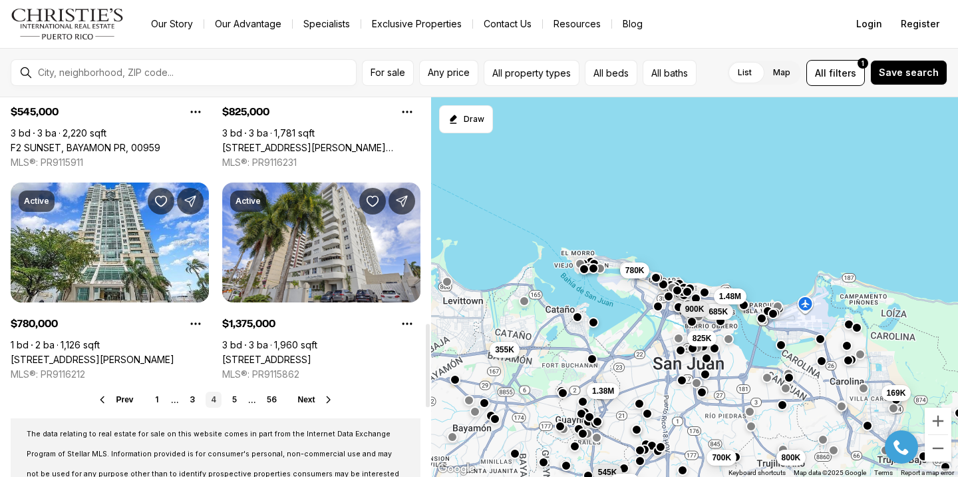
click at [237, 407] on link "5" at bounding box center [235, 399] width 16 height 16
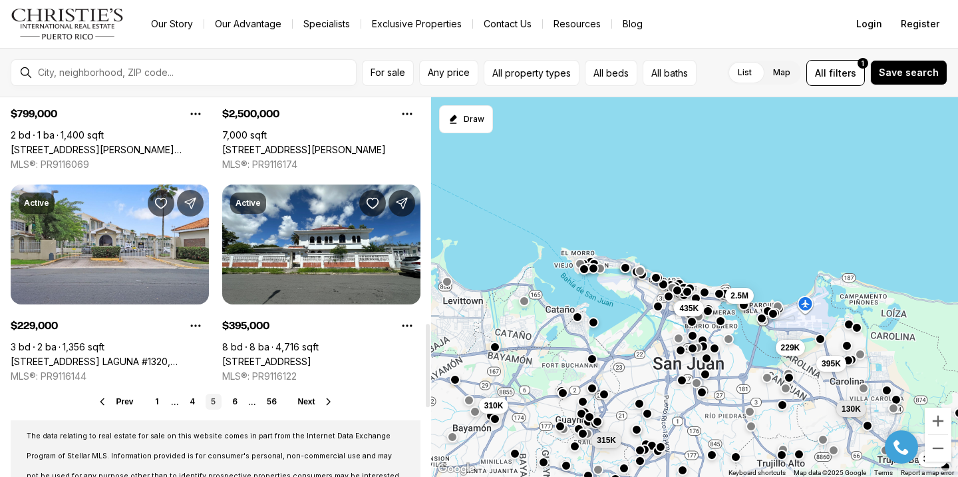
scroll to position [1024, 0]
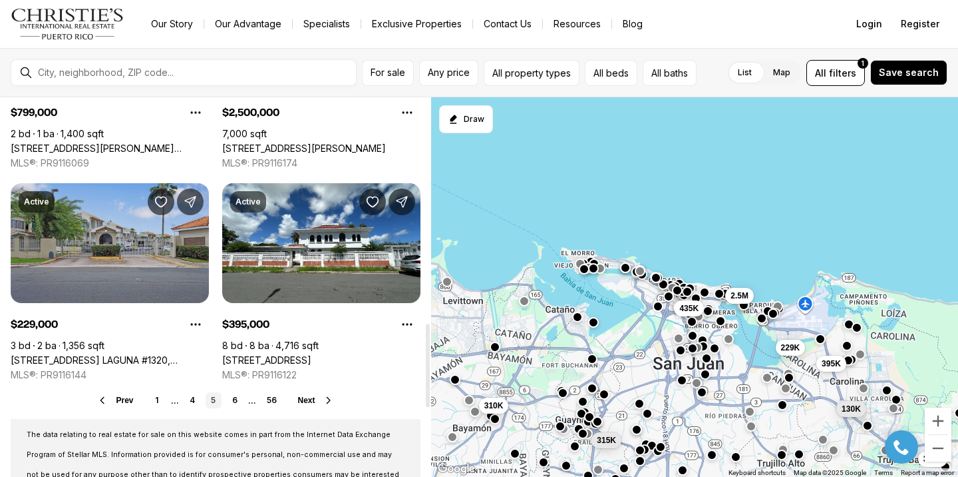
click at [167, 354] on link "[STREET_ADDRESS] LAGUNA #1320, CAROLINA PR, 00979" at bounding box center [110, 360] width 198 height 12
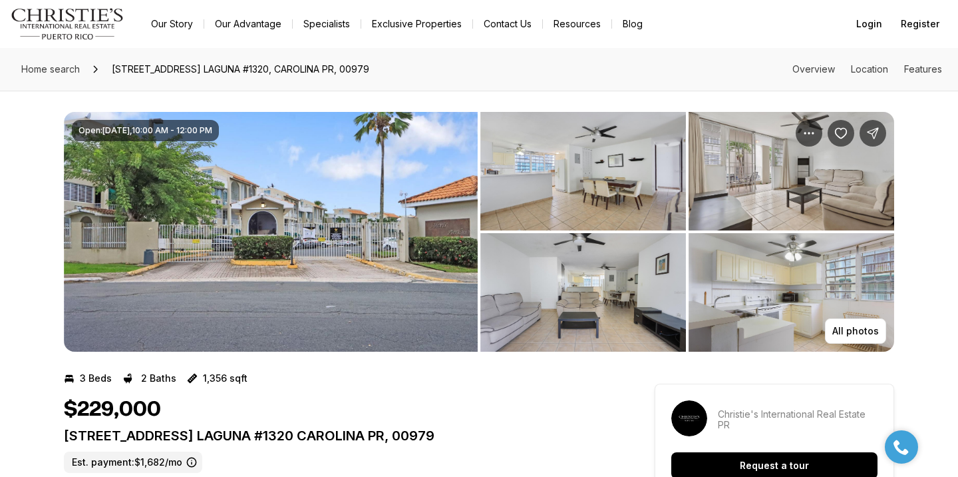
click at [313, 249] on img "View image gallery" at bounding box center [271, 232] width 414 height 240
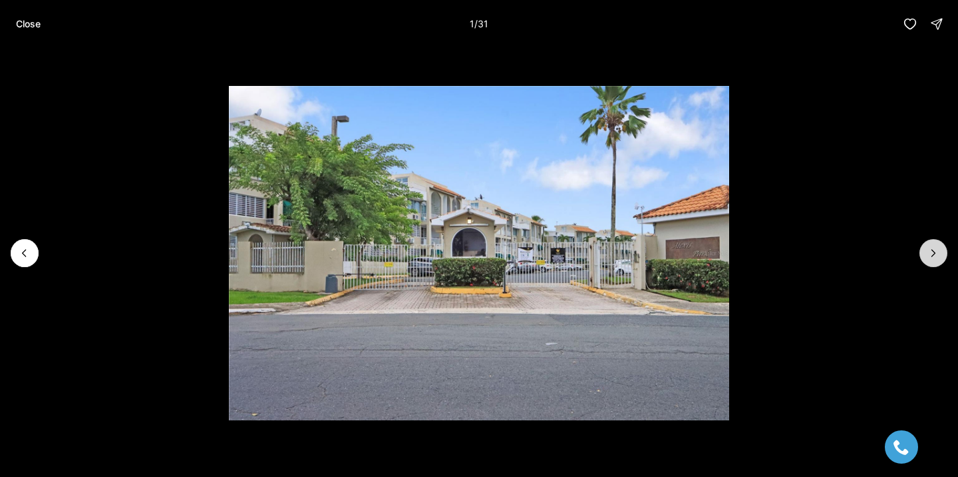
click at [928, 250] on icon "Next slide" at bounding box center [933, 252] width 13 height 13
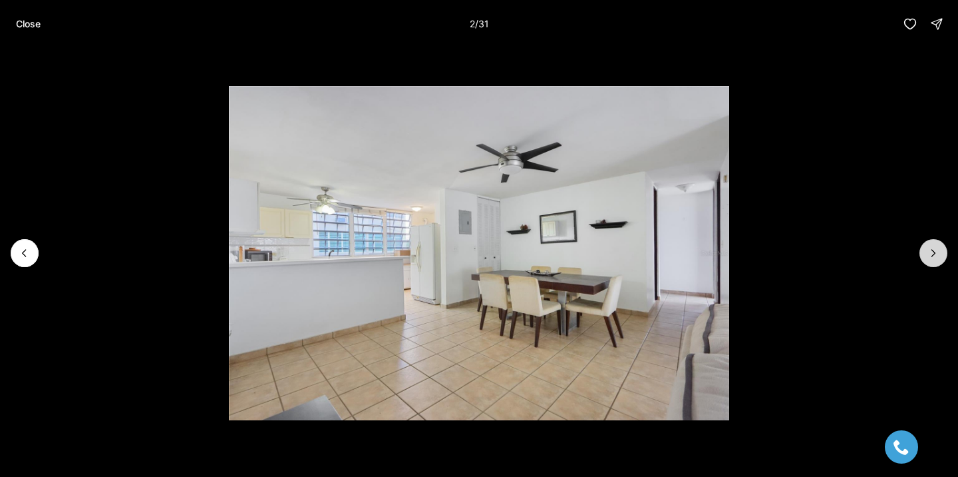
click at [928, 250] on icon "Next slide" at bounding box center [933, 252] width 13 height 13
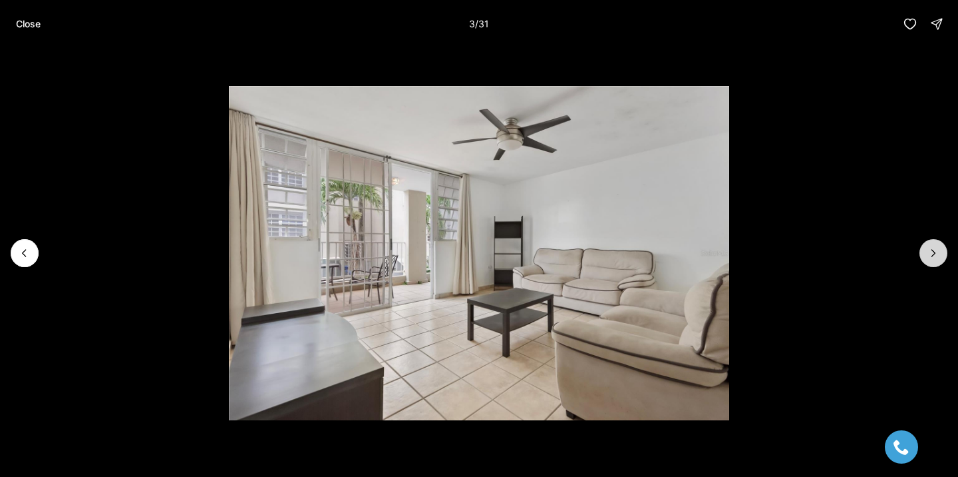
click at [928, 250] on icon "Next slide" at bounding box center [933, 252] width 13 height 13
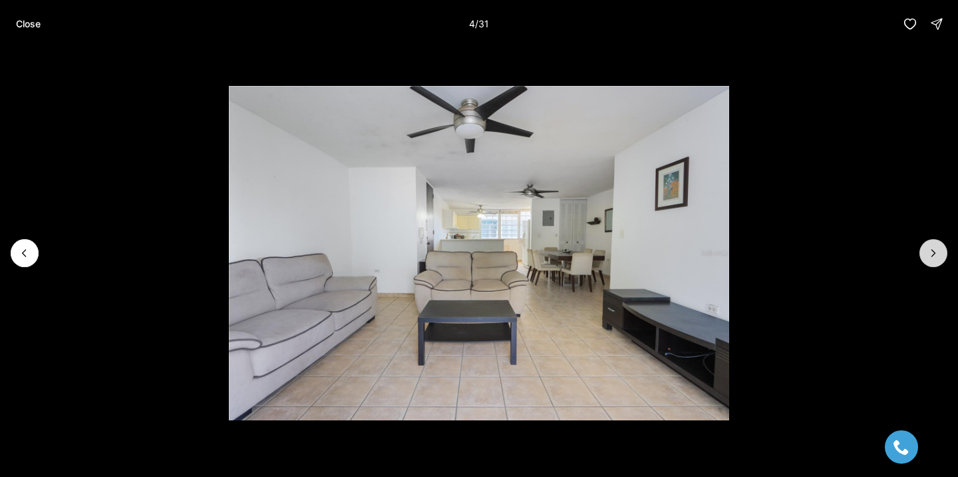
click at [929, 250] on icon "Next slide" at bounding box center [933, 252] width 13 height 13
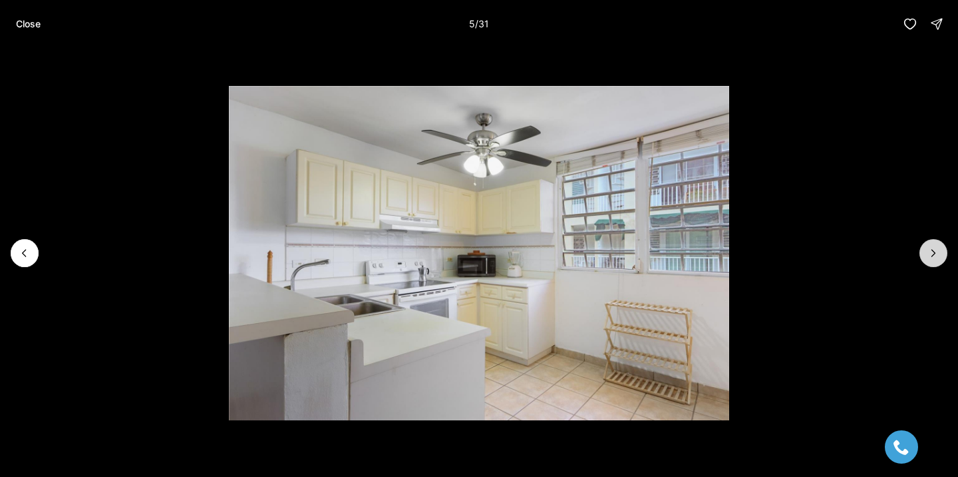
click at [929, 250] on icon "Next slide" at bounding box center [933, 252] width 13 height 13
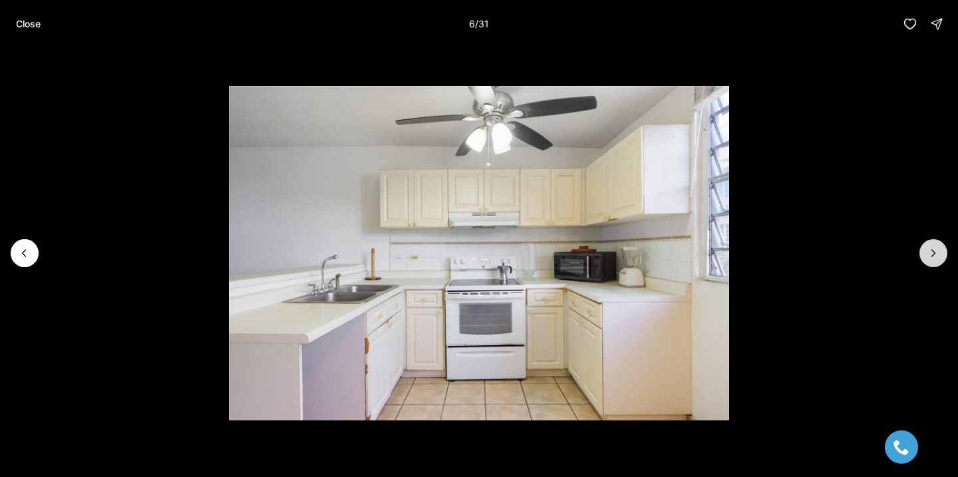
click at [929, 250] on icon "Next slide" at bounding box center [933, 252] width 13 height 13
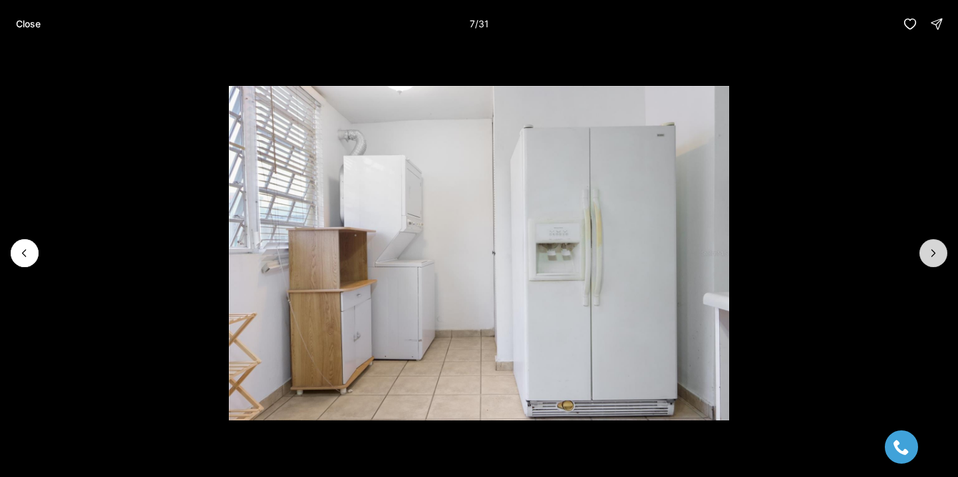
click at [929, 250] on icon "Next slide" at bounding box center [933, 252] width 13 height 13
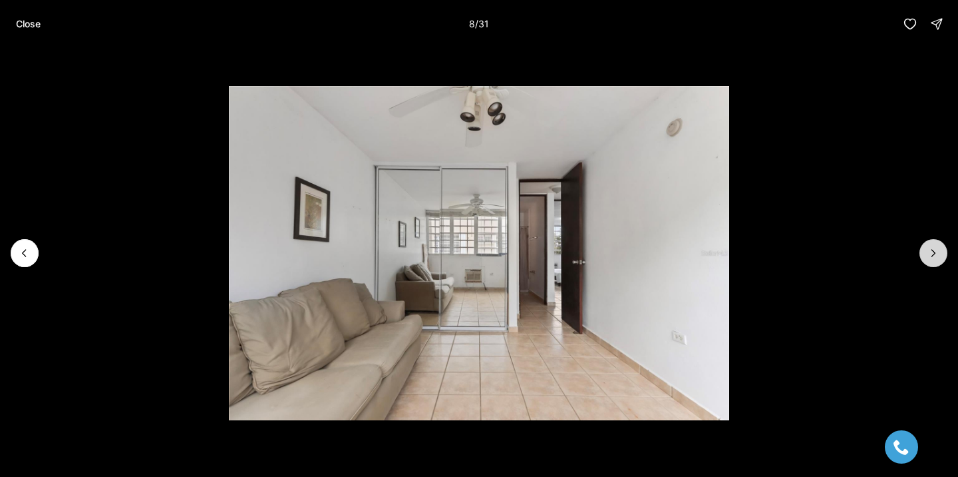
click at [929, 250] on icon "Next slide" at bounding box center [933, 252] width 13 height 13
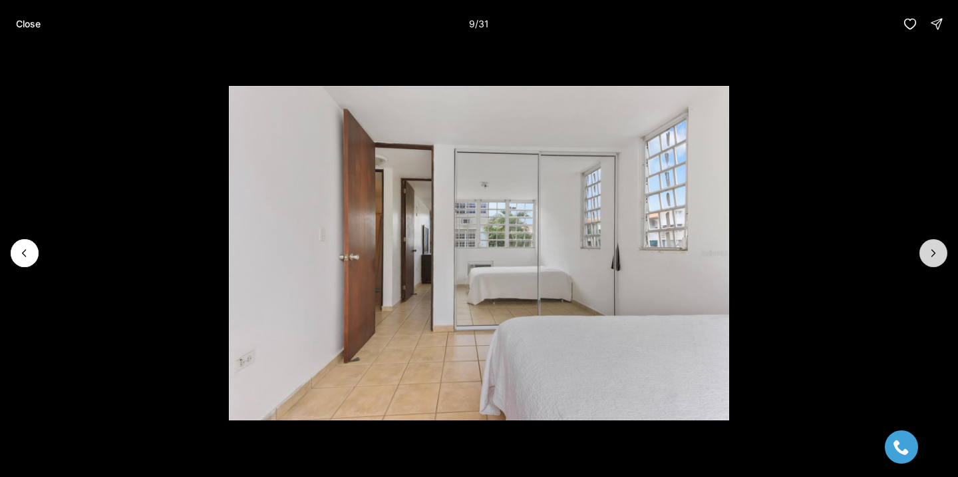
click at [930, 249] on icon "Next slide" at bounding box center [933, 252] width 13 height 13
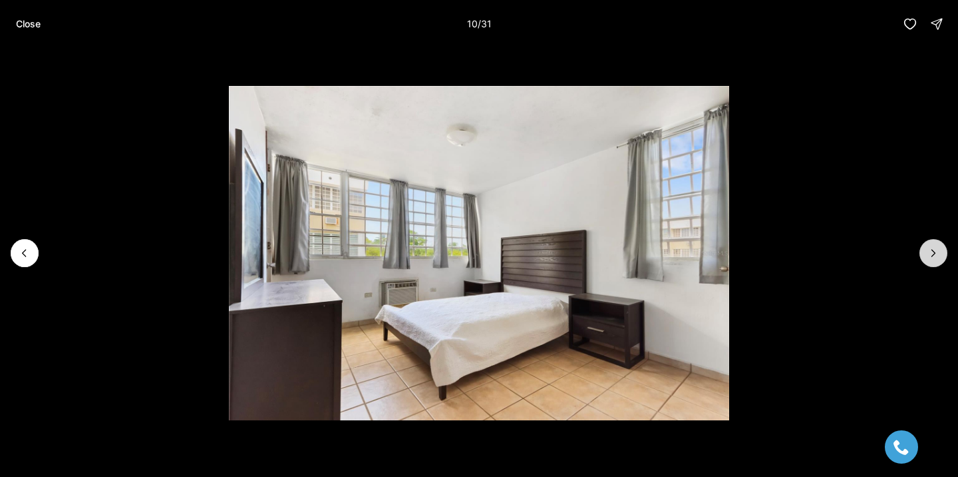
click at [930, 249] on icon "Next slide" at bounding box center [933, 252] width 13 height 13
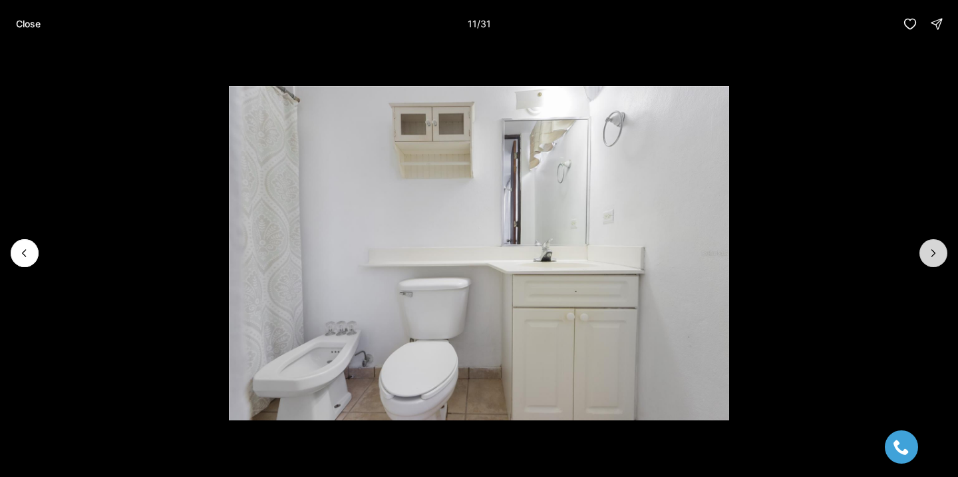
click at [930, 249] on icon "Next slide" at bounding box center [933, 252] width 13 height 13
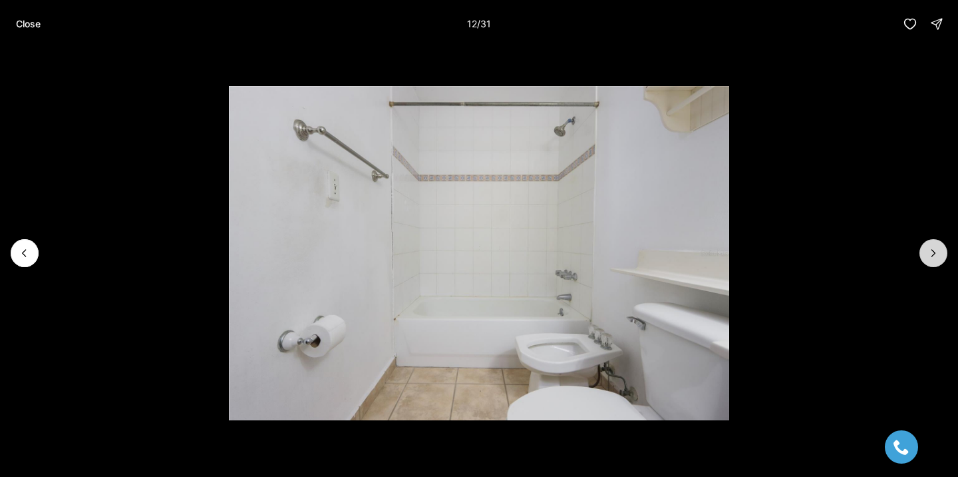
click at [930, 249] on icon "Next slide" at bounding box center [933, 252] width 13 height 13
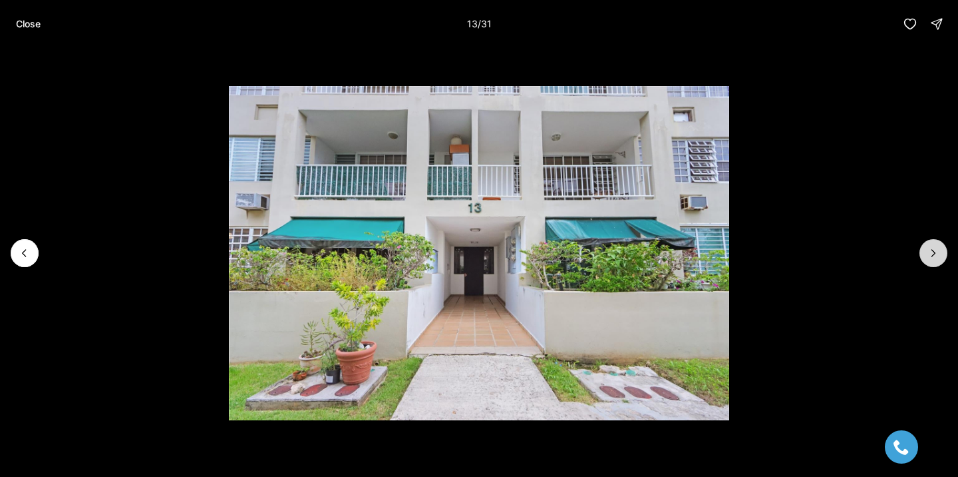
click at [931, 249] on icon "Next slide" at bounding box center [933, 252] width 13 height 13
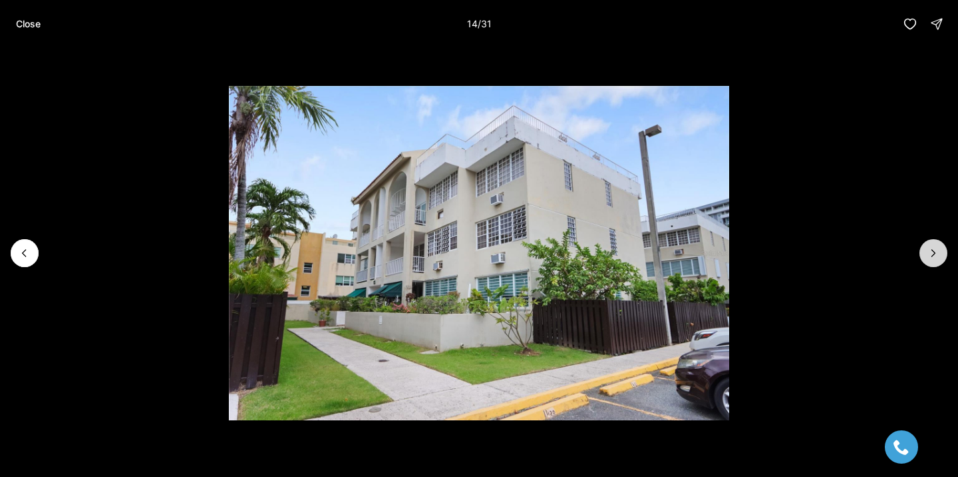
click at [931, 249] on icon "Next slide" at bounding box center [933, 252] width 13 height 13
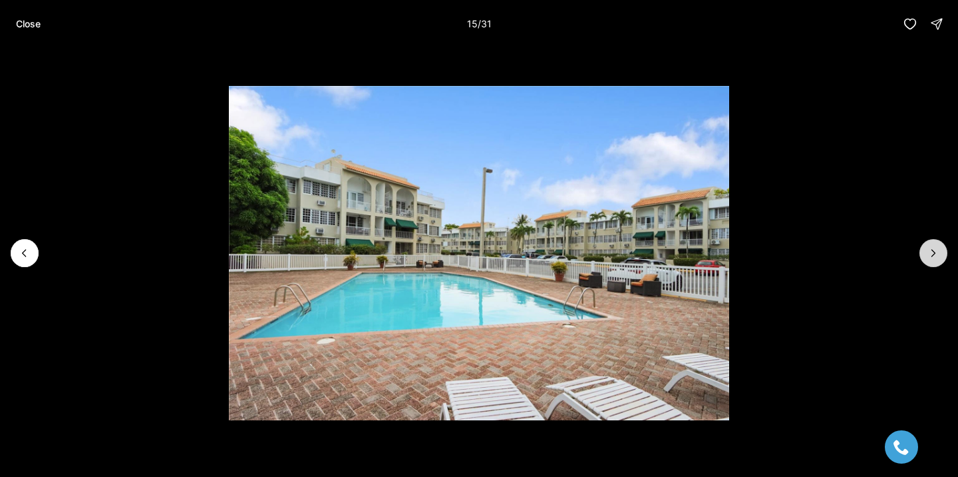
click at [931, 249] on icon "Next slide" at bounding box center [933, 252] width 13 height 13
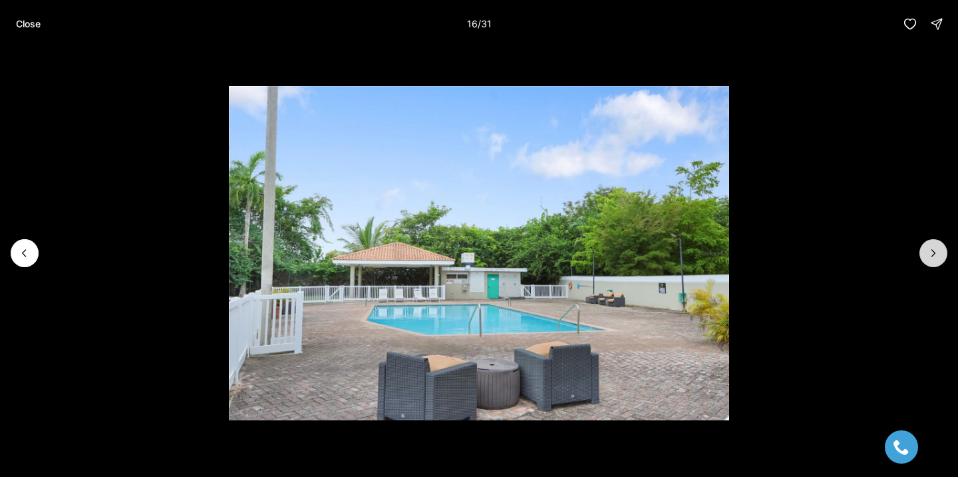
click at [931, 249] on icon "Next slide" at bounding box center [933, 252] width 13 height 13
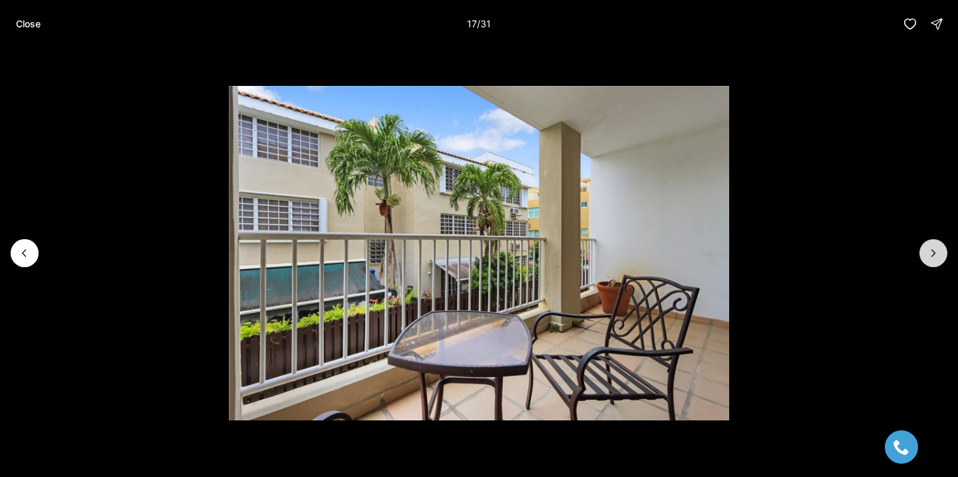
click at [931, 249] on icon "Next slide" at bounding box center [933, 252] width 13 height 13
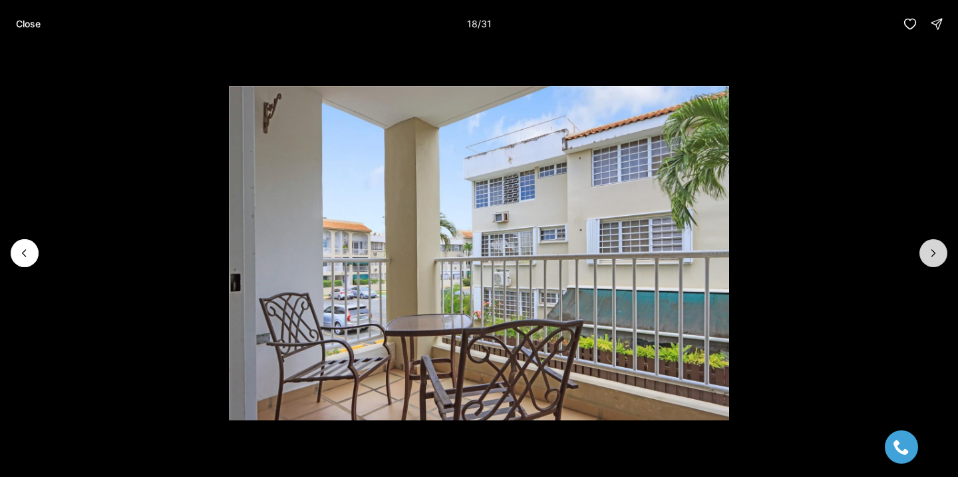
click at [931, 249] on icon "Next slide" at bounding box center [933, 252] width 13 height 13
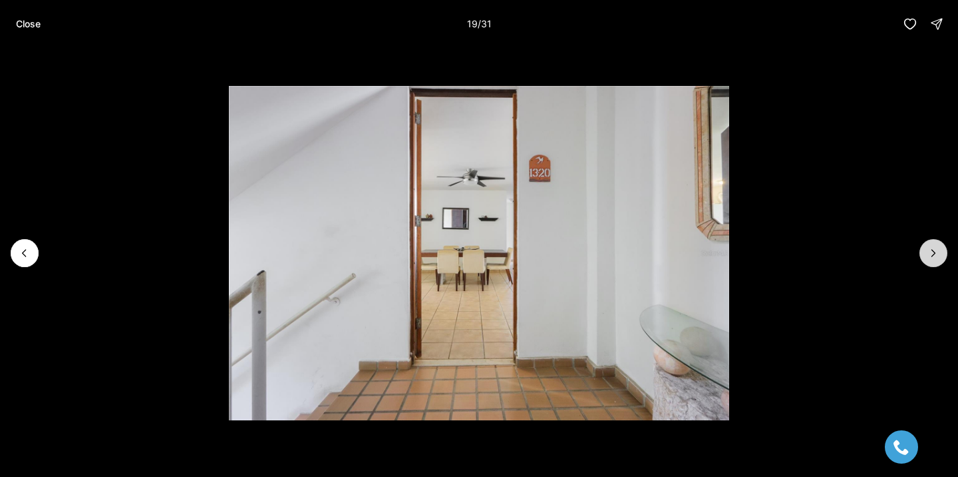
click at [931, 249] on icon "Next slide" at bounding box center [933, 252] width 13 height 13
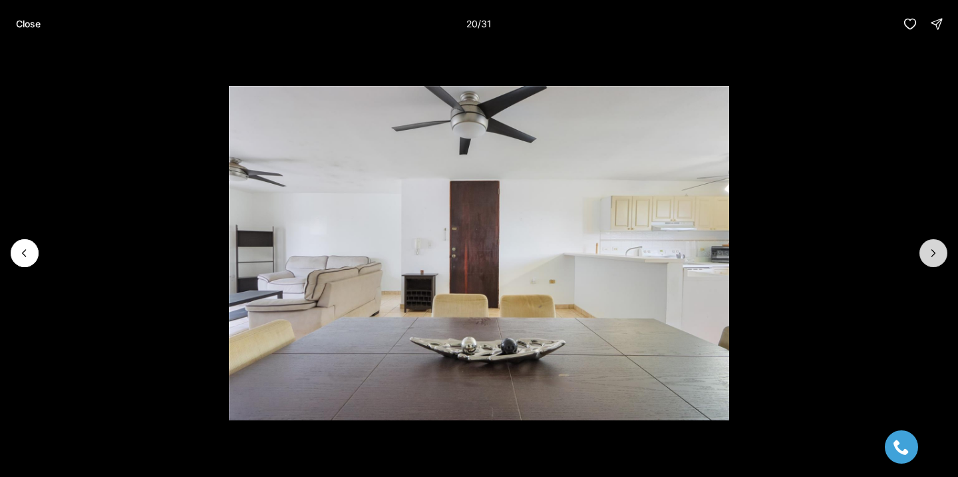
click at [934, 244] on button "Next slide" at bounding box center [934, 253] width 28 height 28
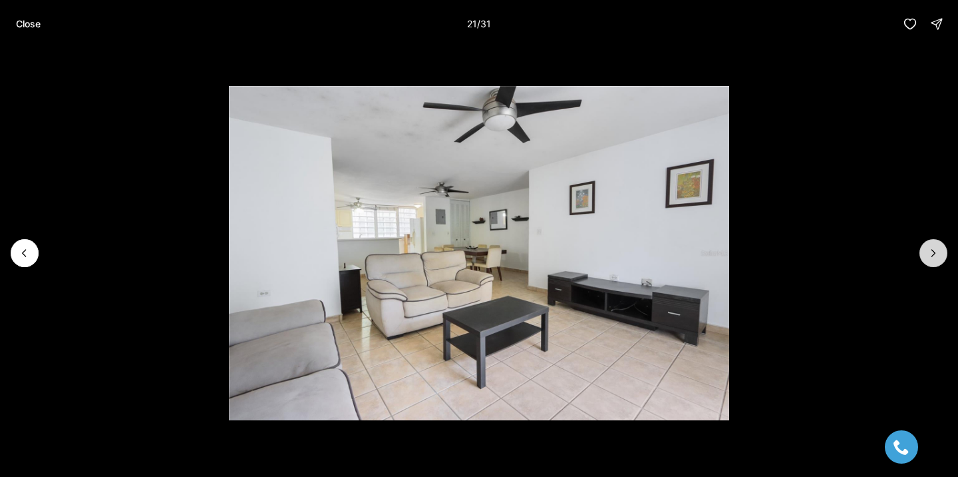
click at [934, 244] on button "Next slide" at bounding box center [934, 253] width 28 height 28
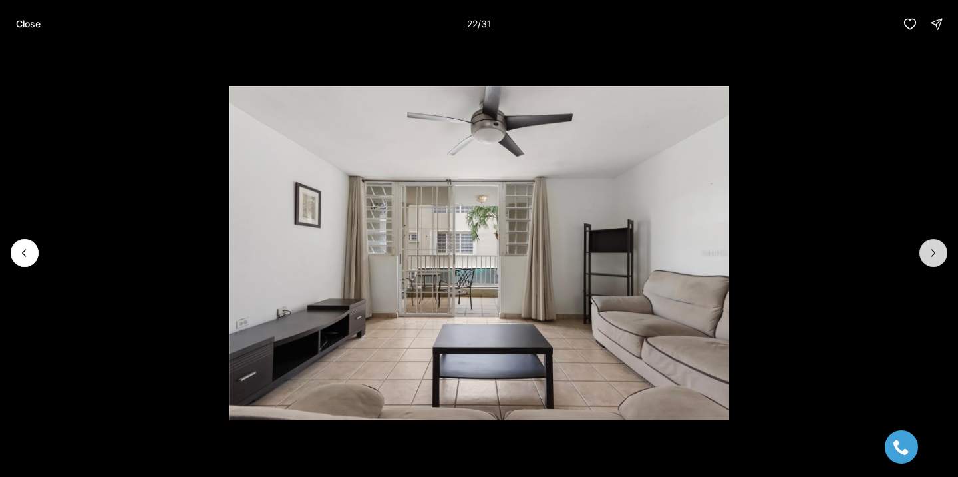
click at [934, 244] on button "Next slide" at bounding box center [934, 253] width 28 height 28
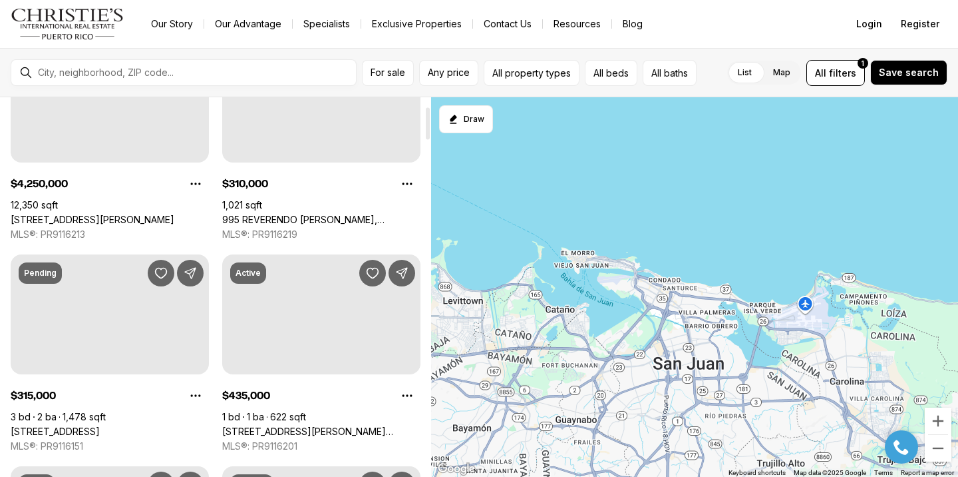
scroll to position [1024, 0]
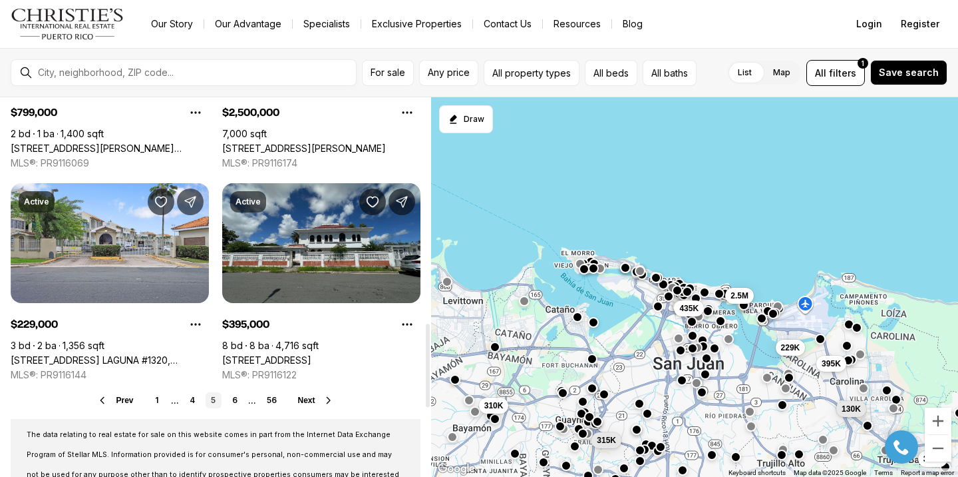
click at [287, 354] on link "[STREET_ADDRESS]" at bounding box center [266, 360] width 89 height 12
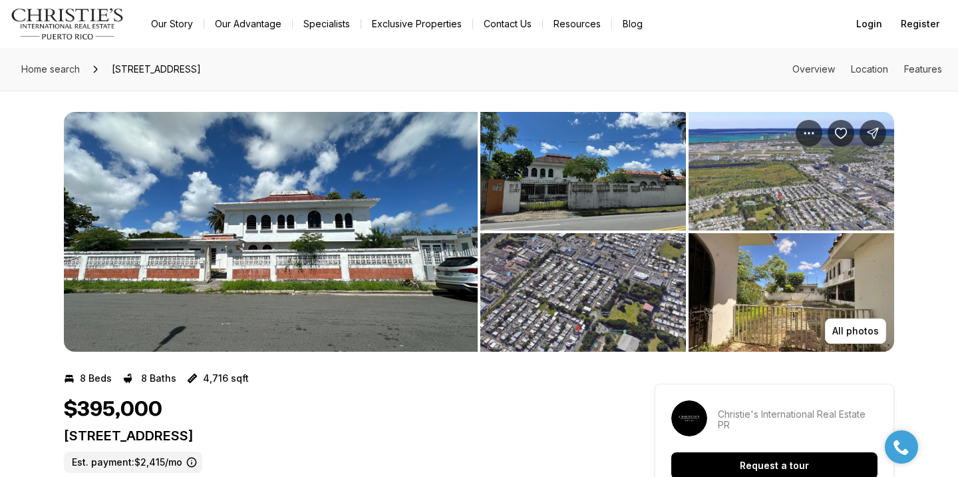
click at [287, 280] on img "View image gallery" at bounding box center [271, 232] width 414 height 240
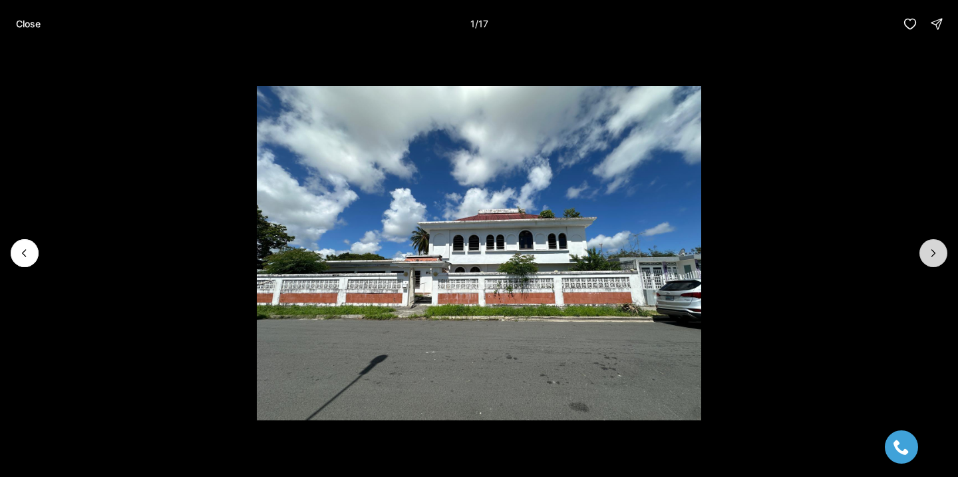
click at [943, 263] on div at bounding box center [479, 253] width 958 height 410
click at [922, 242] on li "1 of 17" at bounding box center [479, 253] width 958 height 410
click at [936, 256] on icon "Next slide" at bounding box center [933, 252] width 13 height 13
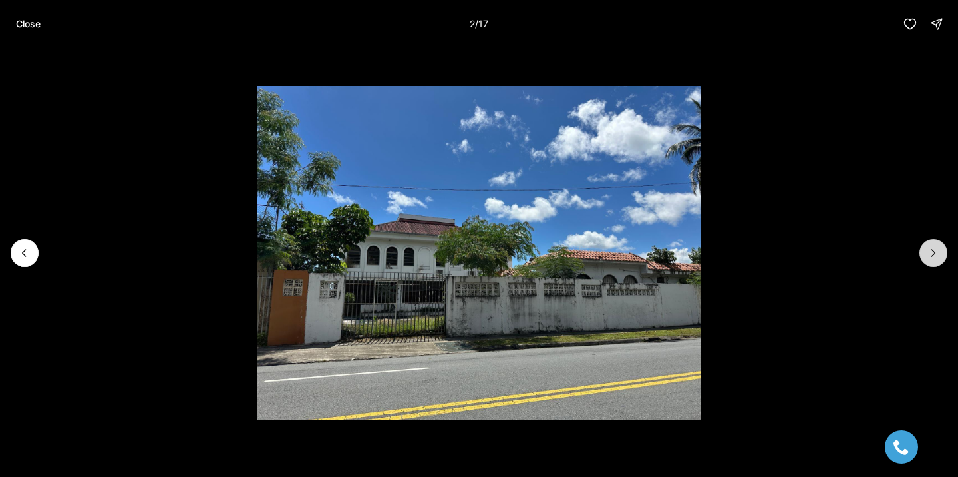
click at [936, 256] on icon "Next slide" at bounding box center [933, 252] width 13 height 13
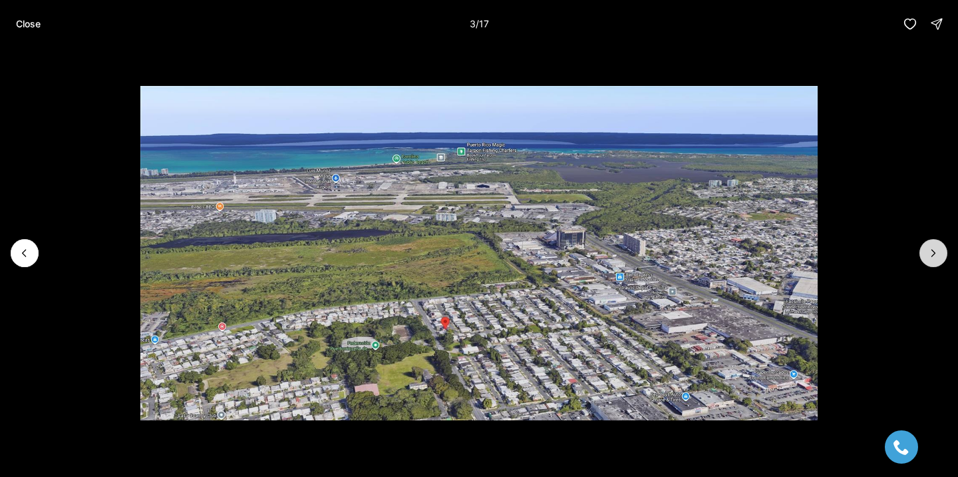
click at [936, 256] on icon "Next slide" at bounding box center [933, 252] width 13 height 13
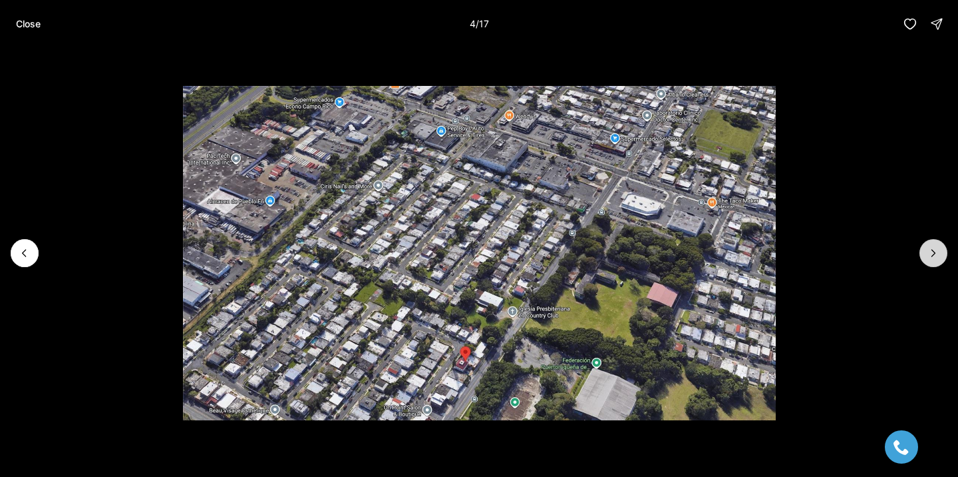
click at [936, 256] on icon "Next slide" at bounding box center [933, 252] width 13 height 13
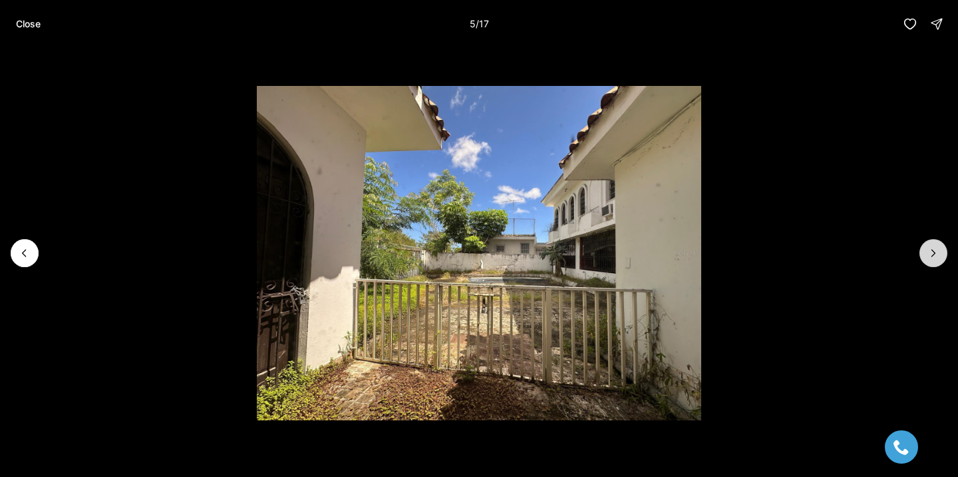
click at [936, 256] on icon "Next slide" at bounding box center [933, 252] width 13 height 13
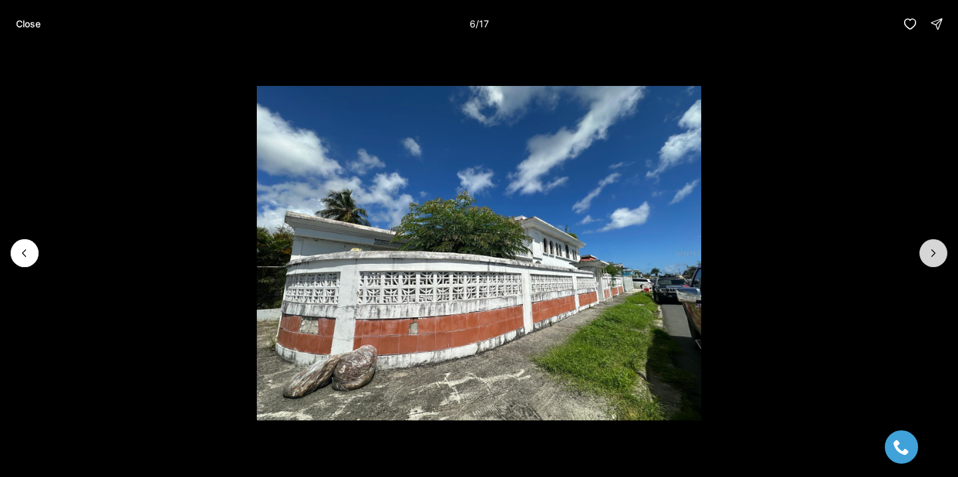
click at [936, 256] on icon "Next slide" at bounding box center [933, 252] width 13 height 13
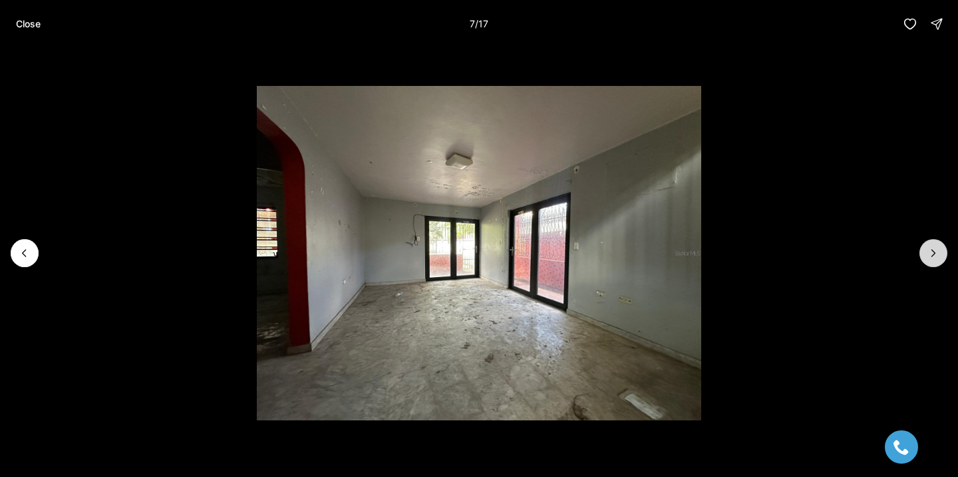
click at [936, 256] on icon "Next slide" at bounding box center [933, 252] width 13 height 13
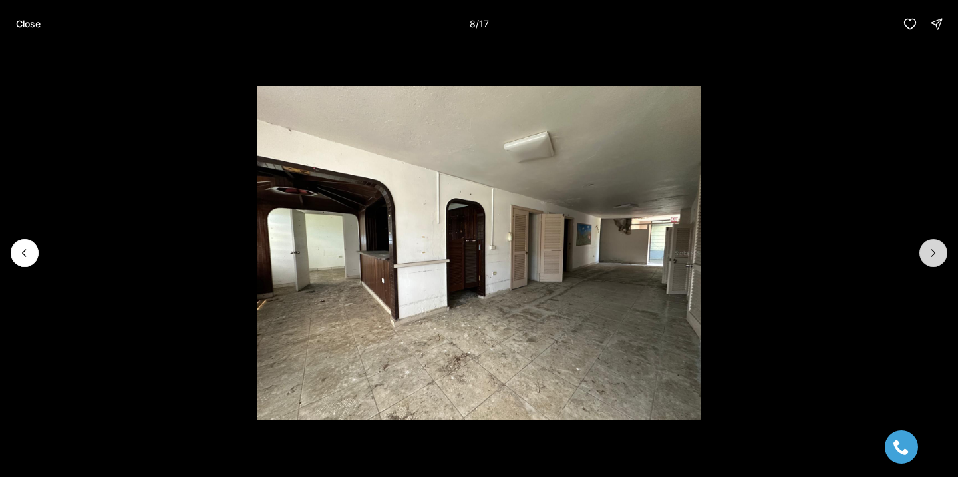
click at [936, 256] on icon "Next slide" at bounding box center [933, 252] width 13 height 13
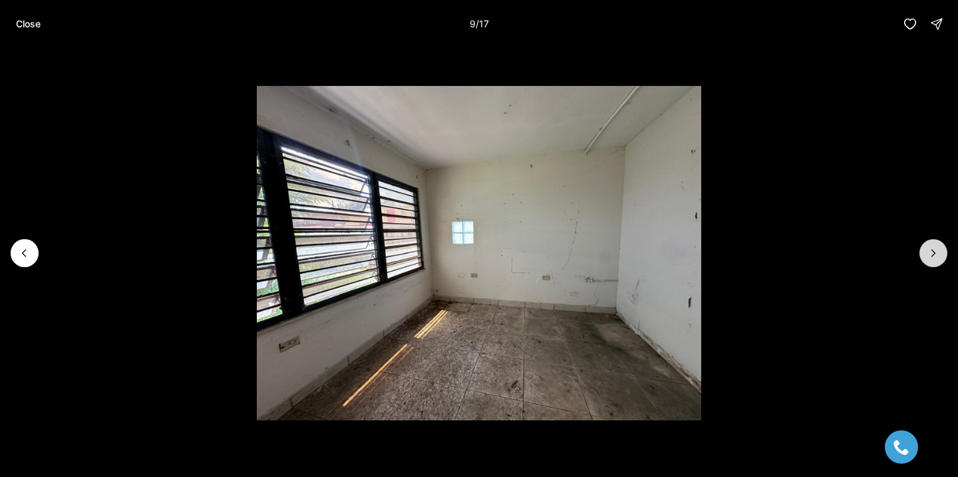
click at [936, 256] on icon "Next slide" at bounding box center [933, 252] width 13 height 13
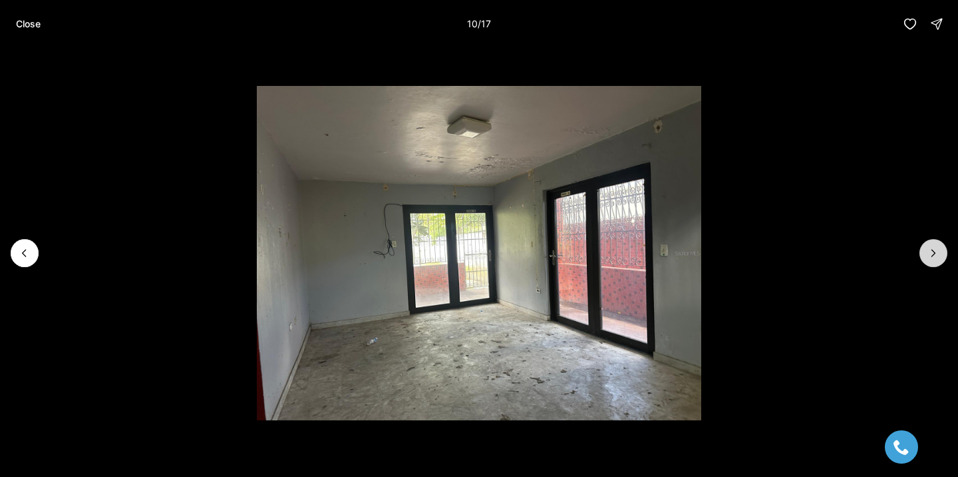
click at [935, 255] on icon "Next slide" at bounding box center [933, 252] width 13 height 13
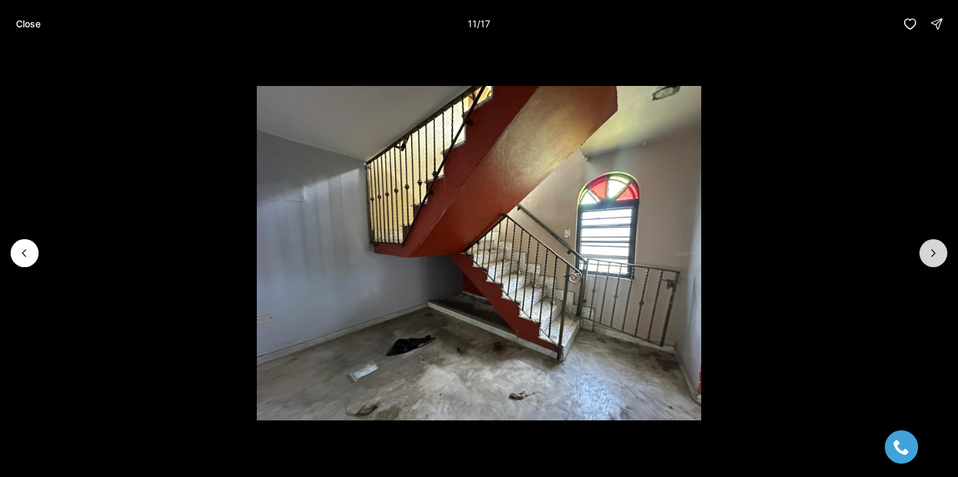
click at [935, 255] on icon "Next slide" at bounding box center [933, 252] width 13 height 13
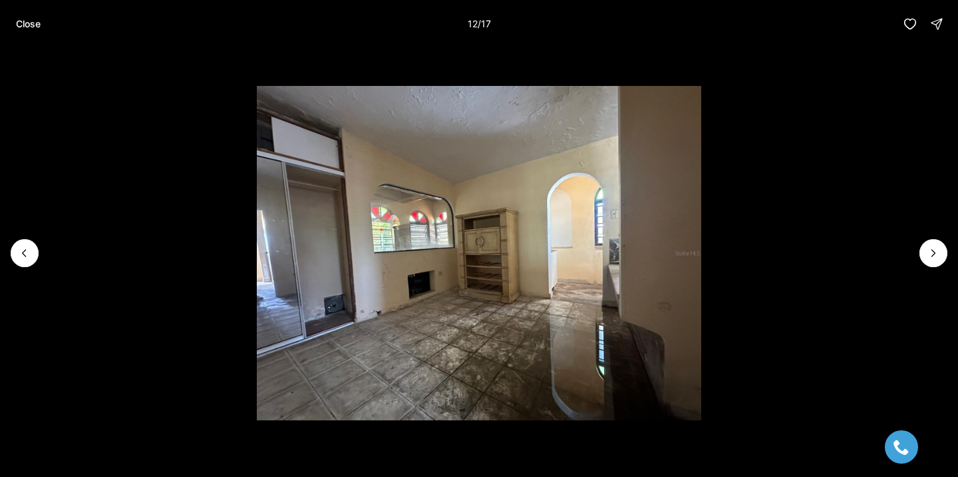
click at [19, 267] on li "12 of 17" at bounding box center [479, 253] width 958 height 410
click at [29, 254] on icon "Previous slide" at bounding box center [24, 252] width 13 height 13
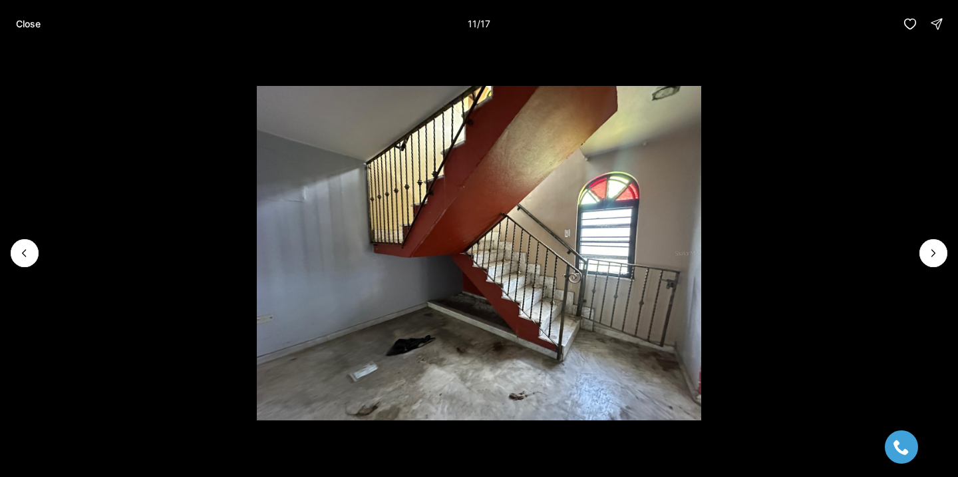
click at [920, 244] on li "11 of 17" at bounding box center [479, 253] width 958 height 410
click at [920, 256] on button "Next slide" at bounding box center [934, 253] width 28 height 28
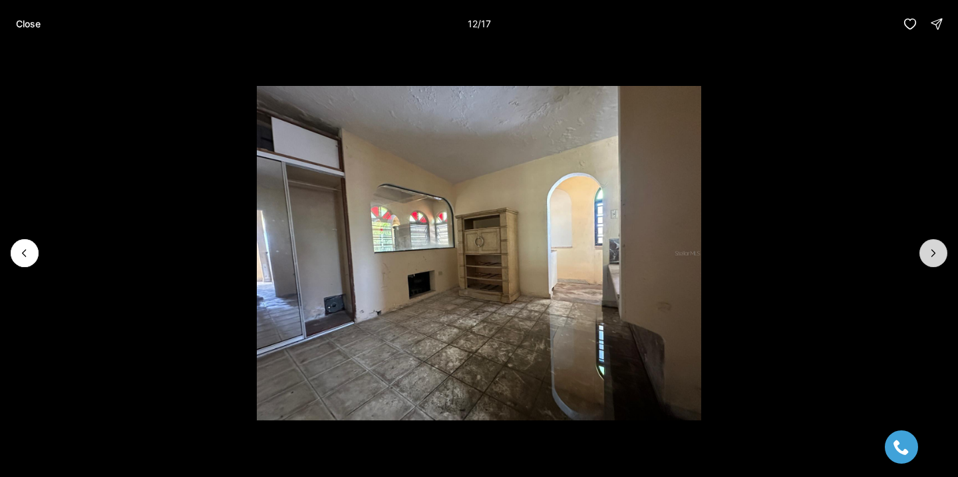
click at [929, 255] on icon "Next slide" at bounding box center [933, 252] width 13 height 13
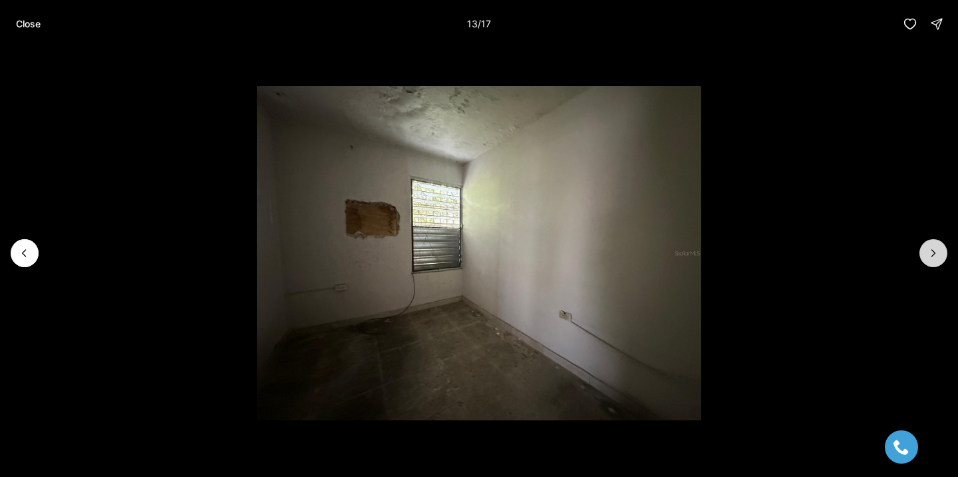
click at [929, 255] on icon "Next slide" at bounding box center [933, 252] width 13 height 13
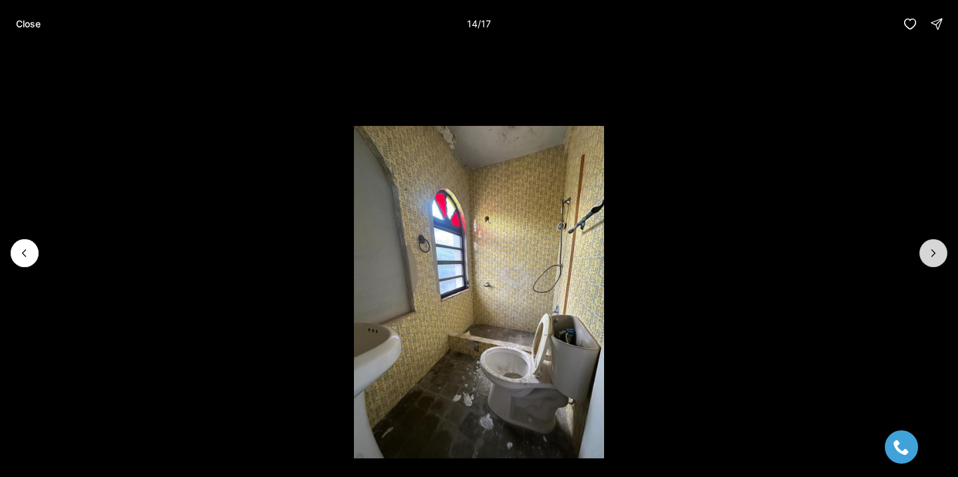
click at [928, 255] on icon "Next slide" at bounding box center [933, 252] width 13 height 13
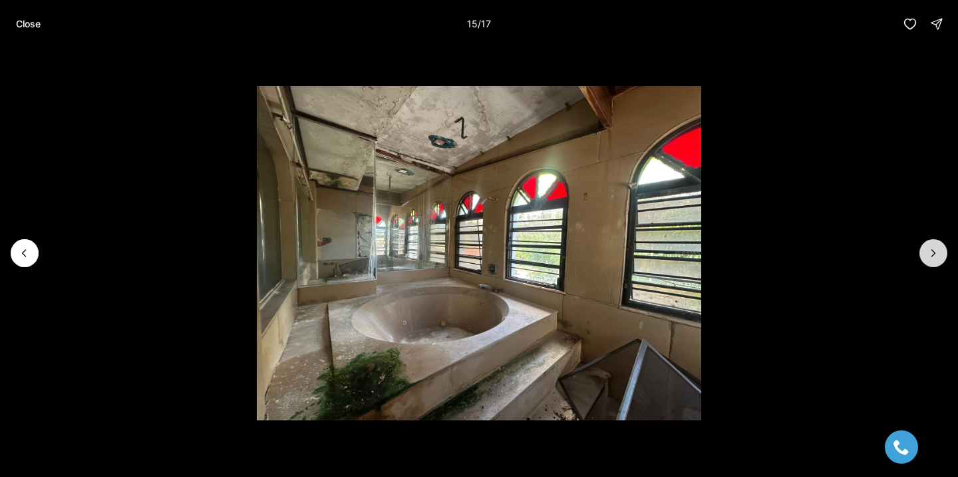
click at [928, 255] on icon "Next slide" at bounding box center [933, 252] width 13 height 13
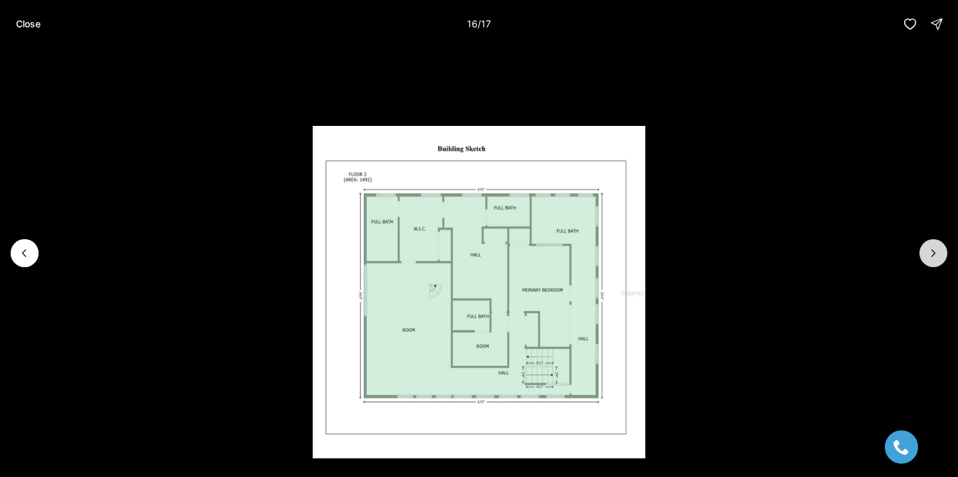
click at [928, 255] on icon "Next slide" at bounding box center [933, 252] width 13 height 13
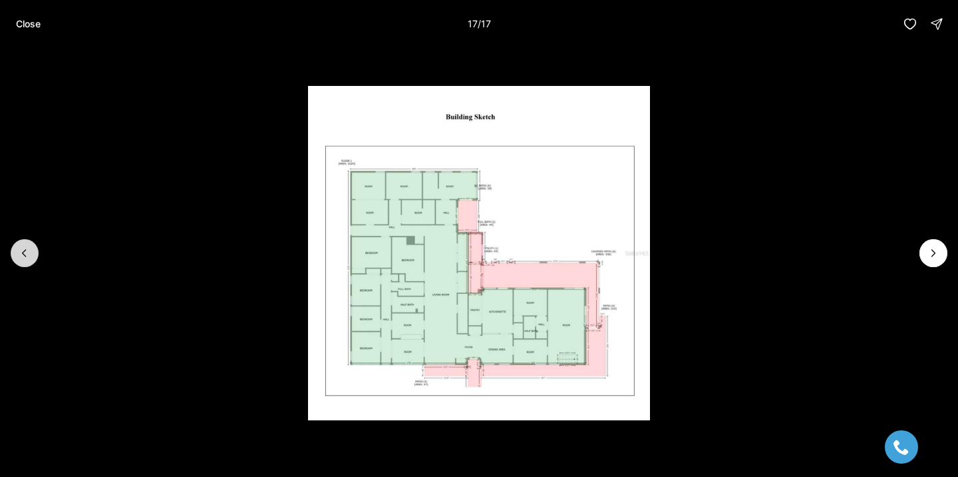
click at [29, 257] on icon "Previous slide" at bounding box center [24, 252] width 13 height 13
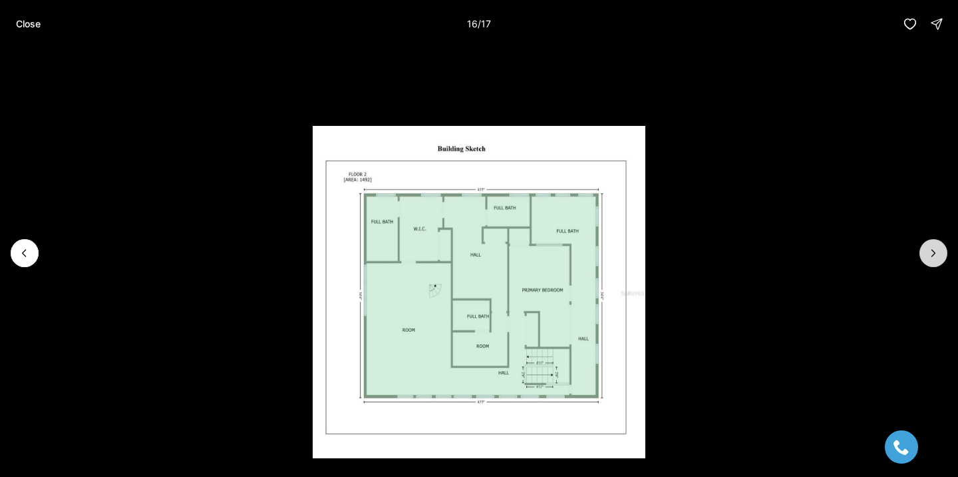
click at [942, 255] on button "Next slide" at bounding box center [934, 253] width 28 height 28
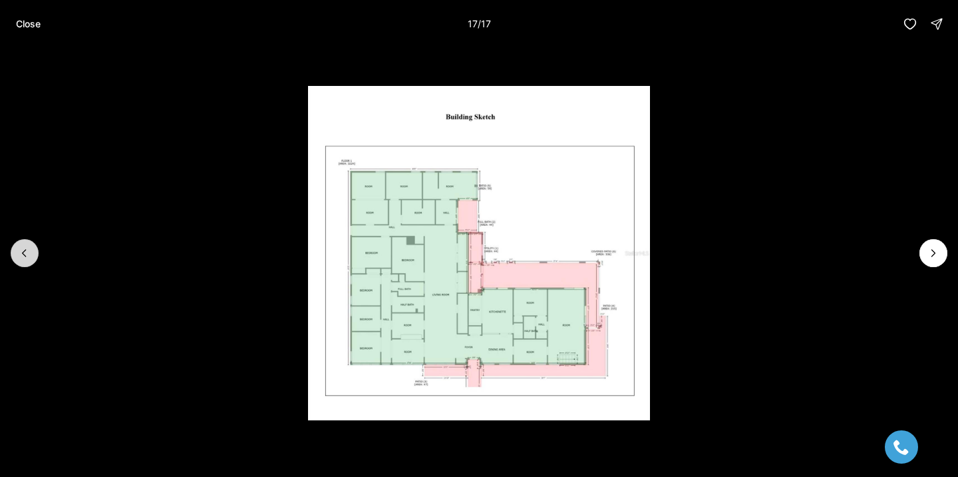
click at [23, 259] on icon "Previous slide" at bounding box center [24, 252] width 13 height 13
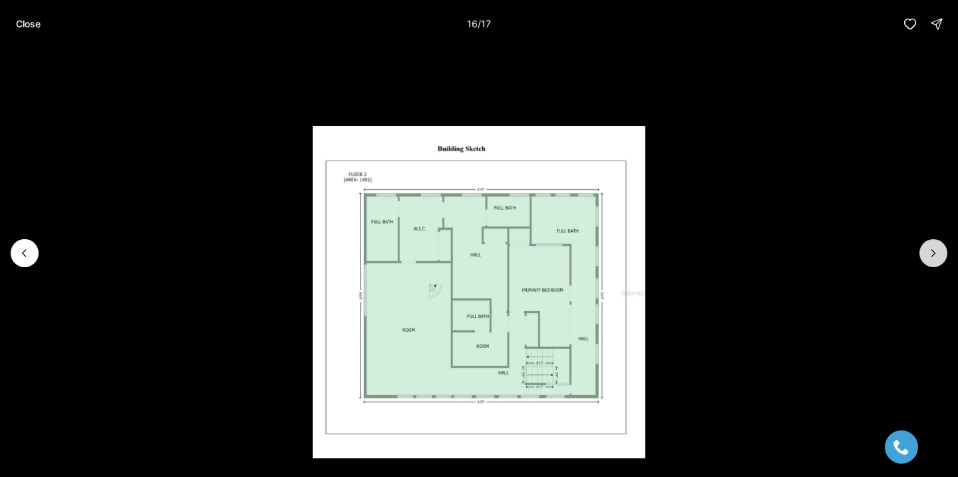
click at [934, 249] on icon "Next slide" at bounding box center [933, 252] width 13 height 13
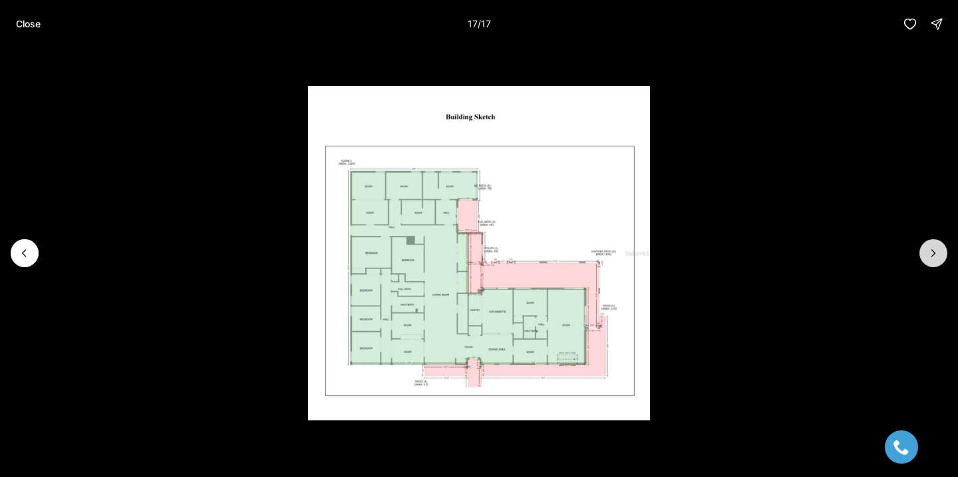
click at [934, 249] on div at bounding box center [934, 253] width 28 height 28
click at [21, 250] on icon "Previous slide" at bounding box center [24, 252] width 13 height 13
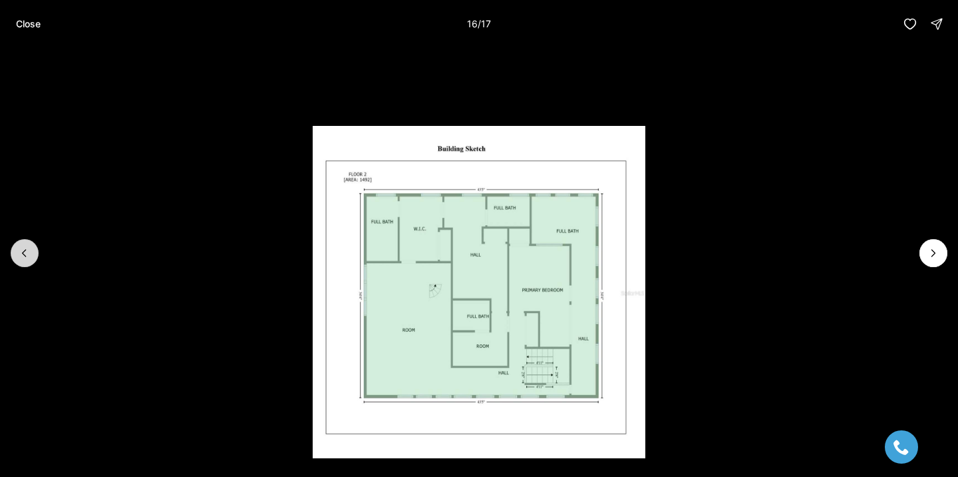
click at [21, 250] on icon "Previous slide" at bounding box center [24, 252] width 13 height 13
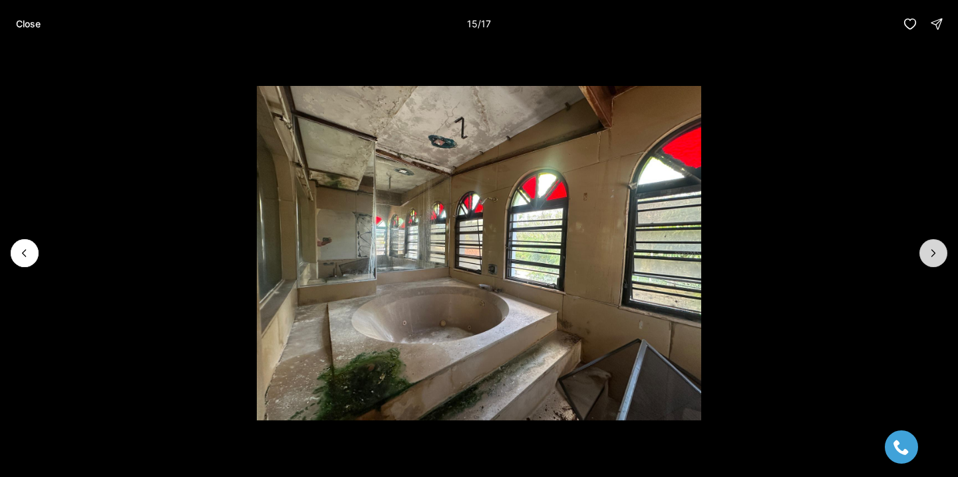
click at [935, 255] on icon "Next slide" at bounding box center [933, 252] width 13 height 13
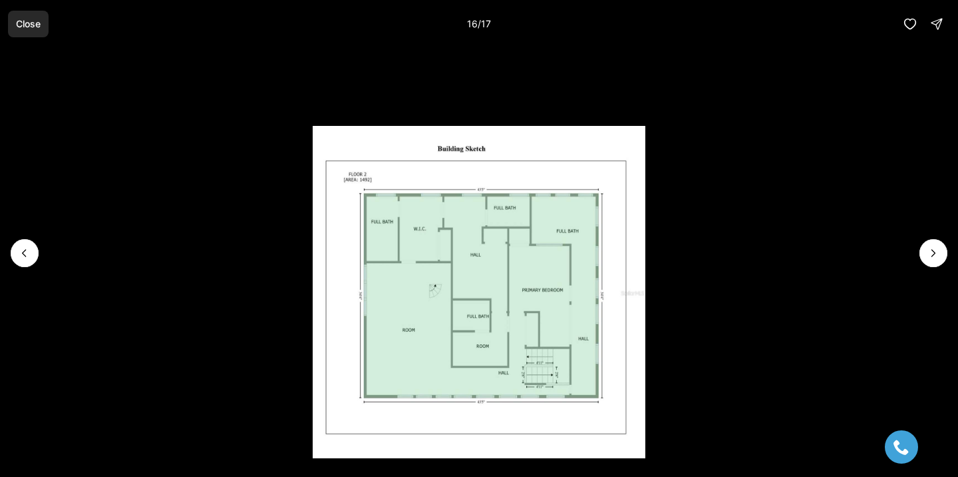
click at [23, 15] on button "Close" at bounding box center [28, 24] width 41 height 27
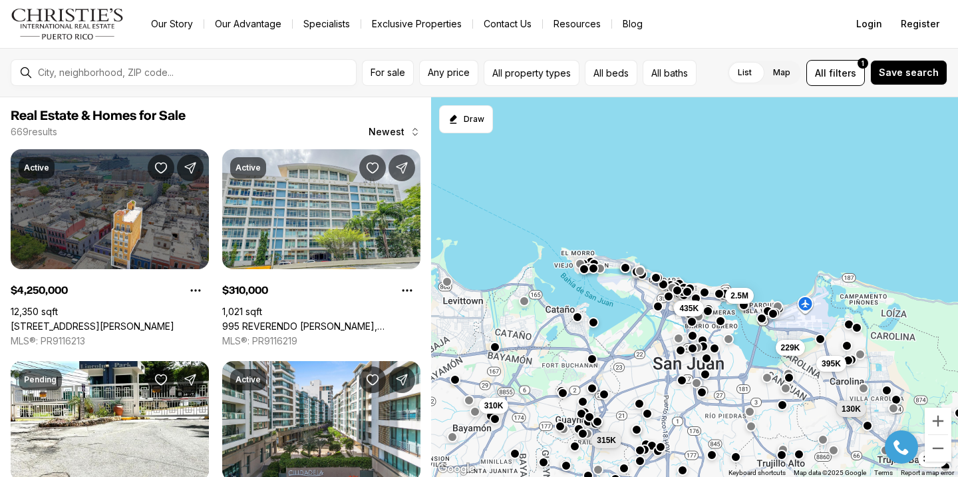
scroll to position [1024, 0]
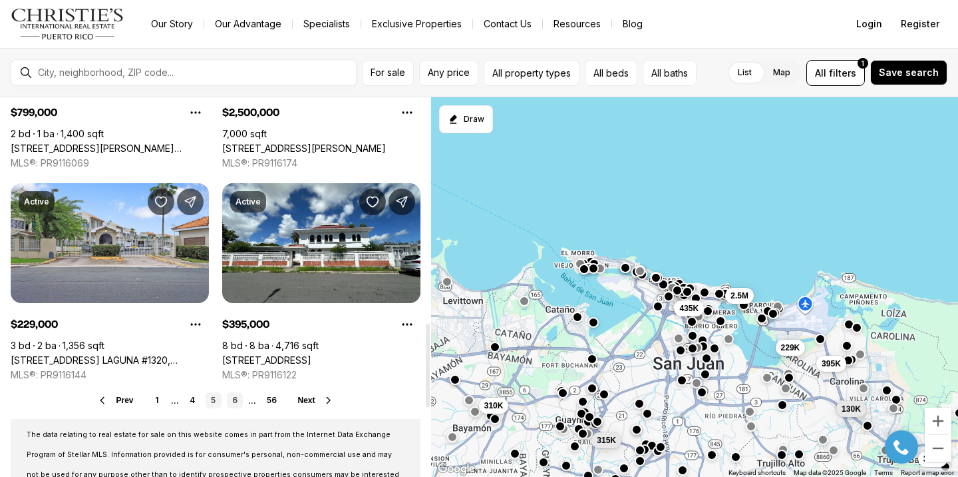
click at [235, 393] on link "6" at bounding box center [235, 400] width 16 height 16
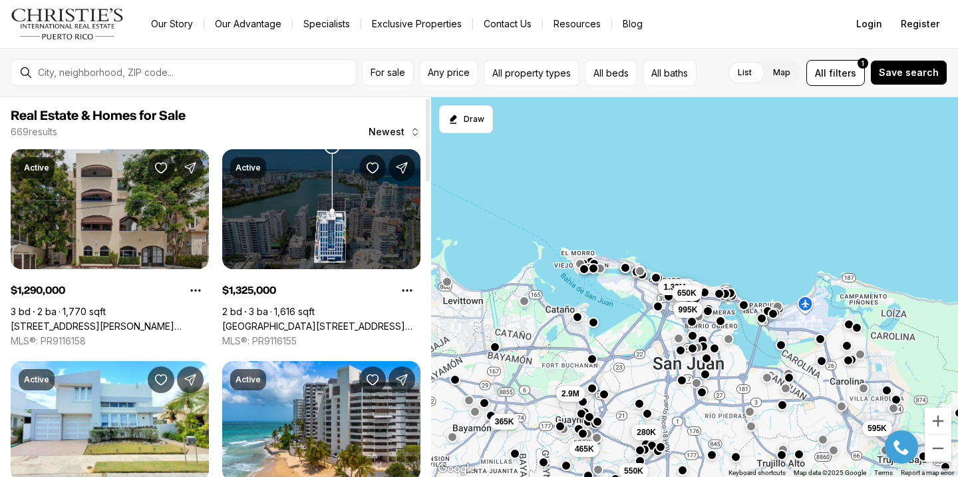
click at [88, 320] on link "[STREET_ADDRESS][PERSON_NAME][PERSON_NAME]" at bounding box center [110, 326] width 198 height 12
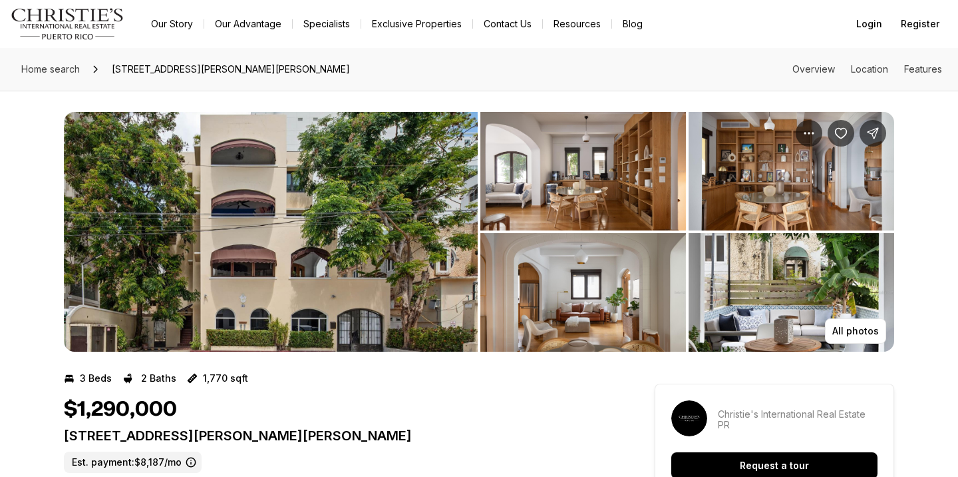
click at [217, 202] on img "View image gallery" at bounding box center [271, 232] width 414 height 240
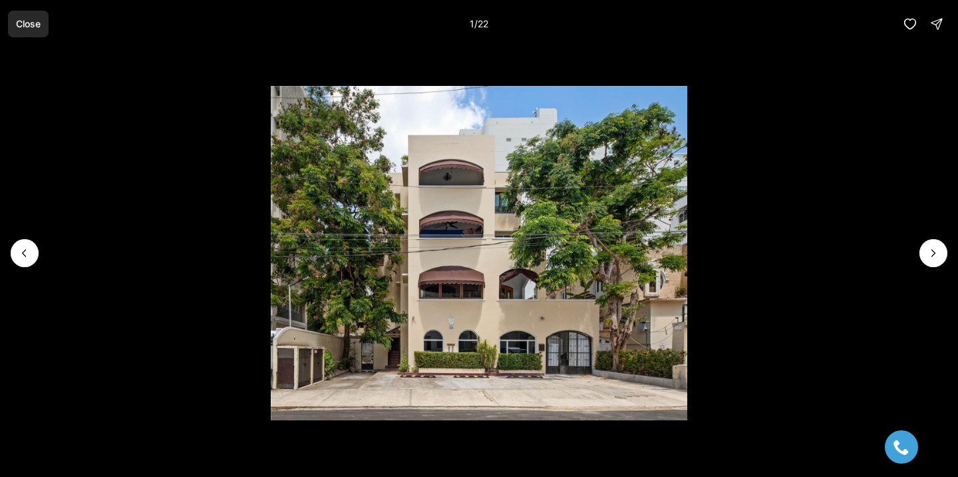
click at [28, 29] on button "Close" at bounding box center [28, 24] width 41 height 27
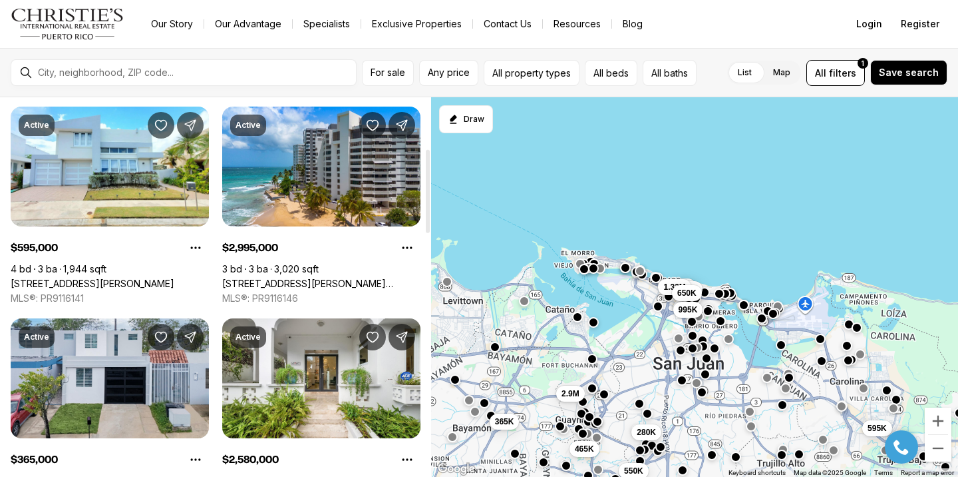
scroll to position [280, 0]
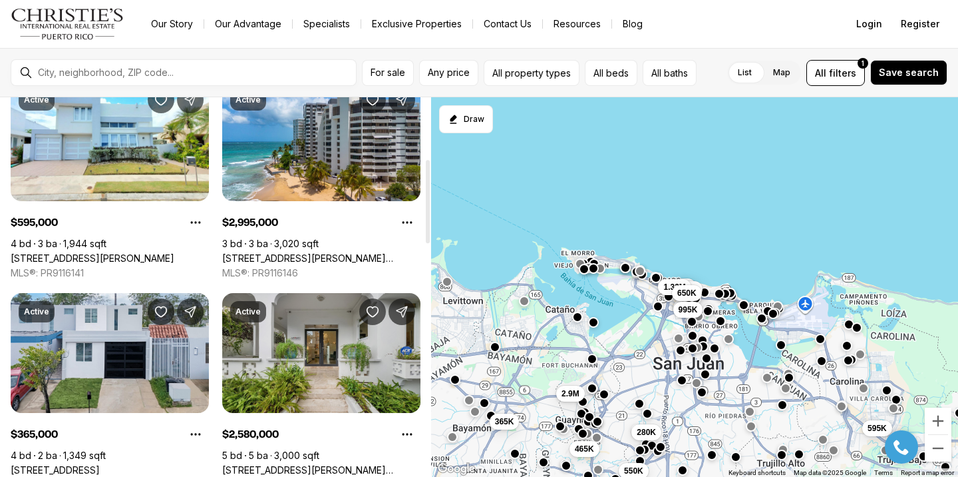
click at [286, 464] on link "[STREET_ADDRESS][PERSON_NAME][PERSON_NAME]" at bounding box center [321, 470] width 198 height 12
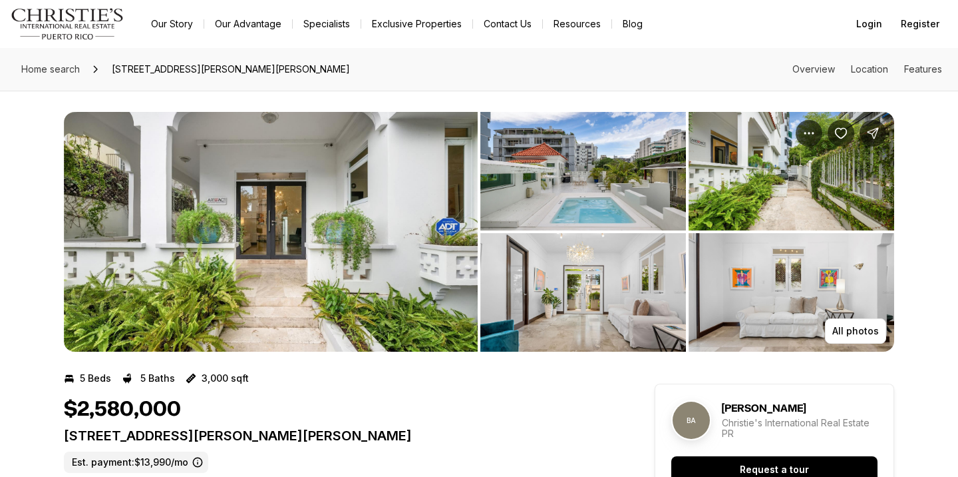
click at [294, 203] on img "View image gallery" at bounding box center [271, 232] width 414 height 240
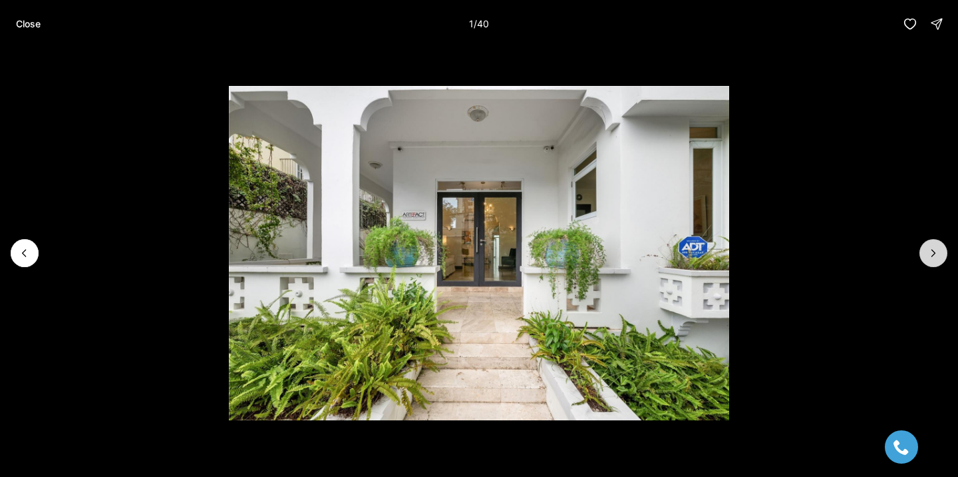
click at [932, 255] on icon "Next slide" at bounding box center [933, 253] width 3 height 7
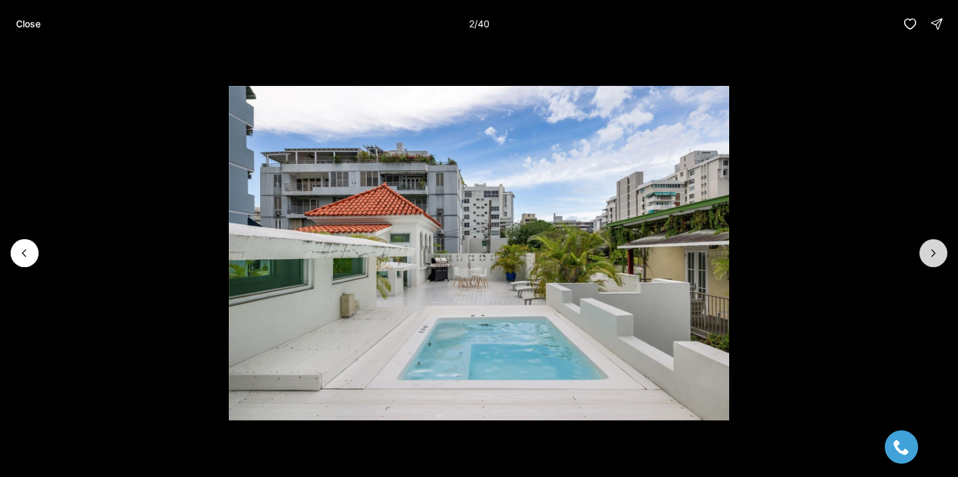
click at [932, 255] on icon "Next slide" at bounding box center [933, 253] width 3 height 7
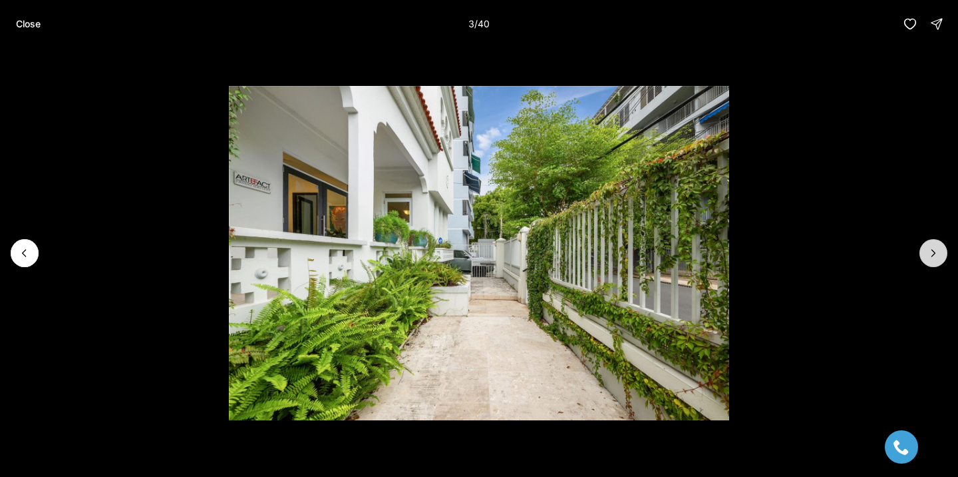
click at [932, 255] on icon "Next slide" at bounding box center [933, 253] width 3 height 7
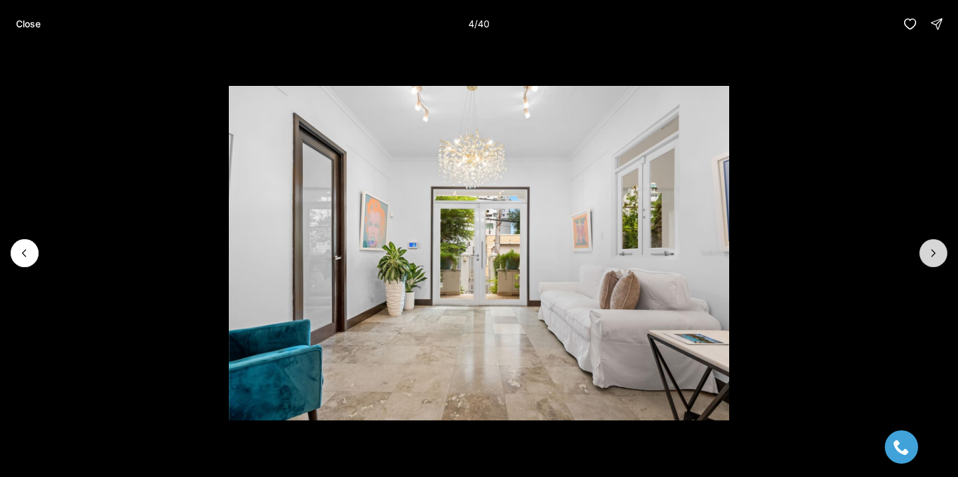
click at [932, 255] on icon "Next slide" at bounding box center [933, 253] width 3 height 7
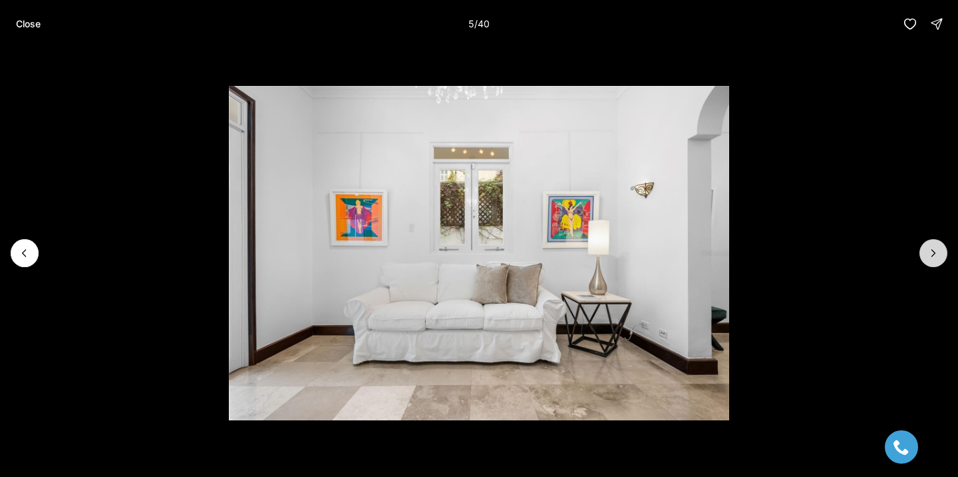
click at [932, 255] on icon "Next slide" at bounding box center [933, 253] width 3 height 7
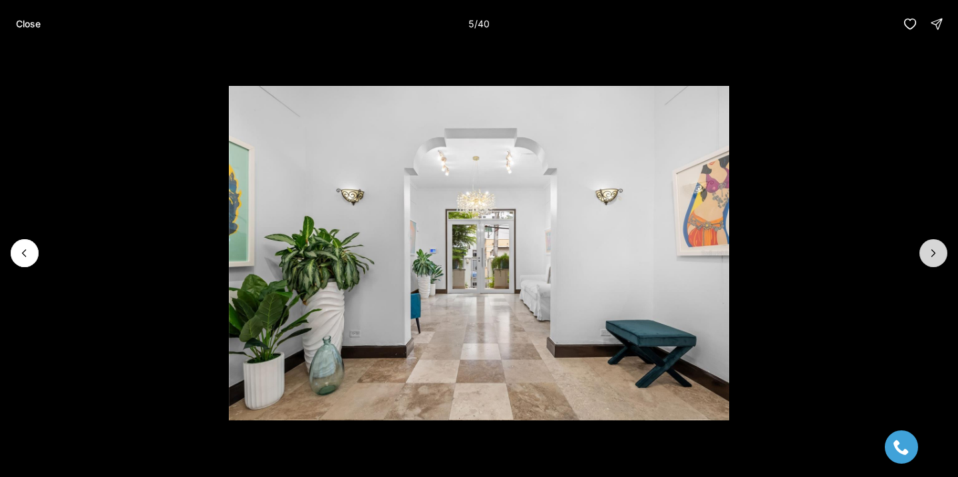
click at [932, 255] on icon "Next slide" at bounding box center [933, 253] width 3 height 7
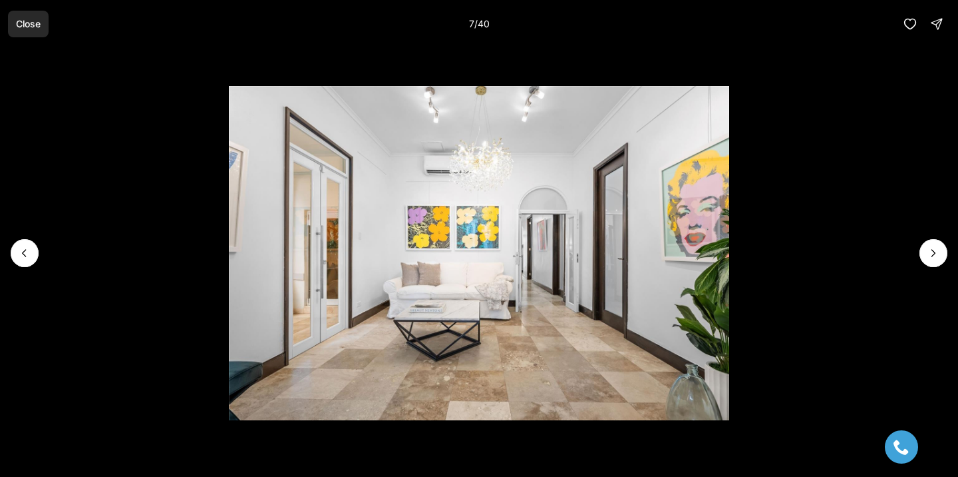
click at [39, 22] on p "Close" at bounding box center [28, 24] width 25 height 11
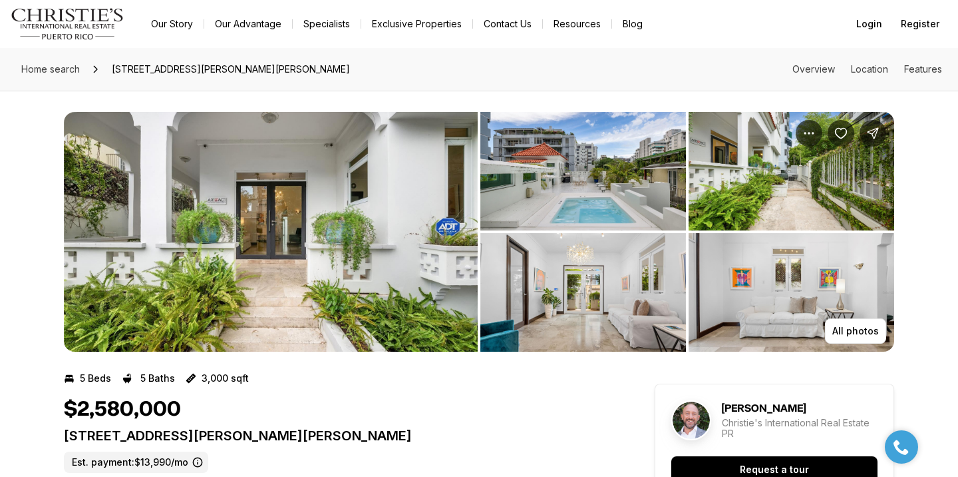
click at [361, 248] on img "View image gallery" at bounding box center [271, 232] width 414 height 240
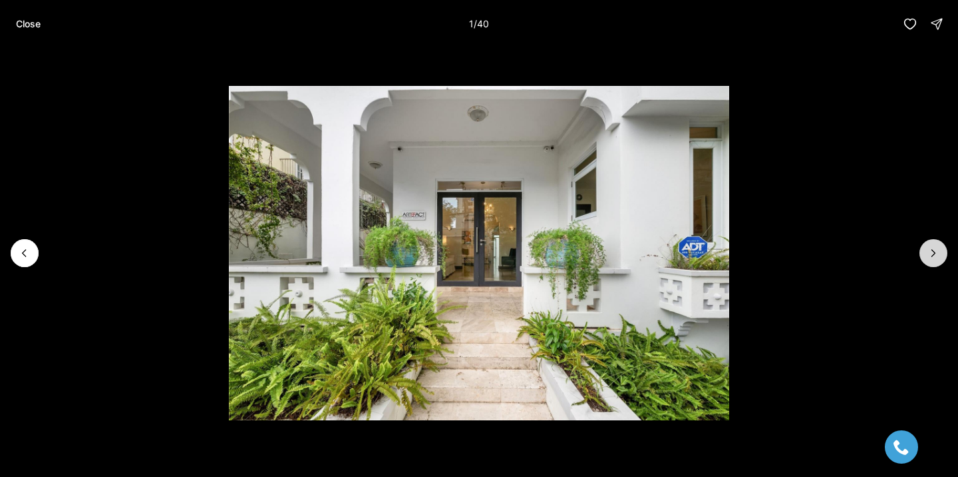
click at [933, 242] on button "Next slide" at bounding box center [934, 253] width 28 height 28
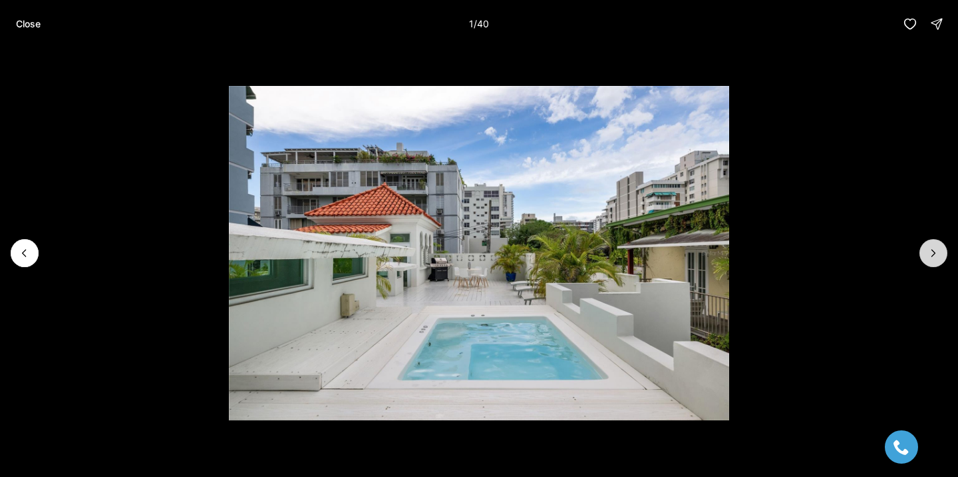
click at [933, 242] on button "Next slide" at bounding box center [934, 253] width 28 height 28
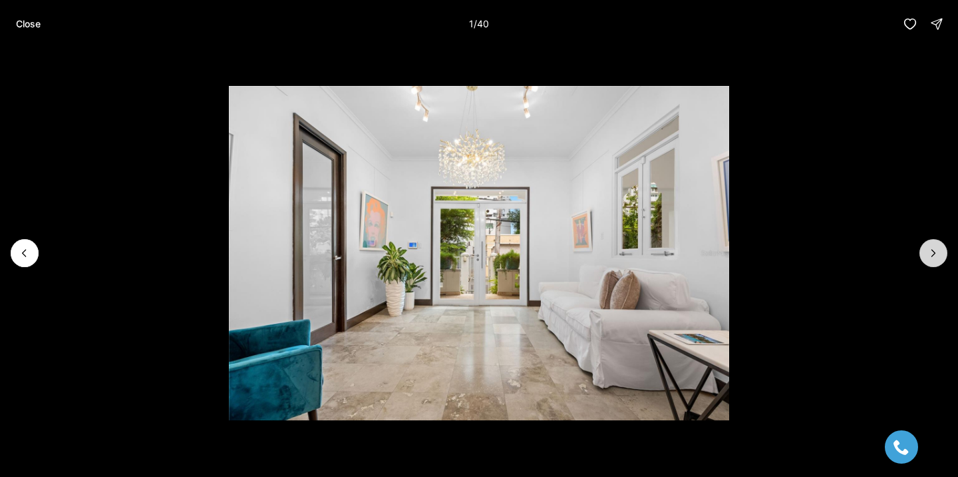
click at [933, 242] on button "Next slide" at bounding box center [934, 253] width 28 height 28
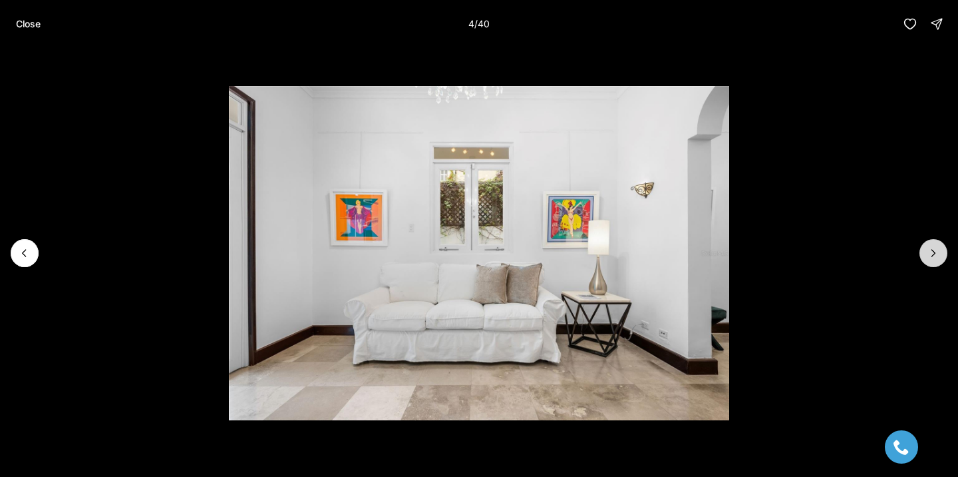
click at [933, 242] on button "Next slide" at bounding box center [934, 253] width 28 height 28
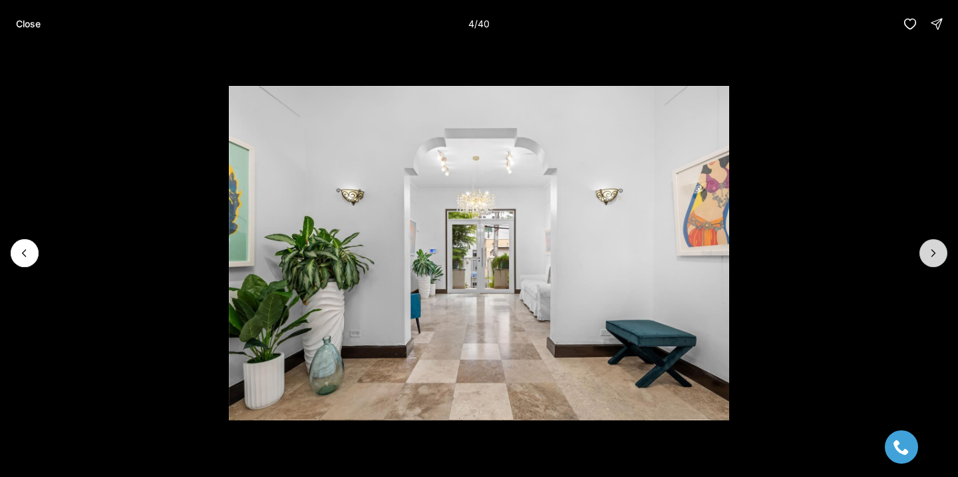
click at [933, 242] on button "Next slide" at bounding box center [934, 253] width 28 height 28
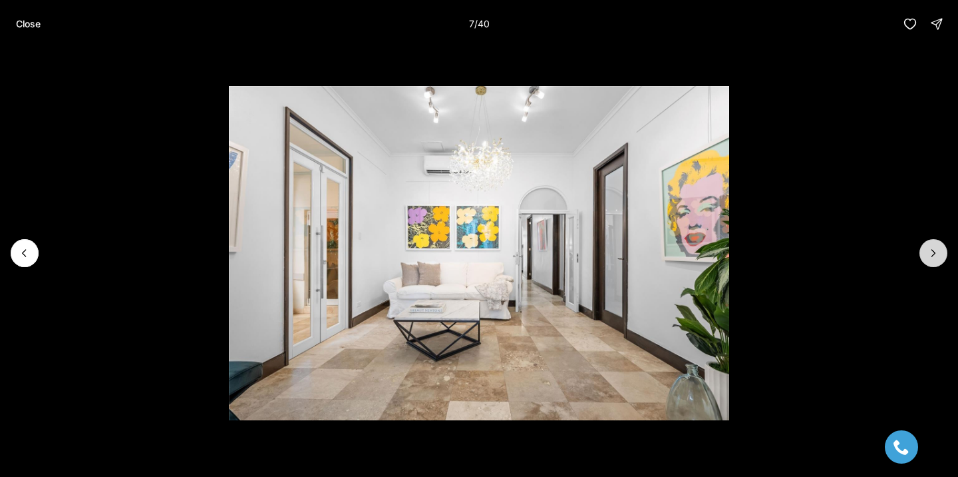
click at [933, 242] on button "Next slide" at bounding box center [934, 253] width 28 height 28
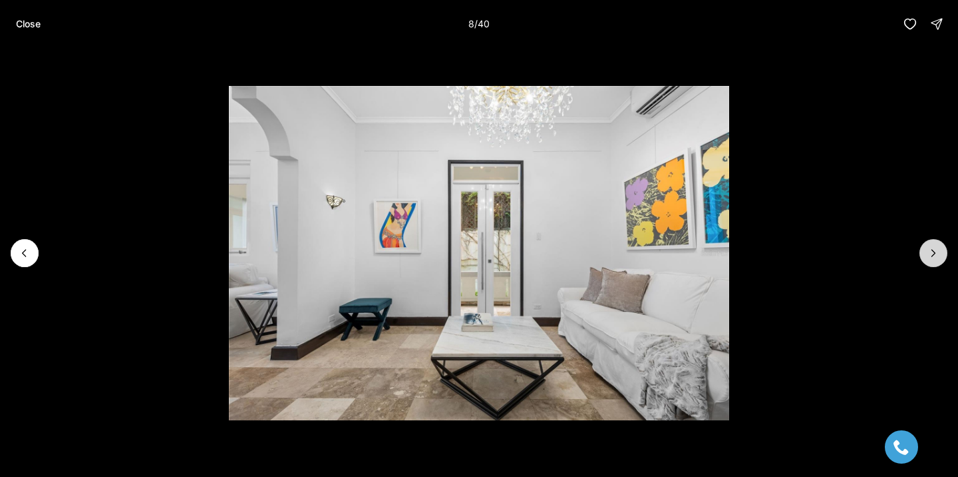
click at [933, 242] on button "Next slide" at bounding box center [934, 253] width 28 height 28
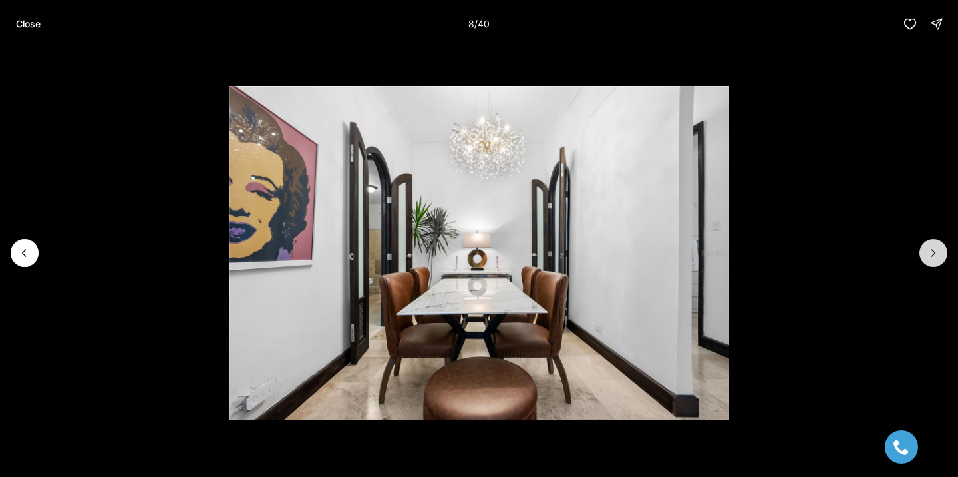
click at [933, 242] on button "Next slide" at bounding box center [934, 253] width 28 height 28
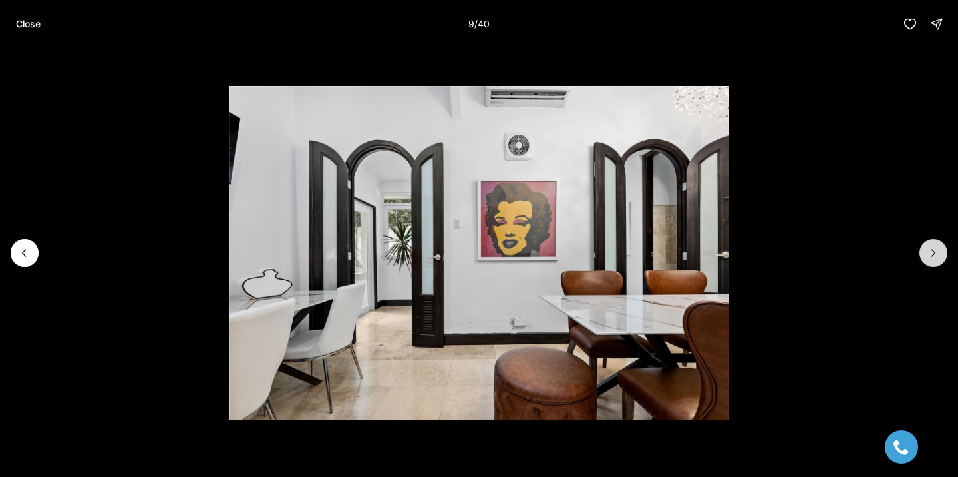
click at [933, 242] on button "Next slide" at bounding box center [934, 253] width 28 height 28
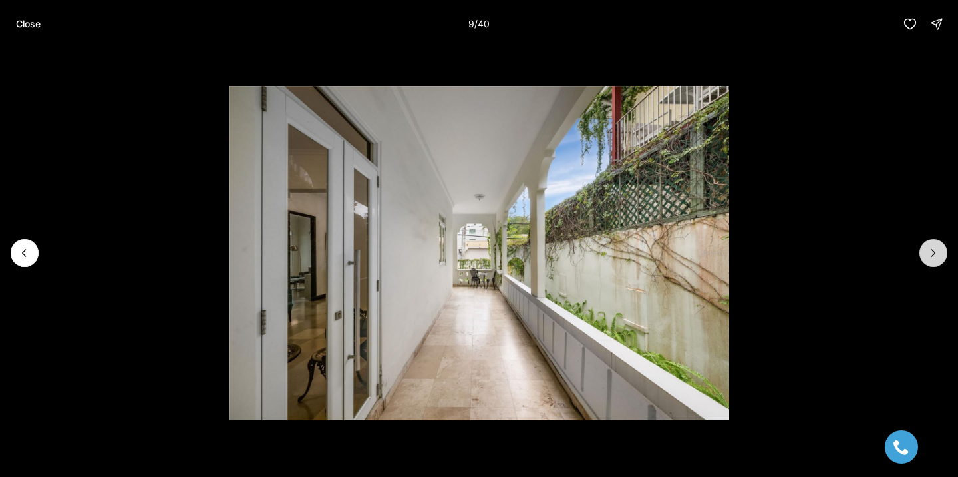
click at [933, 242] on button "Next slide" at bounding box center [934, 253] width 28 height 28
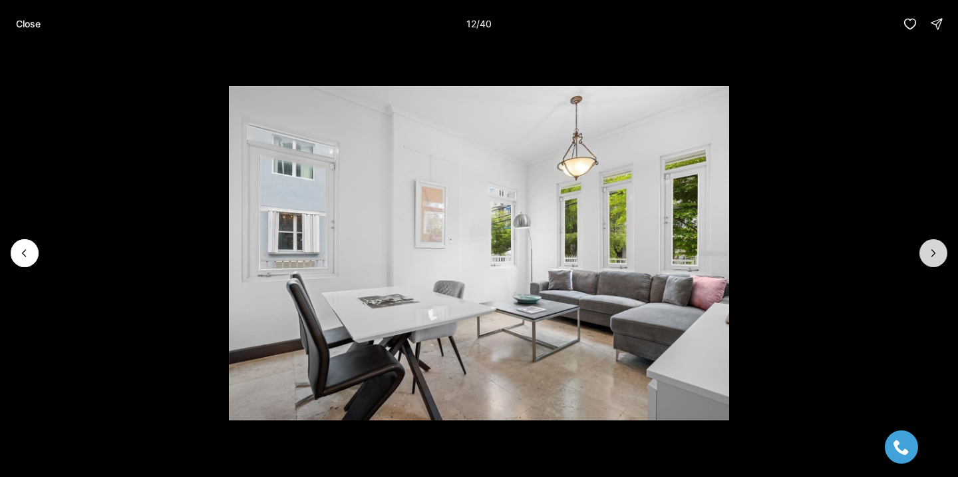
click at [933, 242] on button "Next slide" at bounding box center [934, 253] width 28 height 28
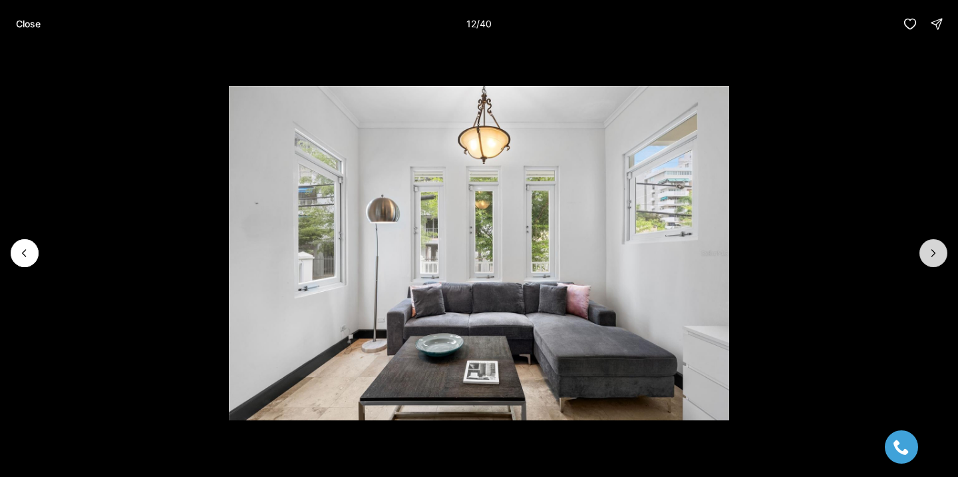
click at [933, 242] on button "Next slide" at bounding box center [934, 253] width 28 height 28
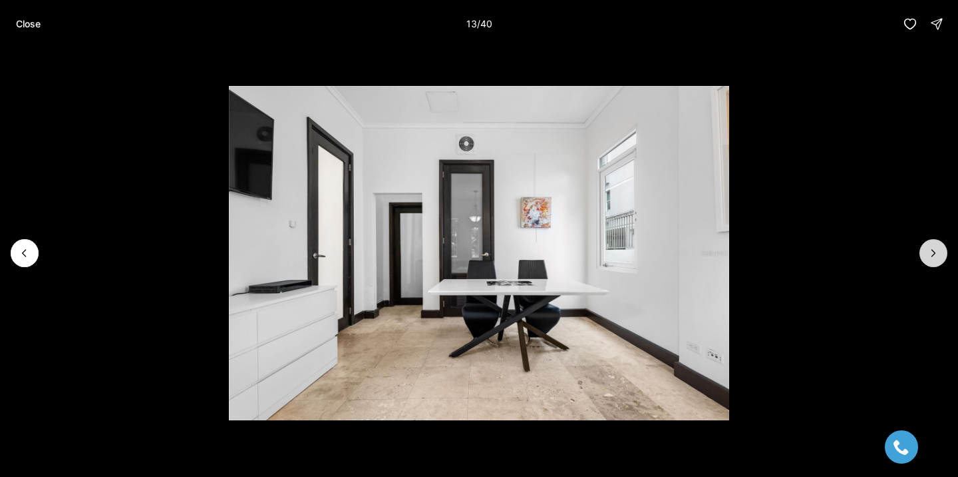
click at [933, 242] on button "Next slide" at bounding box center [934, 253] width 28 height 28
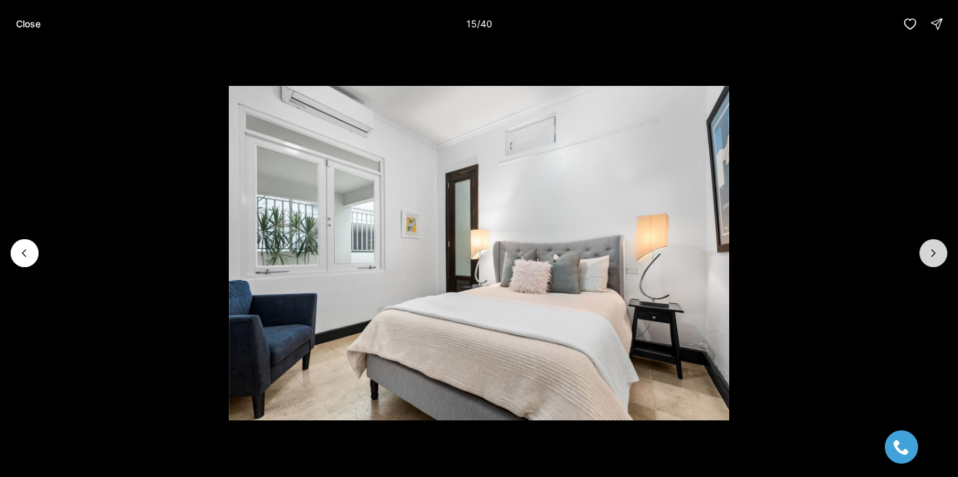
click at [933, 242] on button "Next slide" at bounding box center [934, 253] width 28 height 28
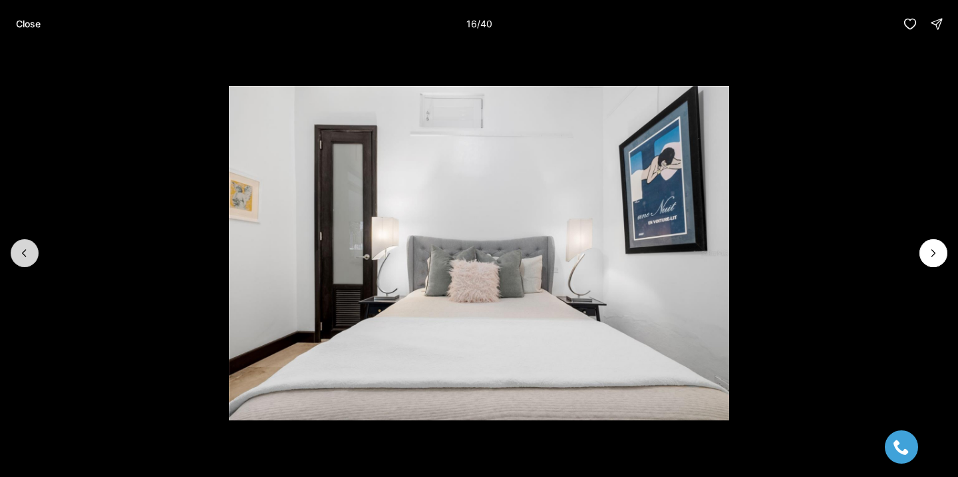
click at [19, 252] on icon "Previous slide" at bounding box center [24, 252] width 13 height 13
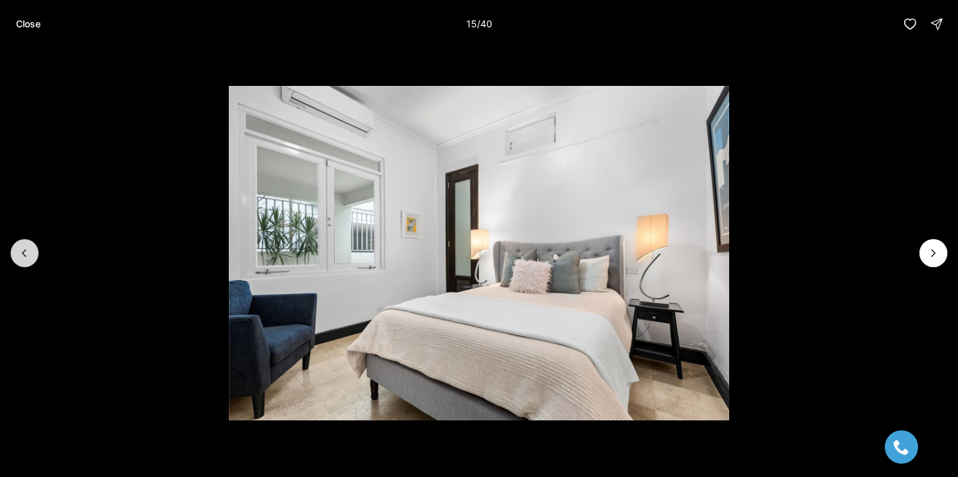
click at [19, 252] on icon "Previous slide" at bounding box center [24, 252] width 13 height 13
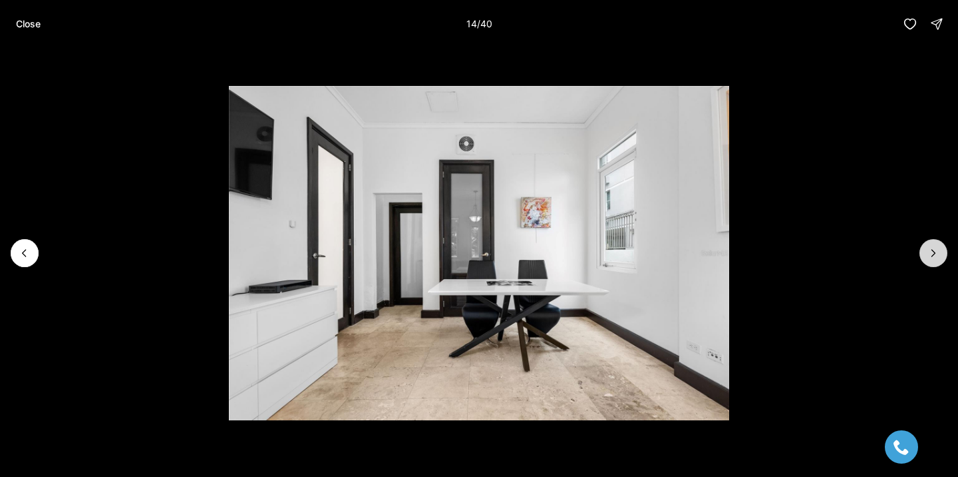
click at [943, 252] on button "Next slide" at bounding box center [934, 253] width 28 height 28
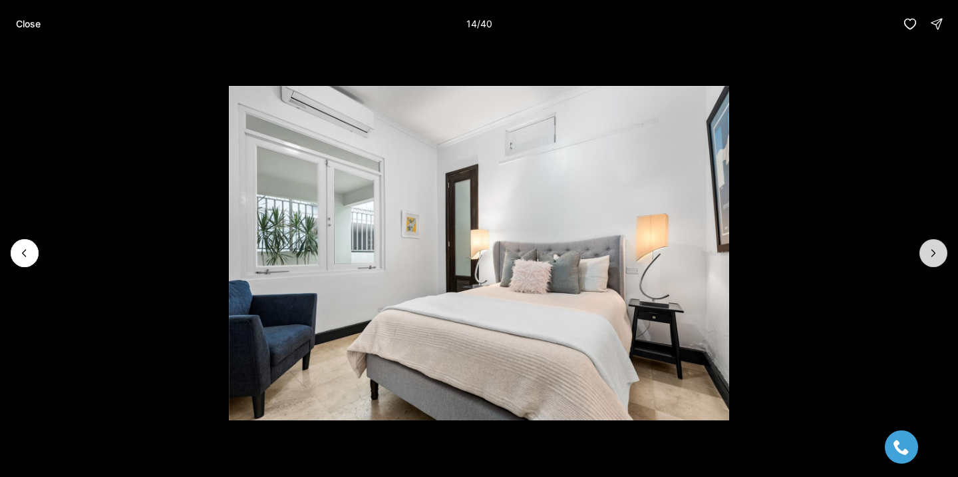
click at [943, 252] on button "Next slide" at bounding box center [934, 253] width 28 height 28
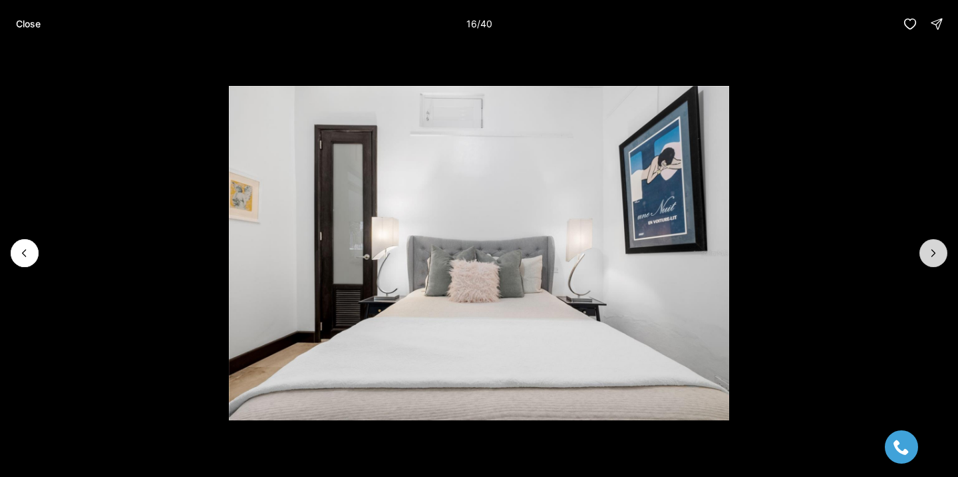
click at [943, 252] on button "Next slide" at bounding box center [934, 253] width 28 height 28
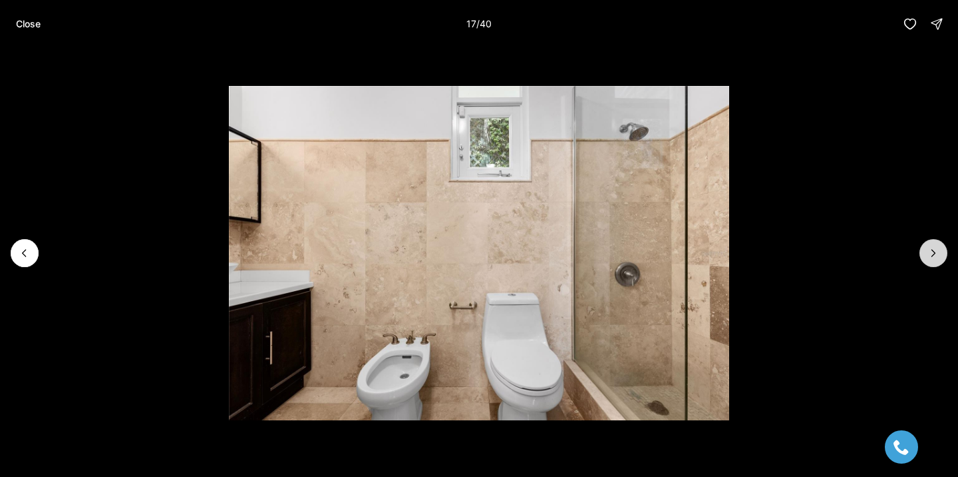
click at [943, 252] on button "Next slide" at bounding box center [934, 253] width 28 height 28
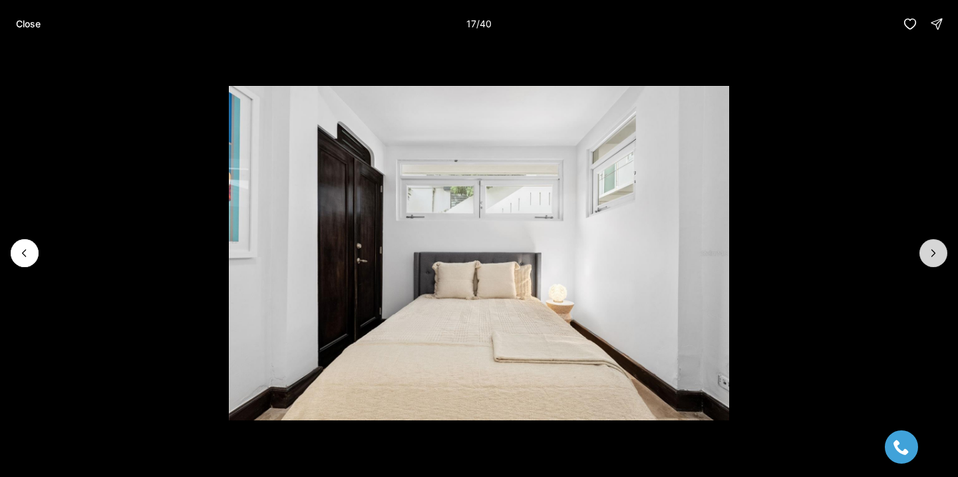
click at [943, 252] on button "Next slide" at bounding box center [934, 253] width 28 height 28
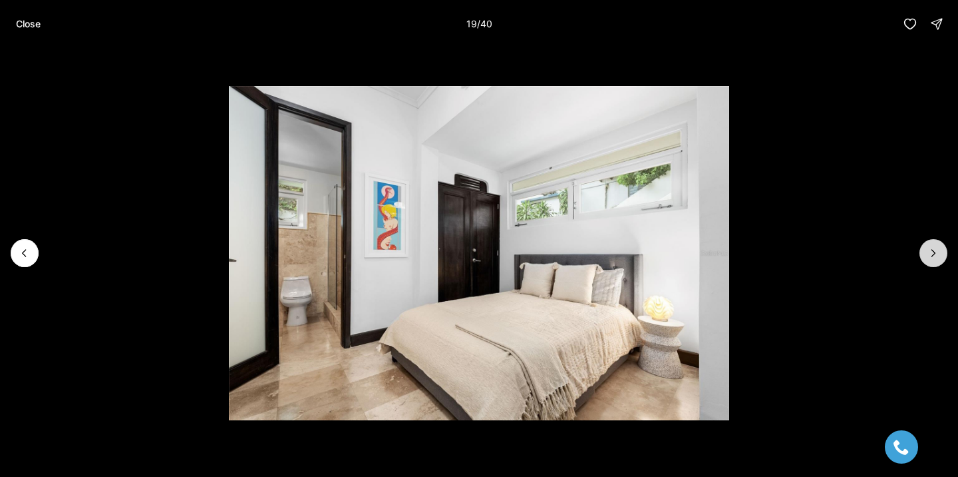
click at [942, 252] on button "Next slide" at bounding box center [934, 253] width 28 height 28
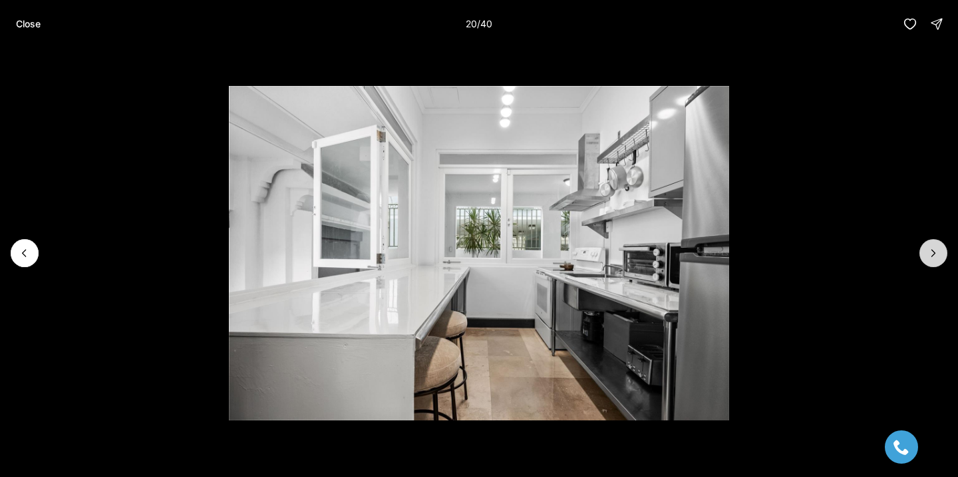
click at [942, 252] on button "Next slide" at bounding box center [934, 253] width 28 height 28
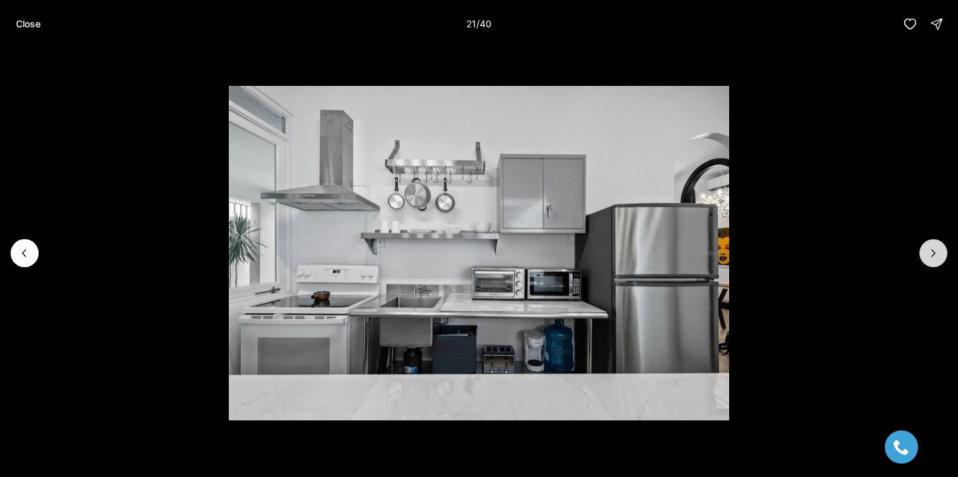
click at [942, 252] on button "Next slide" at bounding box center [934, 253] width 28 height 28
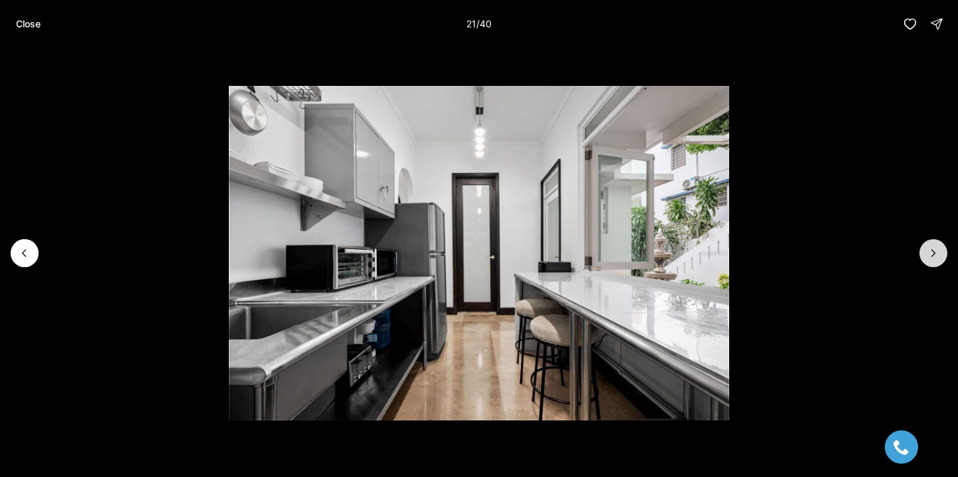
click at [942, 252] on button "Next slide" at bounding box center [934, 253] width 28 height 28
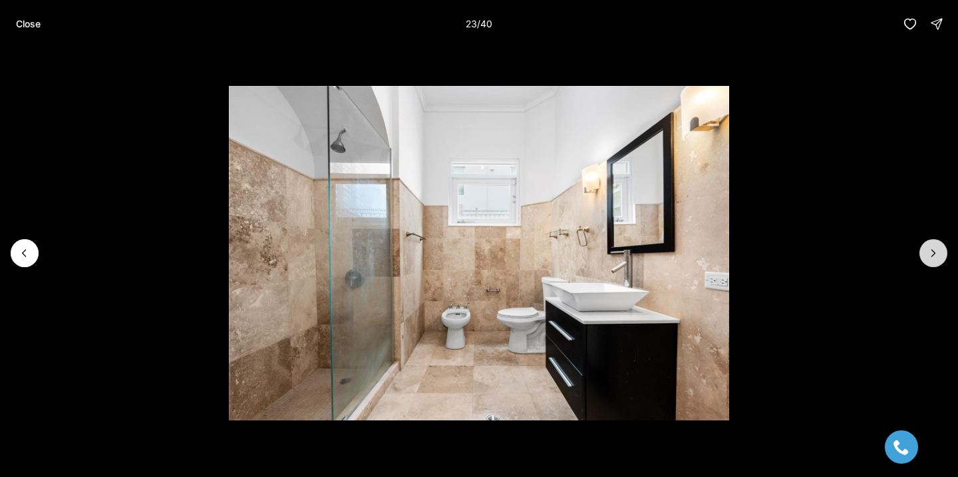
click at [942, 252] on button "Next slide" at bounding box center [934, 253] width 28 height 28
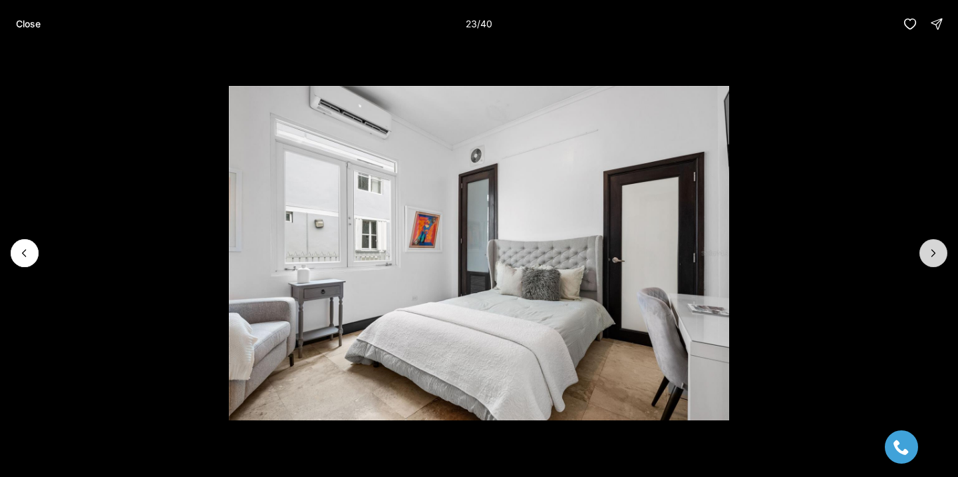
click at [942, 252] on button "Next slide" at bounding box center [934, 253] width 28 height 28
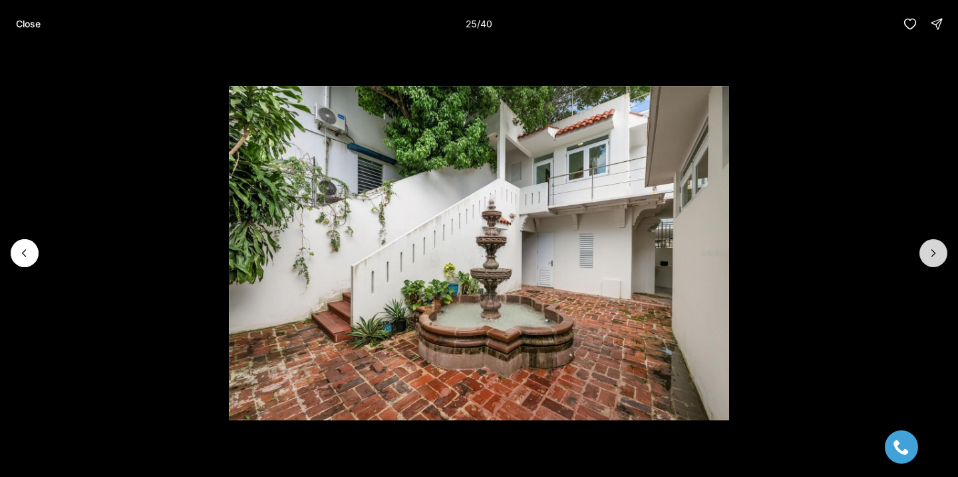
click at [942, 252] on button "Next slide" at bounding box center [934, 253] width 28 height 28
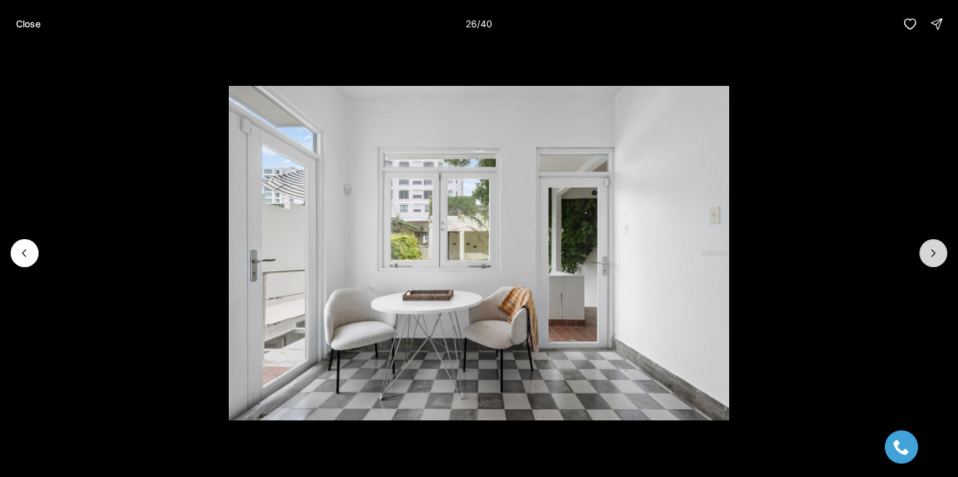
click at [942, 252] on button "Next slide" at bounding box center [934, 253] width 28 height 28
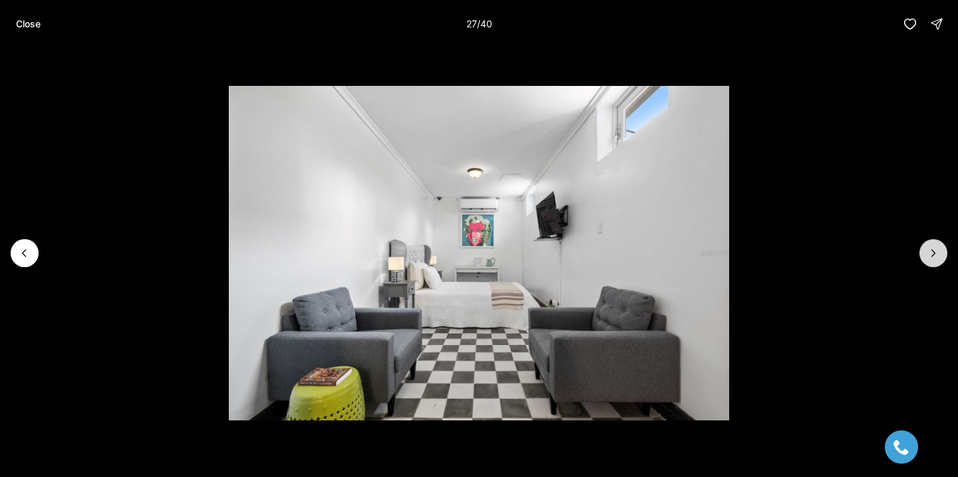
click at [942, 252] on button "Next slide" at bounding box center [934, 253] width 28 height 28
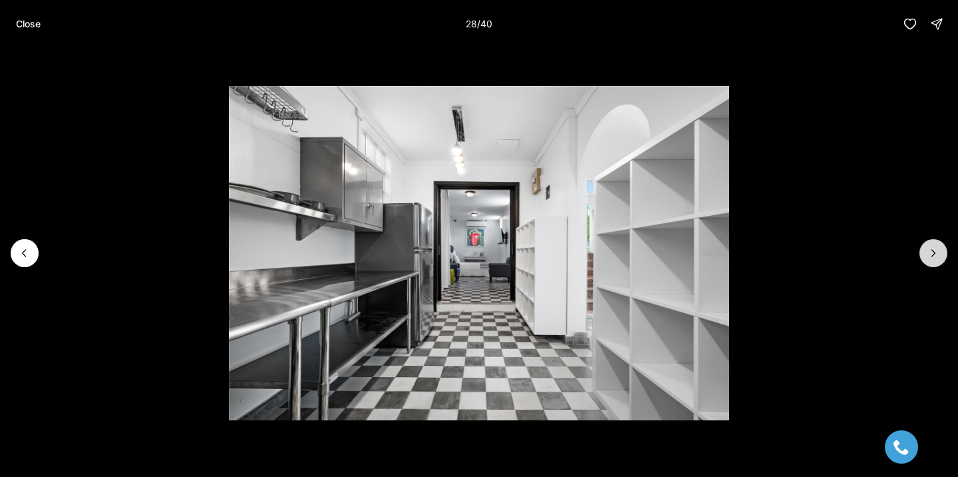
click at [942, 252] on button "Next slide" at bounding box center [934, 253] width 28 height 28
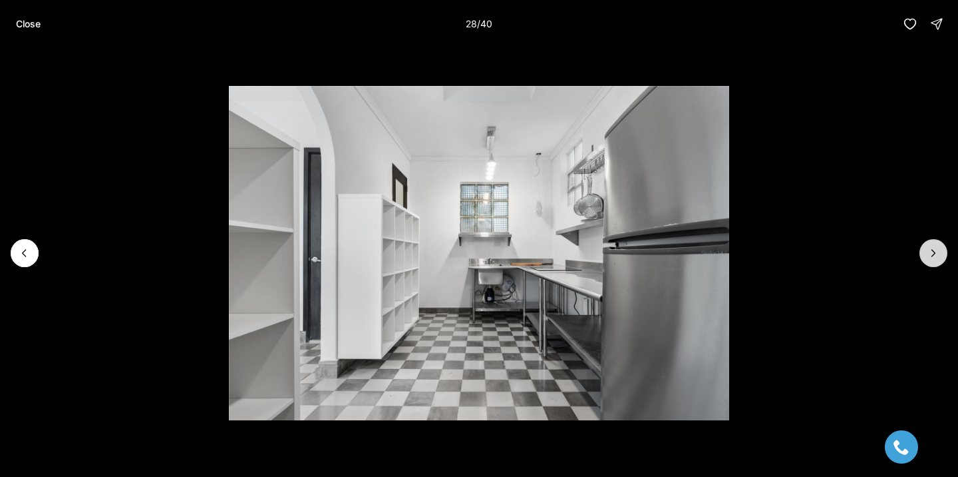
click at [942, 252] on button "Next slide" at bounding box center [934, 253] width 28 height 28
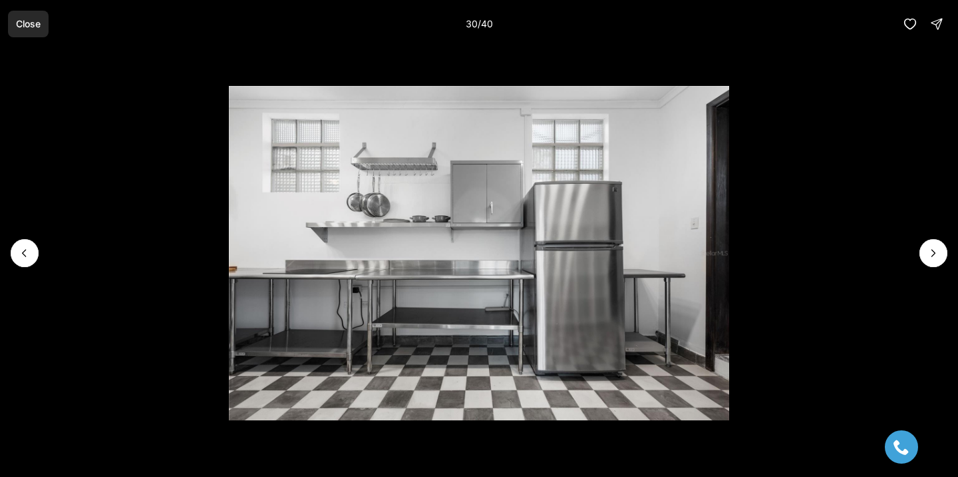
click at [35, 25] on p "Close" at bounding box center [28, 24] width 25 height 11
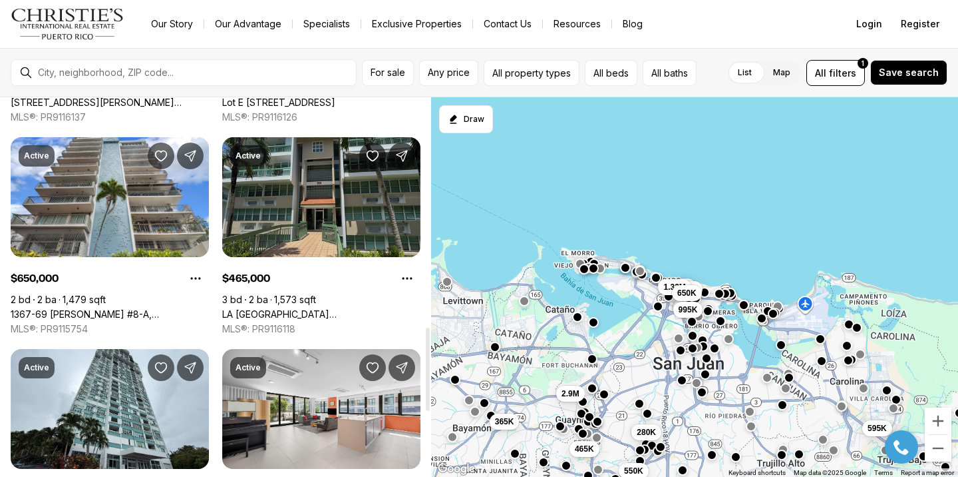
scroll to position [1108, 0]
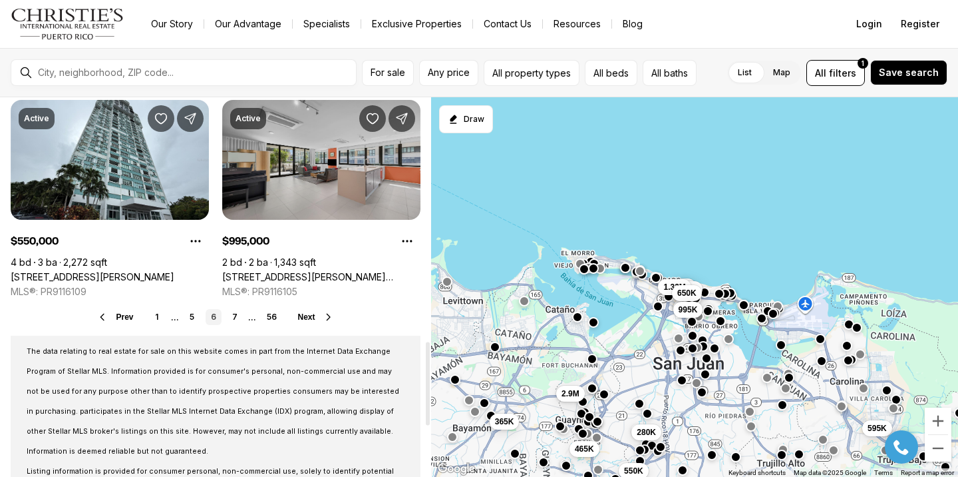
click at [303, 271] on link "[STREET_ADDRESS][PERSON_NAME][PERSON_NAME][PERSON_NAME]" at bounding box center [321, 277] width 198 height 12
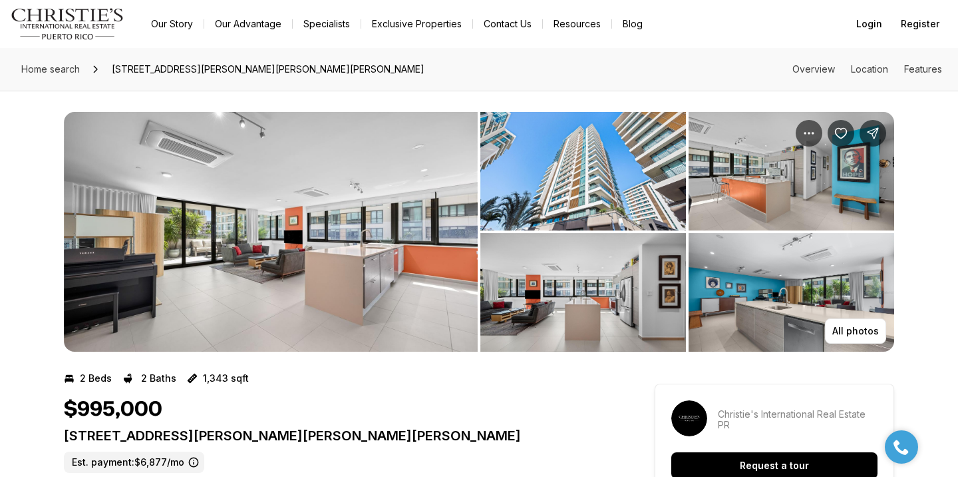
click at [346, 146] on img "View image gallery" at bounding box center [271, 232] width 414 height 240
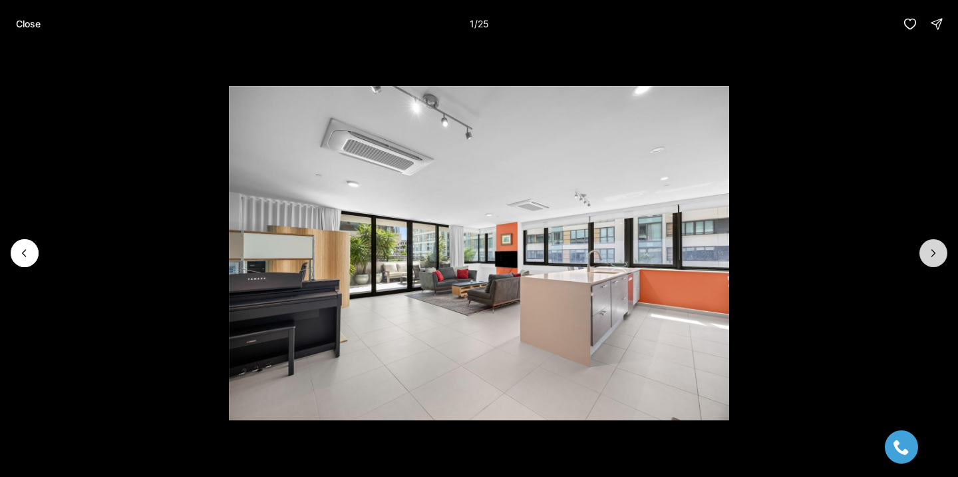
click at [932, 249] on icon "Next slide" at bounding box center [933, 252] width 13 height 13
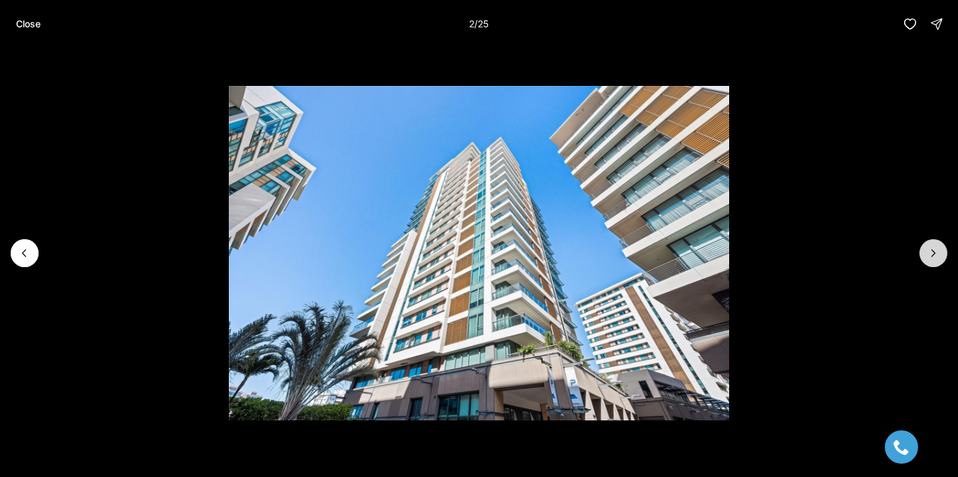
click at [932, 249] on icon "Next slide" at bounding box center [933, 252] width 13 height 13
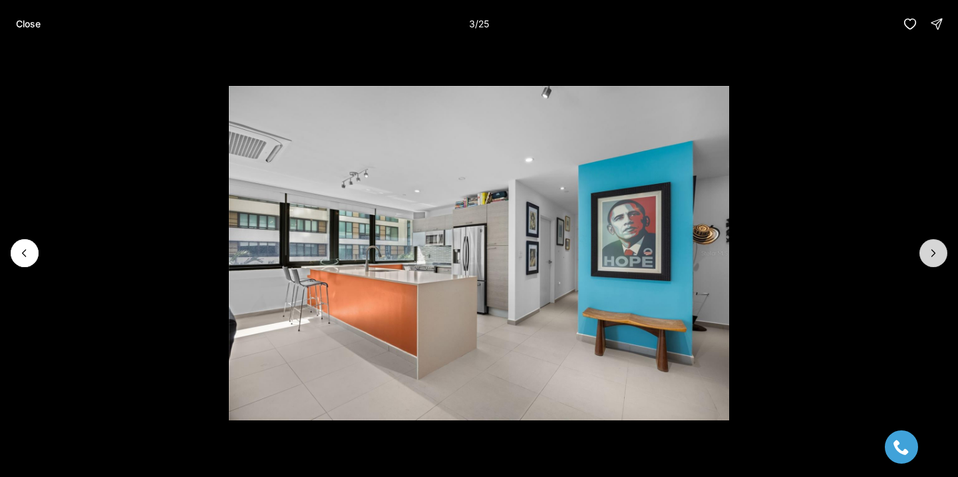
click at [931, 254] on icon "Next slide" at bounding box center [933, 252] width 13 height 13
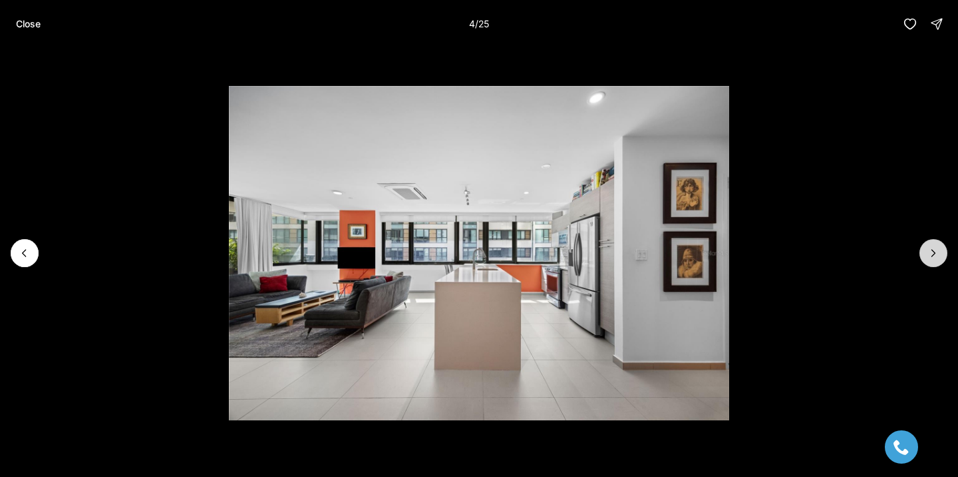
click at [932, 252] on icon "Next slide" at bounding box center [933, 252] width 13 height 13
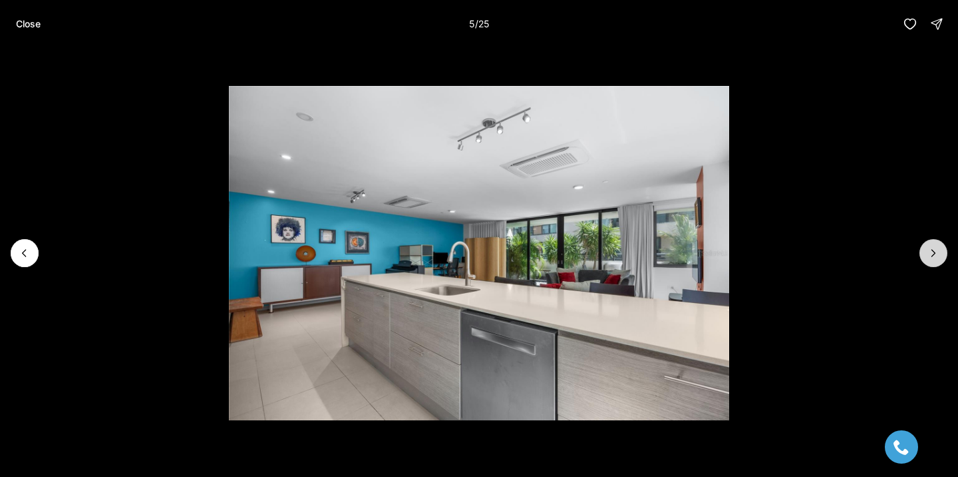
click at [932, 249] on icon "Next slide" at bounding box center [933, 252] width 13 height 13
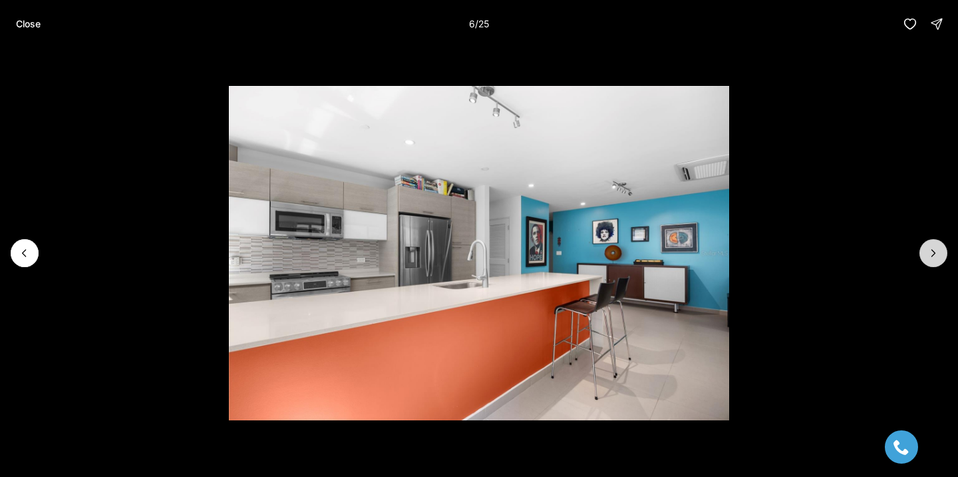
click at [932, 249] on icon "Next slide" at bounding box center [933, 252] width 13 height 13
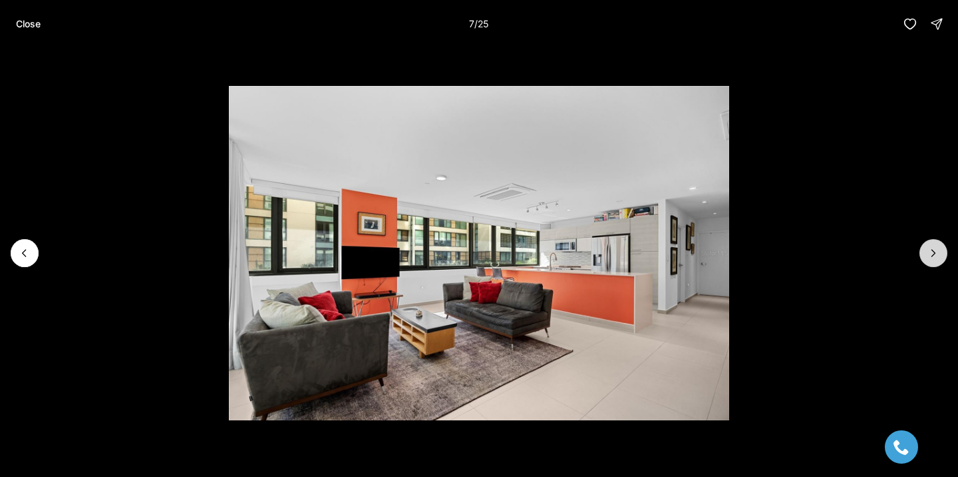
click at [932, 249] on icon "Next slide" at bounding box center [933, 252] width 13 height 13
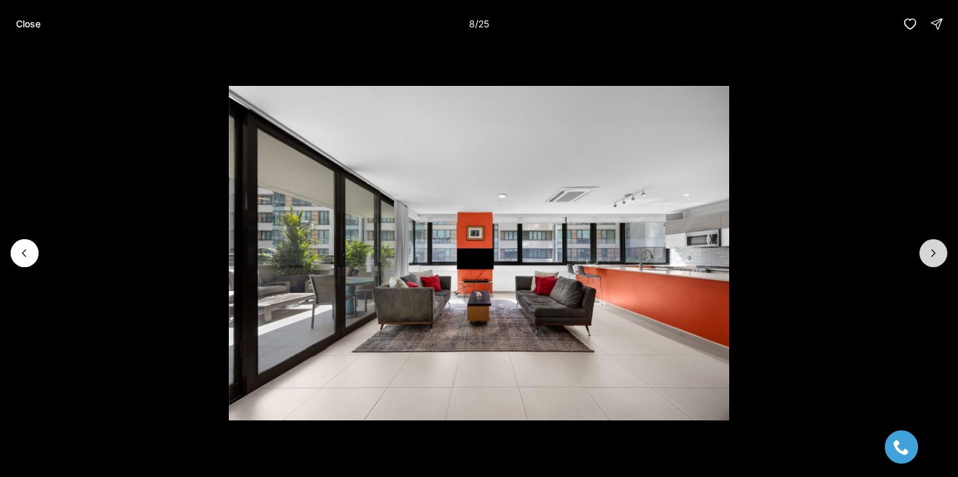
click at [931, 249] on icon "Next slide" at bounding box center [933, 252] width 13 height 13
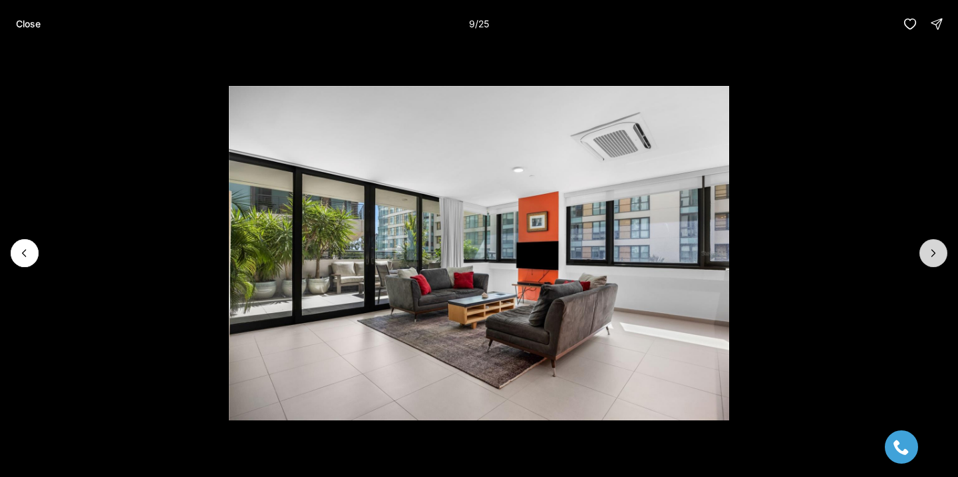
click at [928, 250] on icon "Next slide" at bounding box center [933, 252] width 13 height 13
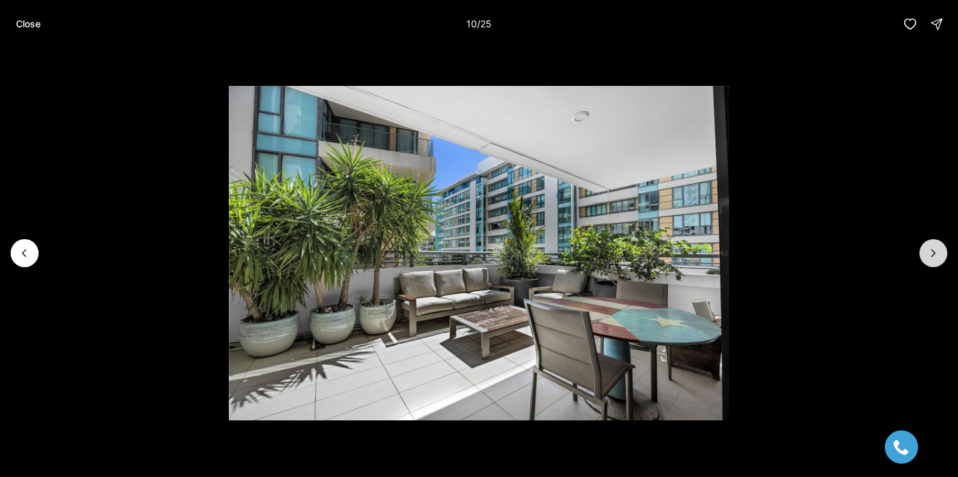
click at [928, 250] on icon "Next slide" at bounding box center [933, 252] width 13 height 13
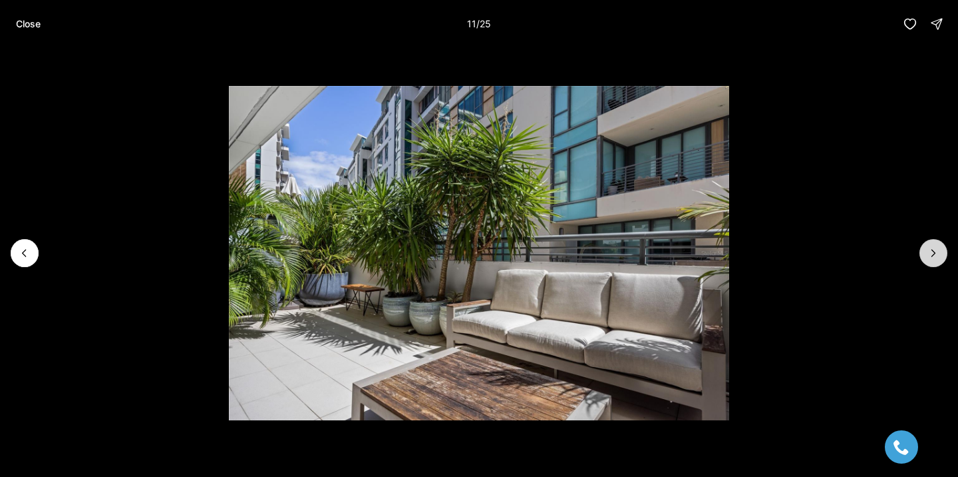
click at [928, 249] on icon "Next slide" at bounding box center [933, 252] width 13 height 13
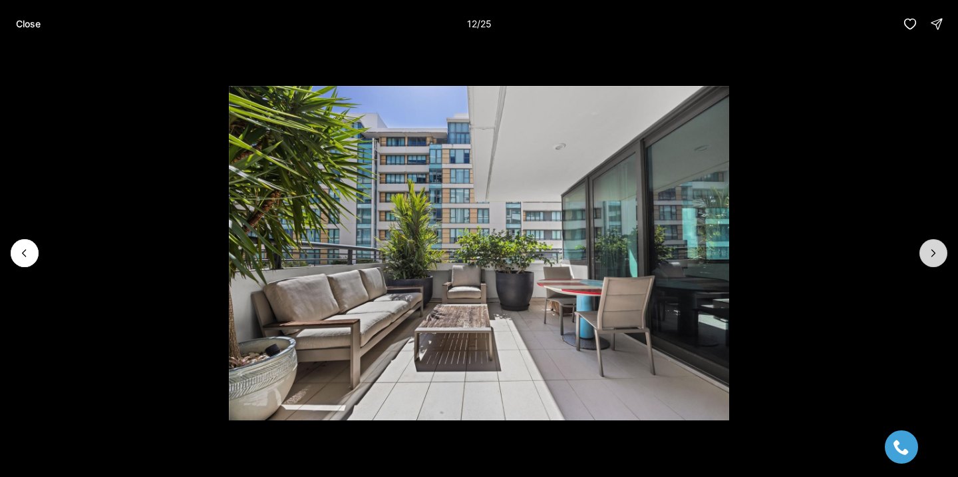
click at [928, 249] on icon "Next slide" at bounding box center [933, 252] width 13 height 13
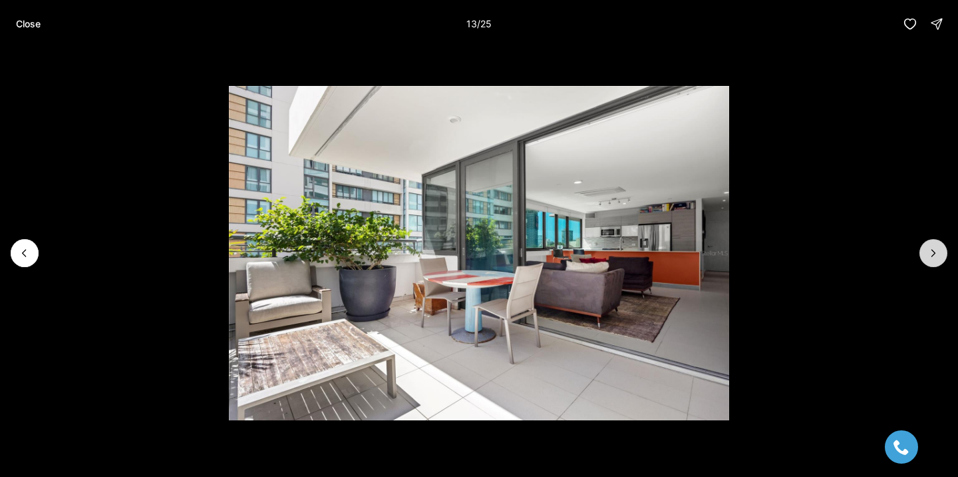
click at [928, 249] on icon "Next slide" at bounding box center [933, 252] width 13 height 13
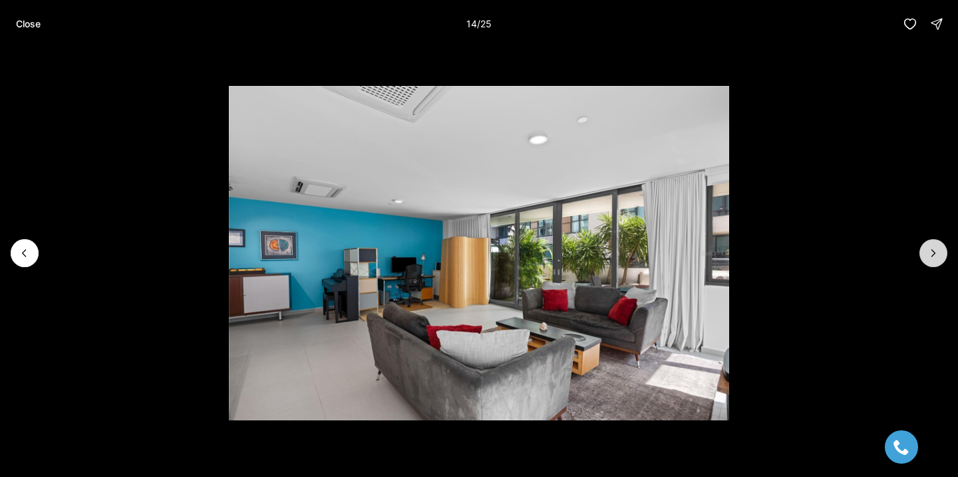
click at [927, 249] on icon "Next slide" at bounding box center [933, 252] width 13 height 13
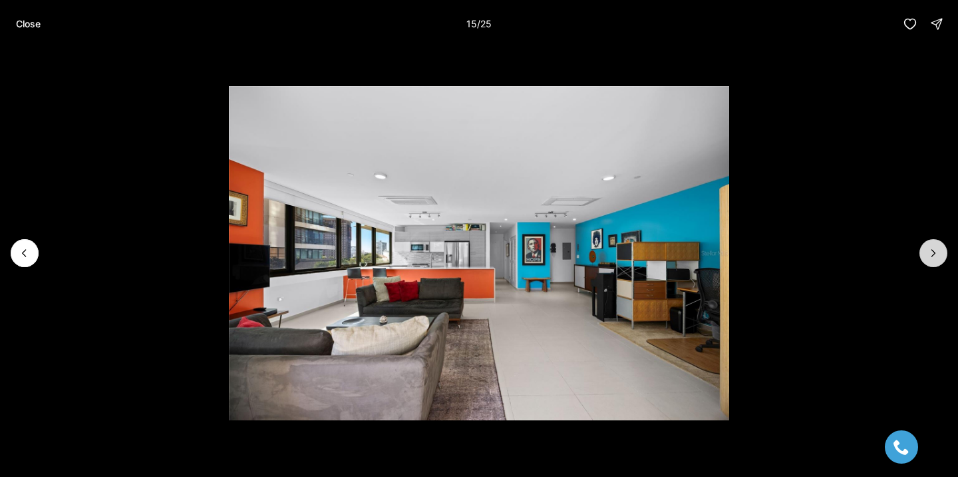
click at [927, 249] on icon "Next slide" at bounding box center [933, 252] width 13 height 13
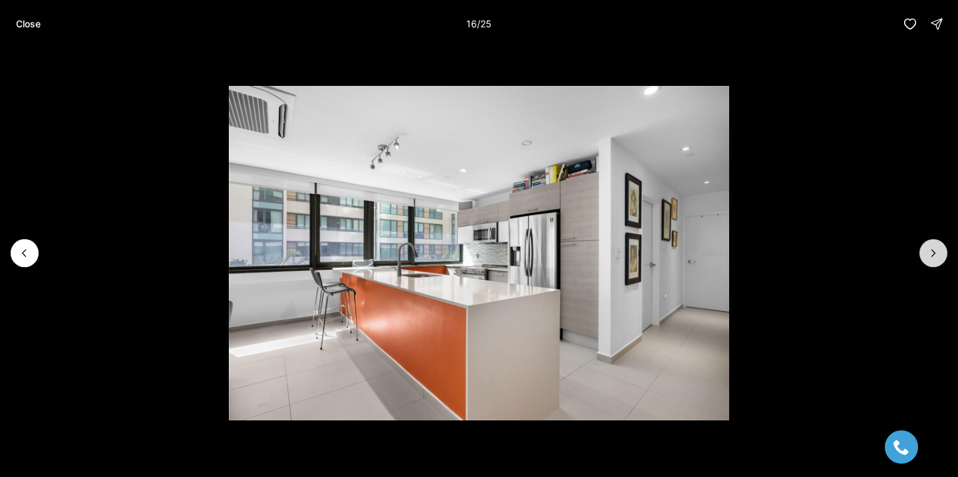
click at [927, 247] on icon "Next slide" at bounding box center [933, 252] width 13 height 13
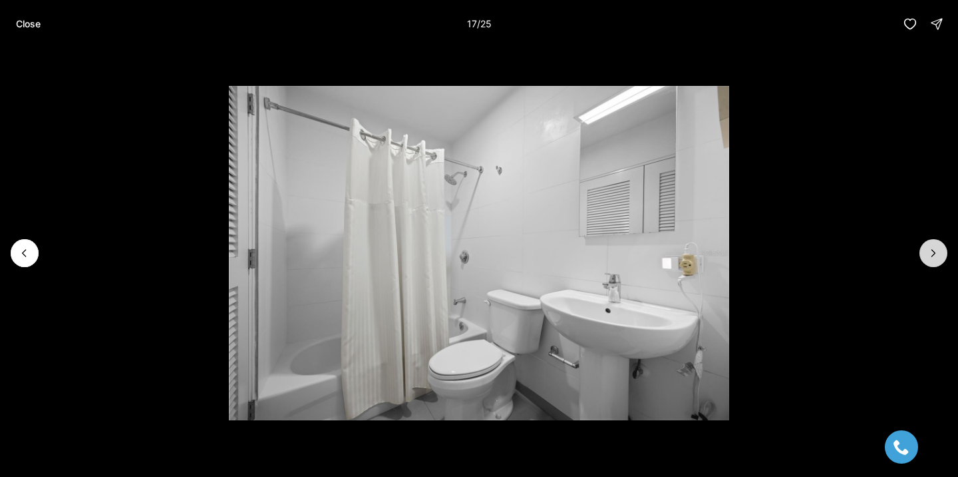
click at [927, 247] on icon "Next slide" at bounding box center [933, 252] width 13 height 13
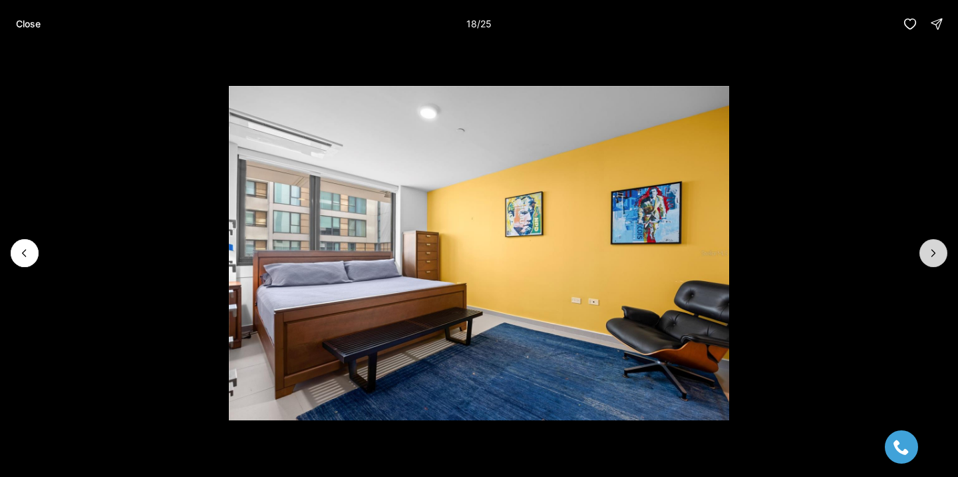
click at [927, 247] on icon "Next slide" at bounding box center [933, 252] width 13 height 13
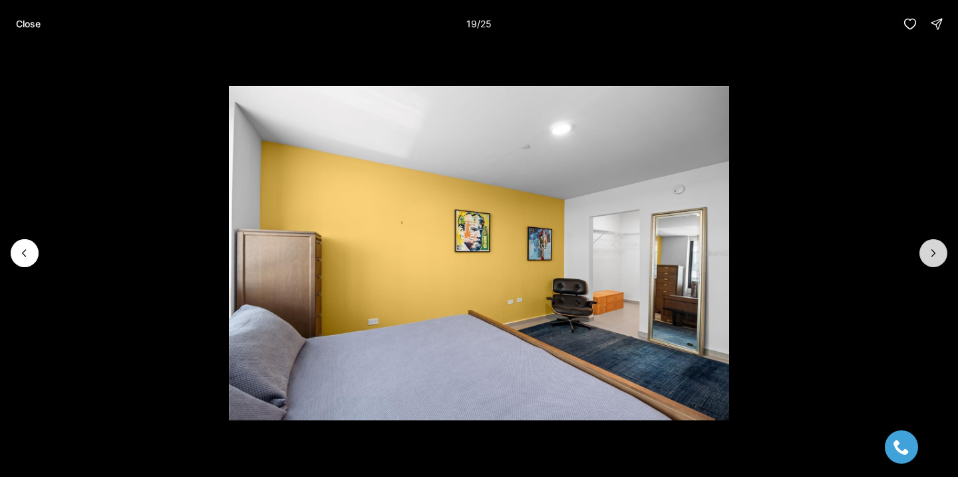
click at [927, 247] on icon "Next slide" at bounding box center [933, 252] width 13 height 13
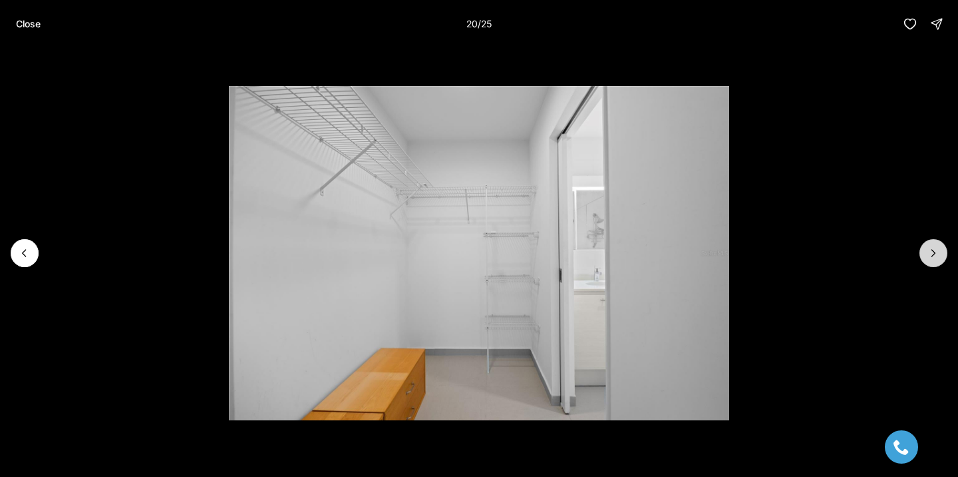
click at [925, 247] on button "Next slide" at bounding box center [934, 253] width 28 height 28
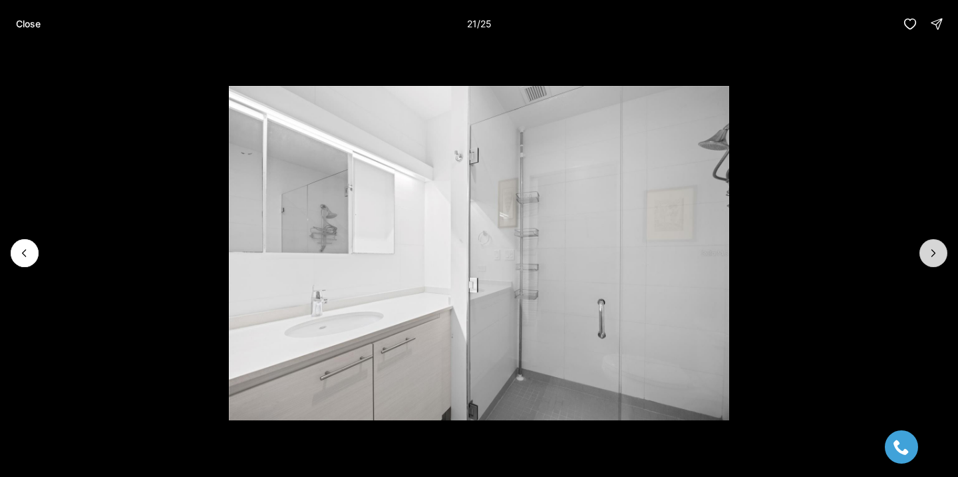
click at [925, 247] on button "Next slide" at bounding box center [934, 253] width 28 height 28
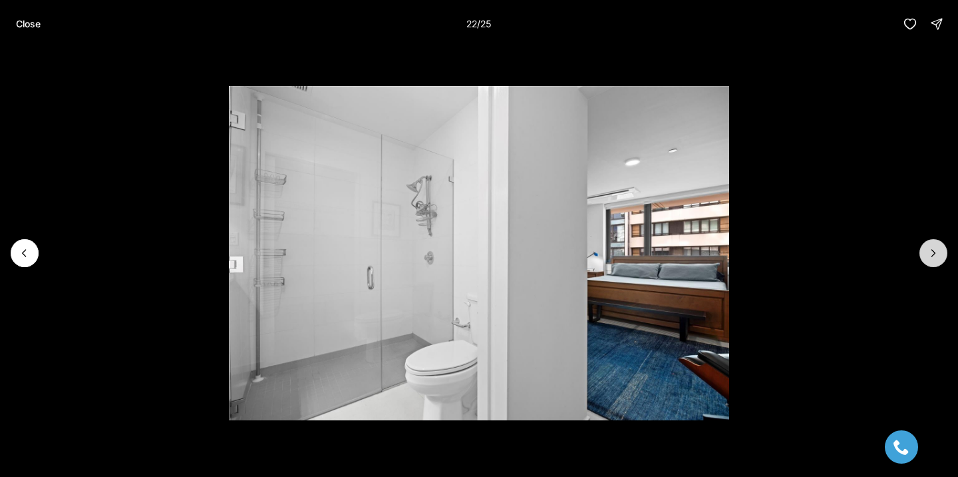
click at [924, 247] on button "Next slide" at bounding box center [934, 253] width 28 height 28
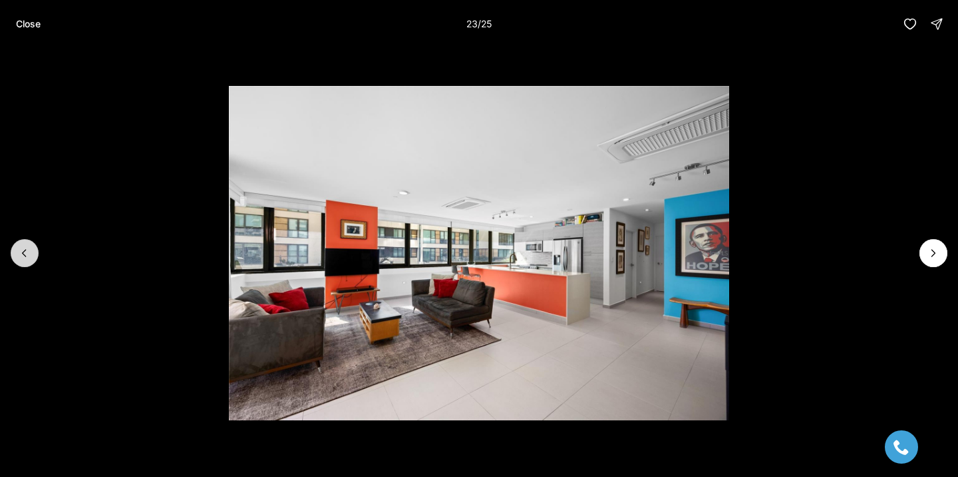
click at [31, 260] on button "Previous slide" at bounding box center [25, 253] width 28 height 28
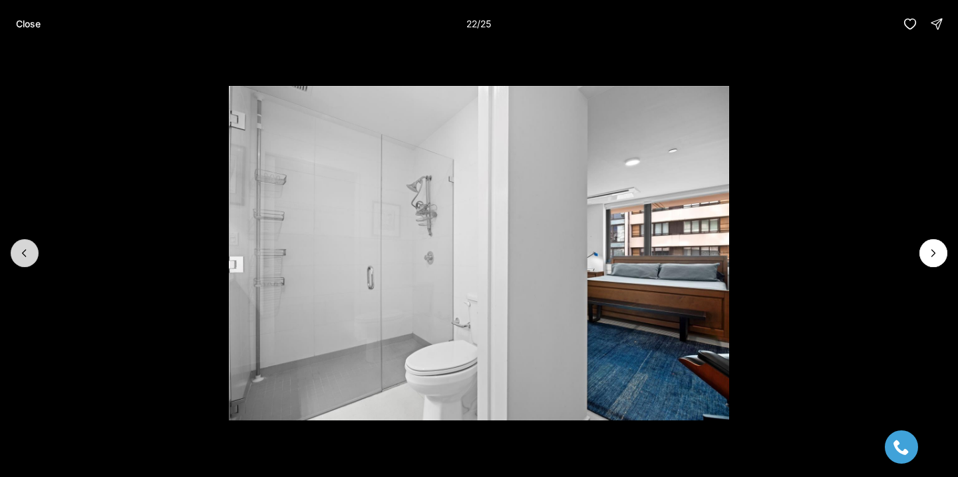
click at [19, 254] on icon "Previous slide" at bounding box center [24, 252] width 13 height 13
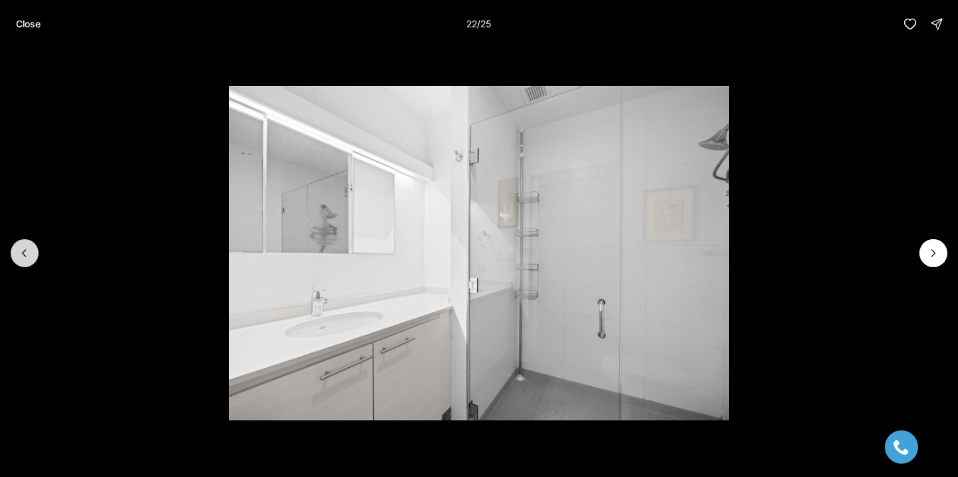
click at [19, 254] on icon "Previous slide" at bounding box center [24, 252] width 13 height 13
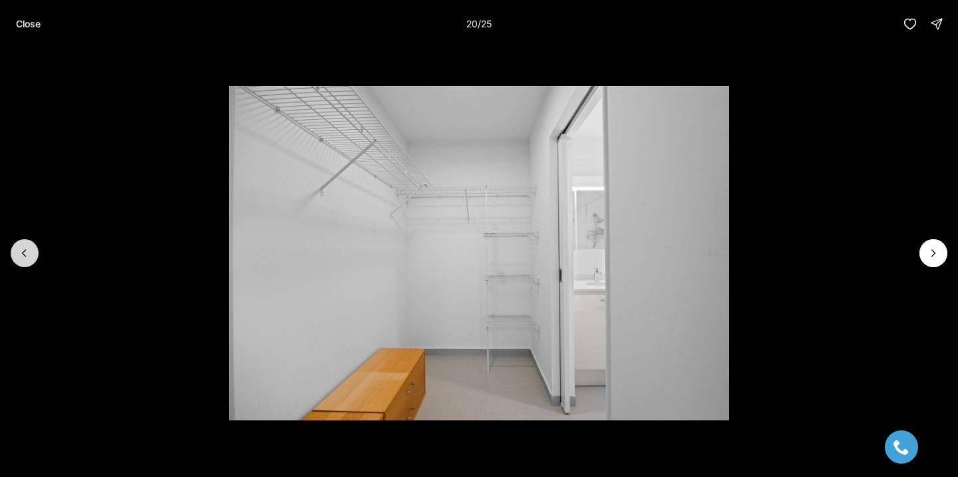
click at [19, 254] on icon "Previous slide" at bounding box center [24, 252] width 13 height 13
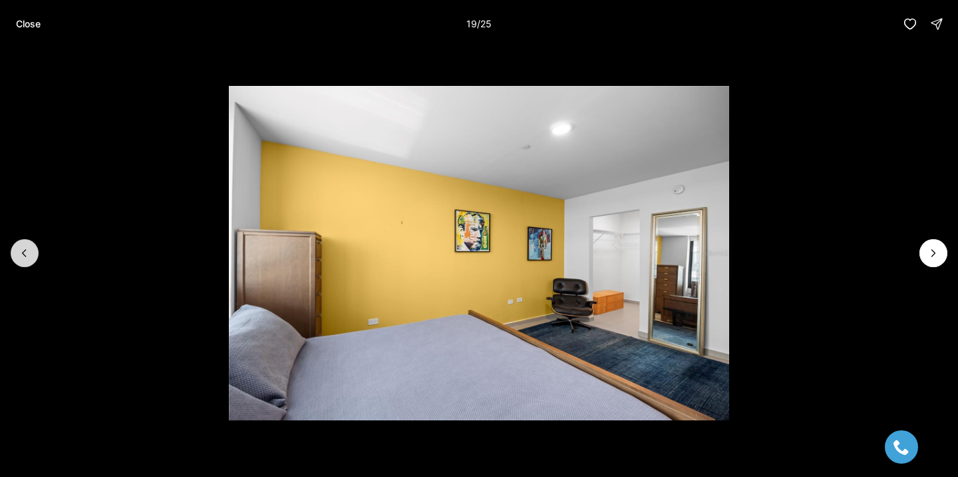
click at [19, 254] on icon "Previous slide" at bounding box center [24, 252] width 13 height 13
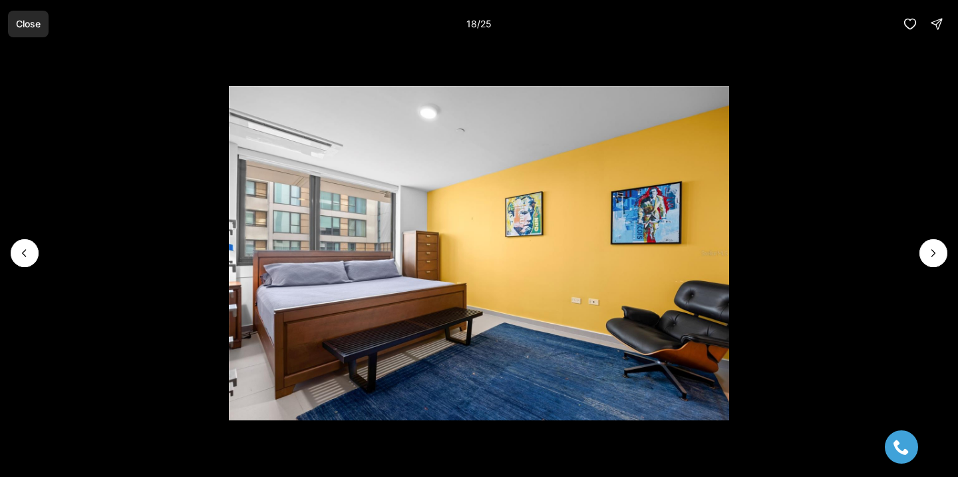
click at [32, 20] on p "Close" at bounding box center [28, 24] width 25 height 11
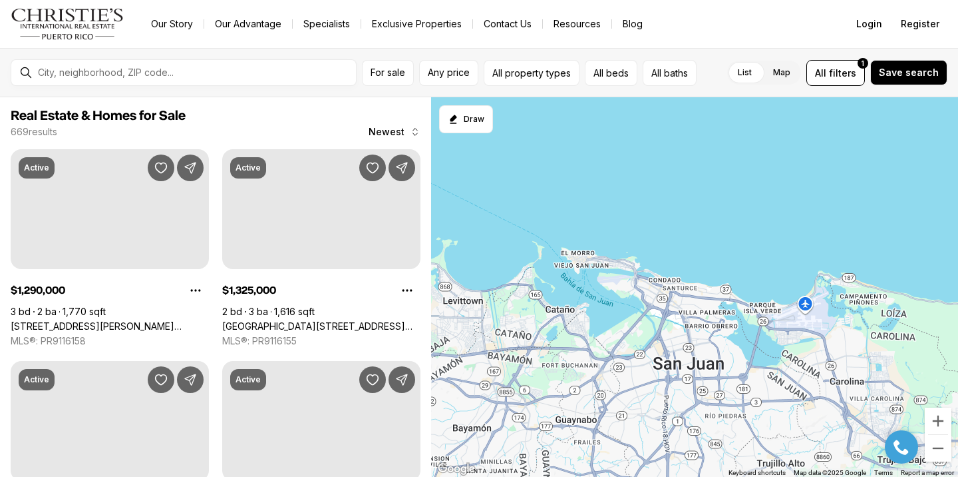
scroll to position [1108, 0]
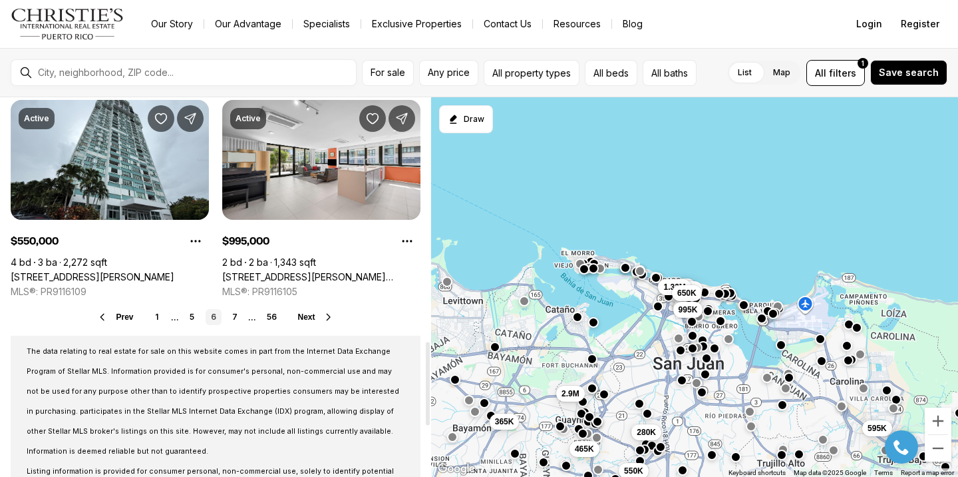
click at [245, 323] on ul "1 ... 5 6 7 ... 56" at bounding box center [216, 317] width 132 height 16
click at [229, 313] on link "7" at bounding box center [235, 317] width 16 height 16
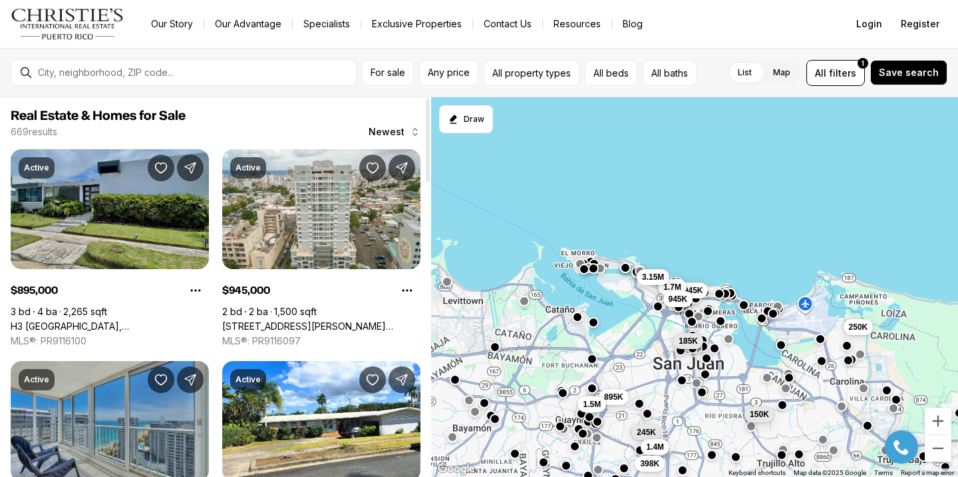
click at [108, 320] on link "H3 [GEOGRAPHIC_DATA], [GEOGRAPHIC_DATA] PR, 00966" at bounding box center [110, 326] width 198 height 12
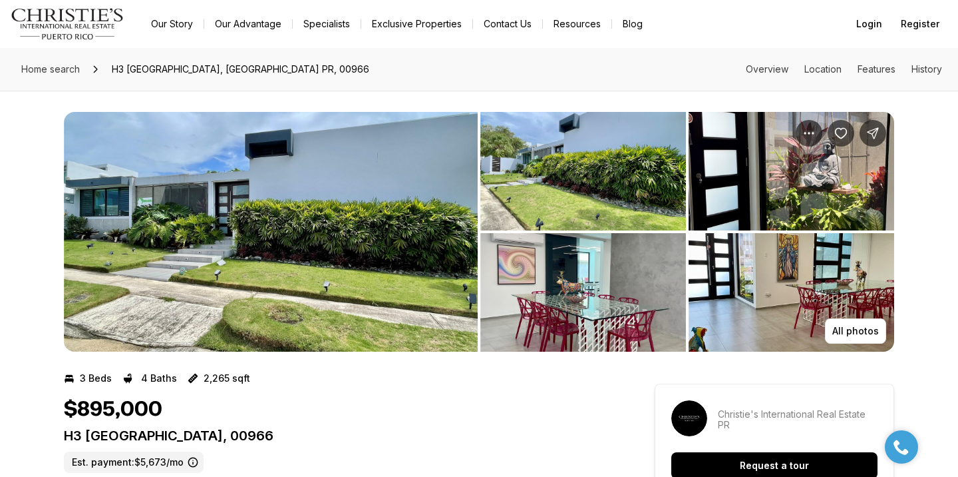
click at [304, 202] on img "View image gallery" at bounding box center [271, 232] width 414 height 240
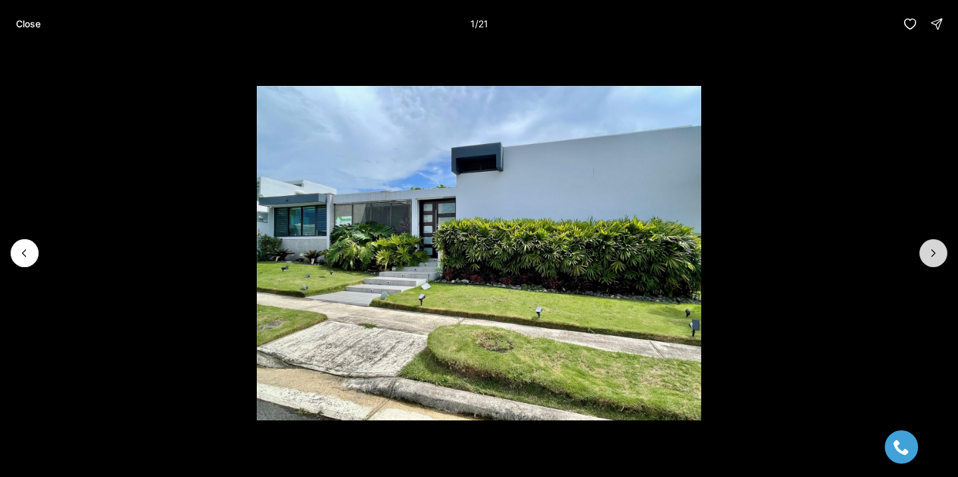
click at [928, 248] on icon "Next slide" at bounding box center [933, 252] width 13 height 13
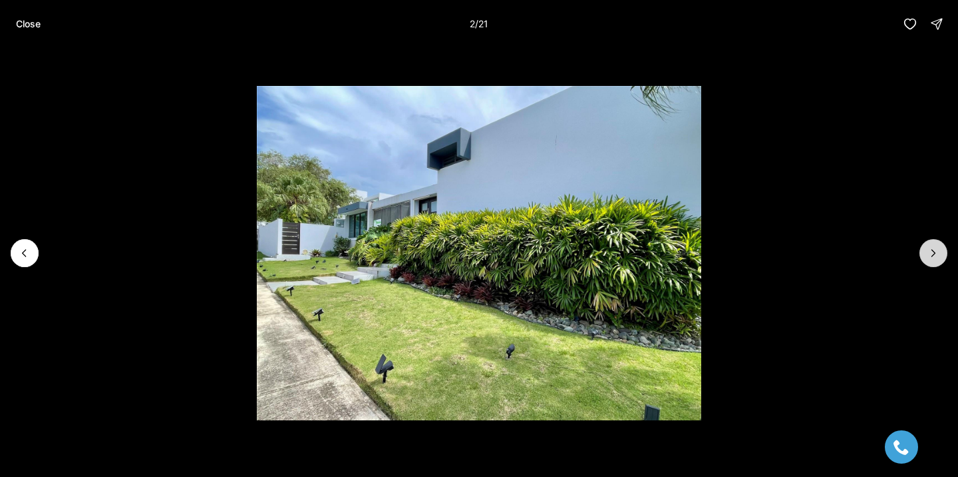
click at [928, 248] on icon "Next slide" at bounding box center [933, 252] width 13 height 13
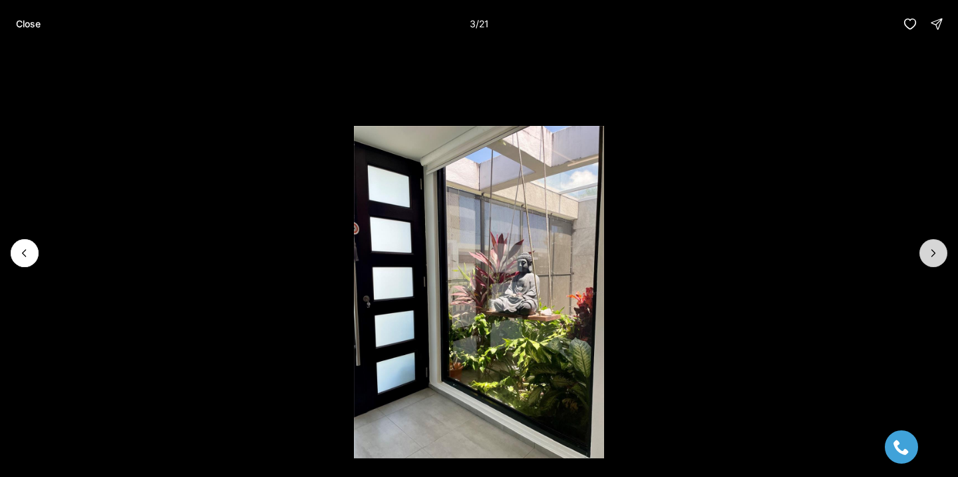
click at [928, 248] on icon "Next slide" at bounding box center [933, 252] width 13 height 13
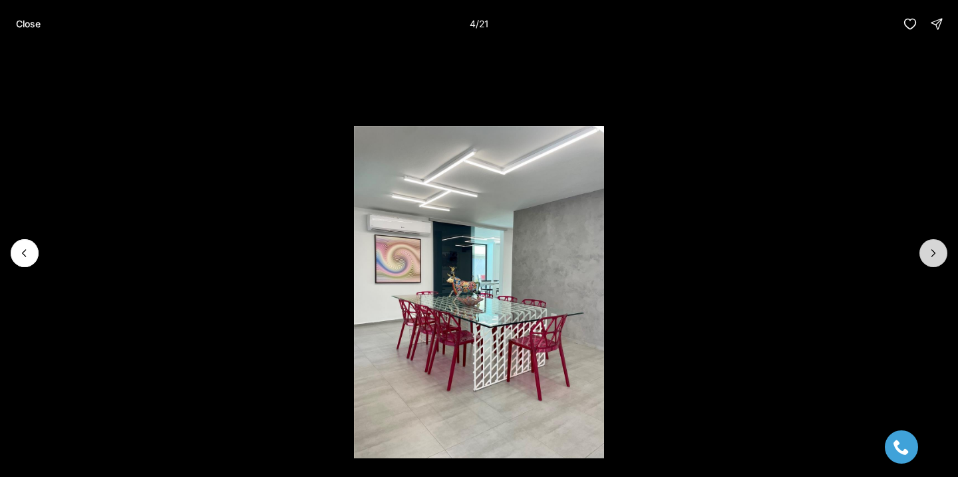
click at [928, 248] on icon "Next slide" at bounding box center [933, 252] width 13 height 13
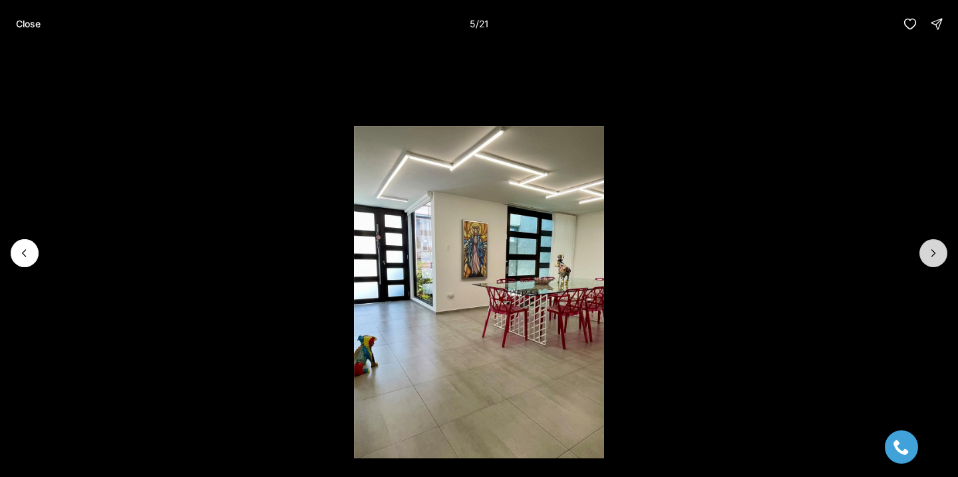
click at [928, 248] on icon "Next slide" at bounding box center [933, 252] width 13 height 13
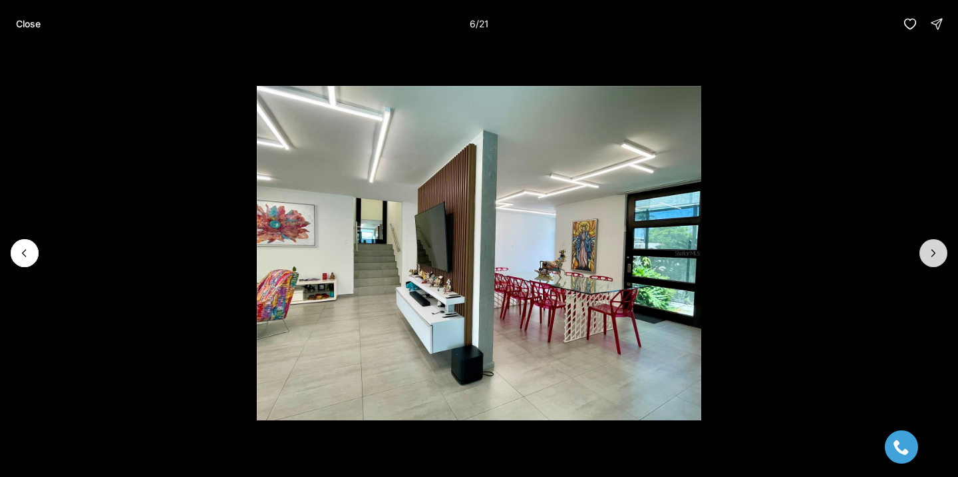
click at [928, 248] on icon "Next slide" at bounding box center [933, 252] width 13 height 13
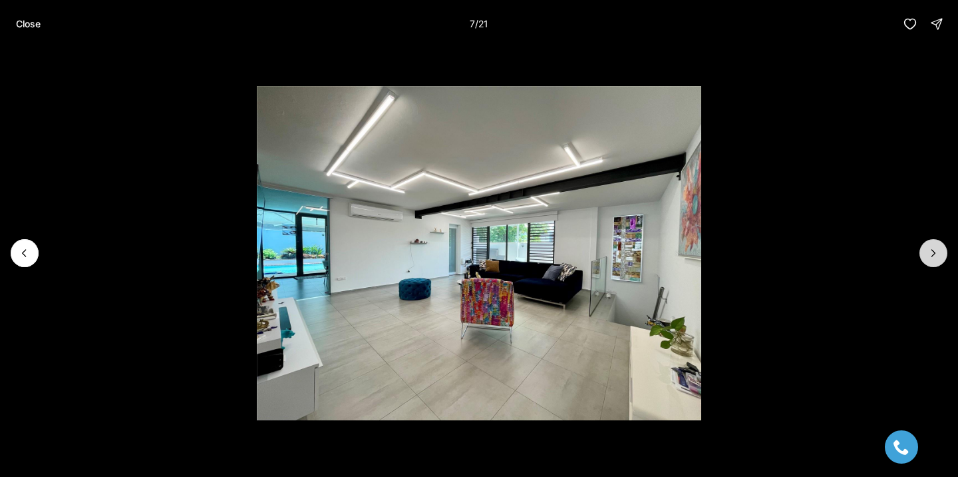
click at [928, 248] on icon "Next slide" at bounding box center [933, 252] width 13 height 13
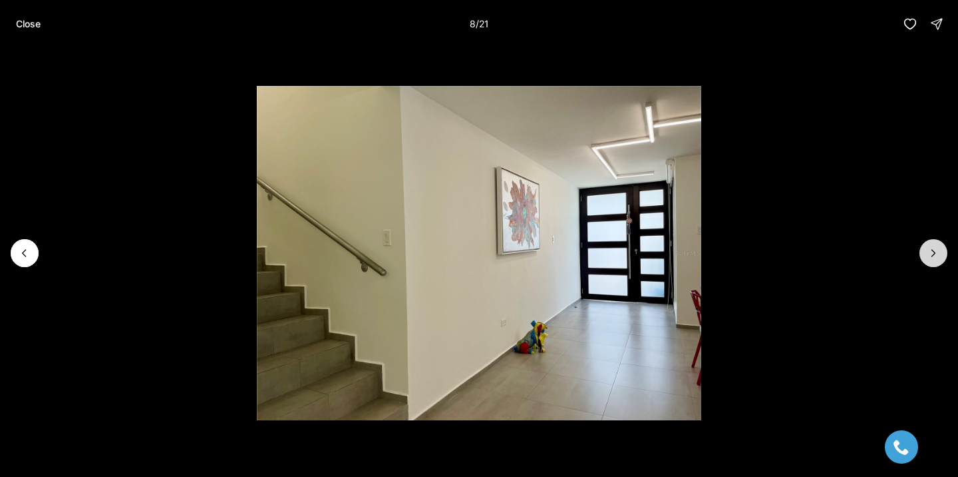
click at [928, 248] on icon "Next slide" at bounding box center [933, 252] width 13 height 13
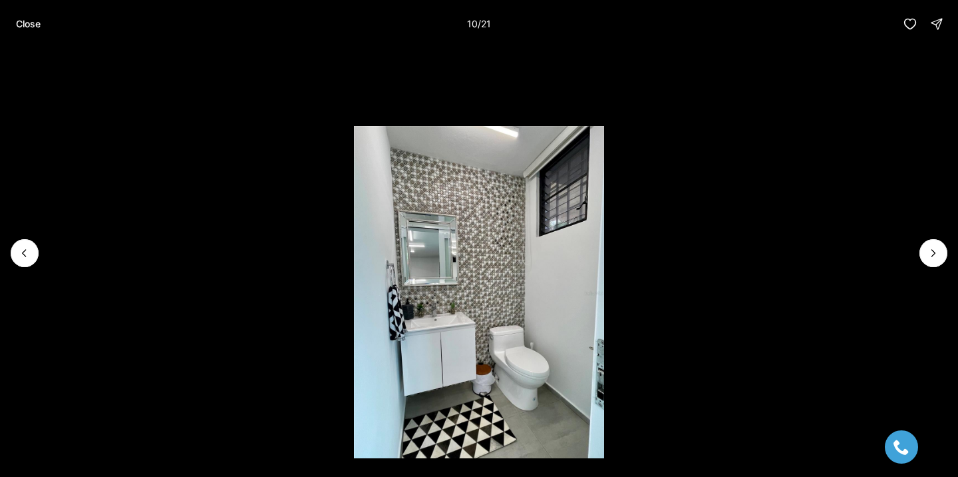
click at [931, 268] on li "10 of 21" at bounding box center [479, 253] width 958 height 410
click at [943, 245] on button "Next slide" at bounding box center [934, 253] width 28 height 28
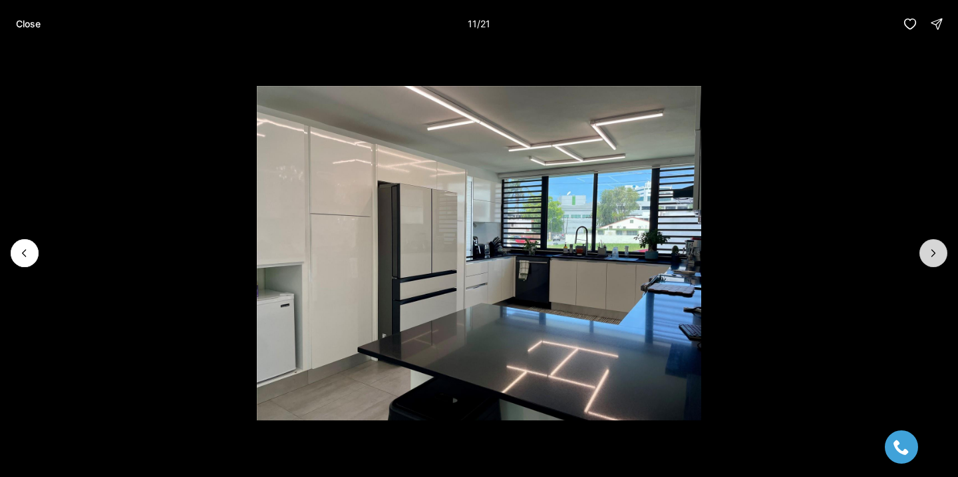
click at [943, 245] on button "Next slide" at bounding box center [934, 253] width 28 height 28
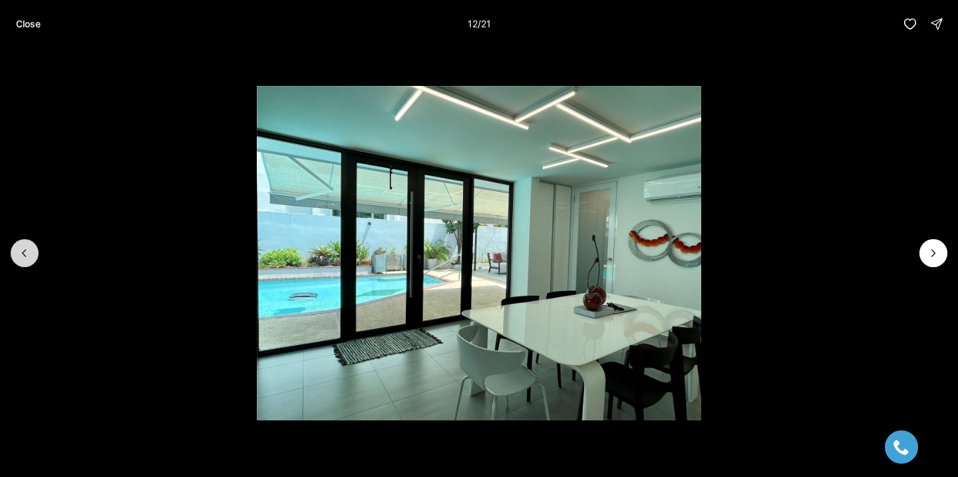
click at [27, 262] on button "Previous slide" at bounding box center [25, 253] width 28 height 28
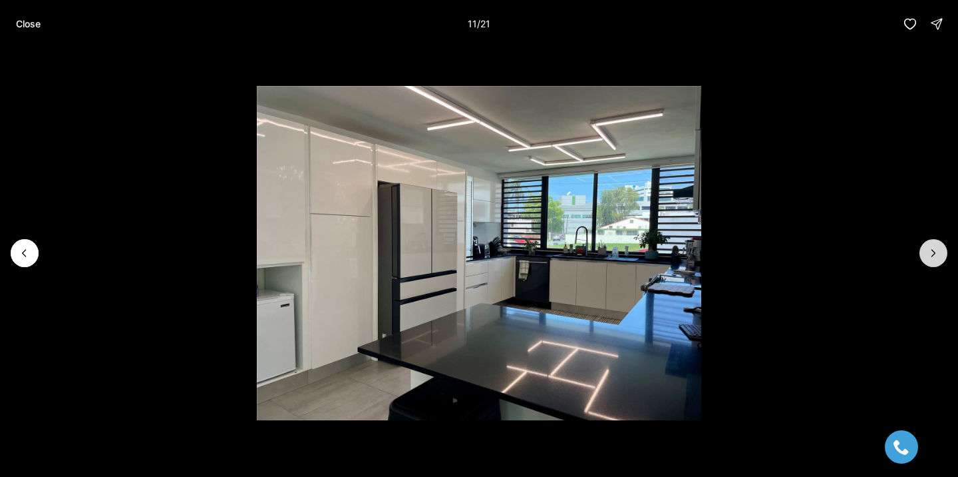
click at [936, 256] on icon "Next slide" at bounding box center [933, 252] width 13 height 13
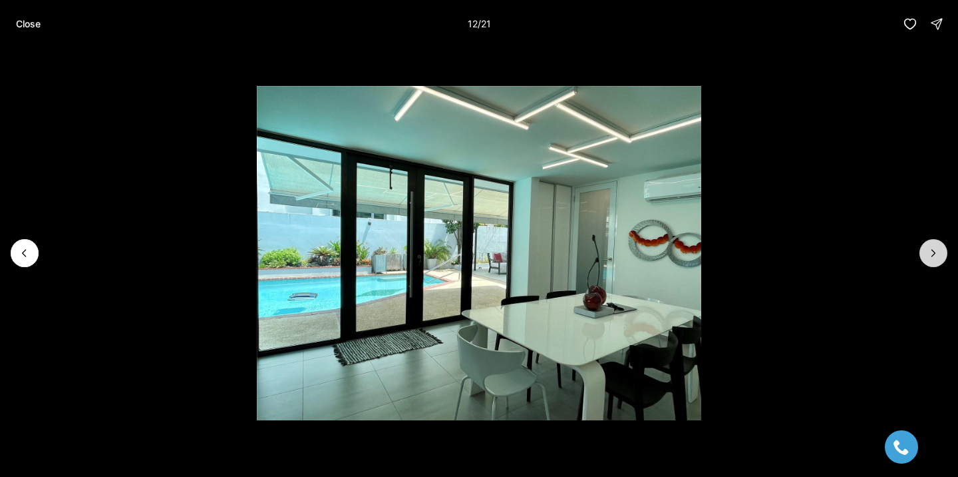
click at [936, 256] on icon "Next slide" at bounding box center [933, 252] width 13 height 13
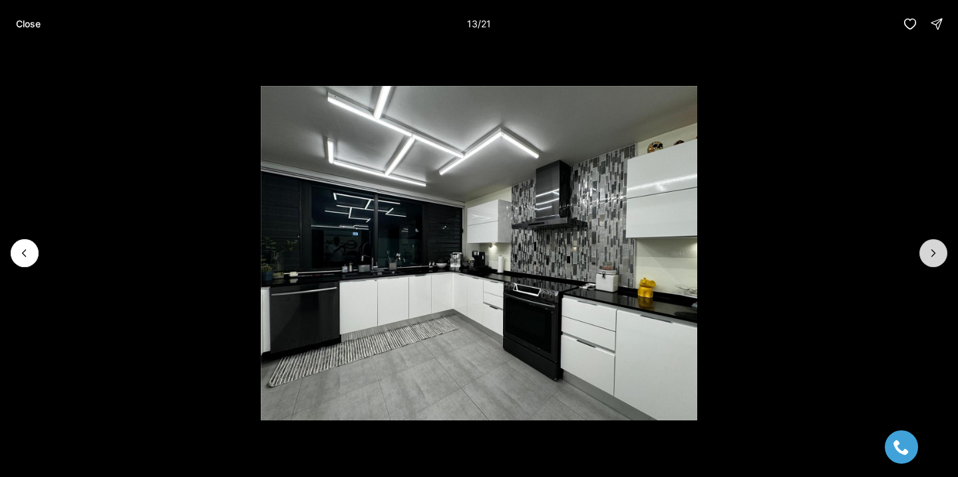
click at [936, 256] on icon "Next slide" at bounding box center [933, 252] width 13 height 13
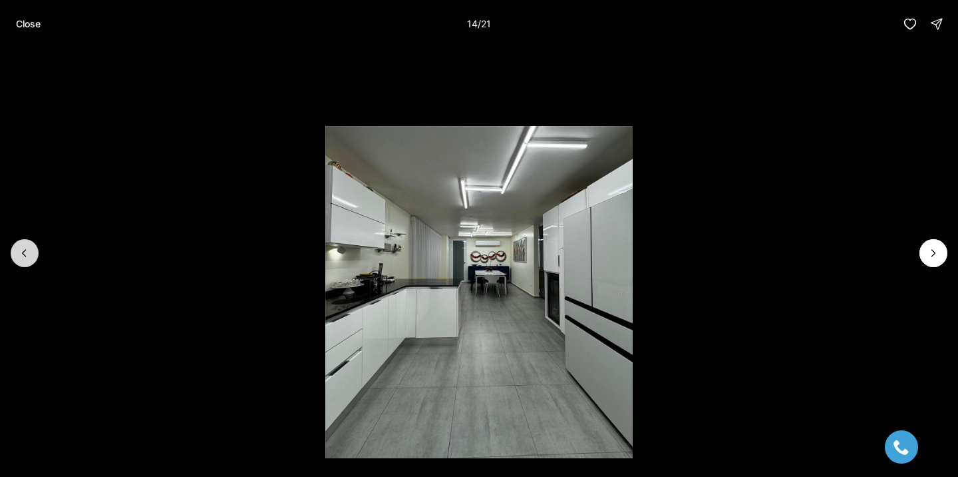
click at [28, 264] on button "Previous slide" at bounding box center [25, 253] width 28 height 28
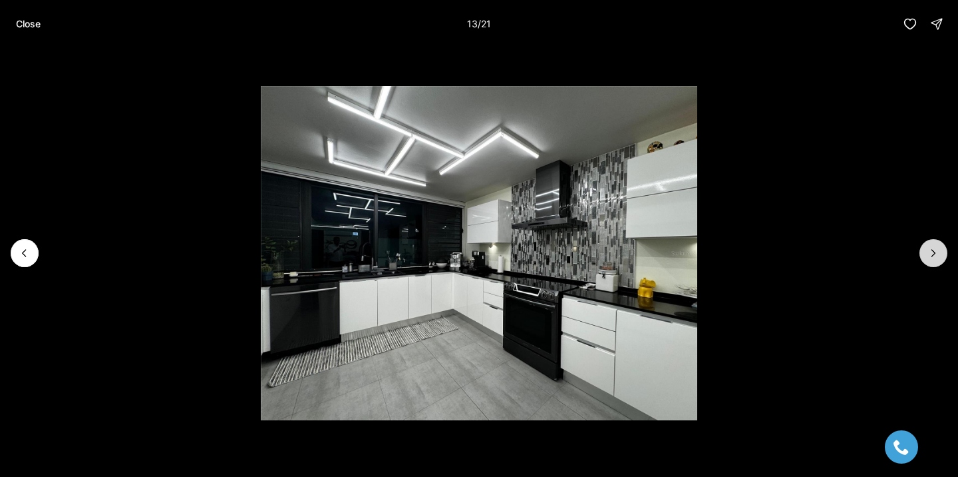
click at [938, 264] on button "Next slide" at bounding box center [934, 253] width 28 height 28
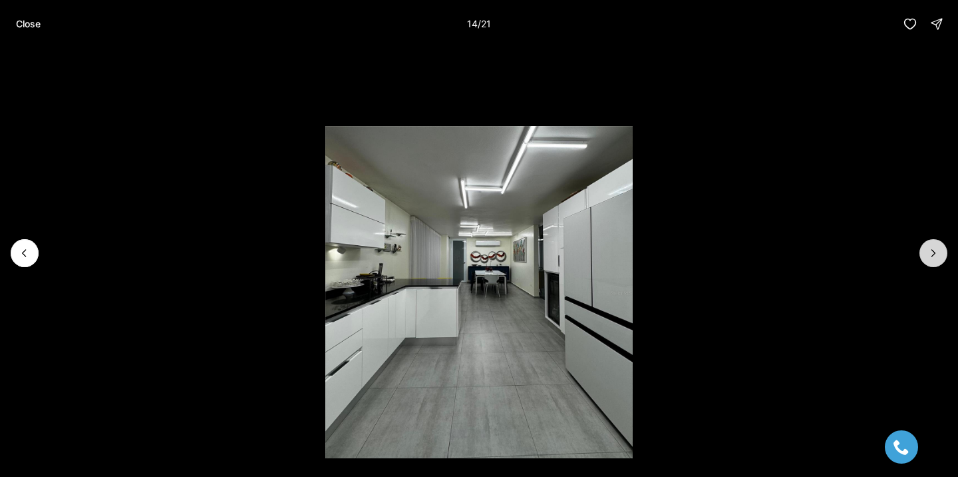
click at [938, 264] on button "Next slide" at bounding box center [934, 253] width 28 height 28
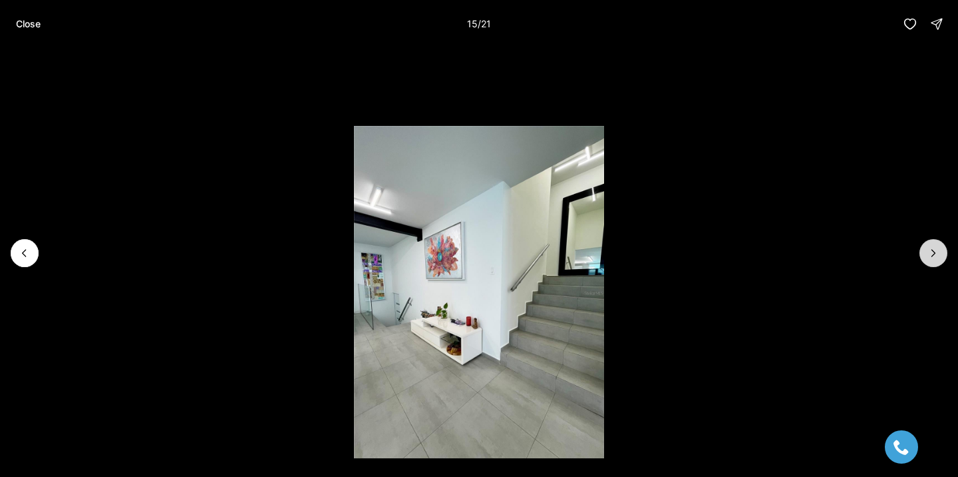
click at [938, 264] on button "Next slide" at bounding box center [934, 253] width 28 height 28
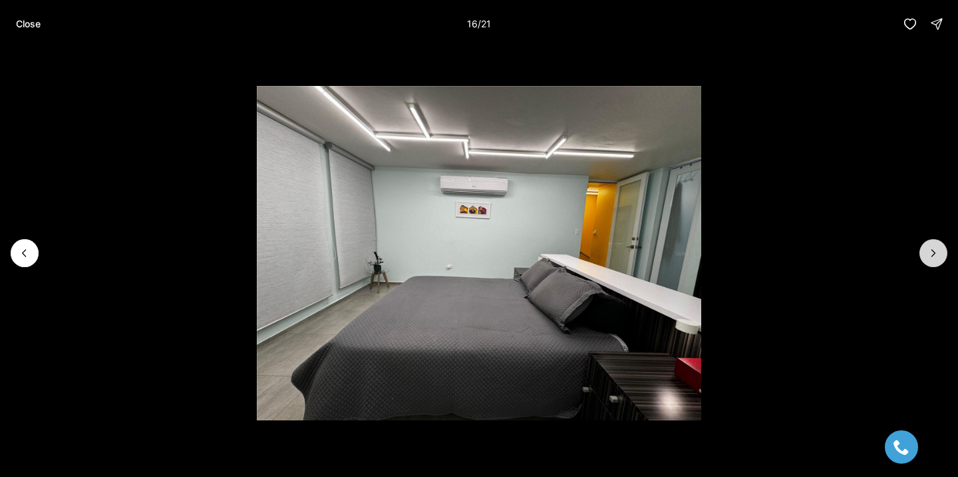
click at [938, 264] on button "Next slide" at bounding box center [934, 253] width 28 height 28
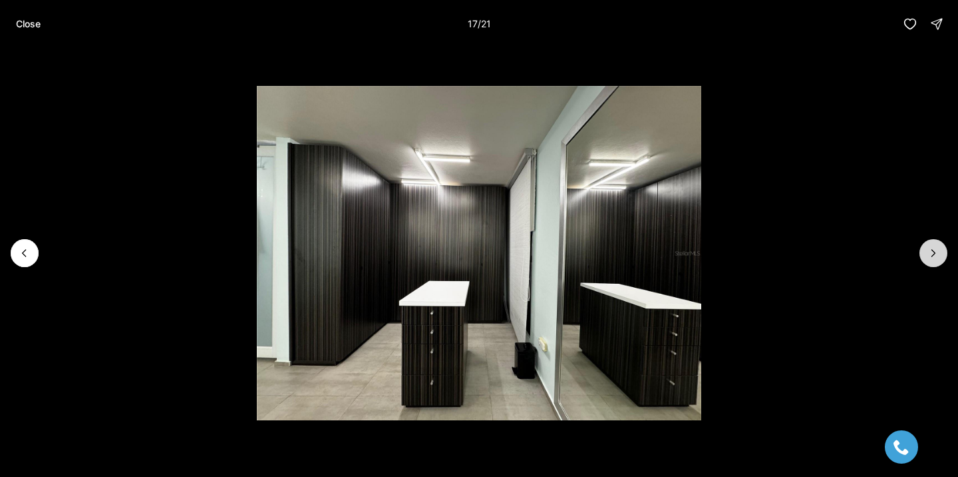
click at [938, 264] on button "Next slide" at bounding box center [934, 253] width 28 height 28
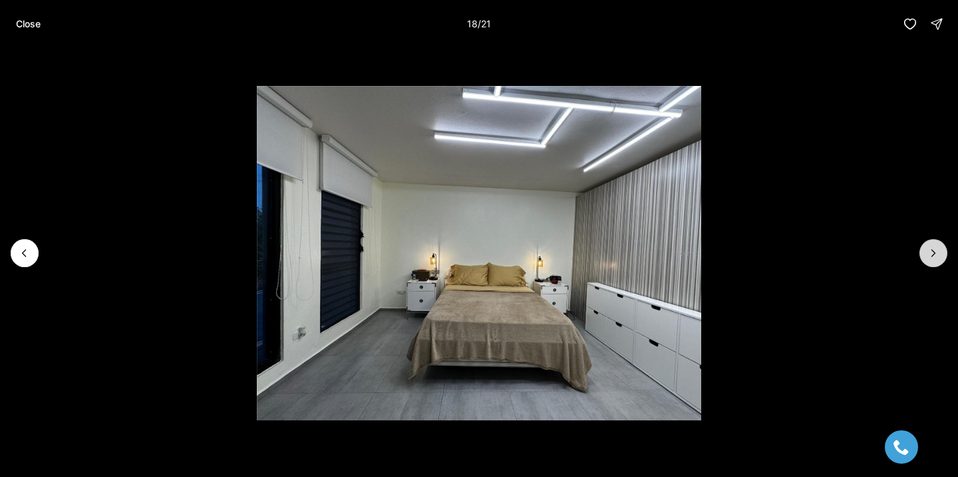
click at [938, 264] on button "Next slide" at bounding box center [934, 253] width 28 height 28
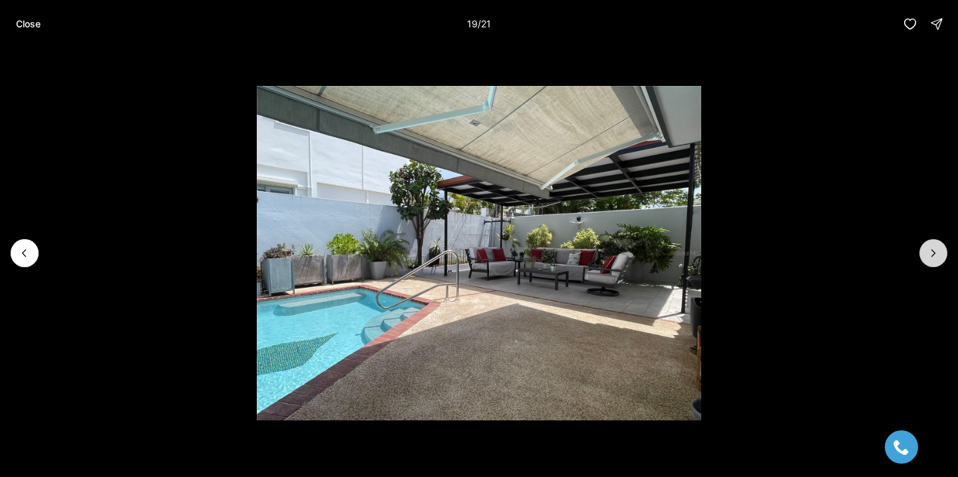
click at [938, 266] on button "Next slide" at bounding box center [934, 253] width 28 height 28
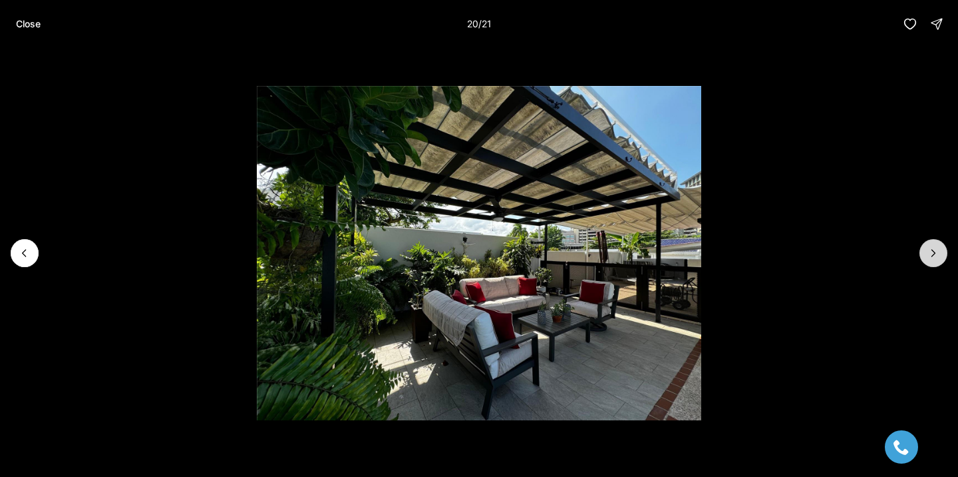
click at [938, 265] on button "Next slide" at bounding box center [934, 253] width 28 height 28
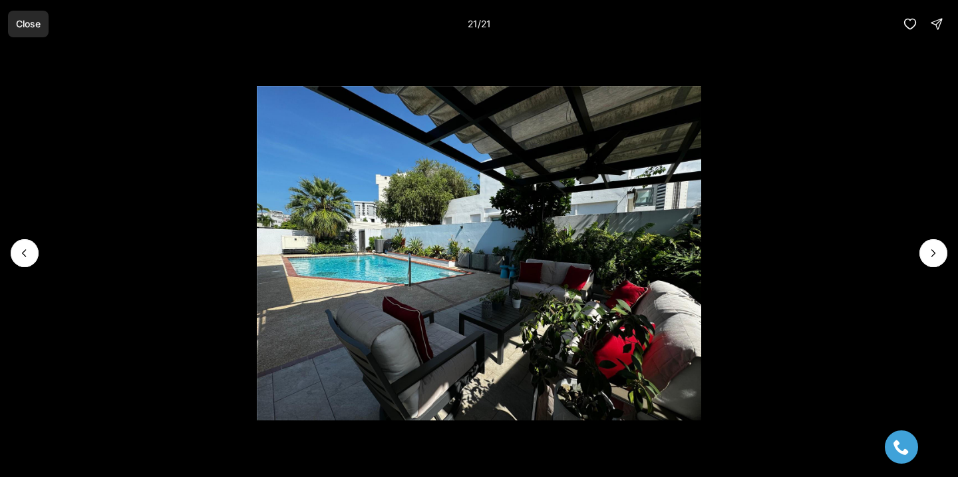
click at [35, 27] on p "Close" at bounding box center [28, 24] width 25 height 11
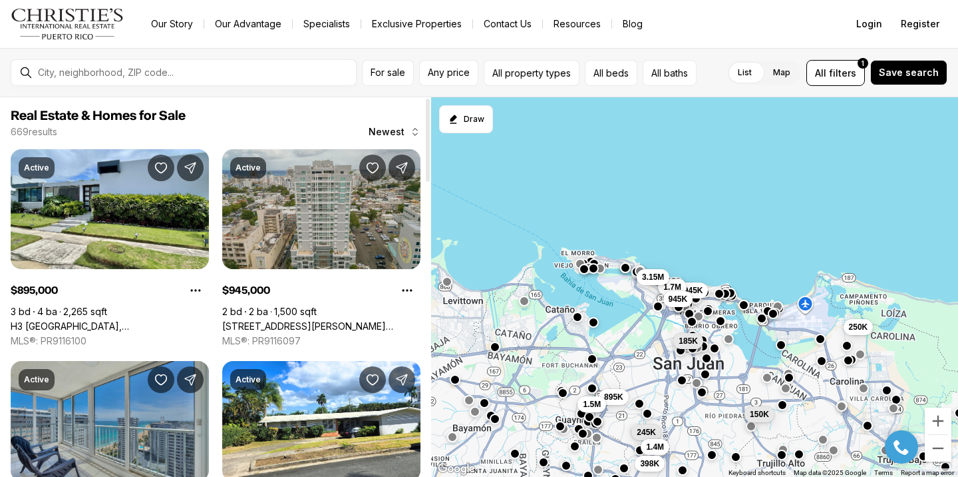
click at [376, 320] on link "[STREET_ADDRESS][PERSON_NAME][PERSON_NAME]" at bounding box center [321, 326] width 198 height 12
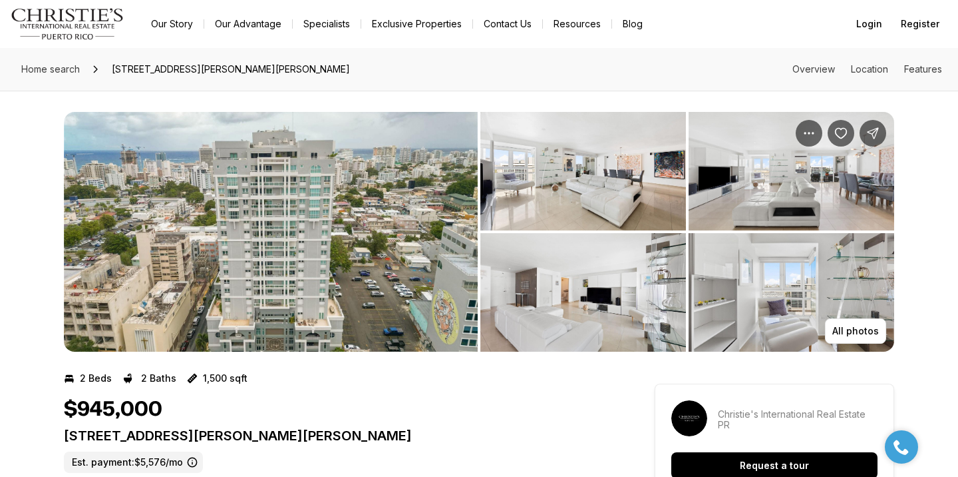
click at [379, 223] on img "View image gallery" at bounding box center [271, 232] width 414 height 240
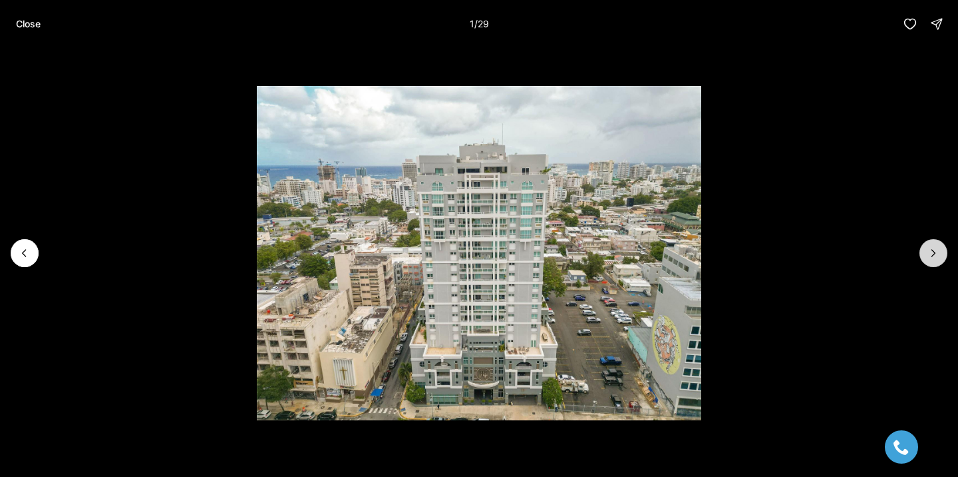
click at [931, 260] on button "Next slide" at bounding box center [934, 253] width 28 height 28
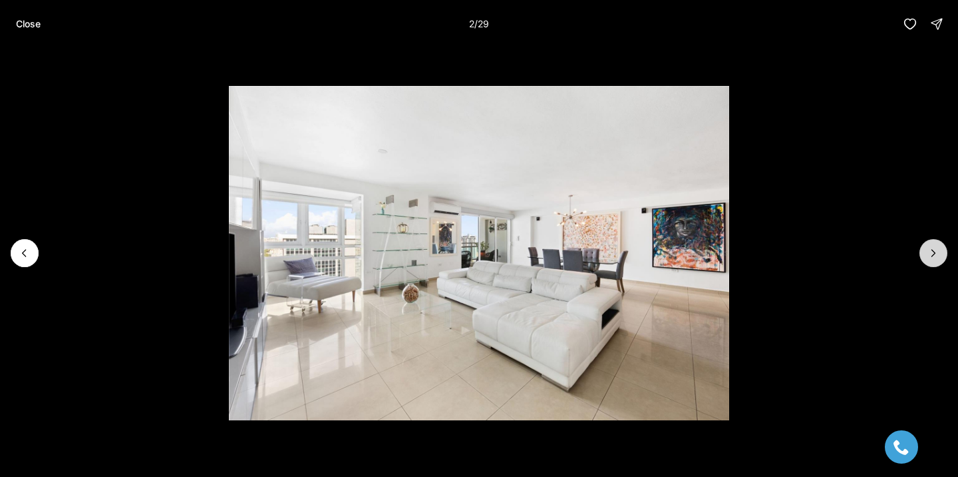
click at [932, 260] on button "Next slide" at bounding box center [934, 253] width 28 height 28
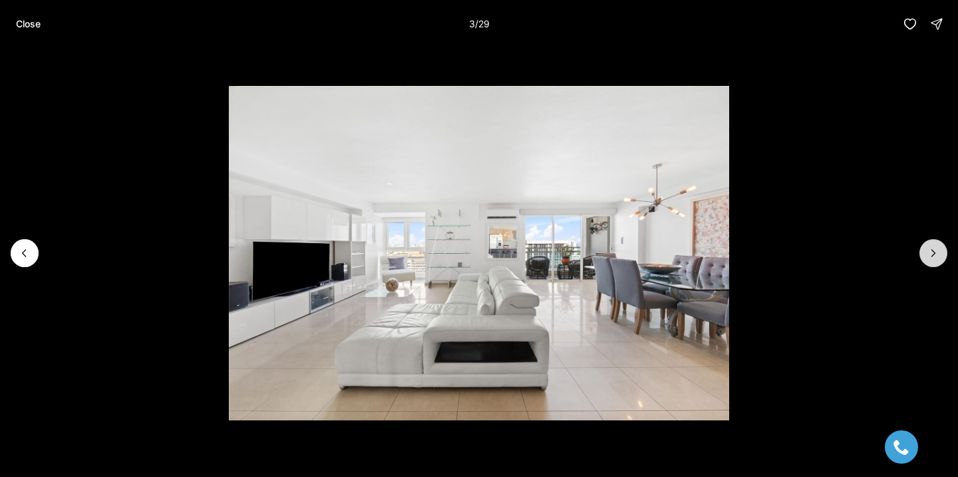
click at [931, 261] on button "Next slide" at bounding box center [934, 253] width 28 height 28
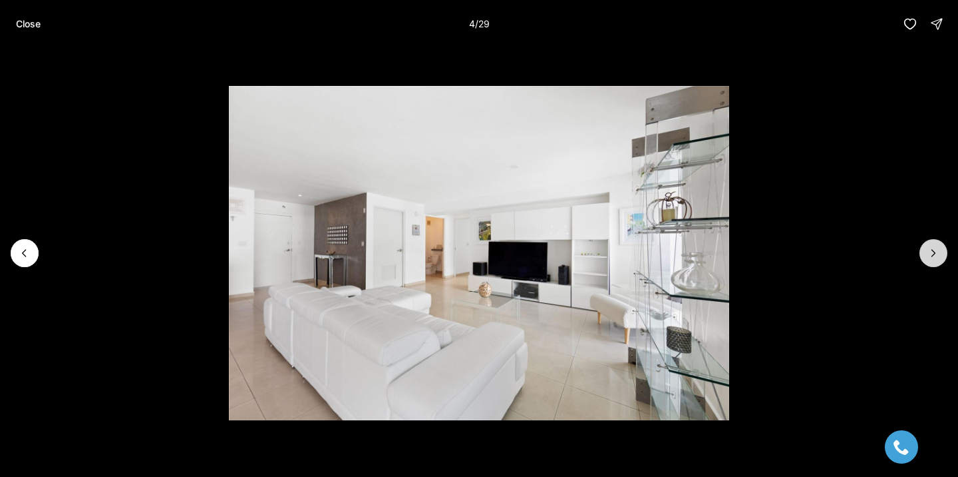
click at [930, 262] on button "Next slide" at bounding box center [934, 253] width 28 height 28
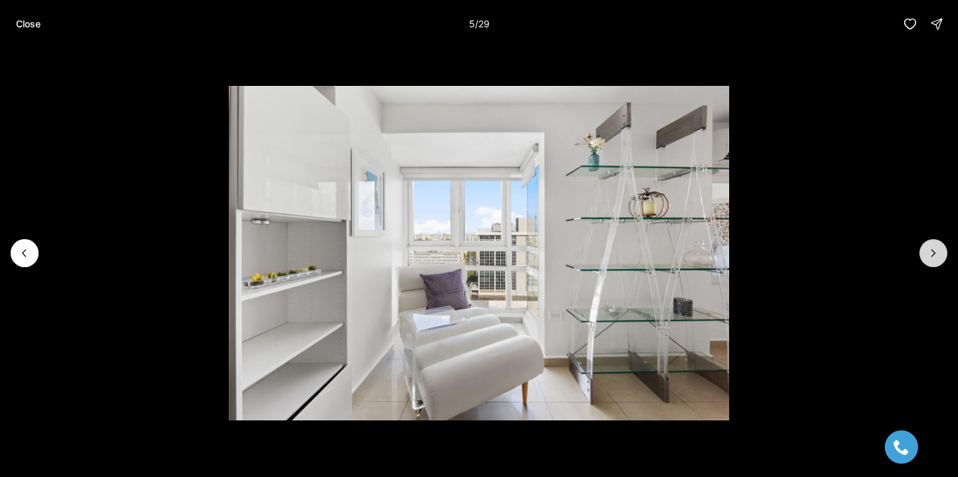
click at [930, 262] on button "Next slide" at bounding box center [934, 253] width 28 height 28
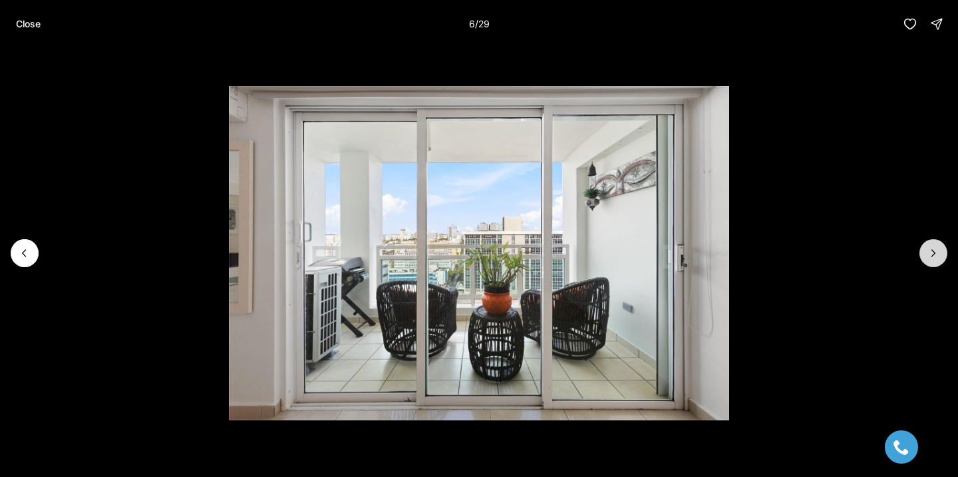
click at [930, 262] on button "Next slide" at bounding box center [934, 253] width 28 height 28
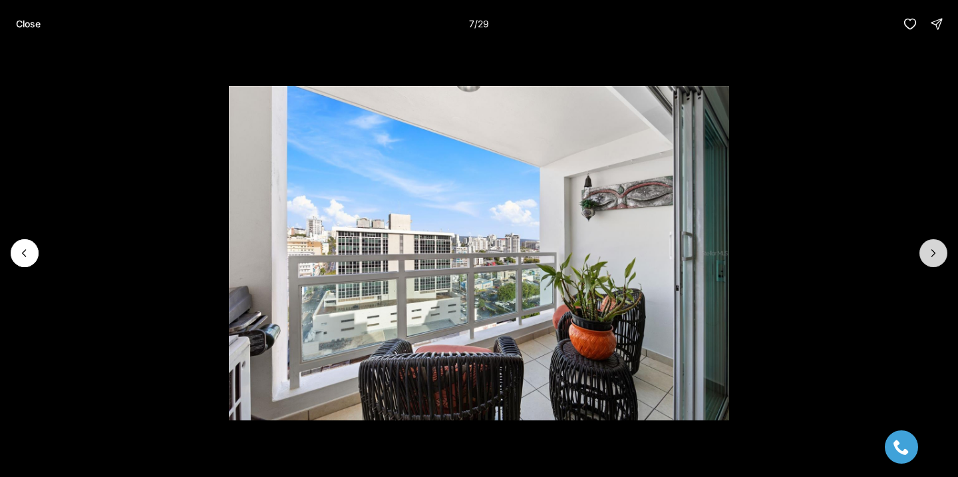
click at [930, 262] on button "Next slide" at bounding box center [934, 253] width 28 height 28
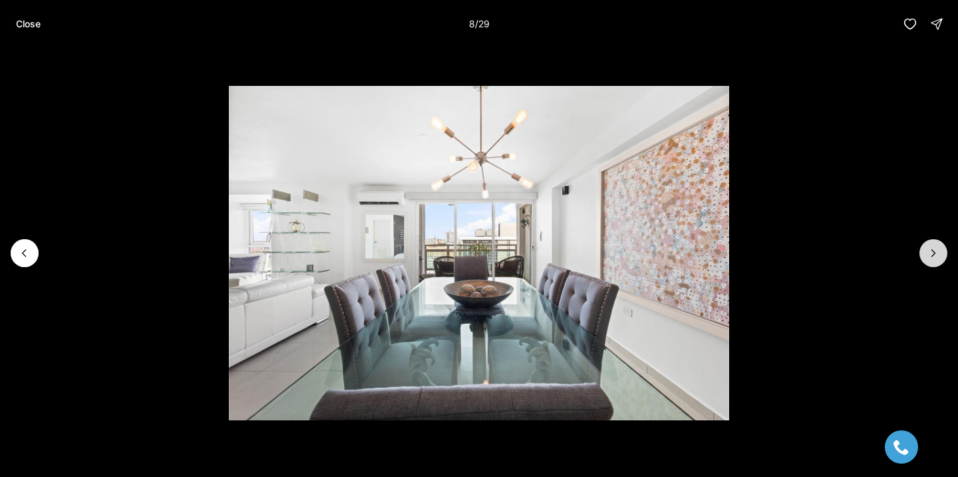
click at [930, 262] on button "Next slide" at bounding box center [934, 253] width 28 height 28
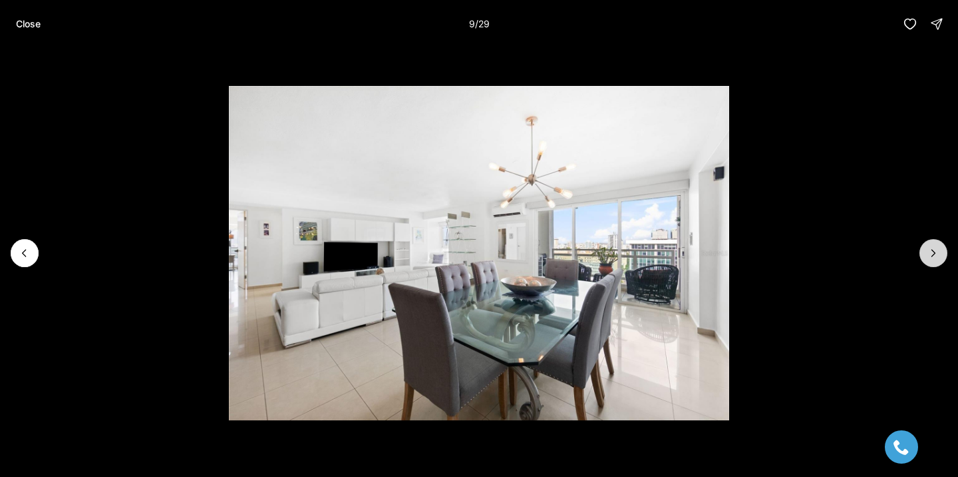
click at [930, 262] on button "Next slide" at bounding box center [934, 253] width 28 height 28
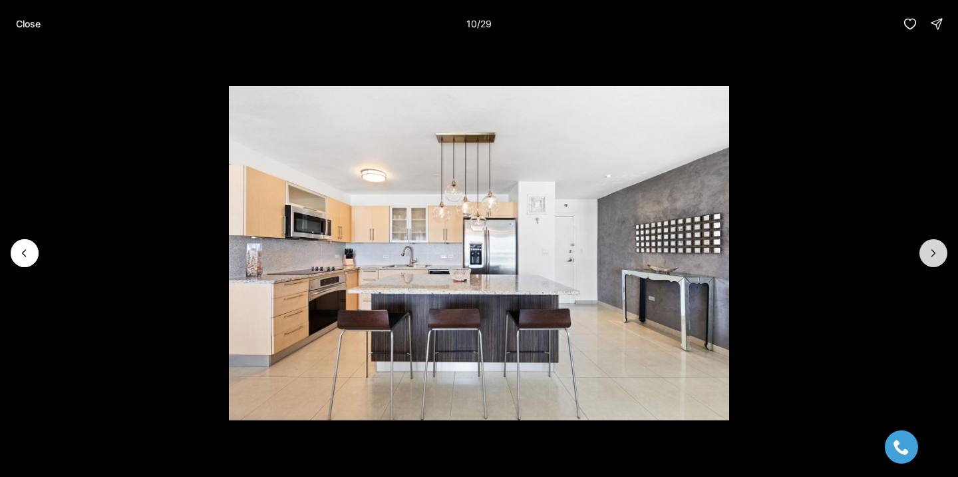
click at [930, 262] on button "Next slide" at bounding box center [934, 253] width 28 height 28
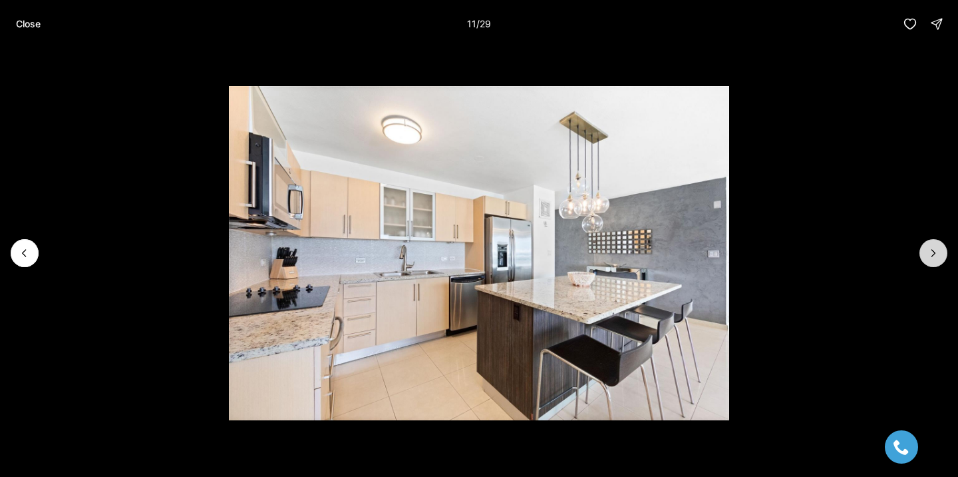
click at [930, 262] on button "Next slide" at bounding box center [934, 253] width 28 height 28
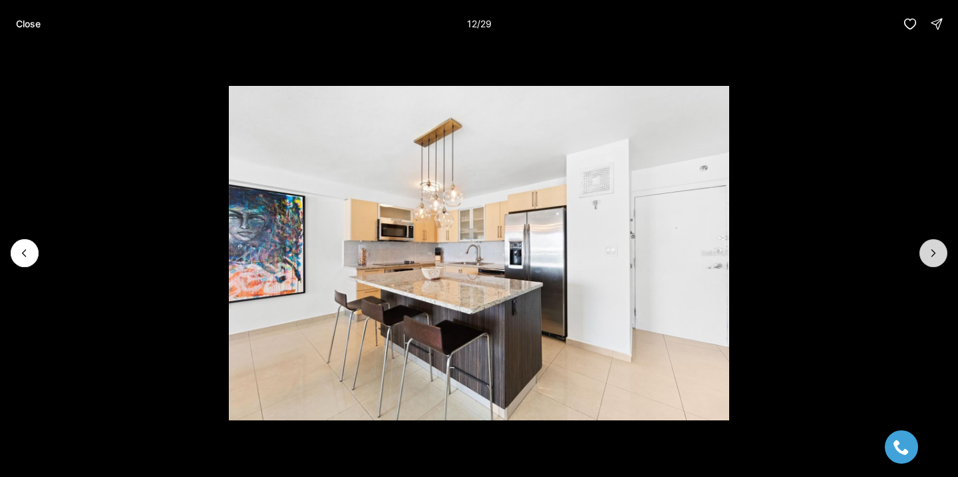
click at [930, 262] on button "Next slide" at bounding box center [934, 253] width 28 height 28
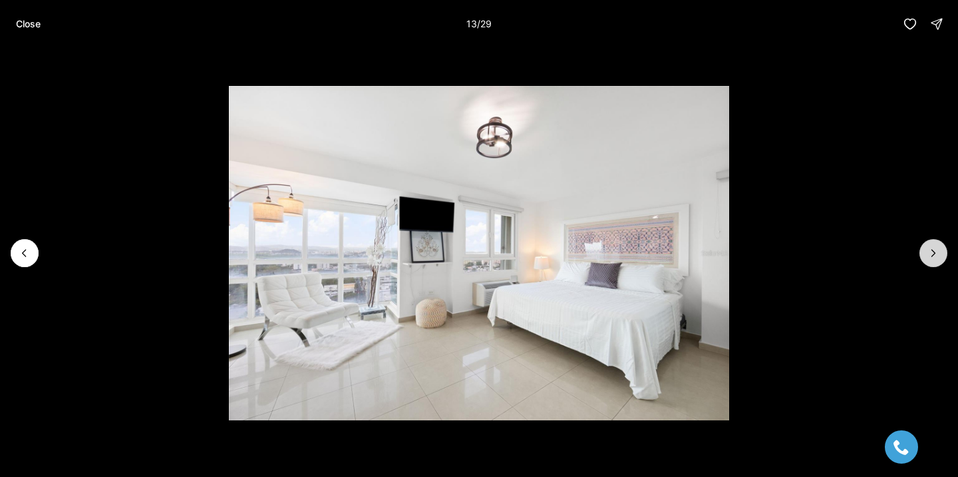
click at [930, 262] on button "Next slide" at bounding box center [934, 253] width 28 height 28
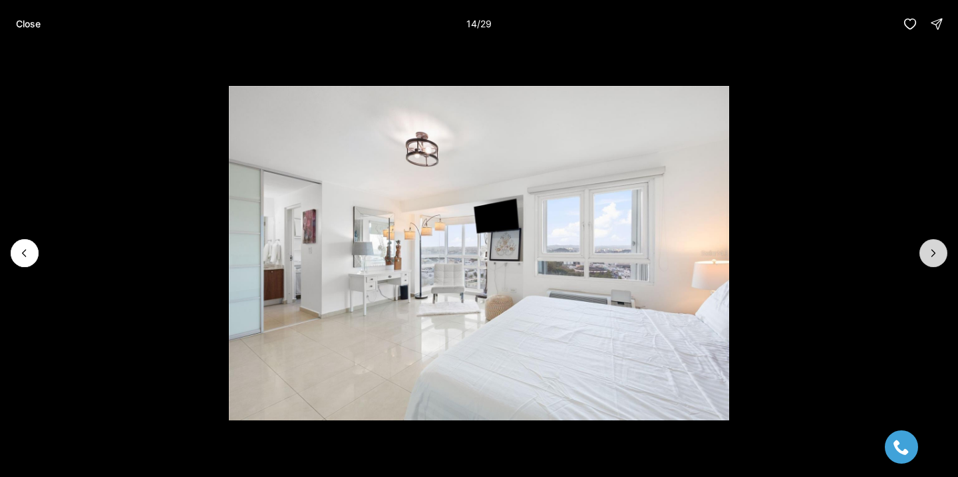
click at [940, 253] on icon "Next slide" at bounding box center [933, 252] width 13 height 13
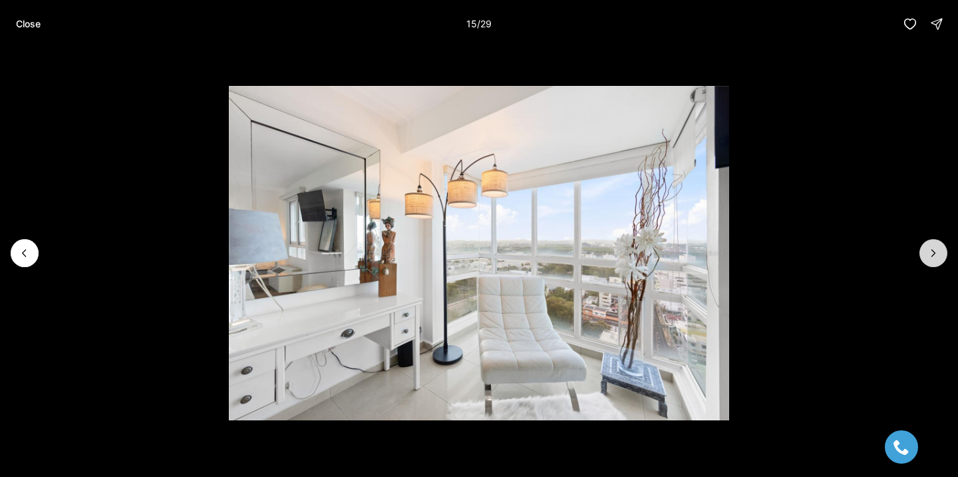
click at [939, 253] on icon "Next slide" at bounding box center [933, 252] width 13 height 13
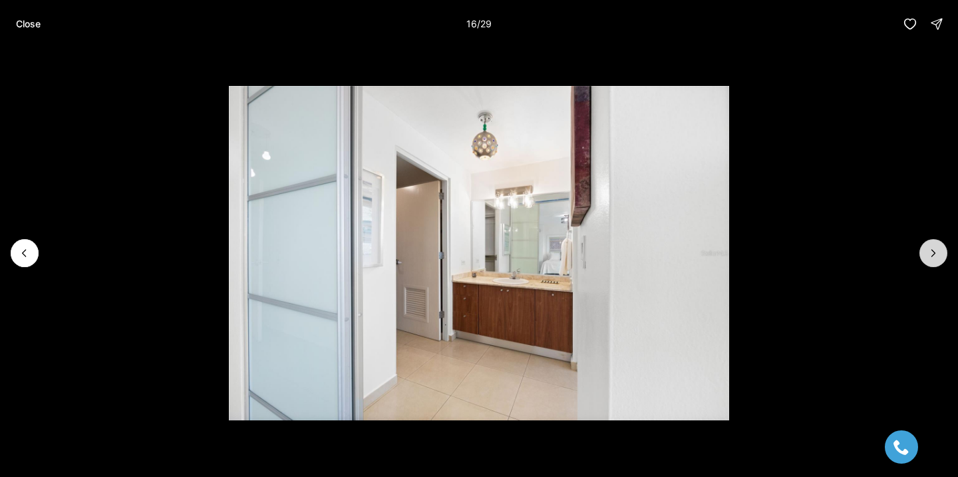
click at [938, 252] on icon "Next slide" at bounding box center [933, 252] width 13 height 13
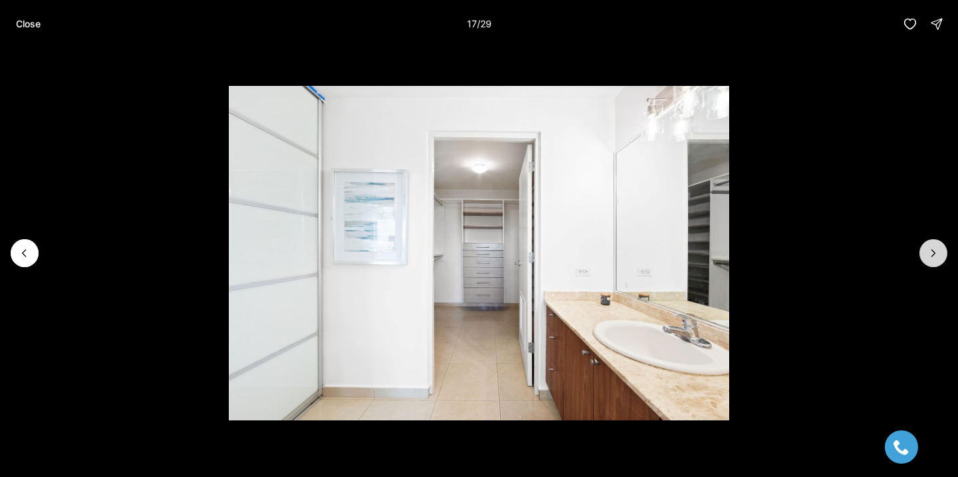
click at [938, 252] on icon "Next slide" at bounding box center [933, 252] width 13 height 13
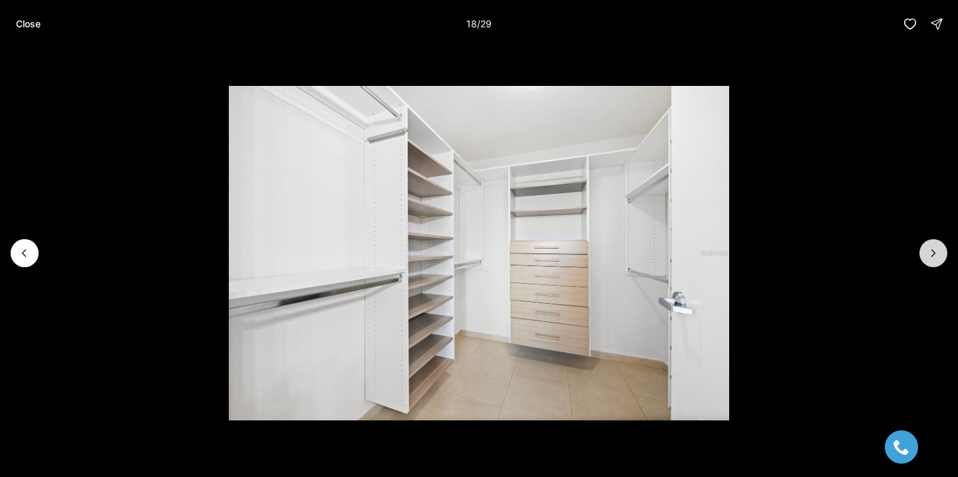
click at [938, 252] on icon "Next slide" at bounding box center [933, 252] width 13 height 13
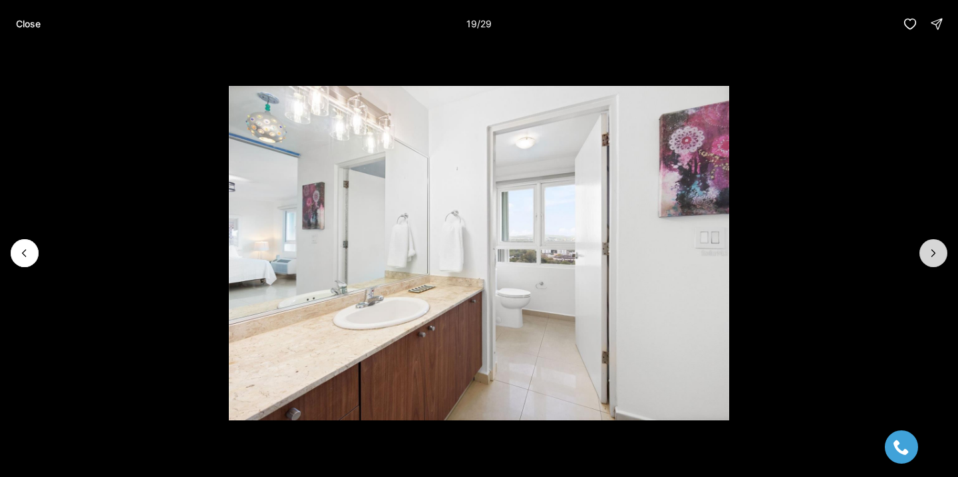
click at [938, 252] on icon "Next slide" at bounding box center [933, 252] width 13 height 13
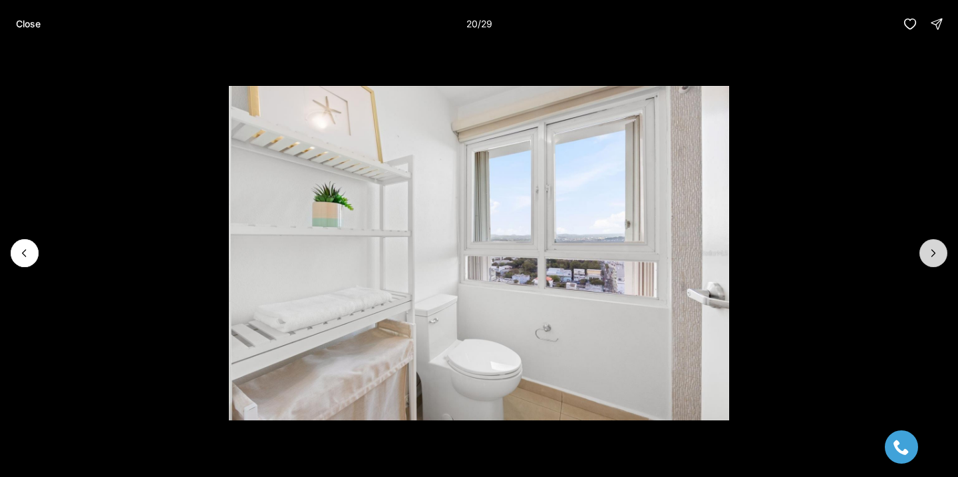
click at [938, 252] on icon "Next slide" at bounding box center [933, 252] width 13 height 13
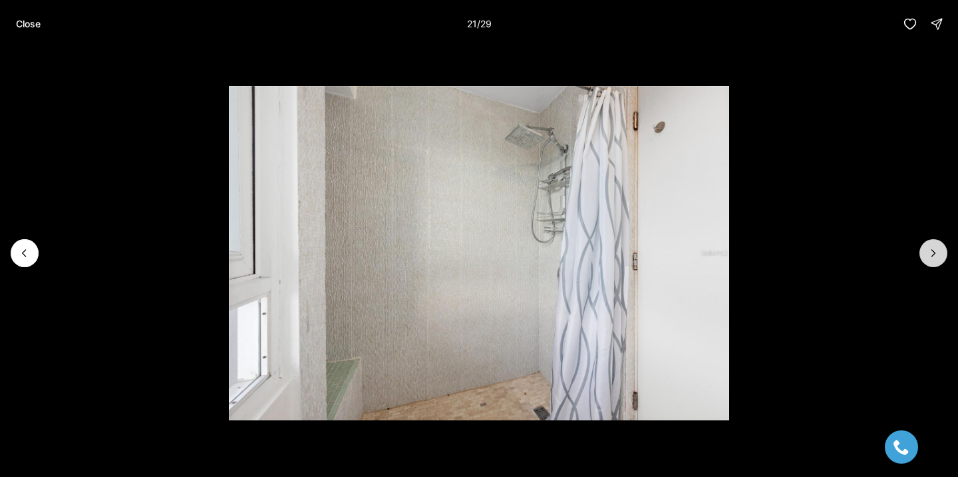
click at [938, 252] on icon "Next slide" at bounding box center [933, 252] width 13 height 13
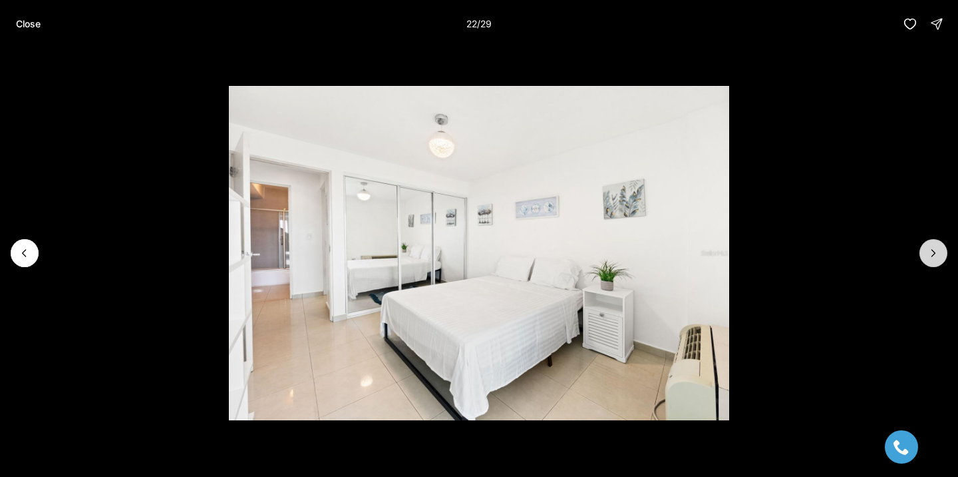
click at [938, 252] on icon "Next slide" at bounding box center [933, 252] width 13 height 13
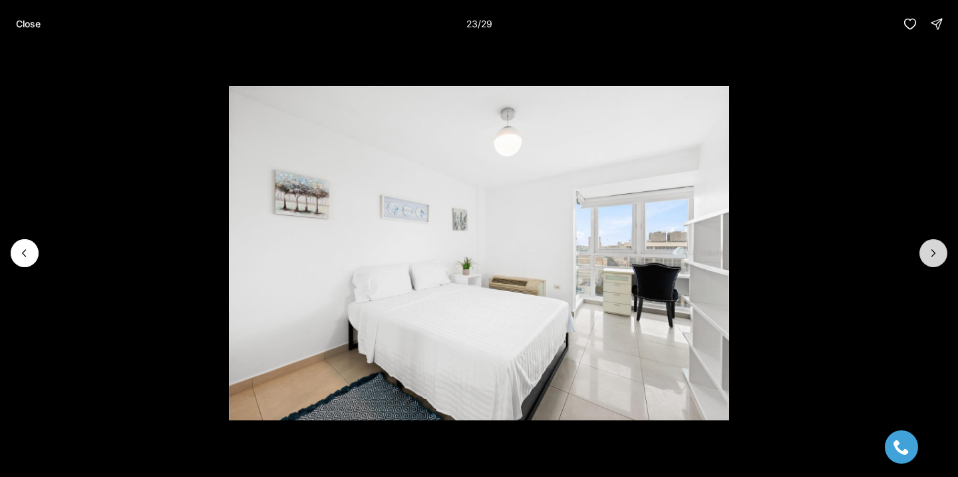
click at [938, 252] on icon "Next slide" at bounding box center [933, 252] width 13 height 13
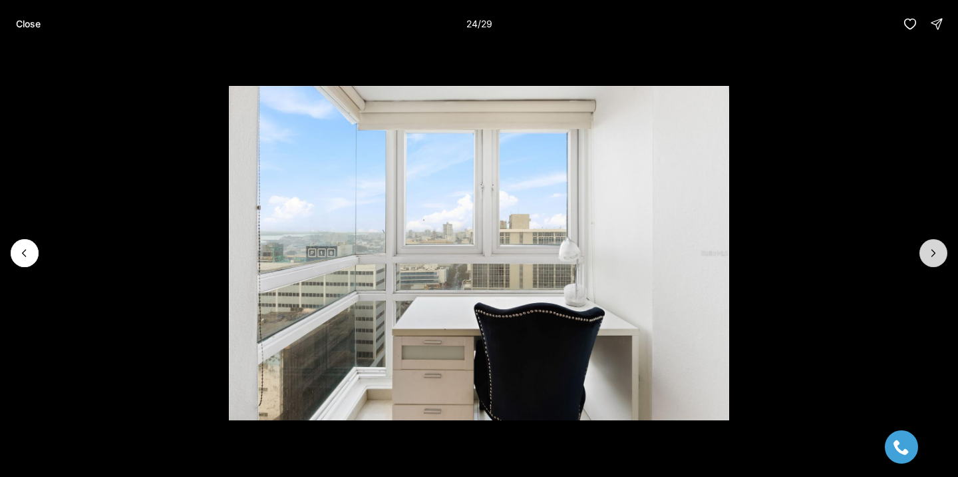
click at [938, 252] on icon "Next slide" at bounding box center [933, 252] width 13 height 13
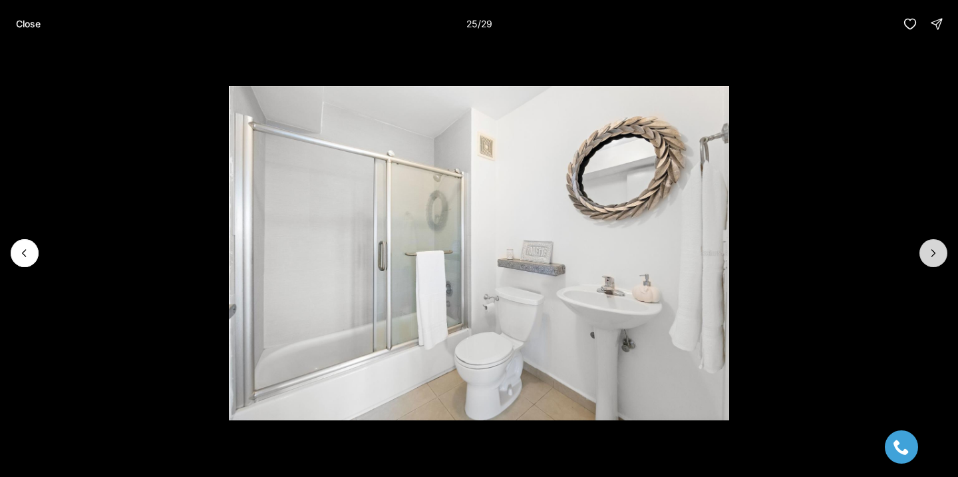
click at [938, 252] on icon "Next slide" at bounding box center [933, 252] width 13 height 13
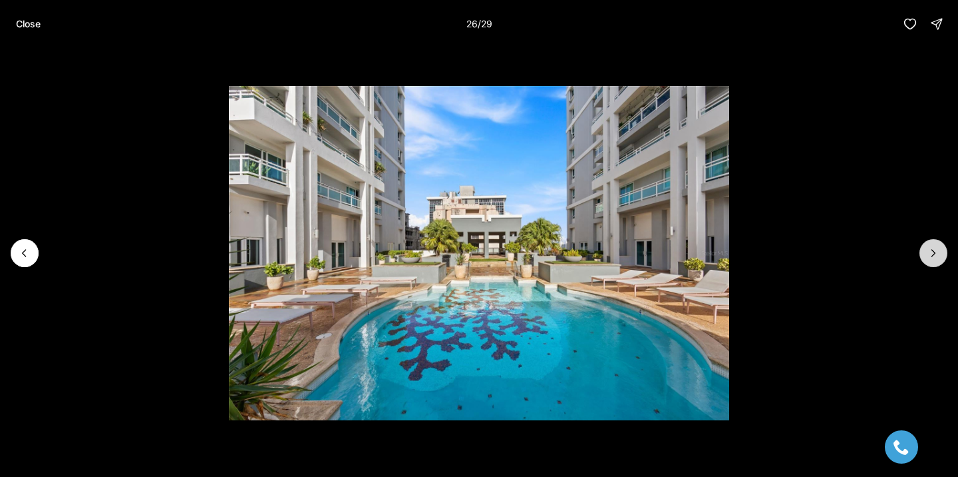
click at [938, 253] on icon "Next slide" at bounding box center [933, 252] width 13 height 13
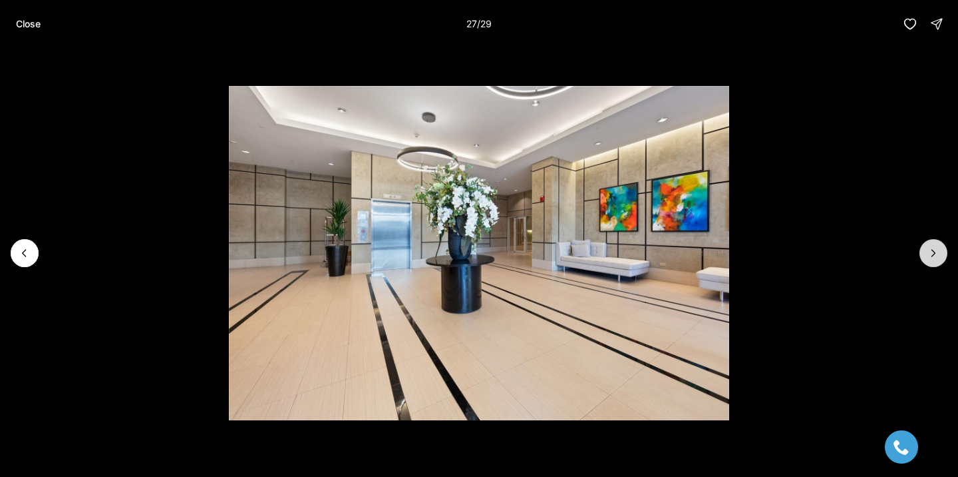
click at [937, 252] on icon "Next slide" at bounding box center [933, 252] width 13 height 13
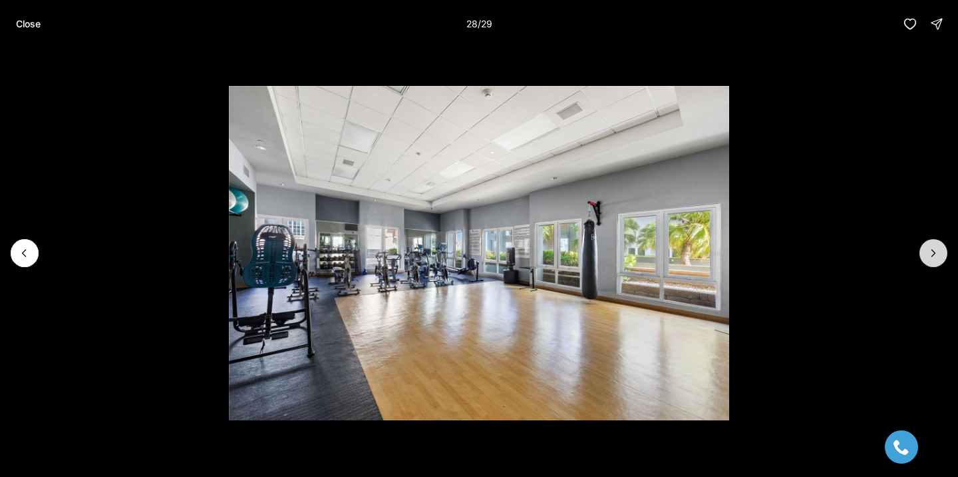
click at [937, 252] on icon "Next slide" at bounding box center [933, 252] width 13 height 13
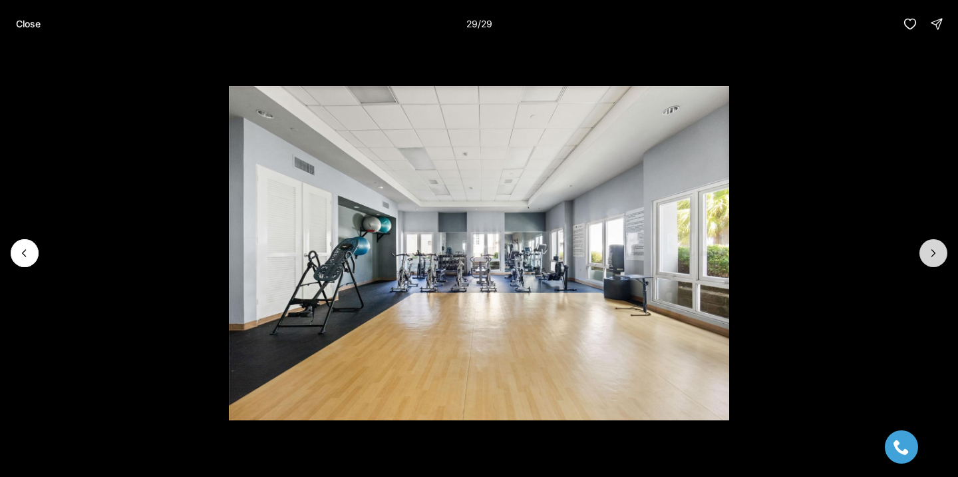
click at [937, 252] on div at bounding box center [934, 253] width 28 height 28
click at [22, 24] on p "Close" at bounding box center [28, 24] width 25 height 11
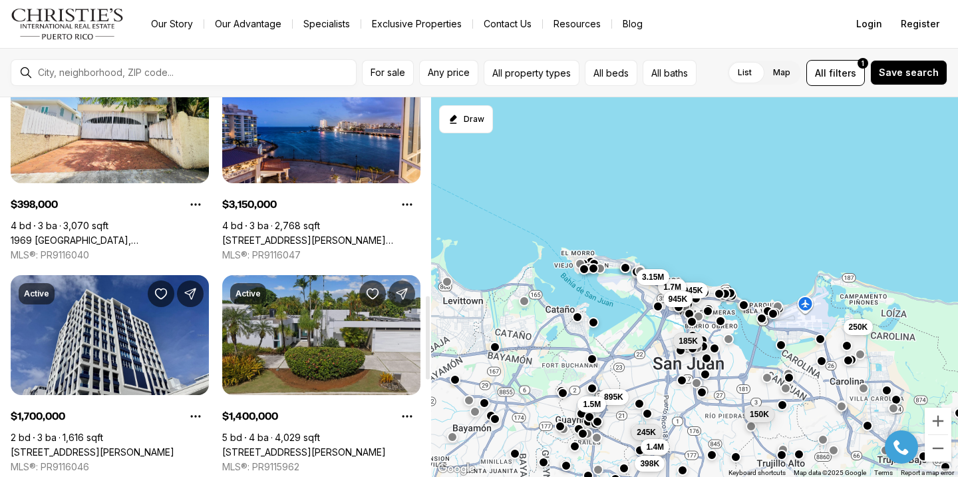
scroll to position [893, 0]
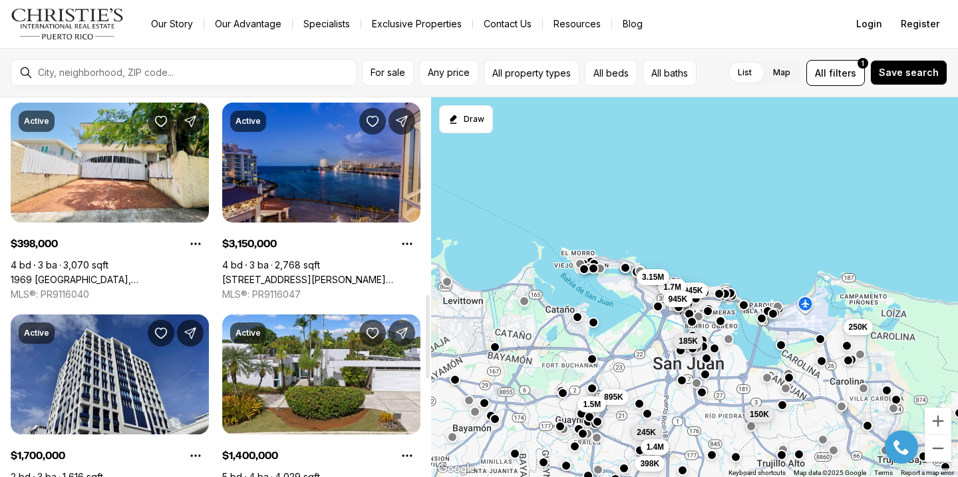
click at [327, 274] on link "[STREET_ADDRESS][PERSON_NAME][PERSON_NAME]" at bounding box center [321, 280] width 198 height 12
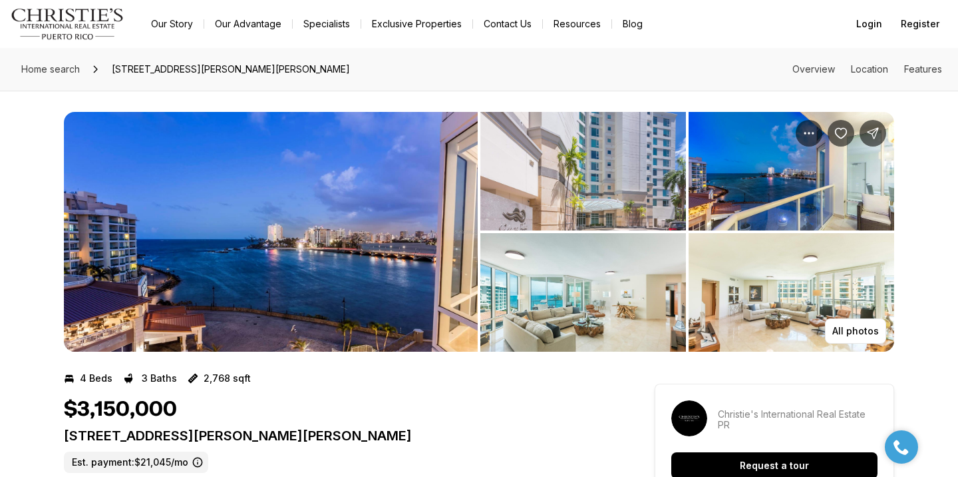
click at [344, 189] on img "View image gallery" at bounding box center [271, 232] width 414 height 240
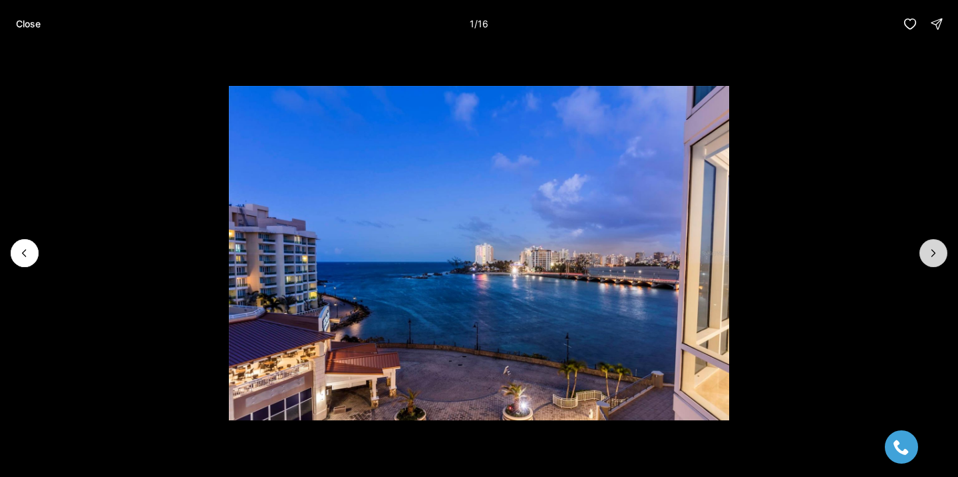
click at [929, 248] on icon "Next slide" at bounding box center [933, 252] width 13 height 13
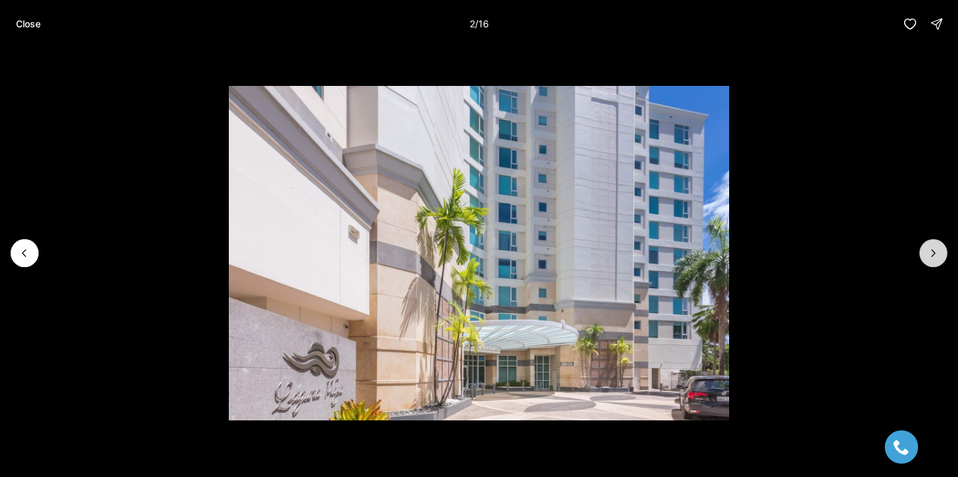
click at [929, 248] on icon "Next slide" at bounding box center [933, 252] width 13 height 13
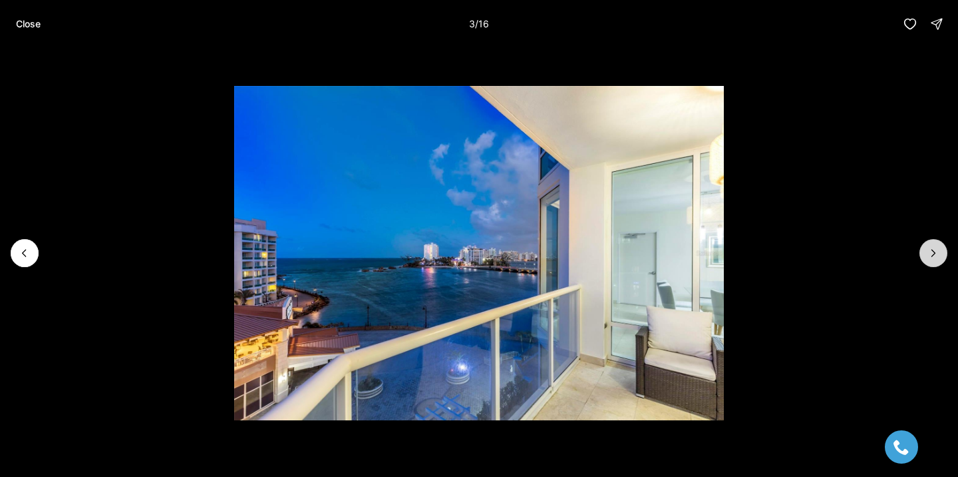
click at [930, 247] on icon "Next slide" at bounding box center [933, 252] width 13 height 13
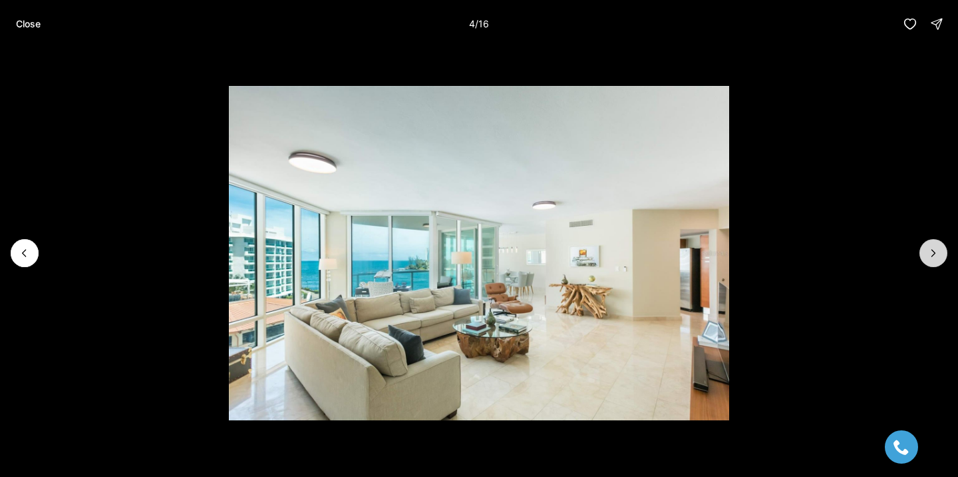
click at [930, 248] on icon "Next slide" at bounding box center [933, 252] width 13 height 13
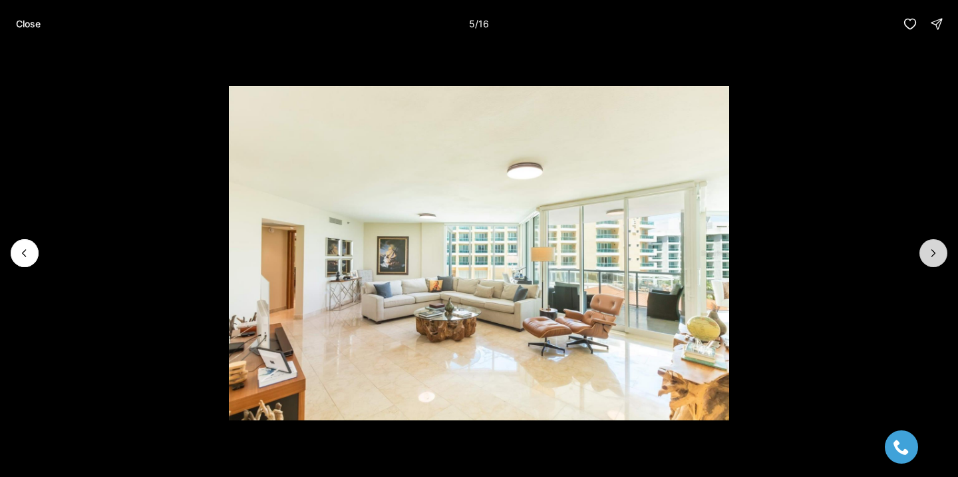
click at [930, 248] on icon "Next slide" at bounding box center [933, 252] width 13 height 13
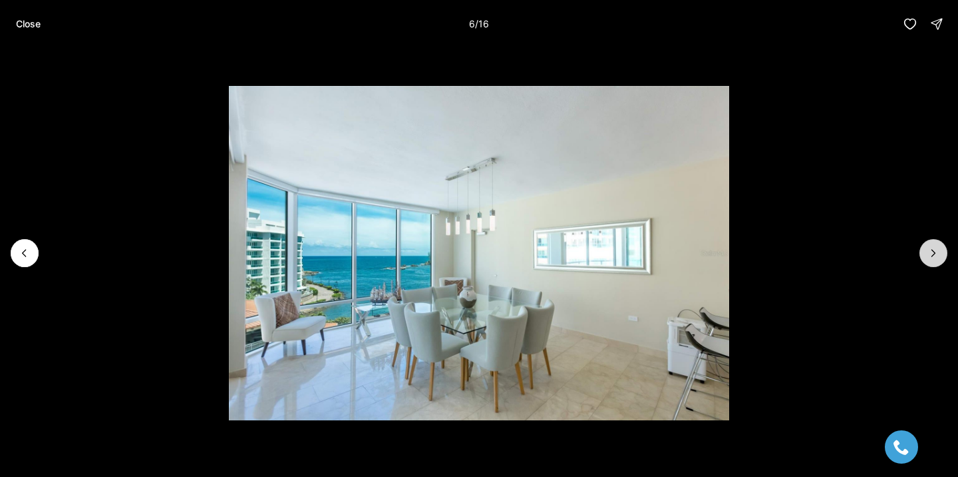
click at [930, 248] on icon "Next slide" at bounding box center [933, 252] width 13 height 13
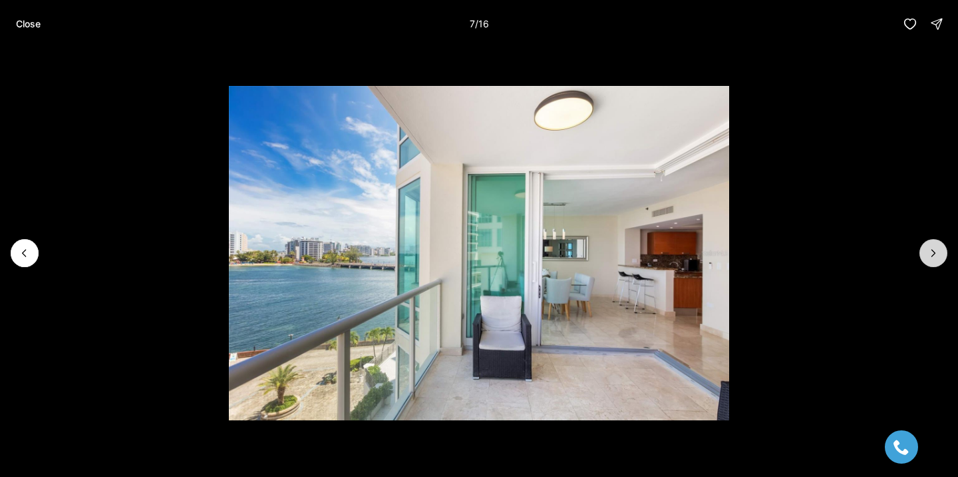
click at [931, 247] on icon "Next slide" at bounding box center [933, 252] width 13 height 13
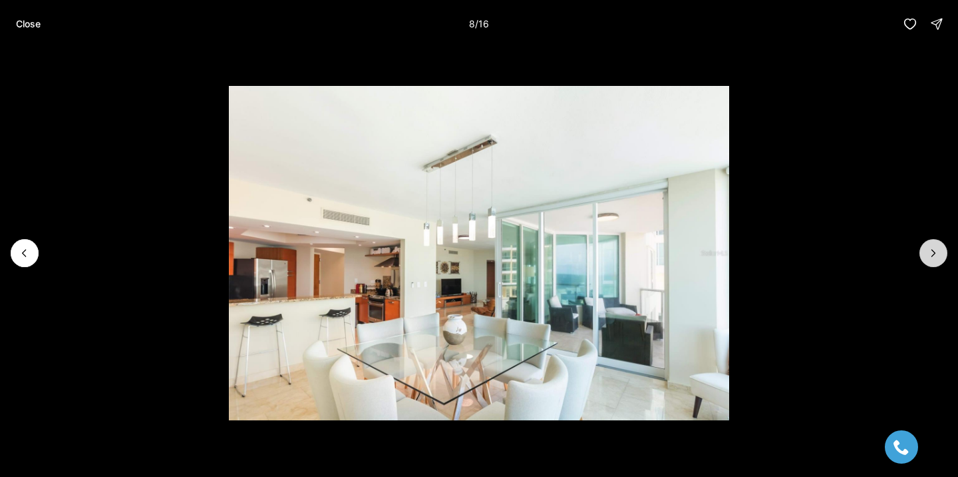
click at [931, 248] on icon "Next slide" at bounding box center [933, 252] width 13 height 13
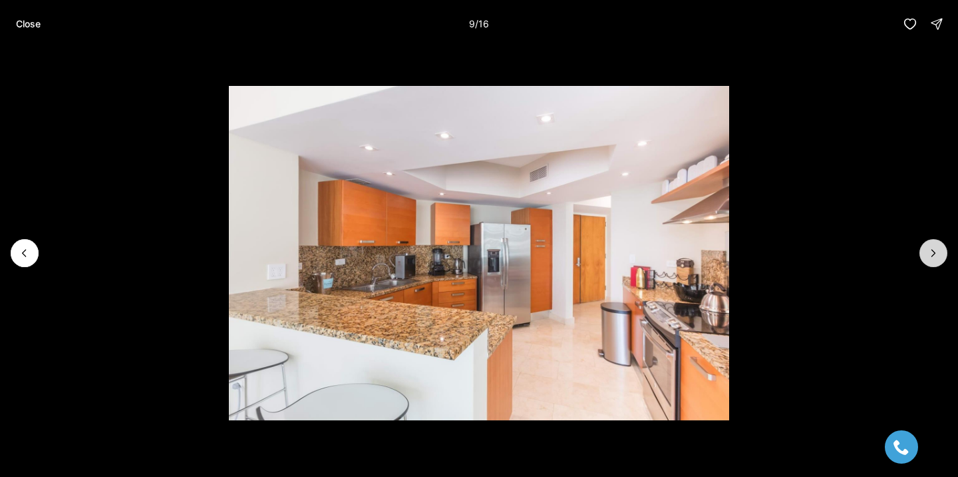
click at [931, 248] on icon "Next slide" at bounding box center [933, 252] width 13 height 13
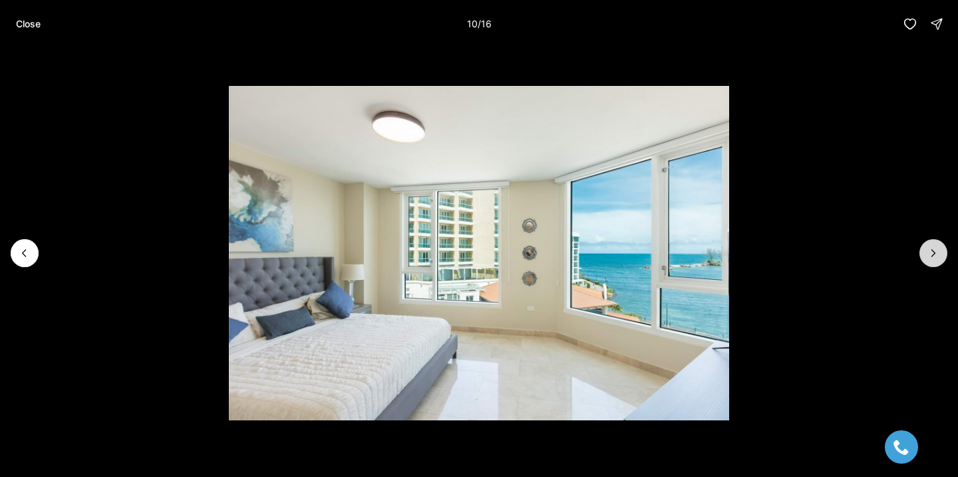
click at [931, 248] on icon "Next slide" at bounding box center [933, 252] width 13 height 13
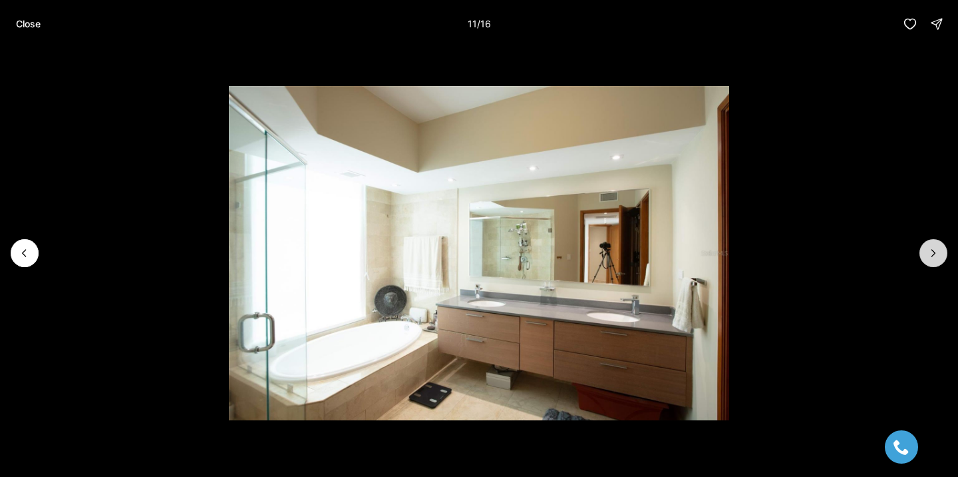
click at [931, 248] on icon "Next slide" at bounding box center [933, 252] width 13 height 13
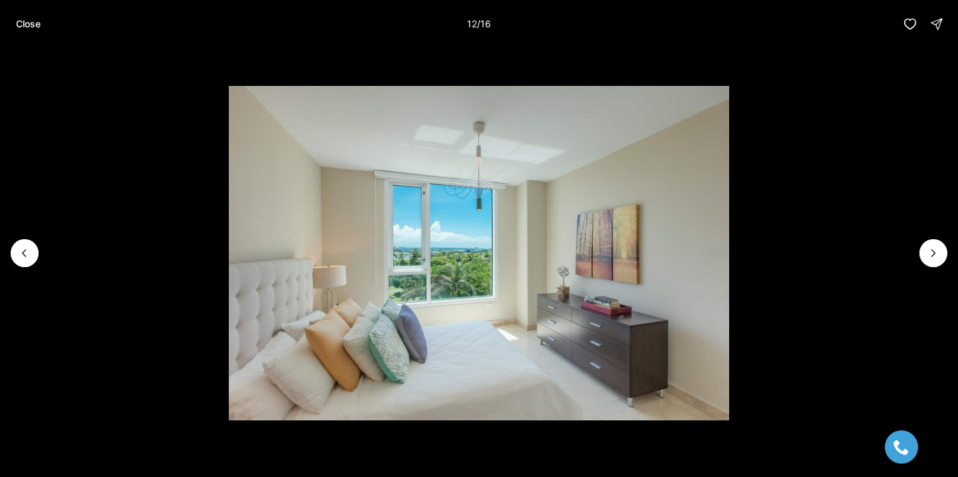
click at [25, 267] on li "12 of 16" at bounding box center [479, 253] width 958 height 410
click at [30, 255] on icon "Previous slide" at bounding box center [24, 252] width 13 height 13
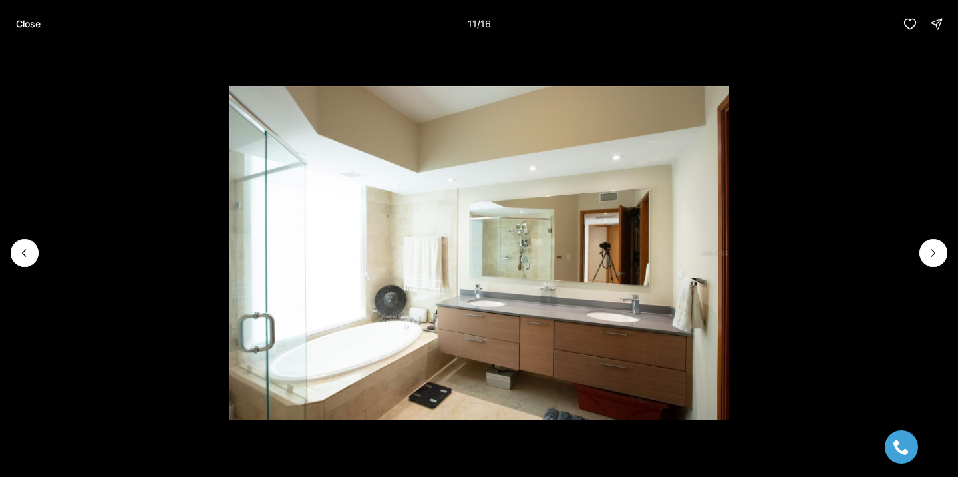
click at [932, 272] on li "11 of 16" at bounding box center [479, 253] width 958 height 410
click at [932, 257] on icon "Next slide" at bounding box center [933, 252] width 13 height 13
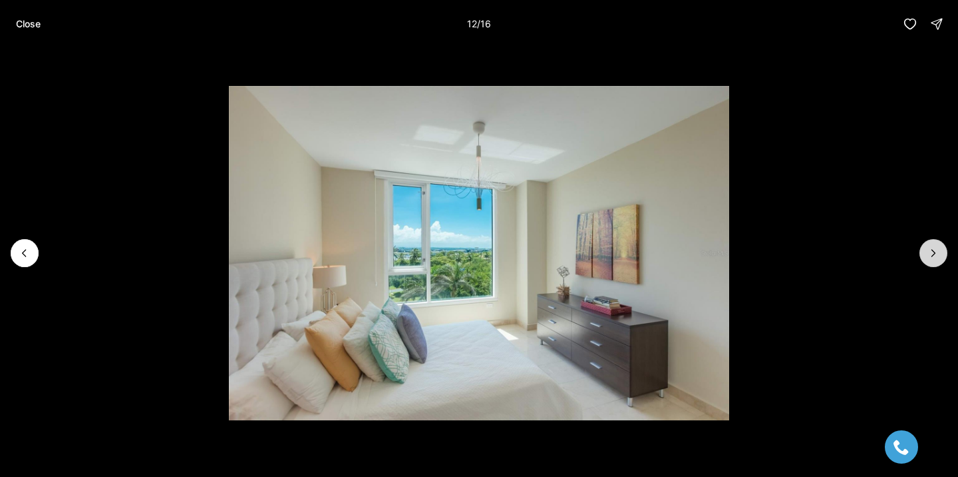
click at [930, 257] on icon "Next slide" at bounding box center [933, 252] width 13 height 13
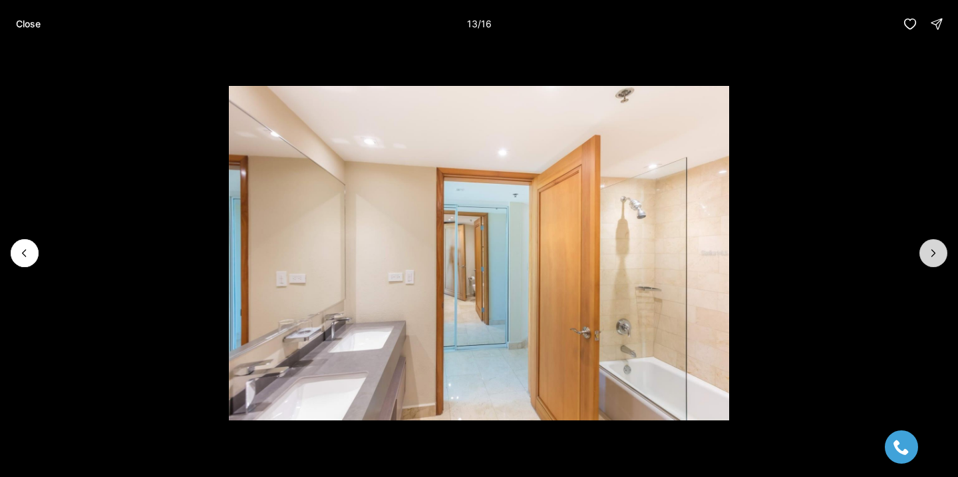
click at [930, 257] on icon "Next slide" at bounding box center [933, 252] width 13 height 13
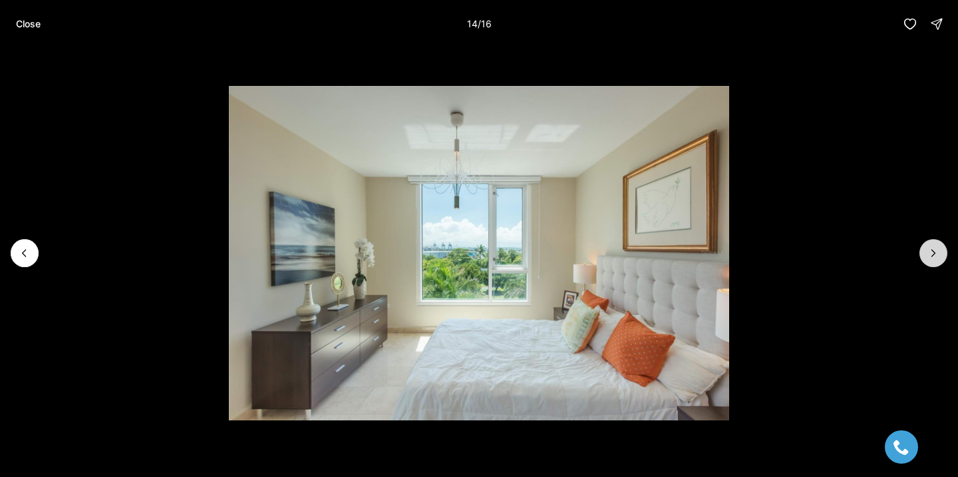
click at [928, 257] on icon "Next slide" at bounding box center [933, 252] width 13 height 13
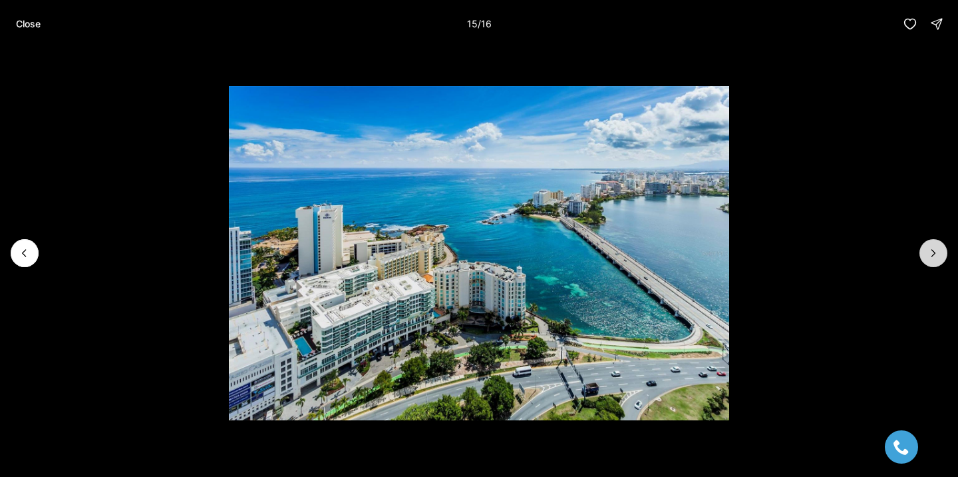
click at [928, 257] on icon "Next slide" at bounding box center [933, 252] width 13 height 13
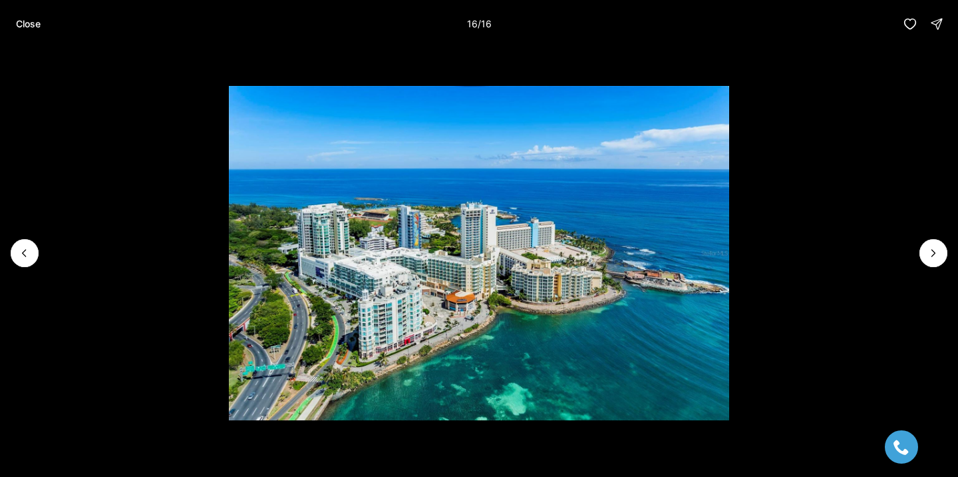
click at [928, 257] on div at bounding box center [934, 253] width 28 height 28
click at [18, 248] on icon "Previous slide" at bounding box center [24, 252] width 13 height 13
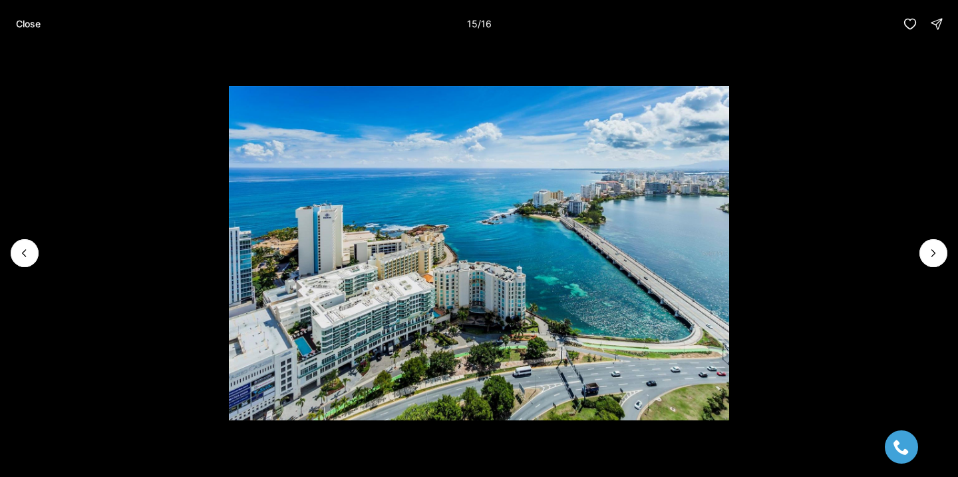
click at [917, 255] on li "15 of 16" at bounding box center [479, 253] width 958 height 410
click at [934, 247] on icon "Next slide" at bounding box center [933, 252] width 13 height 13
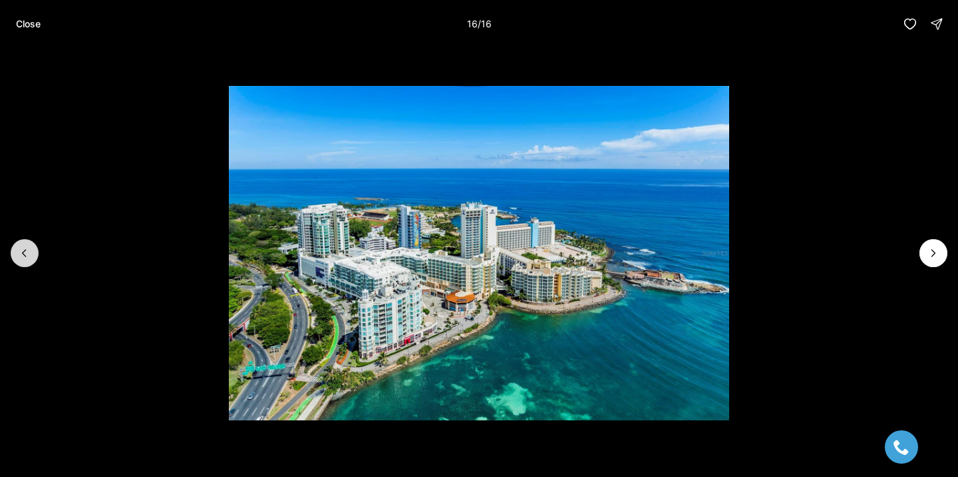
click at [23, 250] on icon "Previous slide" at bounding box center [24, 252] width 13 height 13
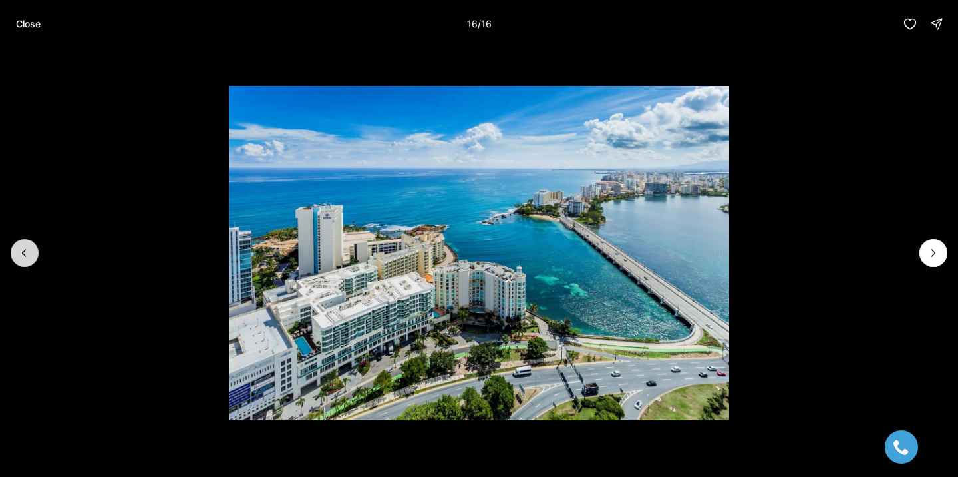
click at [23, 250] on icon "Previous slide" at bounding box center [24, 252] width 13 height 13
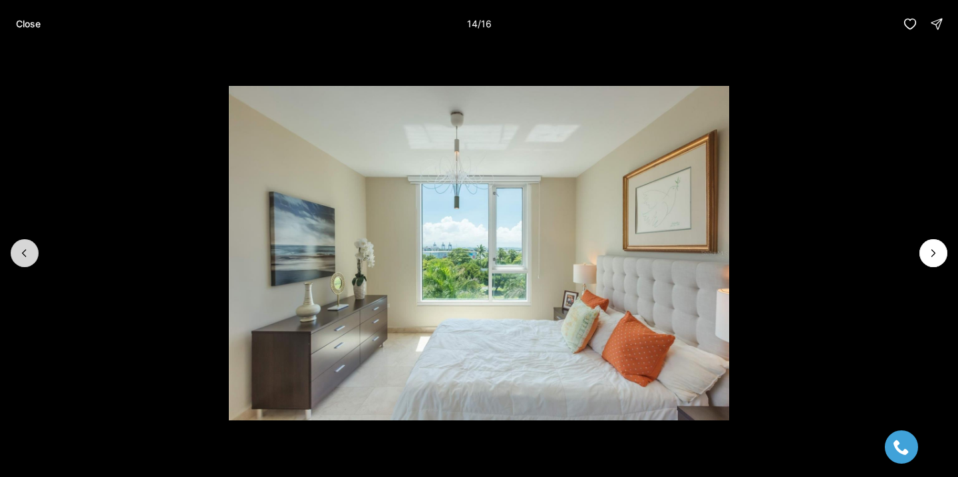
click at [23, 250] on icon "Previous slide" at bounding box center [24, 252] width 13 height 13
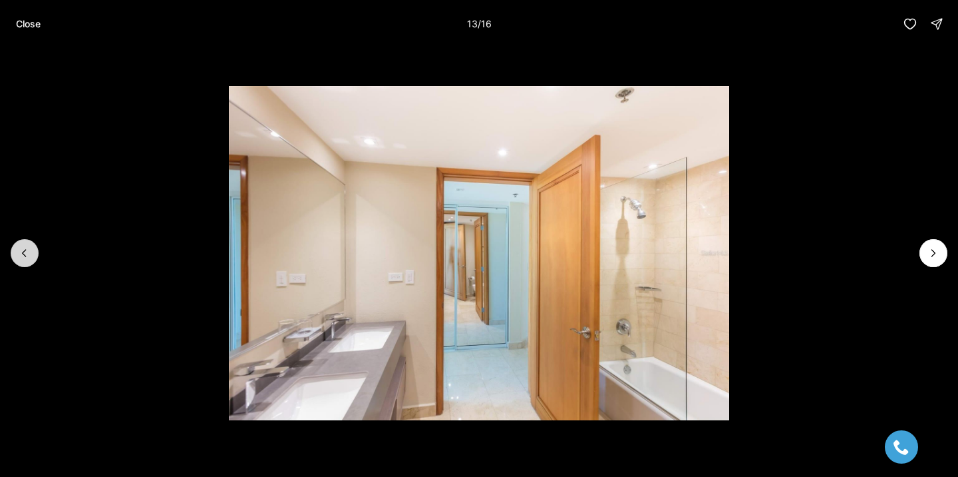
click at [23, 250] on icon "Previous slide" at bounding box center [24, 252] width 13 height 13
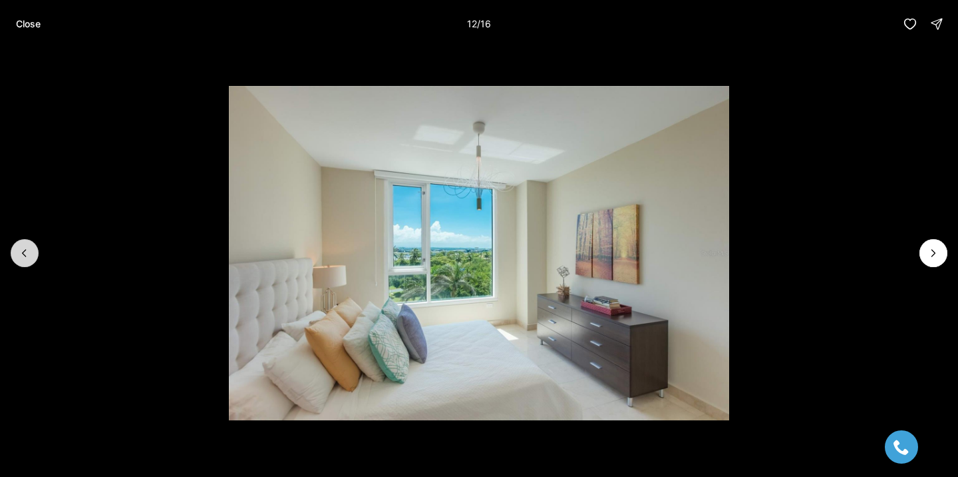
click at [23, 250] on icon "Previous slide" at bounding box center [24, 252] width 13 height 13
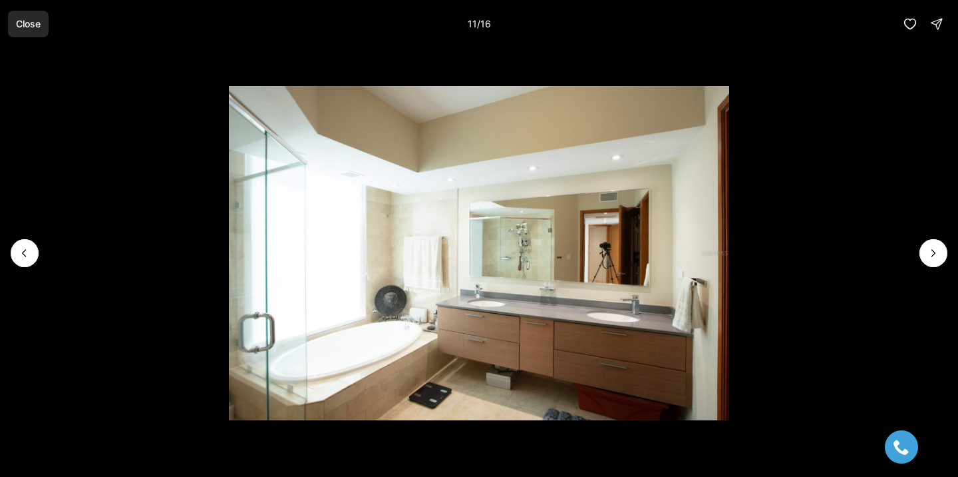
click at [19, 22] on p "Close" at bounding box center [28, 24] width 25 height 11
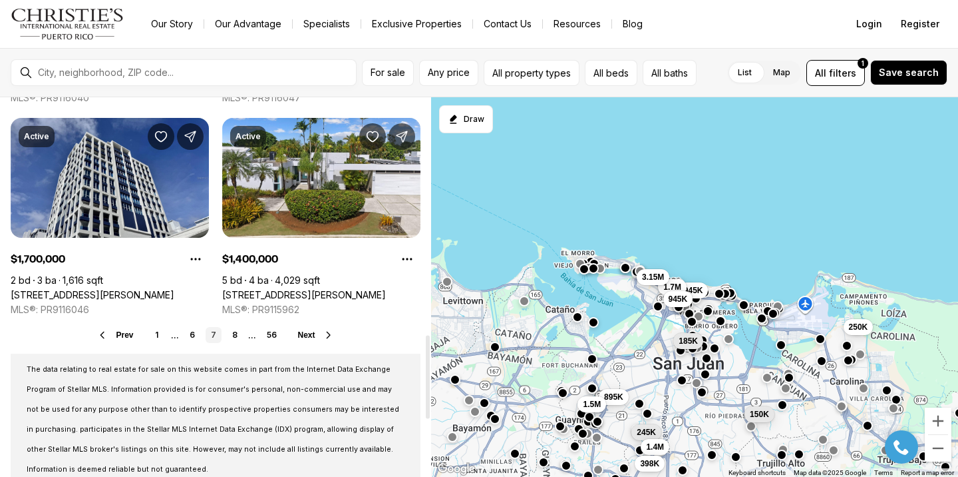
scroll to position [1097, 0]
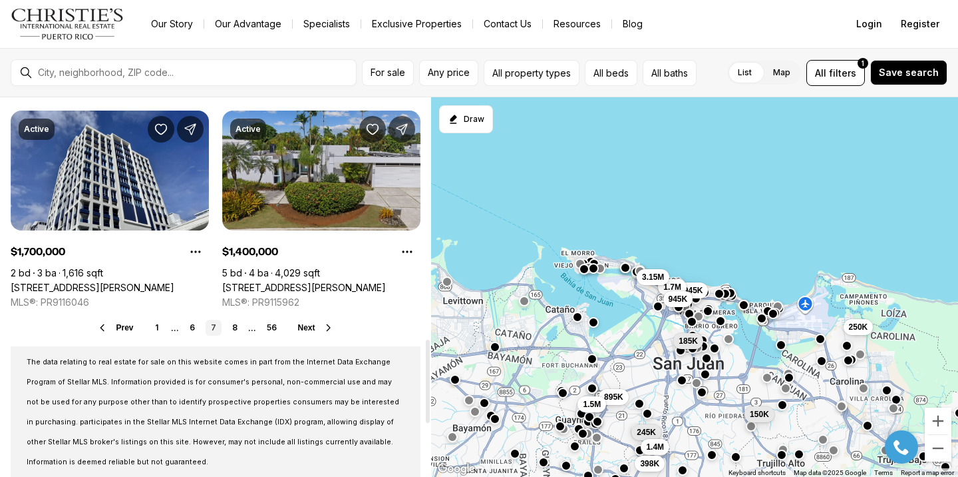
click at [247, 282] on link "[STREET_ADDRESS][PERSON_NAME]" at bounding box center [304, 288] width 164 height 12
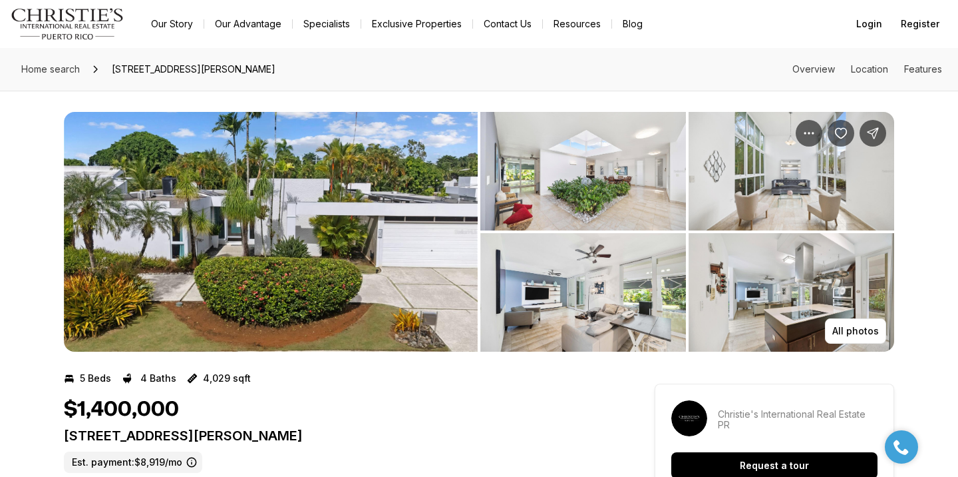
click at [337, 249] on img "View image gallery" at bounding box center [271, 232] width 414 height 240
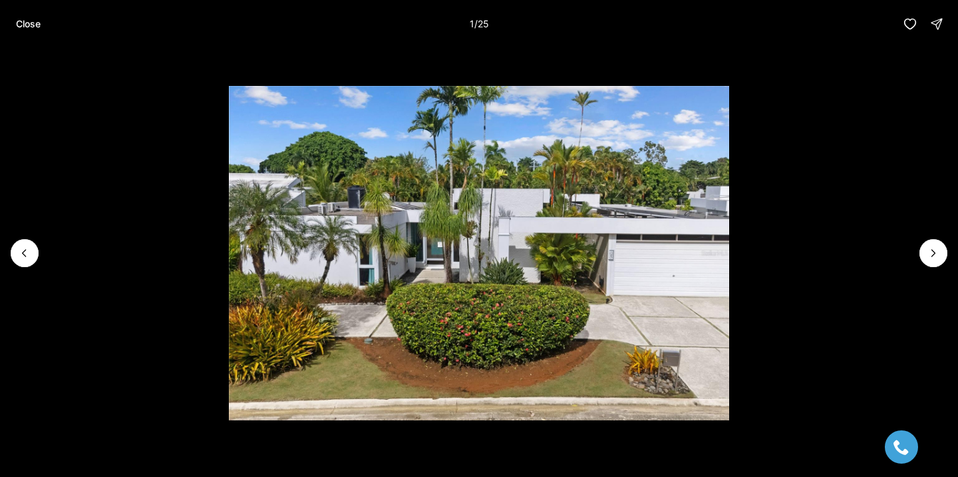
click at [932, 268] on li "1 of 25" at bounding box center [479, 253] width 958 height 410
click at [932, 262] on button "Next slide" at bounding box center [934, 253] width 28 height 28
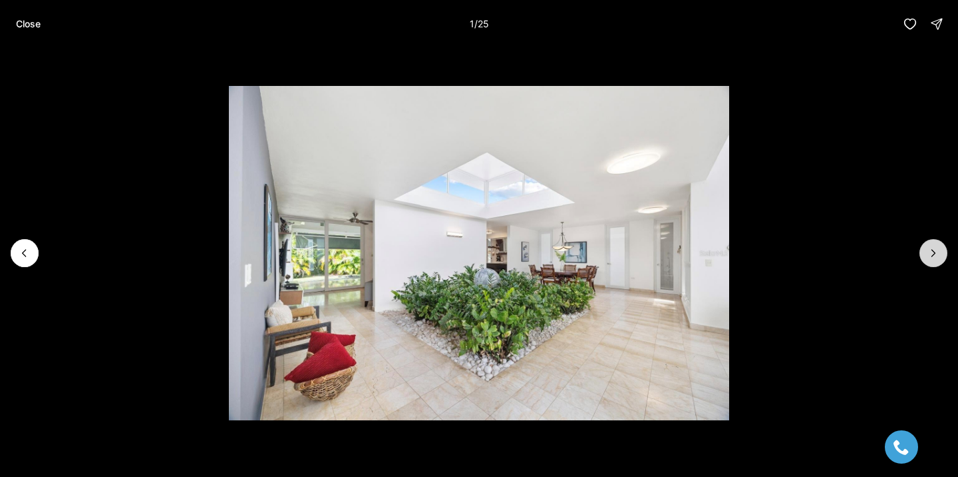
click at [932, 262] on button "Next slide" at bounding box center [934, 253] width 28 height 28
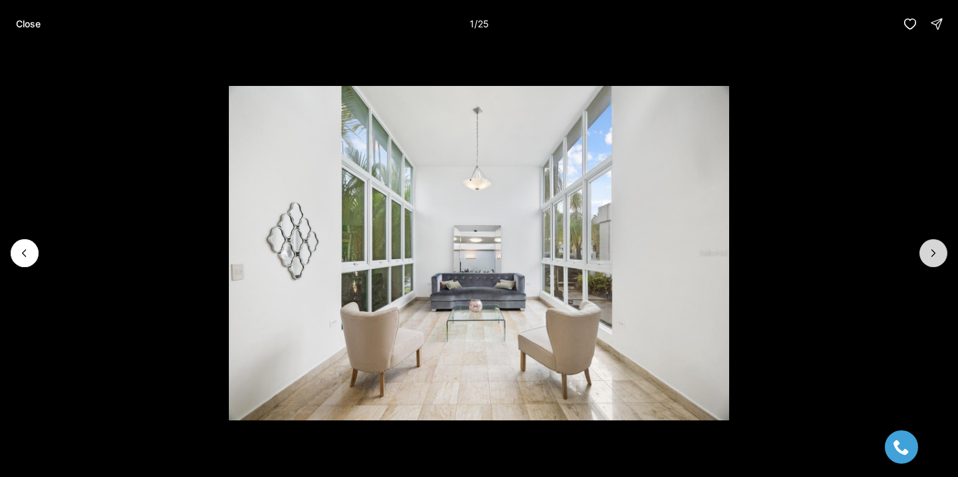
click at [932, 262] on button "Next slide" at bounding box center [934, 253] width 28 height 28
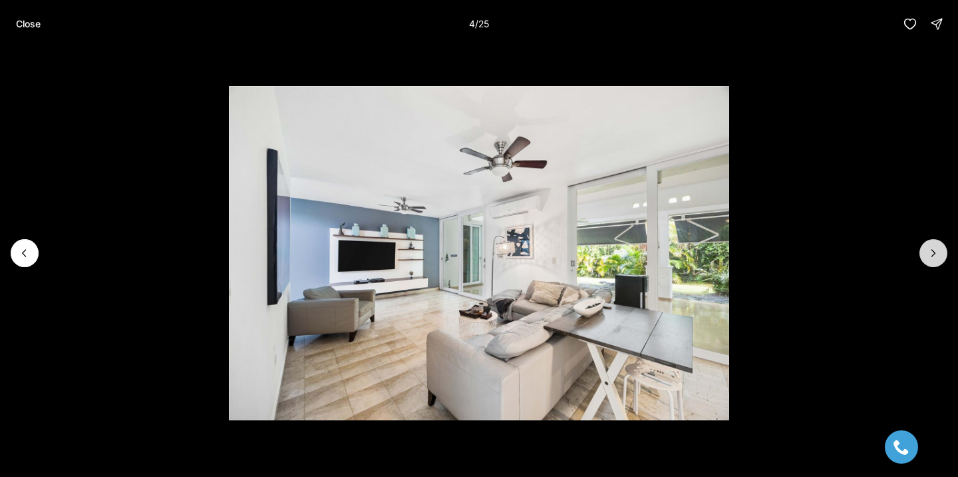
click at [932, 262] on button "Next slide" at bounding box center [934, 253] width 28 height 28
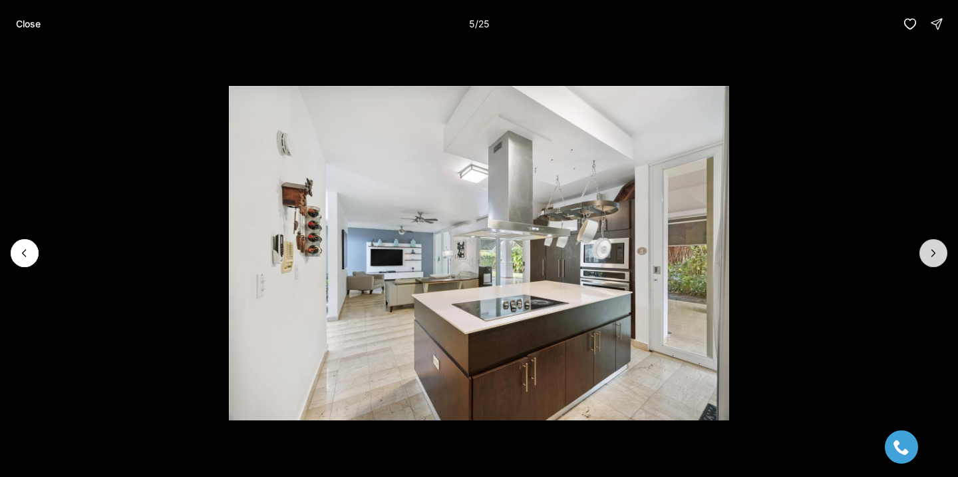
click at [932, 262] on button "Next slide" at bounding box center [934, 253] width 28 height 28
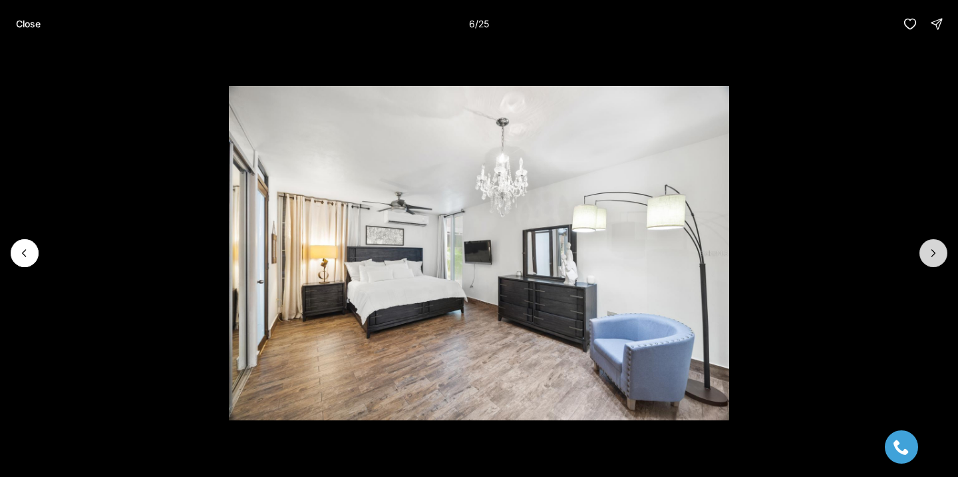
click at [932, 262] on button "Next slide" at bounding box center [934, 253] width 28 height 28
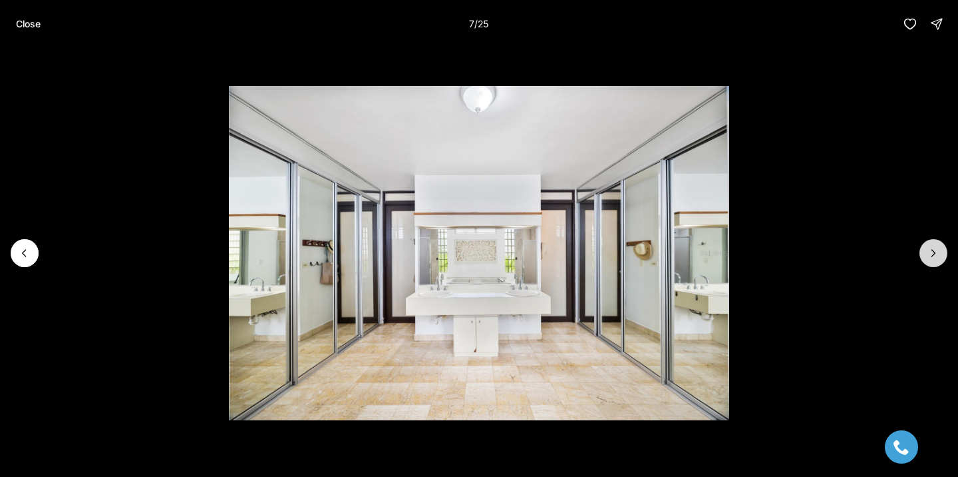
click at [932, 262] on button "Next slide" at bounding box center [934, 253] width 28 height 28
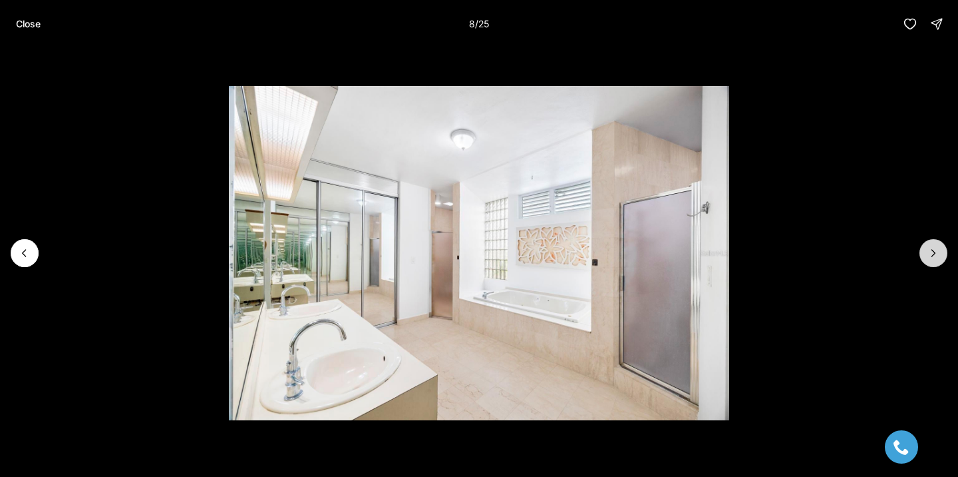
click at [932, 262] on button "Next slide" at bounding box center [934, 253] width 28 height 28
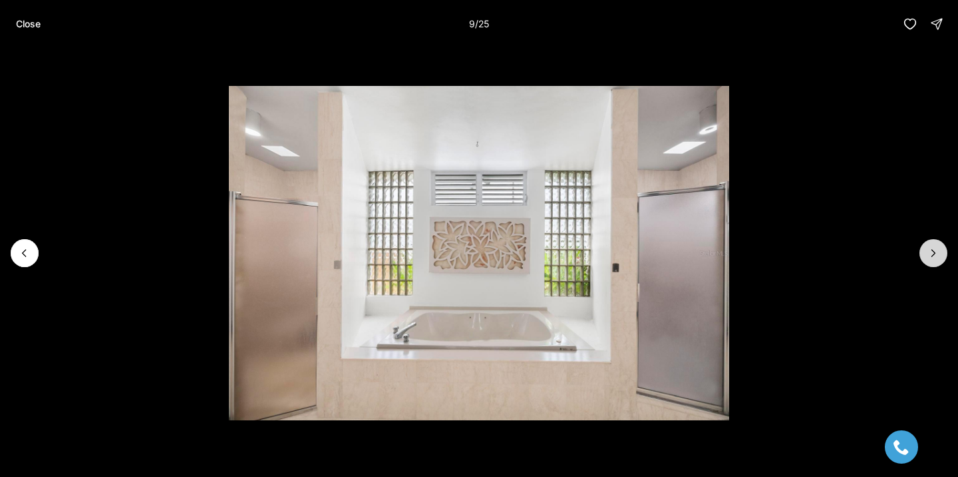
click at [932, 262] on button "Next slide" at bounding box center [934, 253] width 28 height 28
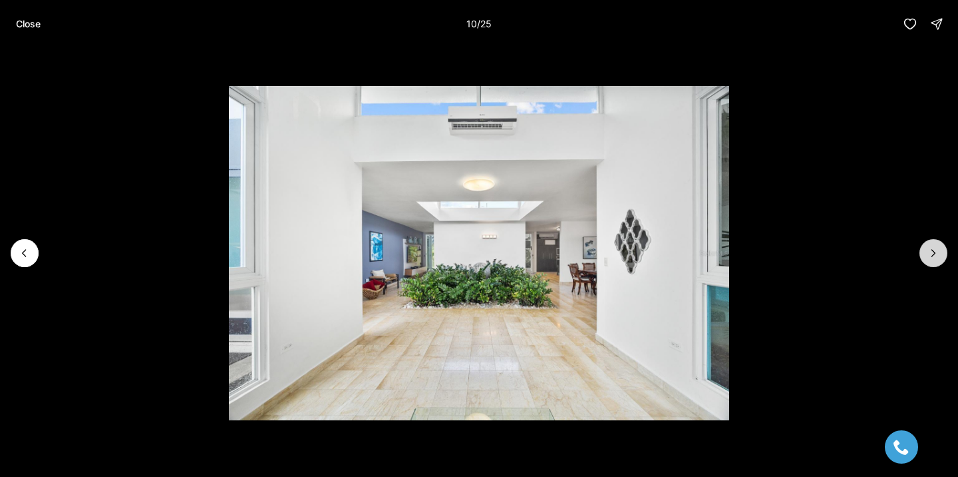
click at [932, 262] on button "Next slide" at bounding box center [934, 253] width 28 height 28
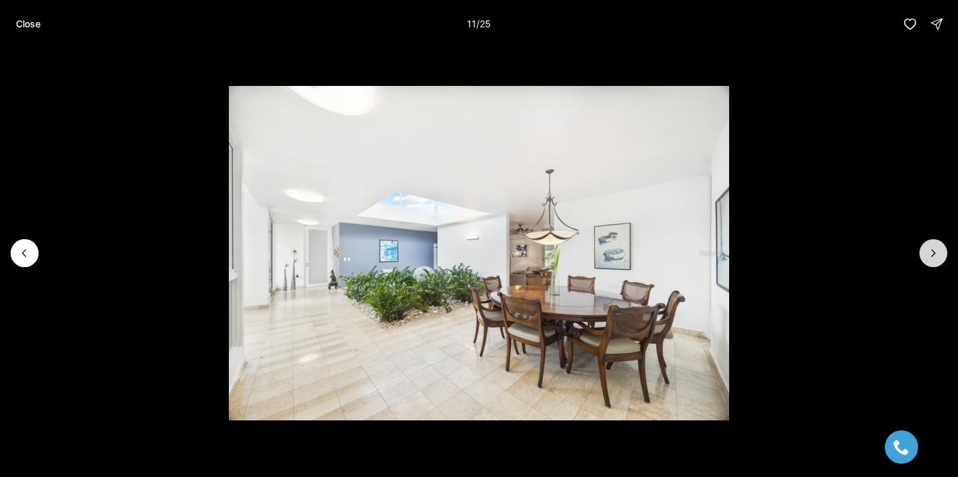
click at [932, 262] on button "Next slide" at bounding box center [934, 253] width 28 height 28
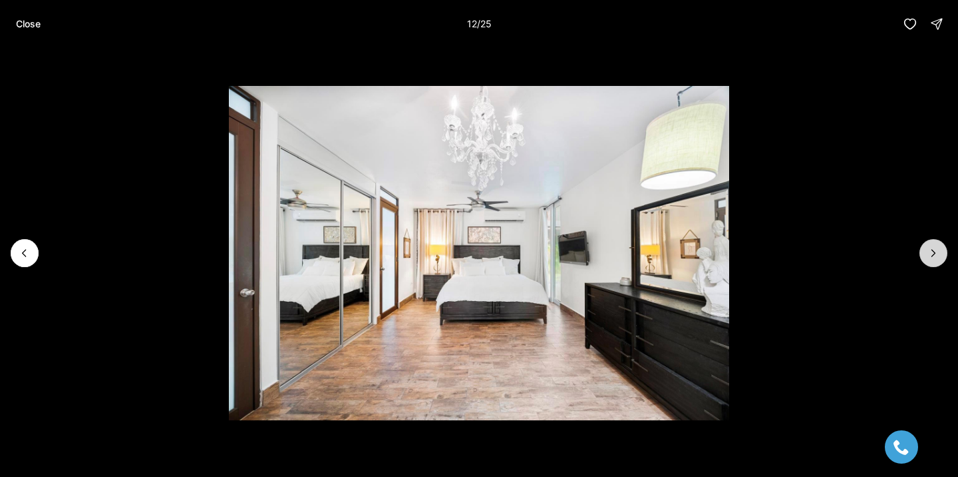
click at [932, 262] on button "Next slide" at bounding box center [934, 253] width 28 height 28
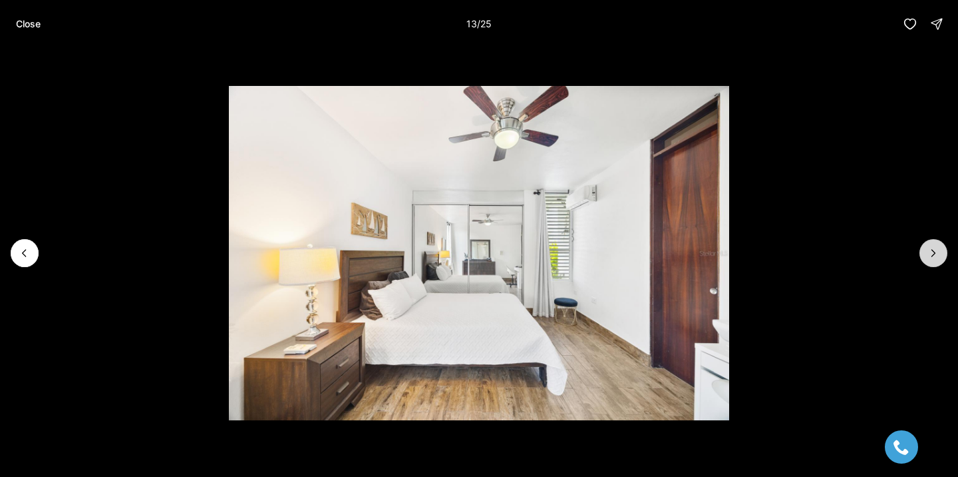
click at [930, 261] on button "Next slide" at bounding box center [934, 253] width 28 height 28
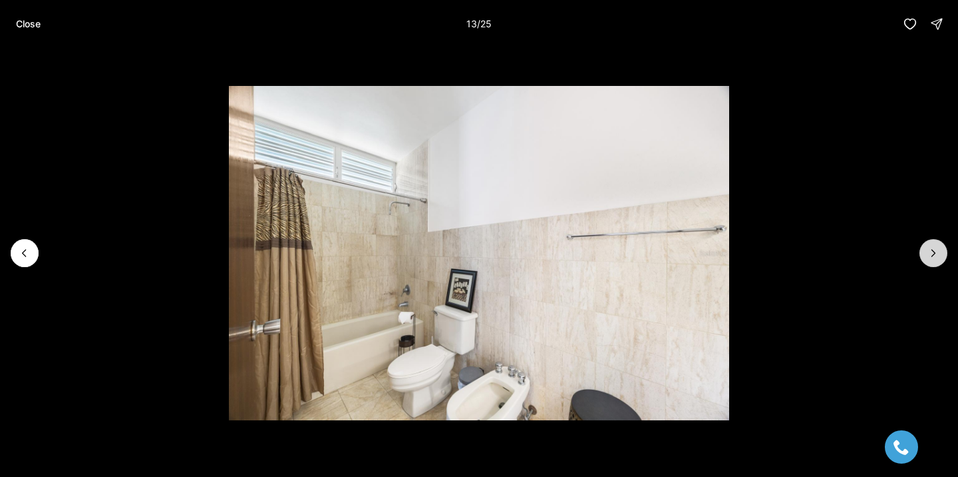
click at [930, 261] on button "Next slide" at bounding box center [934, 253] width 28 height 28
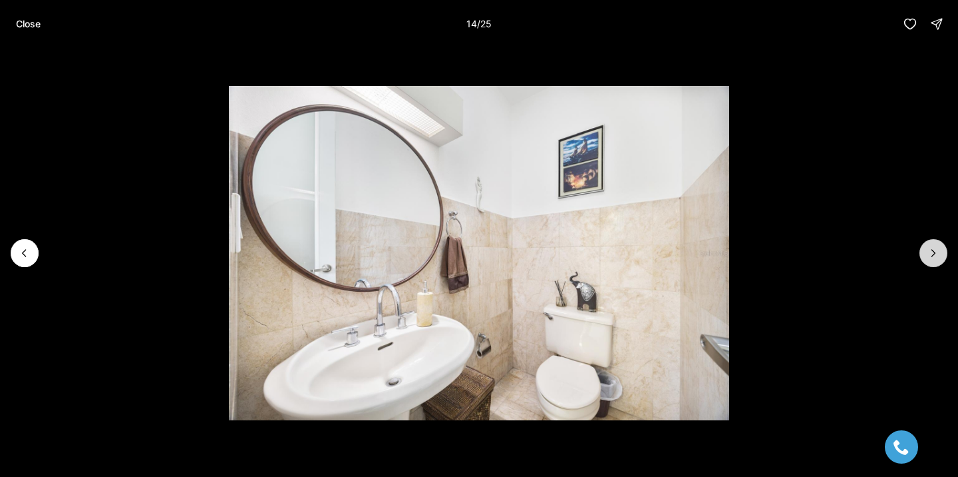
click at [930, 261] on button "Next slide" at bounding box center [934, 253] width 28 height 28
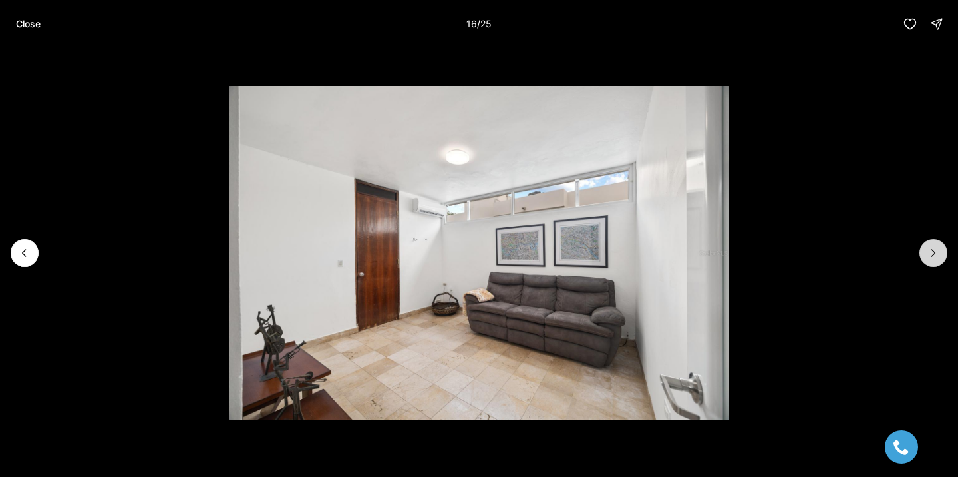
click at [930, 261] on button "Next slide" at bounding box center [934, 253] width 28 height 28
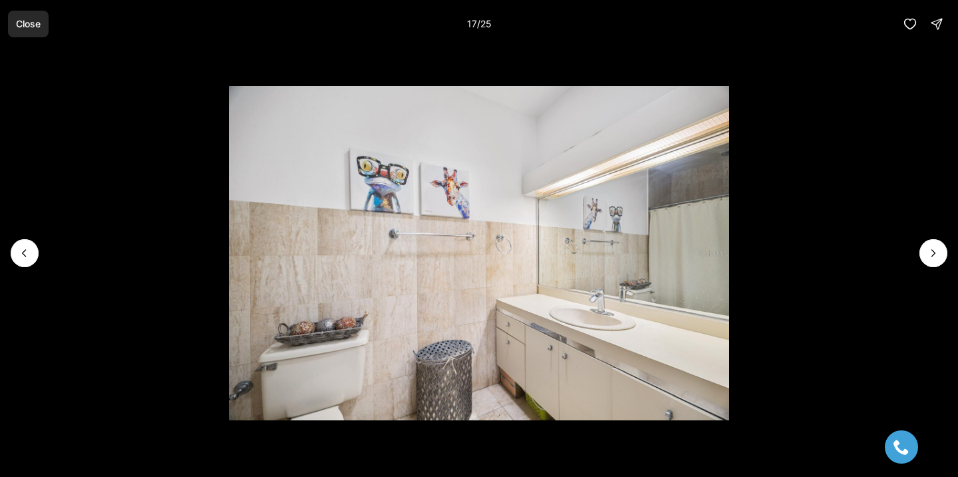
click at [25, 23] on p "Close" at bounding box center [28, 24] width 25 height 11
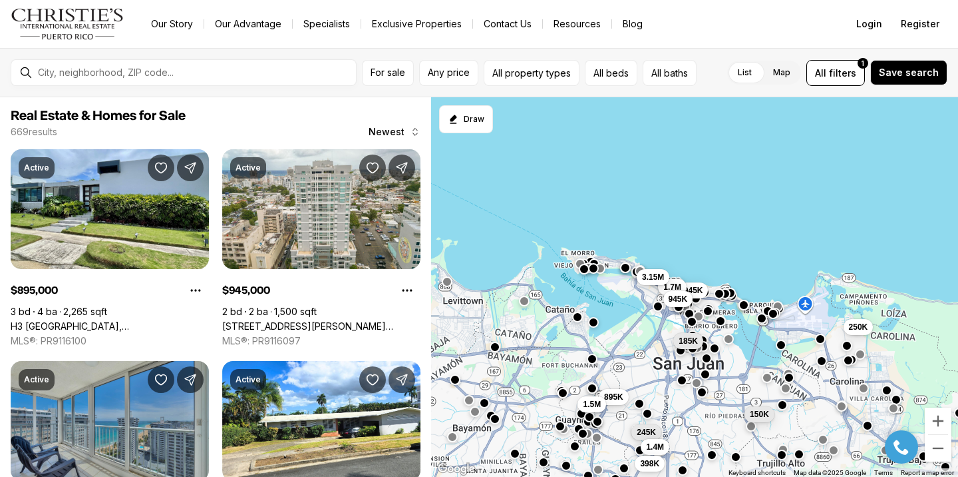
scroll to position [1097, 0]
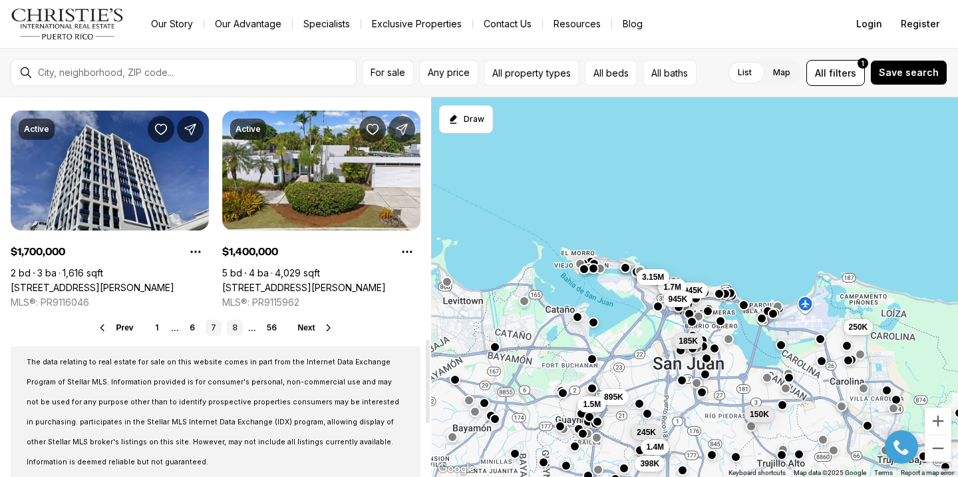
click at [232, 325] on link "8" at bounding box center [235, 327] width 16 height 16
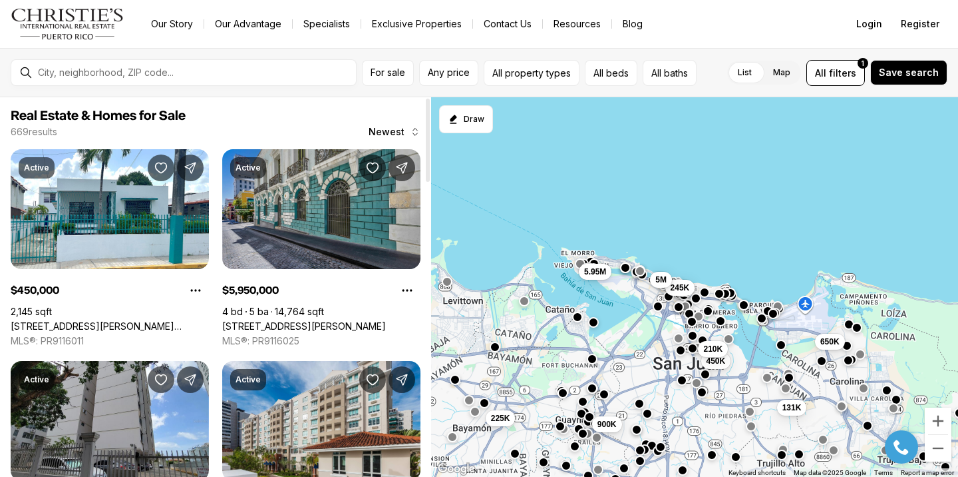
click at [322, 320] on link "[STREET_ADDRESS][PERSON_NAME]" at bounding box center [304, 326] width 164 height 12
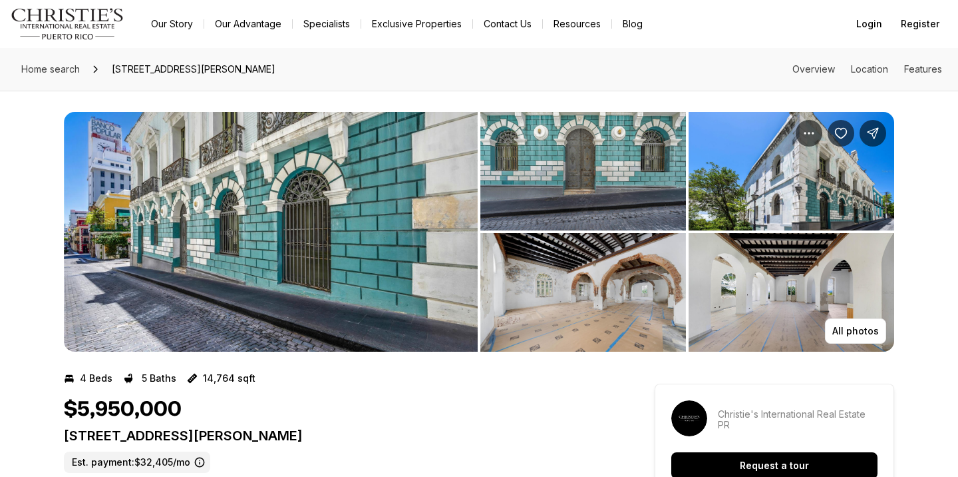
click at [323, 213] on img "View image gallery" at bounding box center [271, 232] width 414 height 240
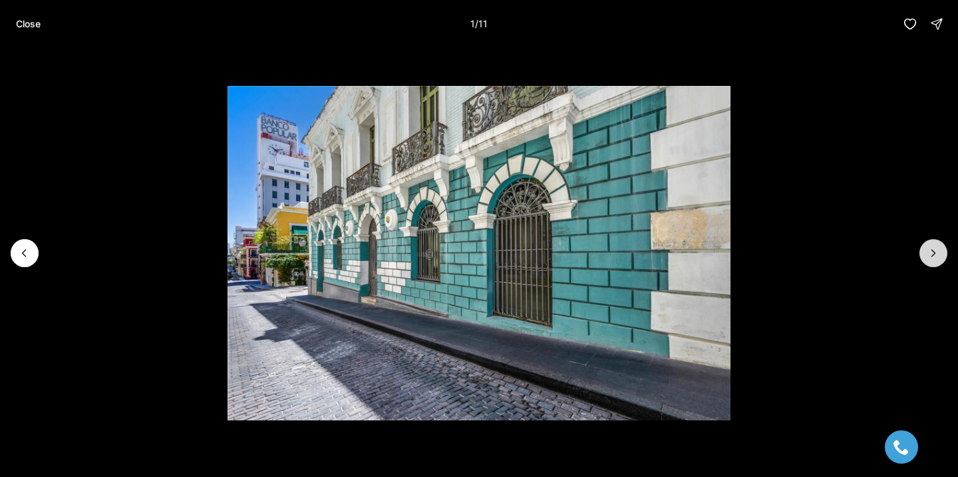
click at [926, 252] on button "Next slide" at bounding box center [934, 253] width 28 height 28
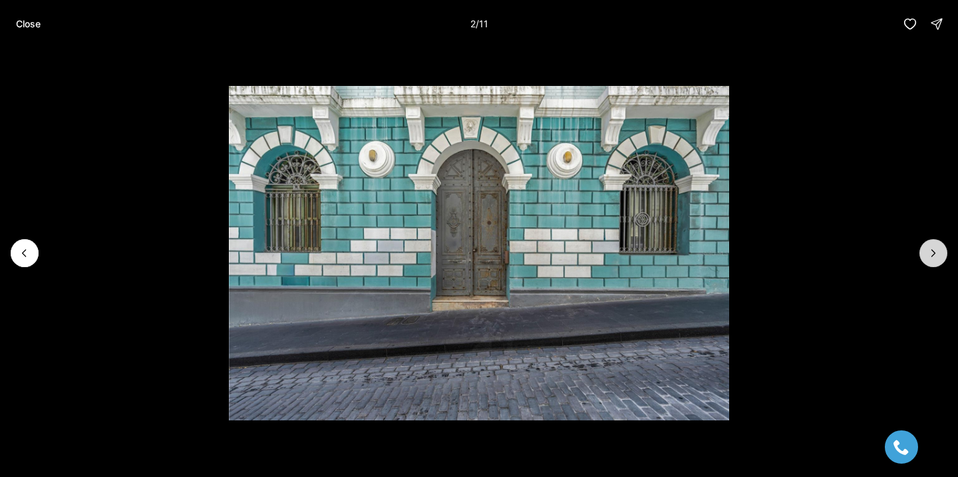
click at [926, 252] on button "Next slide" at bounding box center [934, 253] width 28 height 28
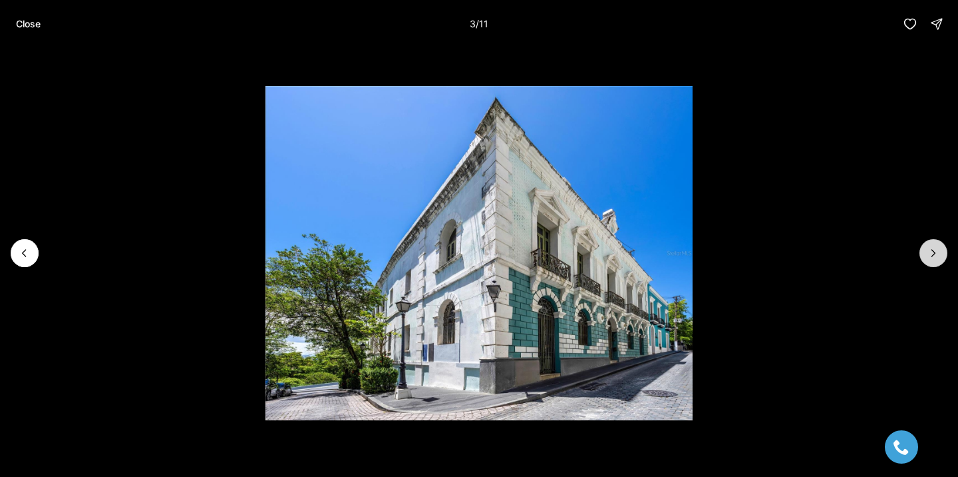
click at [926, 252] on button "Next slide" at bounding box center [934, 253] width 28 height 28
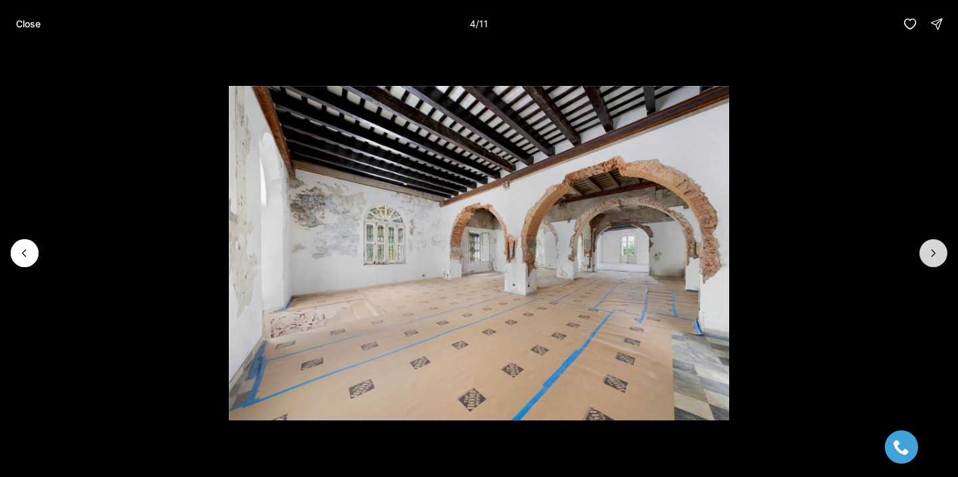
click at [926, 252] on button "Next slide" at bounding box center [934, 253] width 28 height 28
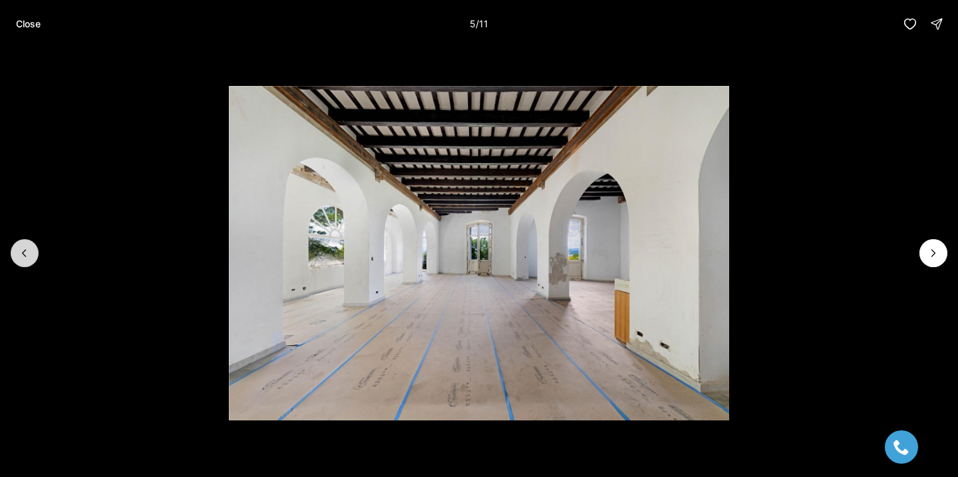
click at [25, 247] on icon "Previous slide" at bounding box center [24, 252] width 13 height 13
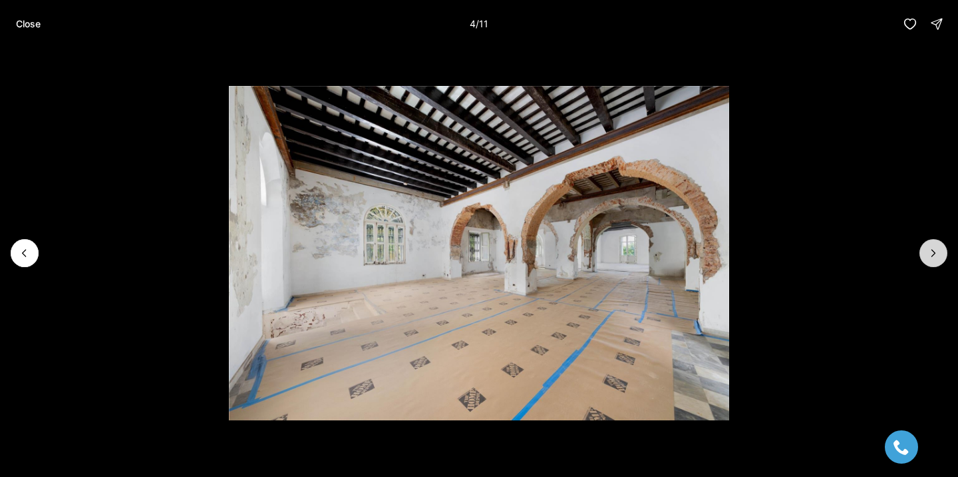
click at [937, 251] on icon "Next slide" at bounding box center [933, 252] width 13 height 13
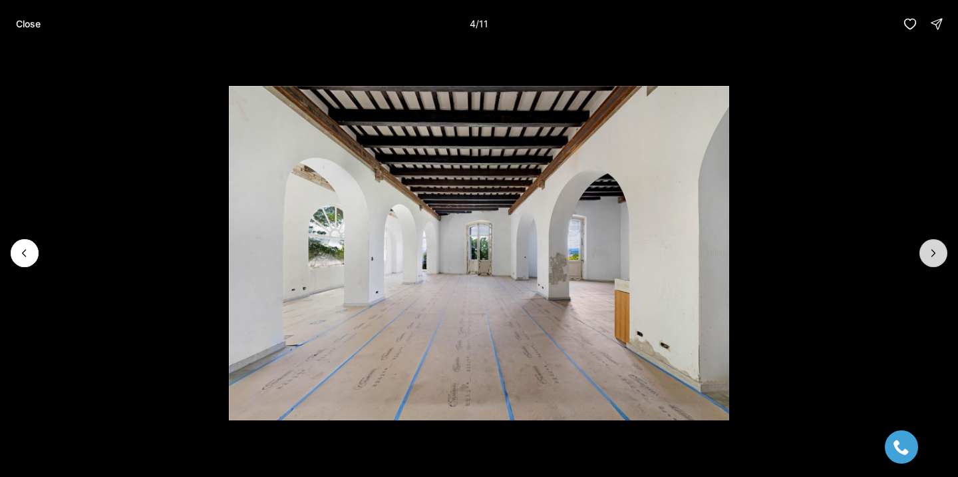
click at [937, 251] on icon "Next slide" at bounding box center [933, 252] width 13 height 13
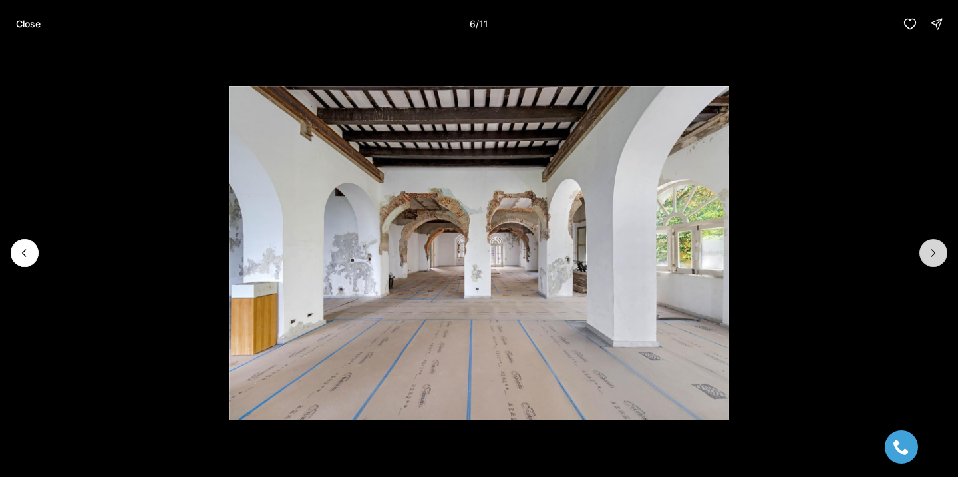
click at [937, 251] on icon "Next slide" at bounding box center [933, 252] width 13 height 13
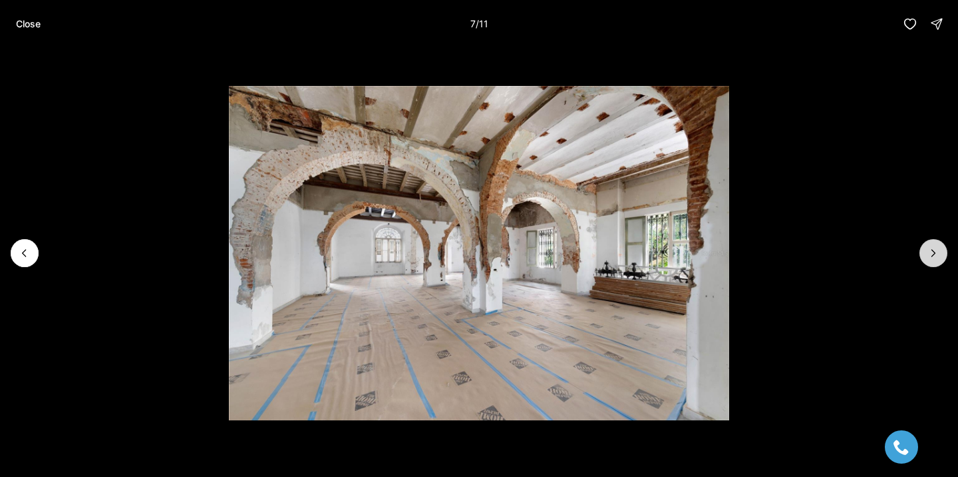
click at [936, 250] on icon "Next slide" at bounding box center [933, 252] width 13 height 13
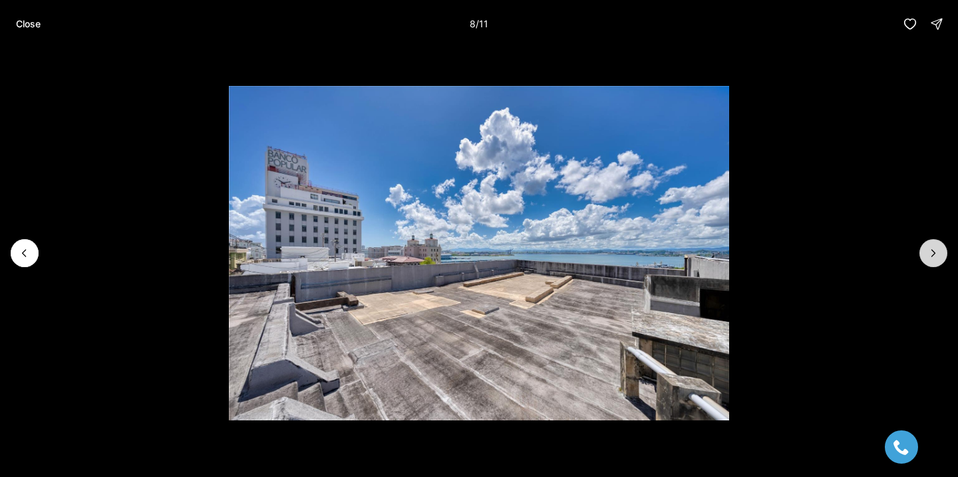
click at [936, 250] on icon "Next slide" at bounding box center [933, 252] width 13 height 13
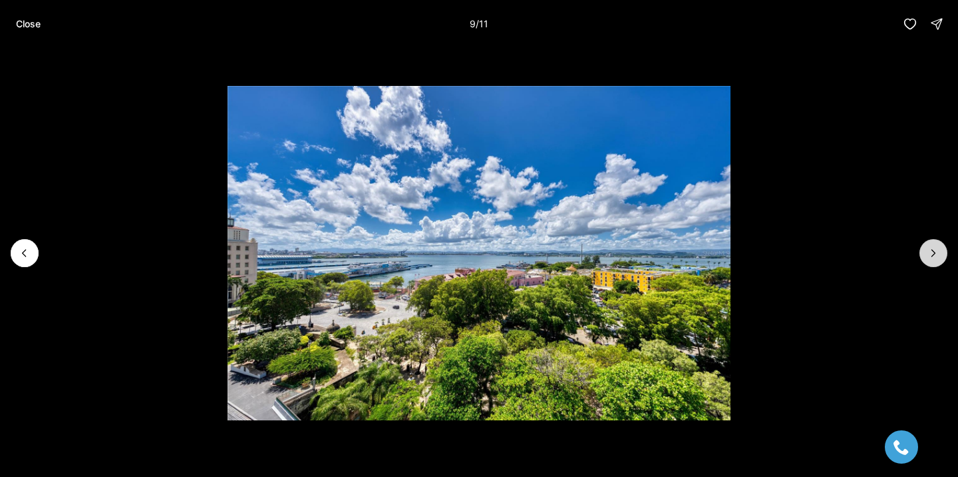
click at [936, 250] on icon "Next slide" at bounding box center [933, 252] width 13 height 13
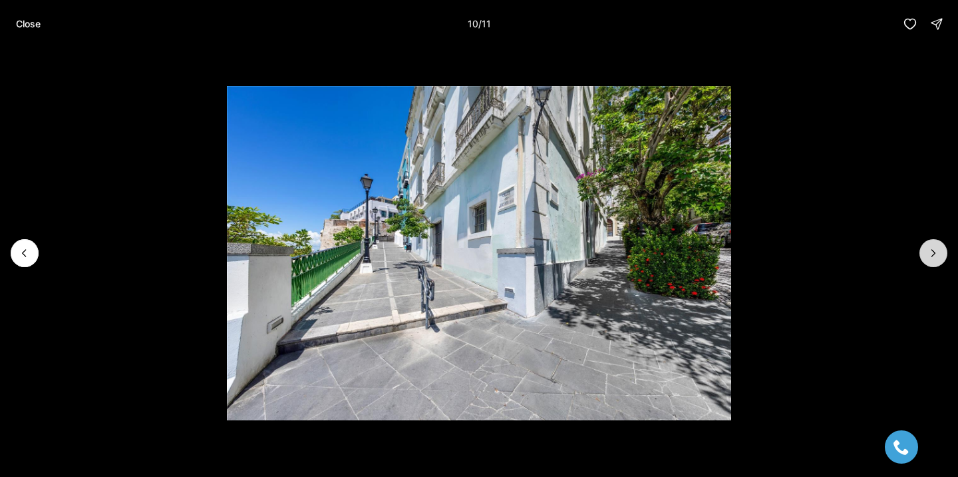
click at [936, 250] on icon "Next slide" at bounding box center [933, 252] width 13 height 13
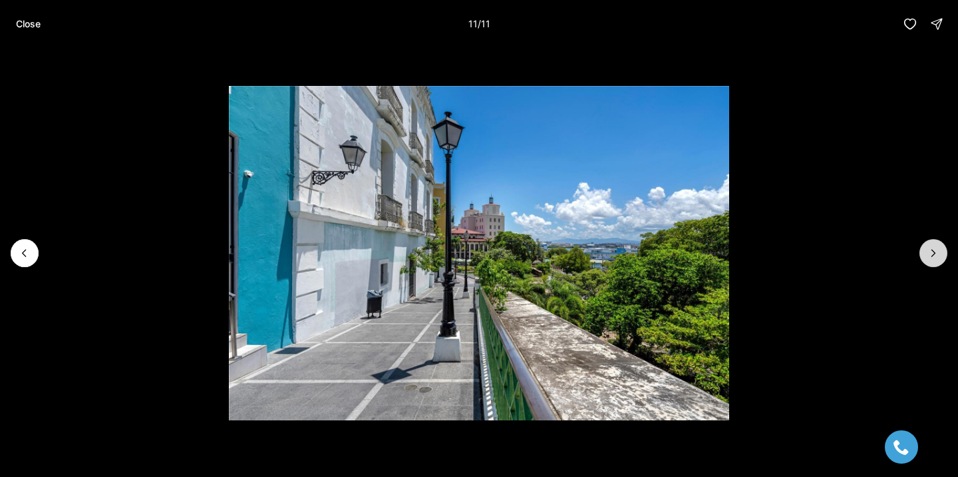
click at [936, 250] on div at bounding box center [934, 253] width 28 height 28
click at [21, 17] on button "Close" at bounding box center [28, 24] width 41 height 27
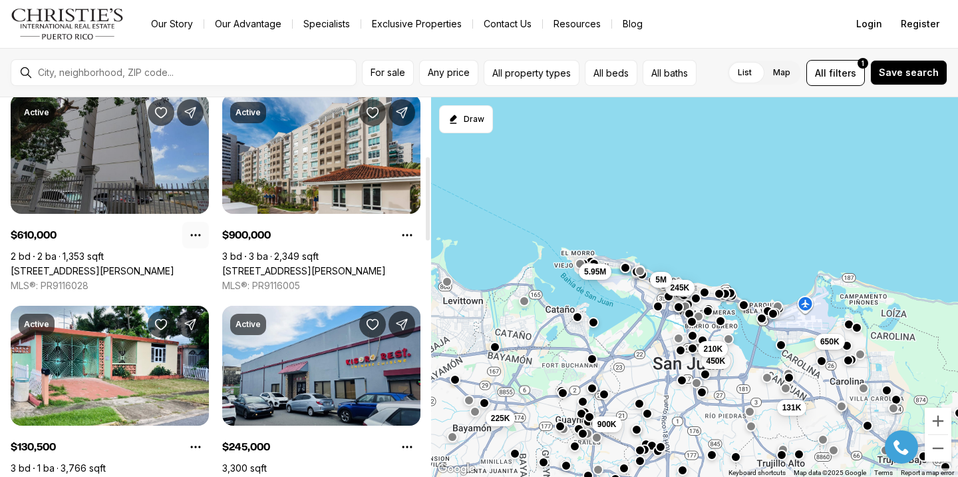
scroll to position [268, 0]
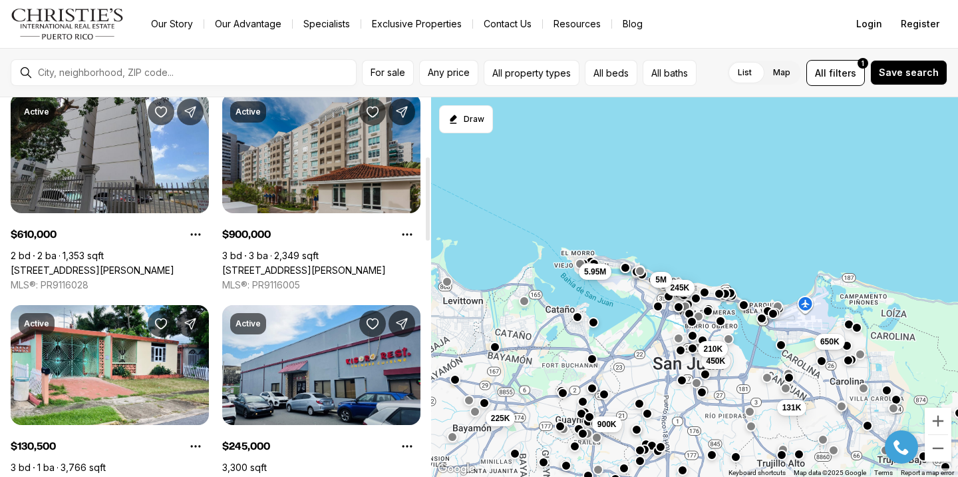
click at [323, 264] on link "[STREET_ADDRESS][PERSON_NAME]" at bounding box center [304, 270] width 164 height 12
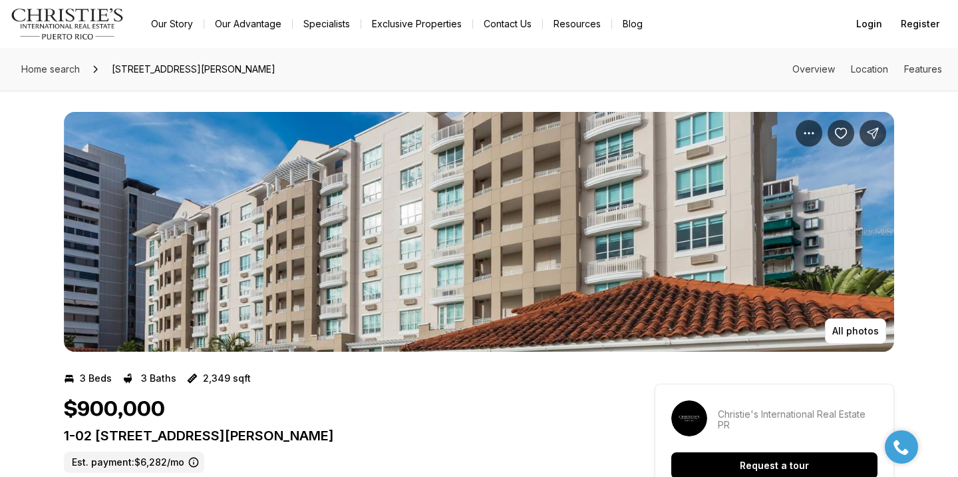
click at [321, 275] on img "View image gallery" at bounding box center [479, 232] width 831 height 240
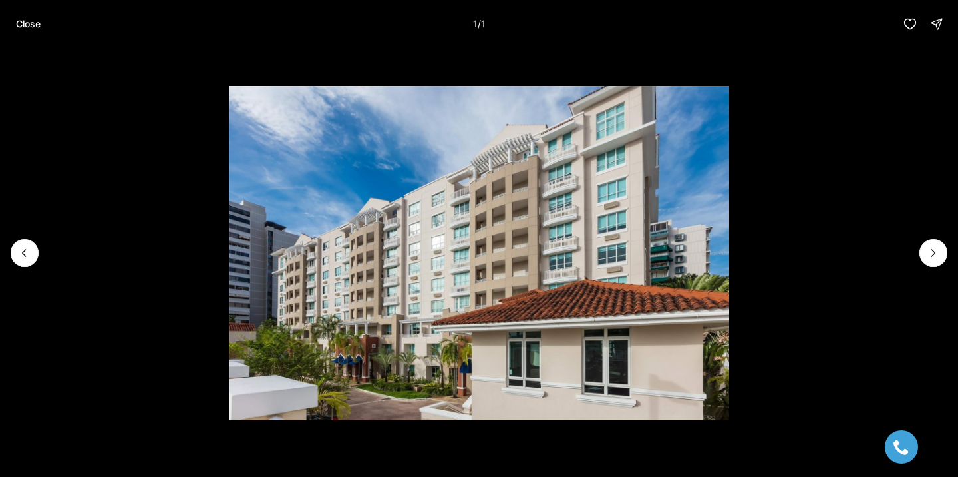
click at [936, 259] on div at bounding box center [934, 253] width 28 height 28
click at [31, 31] on button "Close" at bounding box center [28, 24] width 41 height 27
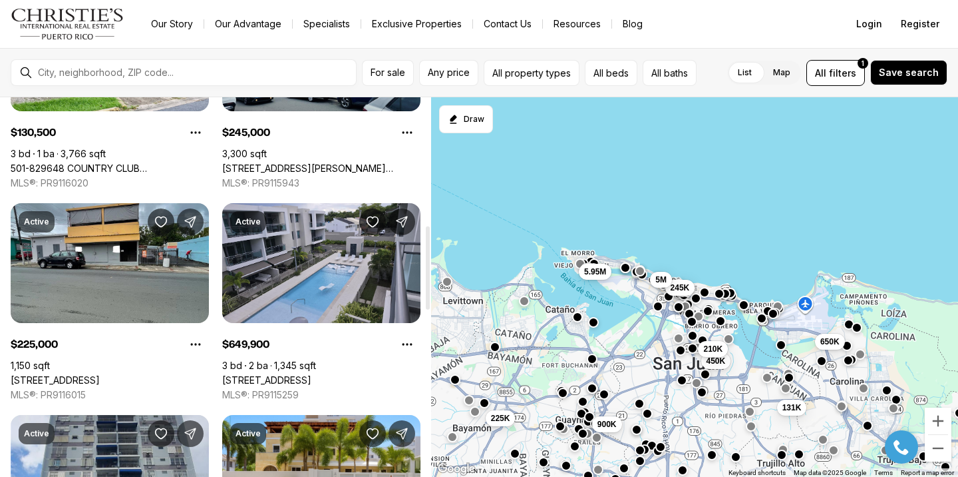
scroll to position [782, 0]
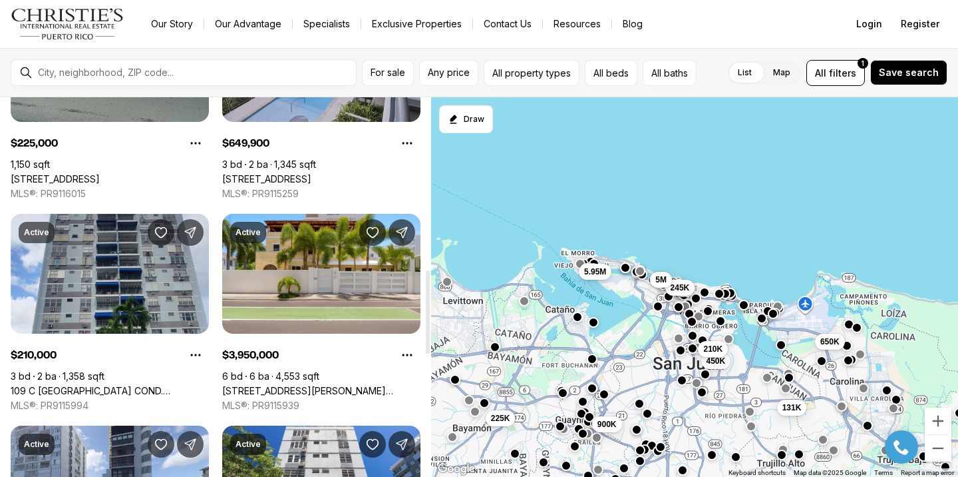
click at [280, 385] on link "[STREET_ADDRESS][PERSON_NAME][PERSON_NAME]" at bounding box center [321, 391] width 198 height 12
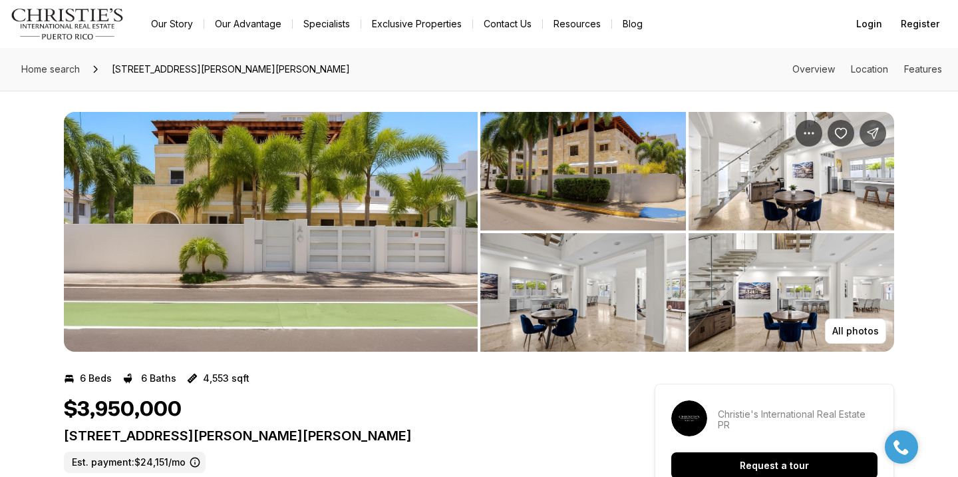
click at [286, 254] on img "View image gallery" at bounding box center [271, 232] width 414 height 240
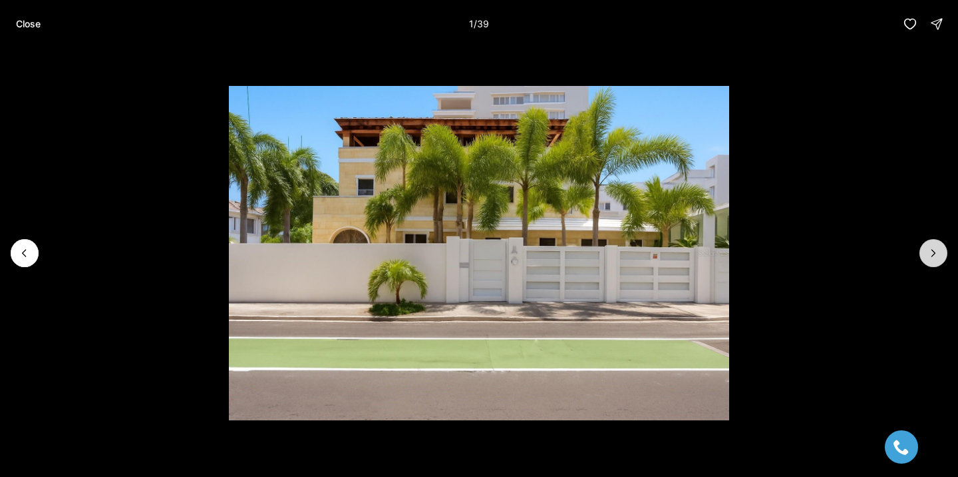
click at [936, 264] on button "Next slide" at bounding box center [934, 253] width 28 height 28
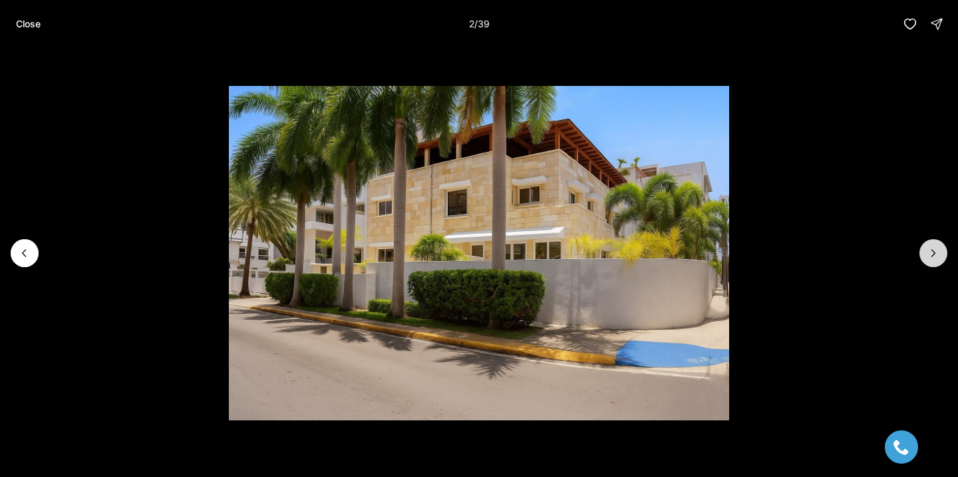
click at [936, 264] on button "Next slide" at bounding box center [934, 253] width 28 height 28
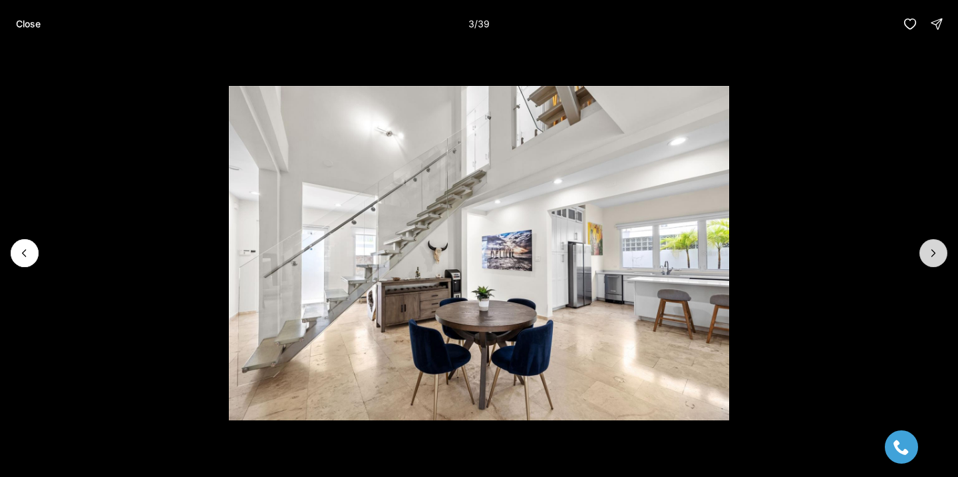
click at [936, 264] on button "Next slide" at bounding box center [934, 253] width 28 height 28
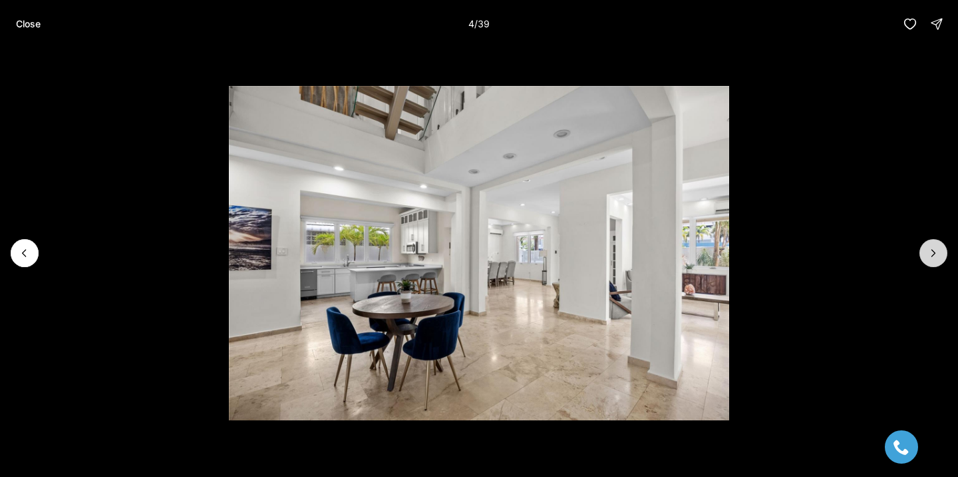
click at [936, 263] on button "Next slide" at bounding box center [934, 253] width 28 height 28
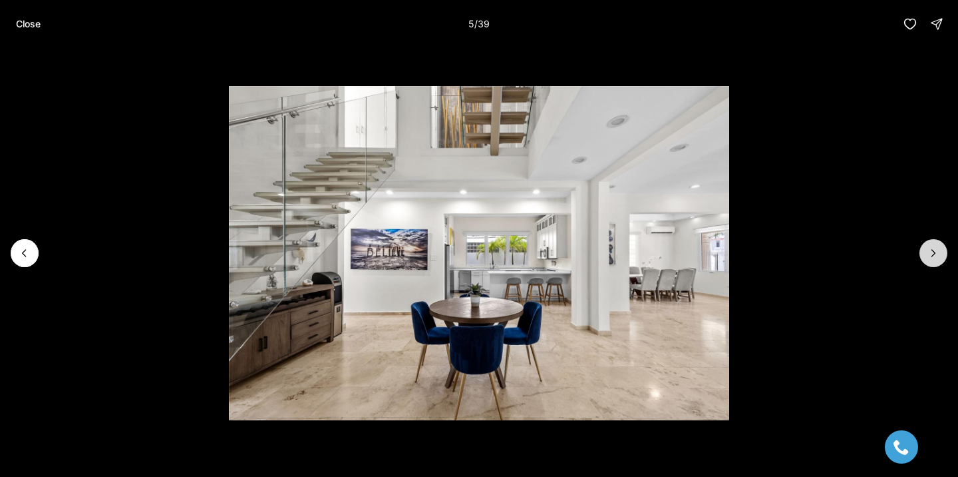
click at [936, 263] on button "Next slide" at bounding box center [934, 253] width 28 height 28
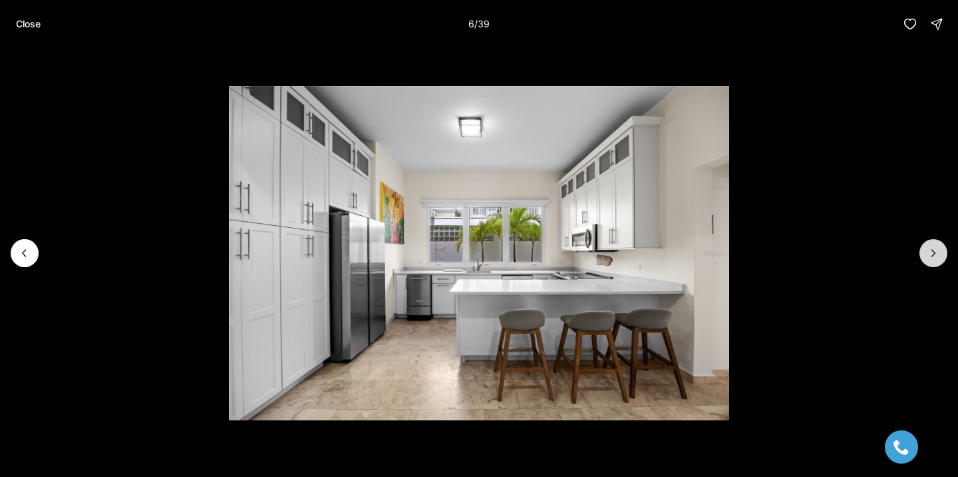
click at [936, 263] on button "Next slide" at bounding box center [934, 253] width 28 height 28
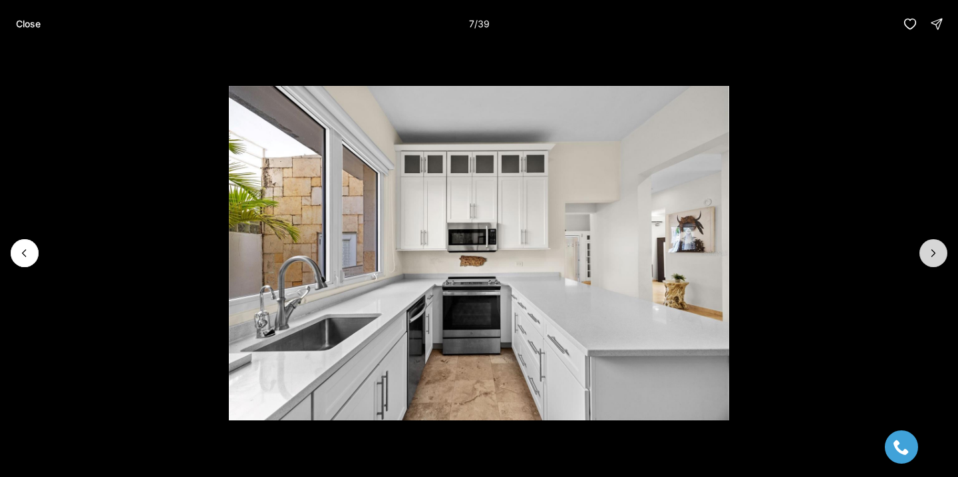
click at [936, 263] on button "Next slide" at bounding box center [934, 253] width 28 height 28
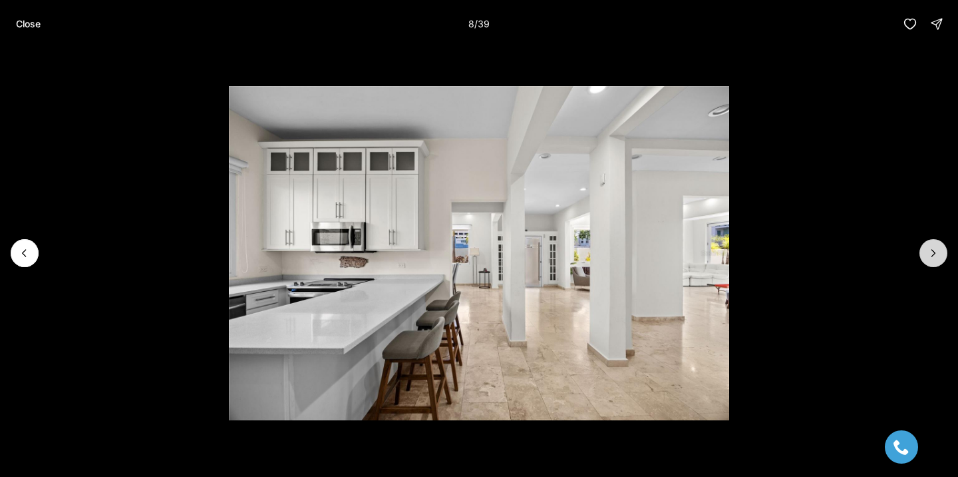
click at [936, 263] on button "Next slide" at bounding box center [934, 253] width 28 height 28
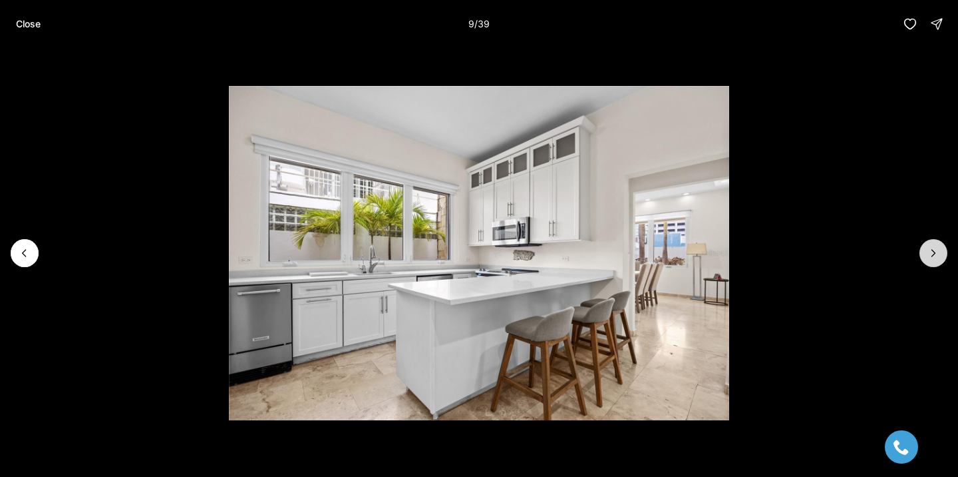
click at [936, 263] on button "Next slide" at bounding box center [934, 253] width 28 height 28
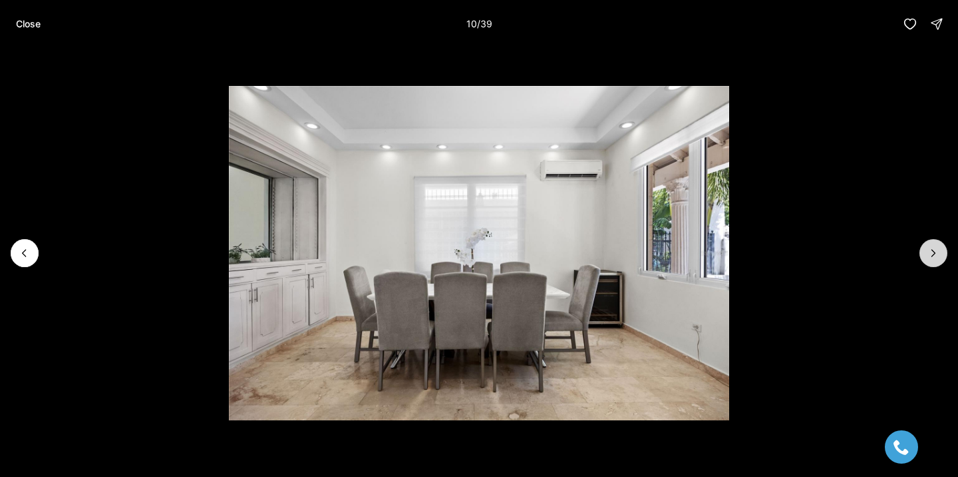
click at [936, 263] on button "Next slide" at bounding box center [934, 253] width 28 height 28
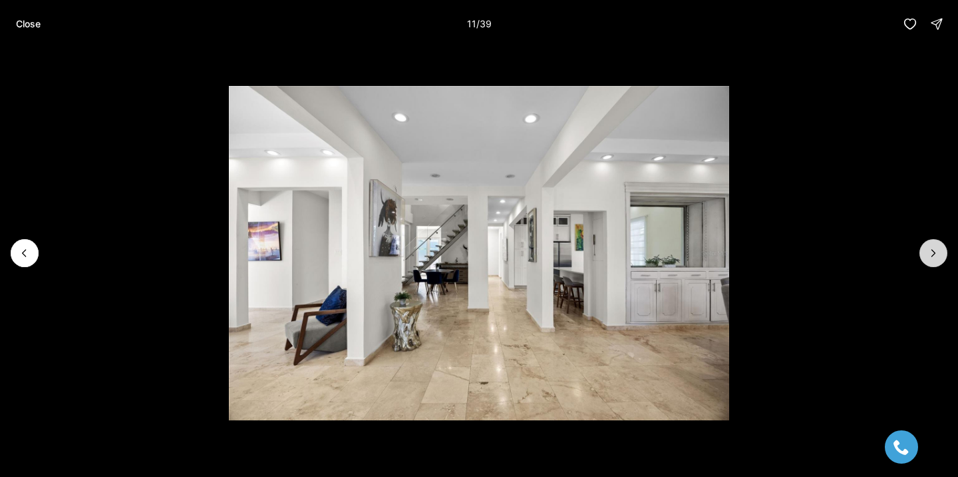
click at [936, 263] on button "Next slide" at bounding box center [934, 253] width 28 height 28
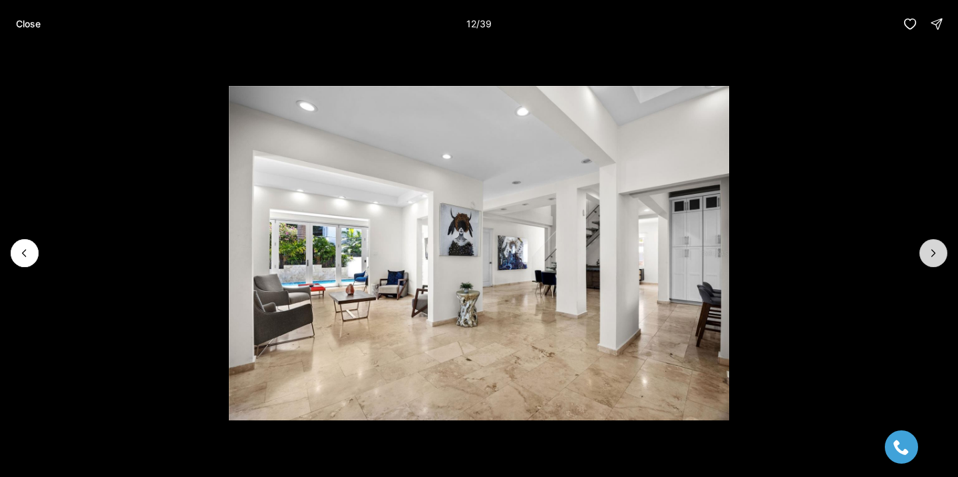
click at [936, 263] on button "Next slide" at bounding box center [934, 253] width 28 height 28
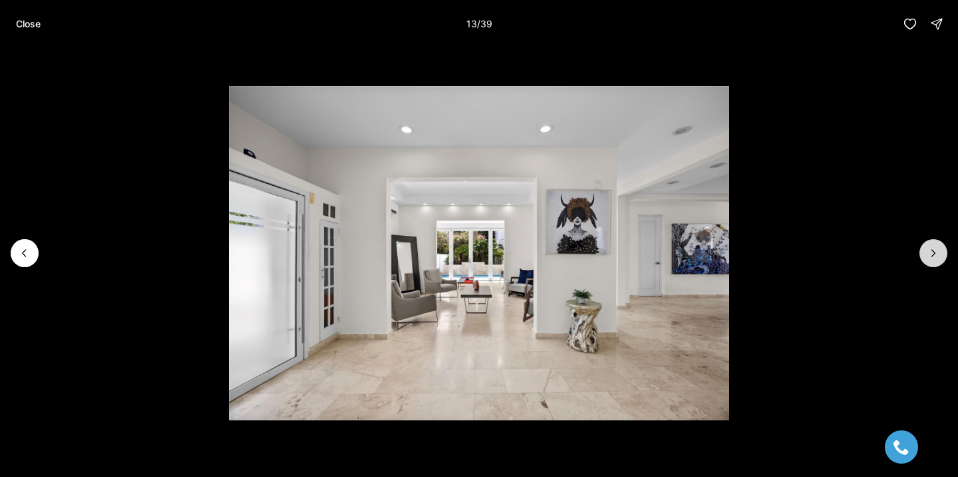
click at [936, 263] on button "Next slide" at bounding box center [934, 253] width 28 height 28
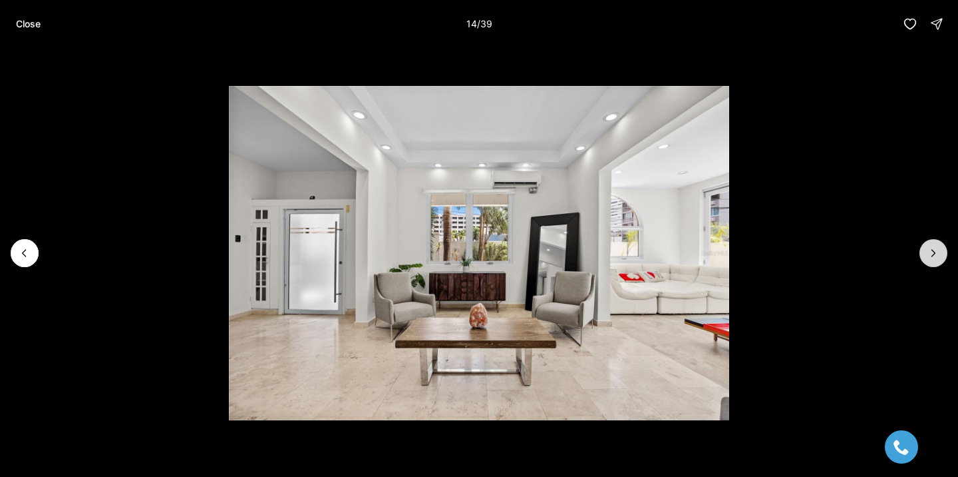
click at [936, 263] on button "Next slide" at bounding box center [934, 253] width 28 height 28
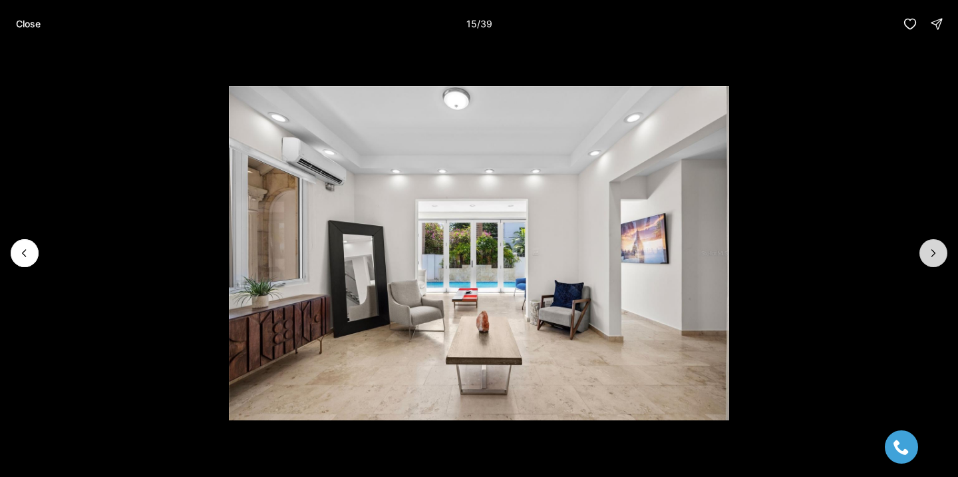
click at [936, 263] on button "Next slide" at bounding box center [934, 253] width 28 height 28
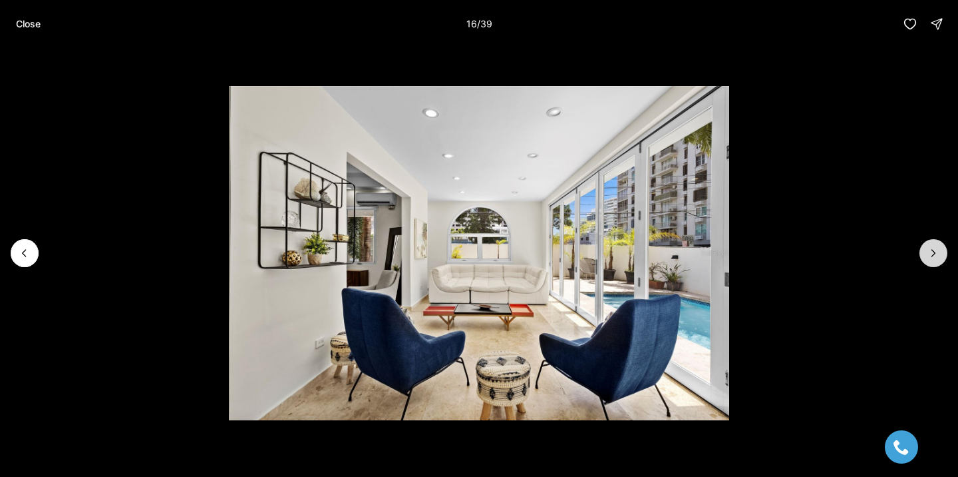
click at [936, 263] on button "Next slide" at bounding box center [934, 253] width 28 height 28
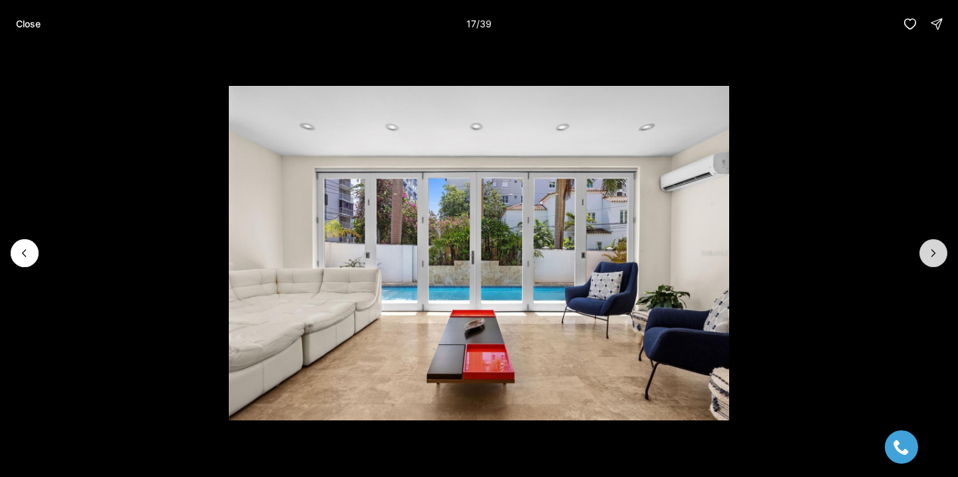
click at [936, 262] on button "Next slide" at bounding box center [934, 253] width 28 height 28
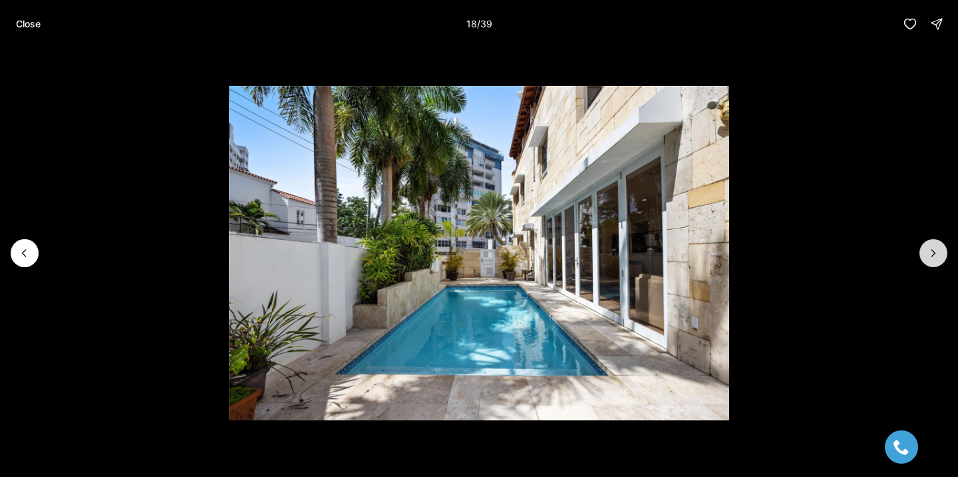
click at [936, 262] on button "Next slide" at bounding box center [934, 253] width 28 height 28
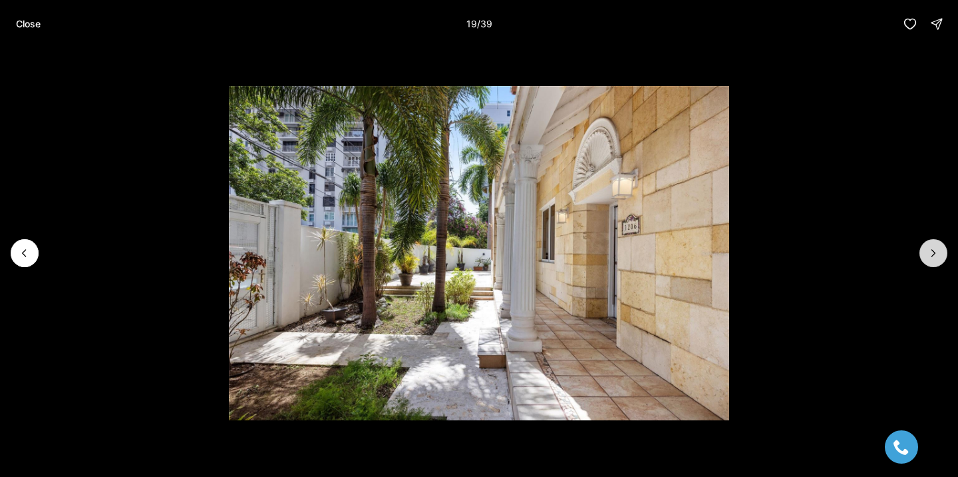
click at [936, 262] on button "Next slide" at bounding box center [934, 253] width 28 height 28
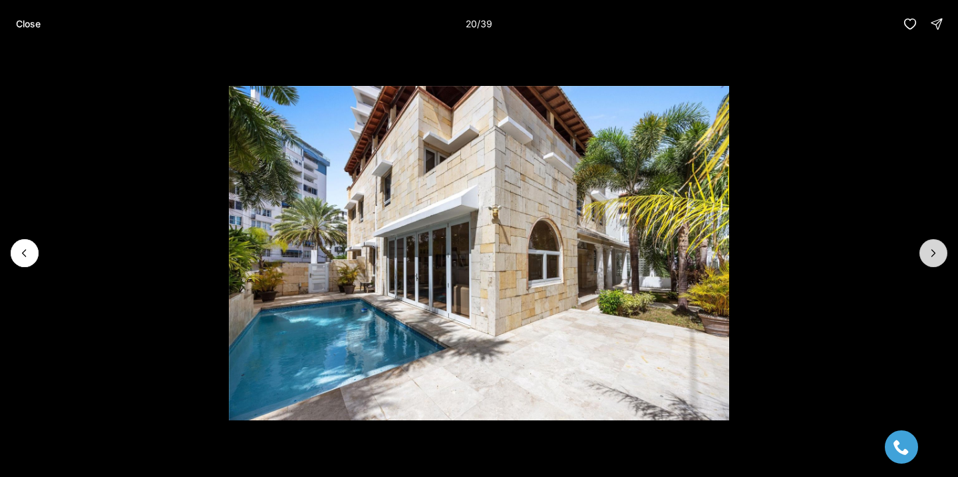
click at [936, 261] on button "Next slide" at bounding box center [934, 253] width 28 height 28
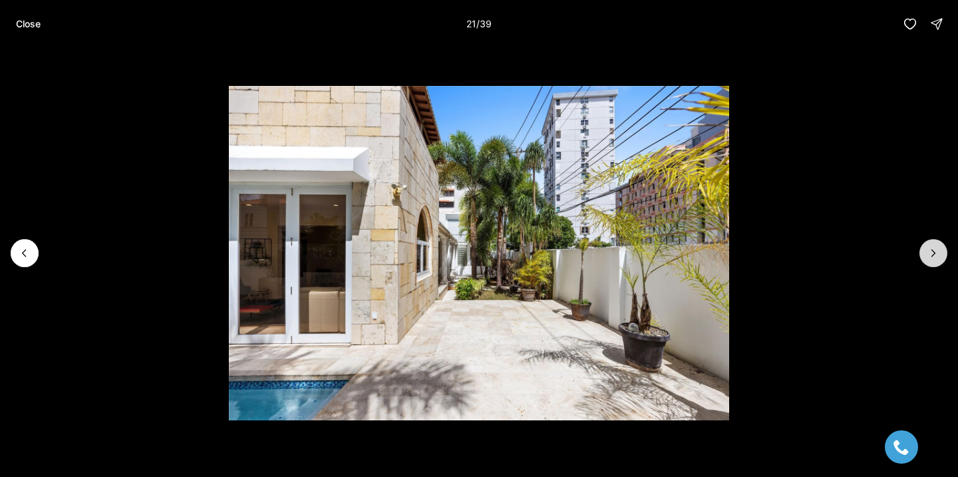
click at [936, 261] on button "Next slide" at bounding box center [934, 253] width 28 height 28
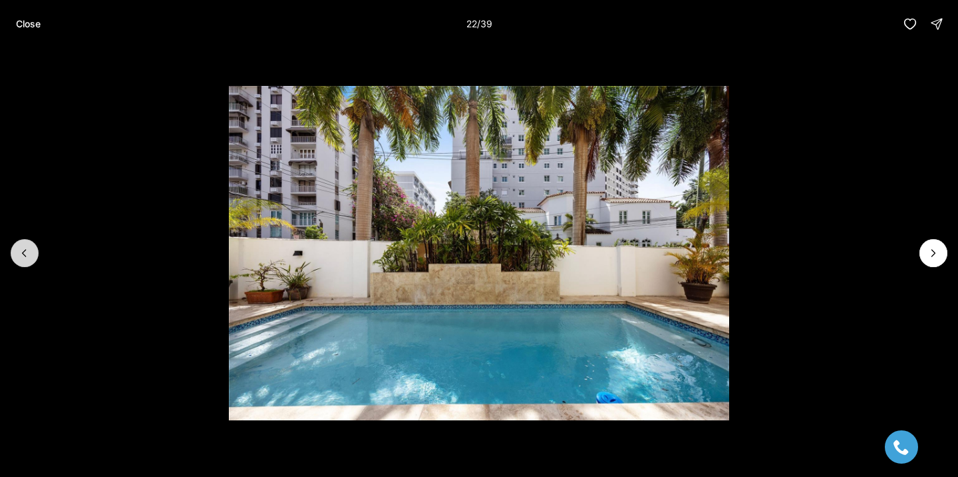
click at [15, 260] on button "Previous slide" at bounding box center [25, 253] width 28 height 28
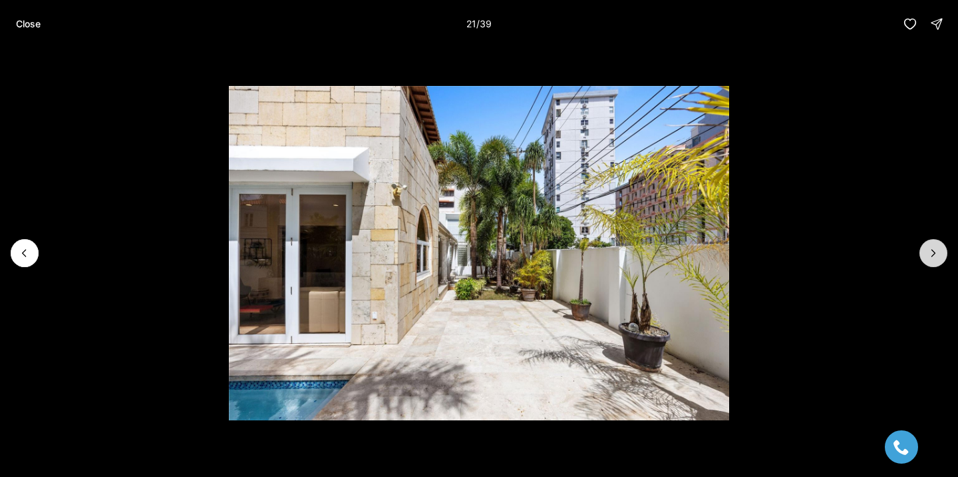
click at [926, 246] on button "Next slide" at bounding box center [934, 253] width 28 height 28
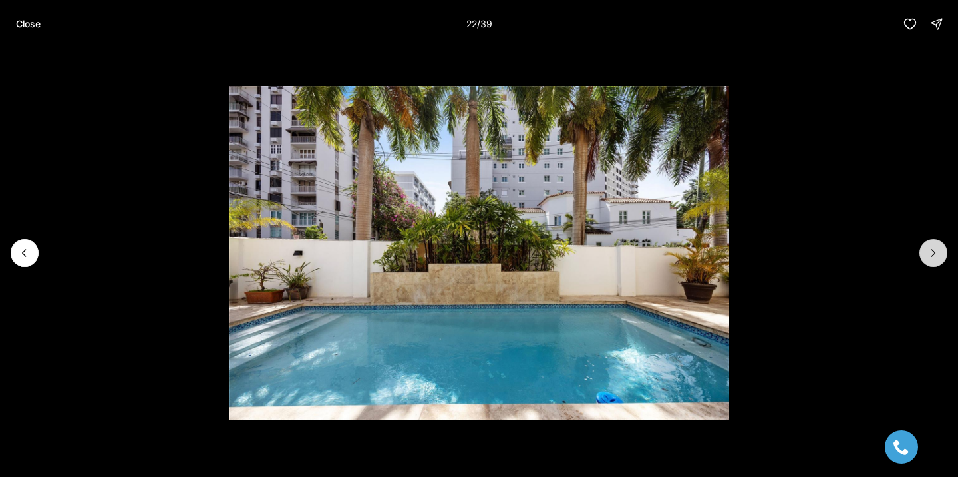
click at [926, 246] on button "Next slide" at bounding box center [934, 253] width 28 height 28
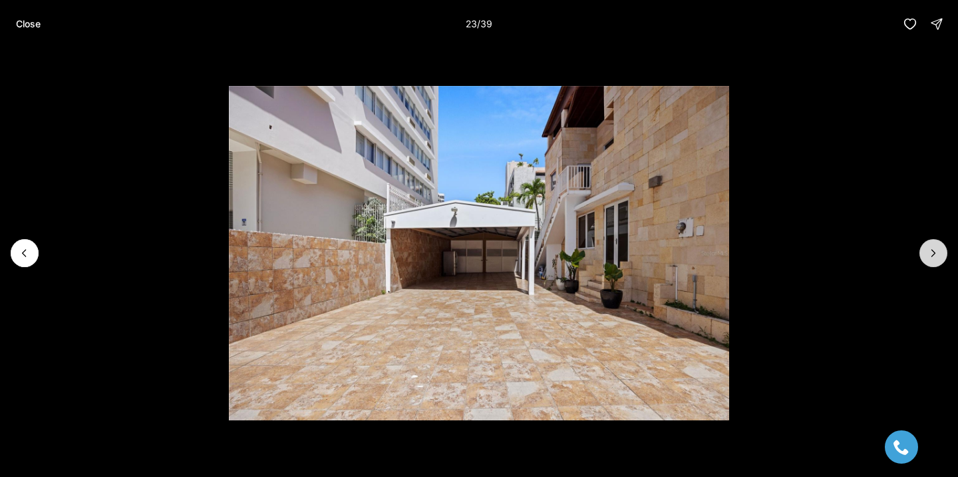
click at [926, 246] on button "Next slide" at bounding box center [934, 253] width 28 height 28
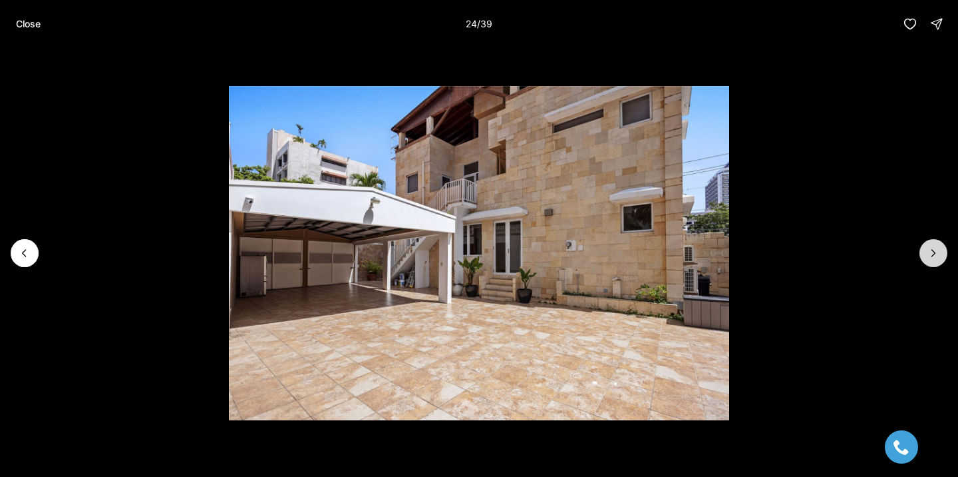
click at [925, 245] on button "Next slide" at bounding box center [934, 253] width 28 height 28
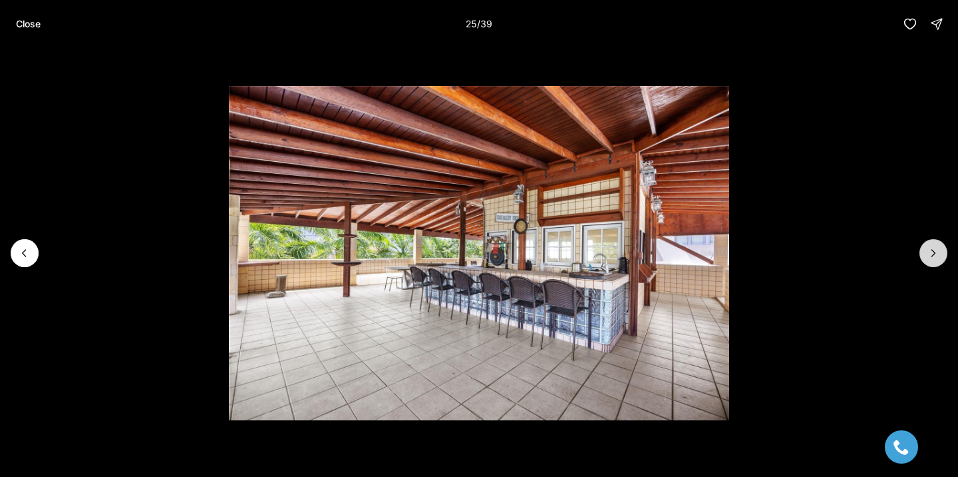
click at [925, 245] on button "Next slide" at bounding box center [934, 253] width 28 height 28
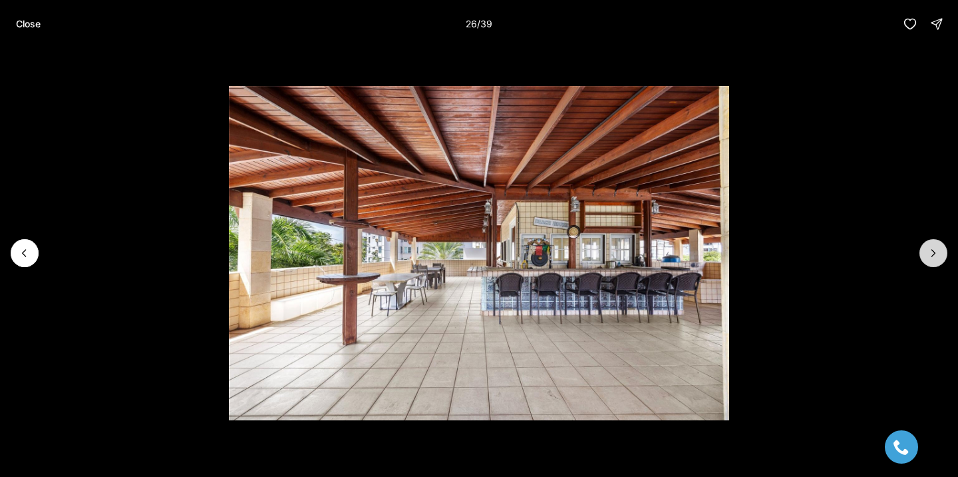
click at [925, 244] on button "Next slide" at bounding box center [934, 253] width 28 height 28
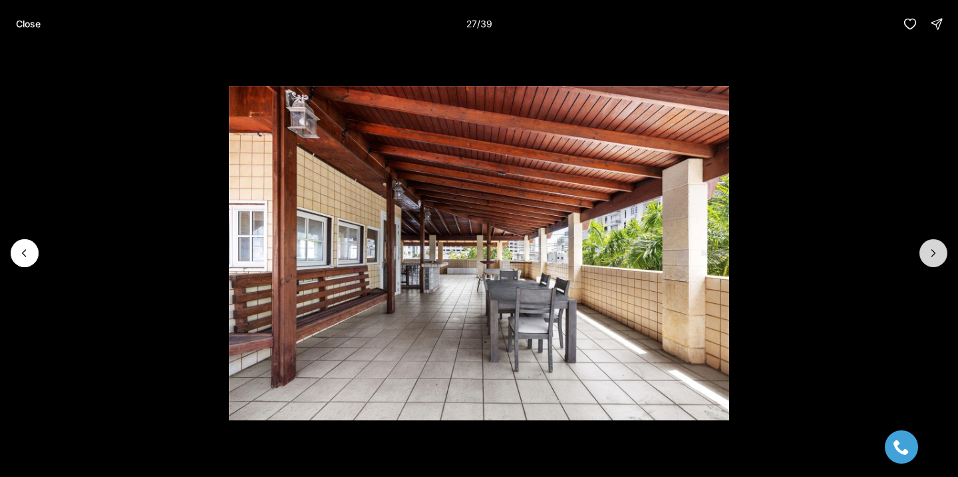
click at [925, 244] on button "Next slide" at bounding box center [934, 253] width 28 height 28
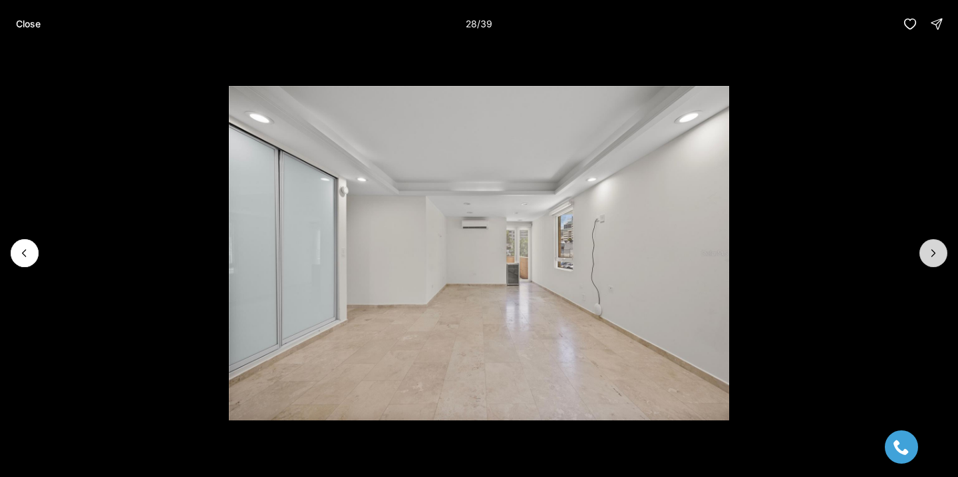
click at [923, 243] on button "Next slide" at bounding box center [934, 253] width 28 height 28
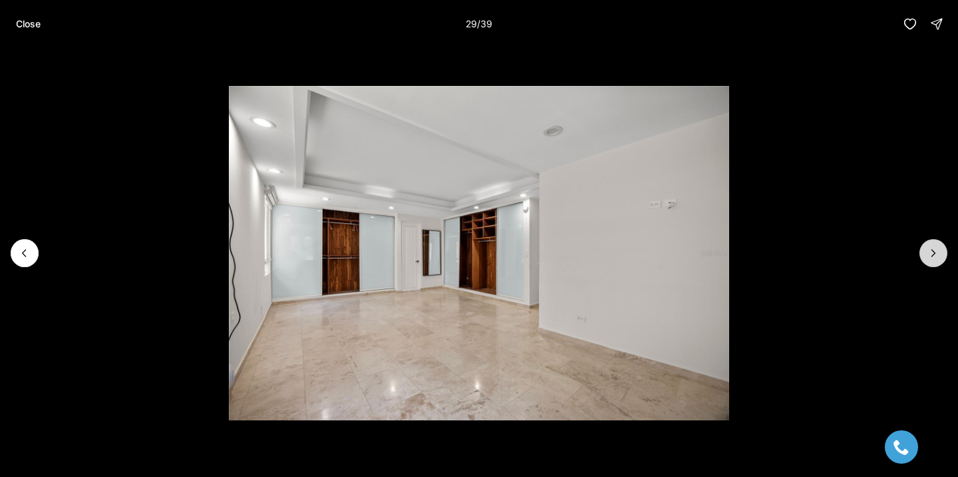
click at [923, 243] on button "Next slide" at bounding box center [934, 253] width 28 height 28
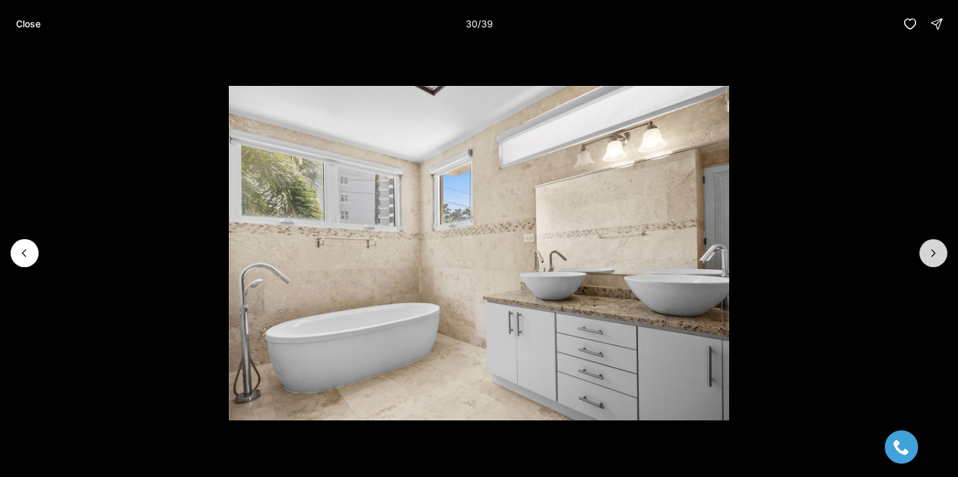
click at [923, 243] on button "Next slide" at bounding box center [934, 253] width 28 height 28
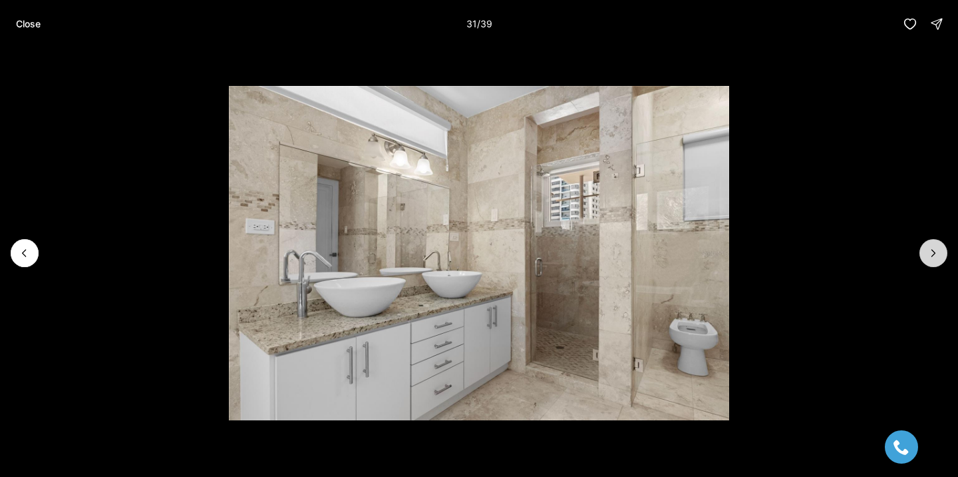
click at [923, 243] on button "Next slide" at bounding box center [934, 253] width 28 height 28
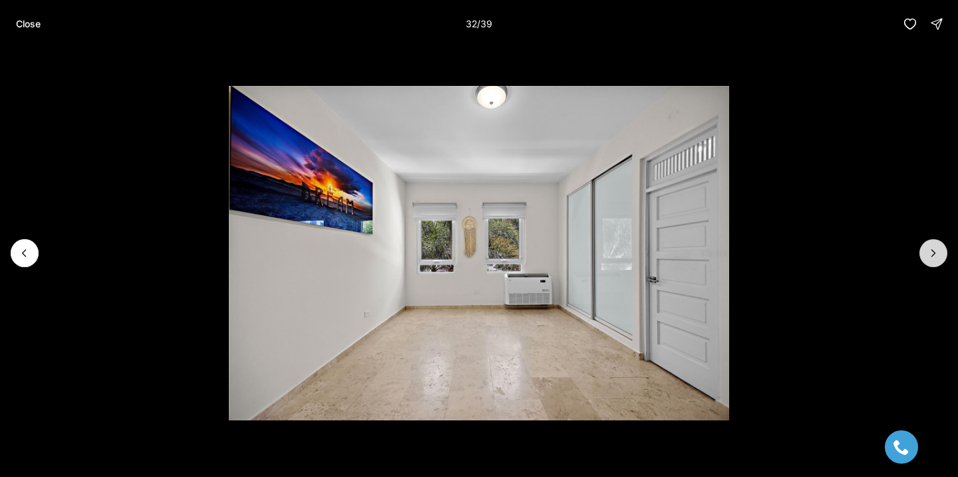
click at [923, 243] on button "Next slide" at bounding box center [934, 253] width 28 height 28
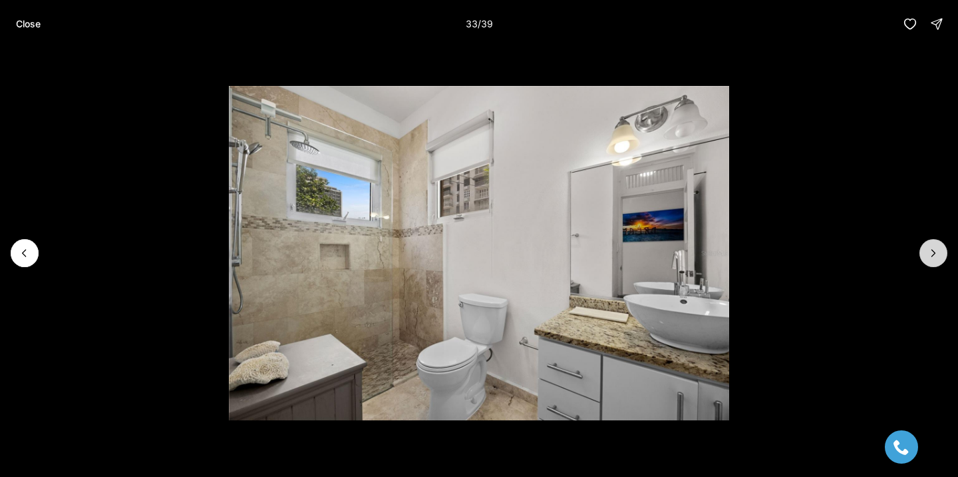
click at [923, 243] on button "Next slide" at bounding box center [934, 253] width 28 height 28
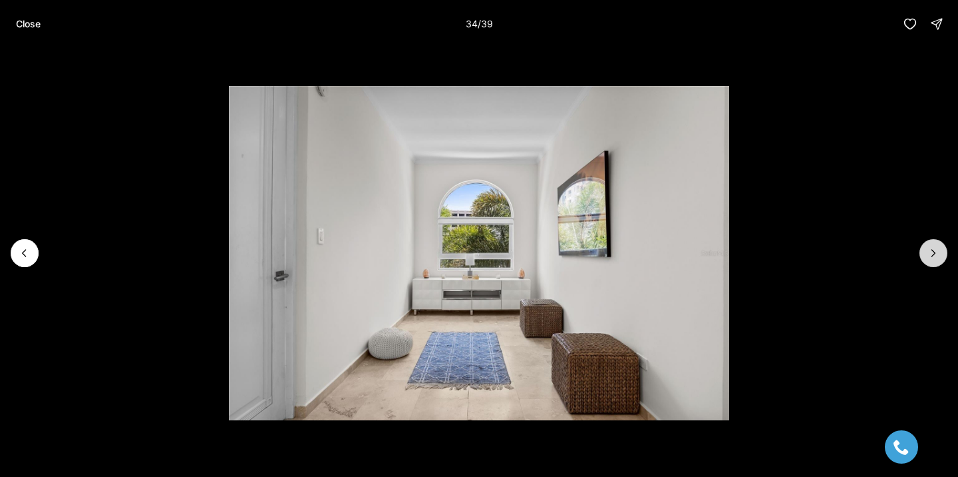
click at [923, 243] on button "Next slide" at bounding box center [934, 253] width 28 height 28
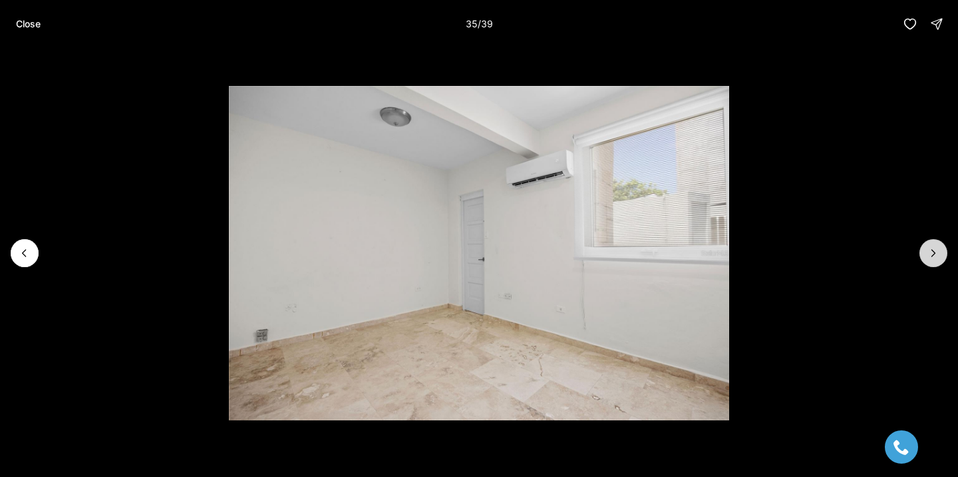
click at [923, 243] on button "Next slide" at bounding box center [934, 253] width 28 height 28
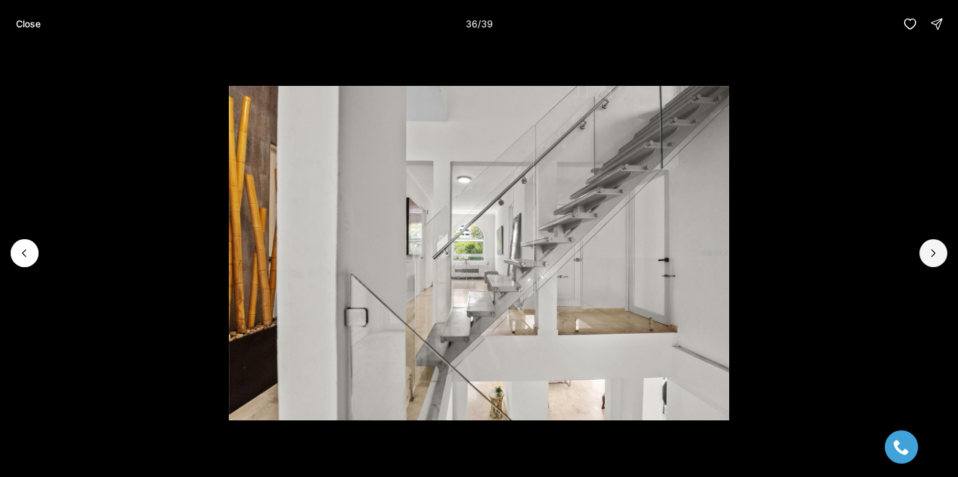
click at [923, 243] on div at bounding box center [479, 253] width 958 height 410
click at [23, 21] on p "Close" at bounding box center [28, 24] width 25 height 11
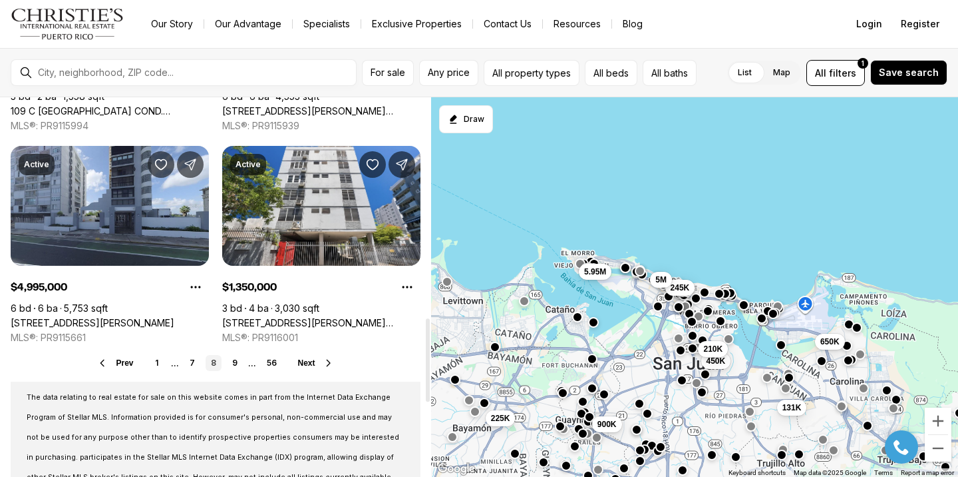
scroll to position [1079, 0]
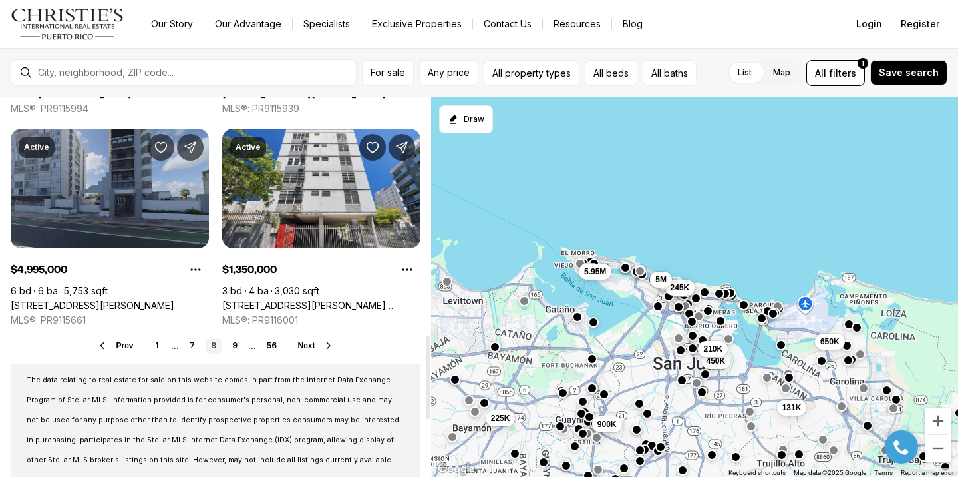
click at [154, 300] on link "[STREET_ADDRESS][PERSON_NAME]" at bounding box center [93, 306] width 164 height 12
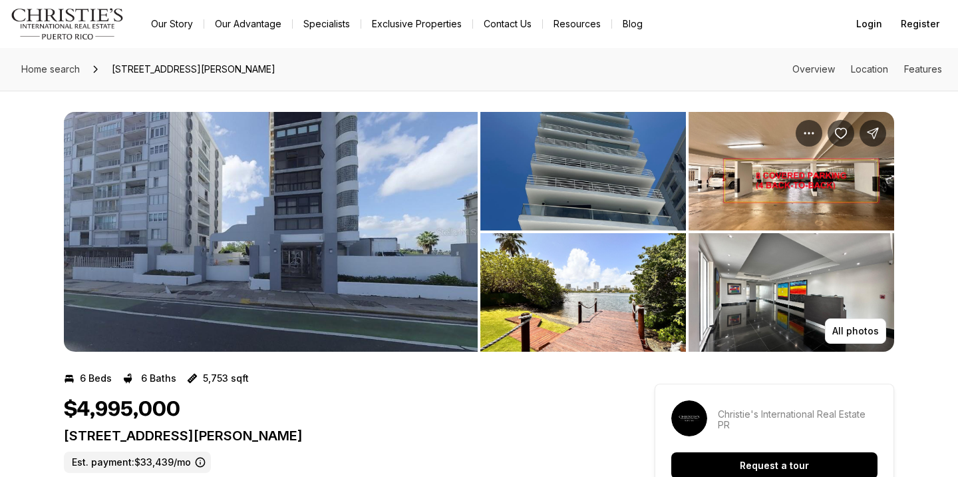
click at [341, 211] on img "View image gallery" at bounding box center [271, 232] width 414 height 240
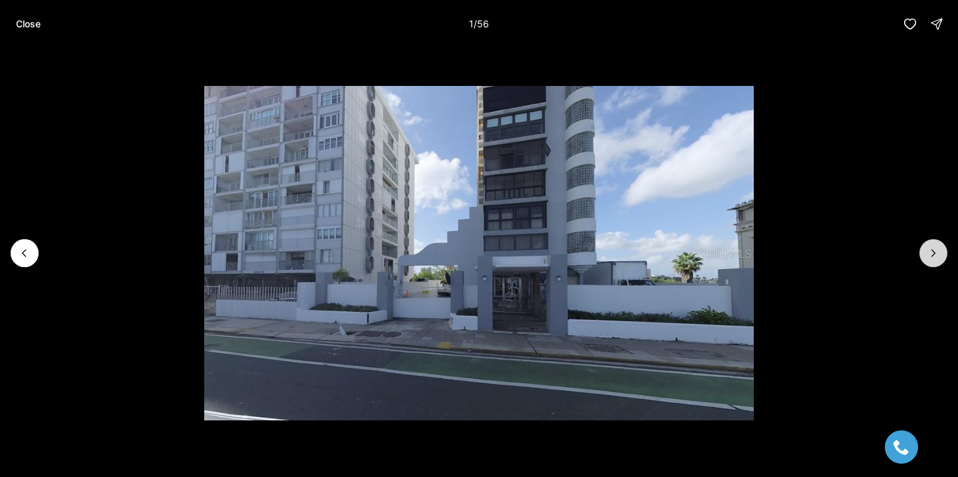
click at [925, 251] on button "Next slide" at bounding box center [934, 253] width 28 height 28
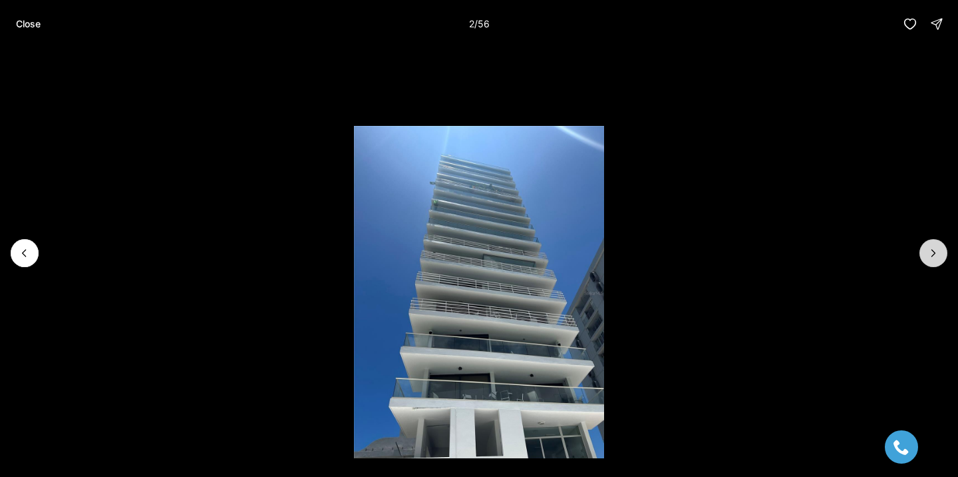
click at [925, 251] on button "Next slide" at bounding box center [934, 253] width 28 height 28
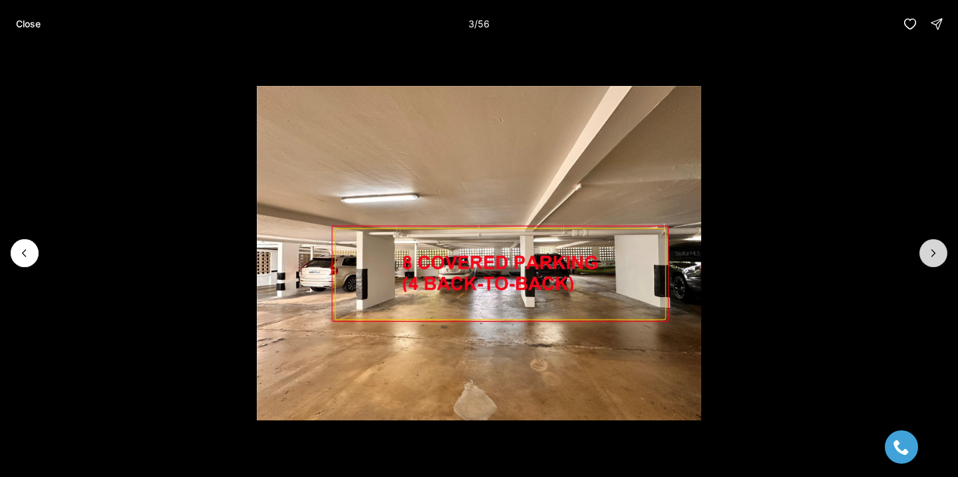
click at [925, 251] on button "Next slide" at bounding box center [934, 253] width 28 height 28
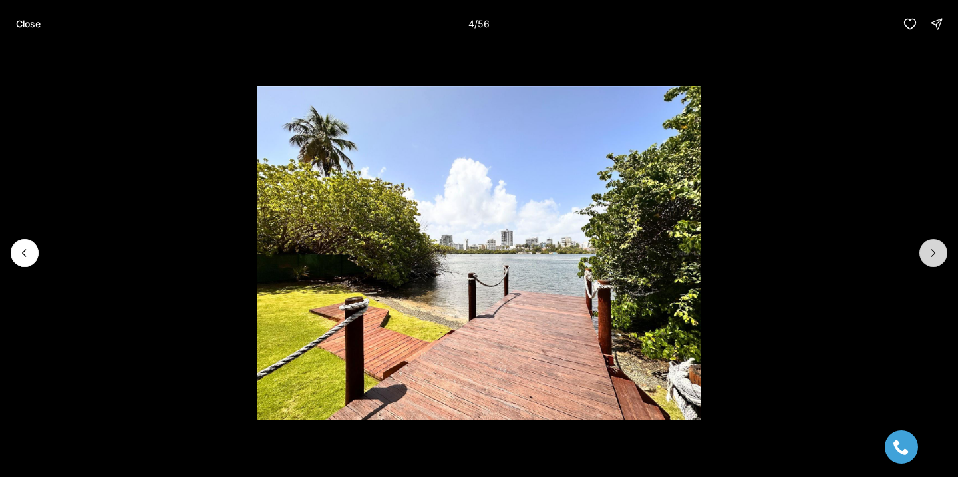
click at [925, 251] on button "Next slide" at bounding box center [934, 253] width 28 height 28
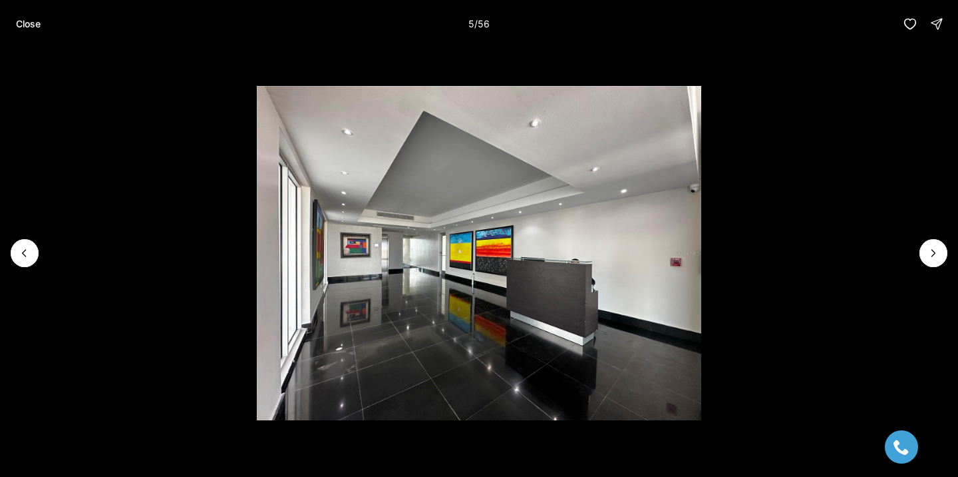
click at [18, 270] on li "5 of 56" at bounding box center [479, 253] width 958 height 410
click at [27, 253] on icon "Previous slide" at bounding box center [24, 252] width 13 height 13
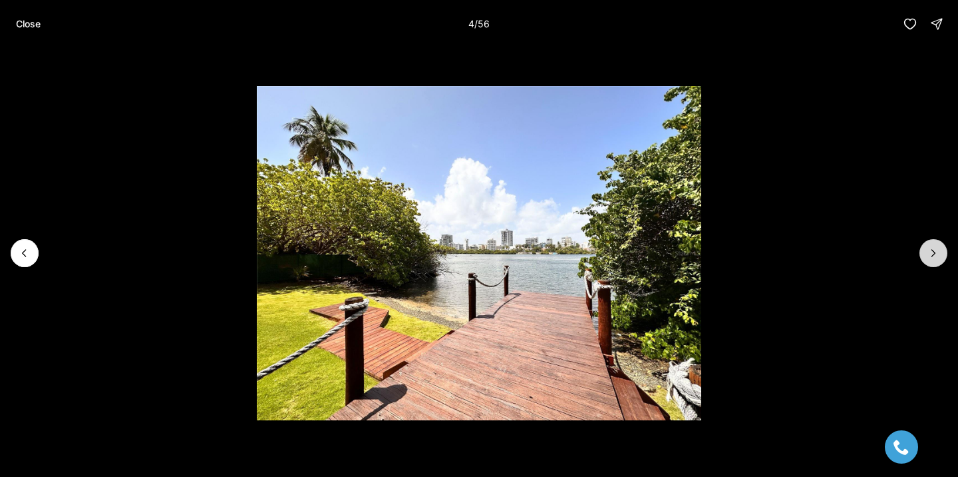
click at [939, 258] on icon "Next slide" at bounding box center [933, 252] width 13 height 13
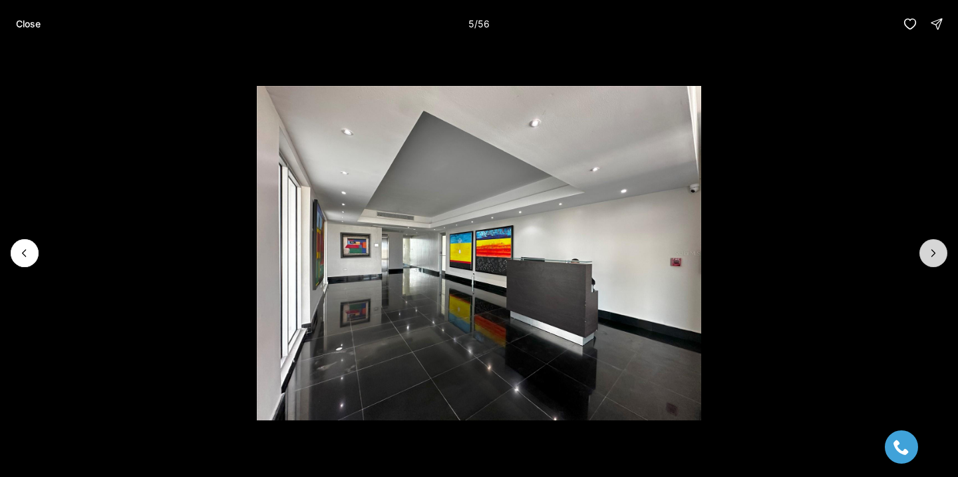
click at [939, 258] on icon "Next slide" at bounding box center [933, 252] width 13 height 13
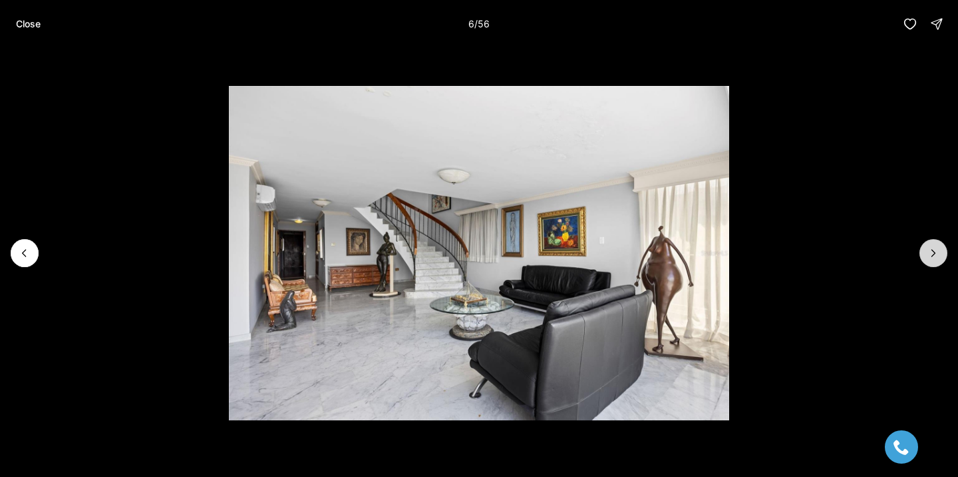
click at [939, 258] on icon "Next slide" at bounding box center [933, 252] width 13 height 13
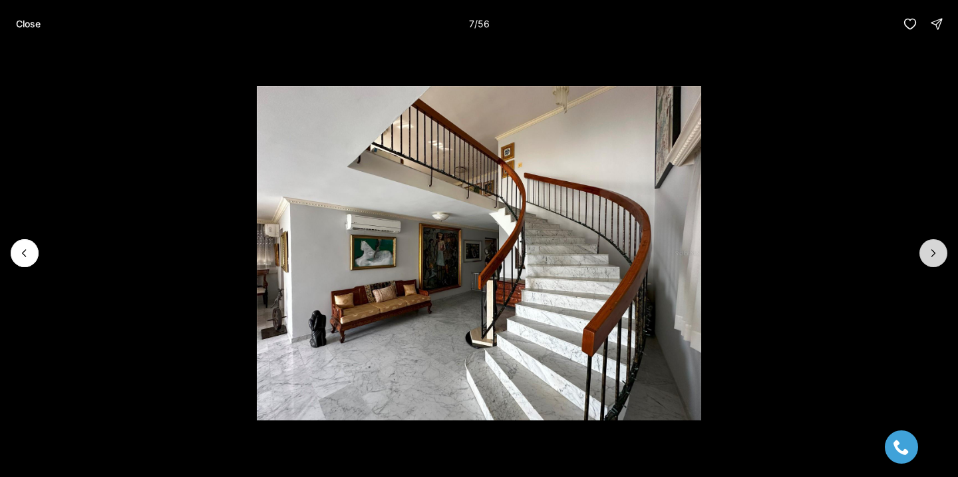
click at [939, 258] on icon "Next slide" at bounding box center [933, 252] width 13 height 13
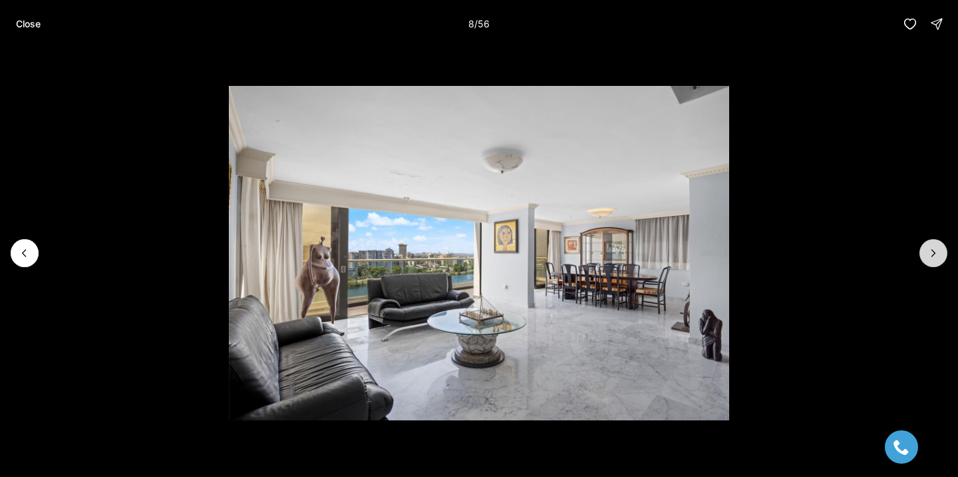
click at [939, 258] on icon "Next slide" at bounding box center [933, 252] width 13 height 13
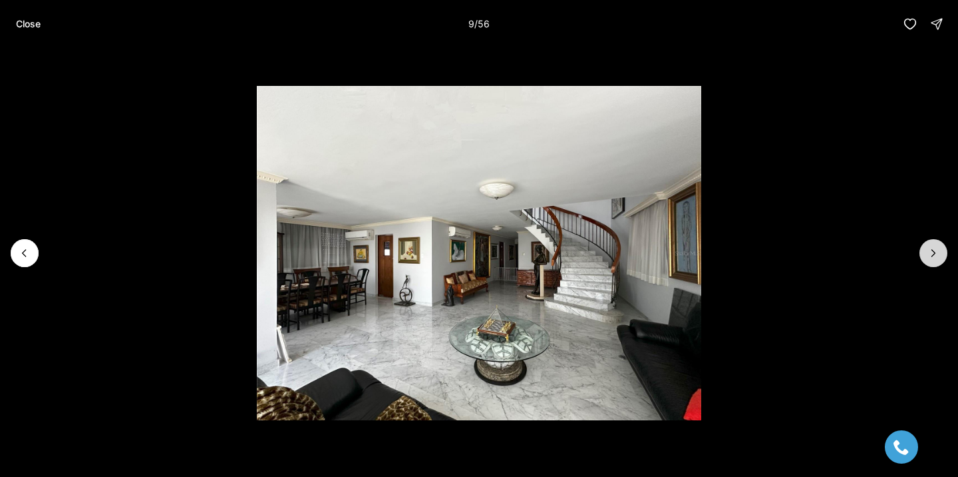
click at [939, 257] on icon "Next slide" at bounding box center [933, 252] width 13 height 13
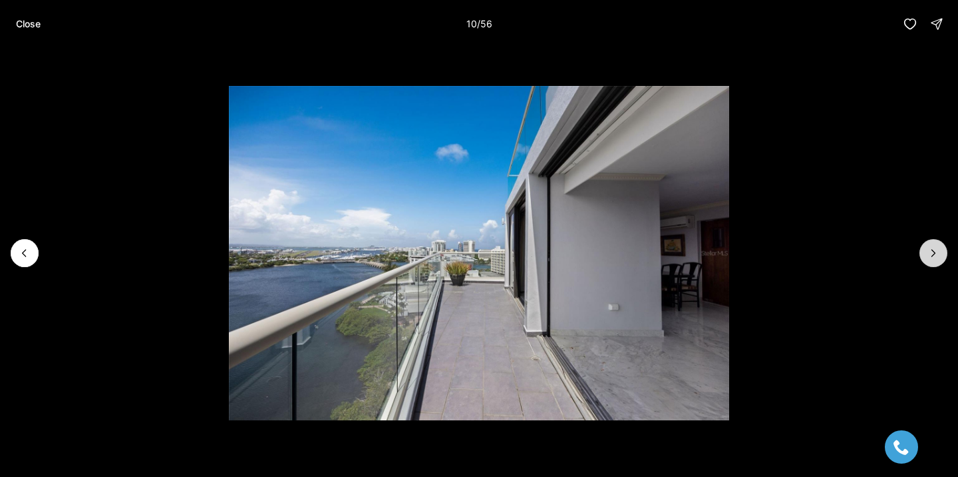
click at [939, 257] on icon "Next slide" at bounding box center [933, 252] width 13 height 13
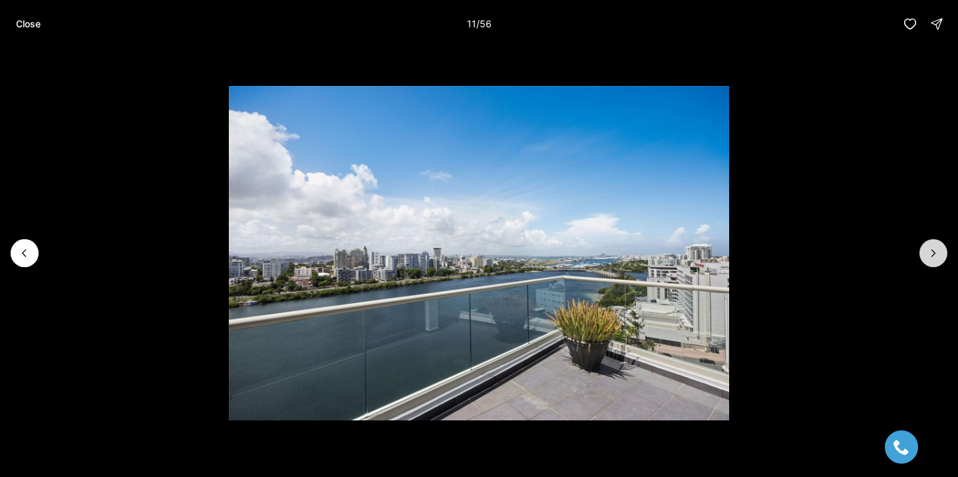
click at [939, 257] on icon "Next slide" at bounding box center [933, 252] width 13 height 13
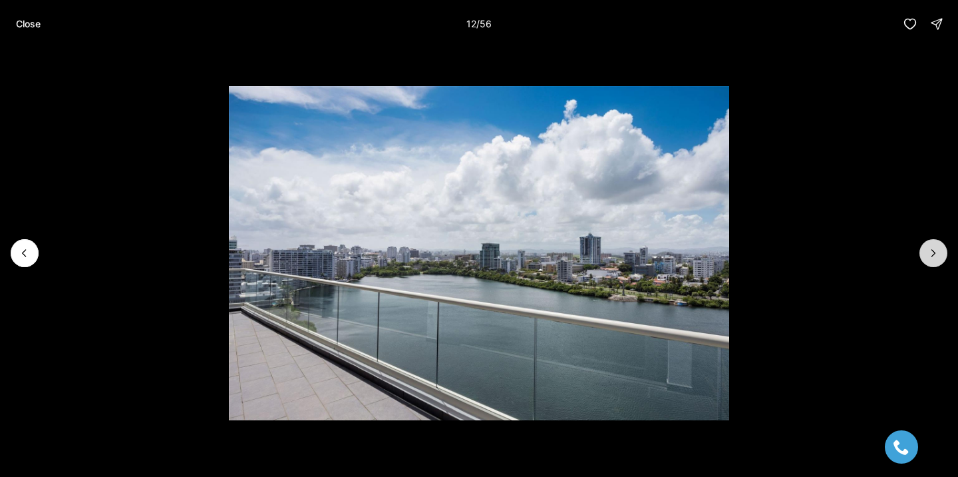
click at [939, 257] on icon "Next slide" at bounding box center [933, 252] width 13 height 13
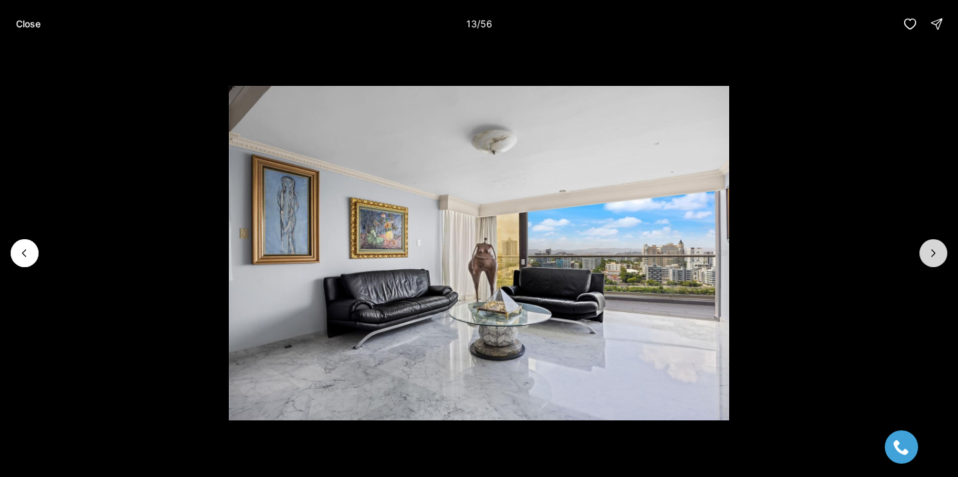
click at [942, 255] on button "Next slide" at bounding box center [934, 253] width 28 height 28
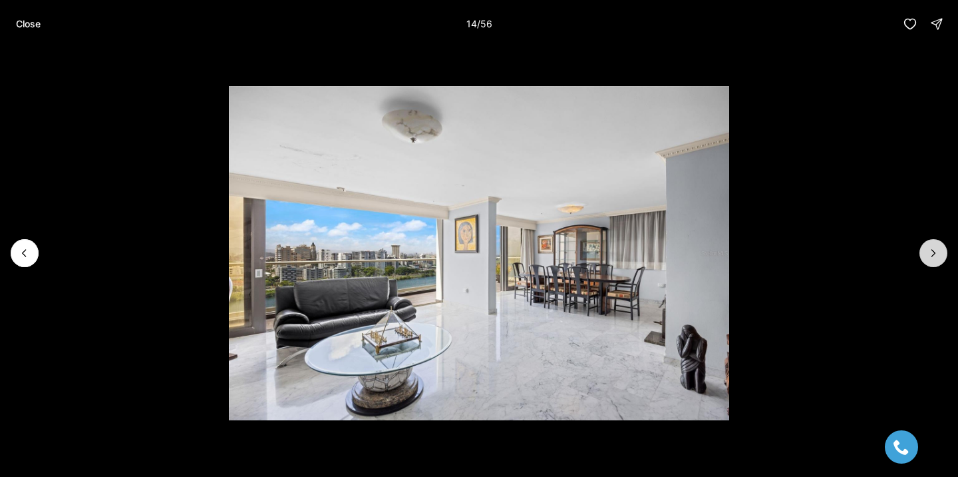
click at [942, 255] on button "Next slide" at bounding box center [934, 253] width 28 height 28
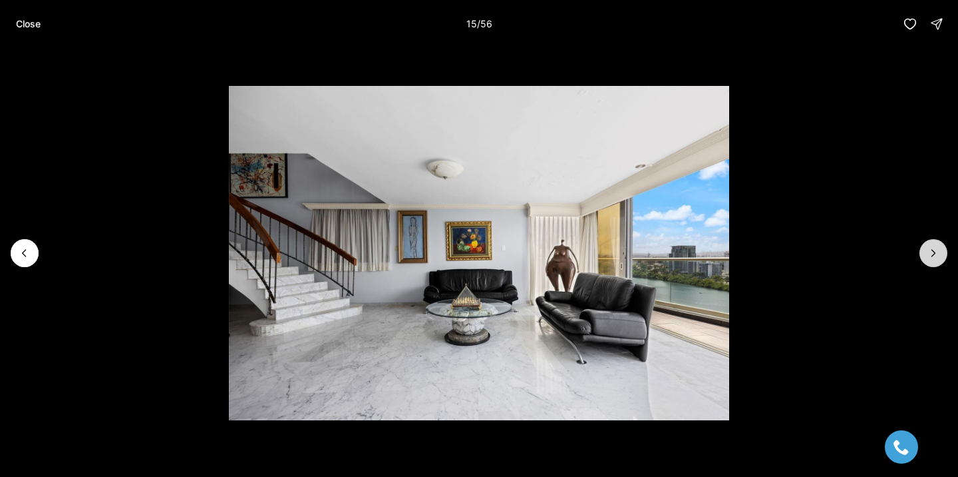
click at [942, 255] on button "Next slide" at bounding box center [934, 253] width 28 height 28
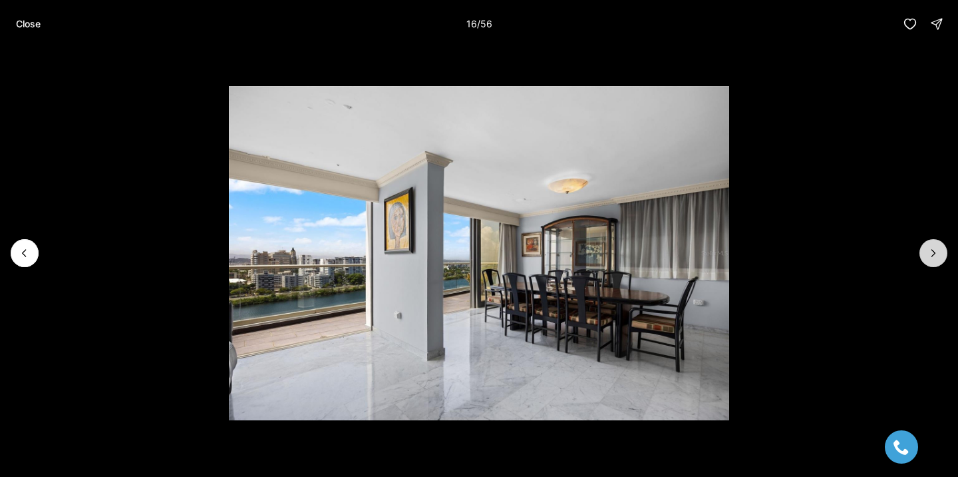
click at [942, 255] on button "Next slide" at bounding box center [934, 253] width 28 height 28
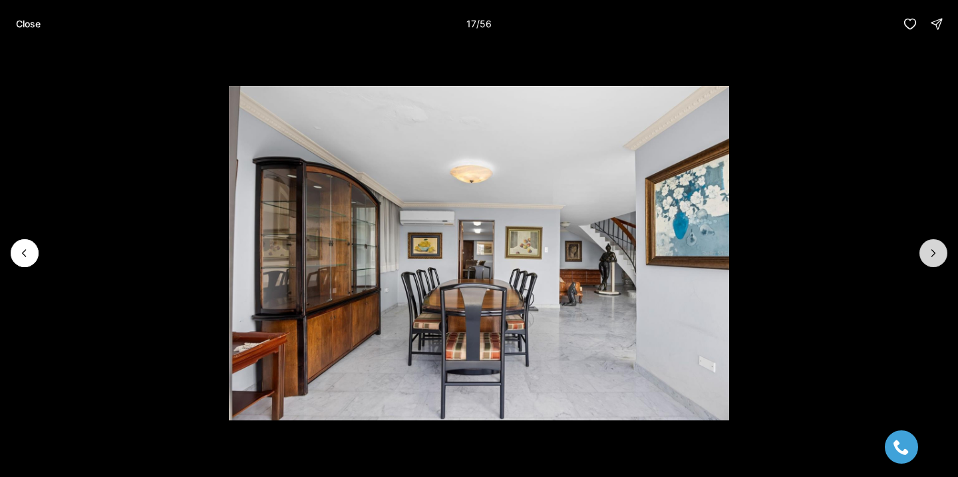
click at [942, 255] on button "Next slide" at bounding box center [934, 253] width 28 height 28
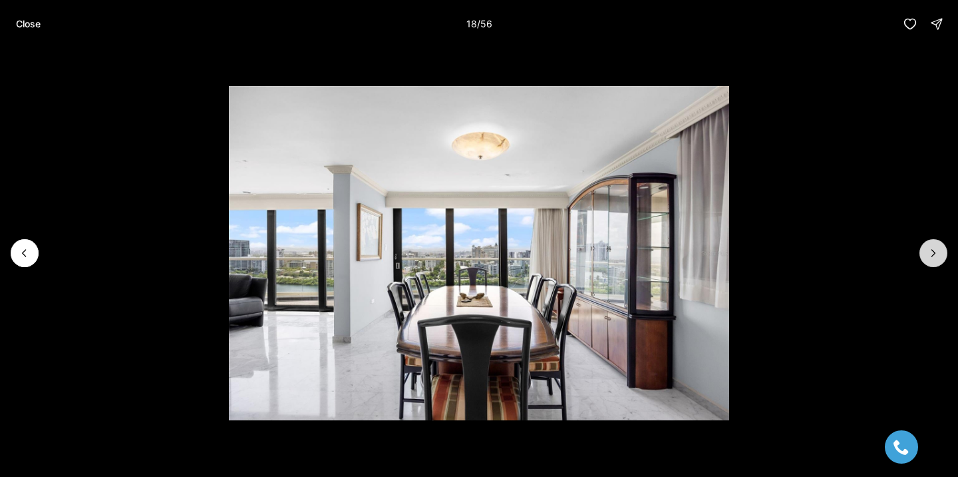
click at [942, 255] on button "Next slide" at bounding box center [934, 253] width 28 height 28
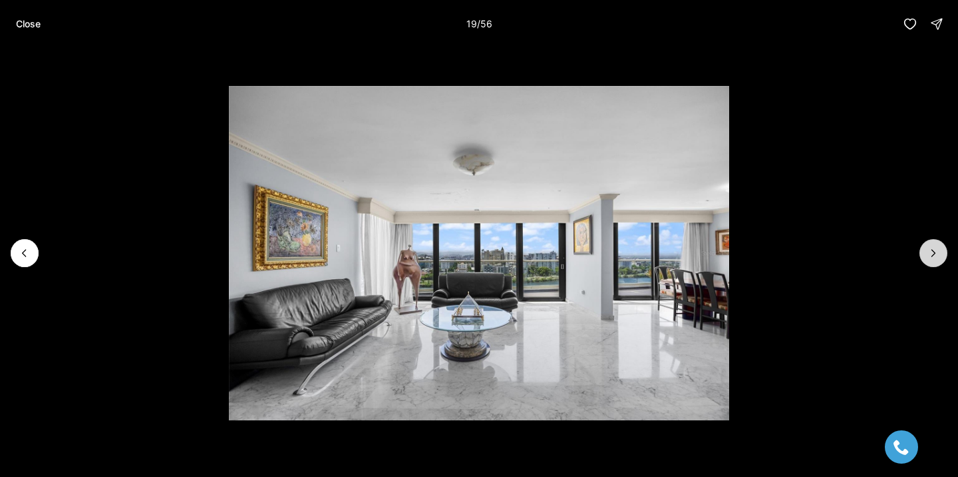
click at [942, 255] on button "Next slide" at bounding box center [934, 253] width 28 height 28
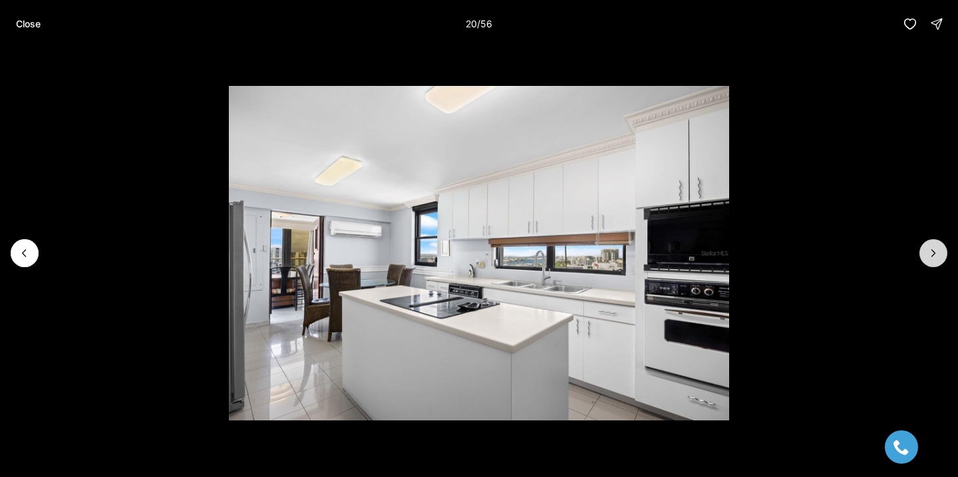
click at [942, 255] on button "Next slide" at bounding box center [934, 253] width 28 height 28
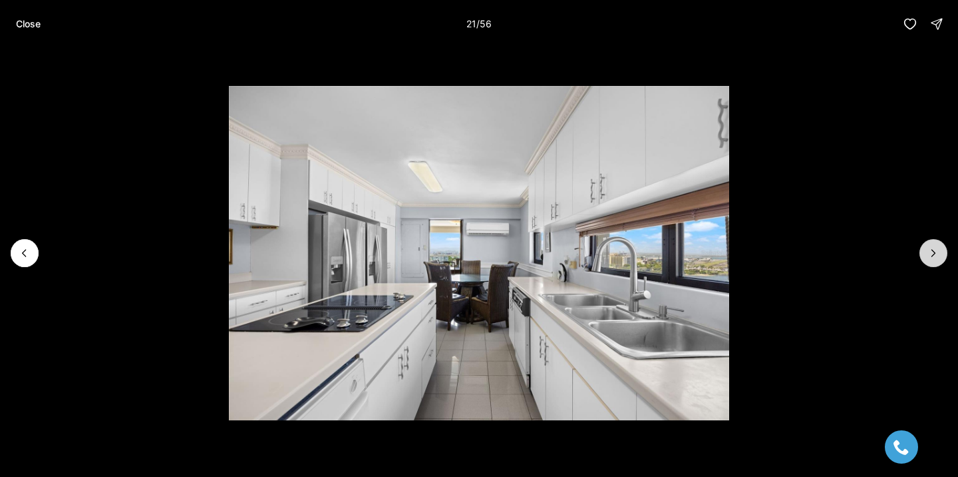
click at [942, 255] on button "Next slide" at bounding box center [934, 253] width 28 height 28
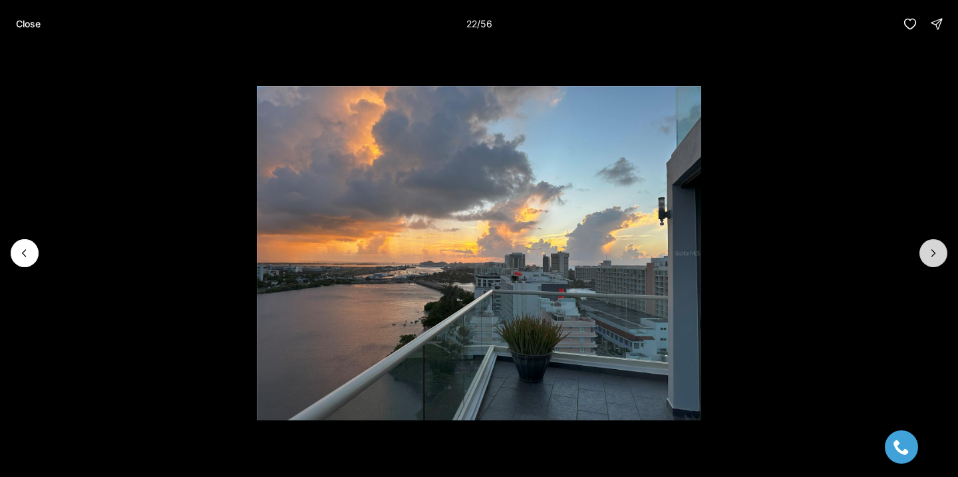
click at [941, 255] on button "Next slide" at bounding box center [934, 253] width 28 height 28
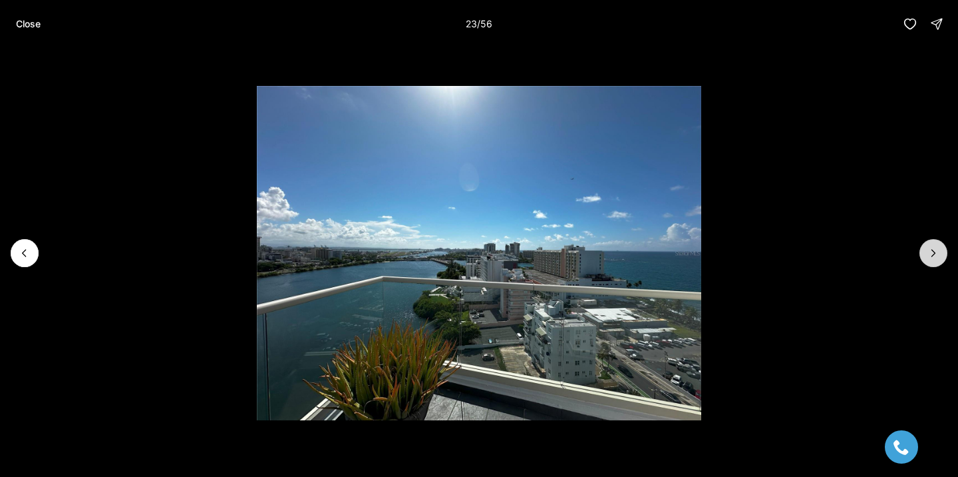
click at [941, 255] on button "Next slide" at bounding box center [934, 253] width 28 height 28
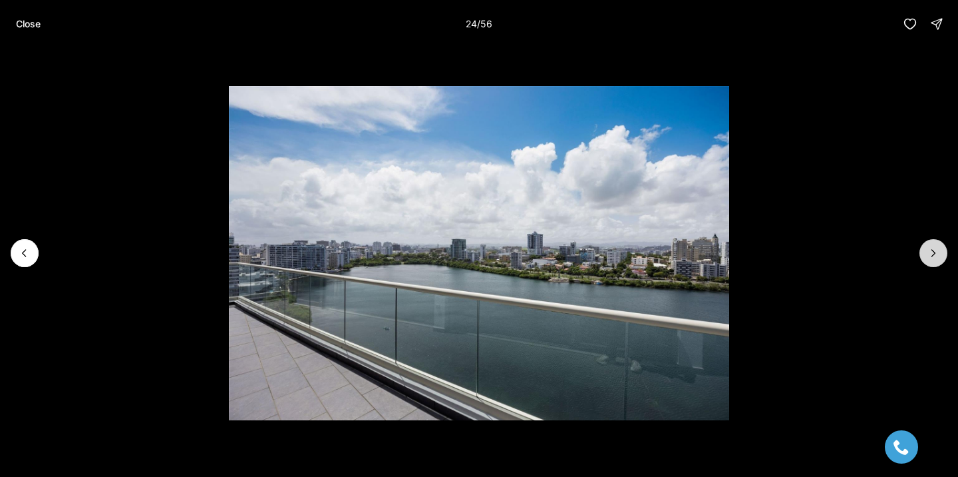
click at [941, 255] on button "Next slide" at bounding box center [934, 253] width 28 height 28
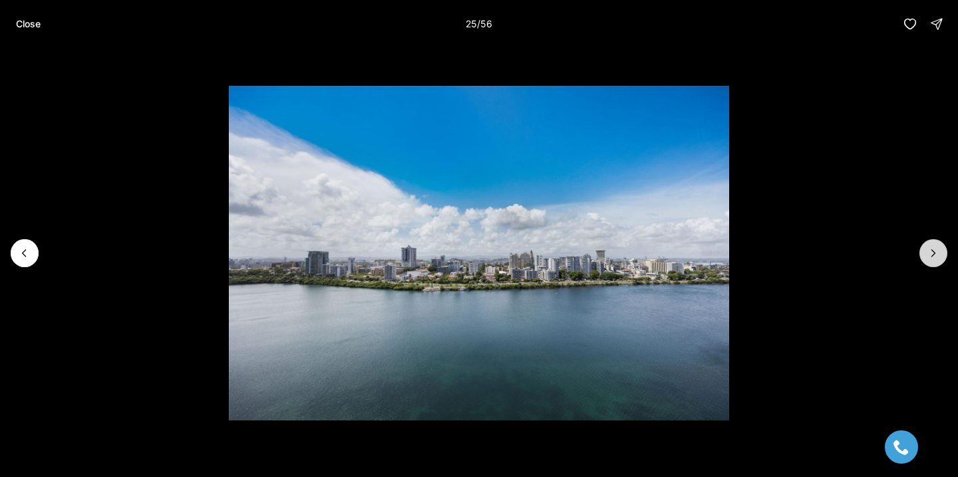
click at [941, 255] on button "Next slide" at bounding box center [934, 253] width 28 height 28
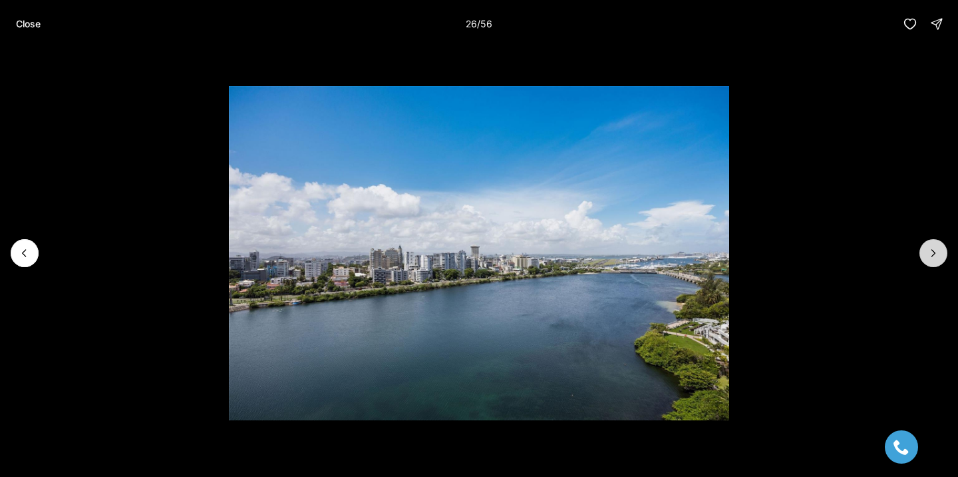
click at [941, 255] on button "Next slide" at bounding box center [934, 253] width 28 height 28
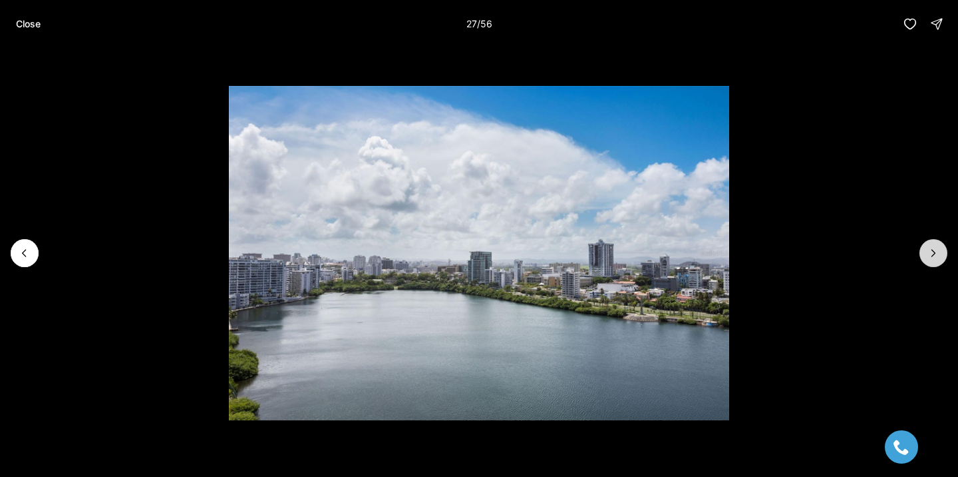
click at [941, 255] on button "Next slide" at bounding box center [934, 253] width 28 height 28
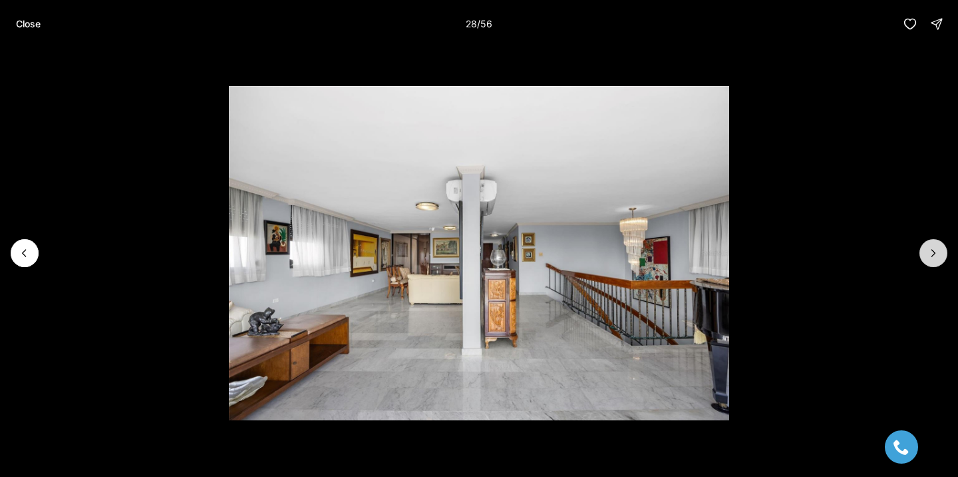
click at [941, 254] on button "Next slide" at bounding box center [934, 253] width 28 height 28
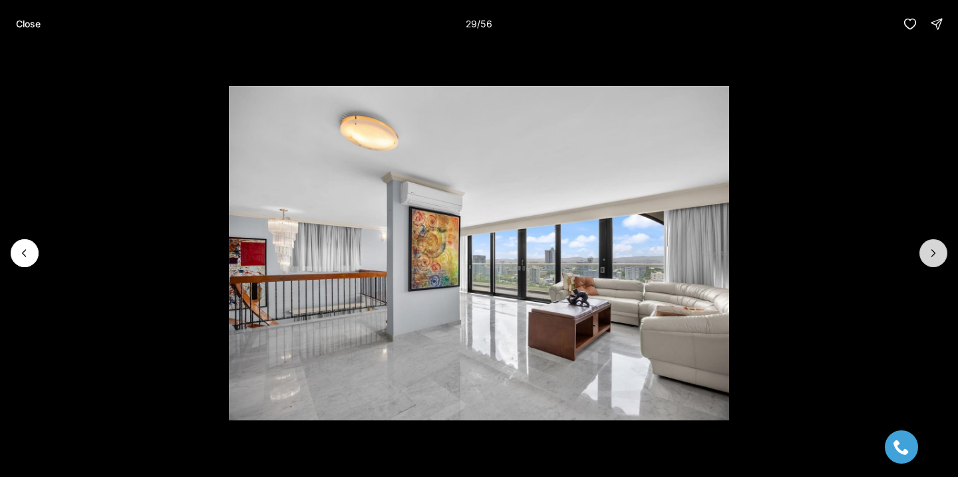
click at [941, 254] on button "Next slide" at bounding box center [934, 253] width 28 height 28
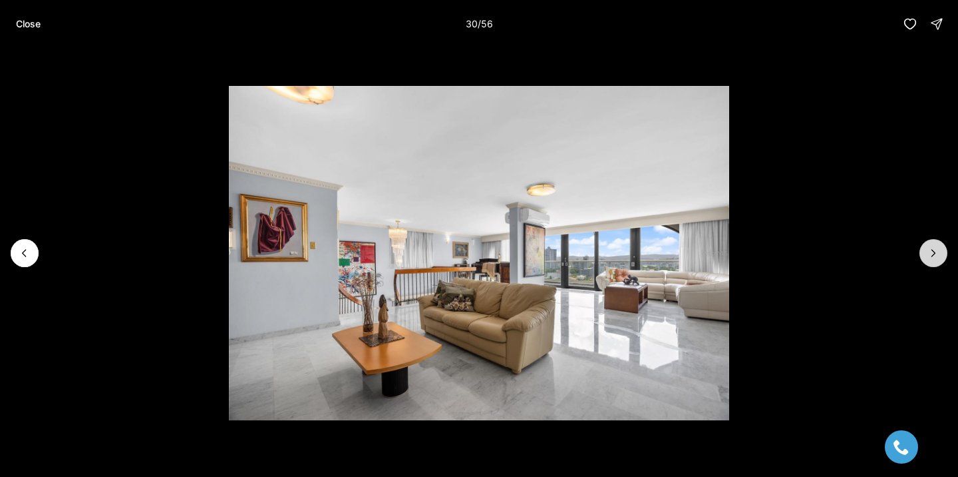
click at [940, 254] on button "Next slide" at bounding box center [934, 253] width 28 height 28
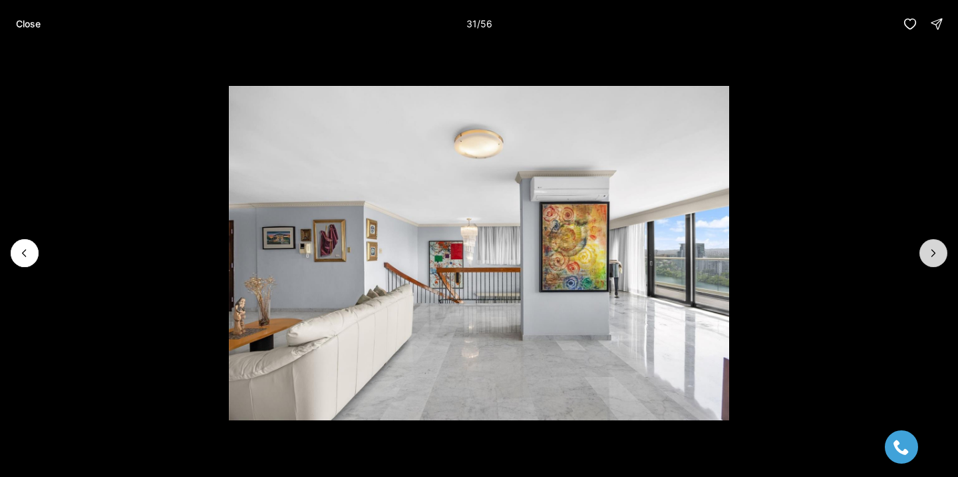
click at [940, 254] on button "Next slide" at bounding box center [934, 253] width 28 height 28
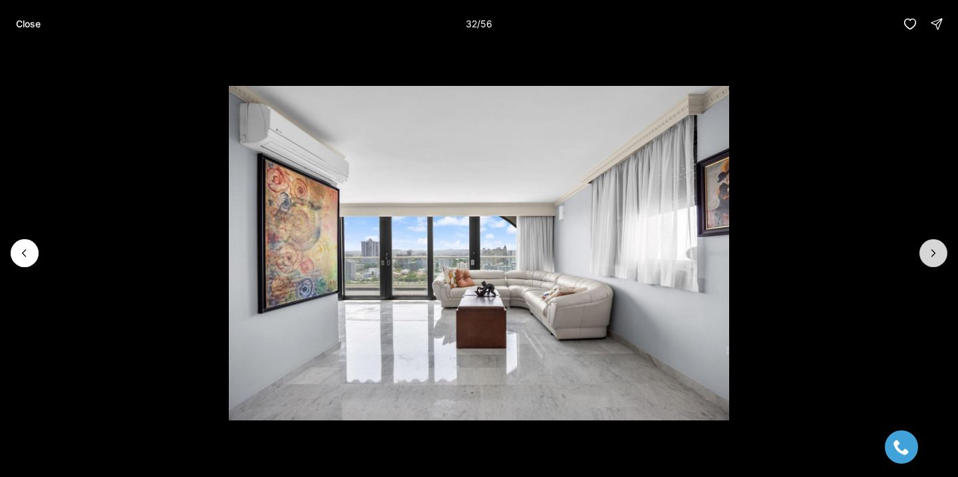
click at [940, 254] on button "Next slide" at bounding box center [934, 253] width 28 height 28
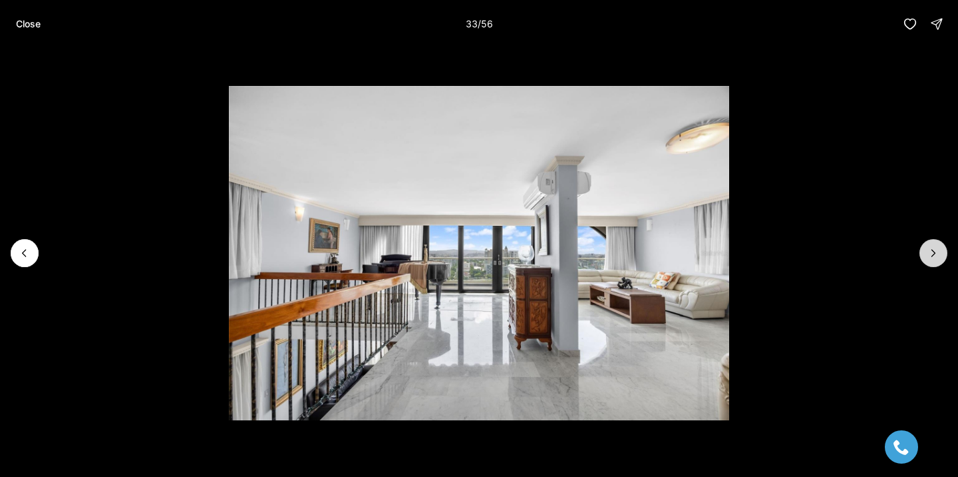
click at [940, 253] on button "Next slide" at bounding box center [934, 253] width 28 height 28
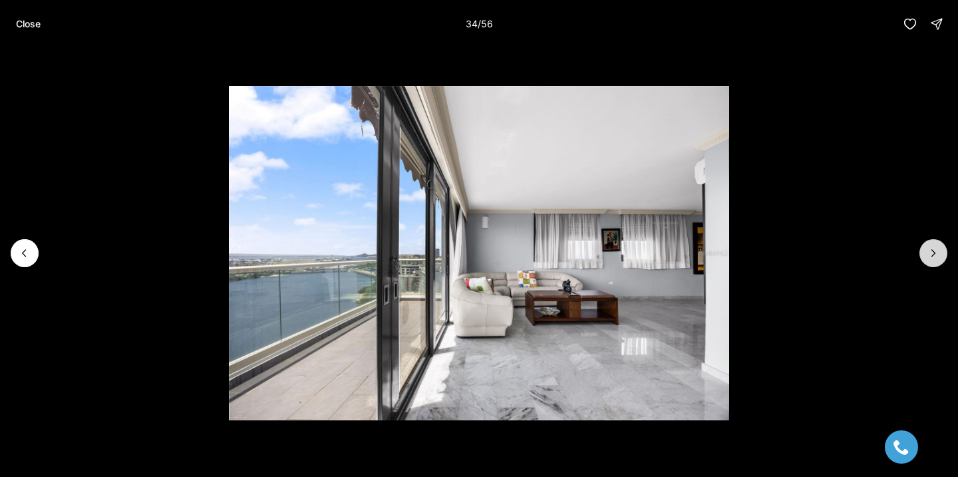
click at [940, 253] on button "Next slide" at bounding box center [934, 253] width 28 height 28
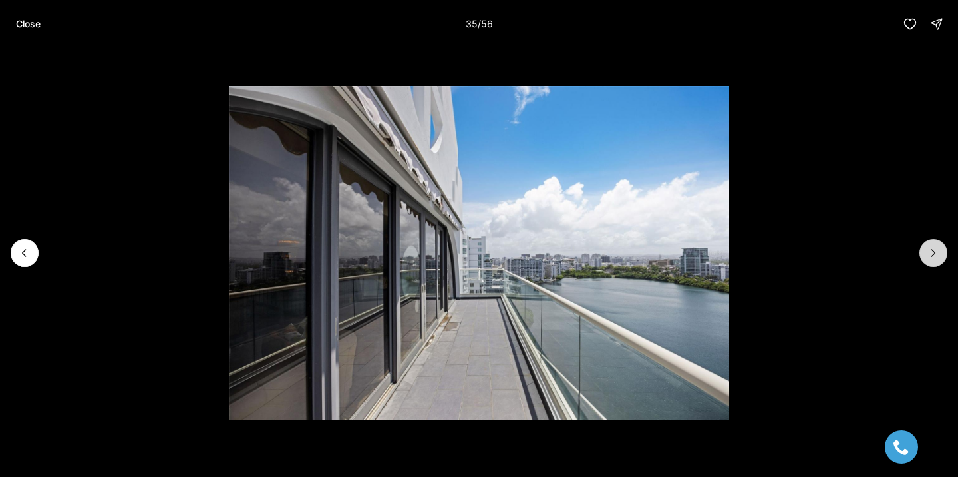
click at [940, 253] on button "Next slide" at bounding box center [934, 253] width 28 height 28
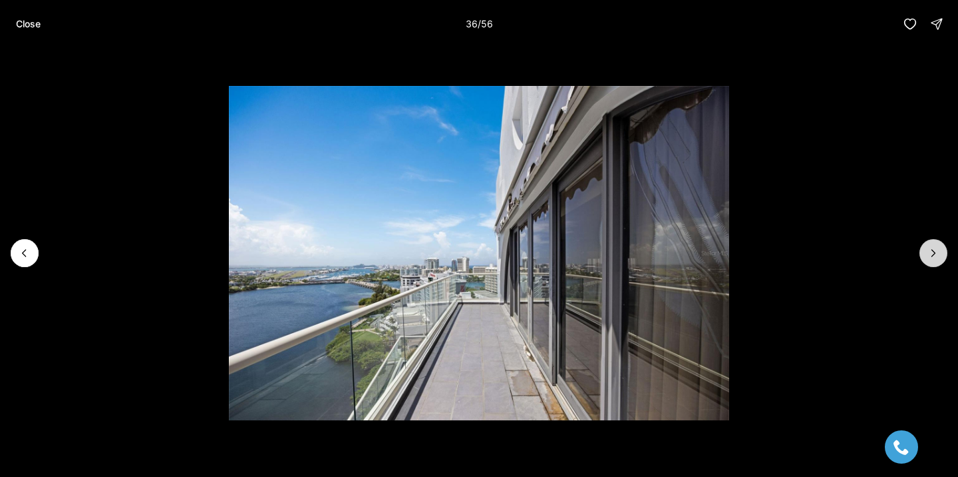
click at [940, 254] on icon "Next slide" at bounding box center [933, 252] width 13 height 13
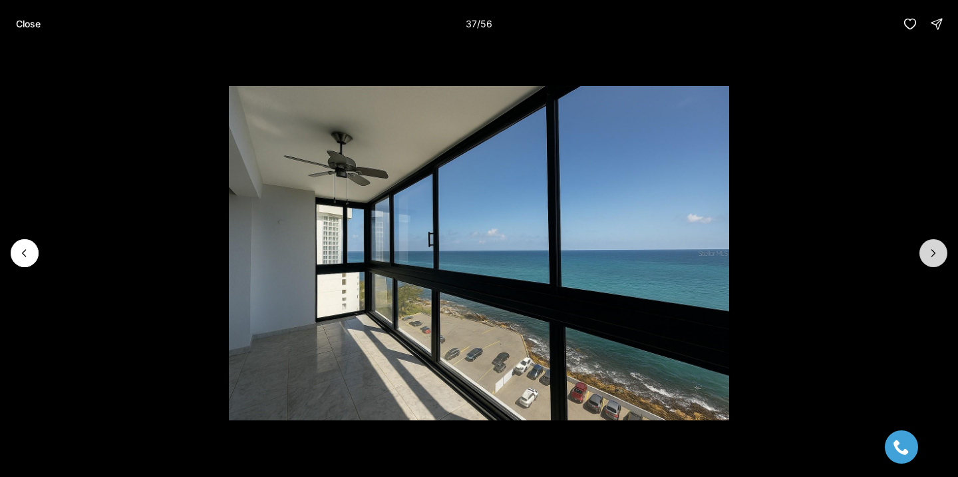
click at [940, 254] on icon "Next slide" at bounding box center [933, 252] width 13 height 13
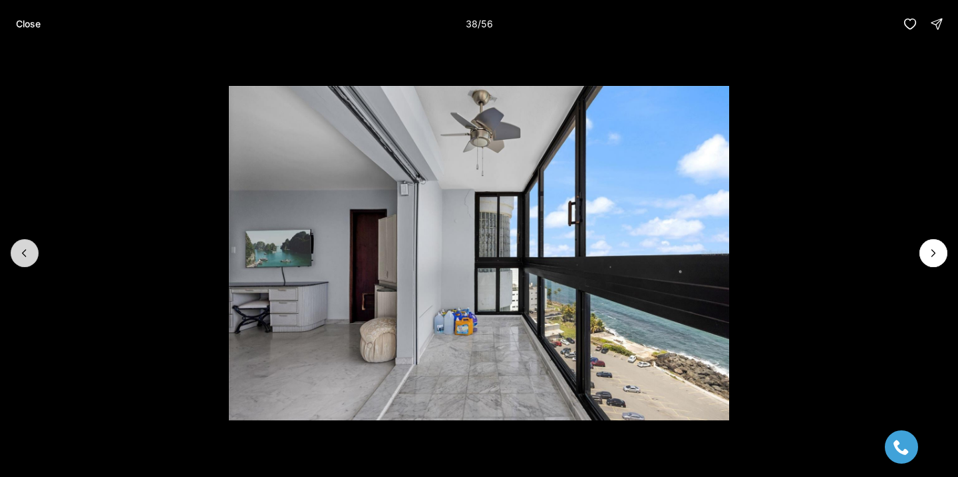
click at [21, 258] on icon "Previous slide" at bounding box center [24, 252] width 13 height 13
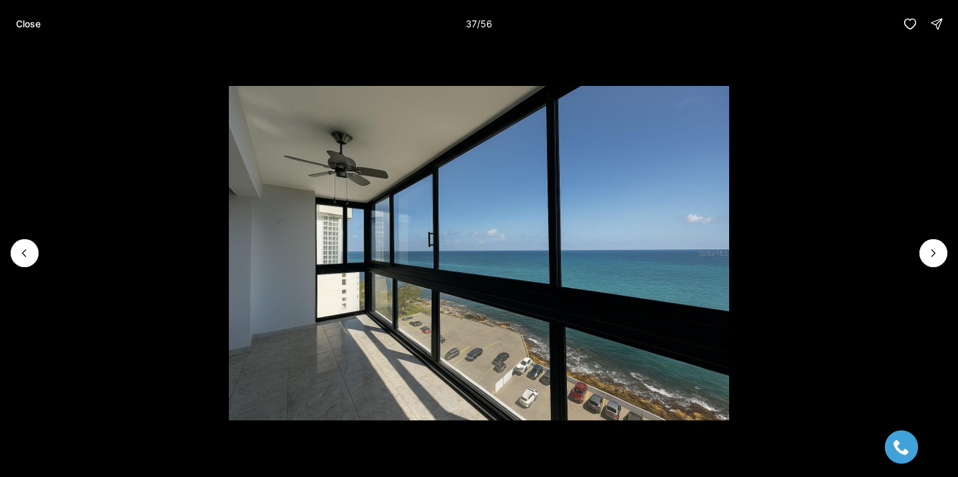
click at [909, 241] on li "37 of 56" at bounding box center [479, 253] width 958 height 410
click at [924, 243] on button "Next slide" at bounding box center [934, 253] width 28 height 28
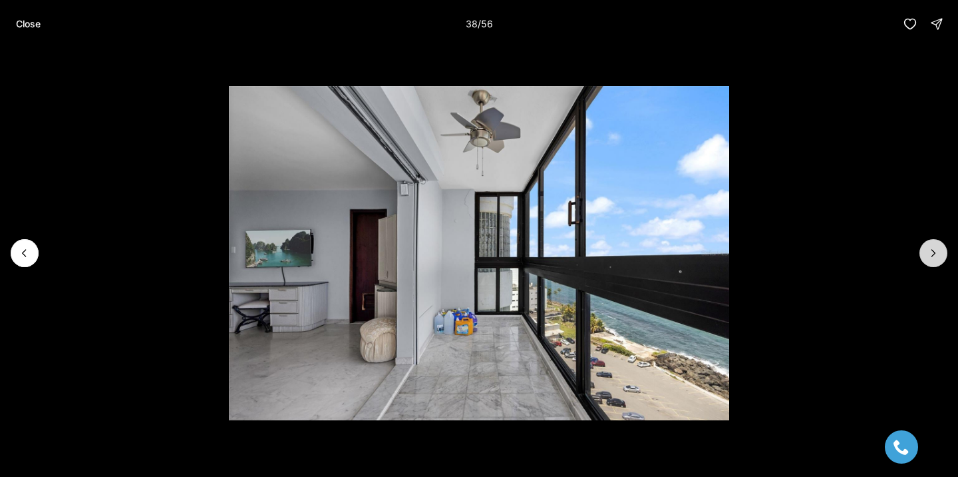
click at [924, 244] on button "Next slide" at bounding box center [934, 253] width 28 height 28
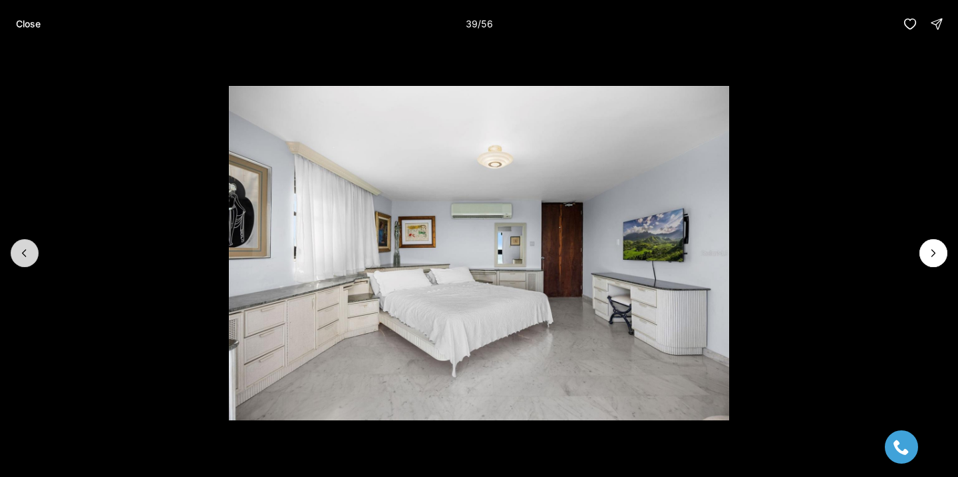
click at [13, 254] on button "Previous slide" at bounding box center [25, 253] width 28 height 28
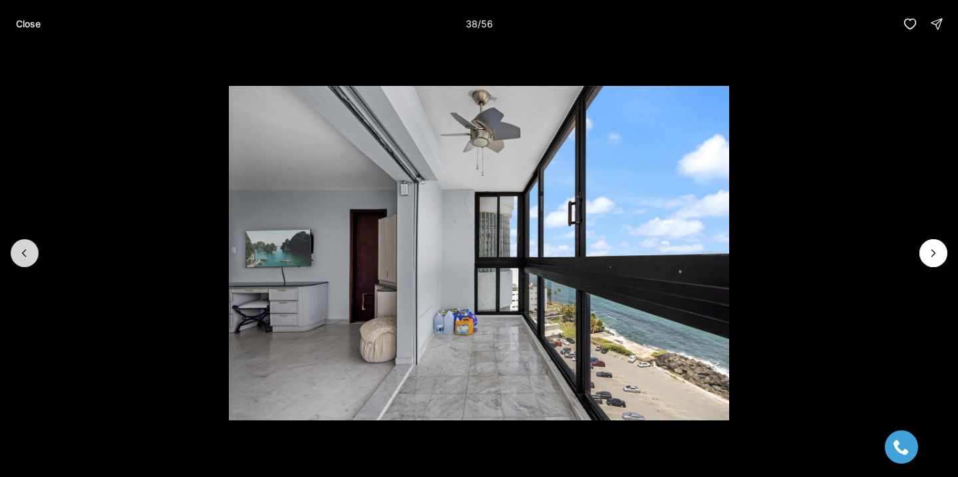
click at [13, 254] on button "Previous slide" at bounding box center [25, 253] width 28 height 28
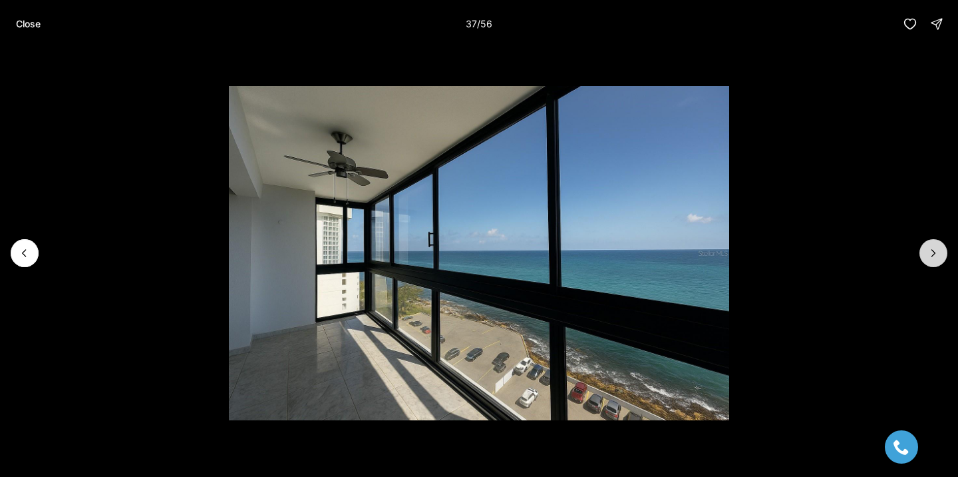
click at [946, 254] on button "Next slide" at bounding box center [934, 253] width 28 height 28
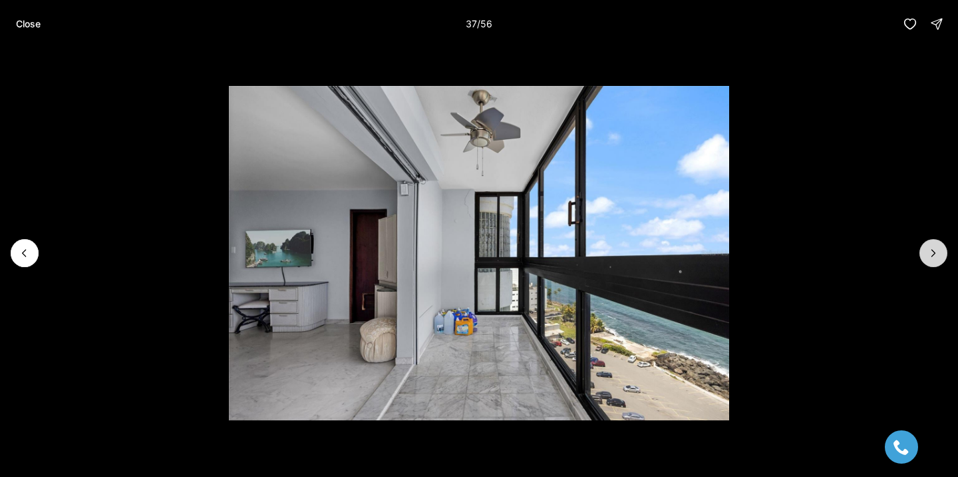
click at [944, 254] on button "Next slide" at bounding box center [934, 253] width 28 height 28
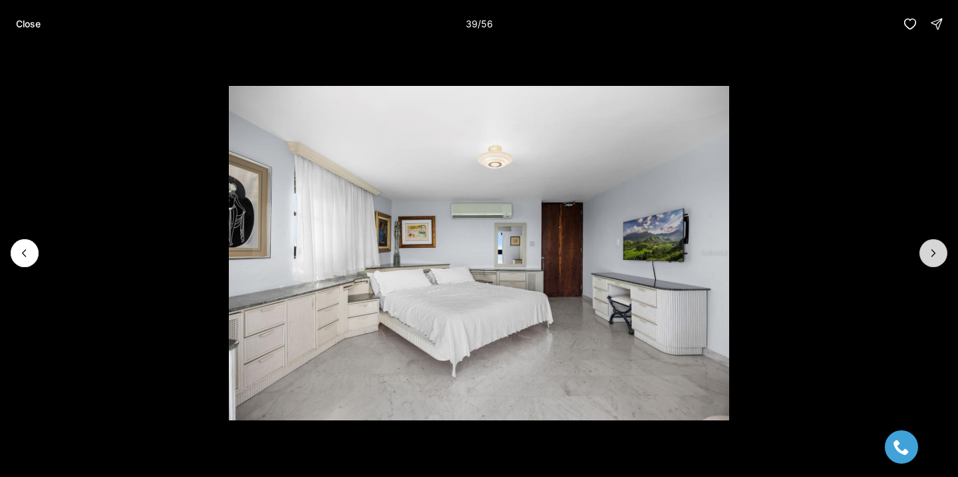
click at [944, 254] on button "Next slide" at bounding box center [934, 253] width 28 height 28
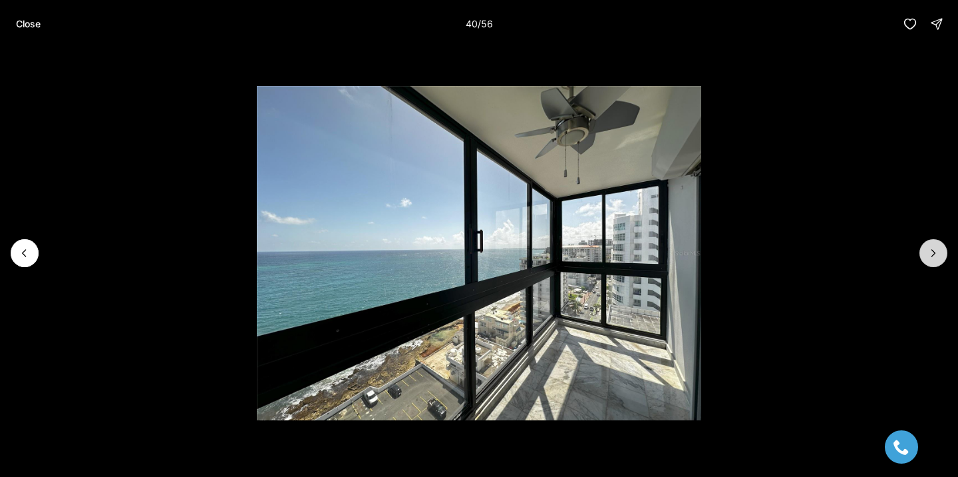
click at [942, 254] on button "Next slide" at bounding box center [934, 253] width 28 height 28
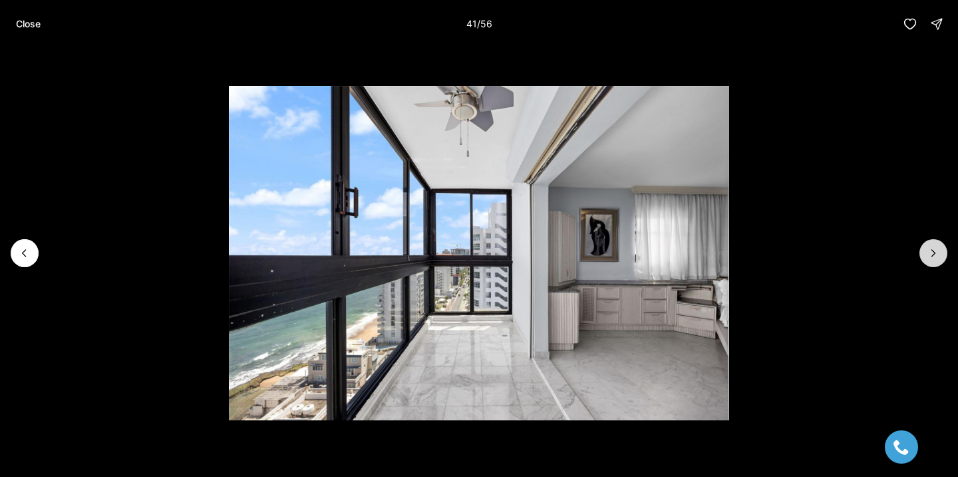
click at [942, 255] on button "Next slide" at bounding box center [934, 253] width 28 height 28
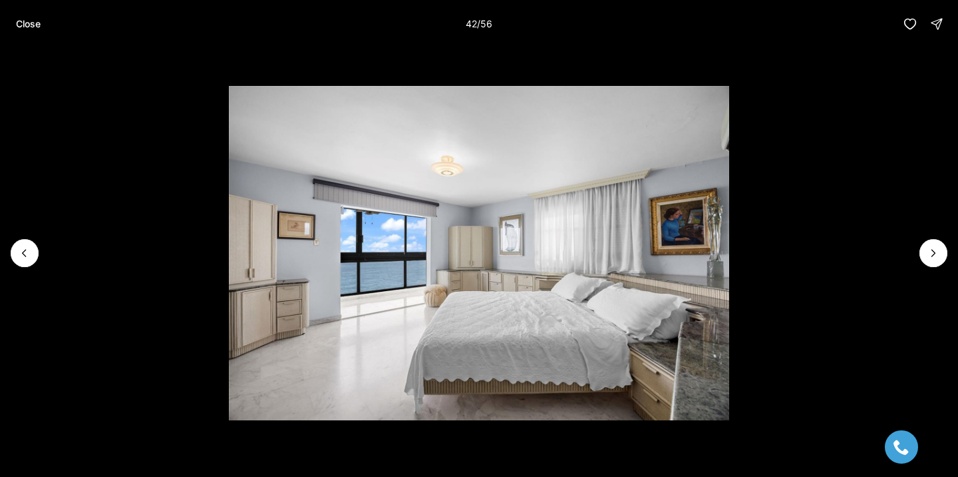
click at [34, 264] on li "42 of 56" at bounding box center [479, 253] width 958 height 410
click at [29, 252] on icon "Previous slide" at bounding box center [24, 252] width 13 height 13
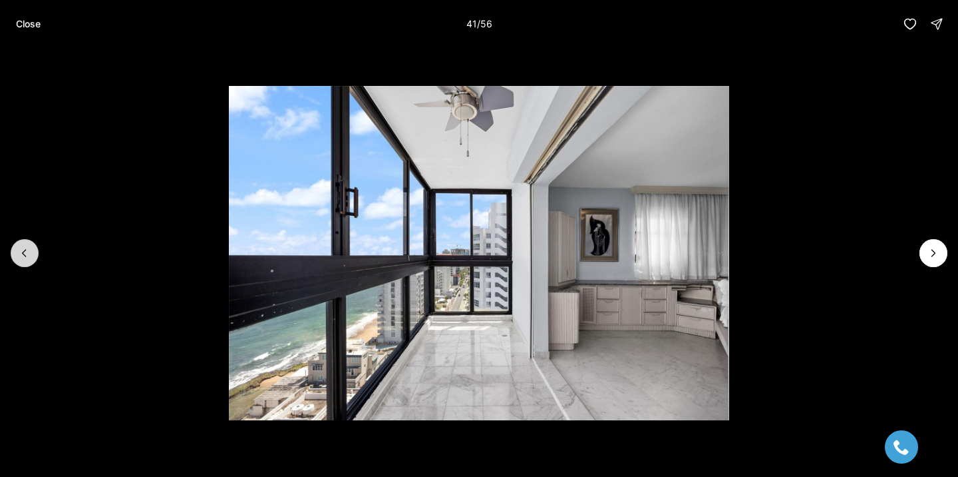
click at [27, 252] on icon "Previous slide" at bounding box center [24, 252] width 13 height 13
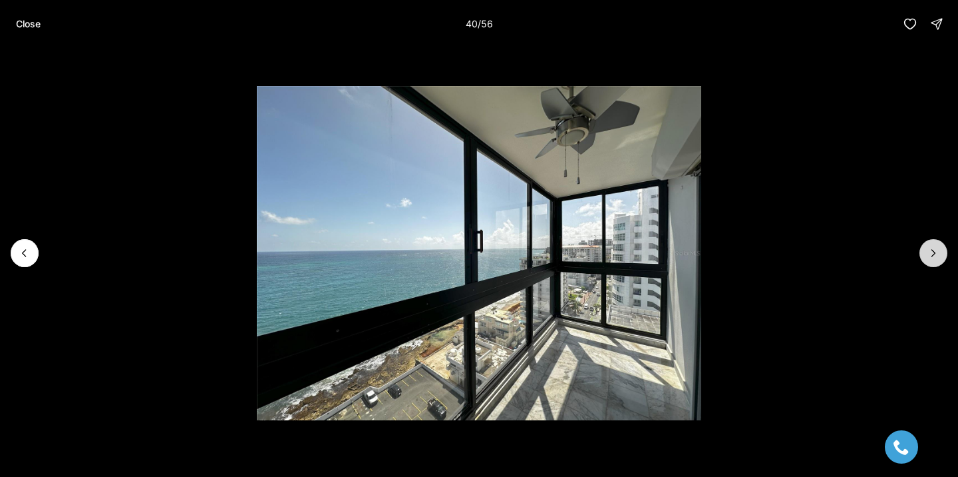
click at [923, 250] on button "Next slide" at bounding box center [934, 253] width 28 height 28
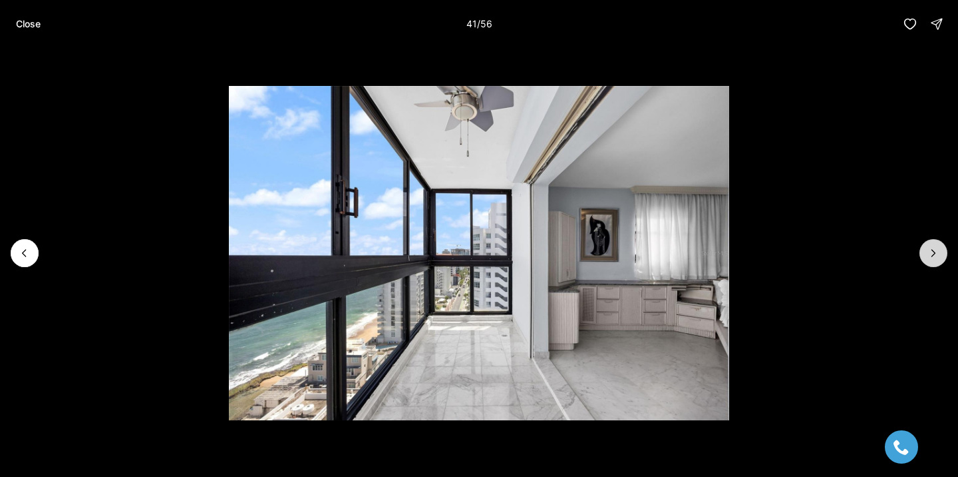
click at [923, 250] on button "Next slide" at bounding box center [934, 253] width 28 height 28
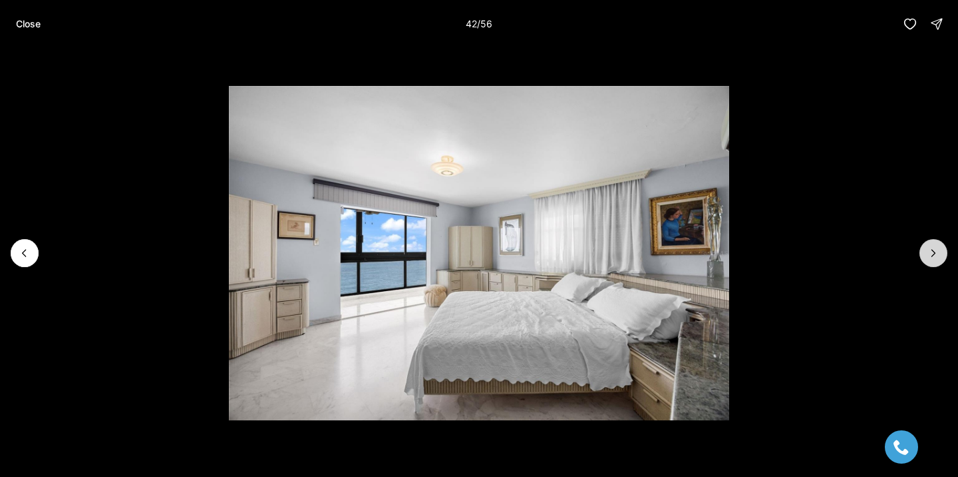
click at [923, 250] on button "Next slide" at bounding box center [934, 253] width 28 height 28
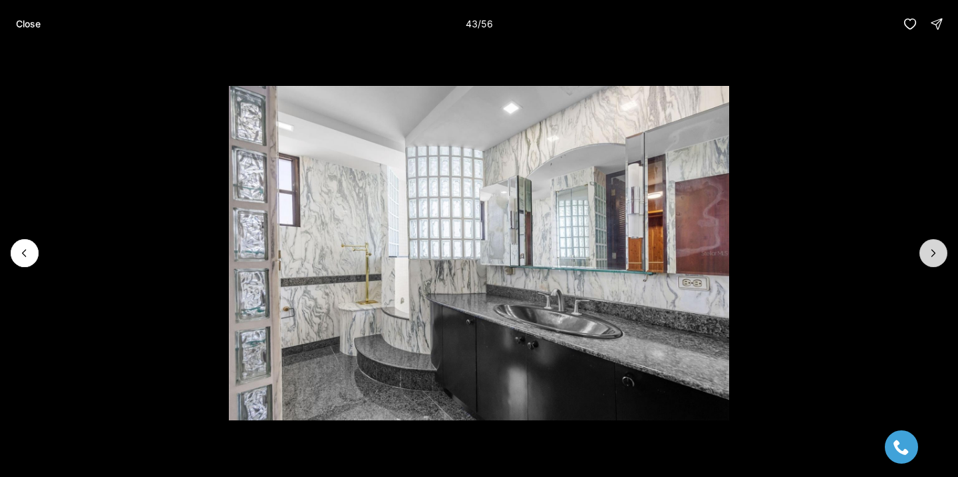
click at [923, 250] on button "Next slide" at bounding box center [934, 253] width 28 height 28
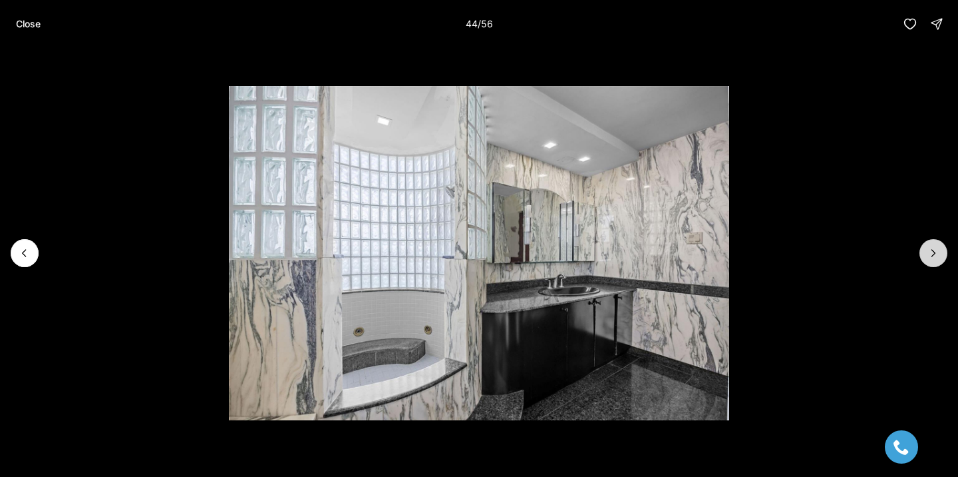
click at [923, 250] on button "Next slide" at bounding box center [934, 253] width 28 height 28
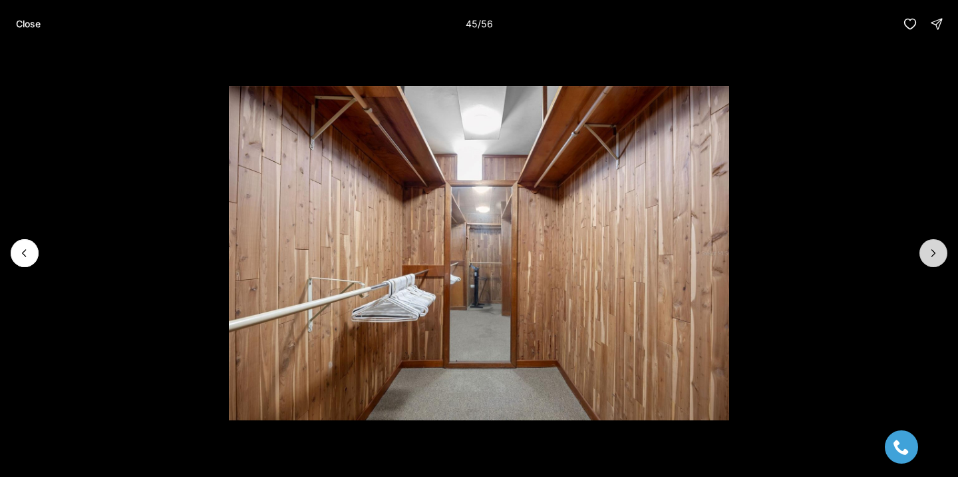
click at [923, 250] on button "Next slide" at bounding box center [934, 253] width 28 height 28
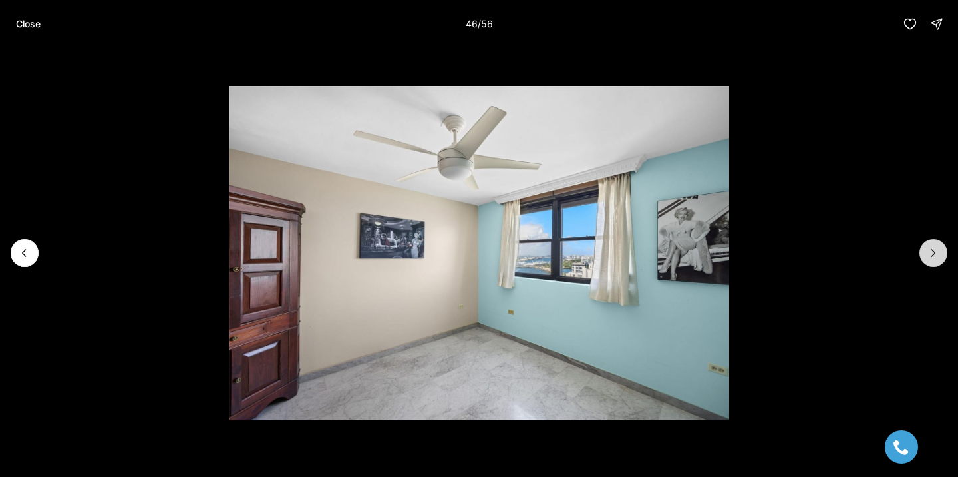
click at [923, 250] on button "Next slide" at bounding box center [934, 253] width 28 height 28
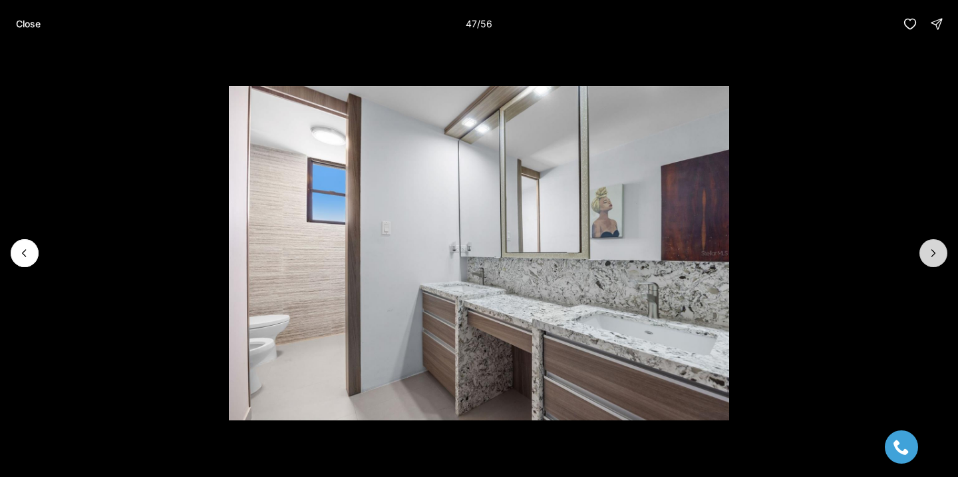
click at [923, 250] on button "Next slide" at bounding box center [934, 253] width 28 height 28
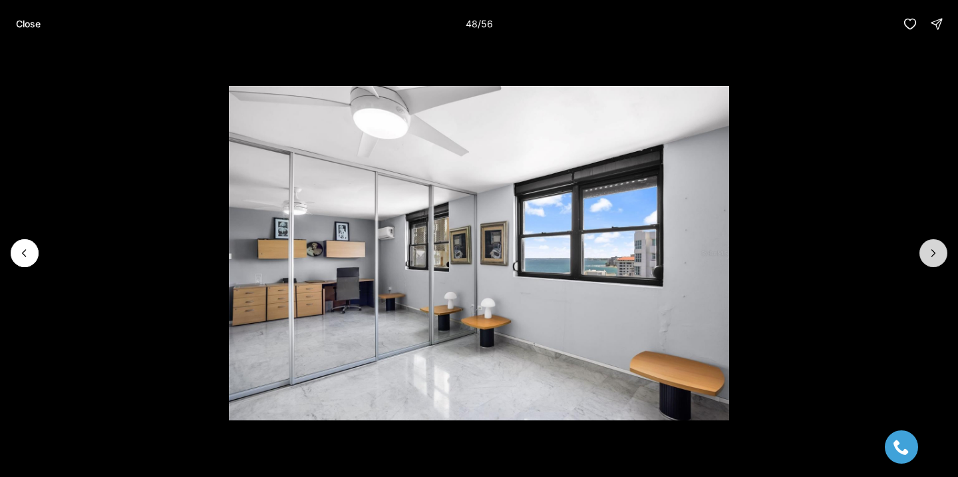
click at [923, 250] on button "Next slide" at bounding box center [934, 253] width 28 height 28
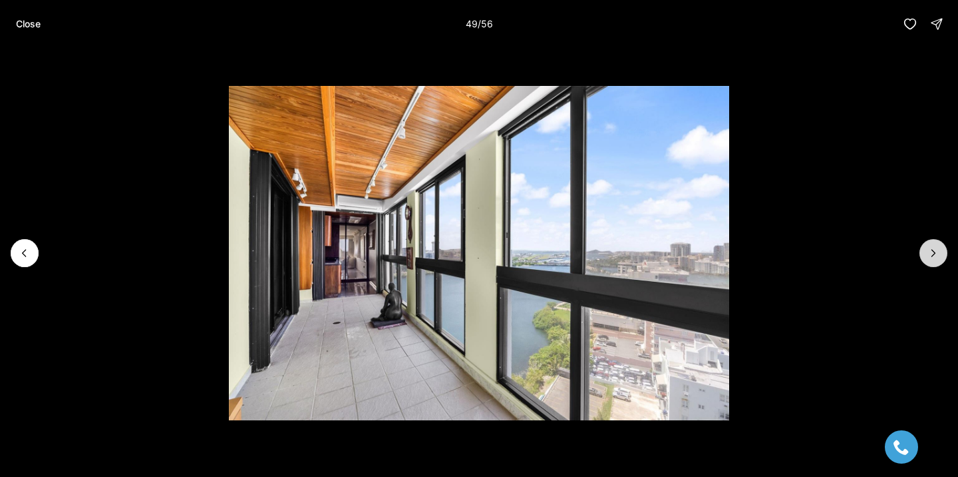
click at [923, 250] on button "Next slide" at bounding box center [934, 253] width 28 height 28
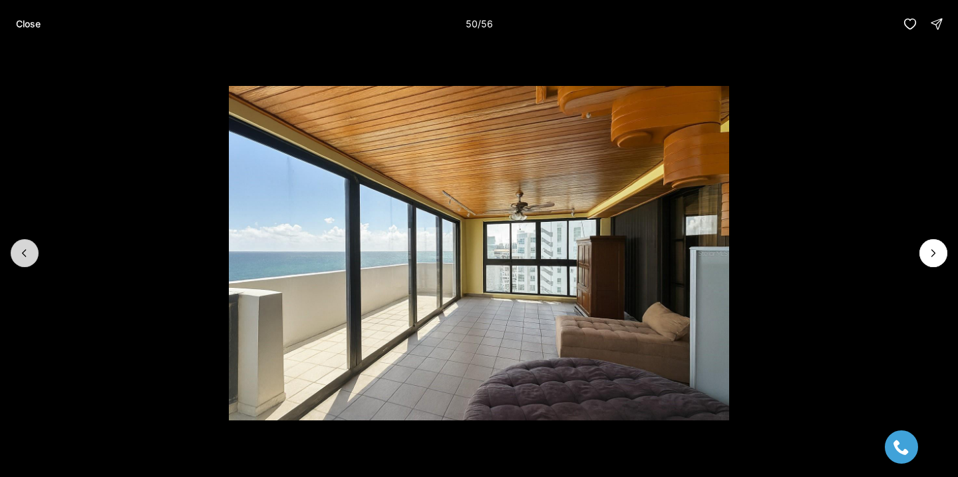
click at [20, 257] on icon "Previous slide" at bounding box center [24, 252] width 13 height 13
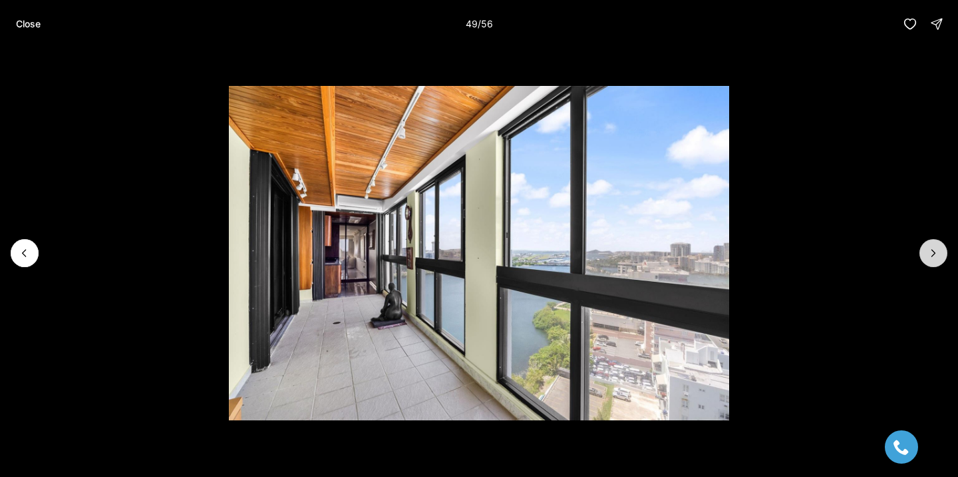
click at [944, 258] on button "Next slide" at bounding box center [934, 253] width 28 height 28
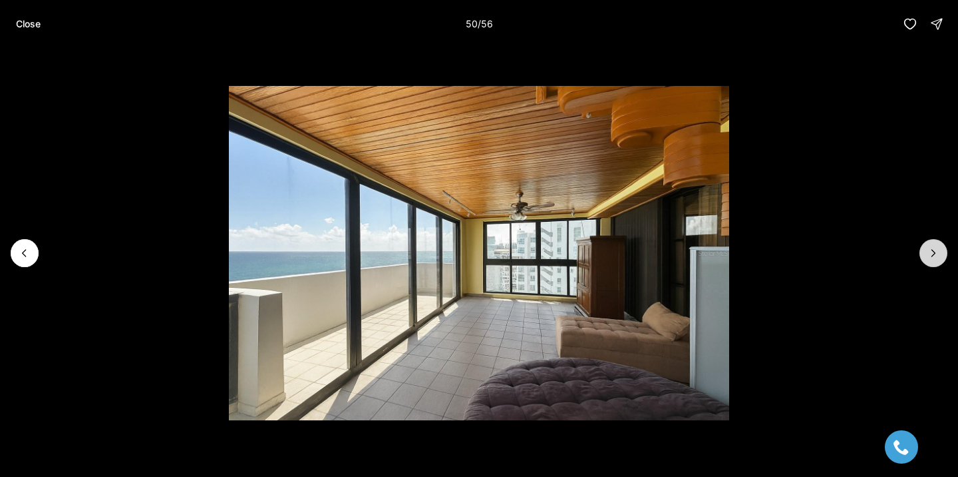
click at [944, 258] on button "Next slide" at bounding box center [934, 253] width 28 height 28
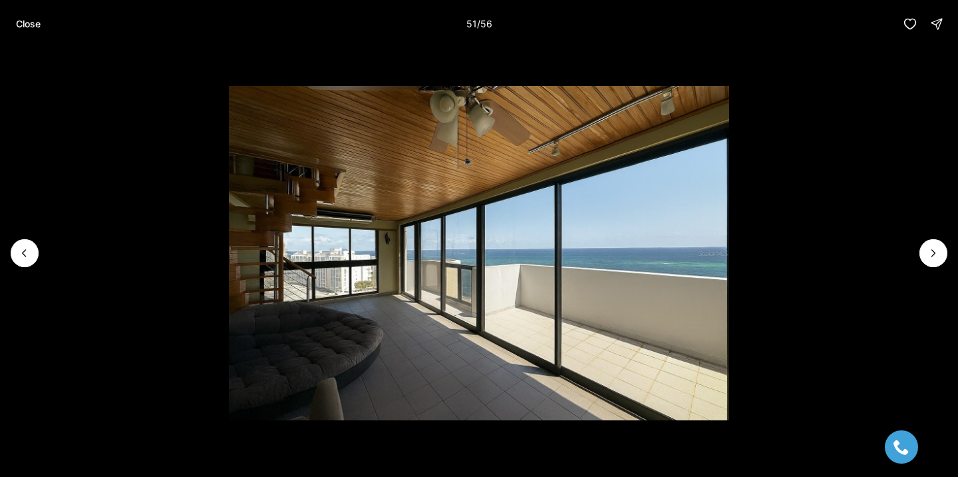
click at [21, 270] on li "51 of 56" at bounding box center [479, 253] width 958 height 410
click at [19, 249] on icon "Previous slide" at bounding box center [24, 252] width 13 height 13
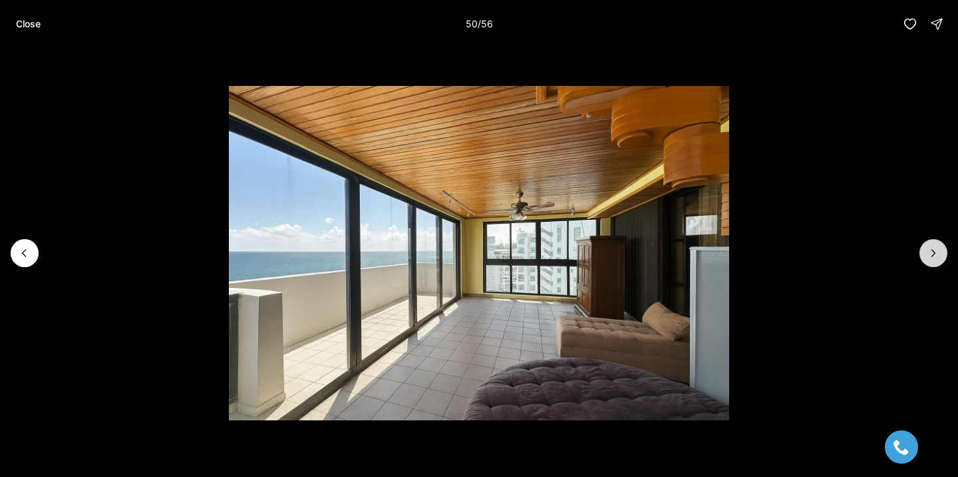
click at [929, 243] on button "Next slide" at bounding box center [934, 253] width 28 height 28
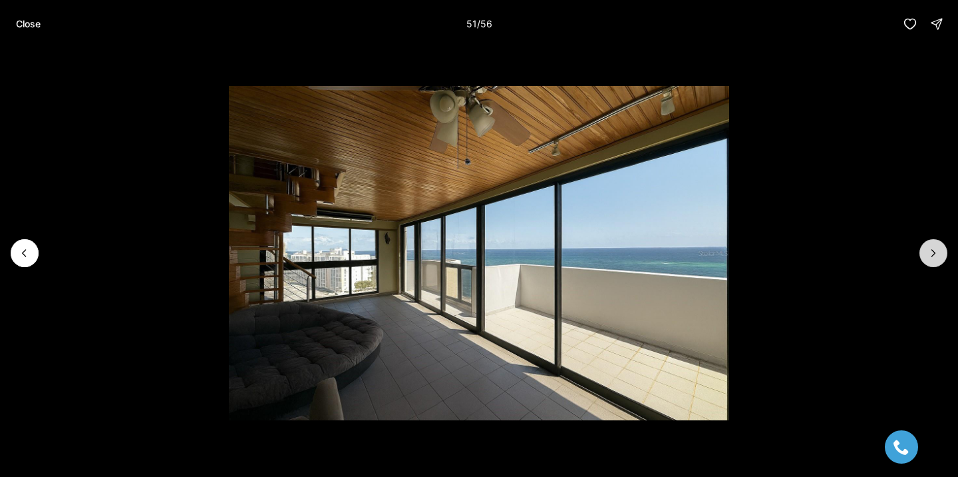
click at [925, 242] on button "Next slide" at bounding box center [934, 253] width 28 height 28
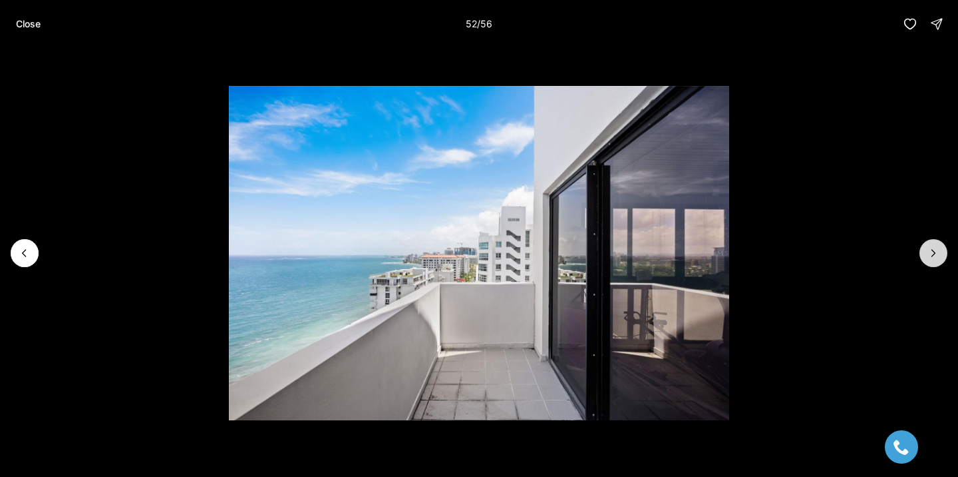
click at [925, 242] on button "Next slide" at bounding box center [934, 253] width 28 height 28
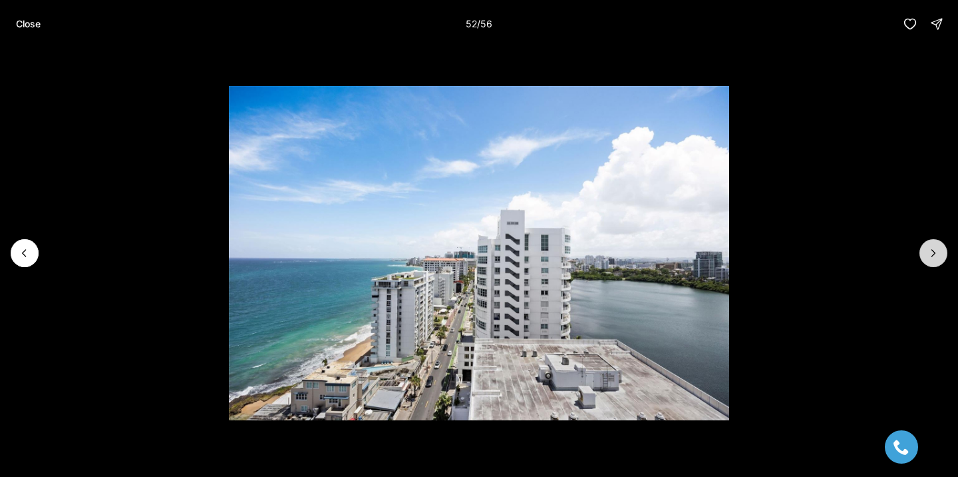
click at [925, 242] on button "Next slide" at bounding box center [934, 253] width 28 height 28
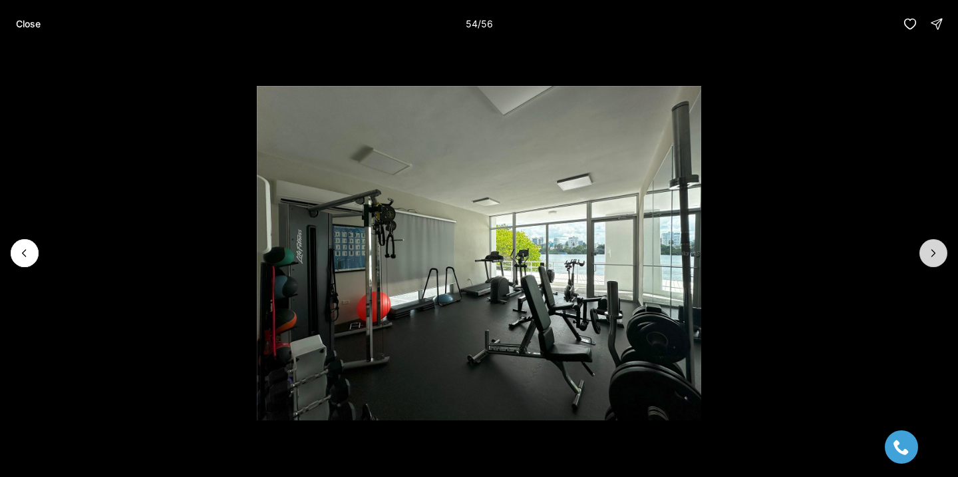
click at [925, 242] on button "Next slide" at bounding box center [934, 253] width 28 height 28
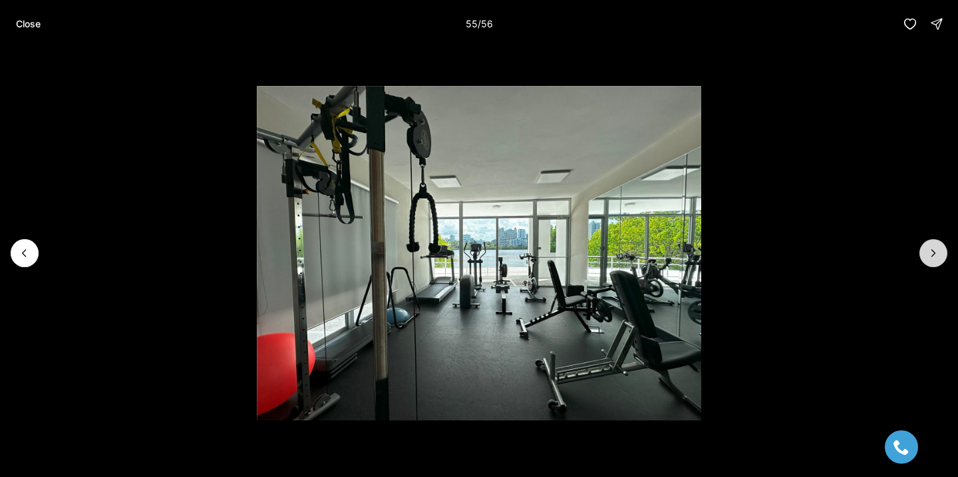
click at [925, 242] on button "Next slide" at bounding box center [934, 253] width 28 height 28
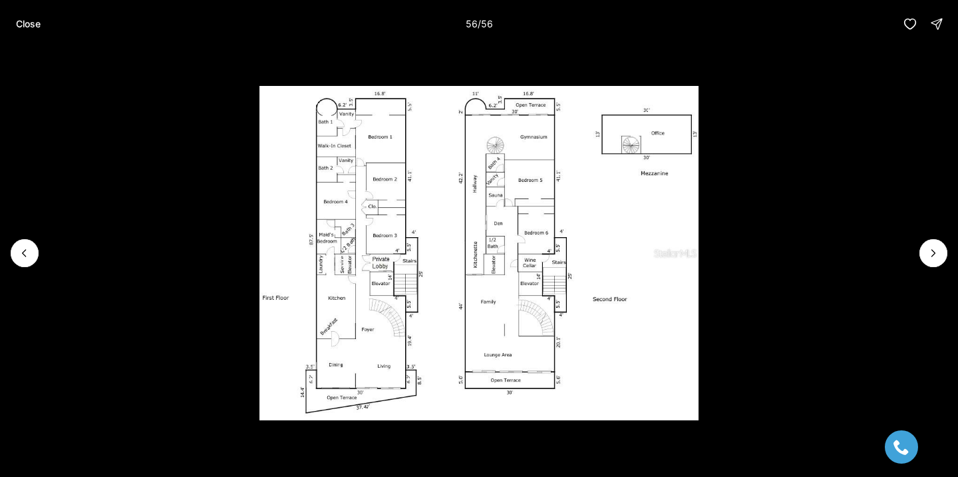
click at [35, 262] on li "56 of 56" at bounding box center [479, 253] width 958 height 410
click at [15, 256] on button "Previous slide" at bounding box center [25, 253] width 28 height 28
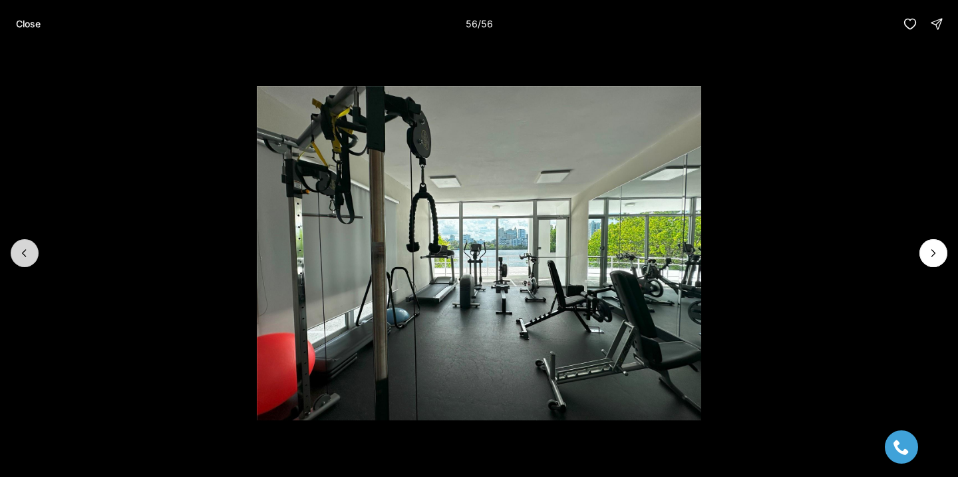
click at [15, 256] on button "Previous slide" at bounding box center [25, 253] width 28 height 28
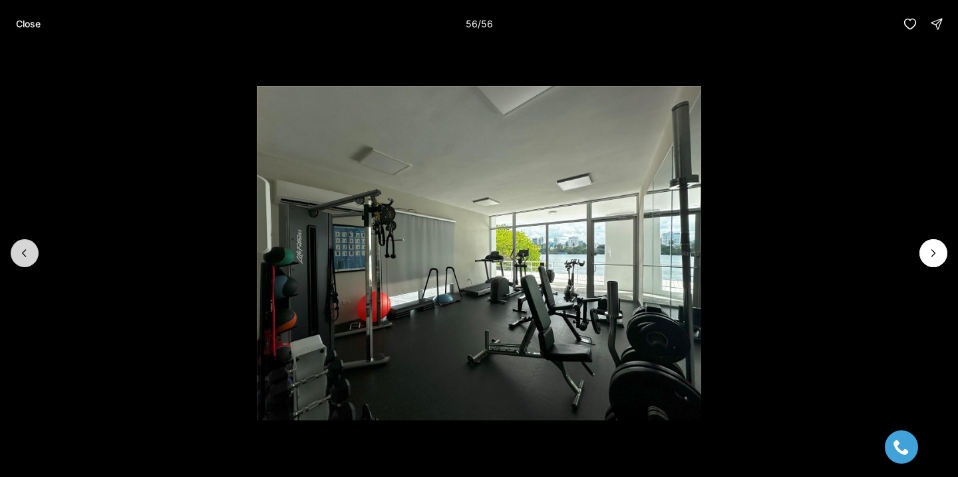
click at [15, 256] on button "Previous slide" at bounding box center [25, 253] width 28 height 28
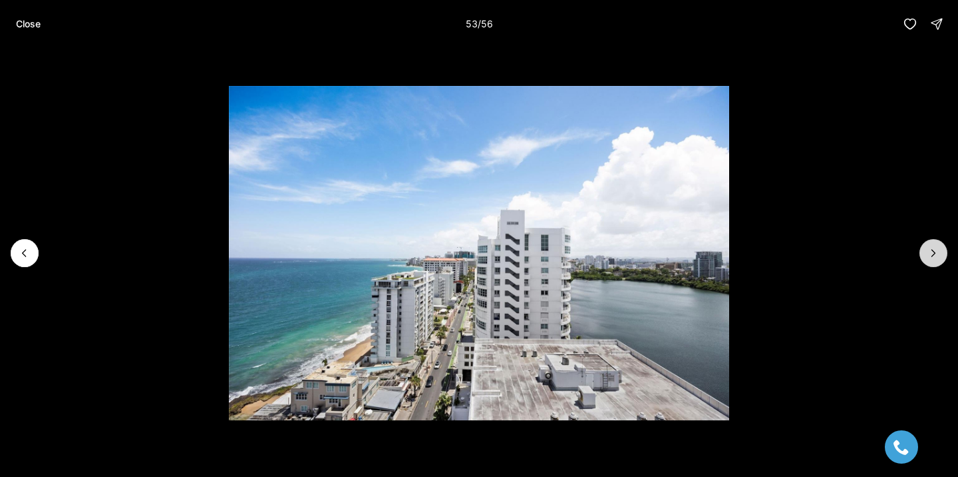
click at [936, 266] on button "Next slide" at bounding box center [934, 253] width 28 height 28
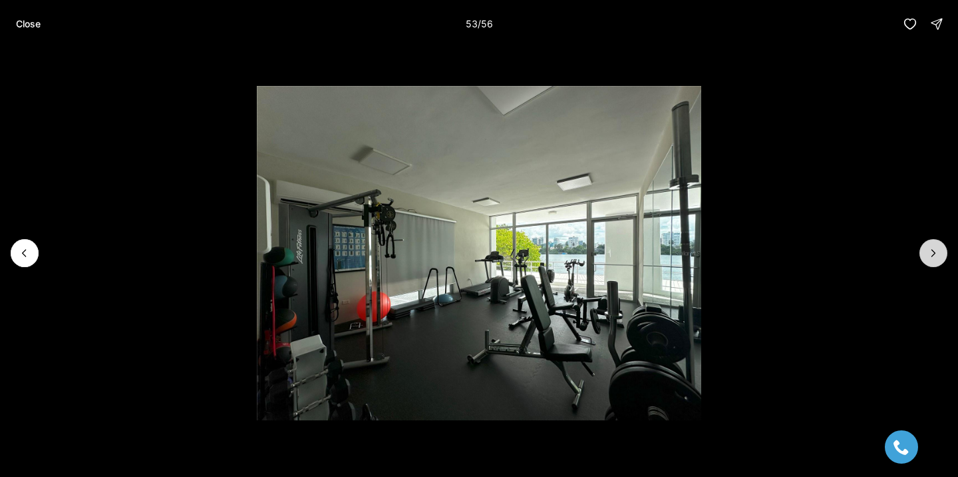
click at [936, 266] on button "Next slide" at bounding box center [934, 253] width 28 height 28
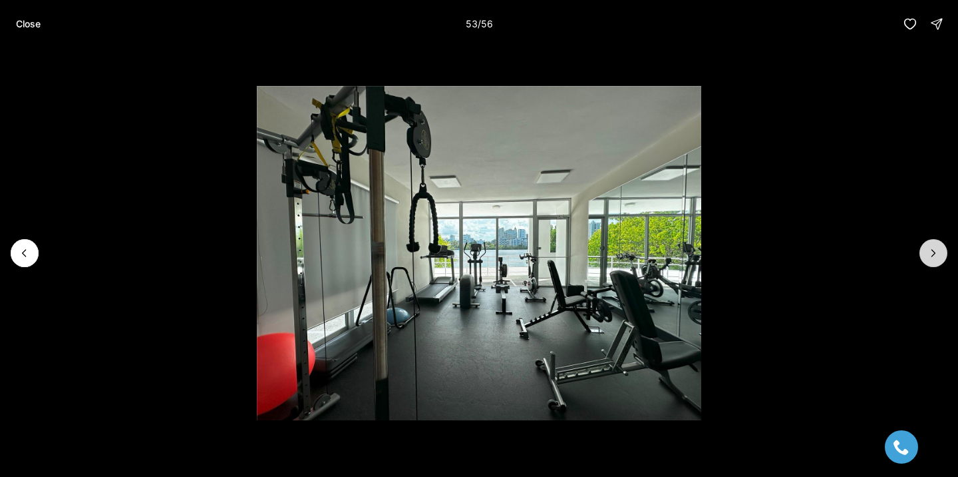
click at [936, 266] on button "Next slide" at bounding box center [934, 253] width 28 height 28
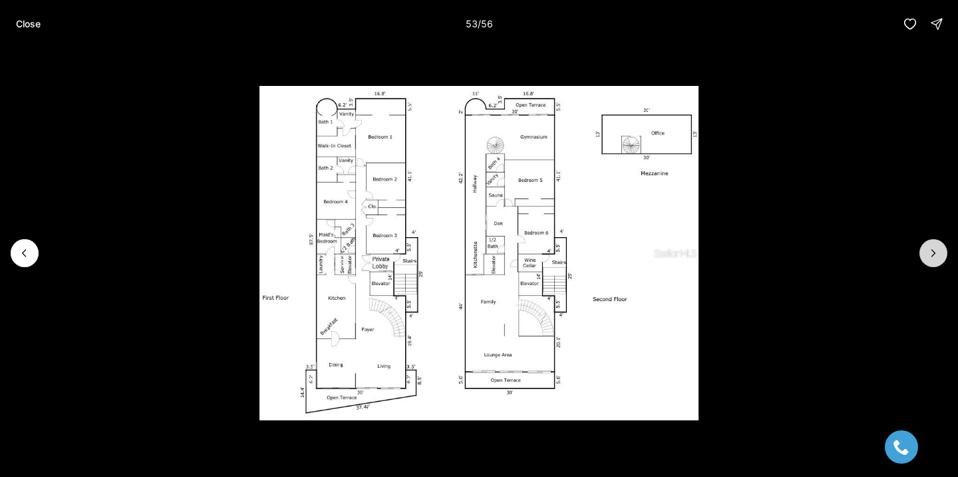
click at [936, 266] on button "Next slide" at bounding box center [934, 253] width 28 height 28
click at [23, 20] on p "Close" at bounding box center [28, 24] width 25 height 11
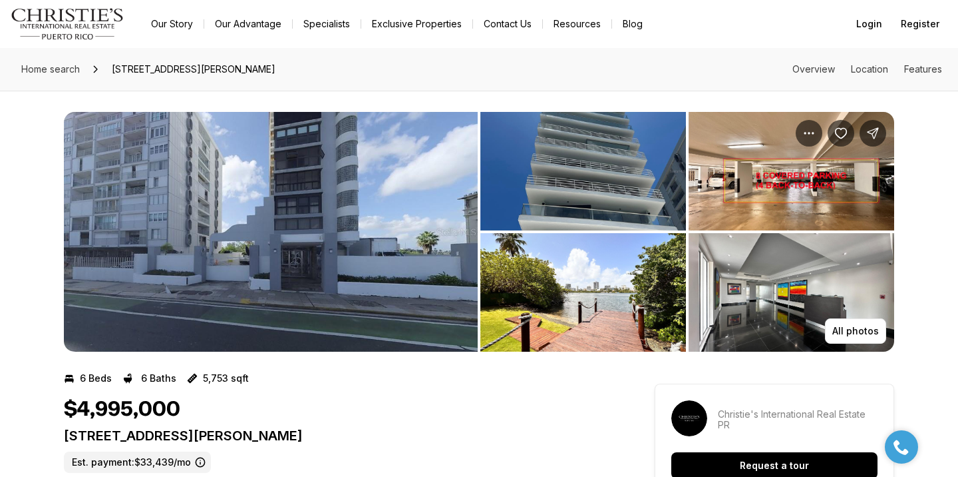
click at [370, 270] on img "View image gallery" at bounding box center [271, 232] width 414 height 240
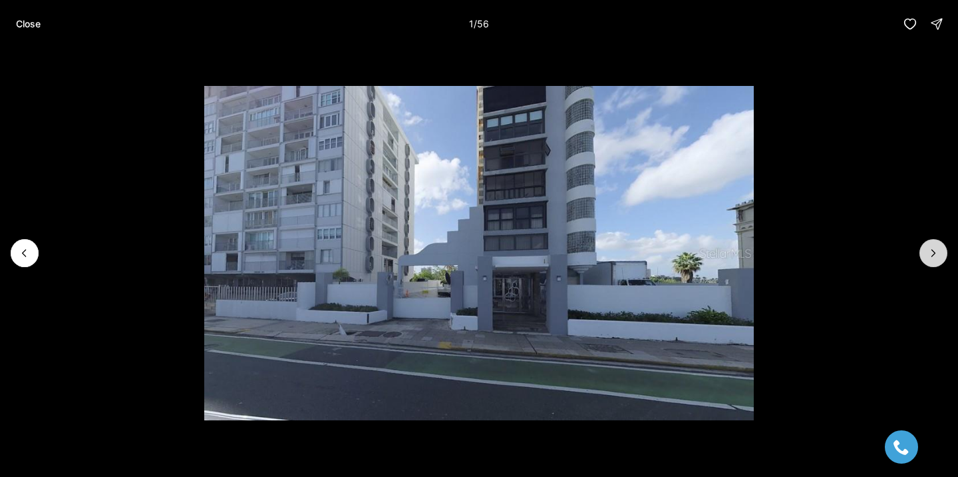
click at [936, 242] on button "Next slide" at bounding box center [934, 253] width 28 height 28
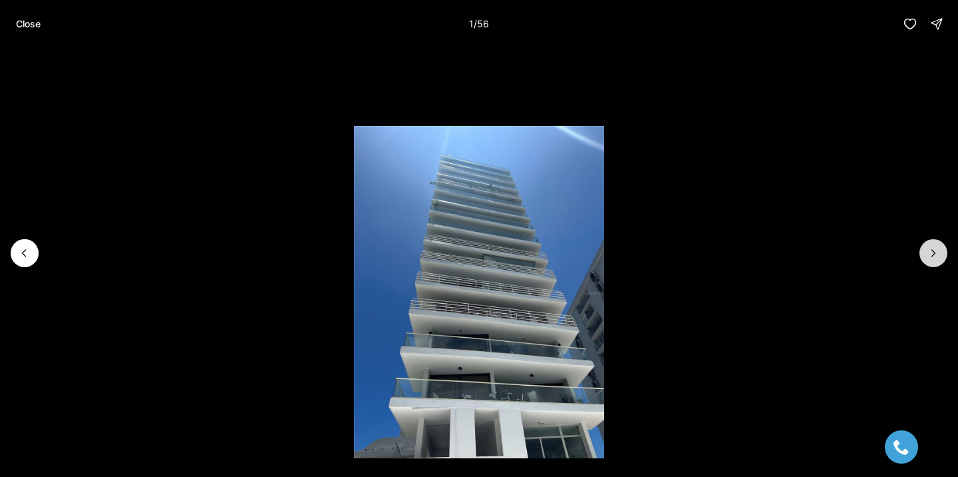
click at [936, 242] on button "Next slide" at bounding box center [934, 253] width 28 height 28
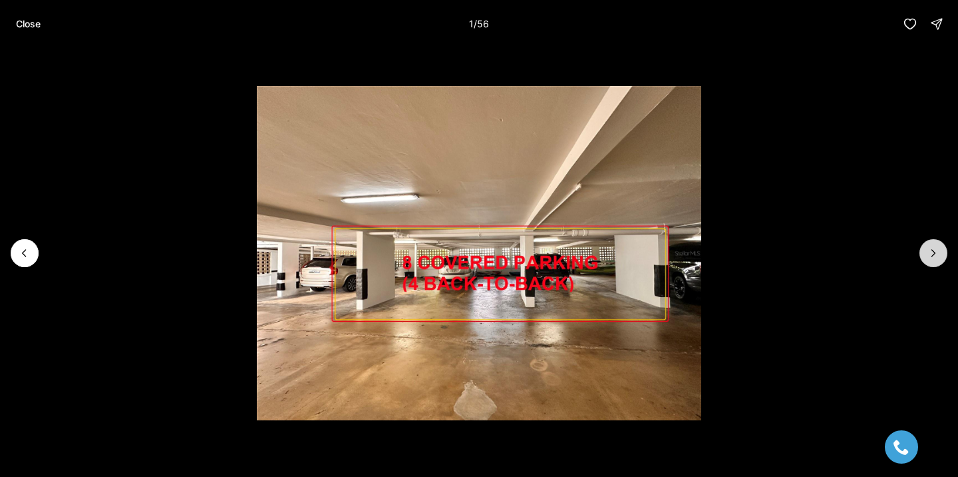
click at [936, 242] on button "Next slide" at bounding box center [934, 253] width 28 height 28
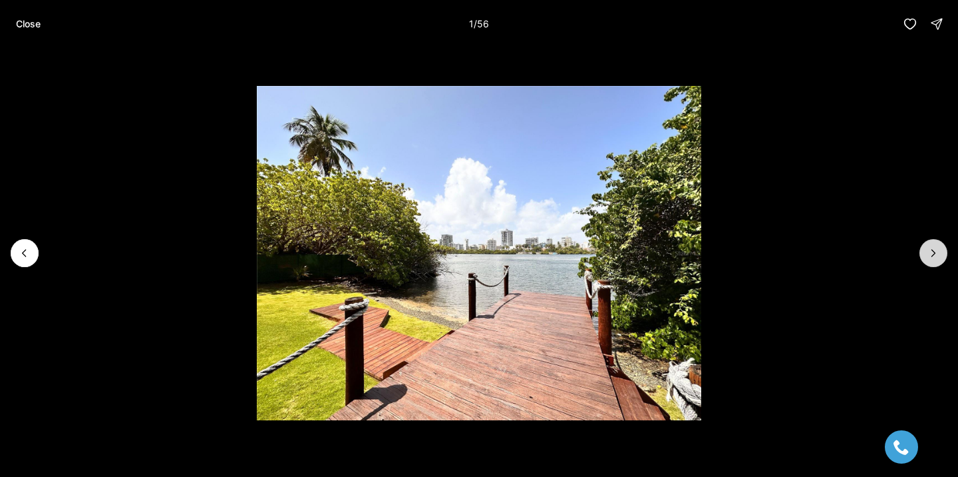
click at [936, 242] on button "Next slide" at bounding box center [934, 253] width 28 height 28
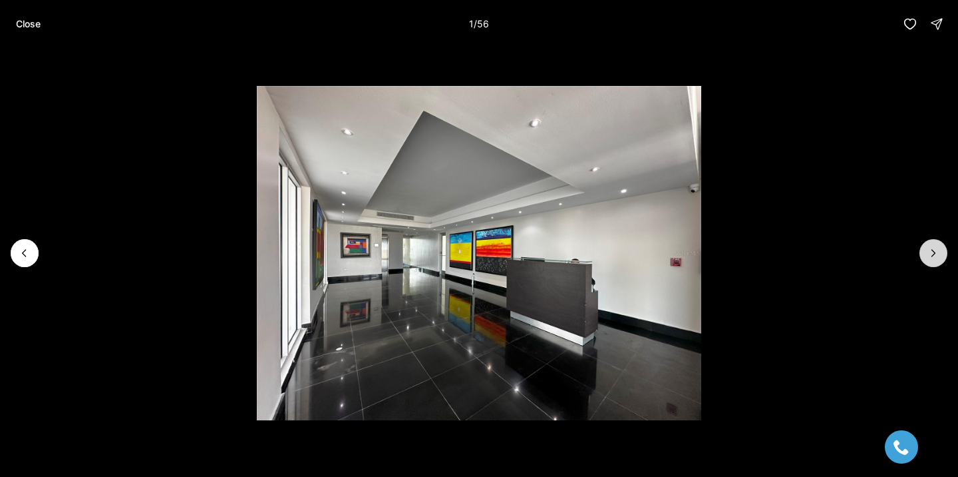
click at [936, 242] on button "Next slide" at bounding box center [934, 253] width 28 height 28
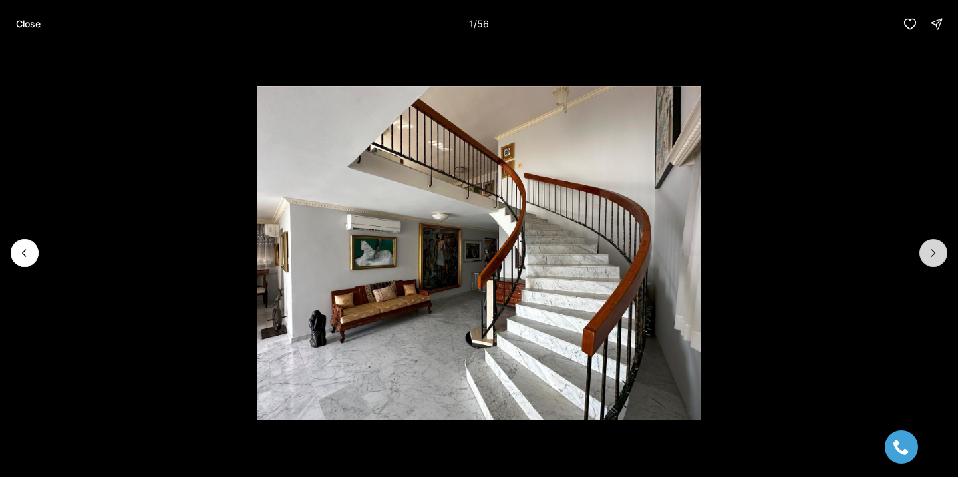
click at [936, 242] on button "Next slide" at bounding box center [934, 253] width 28 height 28
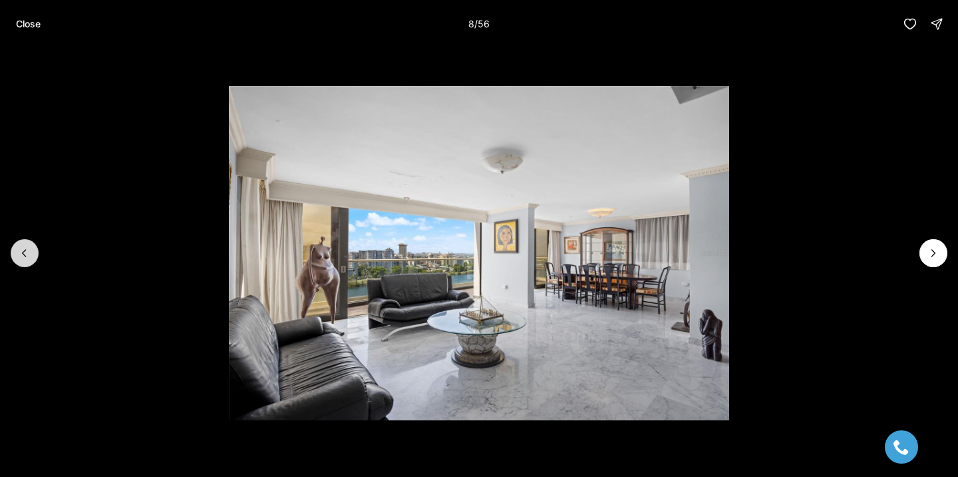
click at [23, 258] on icon "Previous slide" at bounding box center [24, 252] width 13 height 13
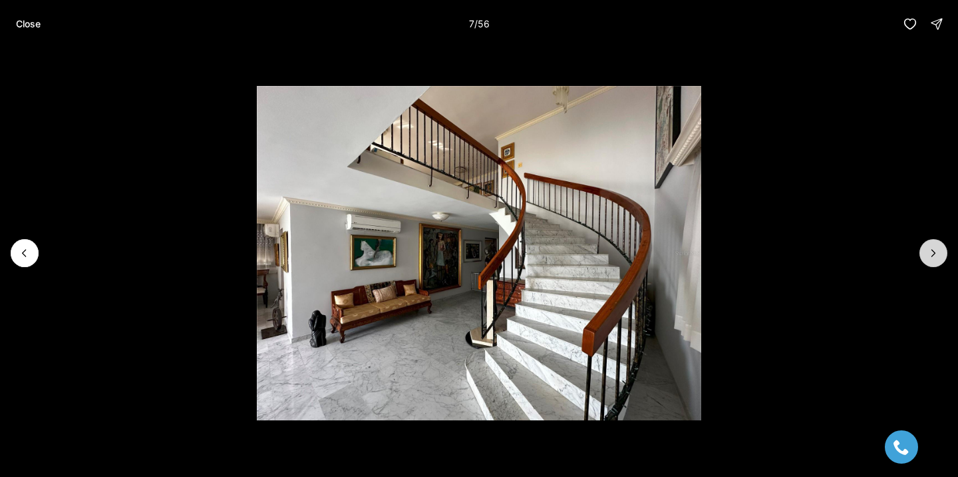
click at [930, 247] on icon "Next slide" at bounding box center [933, 252] width 13 height 13
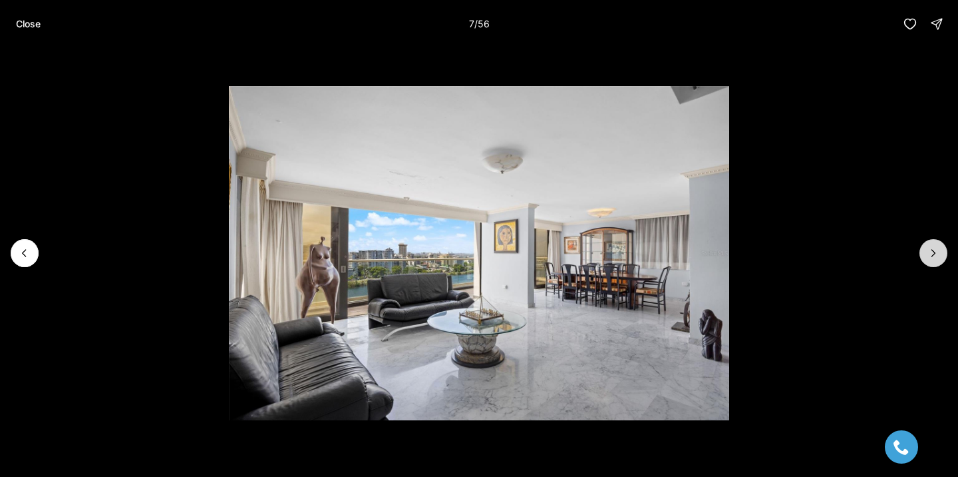
click at [930, 247] on icon "Next slide" at bounding box center [933, 252] width 13 height 13
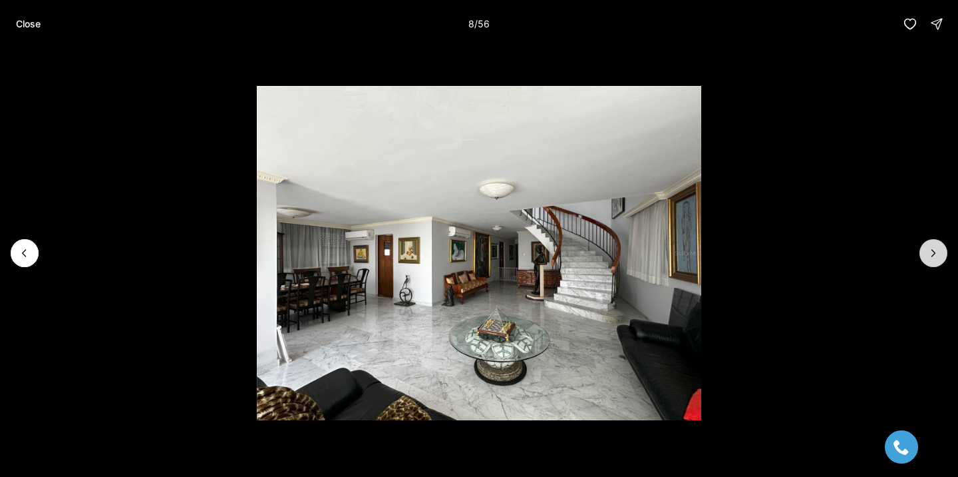
click at [930, 247] on icon "Next slide" at bounding box center [933, 252] width 13 height 13
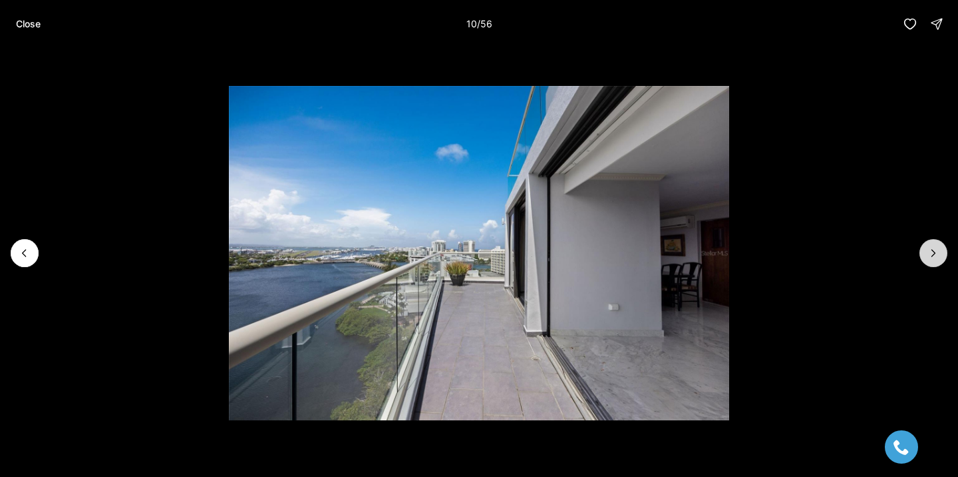
click at [930, 247] on icon "Next slide" at bounding box center [933, 252] width 13 height 13
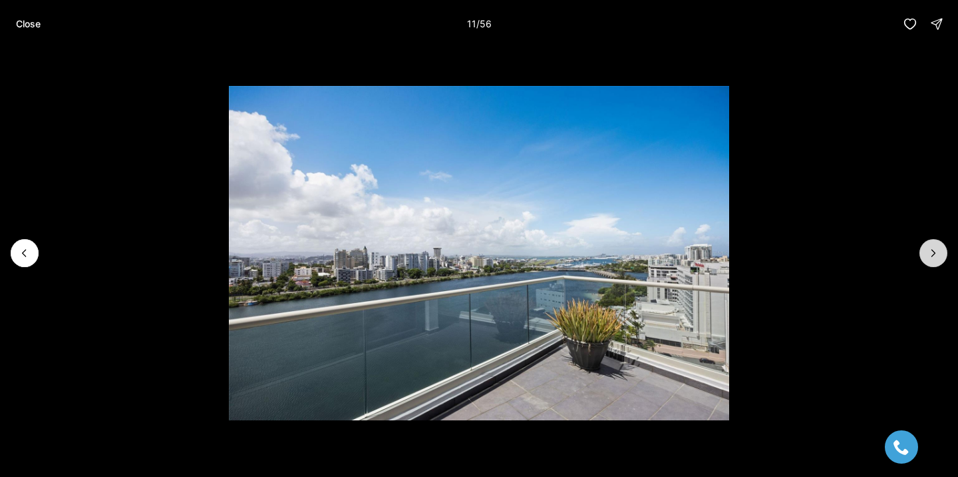
click at [930, 247] on icon "Next slide" at bounding box center [933, 252] width 13 height 13
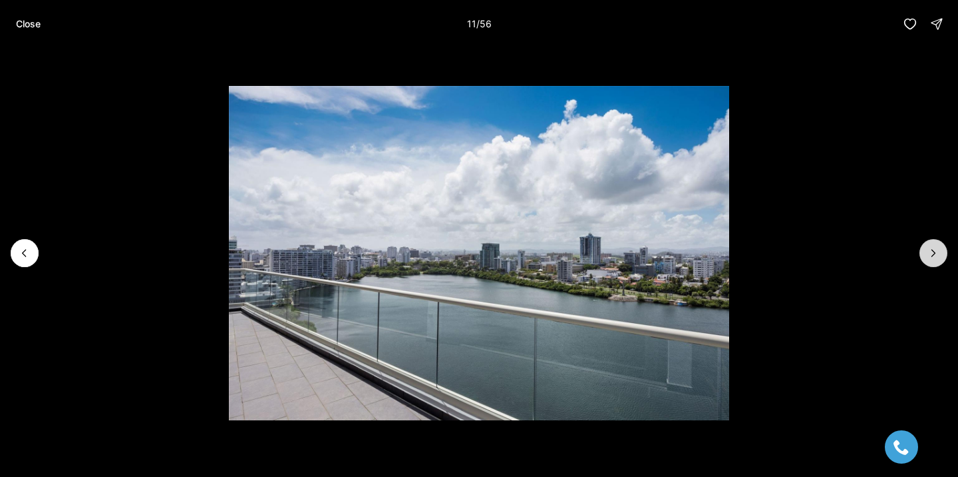
click at [930, 247] on icon "Next slide" at bounding box center [933, 252] width 13 height 13
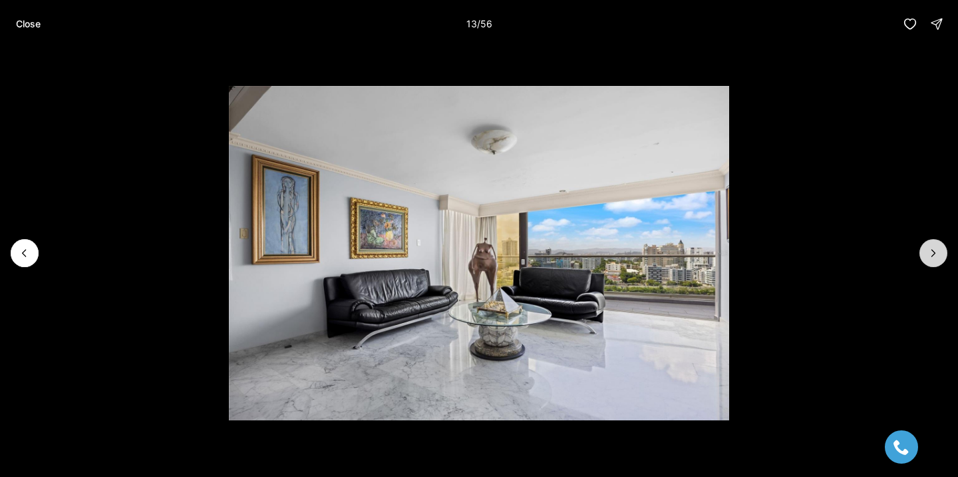
click at [930, 247] on icon "Next slide" at bounding box center [933, 252] width 13 height 13
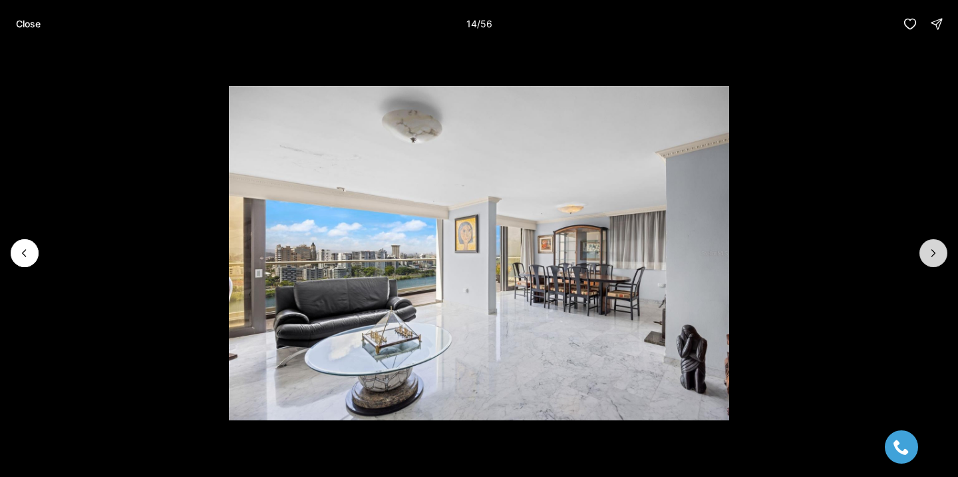
click at [930, 247] on icon "Next slide" at bounding box center [933, 252] width 13 height 13
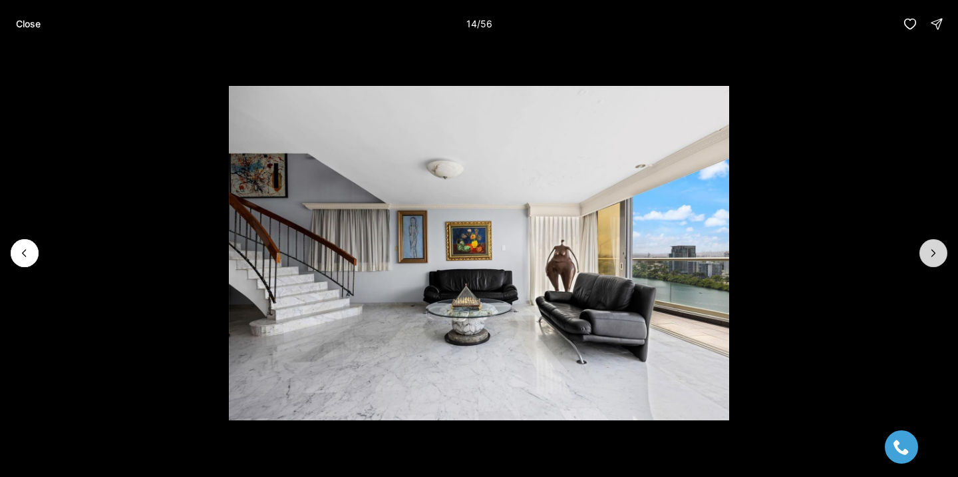
click at [930, 247] on icon "Next slide" at bounding box center [933, 252] width 13 height 13
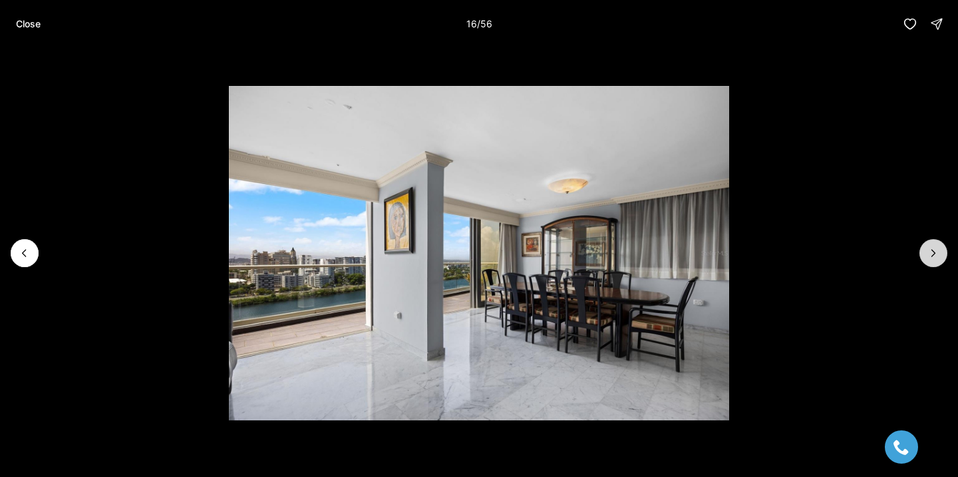
click at [930, 247] on icon "Next slide" at bounding box center [933, 252] width 13 height 13
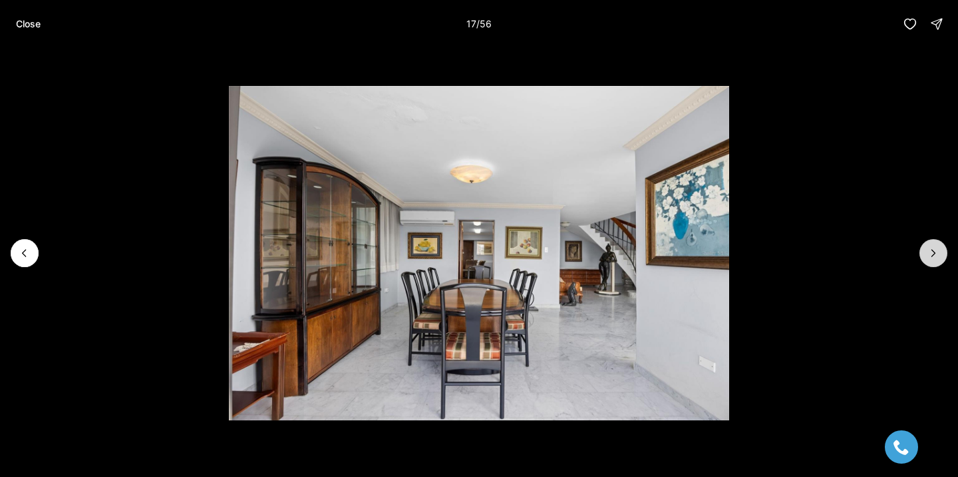
click at [930, 247] on icon "Next slide" at bounding box center [933, 252] width 13 height 13
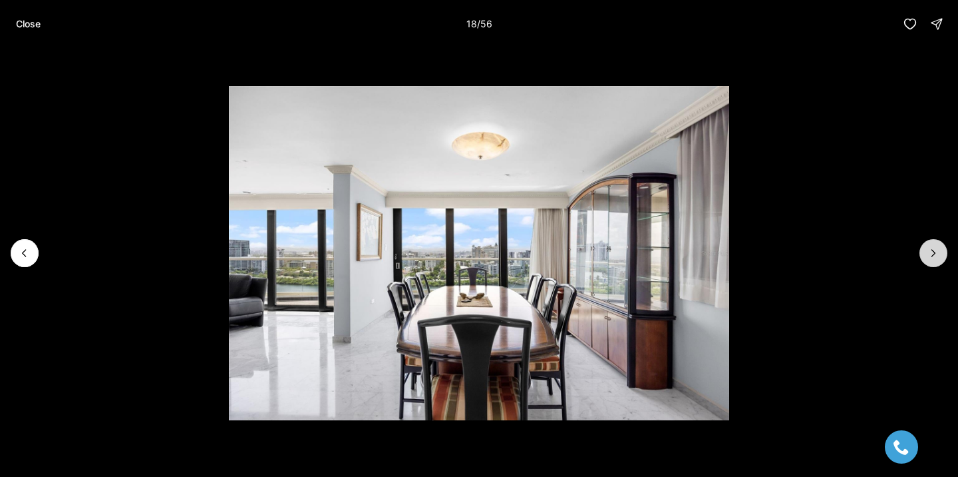
click at [930, 247] on icon "Next slide" at bounding box center [933, 252] width 13 height 13
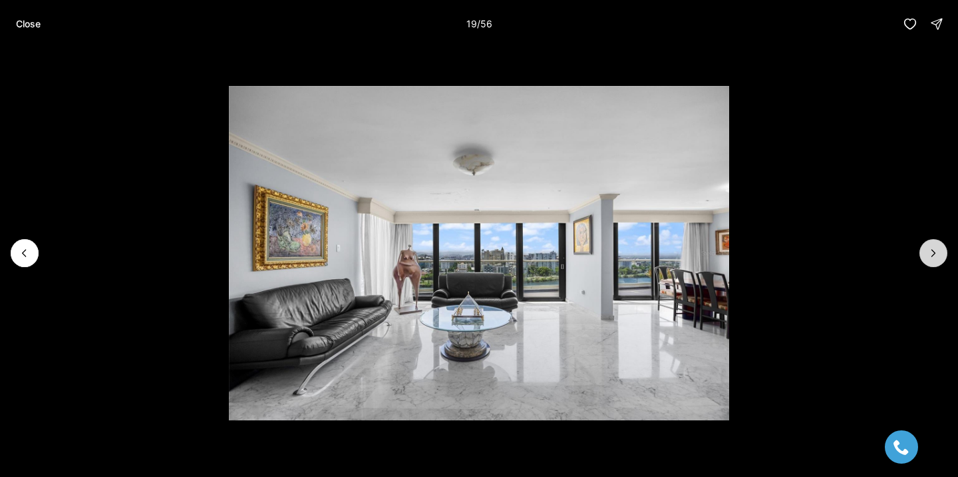
click at [930, 247] on icon "Next slide" at bounding box center [933, 252] width 13 height 13
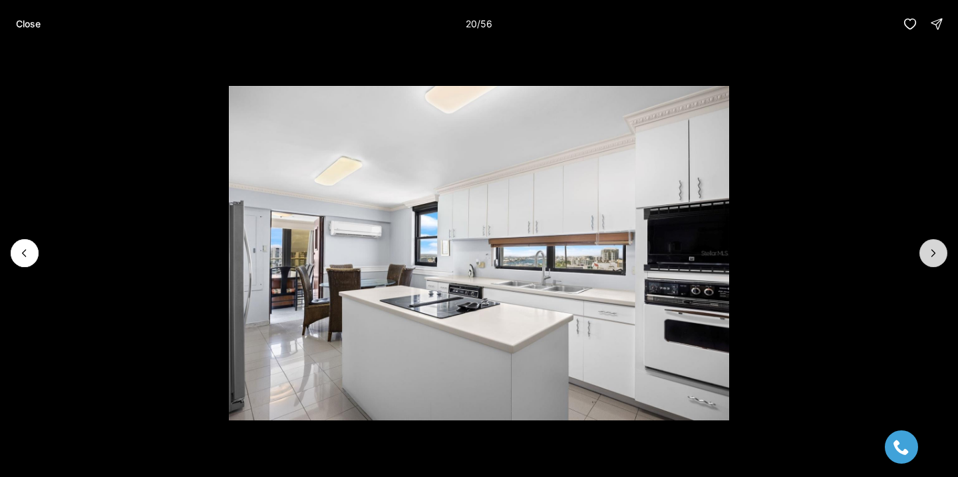
click at [930, 247] on icon "Next slide" at bounding box center [933, 252] width 13 height 13
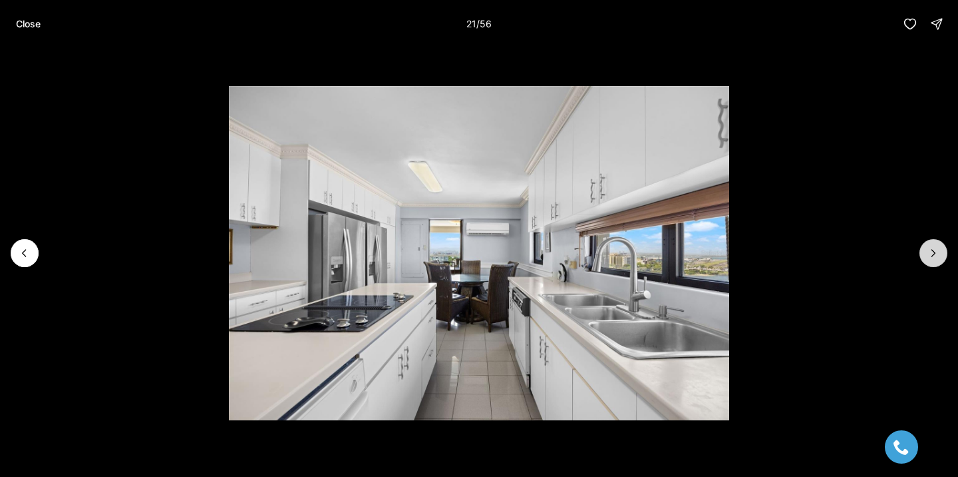
click at [930, 247] on icon "Next slide" at bounding box center [933, 252] width 13 height 13
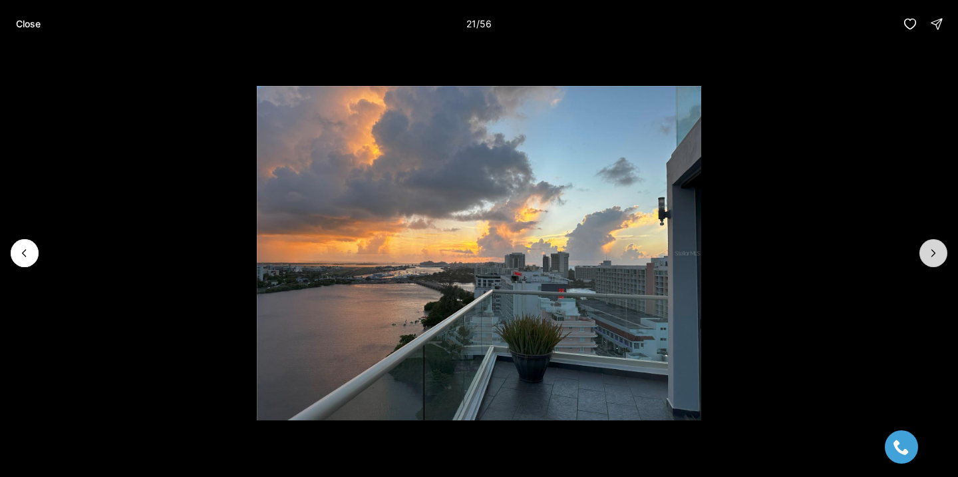
click at [930, 247] on icon "Next slide" at bounding box center [933, 252] width 13 height 13
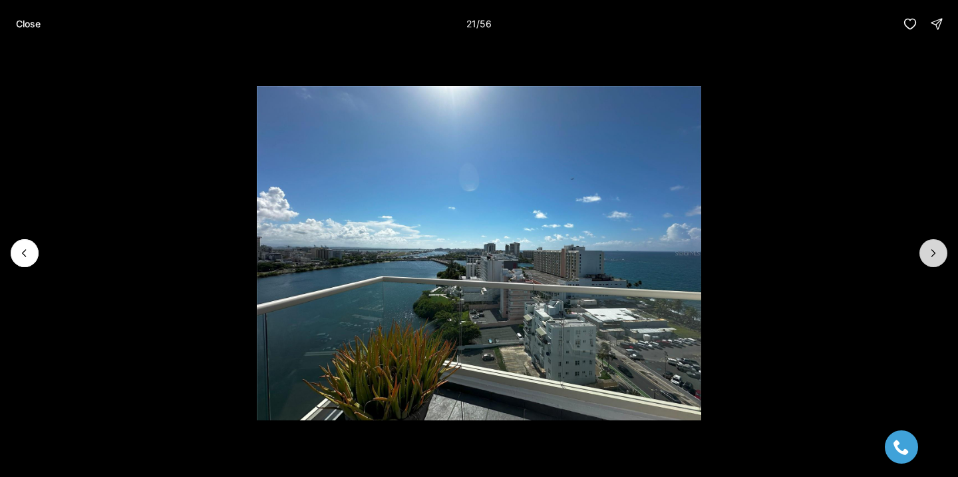
click at [930, 247] on icon "Next slide" at bounding box center [933, 252] width 13 height 13
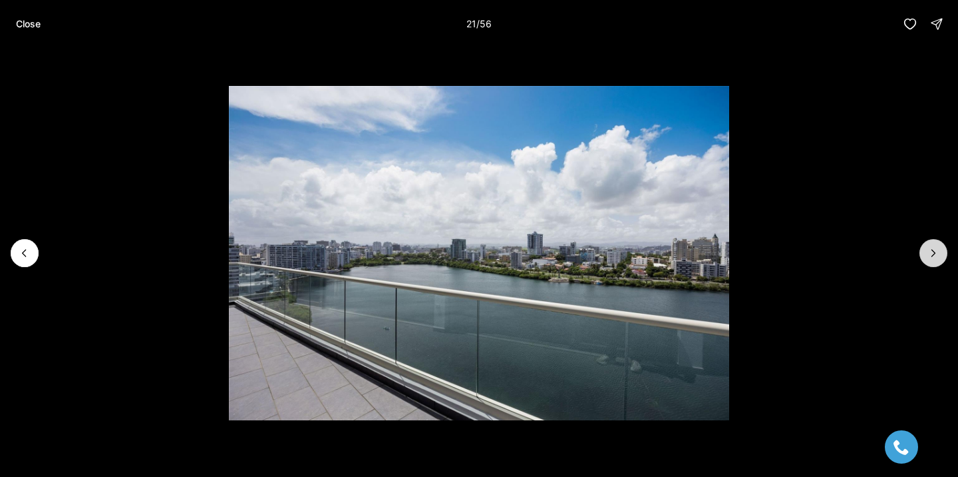
click at [930, 247] on icon "Next slide" at bounding box center [933, 252] width 13 height 13
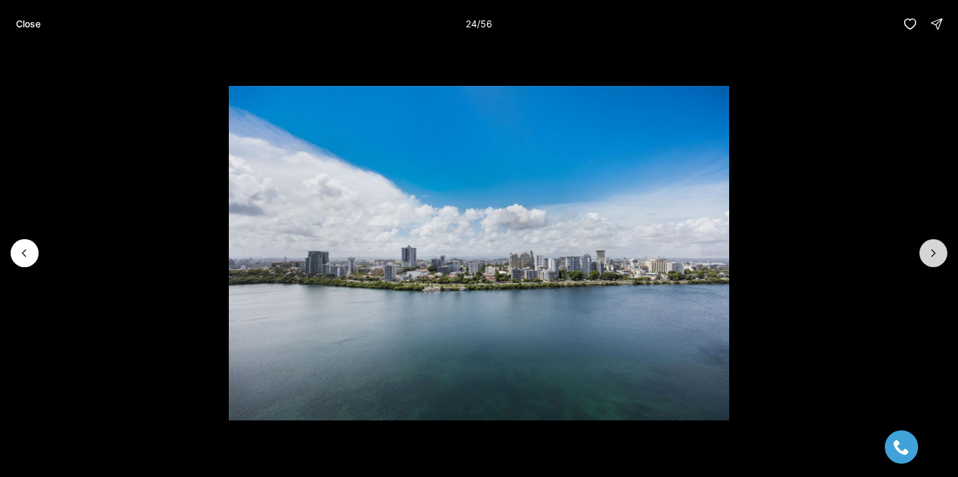
click at [930, 247] on icon "Next slide" at bounding box center [933, 252] width 13 height 13
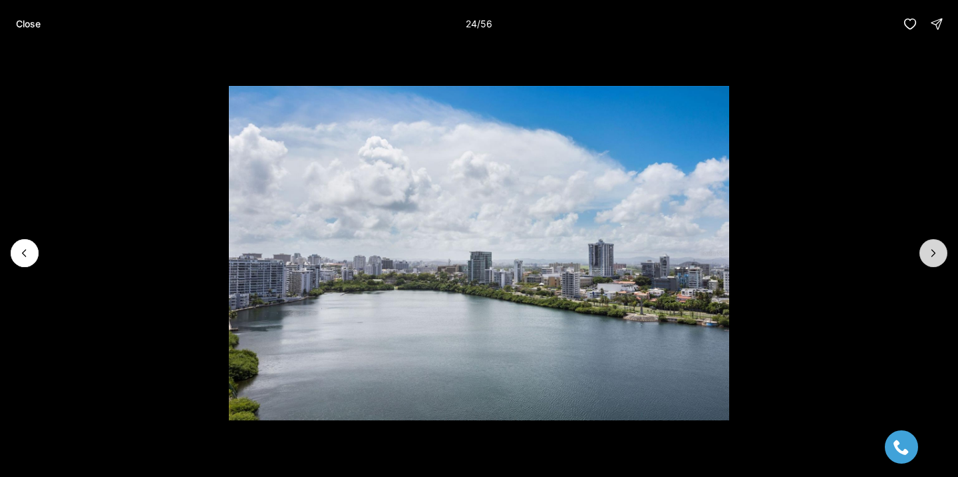
click at [930, 247] on icon "Next slide" at bounding box center [933, 252] width 13 height 13
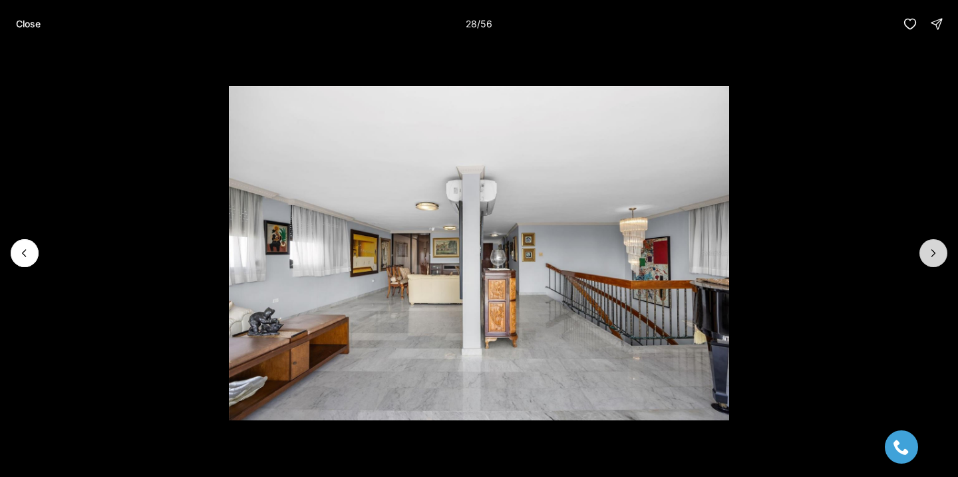
click at [930, 247] on icon "Next slide" at bounding box center [933, 252] width 13 height 13
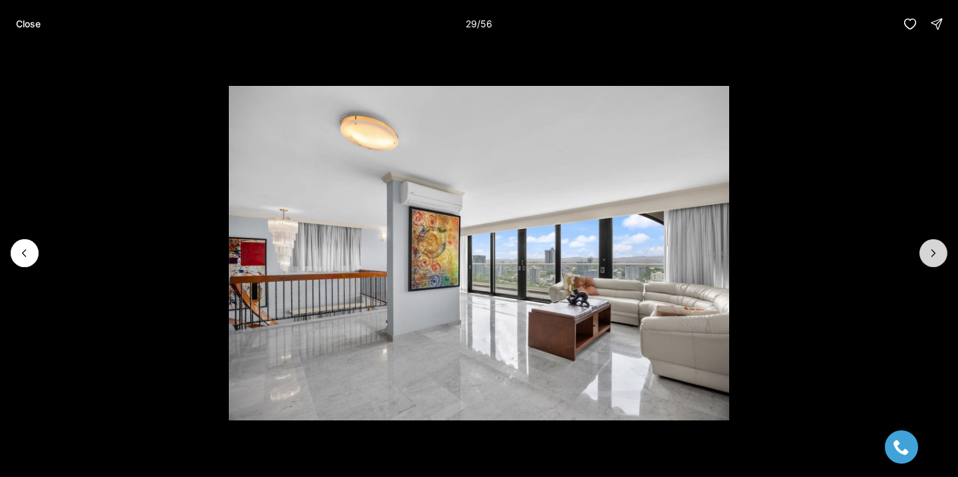
click at [930, 247] on icon "Next slide" at bounding box center [933, 252] width 13 height 13
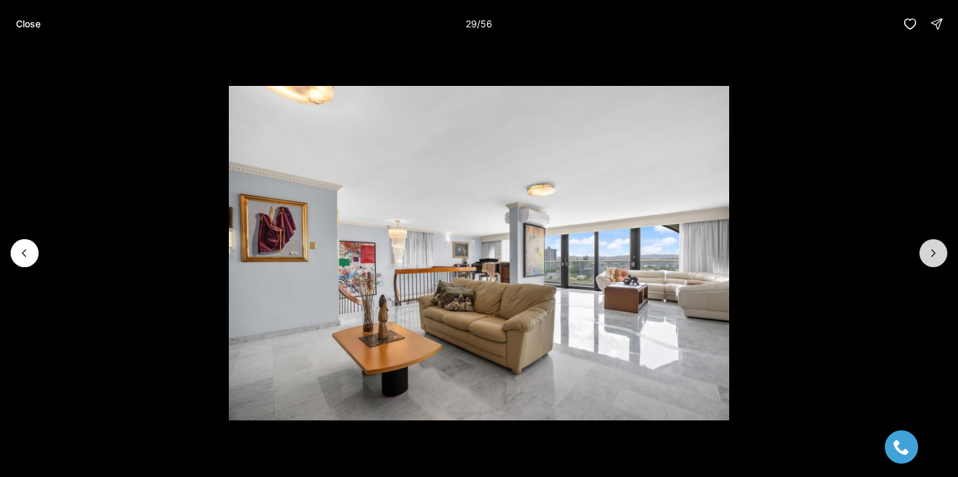
click at [930, 247] on icon "Next slide" at bounding box center [933, 252] width 13 height 13
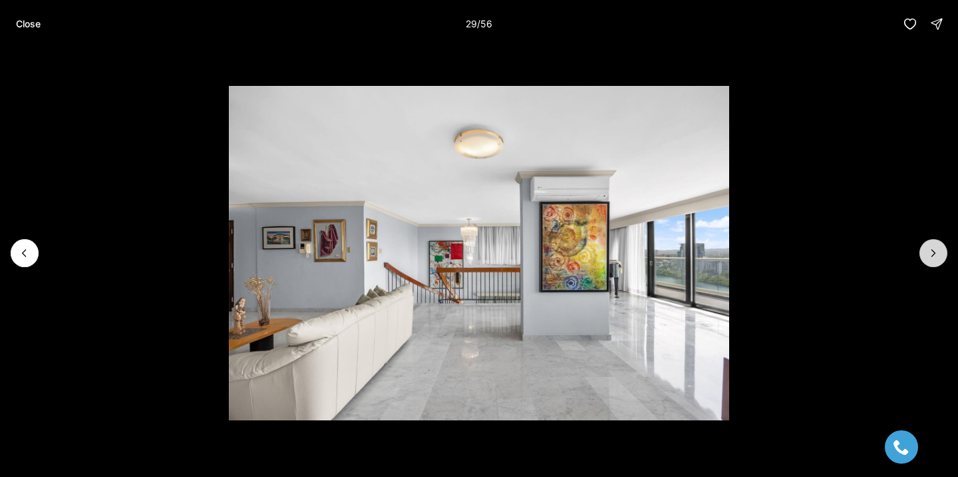
click at [930, 247] on icon "Next slide" at bounding box center [933, 252] width 13 height 13
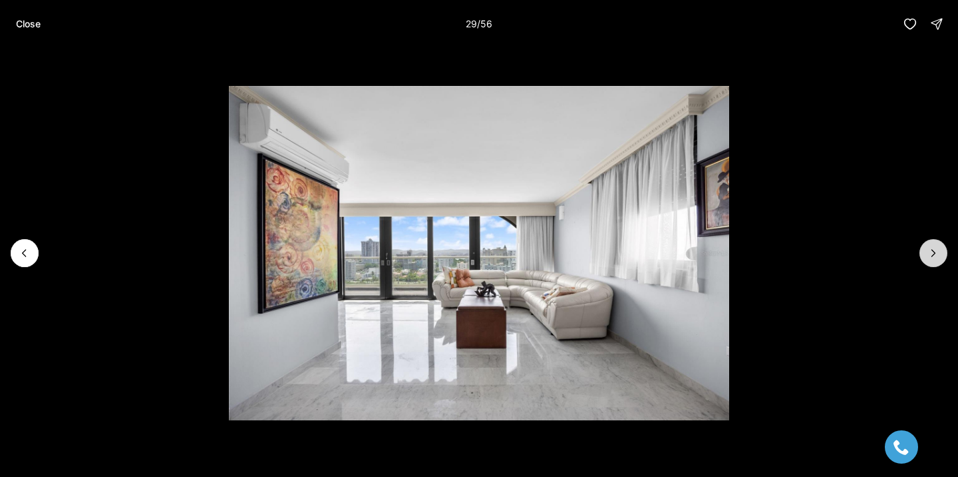
click at [930, 247] on icon "Next slide" at bounding box center [933, 252] width 13 height 13
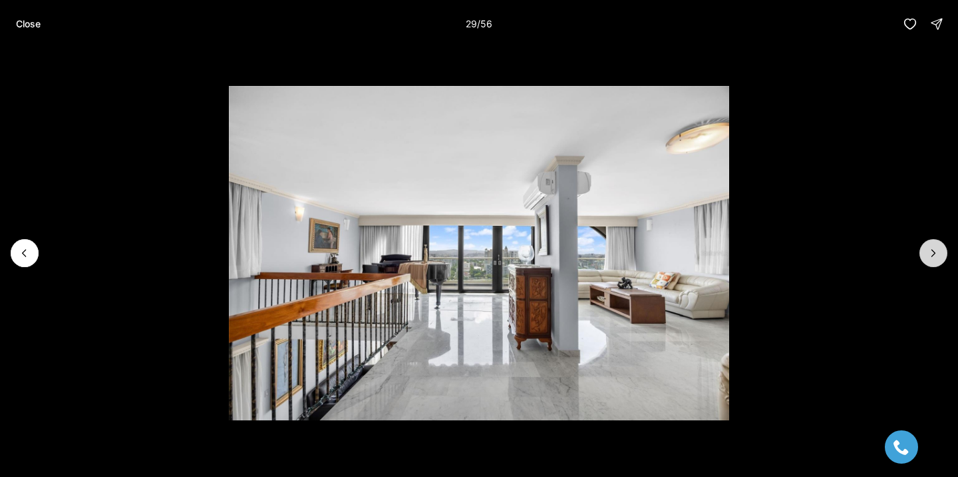
click at [930, 247] on icon "Next slide" at bounding box center [933, 252] width 13 height 13
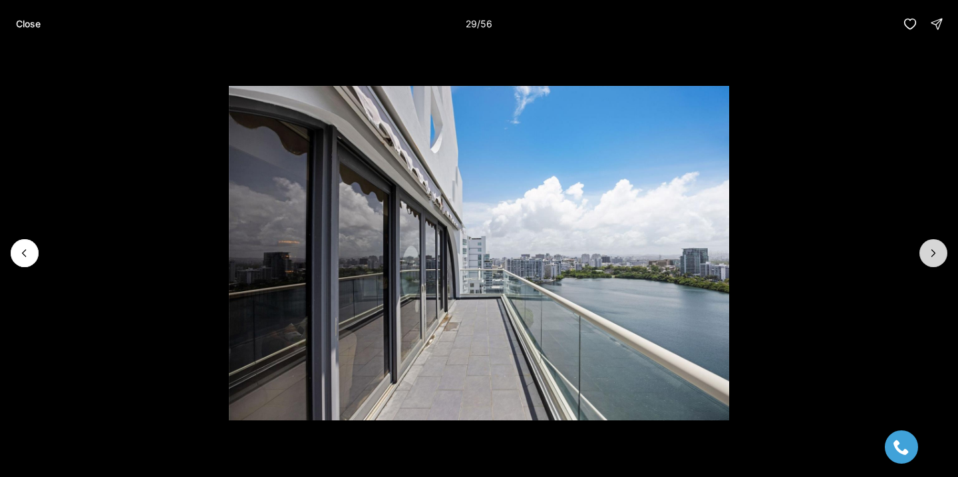
click at [930, 247] on icon "Next slide" at bounding box center [933, 252] width 13 height 13
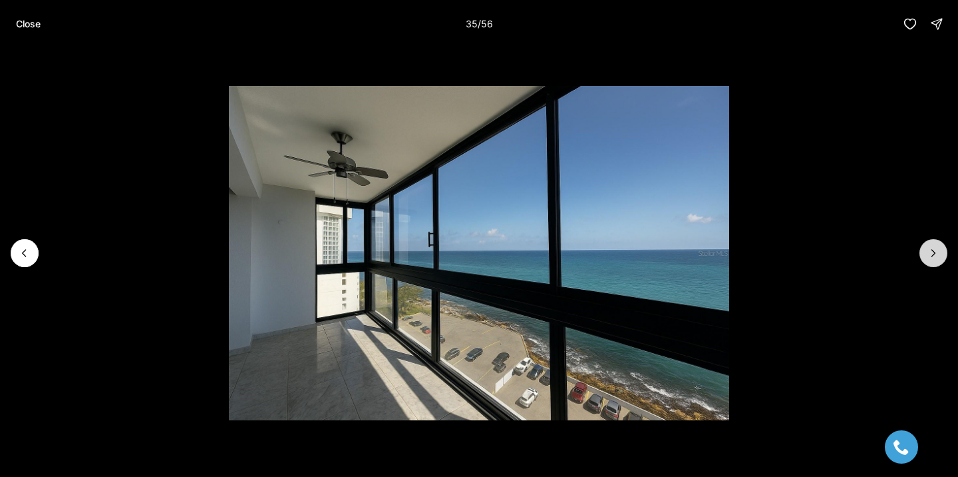
click at [930, 247] on icon "Next slide" at bounding box center [933, 252] width 13 height 13
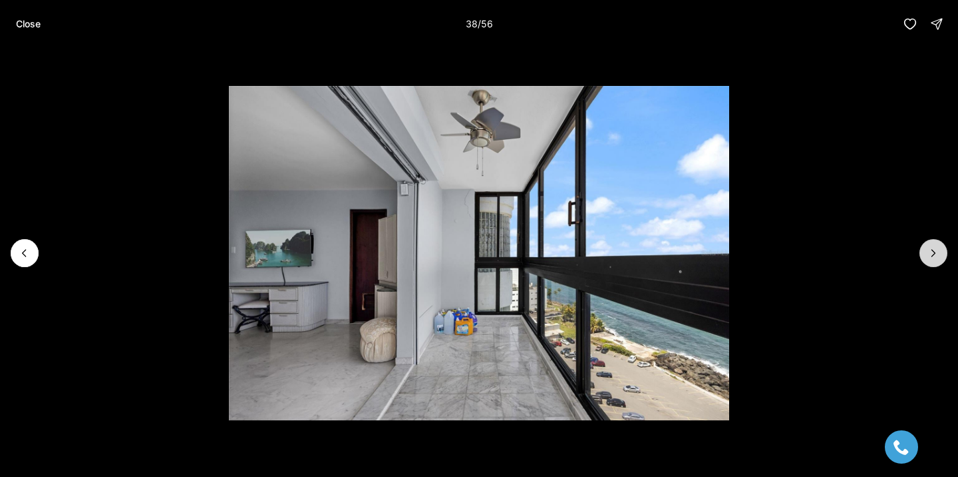
click at [930, 246] on icon "Next slide" at bounding box center [933, 252] width 13 height 13
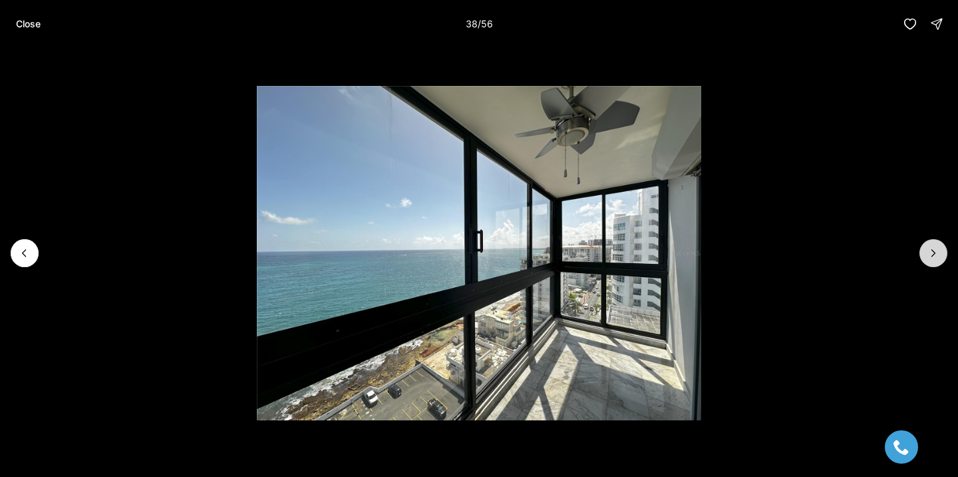
click at [930, 246] on icon "Next slide" at bounding box center [933, 252] width 13 height 13
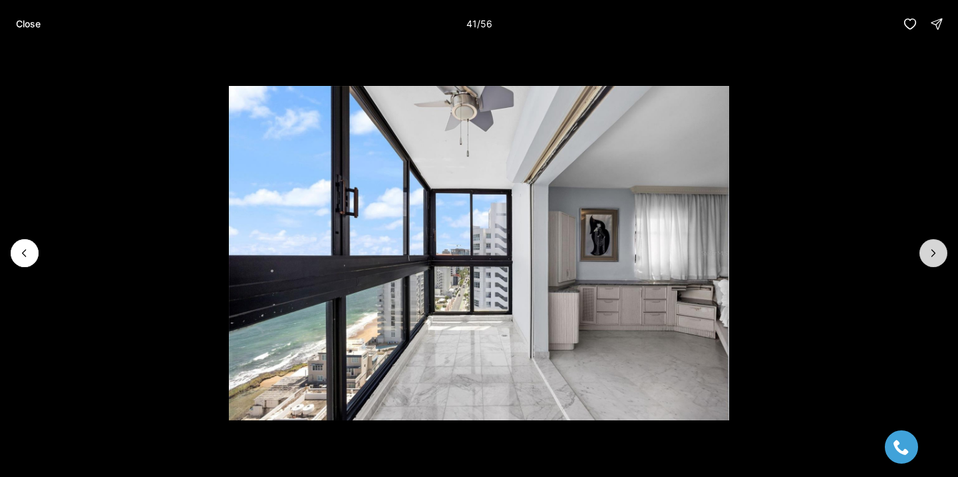
click at [930, 246] on icon "Next slide" at bounding box center [933, 252] width 13 height 13
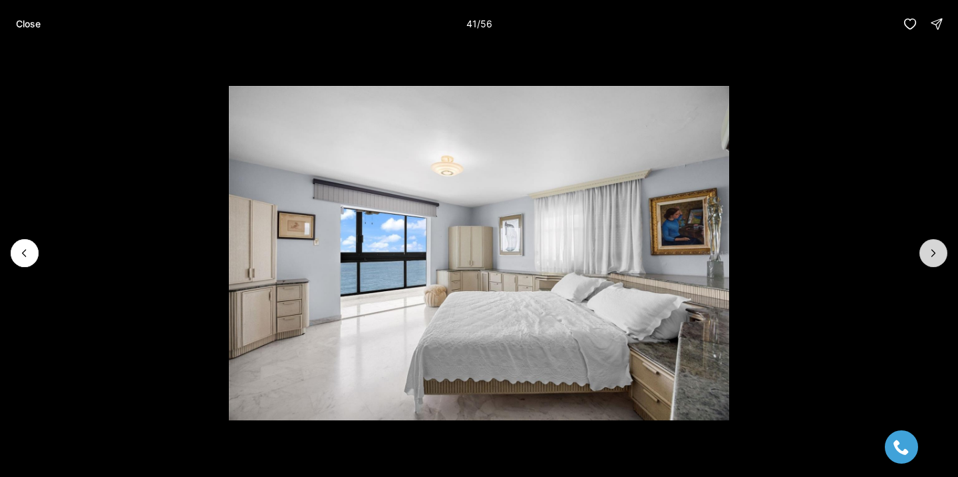
click at [930, 246] on icon "Next slide" at bounding box center [933, 252] width 13 height 13
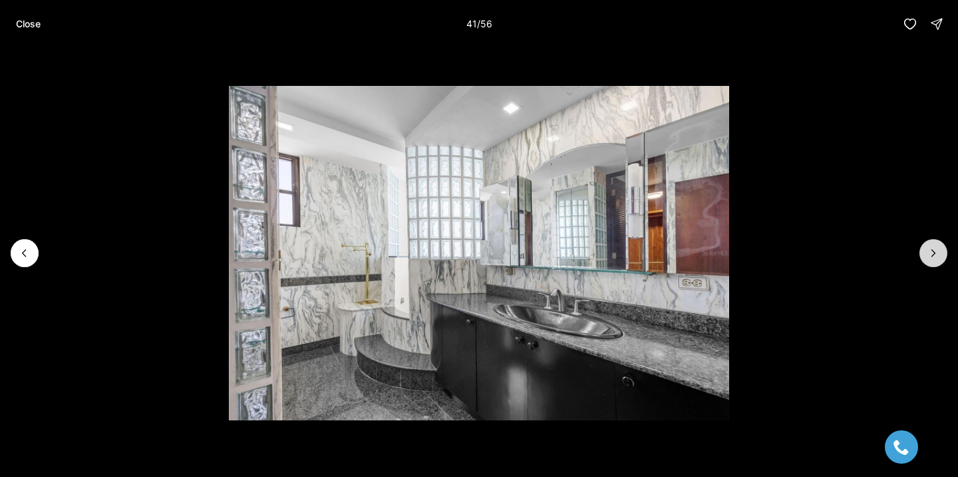
click at [930, 246] on icon "Next slide" at bounding box center [933, 252] width 13 height 13
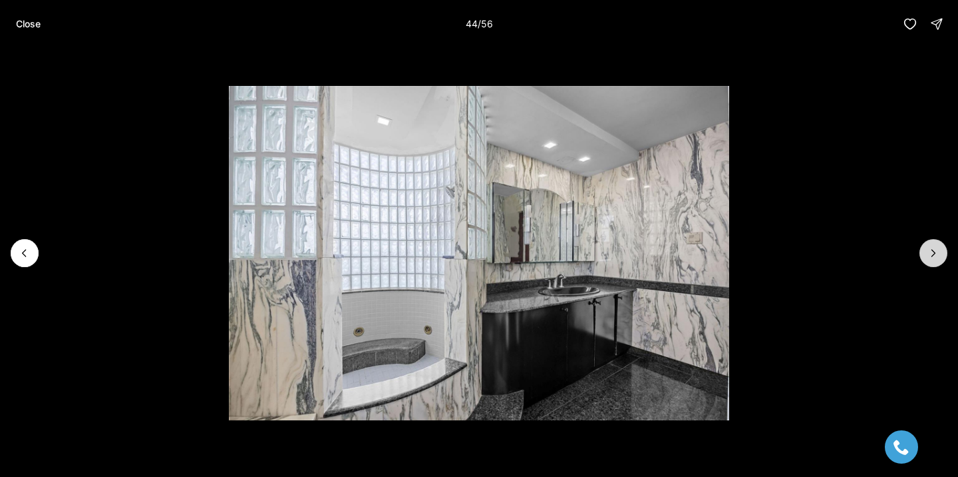
click at [930, 246] on icon "Next slide" at bounding box center [933, 252] width 13 height 13
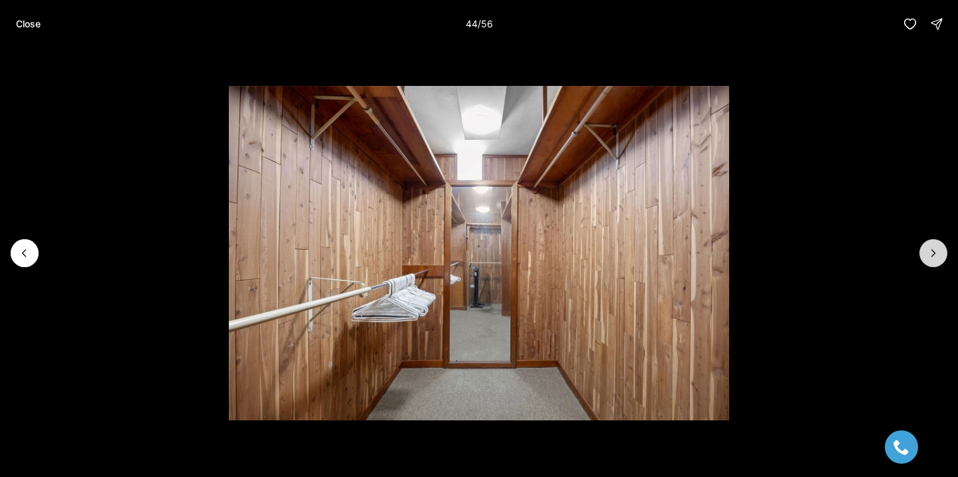
click at [930, 246] on icon "Next slide" at bounding box center [933, 252] width 13 height 13
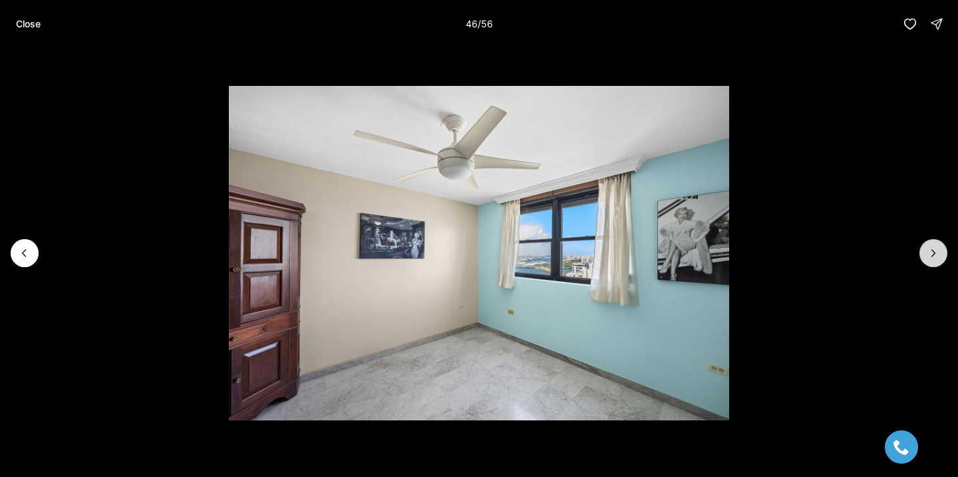
click at [930, 246] on icon "Next slide" at bounding box center [933, 252] width 13 height 13
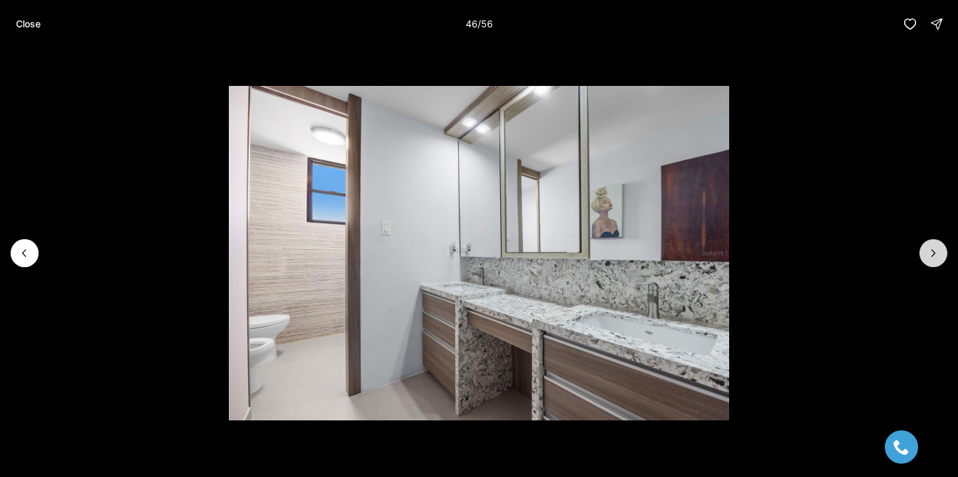
click at [930, 246] on icon "Next slide" at bounding box center [933, 252] width 13 height 13
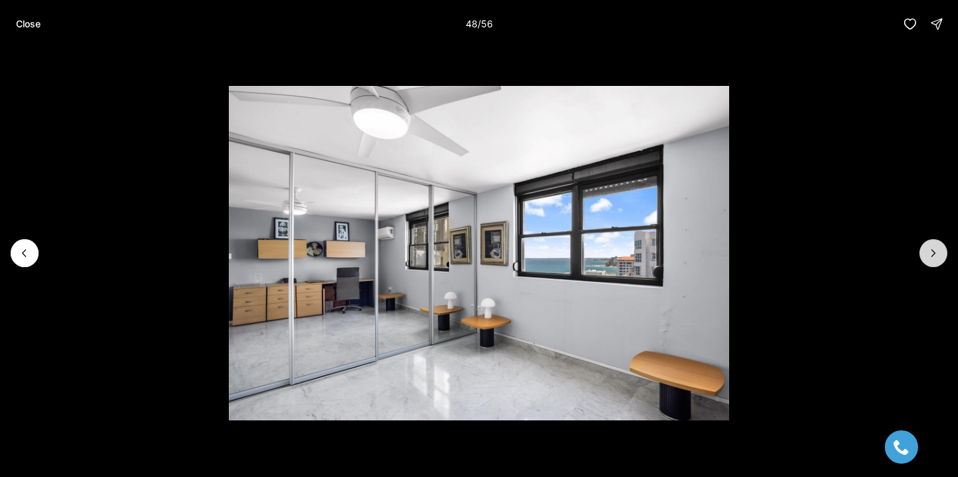
click at [930, 246] on icon "Next slide" at bounding box center [933, 252] width 13 height 13
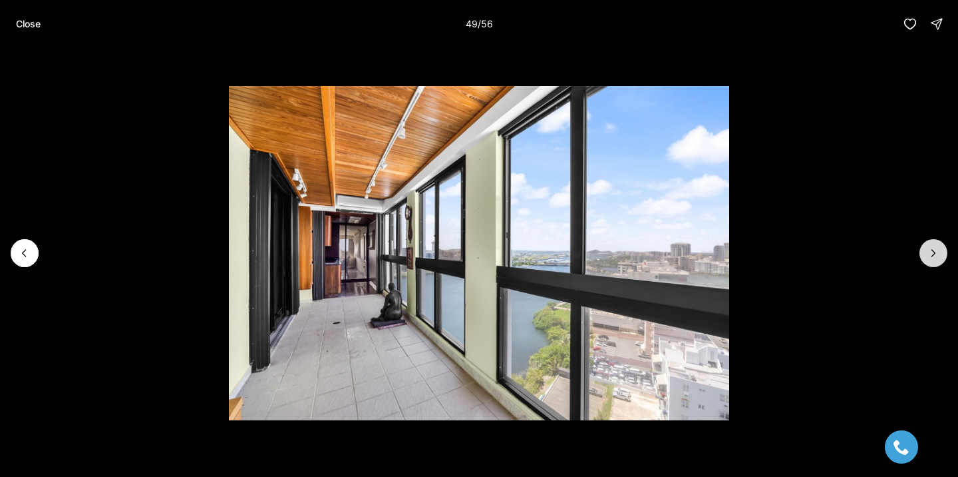
click at [930, 246] on icon "Next slide" at bounding box center [933, 252] width 13 height 13
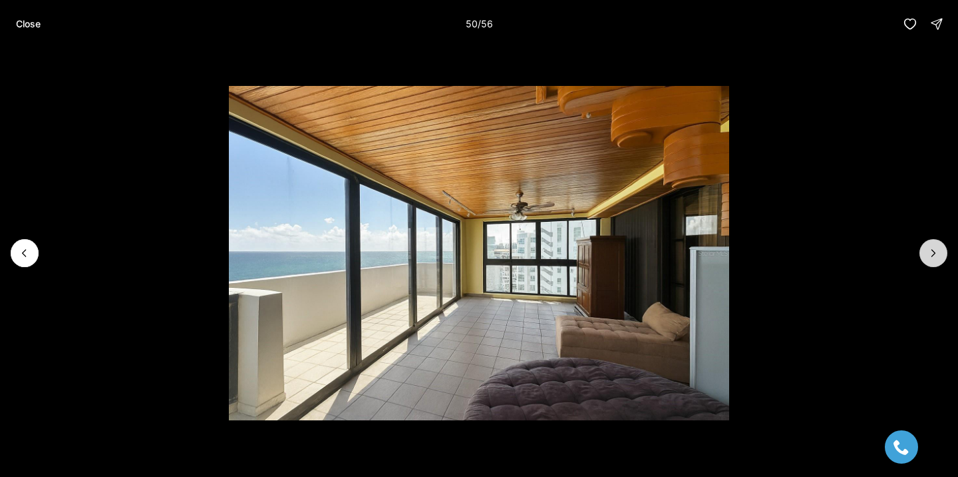
click at [930, 246] on icon "Next slide" at bounding box center [933, 252] width 13 height 13
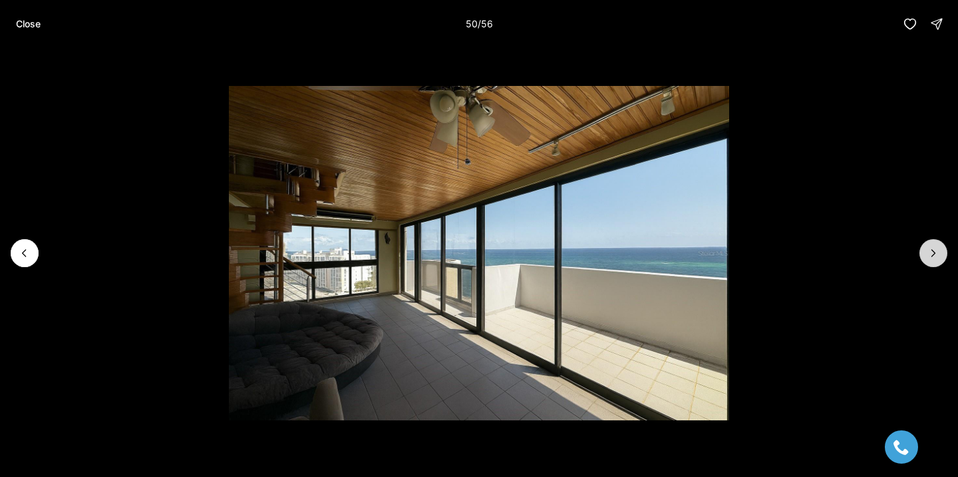
click at [930, 246] on icon "Next slide" at bounding box center [933, 252] width 13 height 13
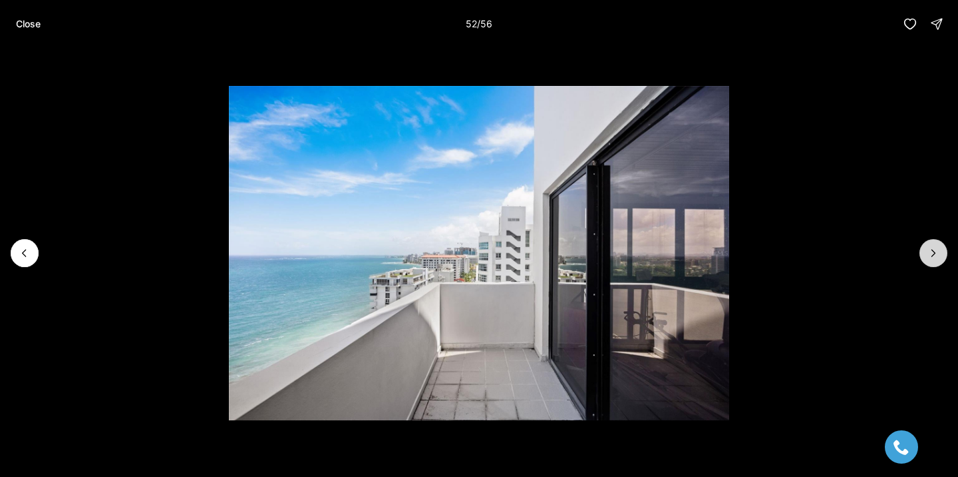
click at [930, 246] on icon "Next slide" at bounding box center [933, 252] width 13 height 13
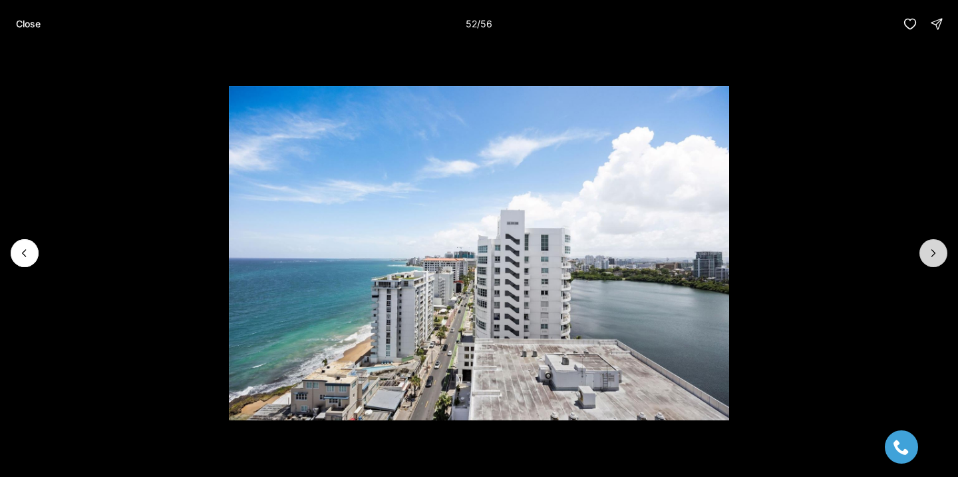
click at [930, 246] on icon "Next slide" at bounding box center [933, 252] width 13 height 13
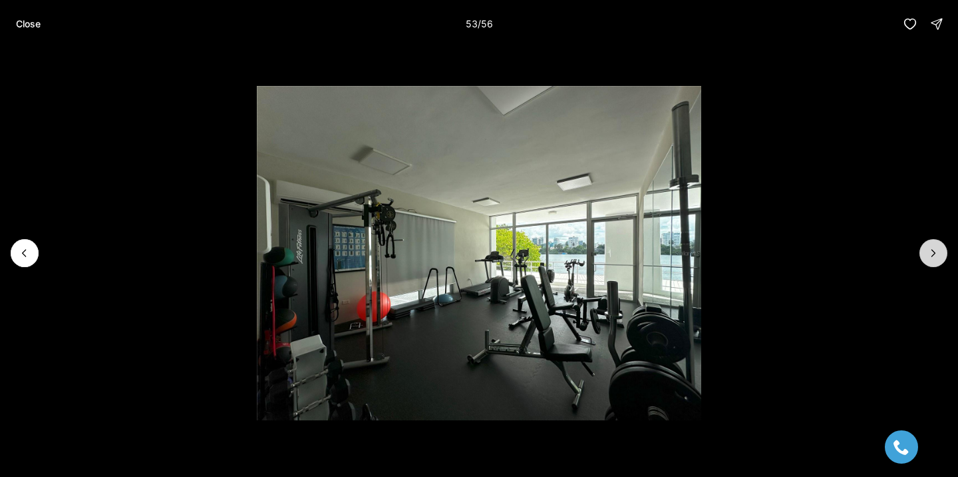
click at [930, 246] on icon "Next slide" at bounding box center [933, 252] width 13 height 13
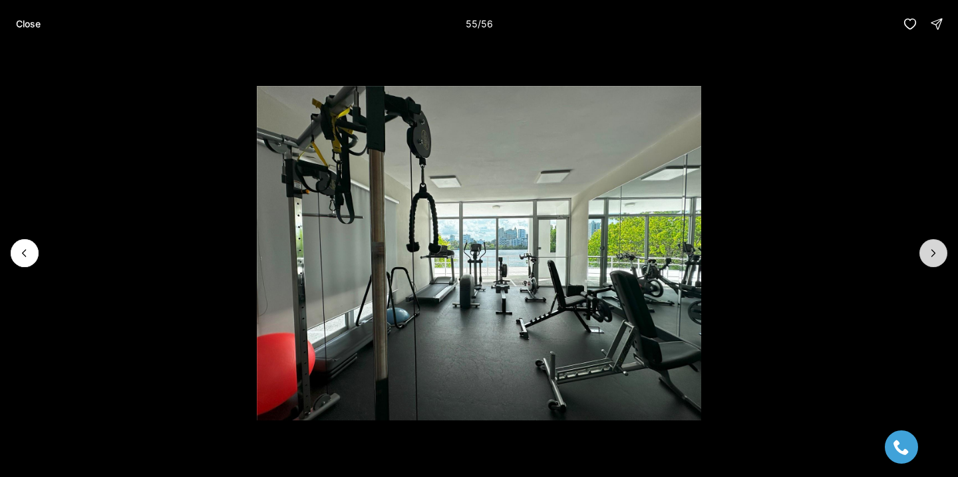
click at [936, 247] on icon "Next slide" at bounding box center [933, 252] width 13 height 13
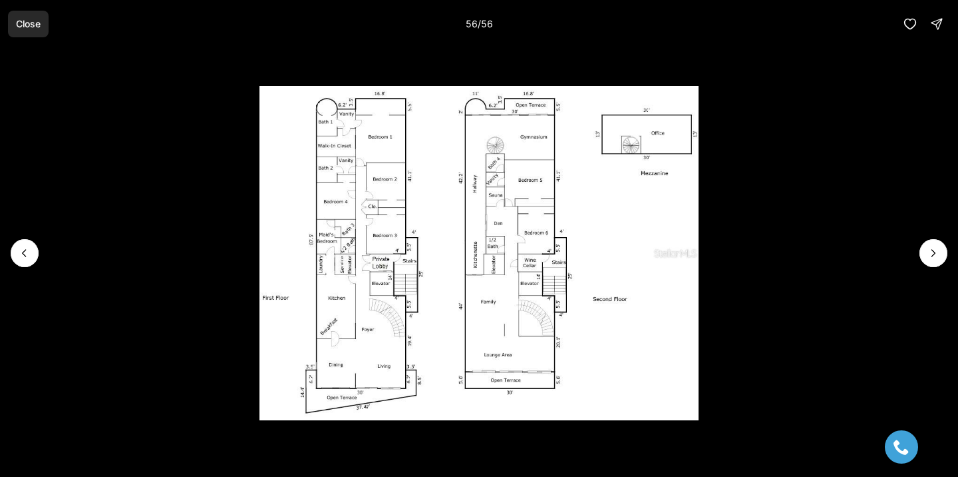
click at [11, 18] on button "Close" at bounding box center [28, 24] width 41 height 27
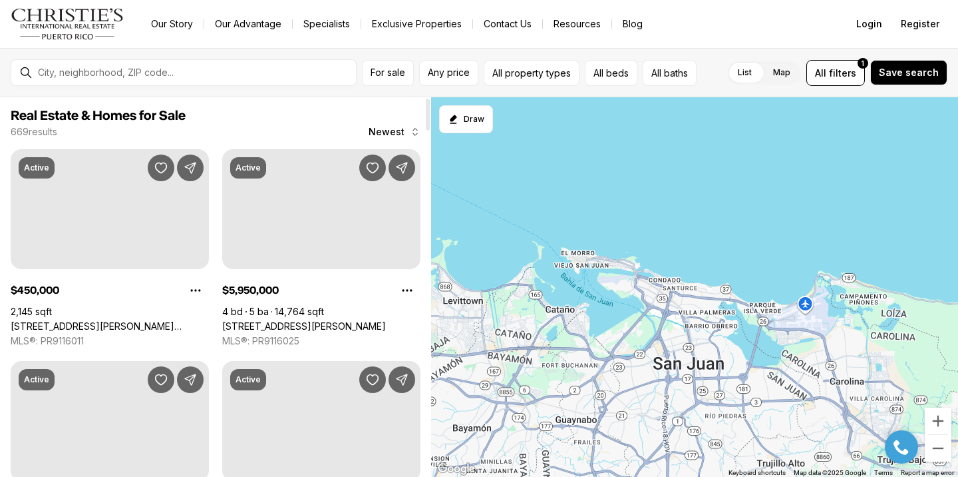
scroll to position [1079, 0]
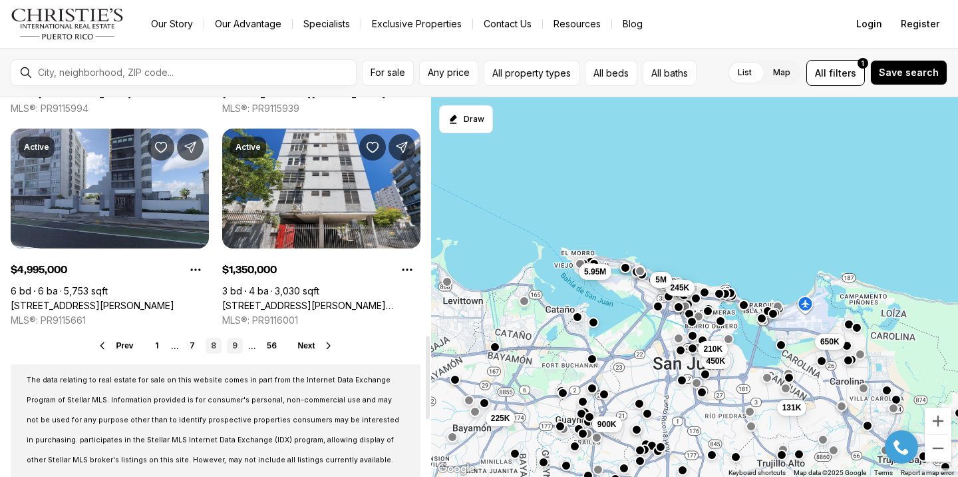
click at [232, 345] on link "9" at bounding box center [235, 345] width 16 height 16
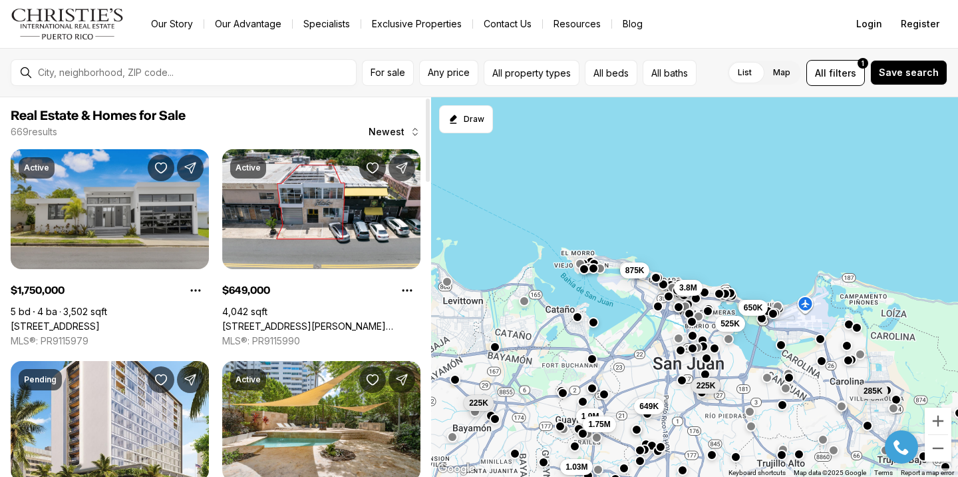
click at [100, 320] on link "[STREET_ADDRESS]" at bounding box center [55, 326] width 89 height 12
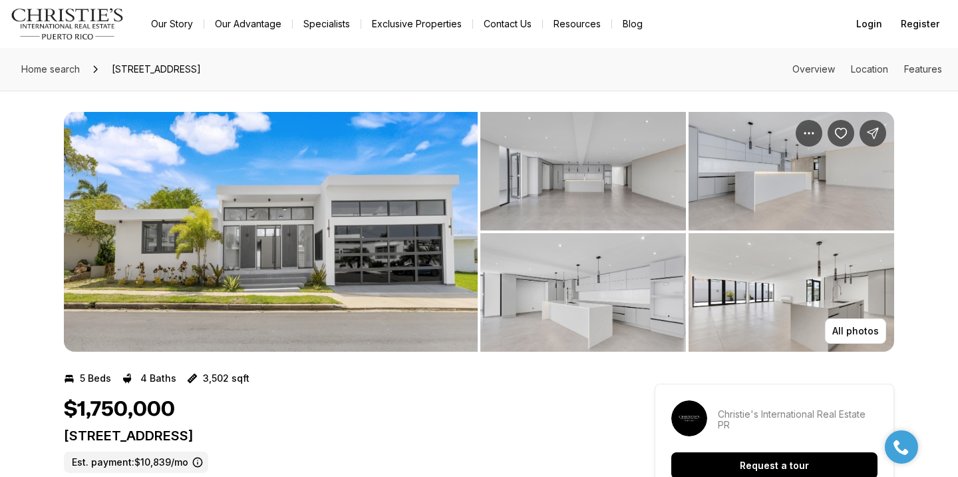
click at [104, 218] on img "View image gallery" at bounding box center [271, 232] width 414 height 240
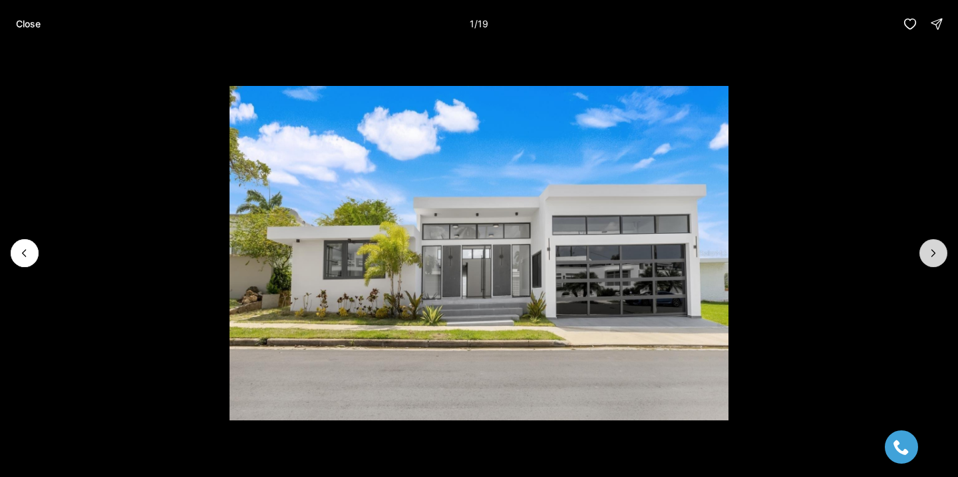
click at [938, 252] on icon "Next slide" at bounding box center [933, 252] width 13 height 13
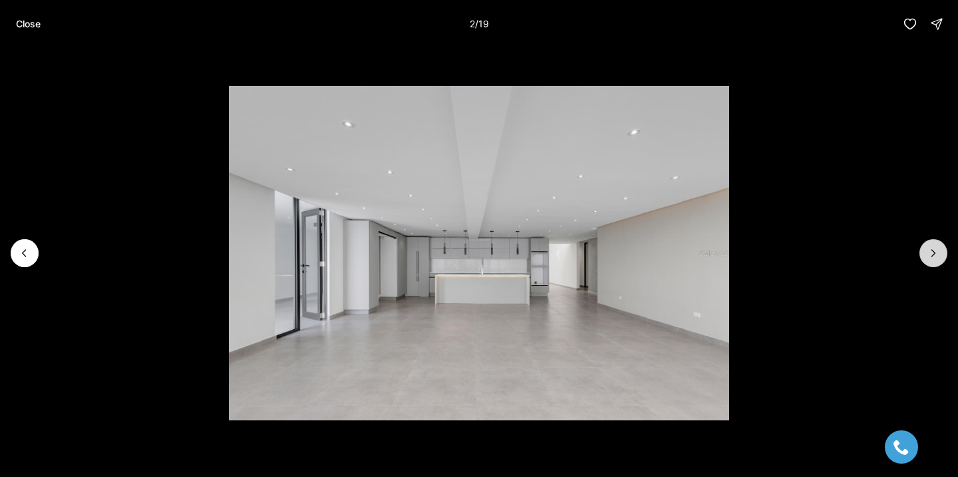
click at [938, 252] on icon "Next slide" at bounding box center [933, 252] width 13 height 13
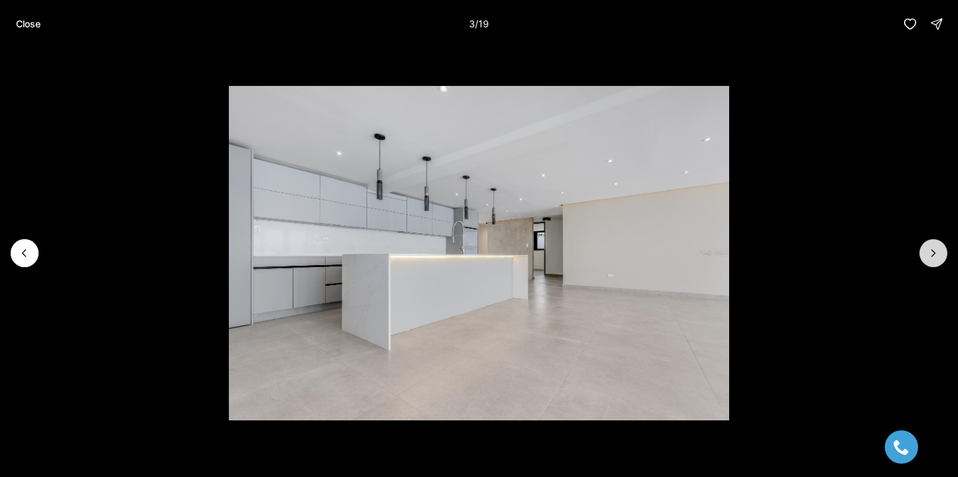
click at [934, 253] on icon "Next slide" at bounding box center [933, 252] width 13 height 13
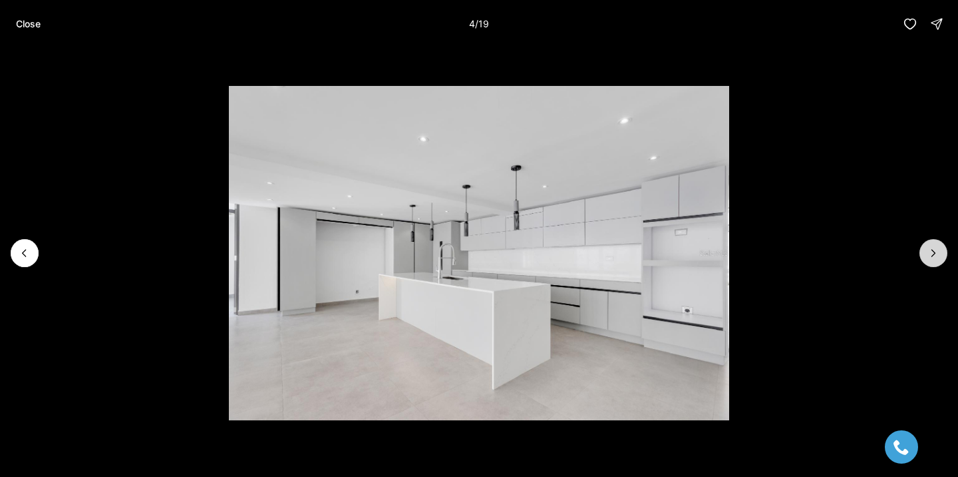
click at [934, 253] on icon "Next slide" at bounding box center [933, 252] width 13 height 13
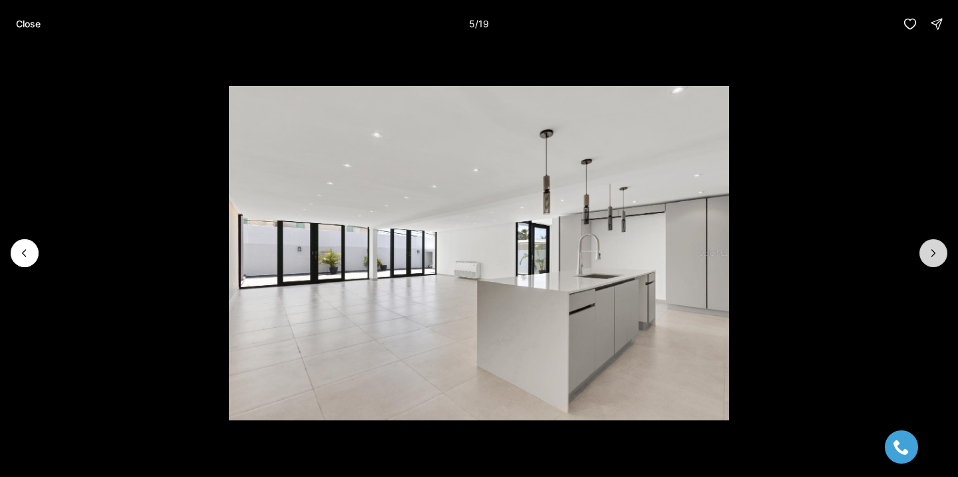
click at [934, 253] on icon "Next slide" at bounding box center [933, 252] width 13 height 13
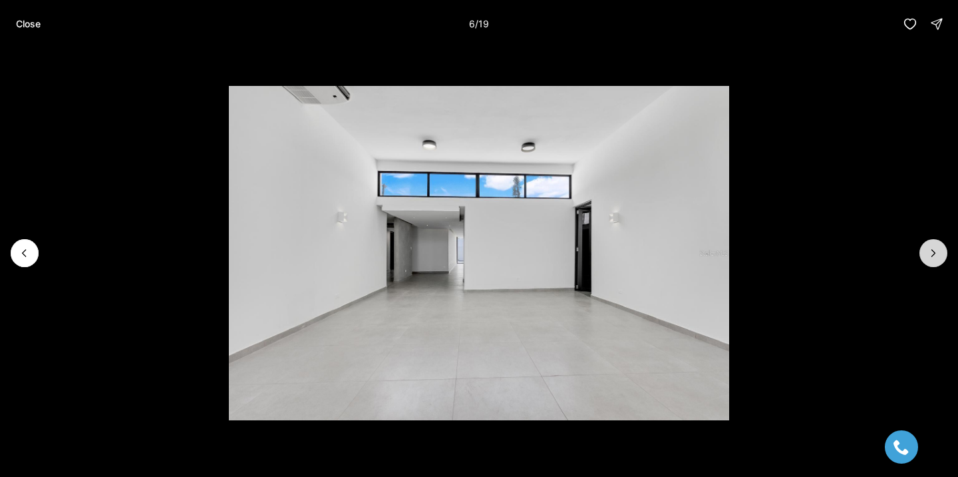
click at [934, 253] on icon "Next slide" at bounding box center [933, 253] width 3 height 7
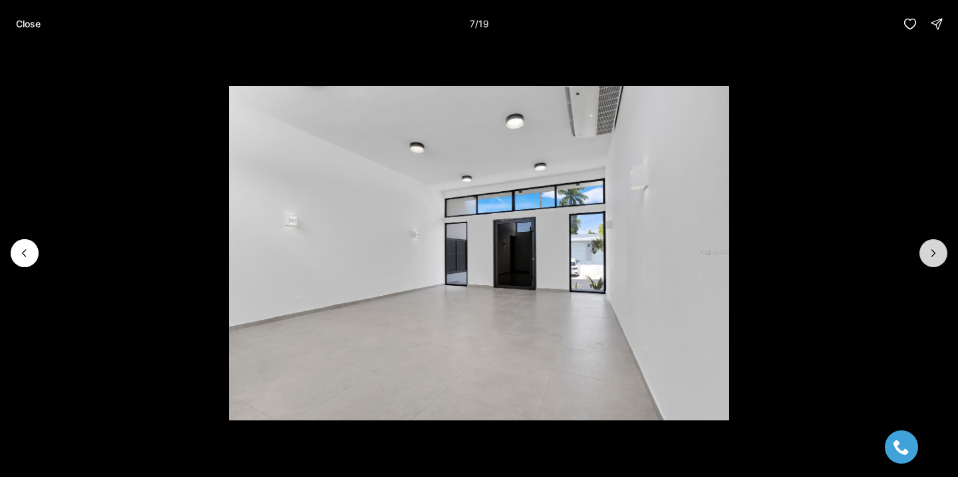
click at [934, 254] on icon "Next slide" at bounding box center [933, 253] width 3 height 7
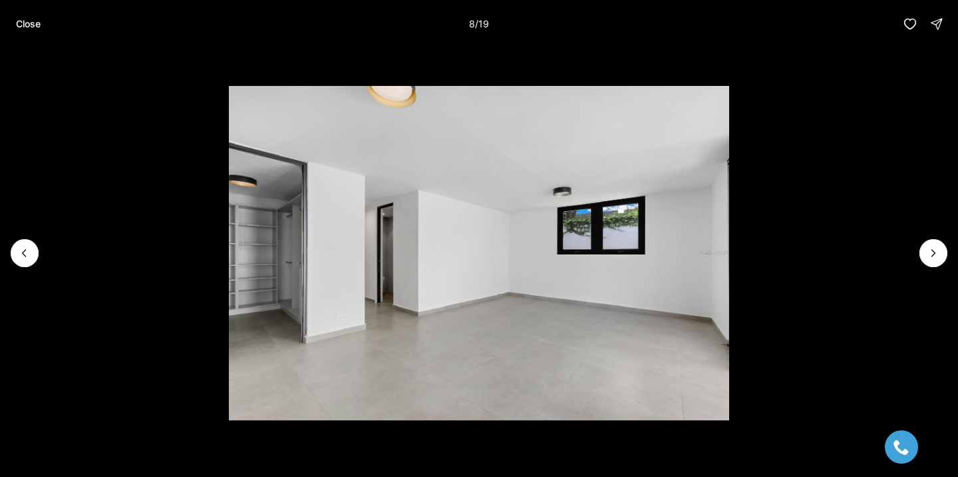
click at [29, 234] on li "8 of 19" at bounding box center [479, 253] width 958 height 410
click at [32, 269] on li "8 of 19" at bounding box center [479, 253] width 958 height 410
click at [27, 258] on icon "Previous slide" at bounding box center [24, 252] width 13 height 13
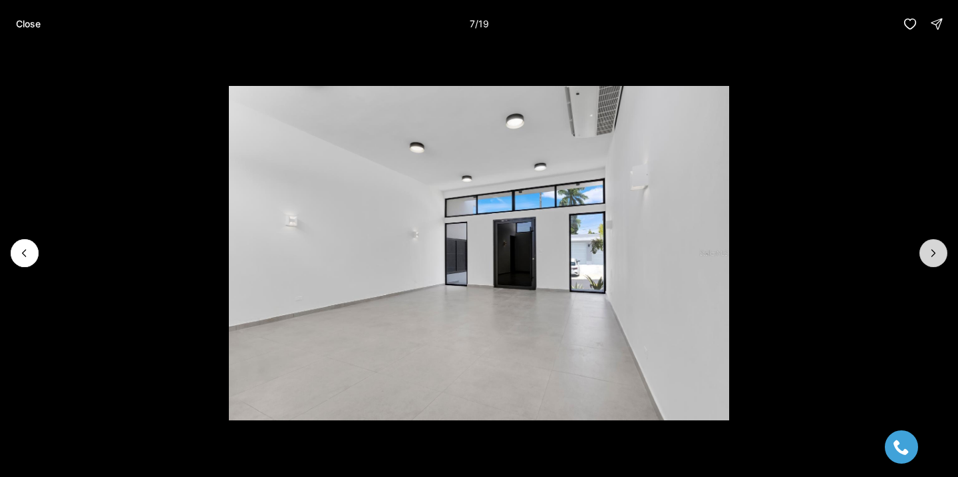
click at [924, 244] on button "Next slide" at bounding box center [934, 253] width 28 height 28
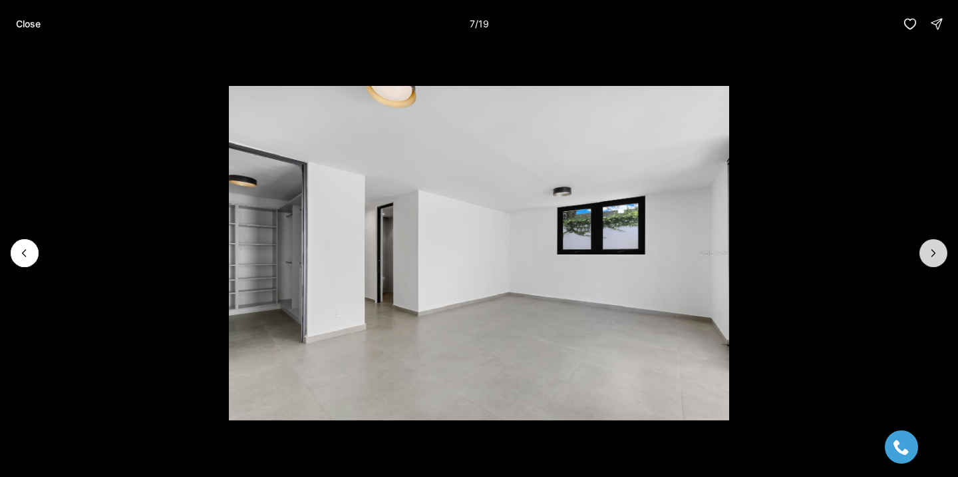
click at [924, 244] on button "Next slide" at bounding box center [934, 253] width 28 height 28
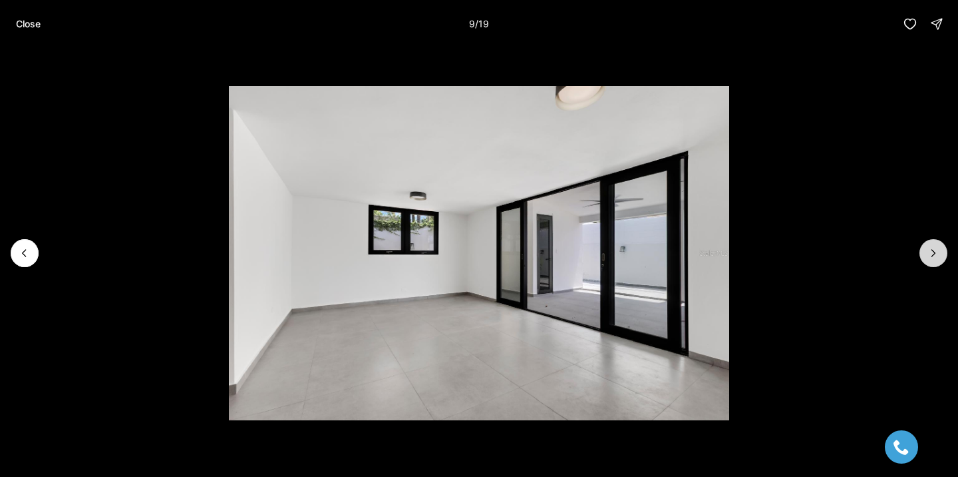
click at [924, 244] on button "Next slide" at bounding box center [934, 253] width 28 height 28
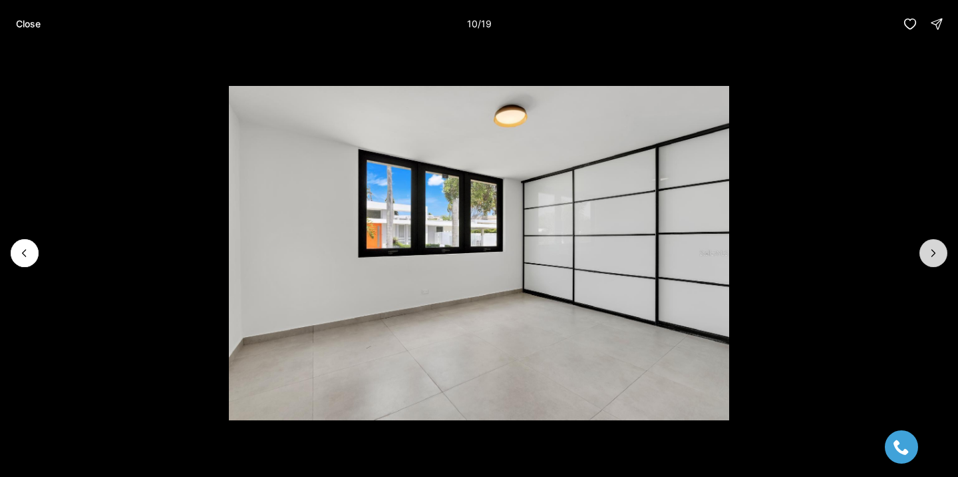
click at [924, 244] on button "Next slide" at bounding box center [934, 253] width 28 height 28
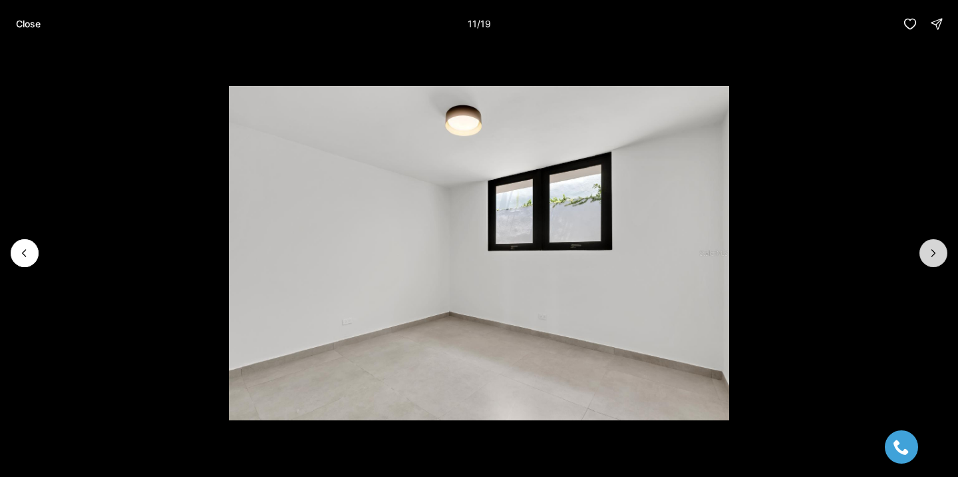
click at [925, 246] on button "Next slide" at bounding box center [934, 253] width 28 height 28
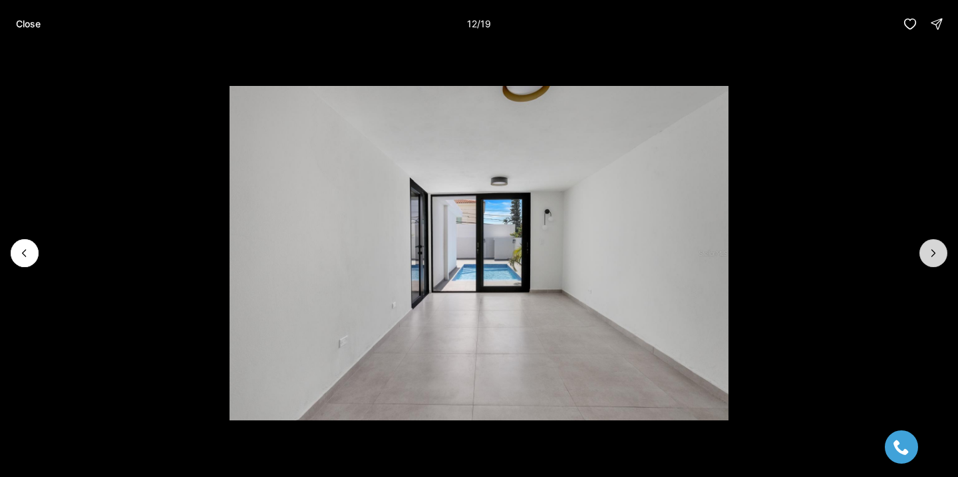
click at [924, 246] on button "Next slide" at bounding box center [934, 253] width 28 height 28
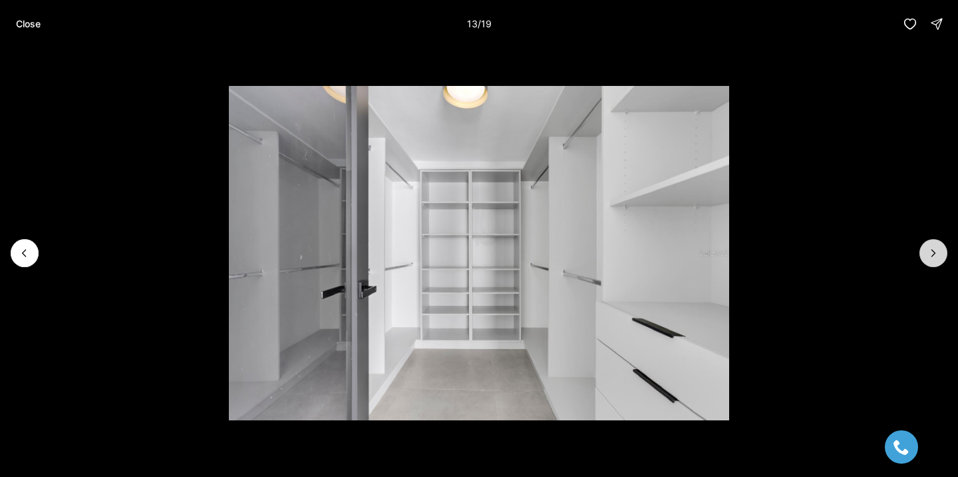
click at [924, 246] on button "Next slide" at bounding box center [934, 253] width 28 height 28
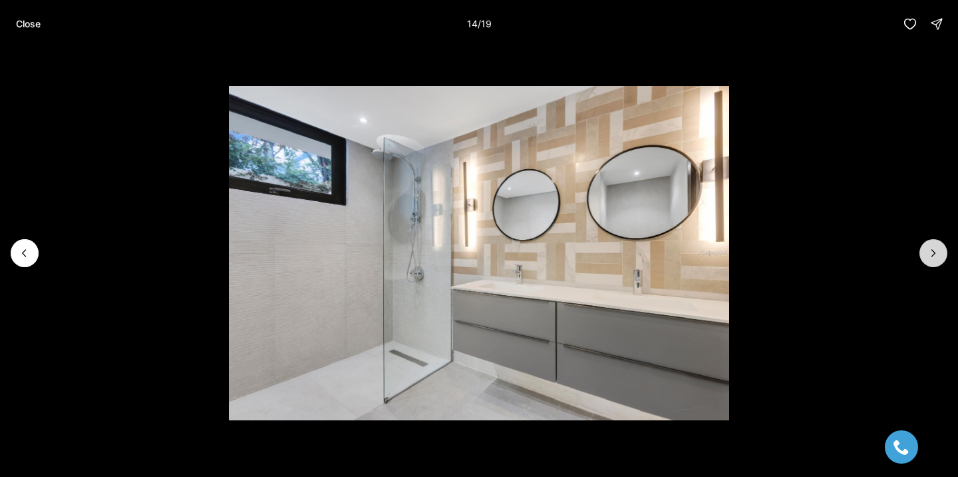
click at [924, 246] on button "Next slide" at bounding box center [934, 253] width 28 height 28
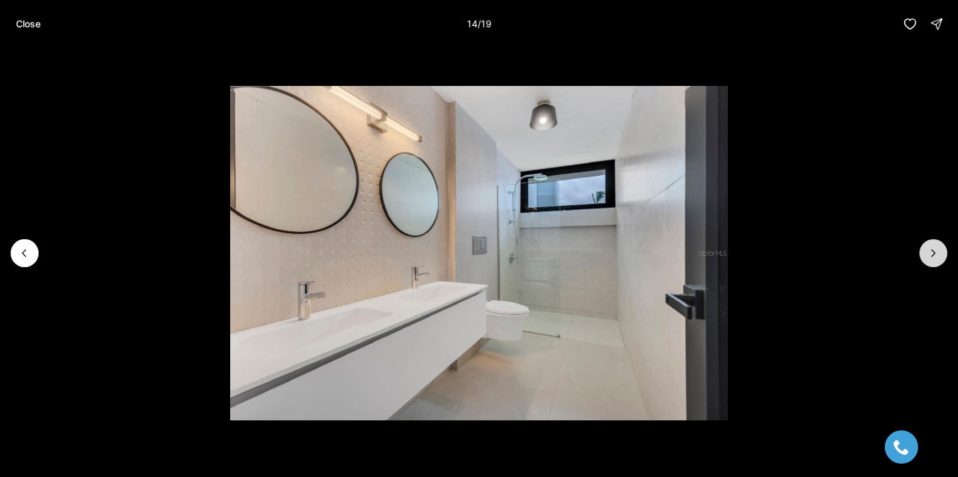
click at [924, 246] on button "Next slide" at bounding box center [934, 253] width 28 height 28
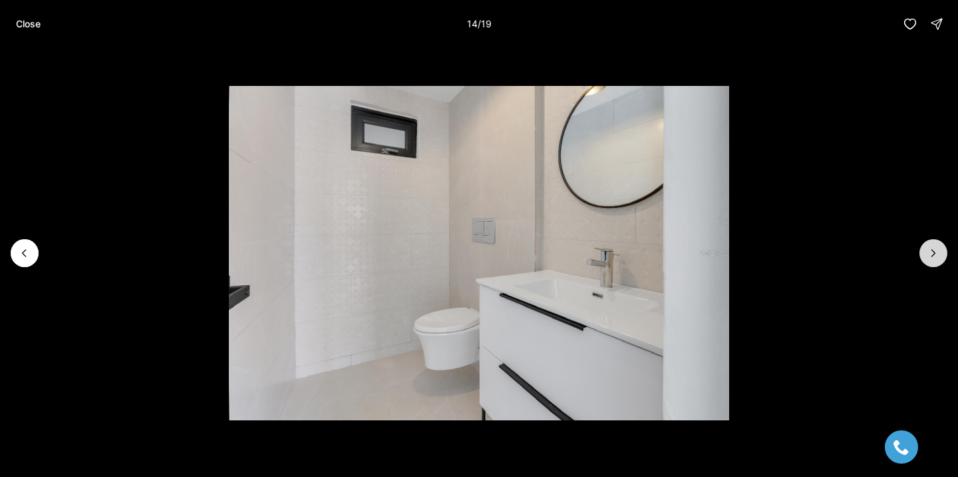
click at [924, 246] on button "Next slide" at bounding box center [934, 253] width 28 height 28
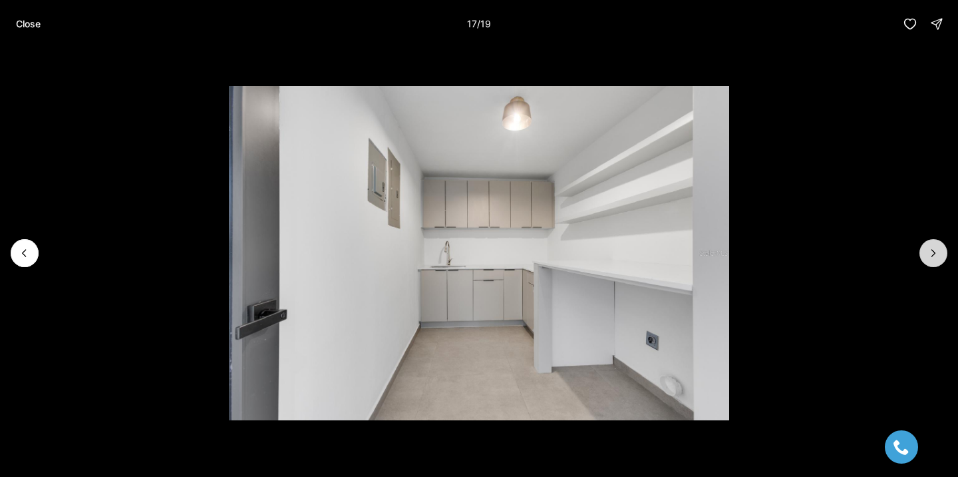
click at [924, 246] on button "Next slide" at bounding box center [934, 253] width 28 height 28
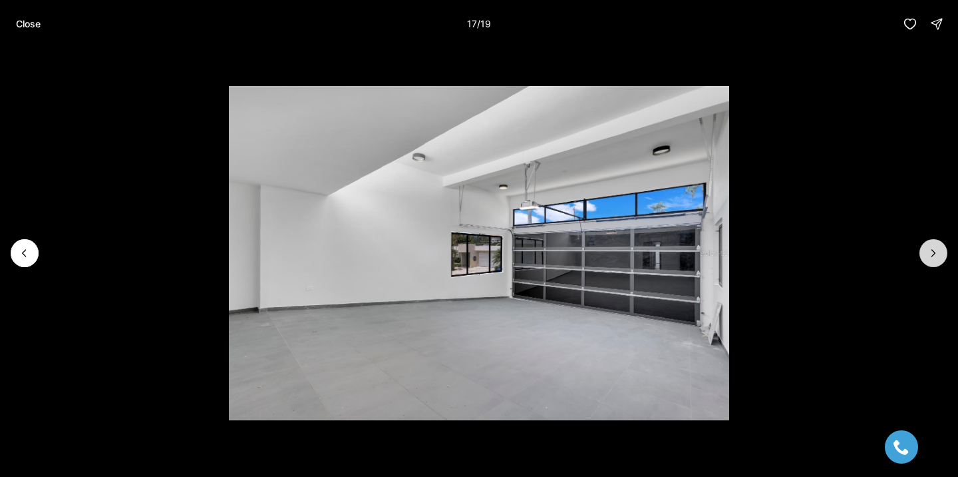
click at [924, 246] on button "Next slide" at bounding box center [934, 253] width 28 height 28
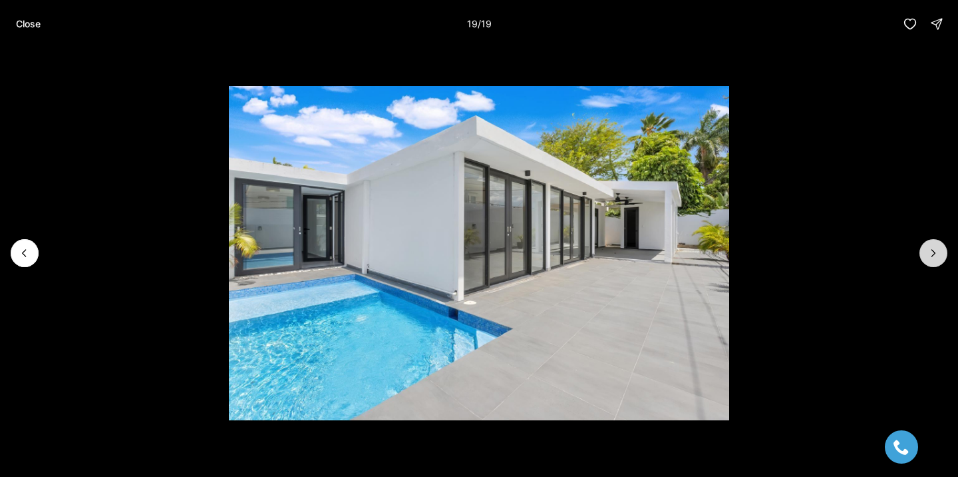
click at [924, 246] on div at bounding box center [934, 253] width 28 height 28
click at [933, 254] on div at bounding box center [934, 253] width 28 height 28
click at [29, 21] on p "Close" at bounding box center [28, 24] width 25 height 11
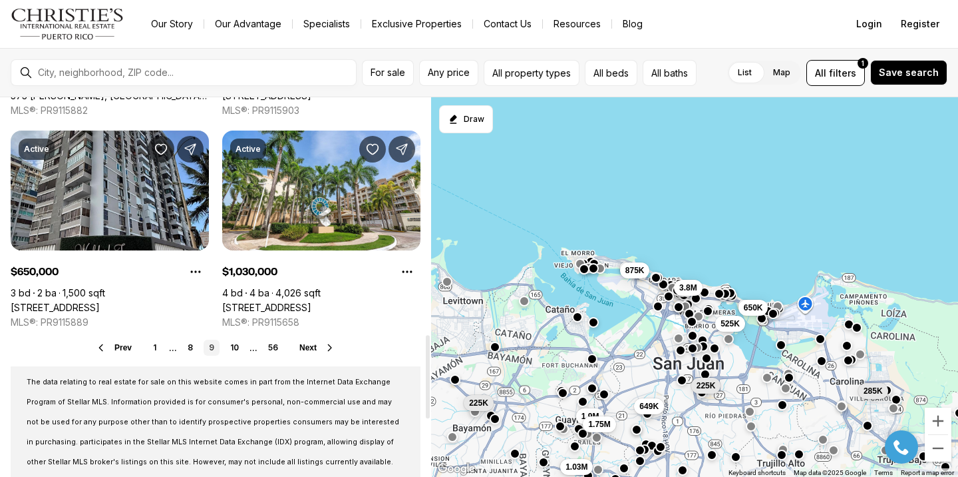
scroll to position [1076, 0]
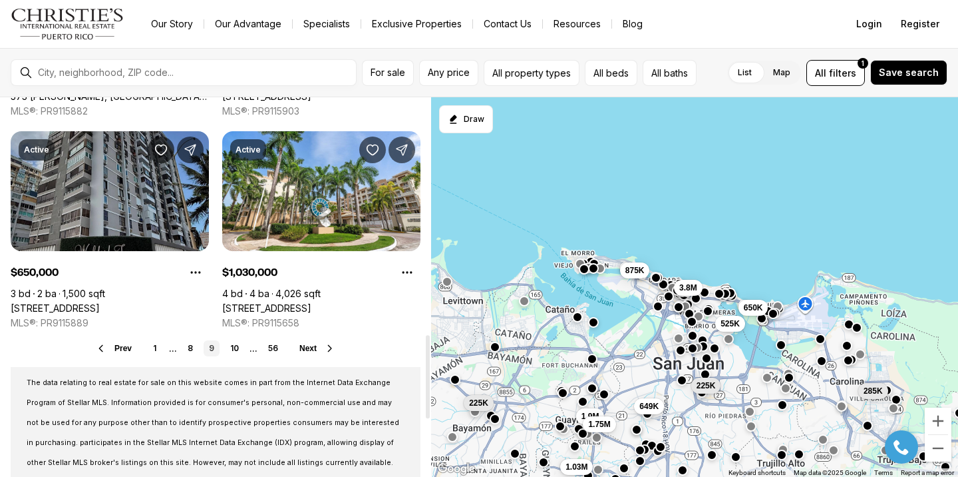
click at [100, 302] on link "[STREET_ADDRESS]" at bounding box center [55, 308] width 89 height 12
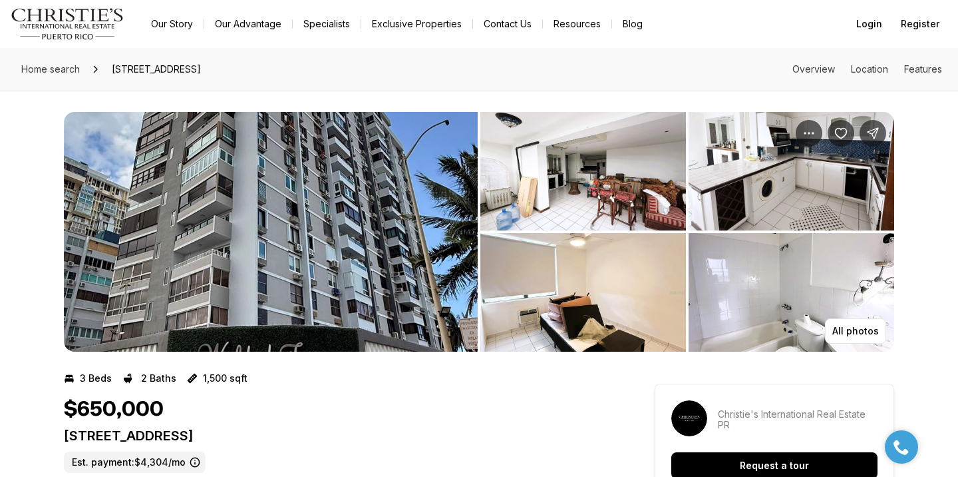
click at [241, 170] on img "View image gallery" at bounding box center [271, 232] width 414 height 240
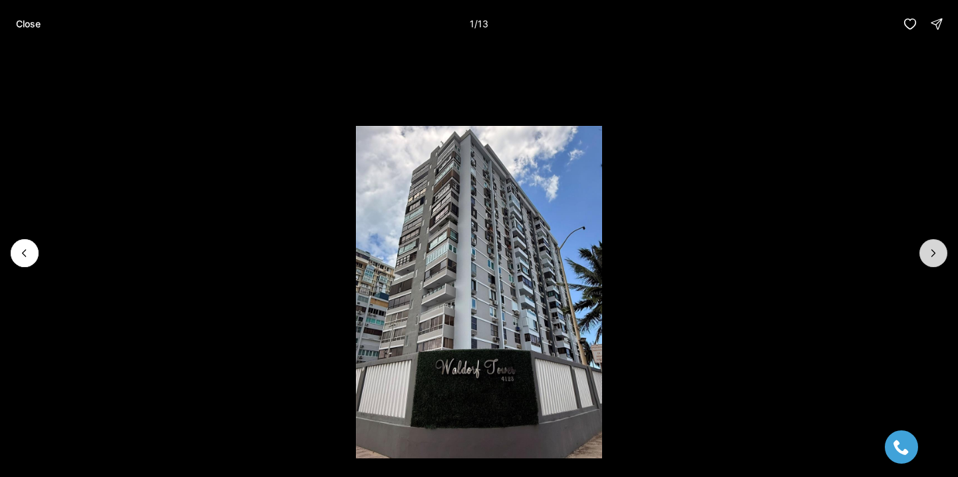
click at [938, 255] on icon "Next slide" at bounding box center [933, 252] width 13 height 13
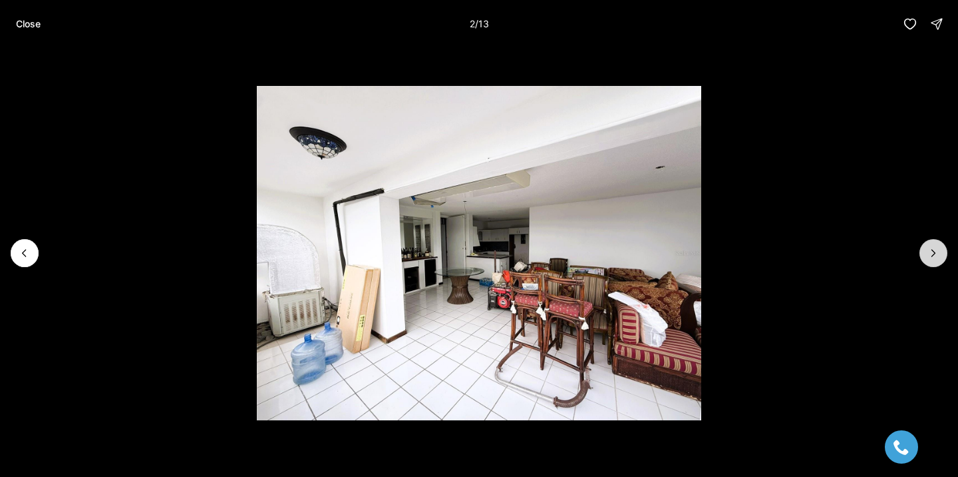
click at [938, 255] on icon "Next slide" at bounding box center [933, 252] width 13 height 13
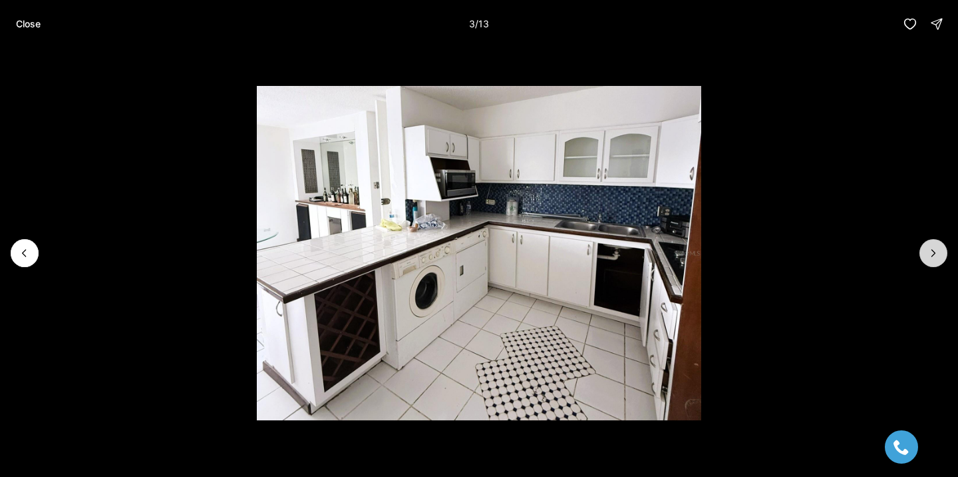
click at [940, 250] on button "Next slide" at bounding box center [934, 253] width 28 height 28
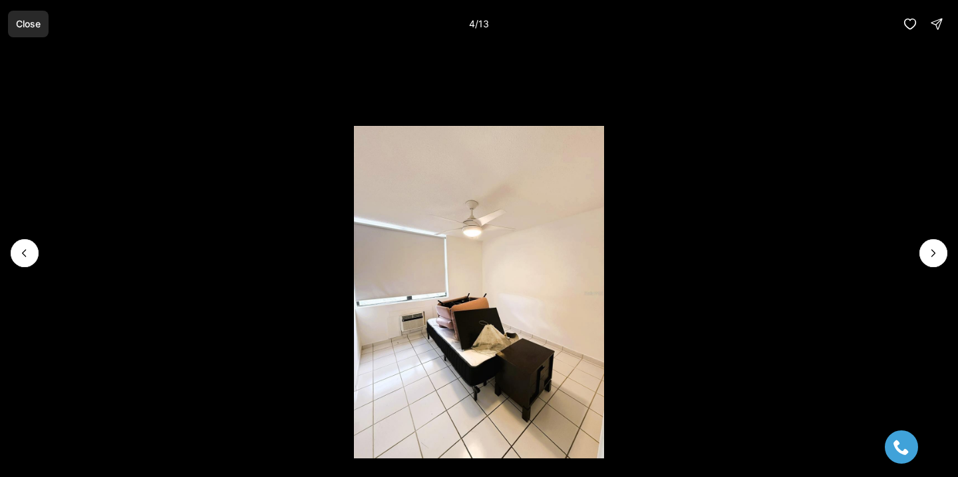
click at [31, 32] on button "Close" at bounding box center [28, 24] width 41 height 27
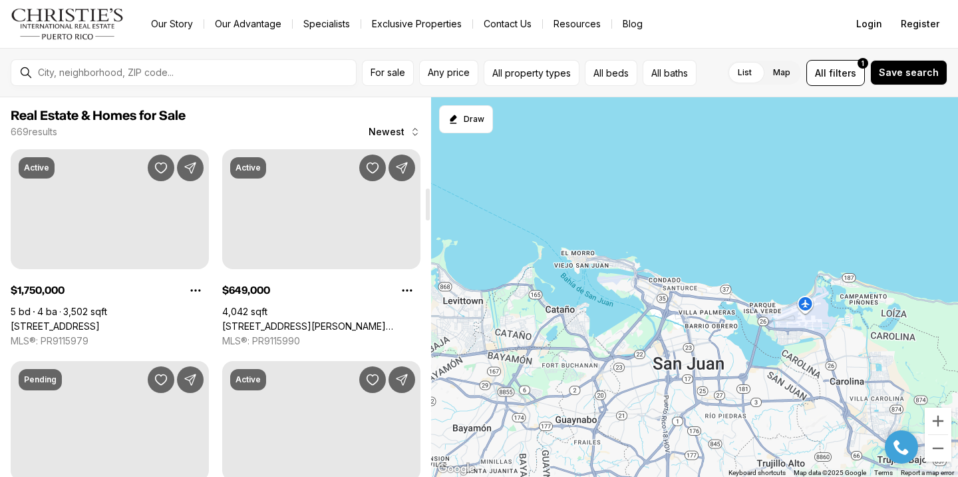
scroll to position [1076, 0]
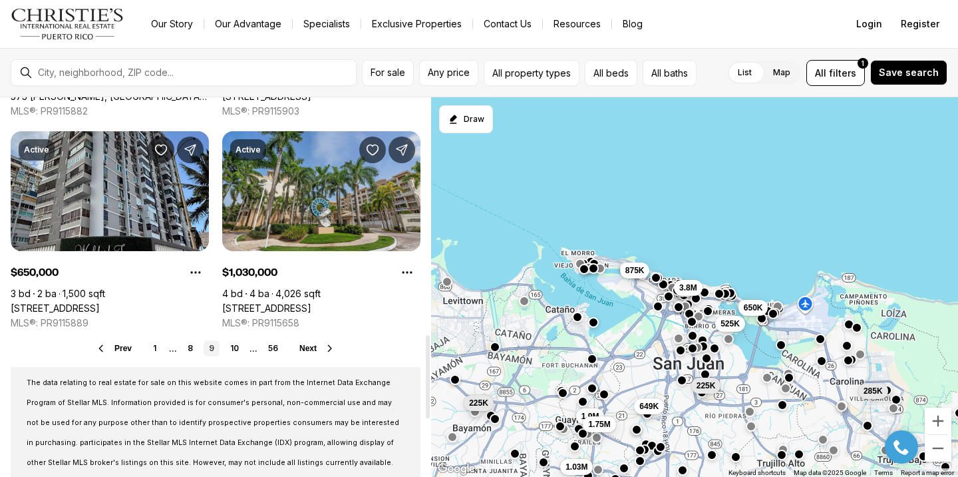
click at [311, 302] on link "[STREET_ADDRESS]" at bounding box center [266, 308] width 89 height 12
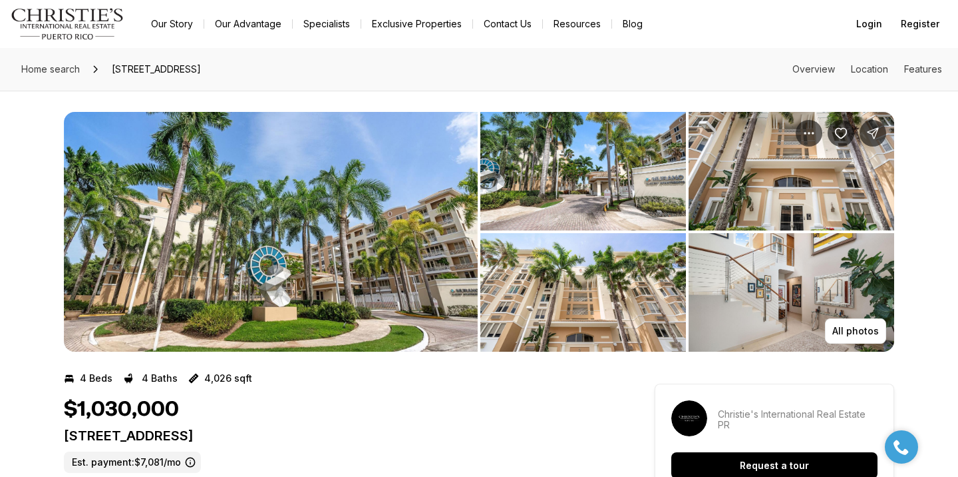
click at [332, 240] on img "View image gallery" at bounding box center [271, 232] width 414 height 240
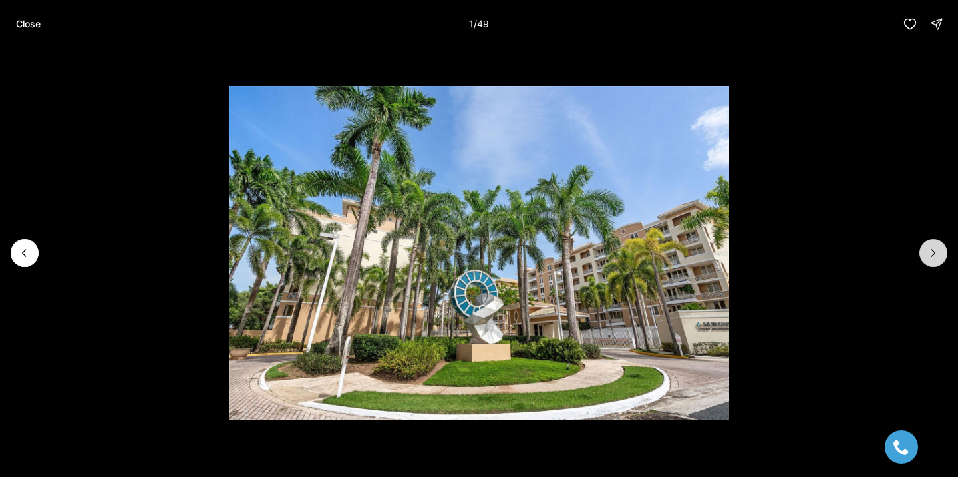
click at [938, 258] on icon "Next slide" at bounding box center [933, 252] width 13 height 13
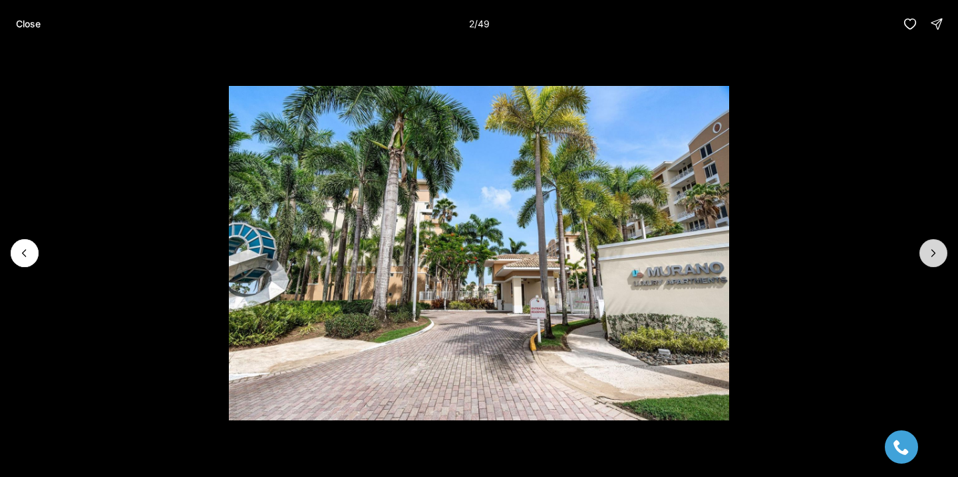
click at [938, 258] on icon "Next slide" at bounding box center [933, 252] width 13 height 13
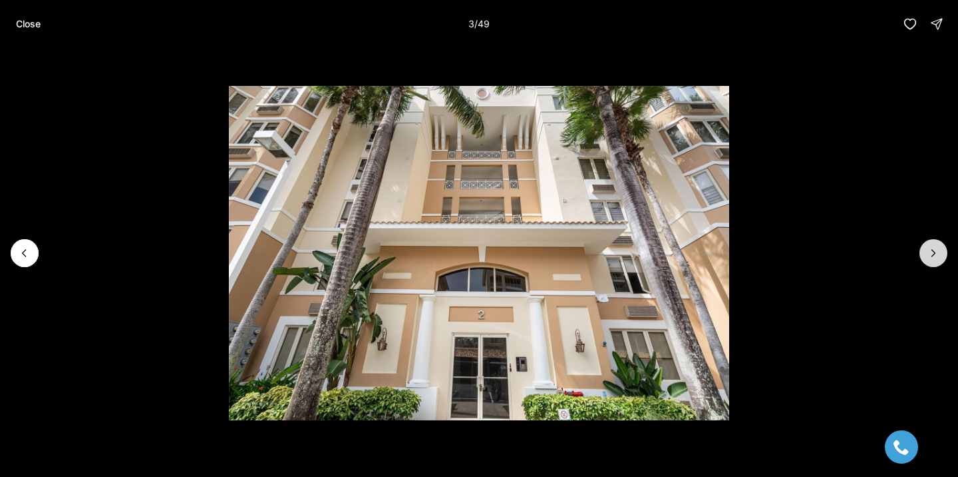
click at [937, 260] on button "Next slide" at bounding box center [934, 253] width 28 height 28
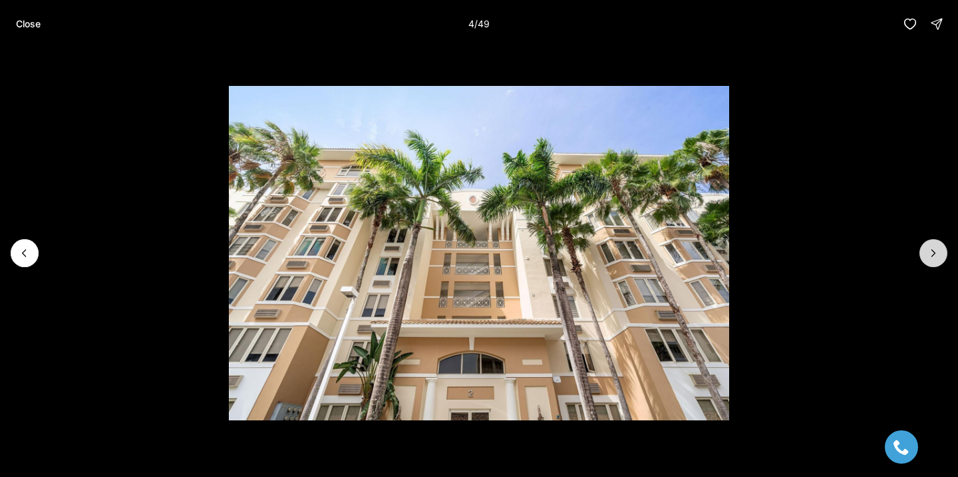
click at [937, 260] on button "Next slide" at bounding box center [934, 253] width 28 height 28
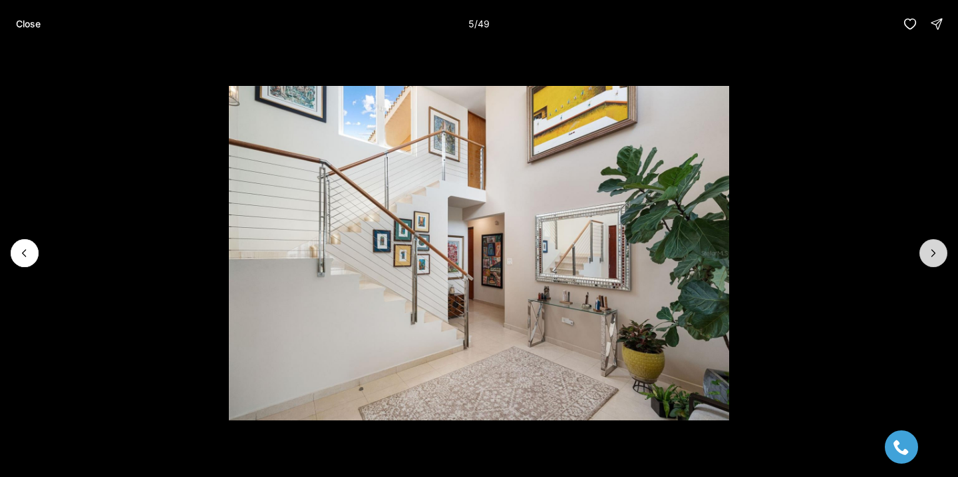
click at [936, 260] on button "Next slide" at bounding box center [934, 253] width 28 height 28
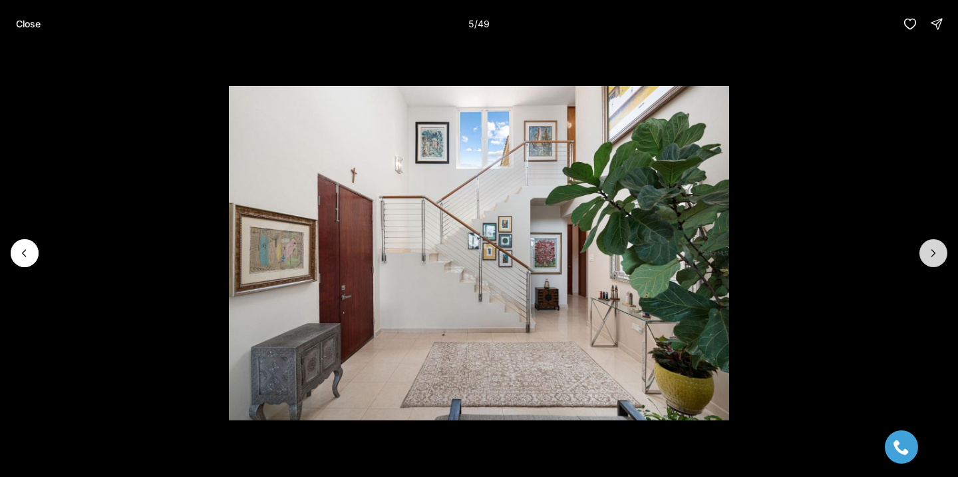
click at [936, 260] on button "Next slide" at bounding box center [934, 253] width 28 height 28
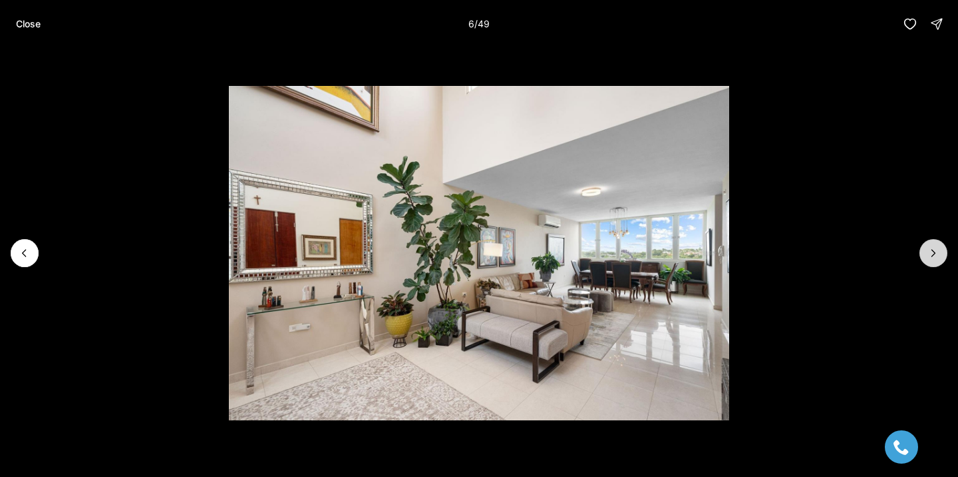
click at [936, 260] on button "Next slide" at bounding box center [934, 253] width 28 height 28
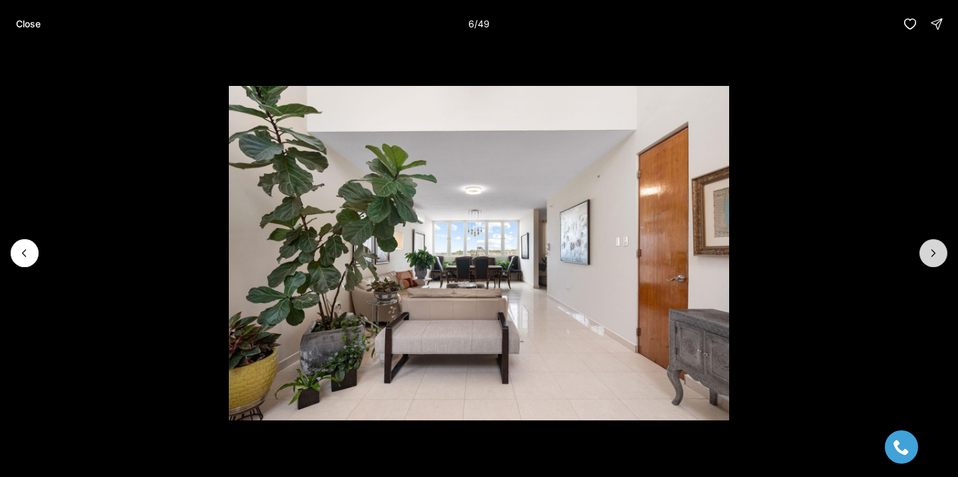
click at [936, 260] on button "Next slide" at bounding box center [934, 253] width 28 height 28
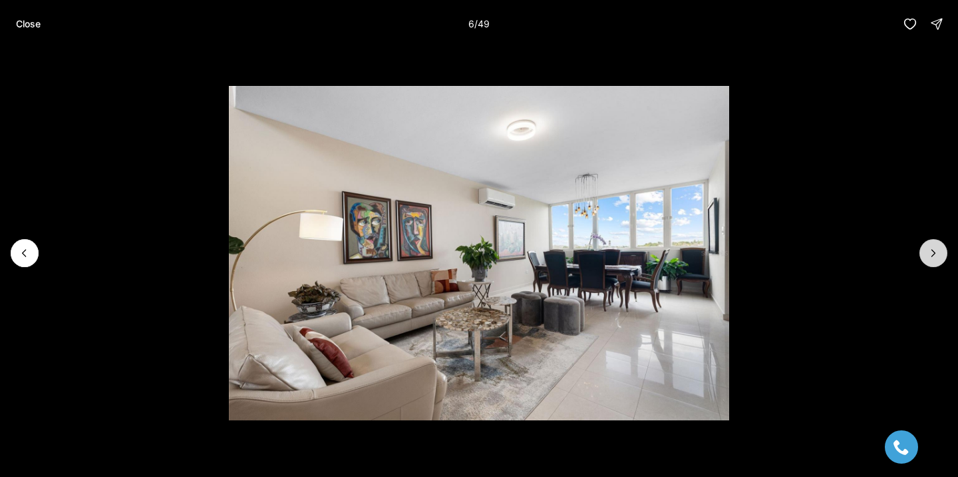
click at [936, 260] on button "Next slide" at bounding box center [934, 253] width 28 height 28
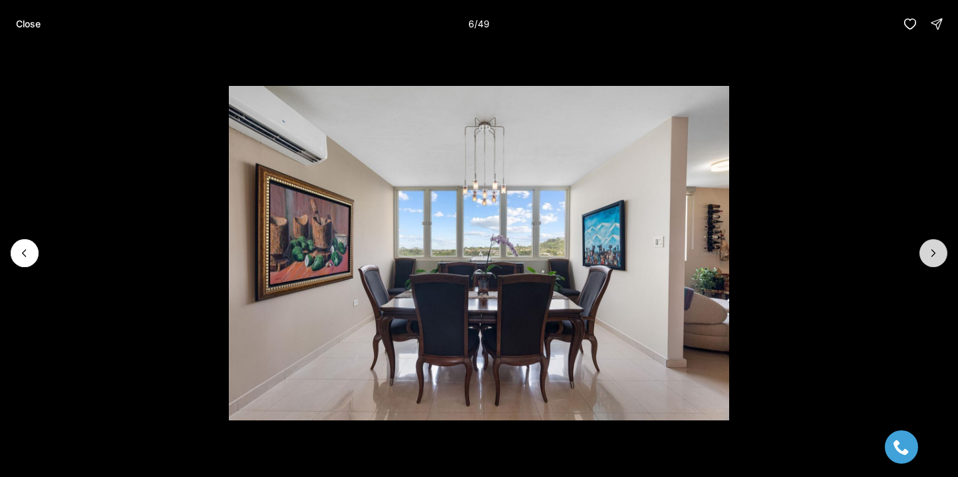
click at [936, 260] on button "Next slide" at bounding box center [934, 253] width 28 height 28
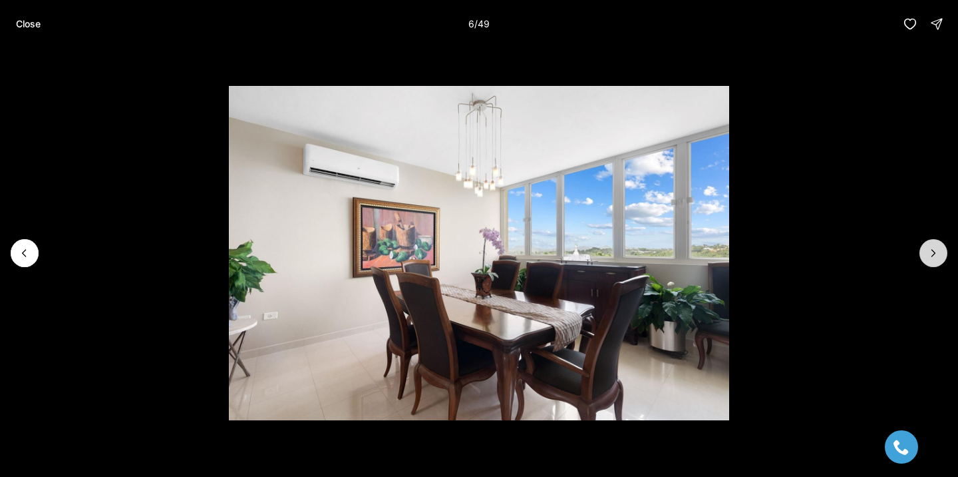
click at [936, 260] on button "Next slide" at bounding box center [934, 253] width 28 height 28
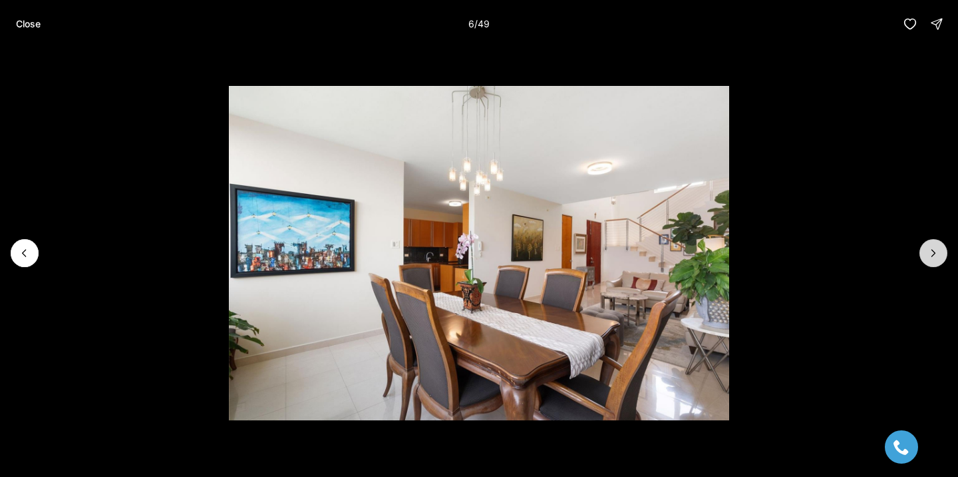
click at [936, 260] on button "Next slide" at bounding box center [934, 253] width 28 height 28
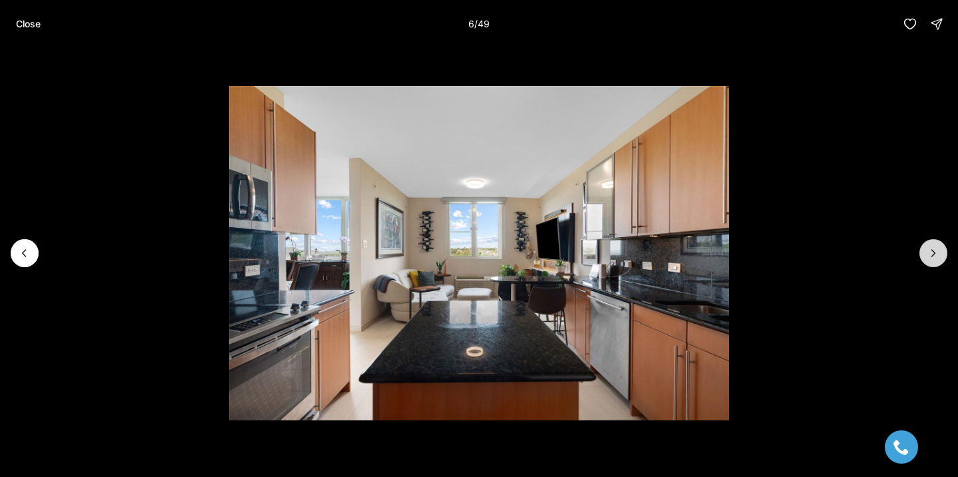
click at [936, 260] on button "Next slide" at bounding box center [934, 253] width 28 height 28
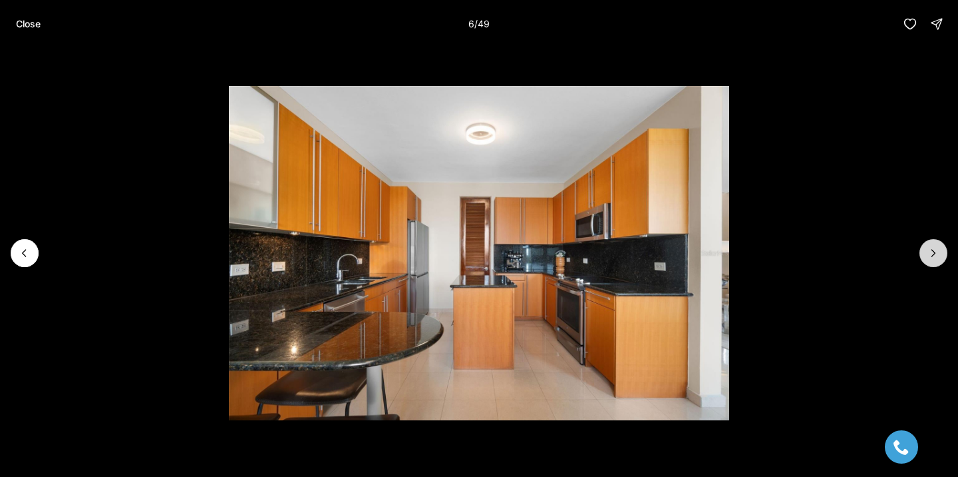
click at [936, 260] on button "Next slide" at bounding box center [934, 253] width 28 height 28
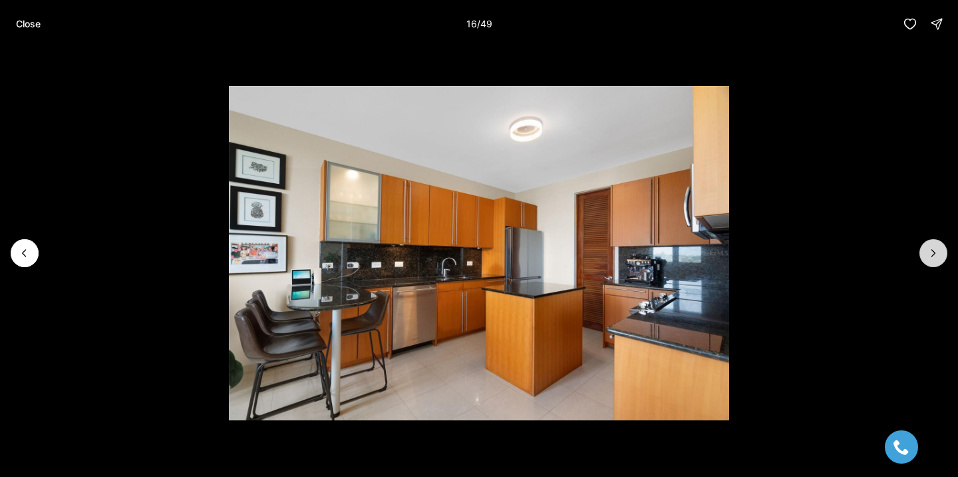
click at [936, 260] on button "Next slide" at bounding box center [934, 253] width 28 height 28
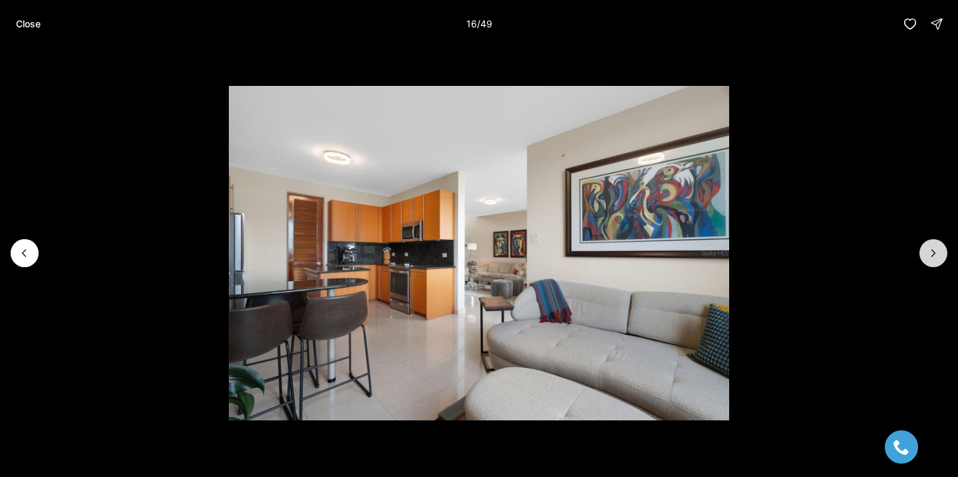
click at [936, 260] on button "Next slide" at bounding box center [934, 253] width 28 height 28
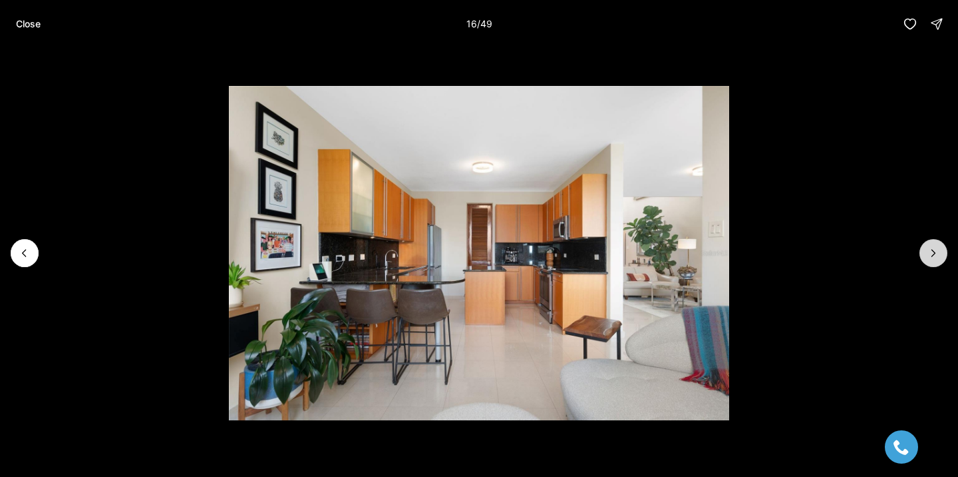
click at [936, 260] on button "Next slide" at bounding box center [934, 253] width 28 height 28
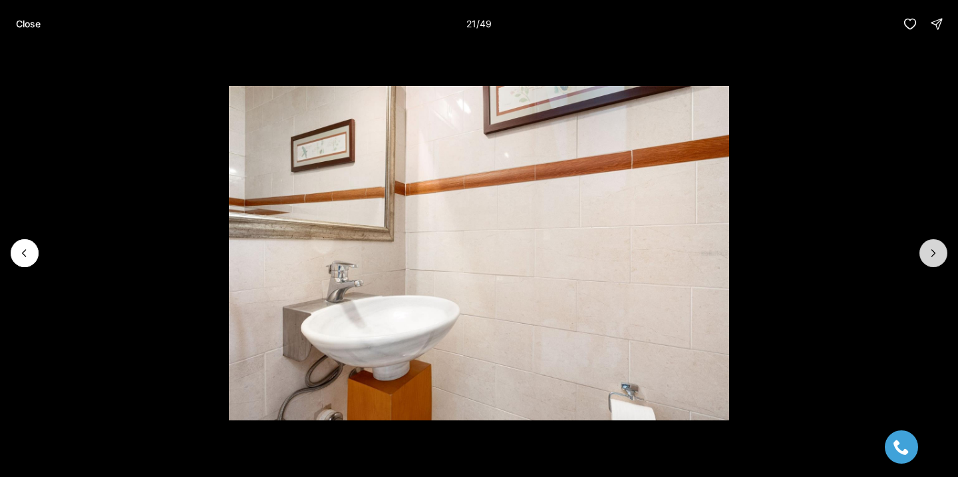
click at [936, 260] on button "Next slide" at bounding box center [934, 253] width 28 height 28
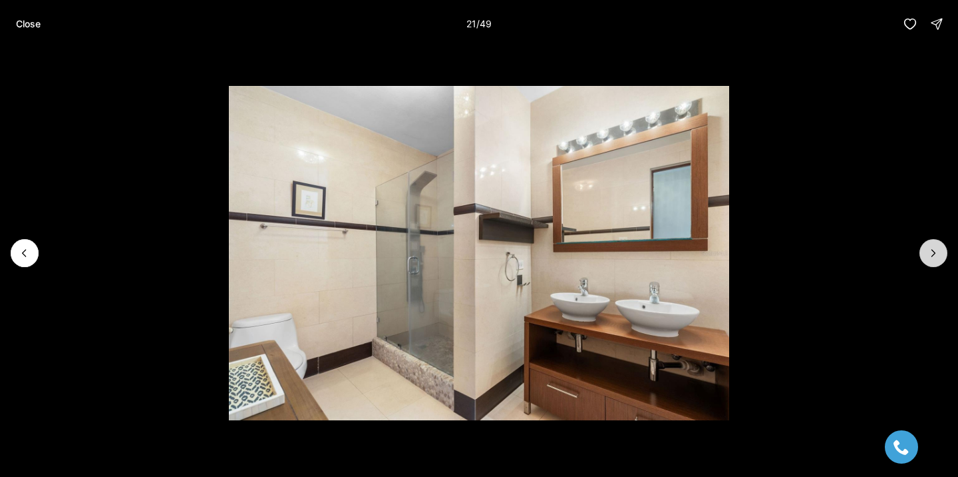
click at [936, 260] on button "Next slide" at bounding box center [934, 253] width 28 height 28
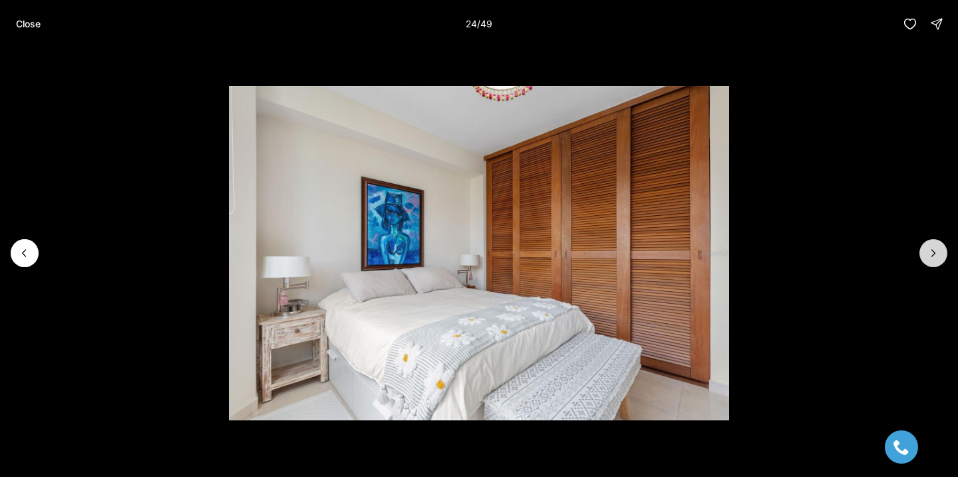
click at [936, 258] on icon "Next slide" at bounding box center [933, 252] width 13 height 13
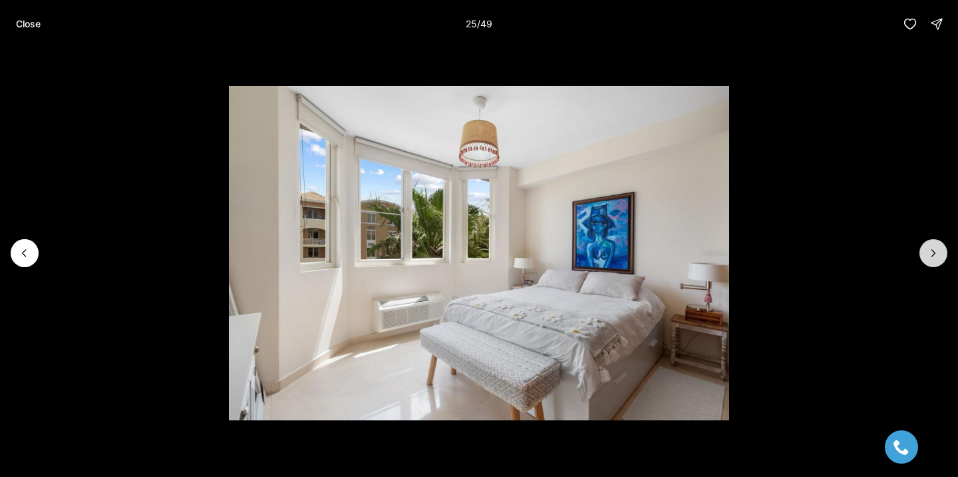
click at [936, 258] on icon "Next slide" at bounding box center [933, 252] width 13 height 13
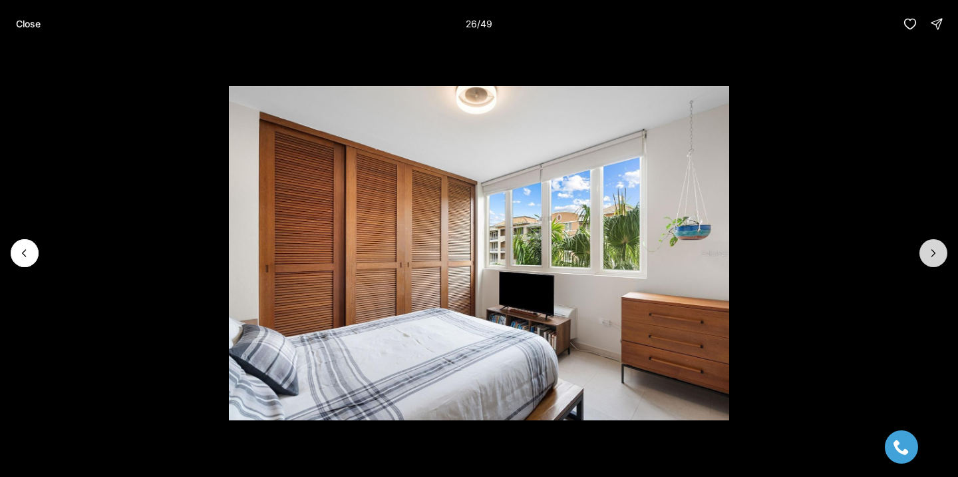
click at [936, 258] on icon "Next slide" at bounding box center [933, 252] width 13 height 13
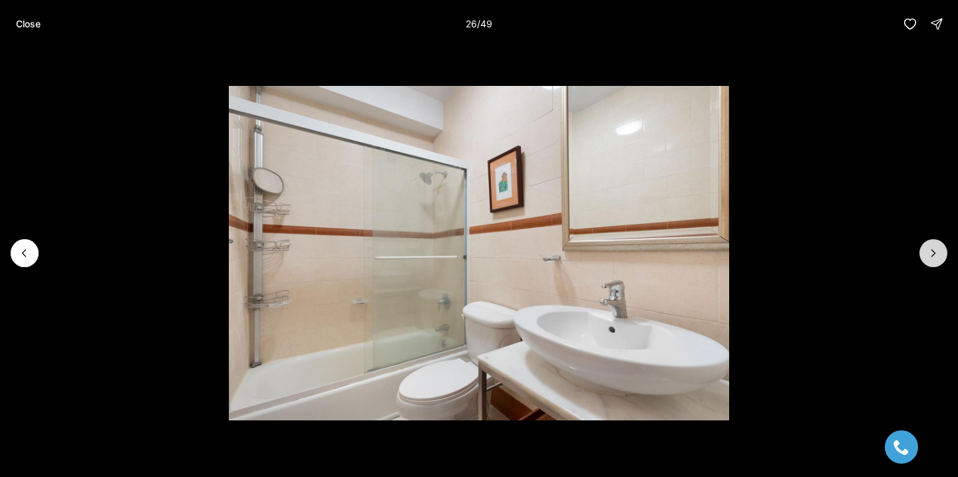
click at [936, 258] on icon "Next slide" at bounding box center [933, 252] width 13 height 13
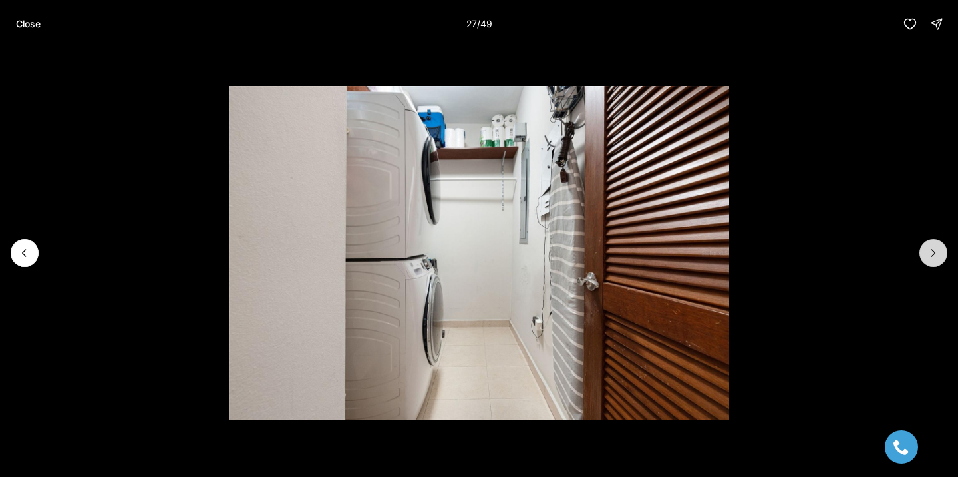
click at [936, 258] on icon "Next slide" at bounding box center [933, 252] width 13 height 13
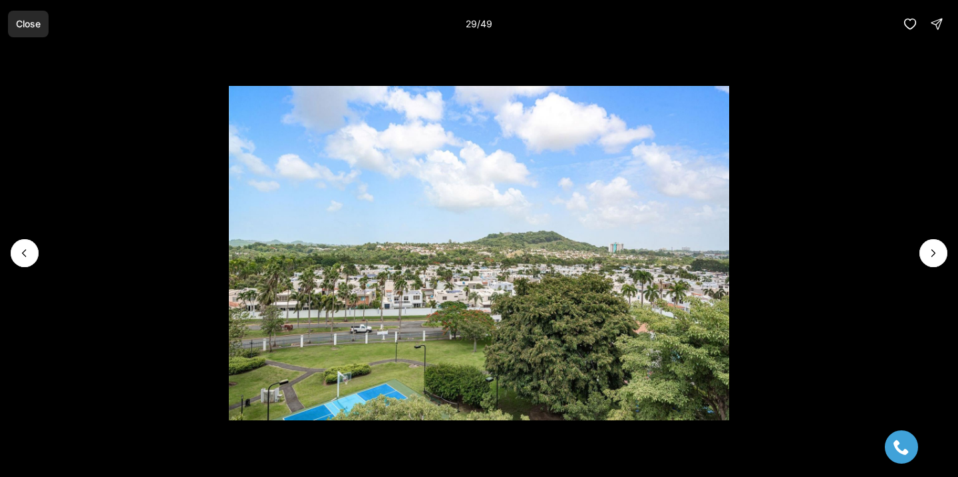
click at [23, 13] on button "Close" at bounding box center [28, 24] width 41 height 27
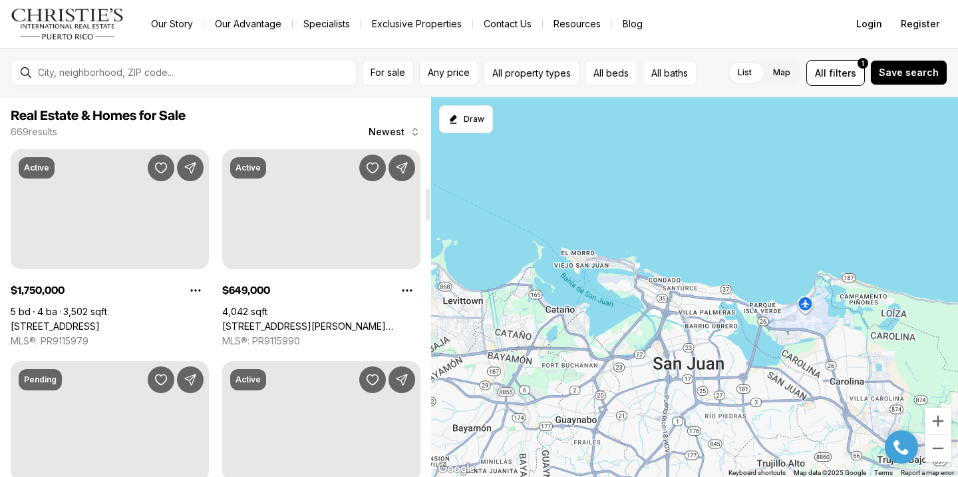
scroll to position [1076, 0]
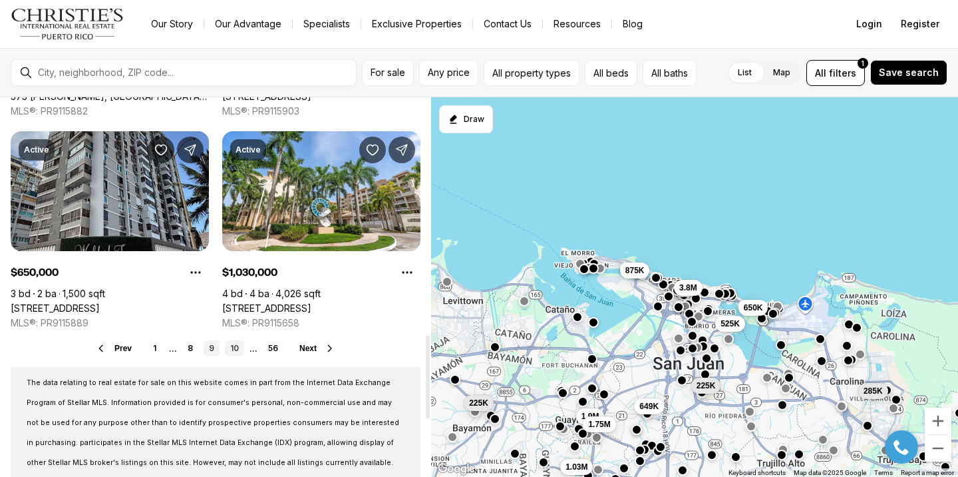
click at [226, 348] on link "10" at bounding box center [234, 348] width 19 height 16
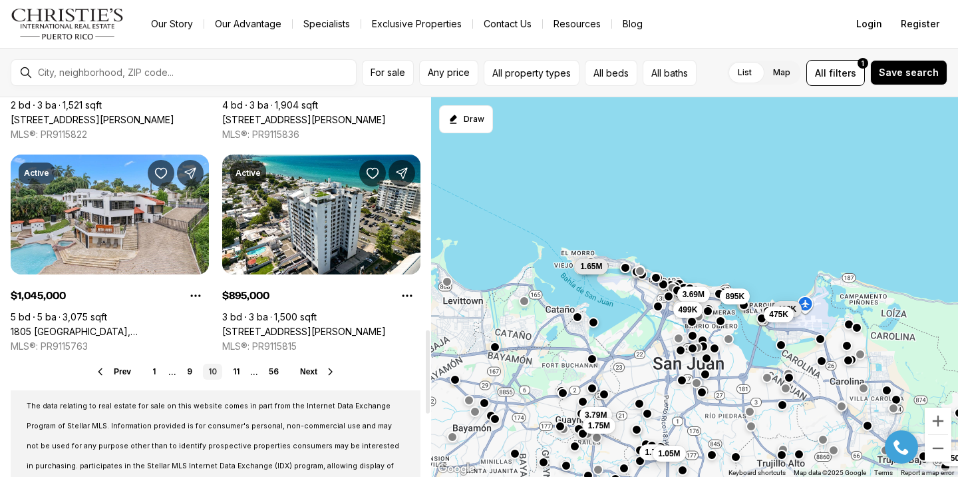
scroll to position [1054, 0]
click at [234, 373] on link "11" at bounding box center [236, 371] width 17 height 16
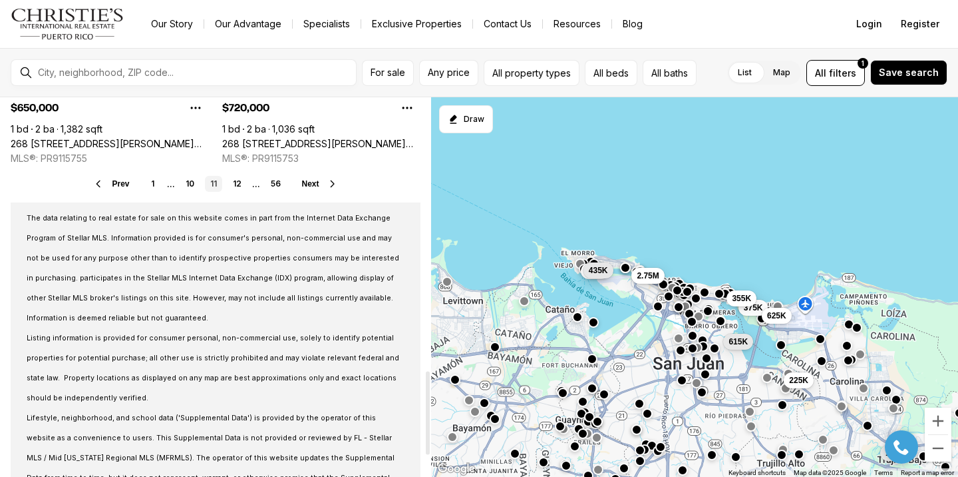
scroll to position [1239, 0]
click at [238, 182] on link "12" at bounding box center [237, 185] width 19 height 16
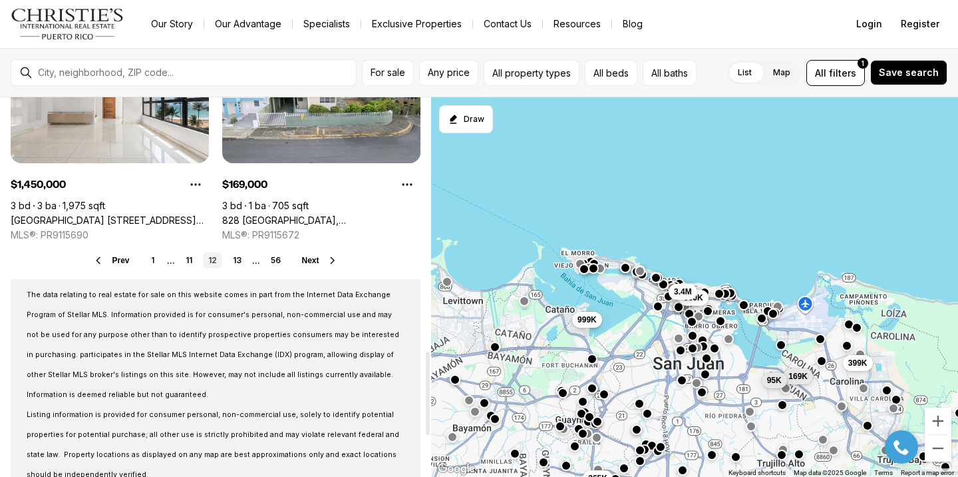
scroll to position [1153, 0]
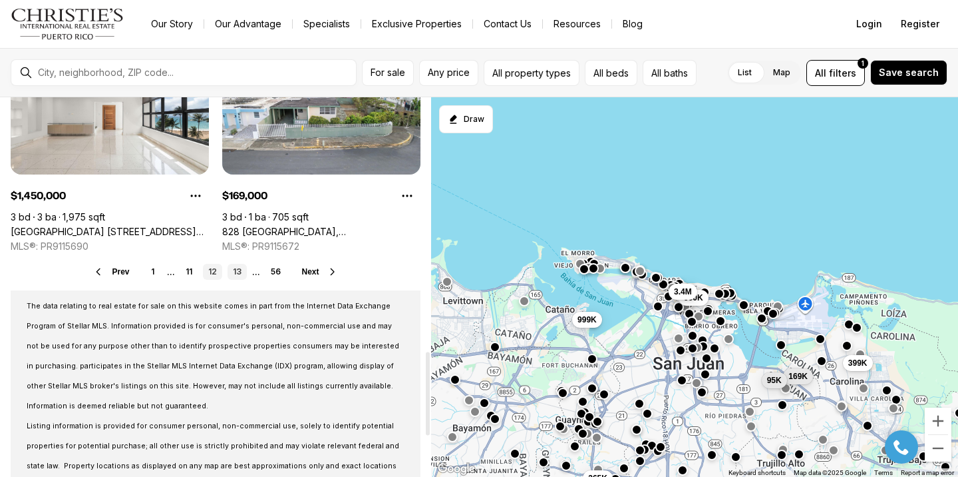
click at [234, 276] on link "13" at bounding box center [237, 272] width 19 height 16
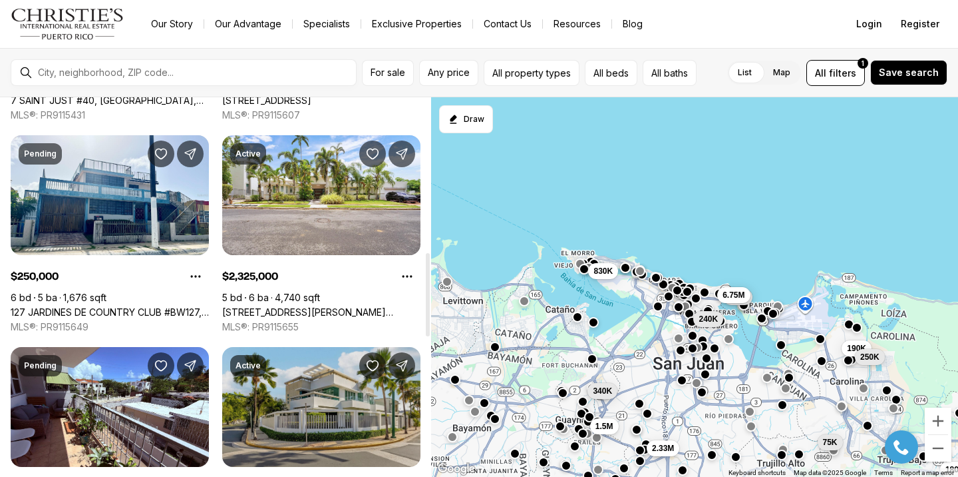
scroll to position [649, 0]
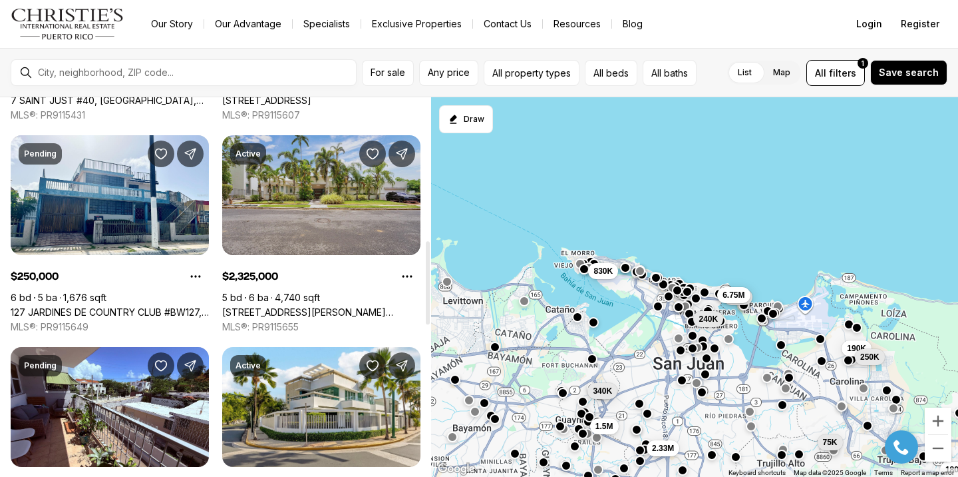
click at [322, 306] on link "[STREET_ADDRESS][PERSON_NAME][PERSON_NAME]" at bounding box center [321, 312] width 198 height 12
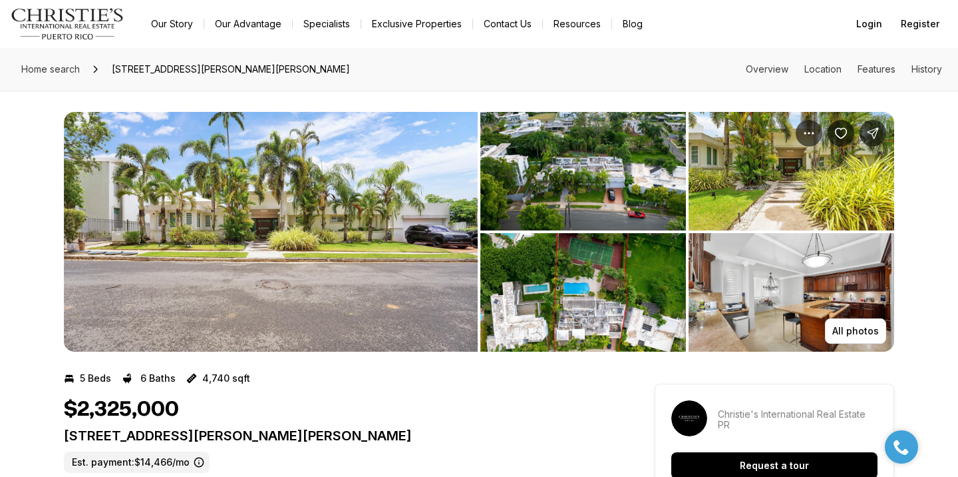
click at [321, 226] on img "View image gallery" at bounding box center [271, 232] width 414 height 240
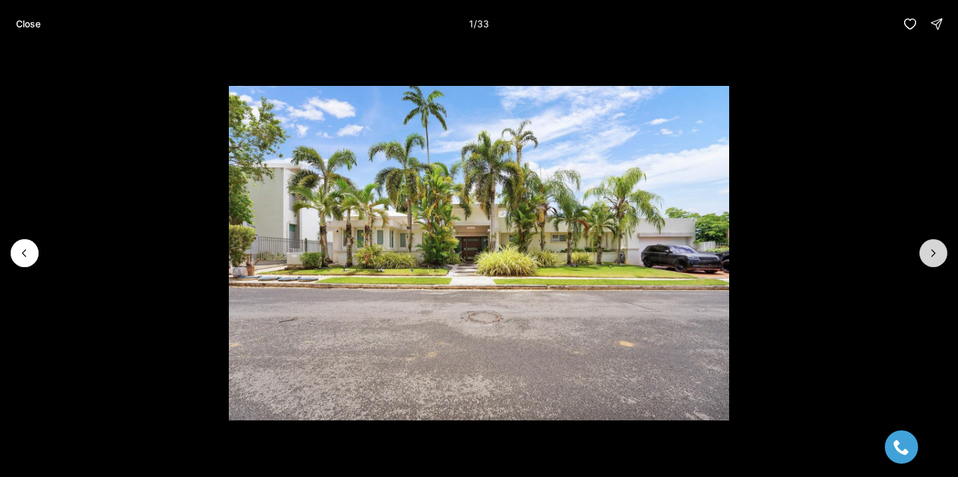
click at [937, 259] on button "Next slide" at bounding box center [934, 253] width 28 height 28
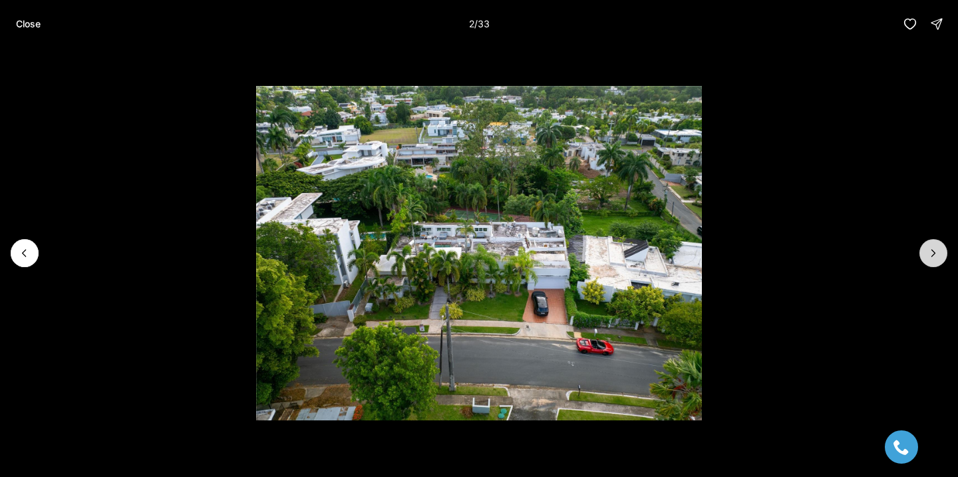
click at [937, 259] on icon "Next slide" at bounding box center [933, 252] width 13 height 13
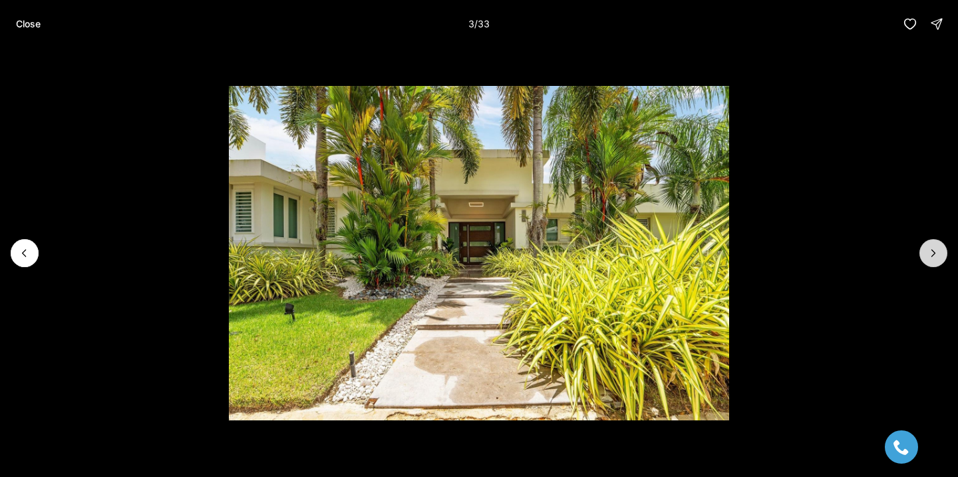
click at [937, 259] on icon "Next slide" at bounding box center [933, 252] width 13 height 13
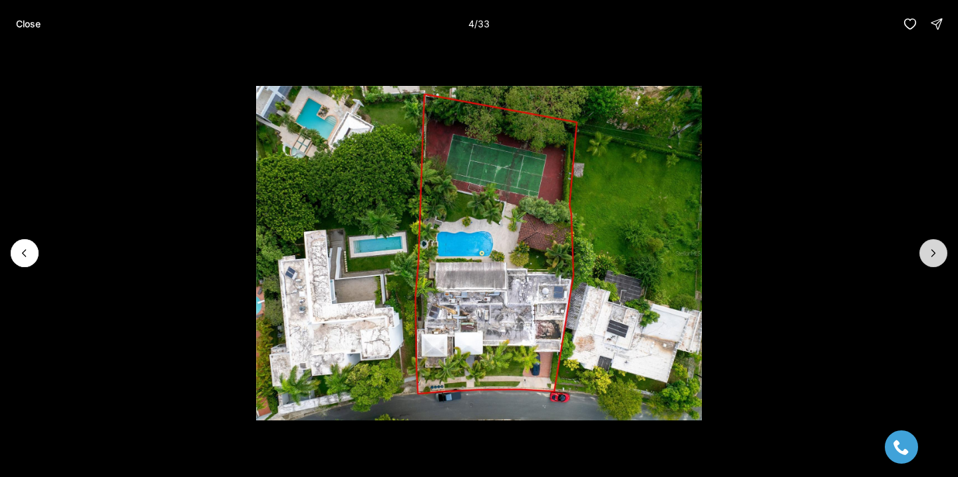
click at [936, 260] on button "Next slide" at bounding box center [934, 253] width 28 height 28
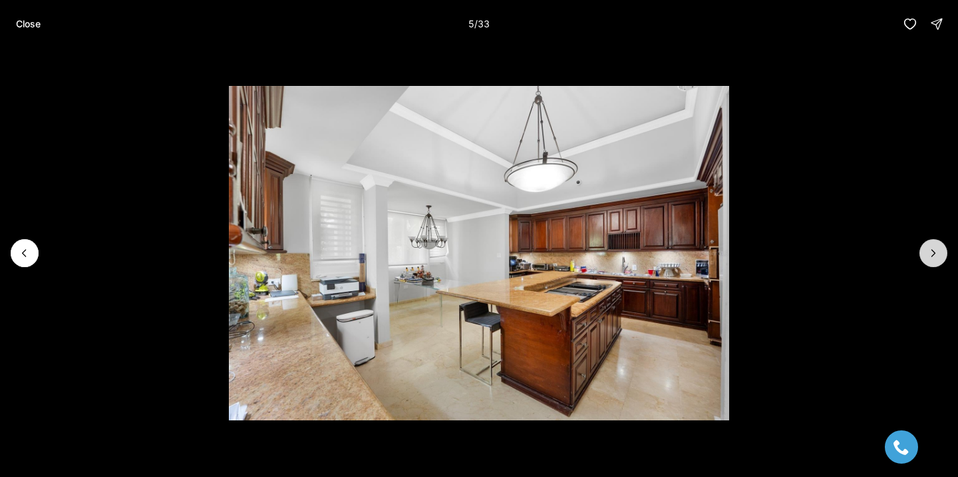
click at [936, 260] on button "Next slide" at bounding box center [934, 253] width 28 height 28
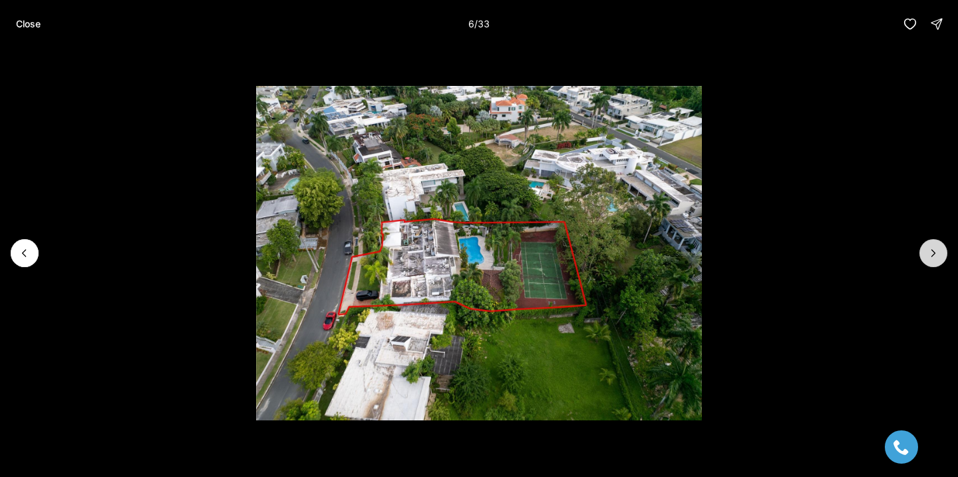
click at [936, 260] on button "Next slide" at bounding box center [934, 253] width 28 height 28
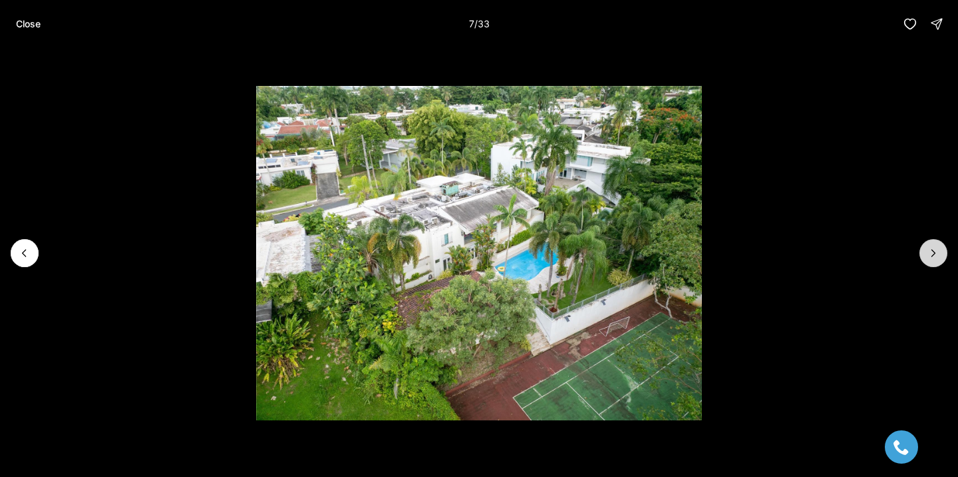
click at [936, 260] on button "Next slide" at bounding box center [934, 253] width 28 height 28
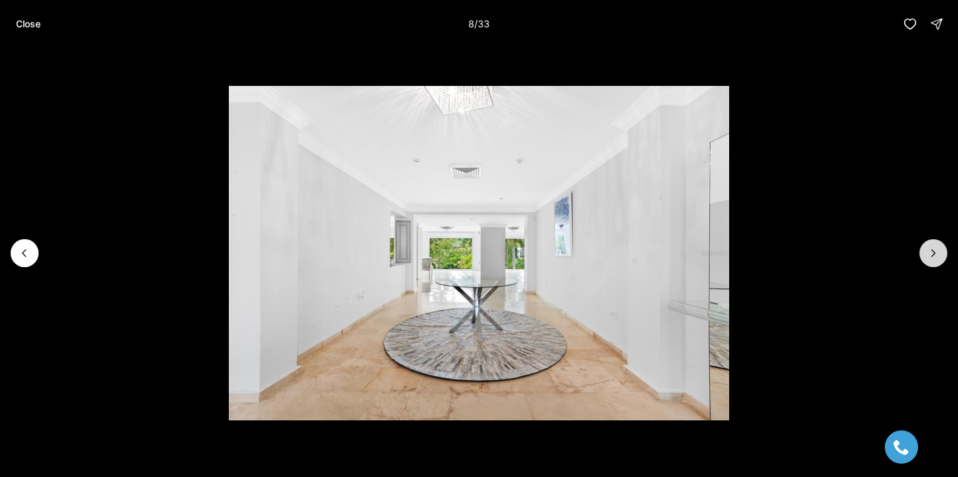
click at [936, 260] on button "Next slide" at bounding box center [934, 253] width 28 height 28
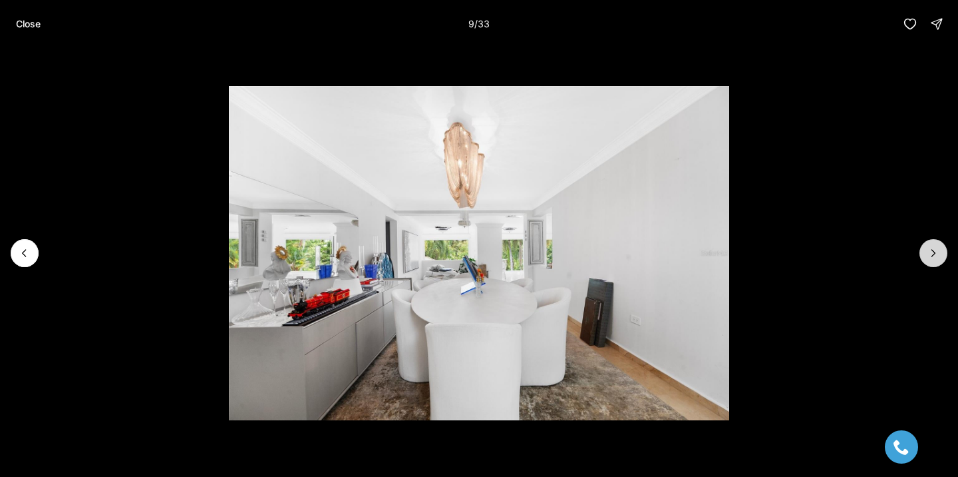
click at [936, 260] on button "Next slide" at bounding box center [934, 253] width 28 height 28
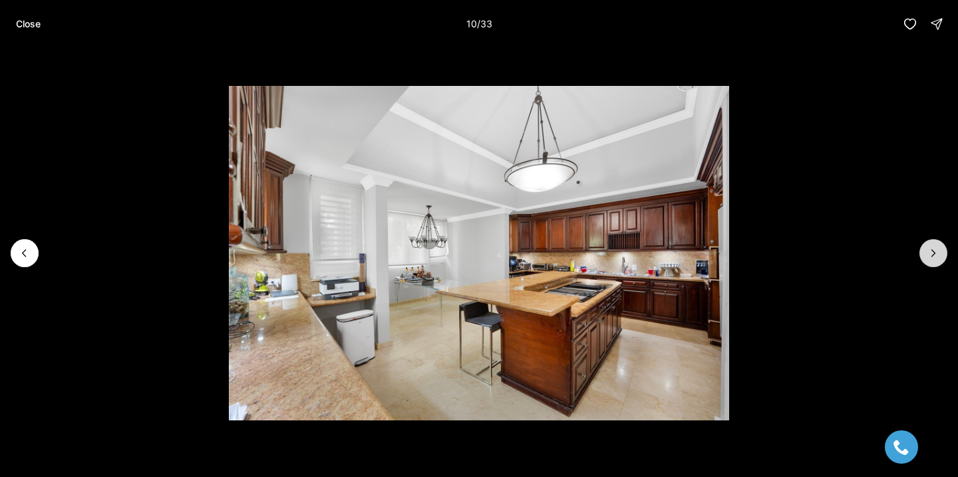
click at [936, 260] on button "Next slide" at bounding box center [934, 253] width 28 height 28
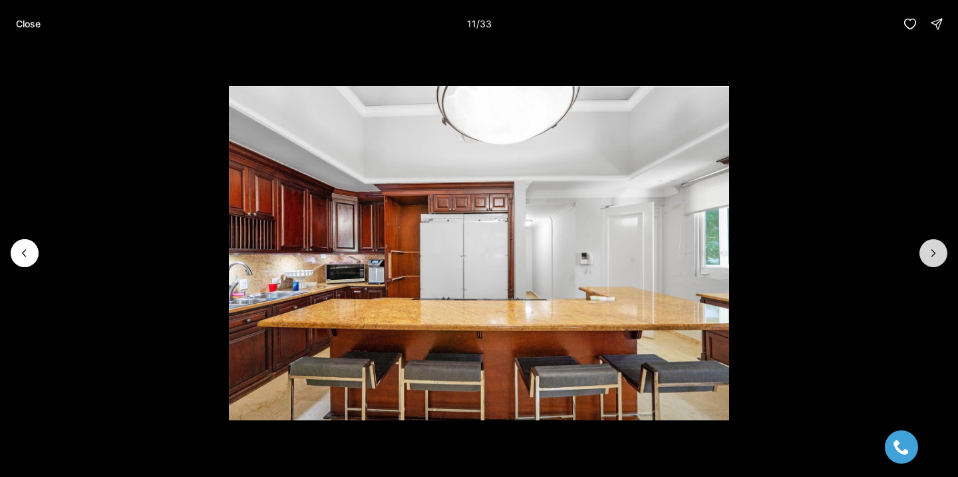
click at [936, 260] on button "Next slide" at bounding box center [934, 253] width 28 height 28
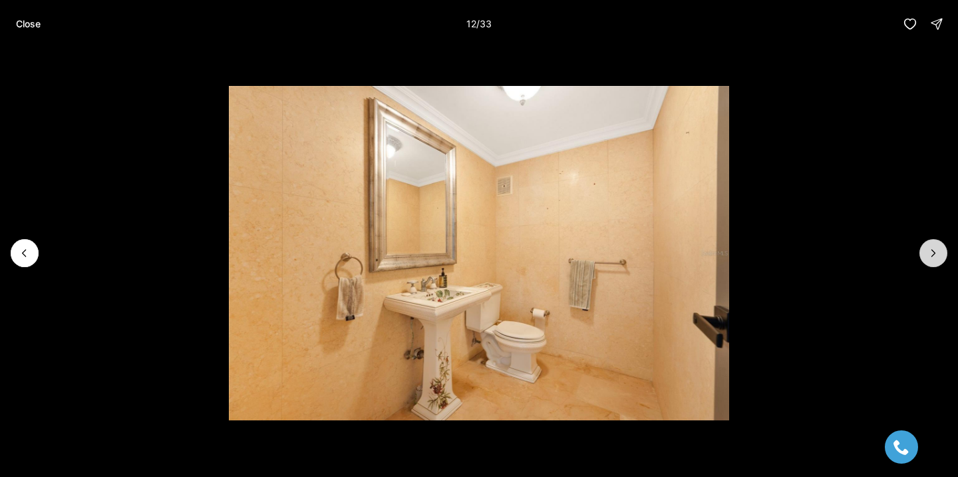
click at [936, 260] on button "Next slide" at bounding box center [934, 253] width 28 height 28
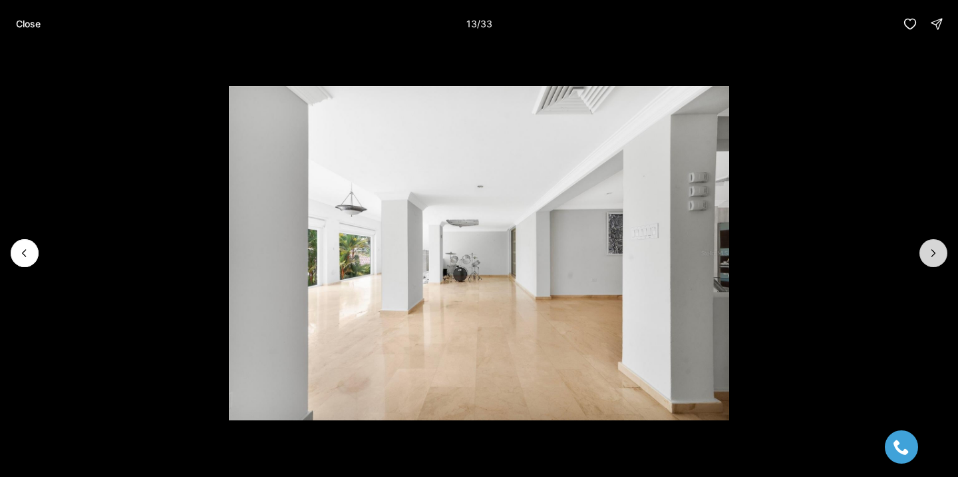
click at [936, 260] on button "Next slide" at bounding box center [934, 253] width 28 height 28
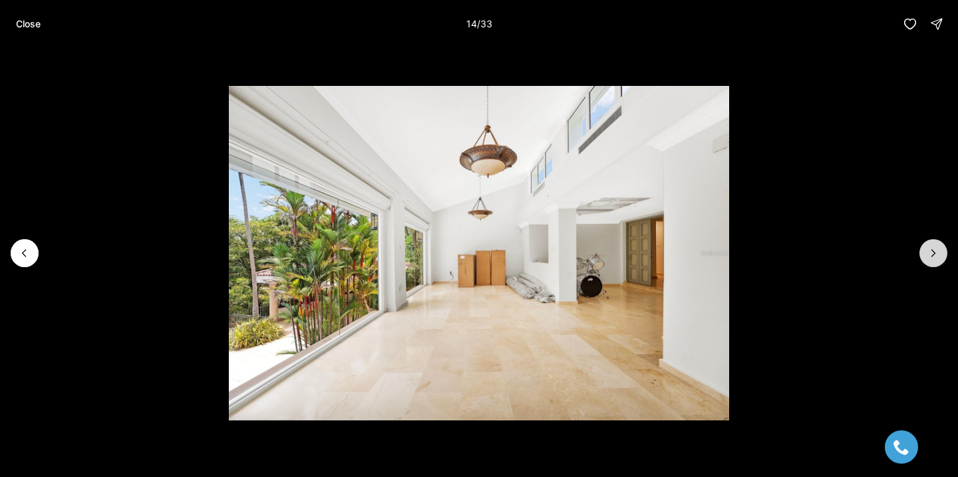
click at [936, 260] on button "Next slide" at bounding box center [934, 253] width 28 height 28
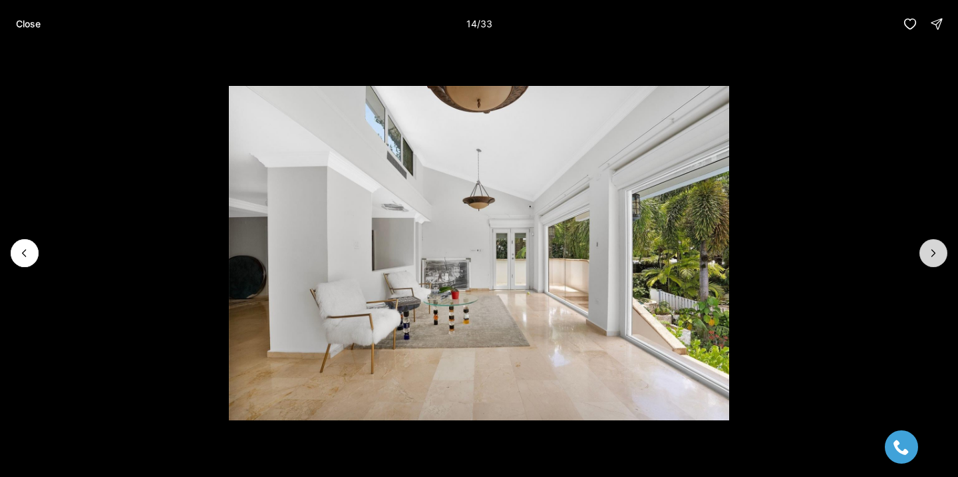
click at [936, 260] on button "Next slide" at bounding box center [934, 253] width 28 height 28
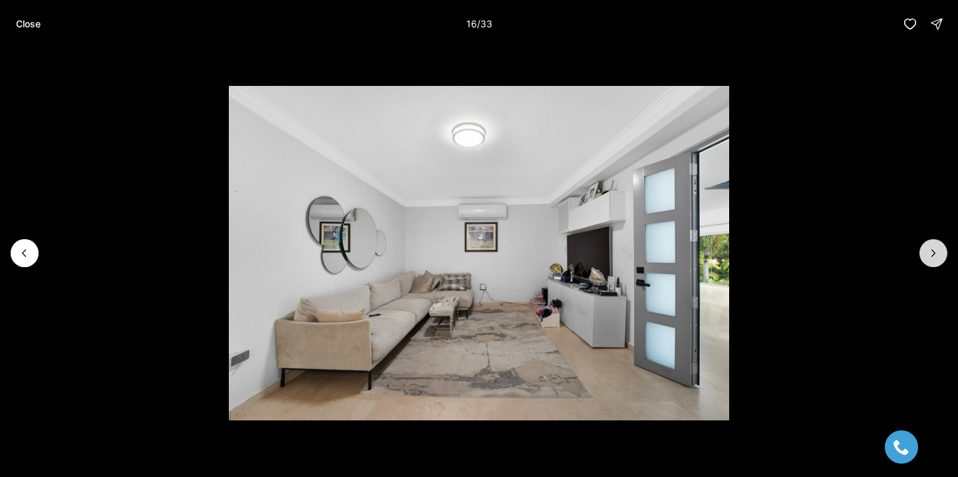
click at [936, 260] on button "Next slide" at bounding box center [934, 253] width 28 height 28
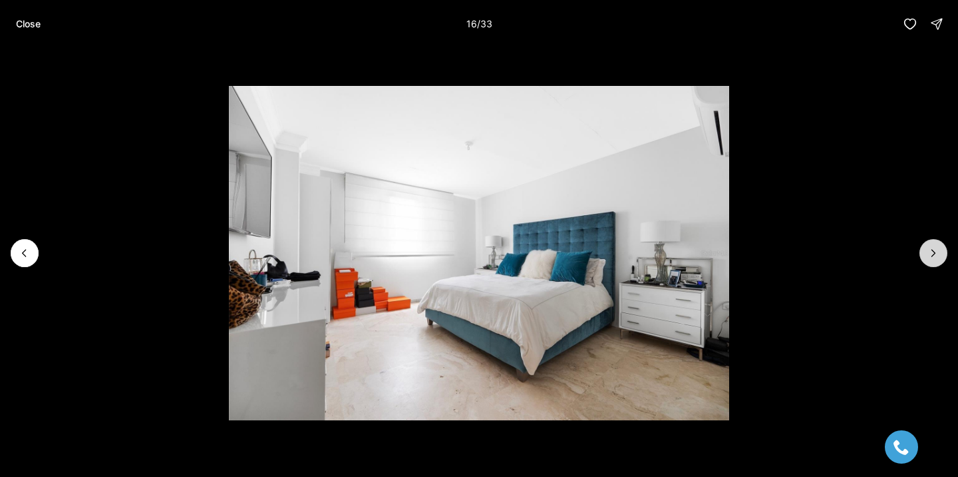
click at [936, 260] on button "Next slide" at bounding box center [934, 253] width 28 height 28
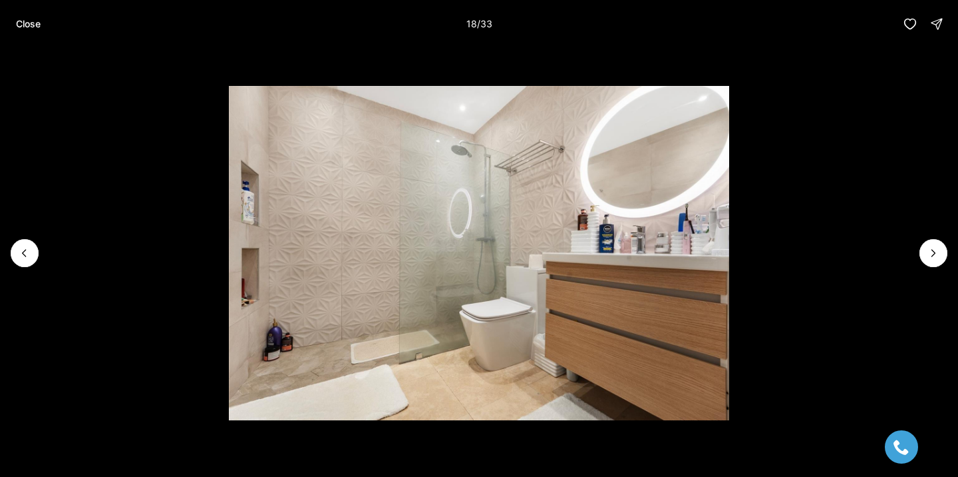
click at [929, 274] on li "18 of 33" at bounding box center [479, 253] width 958 height 410
click at [934, 250] on icon "Next slide" at bounding box center [933, 252] width 13 height 13
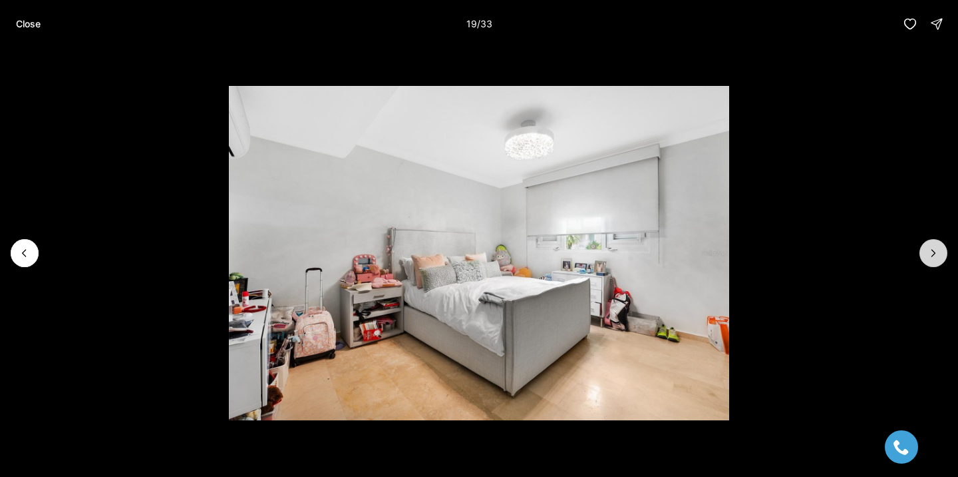
click at [934, 250] on icon "Next slide" at bounding box center [933, 252] width 13 height 13
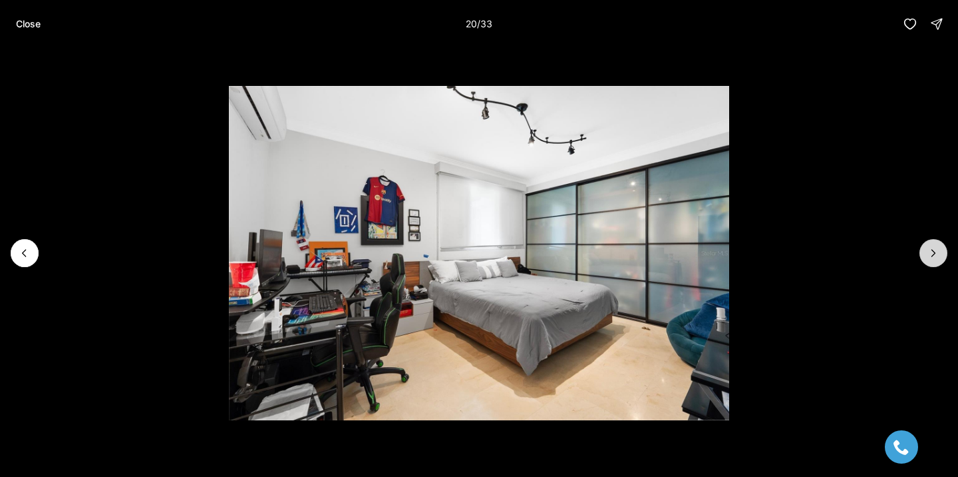
click at [933, 250] on icon "Next slide" at bounding box center [933, 252] width 13 height 13
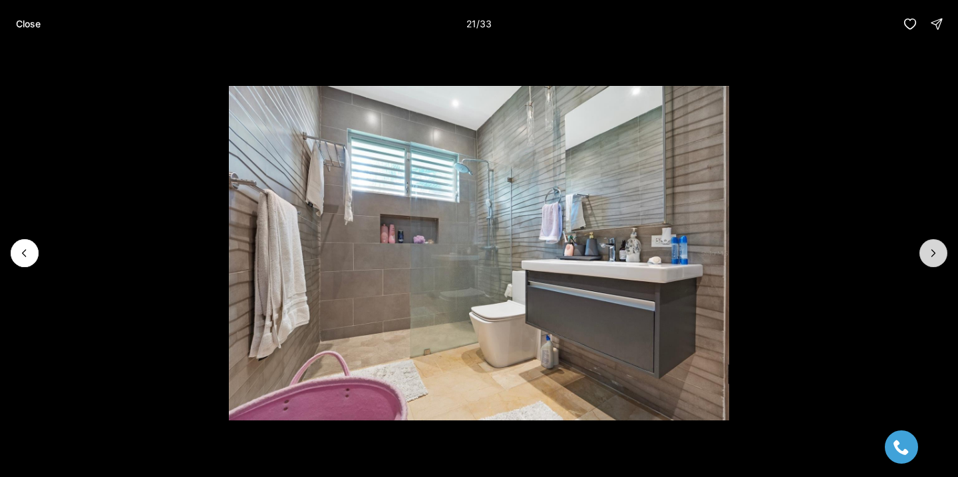
click at [933, 250] on icon "Next slide" at bounding box center [933, 252] width 13 height 13
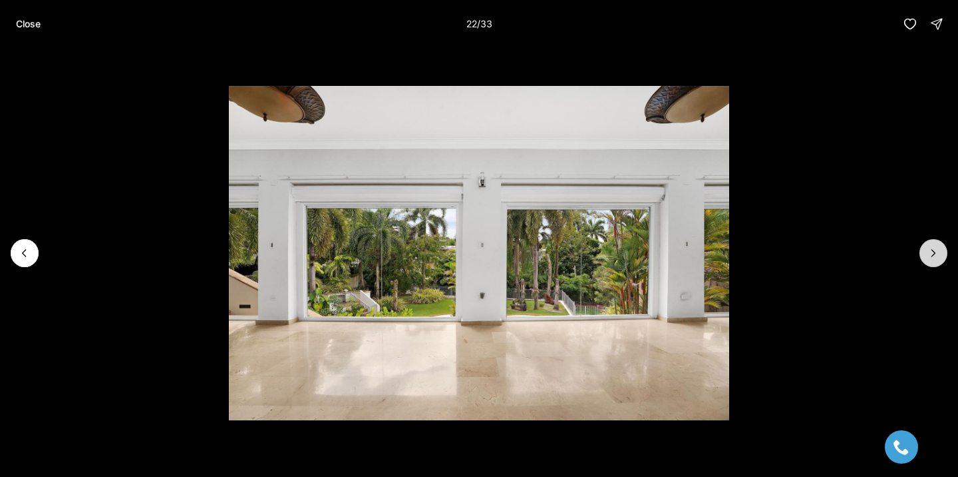
click at [933, 250] on icon "Next slide" at bounding box center [933, 252] width 13 height 13
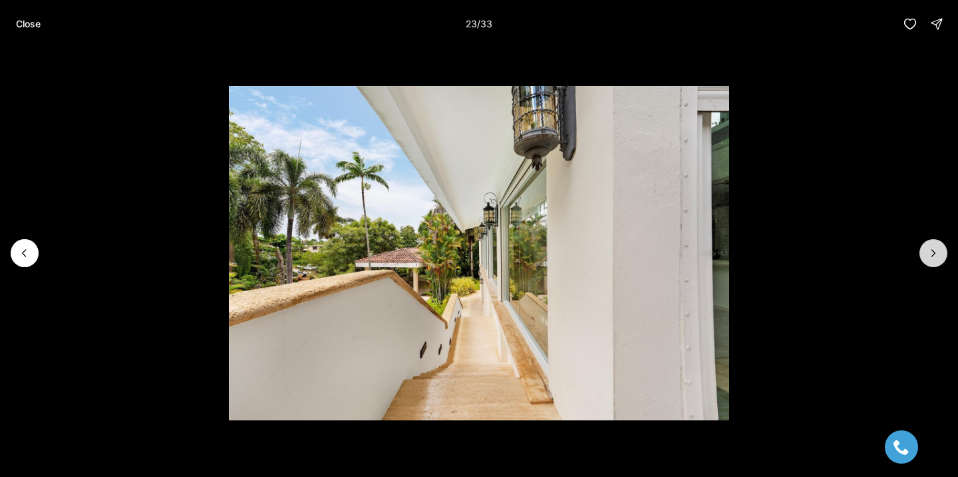
click at [933, 250] on icon "Next slide" at bounding box center [933, 252] width 13 height 13
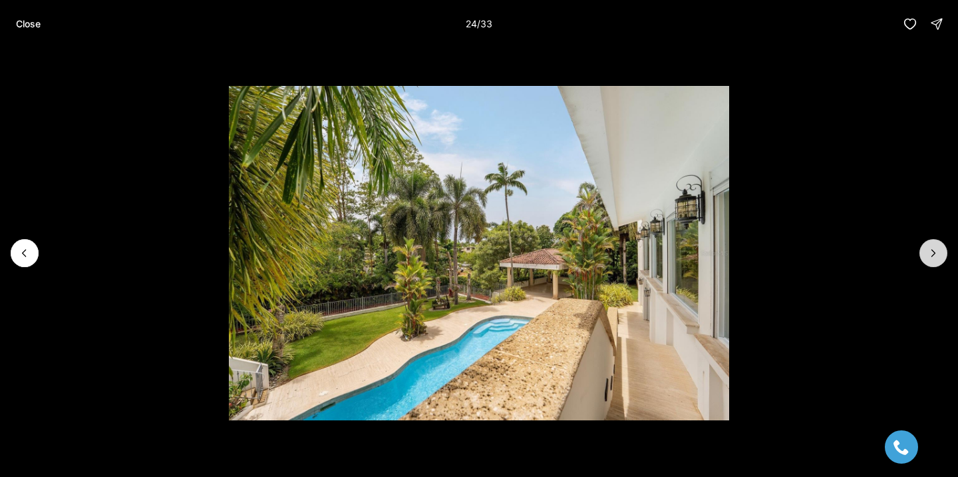
click at [933, 250] on icon "Next slide" at bounding box center [933, 252] width 13 height 13
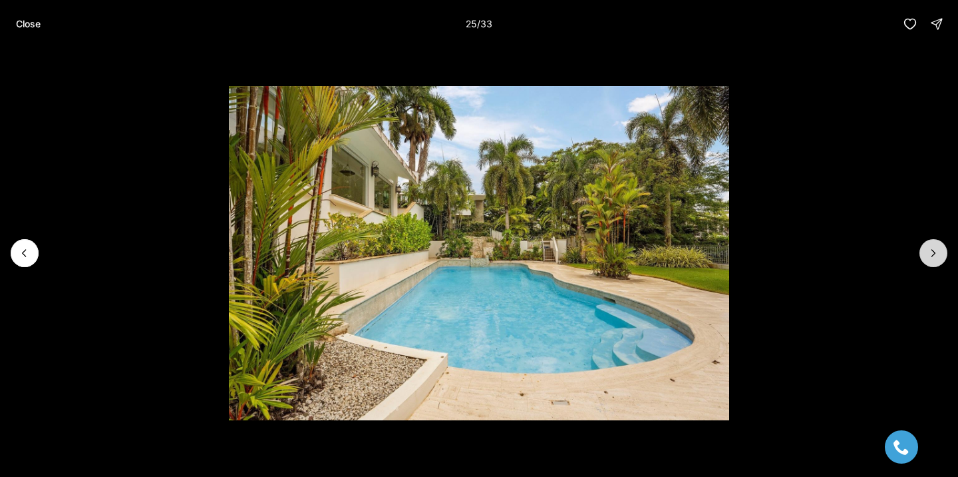
click at [933, 250] on icon "Next slide" at bounding box center [933, 252] width 13 height 13
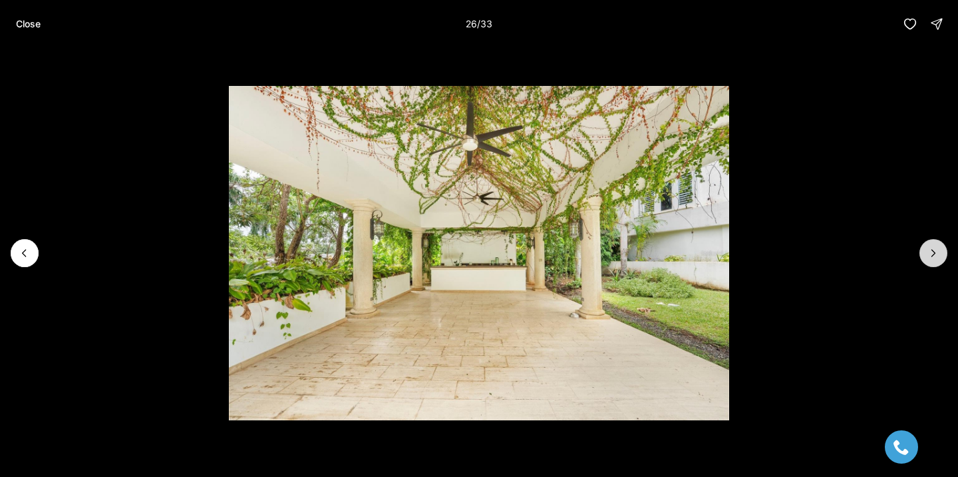
click at [933, 250] on icon "Next slide" at bounding box center [933, 252] width 13 height 13
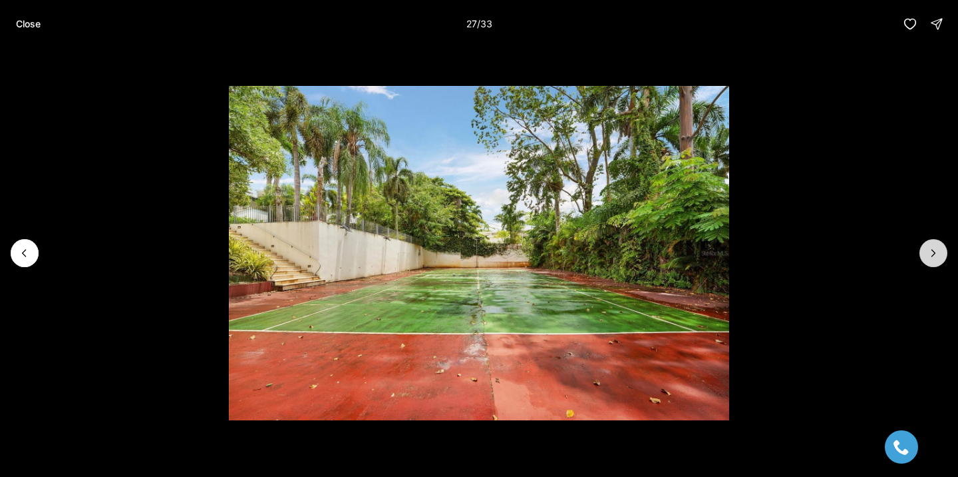
click at [933, 250] on icon "Next slide" at bounding box center [933, 252] width 13 height 13
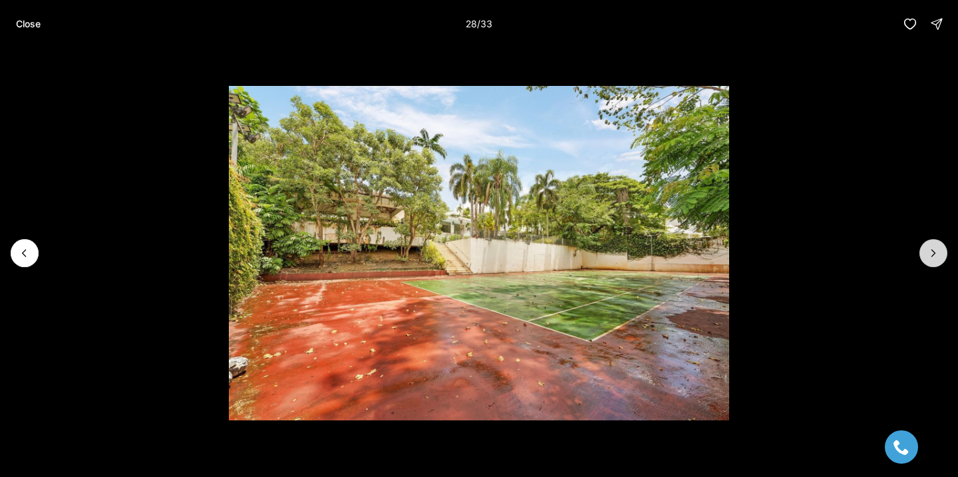
click at [943, 253] on button "Next slide" at bounding box center [934, 253] width 28 height 28
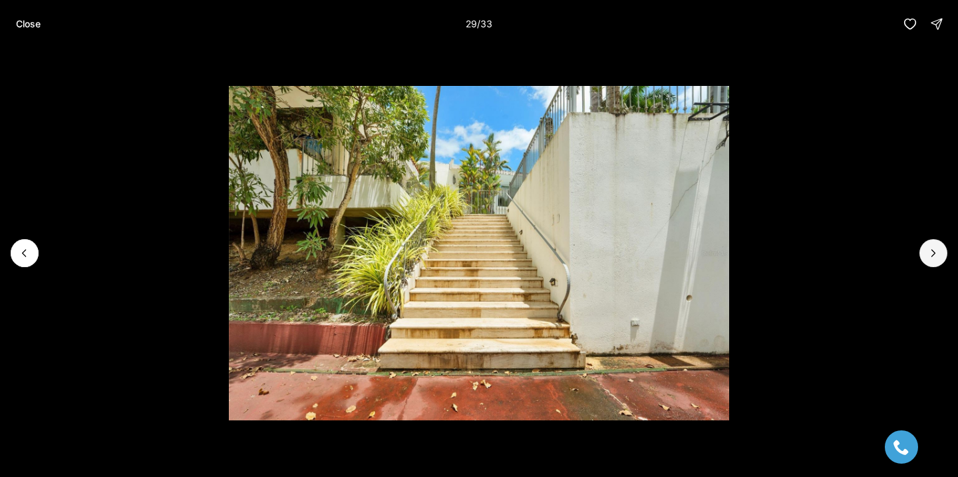
drag, startPoint x: 943, startPoint y: 253, endPoint x: 301, endPoint y: 134, distance: 653.1
click at [303, 134] on div at bounding box center [479, 253] width 958 height 410
click at [27, 264] on button "Previous slide" at bounding box center [25, 253] width 28 height 28
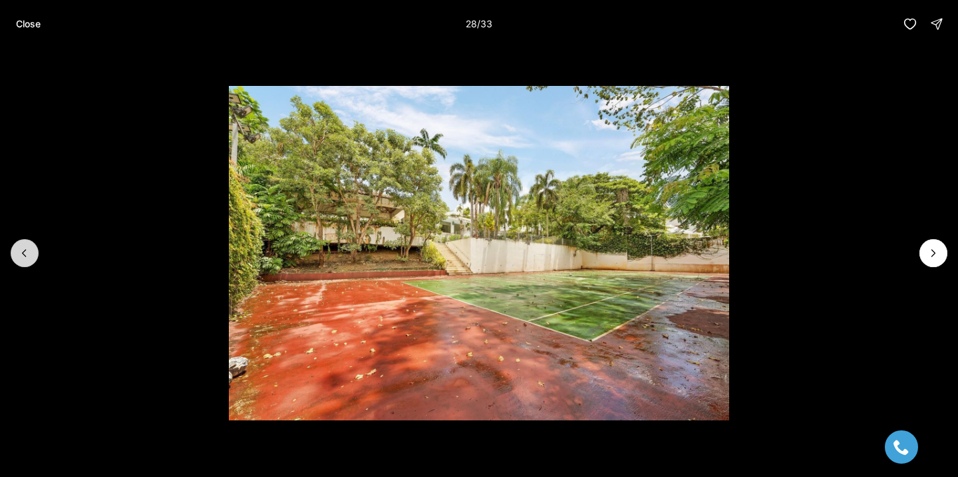
click at [27, 264] on button "Previous slide" at bounding box center [25, 253] width 28 height 28
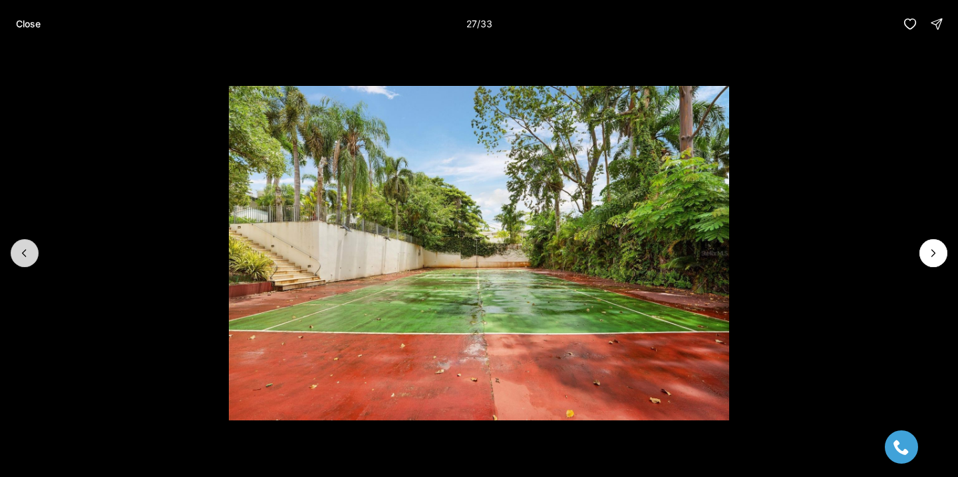
click at [27, 264] on button "Previous slide" at bounding box center [25, 253] width 28 height 28
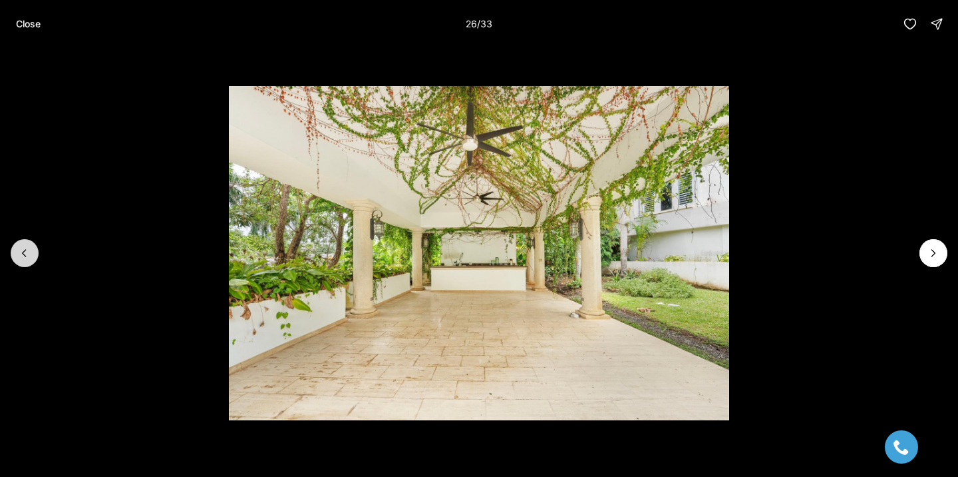
click at [27, 264] on button "Previous slide" at bounding box center [25, 253] width 28 height 28
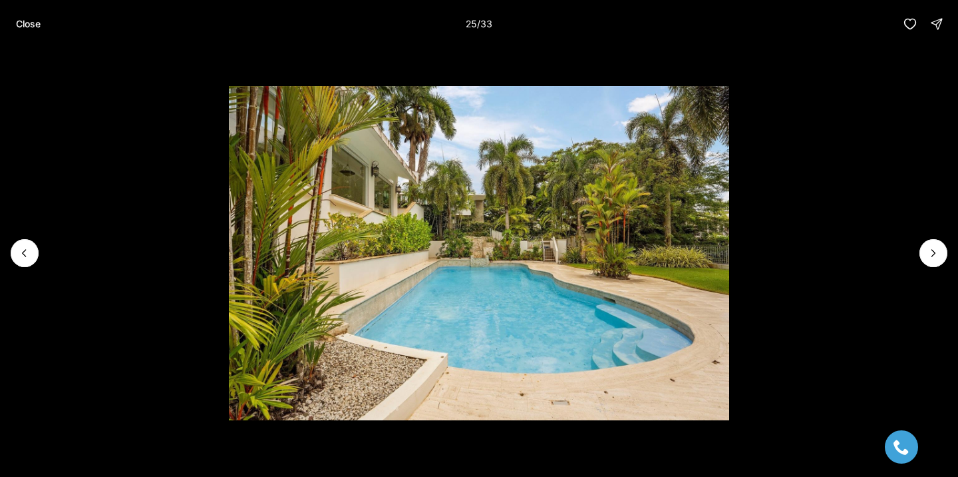
click at [950, 254] on li "25 of 33" at bounding box center [479, 253] width 958 height 410
click at [933, 250] on icon "Next slide" at bounding box center [933, 252] width 13 height 13
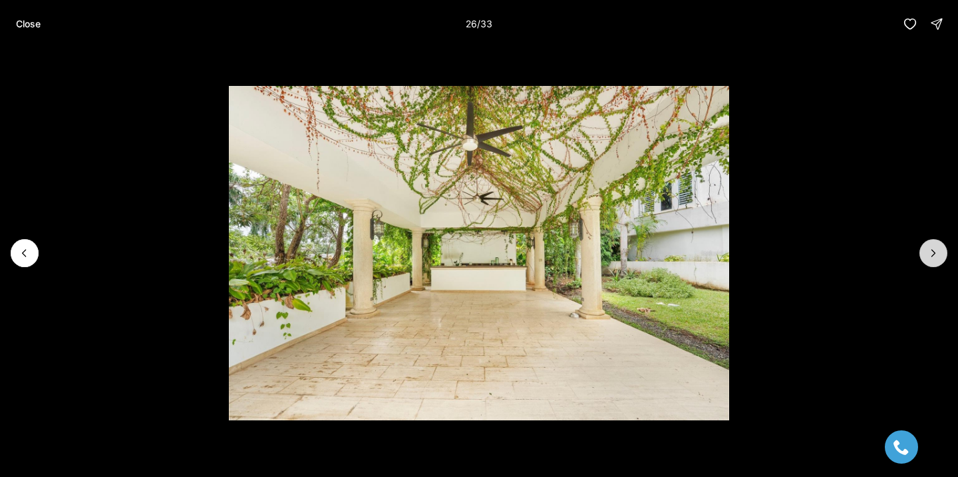
click at [933, 250] on icon "Next slide" at bounding box center [933, 252] width 13 height 13
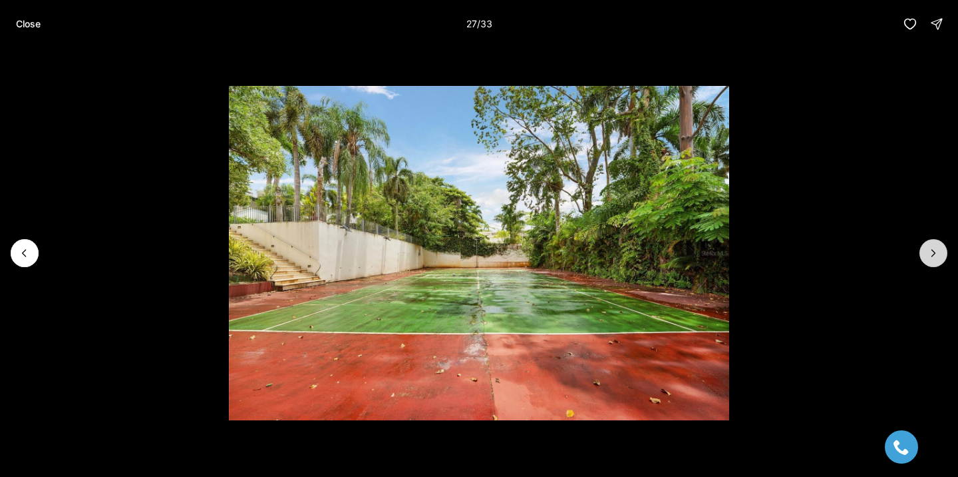
click at [933, 250] on icon "Next slide" at bounding box center [933, 253] width 3 height 7
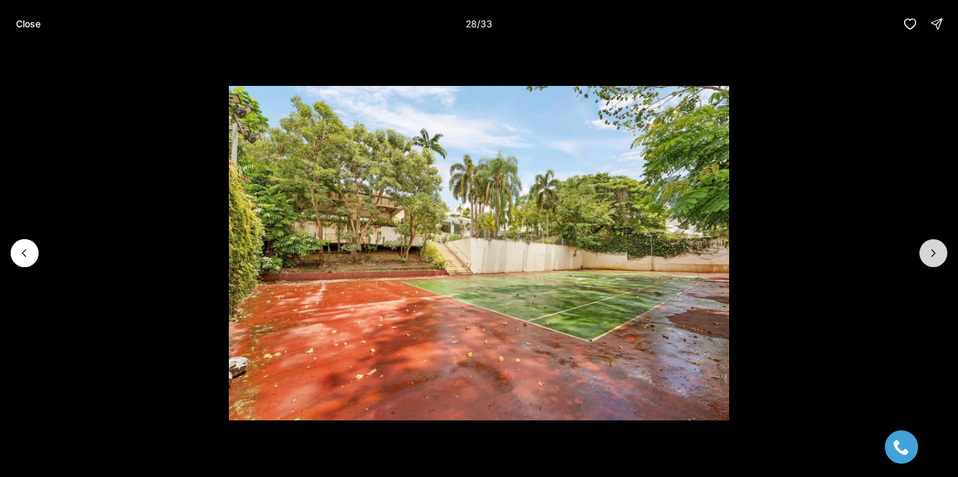
click at [933, 250] on icon "Next slide" at bounding box center [933, 253] width 3 height 7
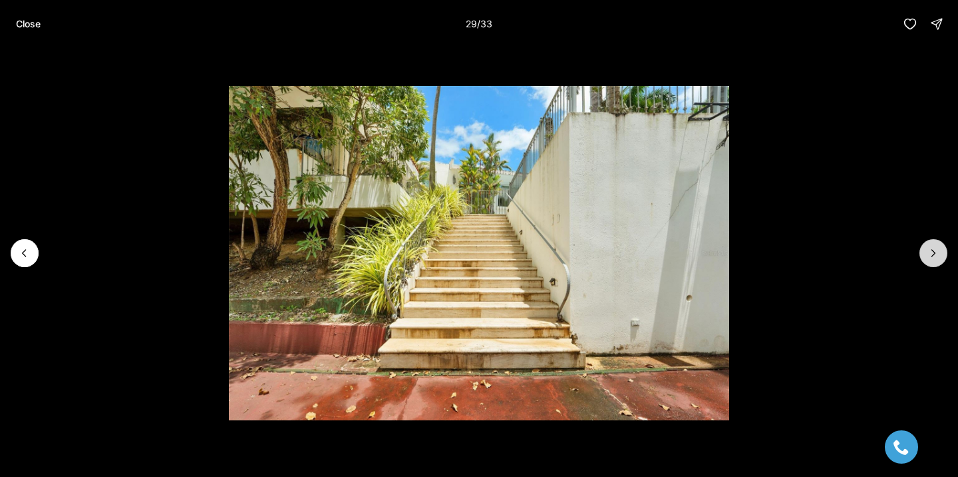
click at [933, 250] on icon "Next slide" at bounding box center [933, 253] width 3 height 7
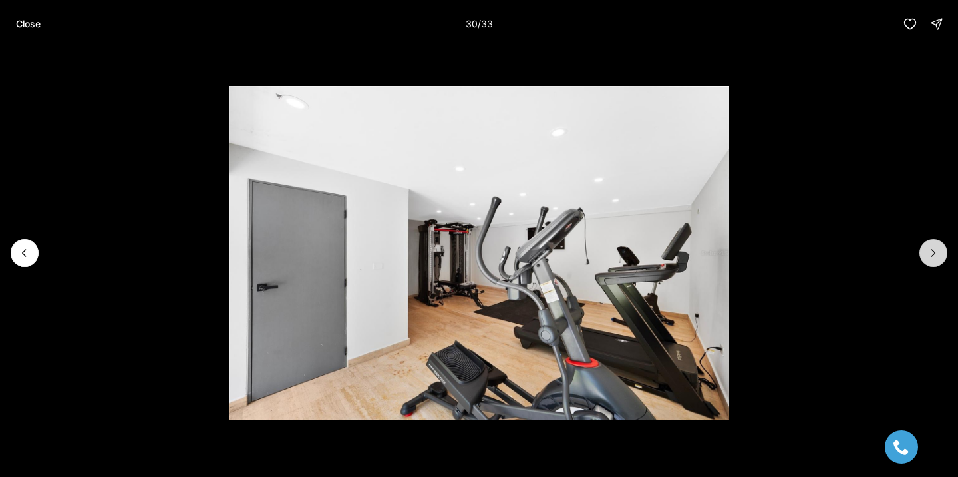
click at [933, 250] on icon "Next slide" at bounding box center [933, 253] width 3 height 7
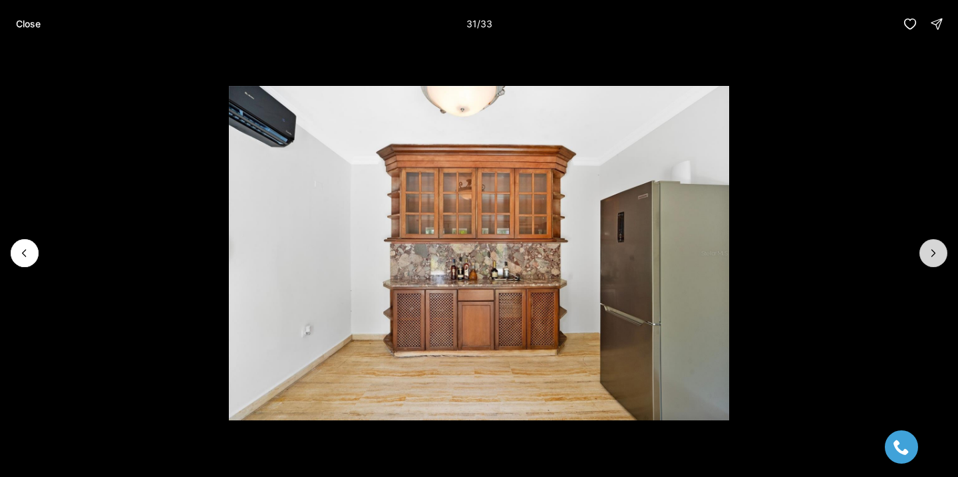
click at [933, 250] on icon "Next slide" at bounding box center [933, 253] width 3 height 7
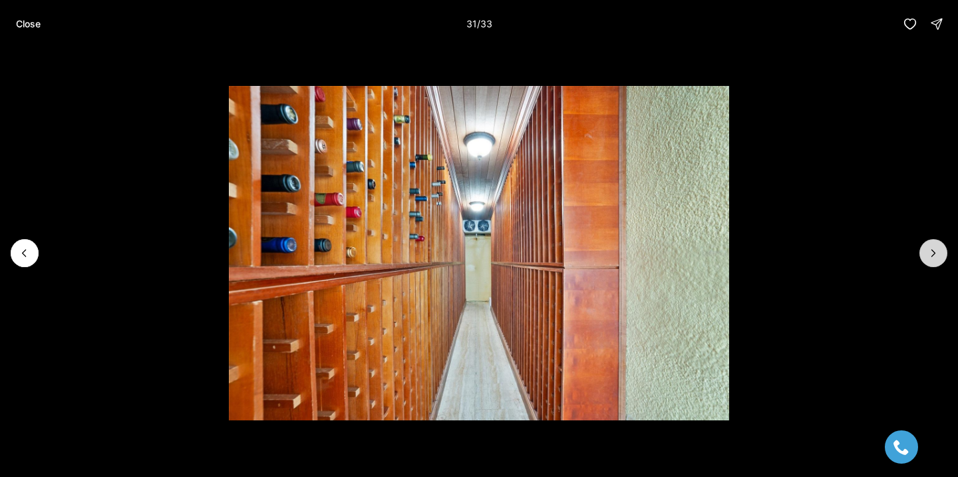
click at [933, 250] on icon "Next slide" at bounding box center [933, 253] width 3 height 7
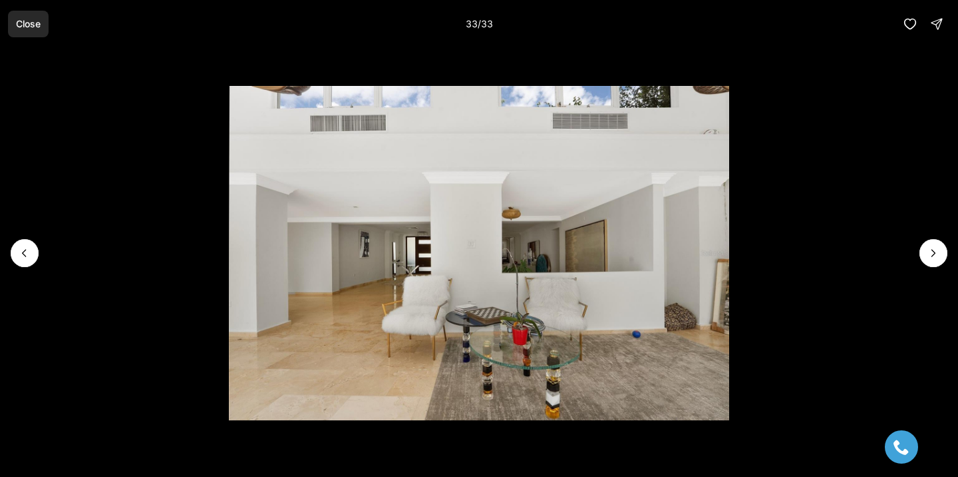
click at [23, 23] on p "Close" at bounding box center [28, 24] width 25 height 11
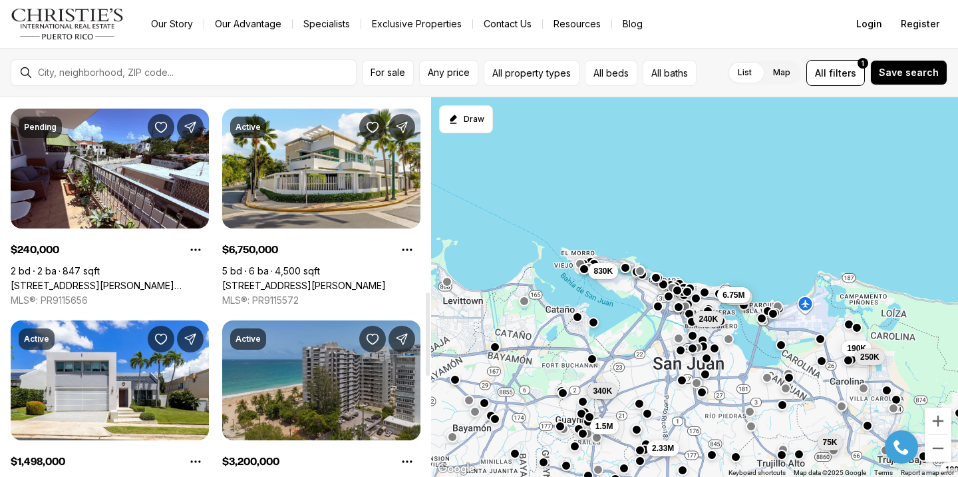
scroll to position [888, 0]
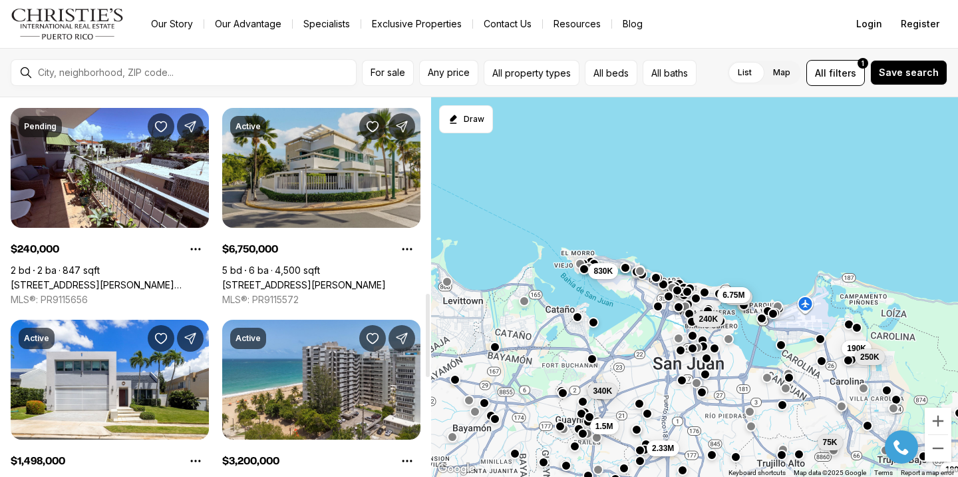
click at [323, 279] on link "[STREET_ADDRESS][PERSON_NAME]" at bounding box center [304, 285] width 164 height 12
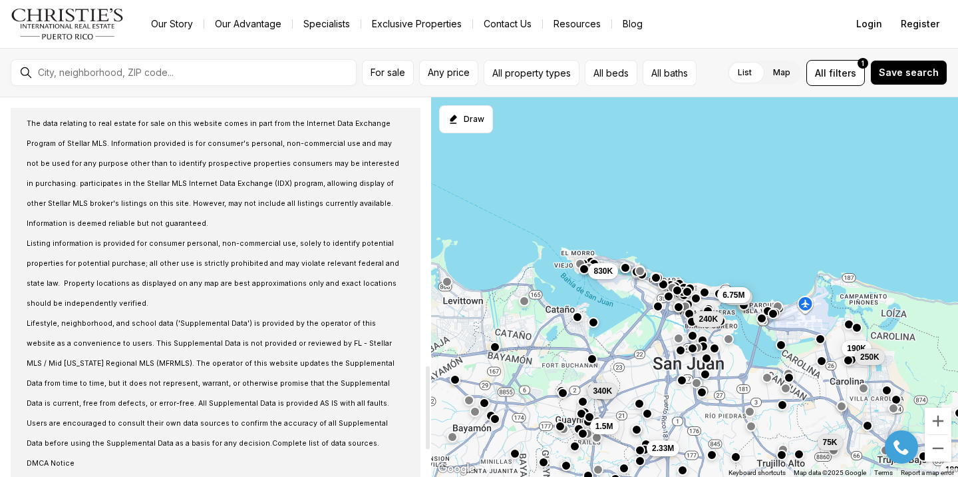
scroll to position [1128, 0]
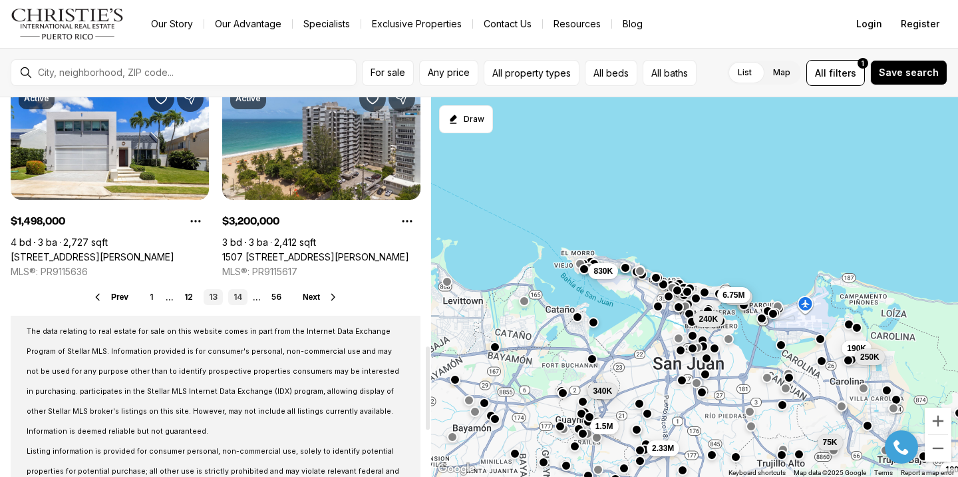
click at [236, 295] on link "14" at bounding box center [237, 297] width 19 height 16
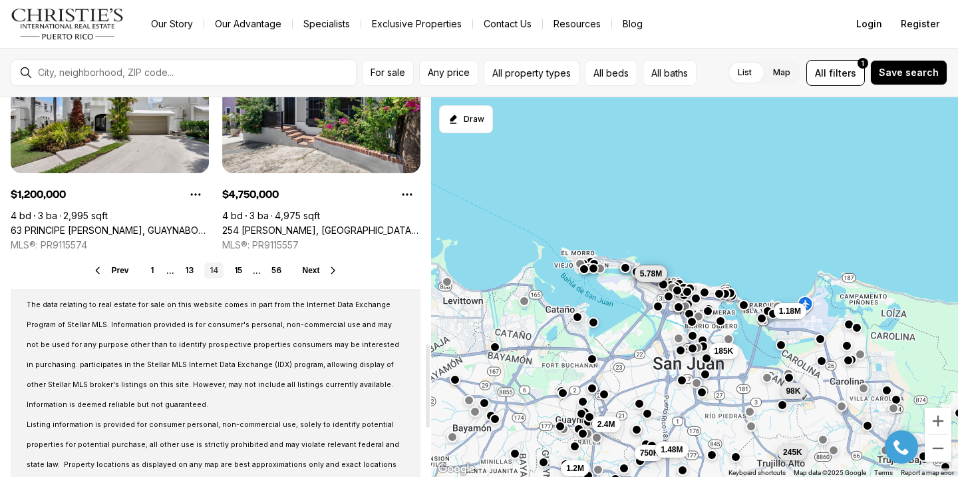
scroll to position [1155, 0]
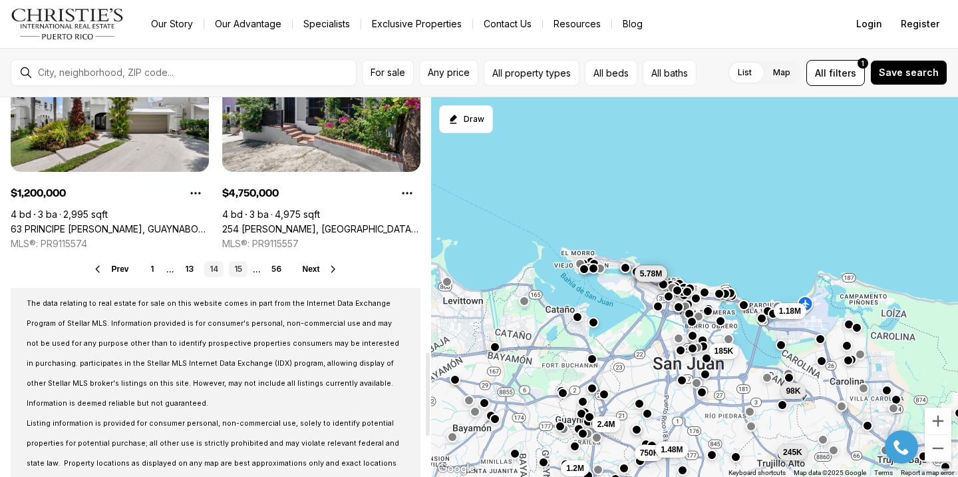
click at [240, 262] on link "15" at bounding box center [238, 269] width 19 height 16
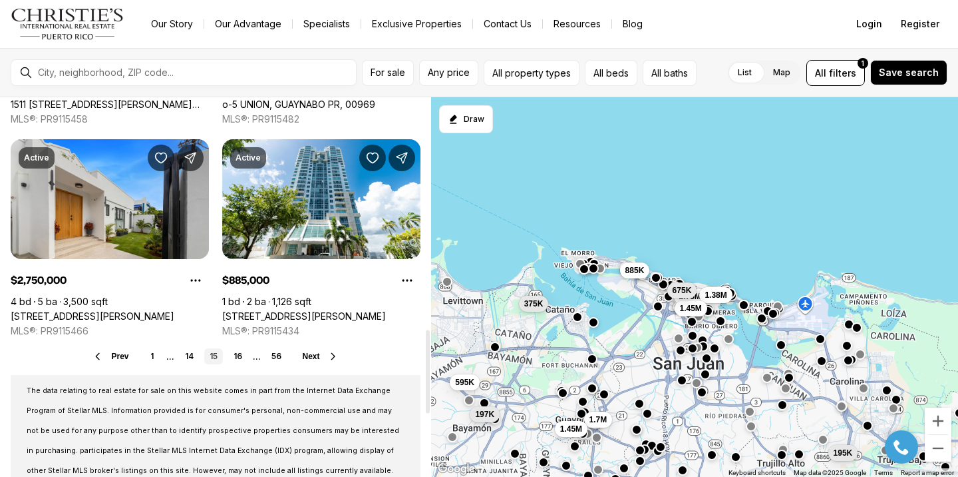
scroll to position [1074, 0]
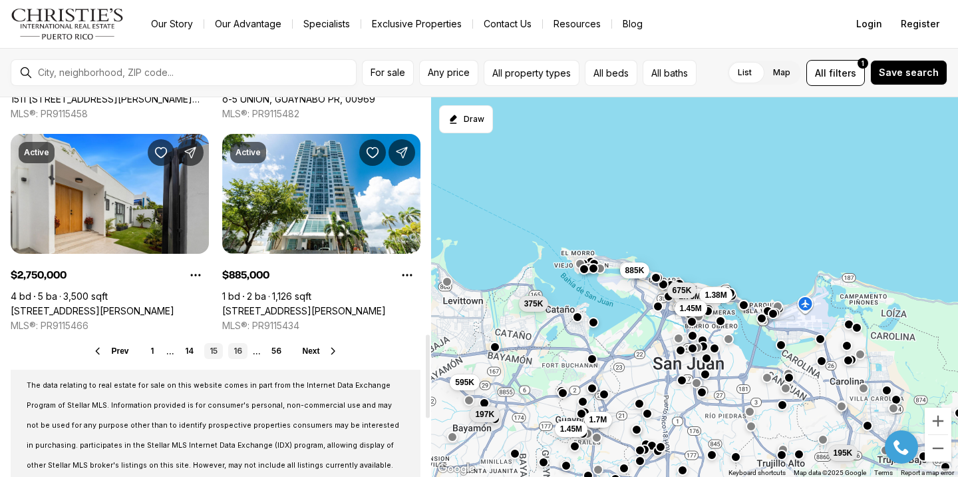
click at [231, 347] on link "16" at bounding box center [237, 351] width 19 height 16
